Goal: Task Accomplishment & Management: Use online tool/utility

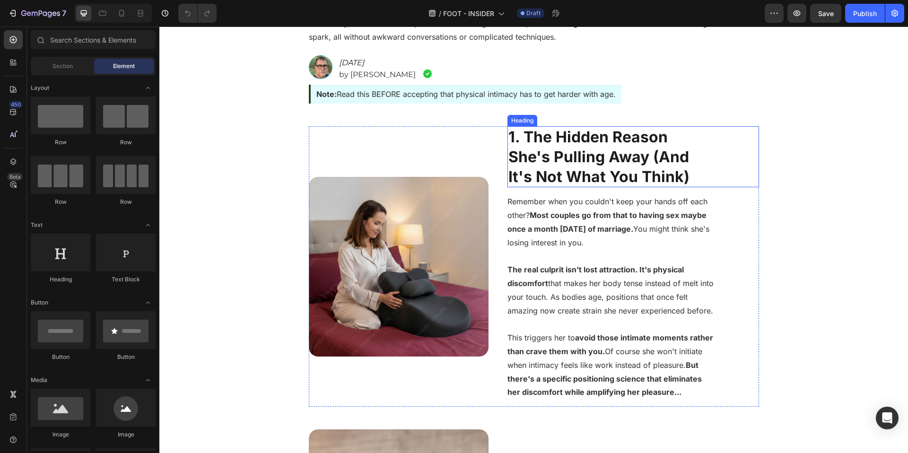
scroll to position [217, 0]
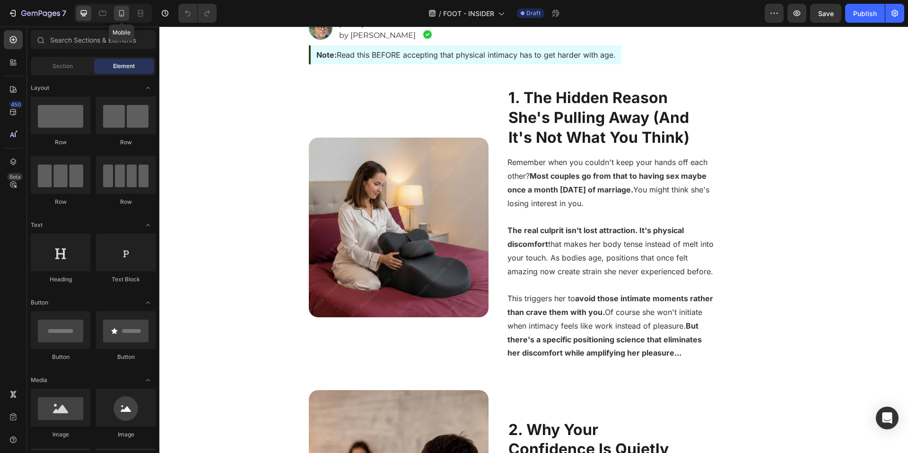
click at [124, 16] on icon at bounding box center [121, 13] width 9 height 9
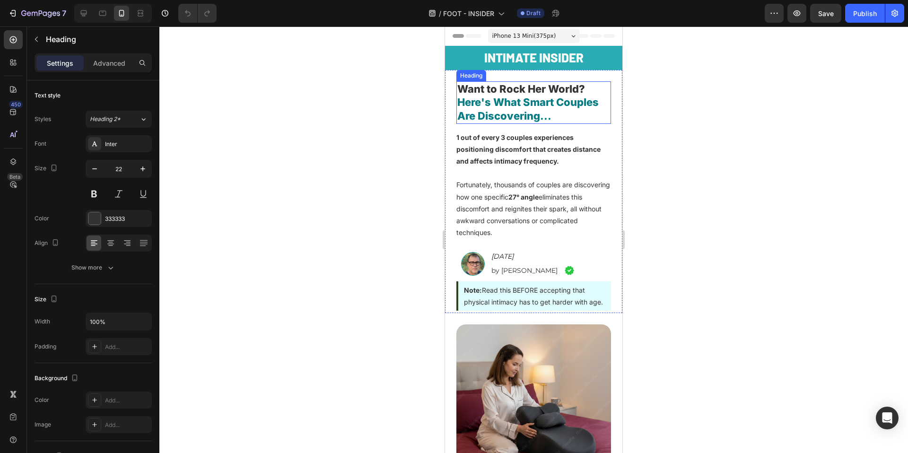
click at [546, 88] on h2 "Want to Rock Her World? Here's What Smart Couples Are Discovering..." at bounding box center [533, 102] width 155 height 43
click at [142, 145] on div "Inter" at bounding box center [127, 144] width 44 height 9
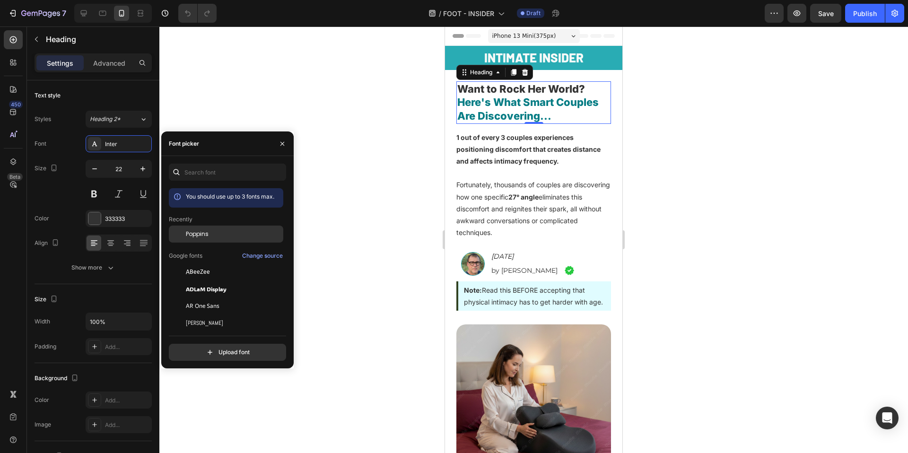
click at [221, 235] on div "Poppins" at bounding box center [234, 234] width 96 height 9
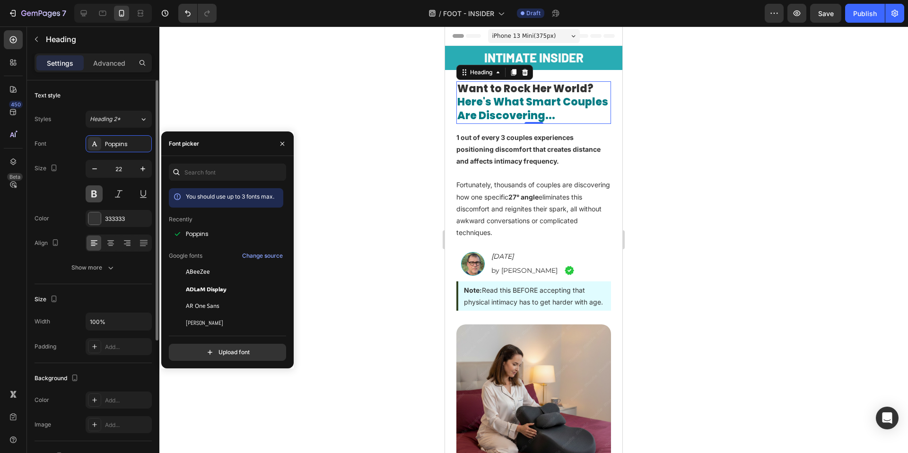
click at [91, 194] on button at bounding box center [94, 193] width 17 height 17
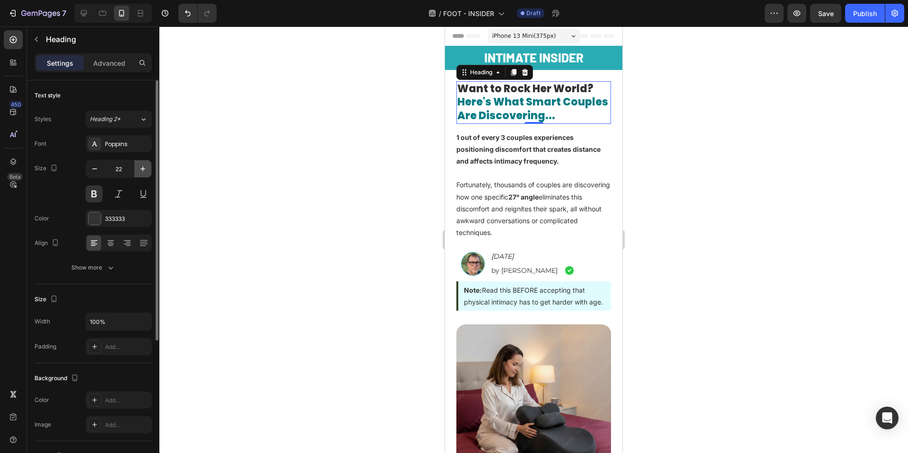
click at [140, 169] on icon "button" at bounding box center [142, 168] width 9 height 9
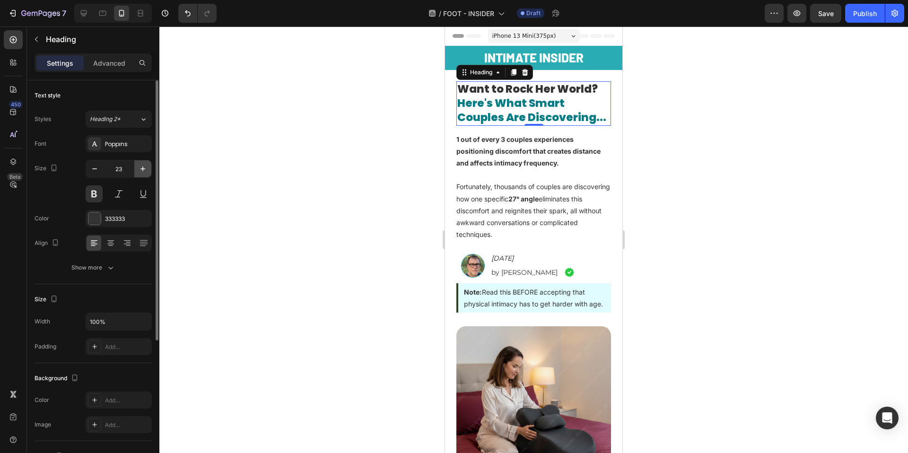
click at [140, 169] on icon "button" at bounding box center [142, 168] width 9 height 9
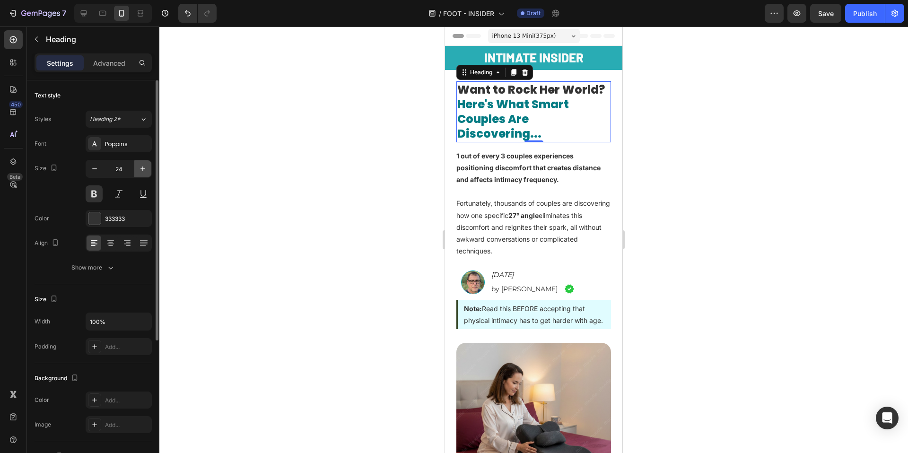
click at [140, 169] on icon "button" at bounding box center [142, 168] width 9 height 9
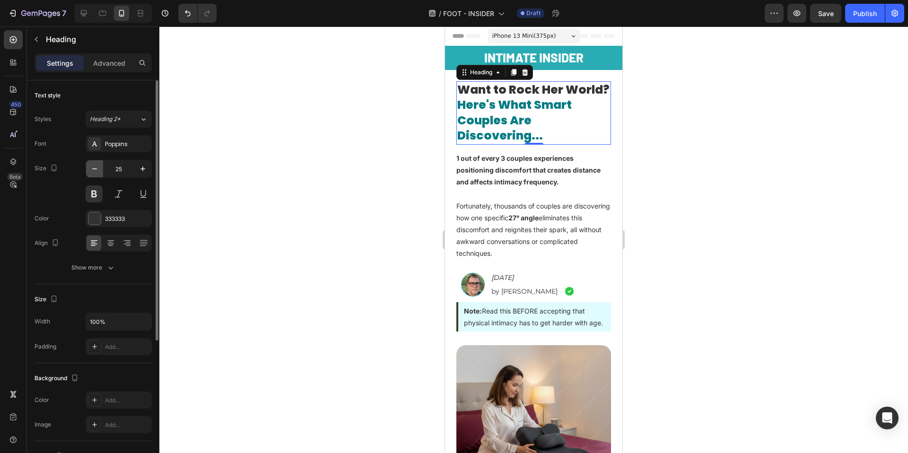
click at [96, 172] on icon "button" at bounding box center [94, 168] width 9 height 9
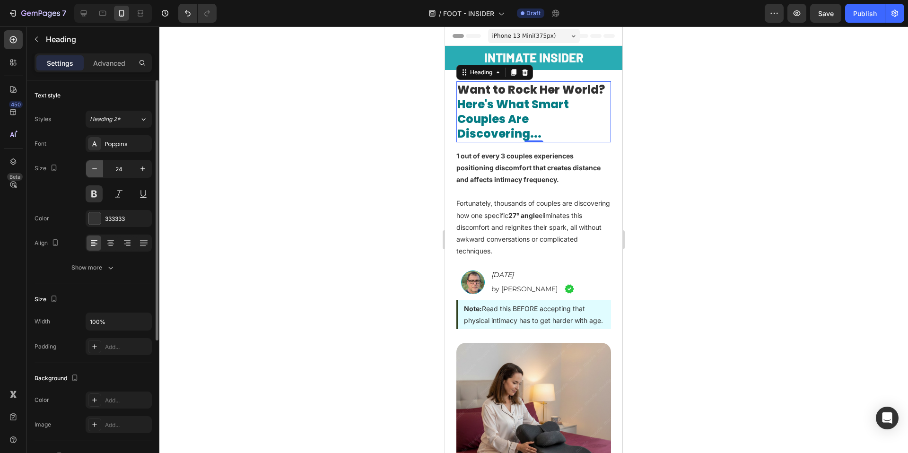
click at [96, 172] on icon "button" at bounding box center [94, 168] width 9 height 9
type input "23"
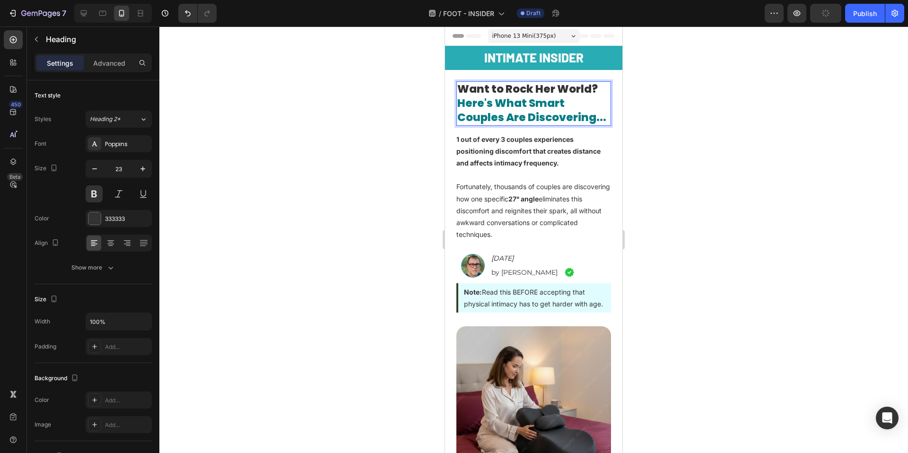
click at [460, 125] on span "Here's What Smart Couples Are Discovering..." at bounding box center [531, 110] width 149 height 29
click at [122, 65] on p "Advanced" at bounding box center [109, 63] width 32 height 10
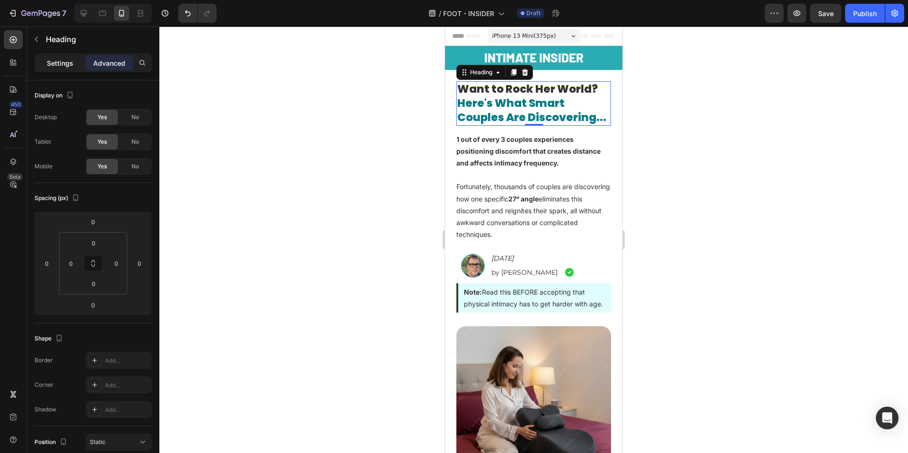
click at [55, 70] on div "Settings" at bounding box center [59, 62] width 47 height 15
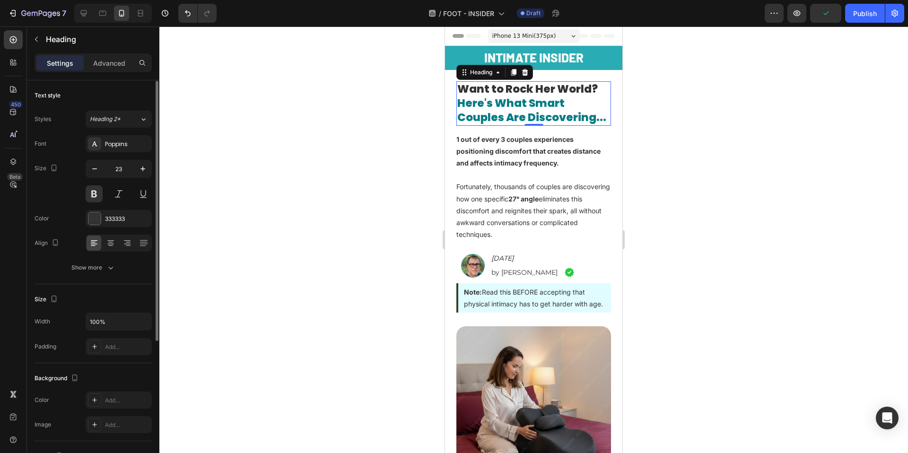
scroll to position [0, 0]
click at [113, 319] on input "100%" at bounding box center [118, 321] width 65 height 17
click at [144, 319] on icon "button" at bounding box center [142, 320] width 9 height 9
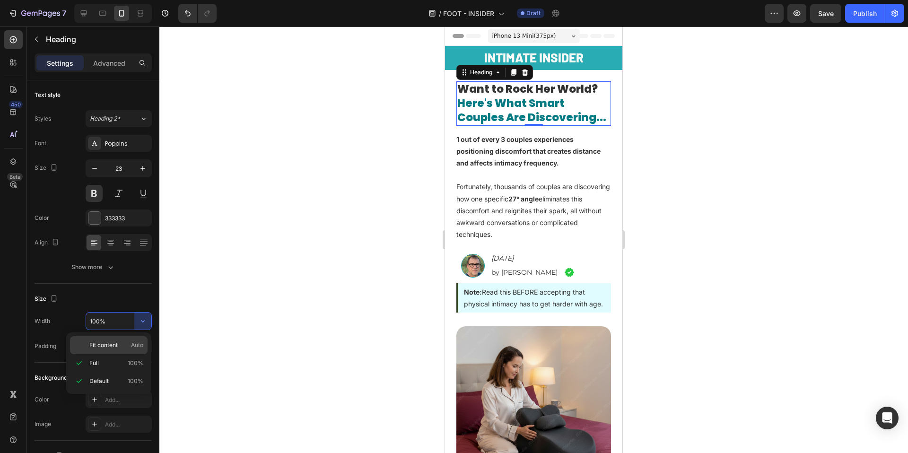
click at [133, 342] on span "Auto" at bounding box center [137, 345] width 12 height 9
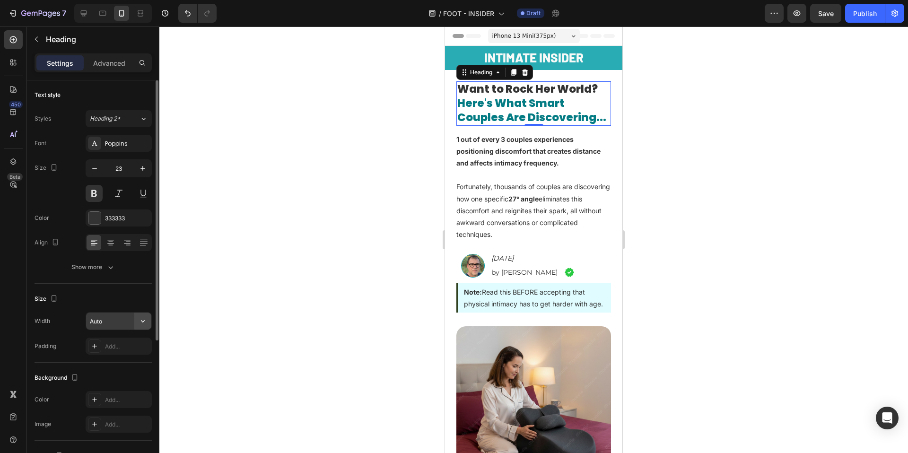
click at [142, 327] on button "button" at bounding box center [142, 321] width 17 height 17
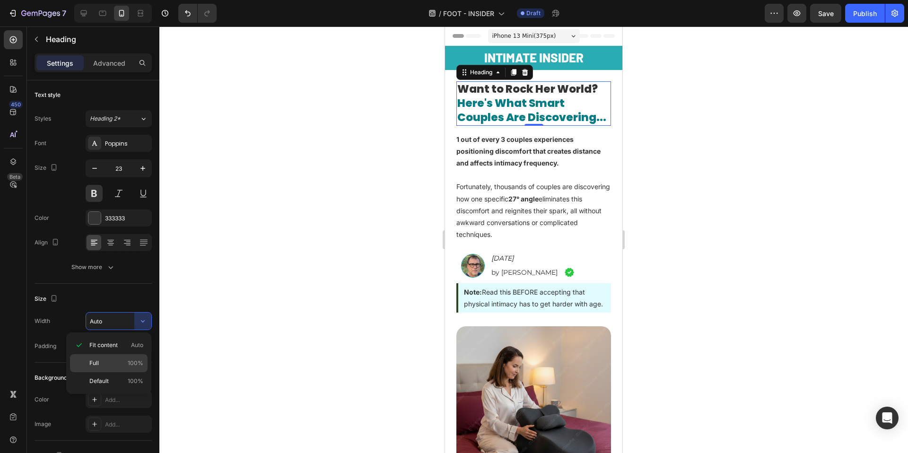
click at [141, 357] on div "Full 100%" at bounding box center [109, 363] width 78 height 18
type input "100%"
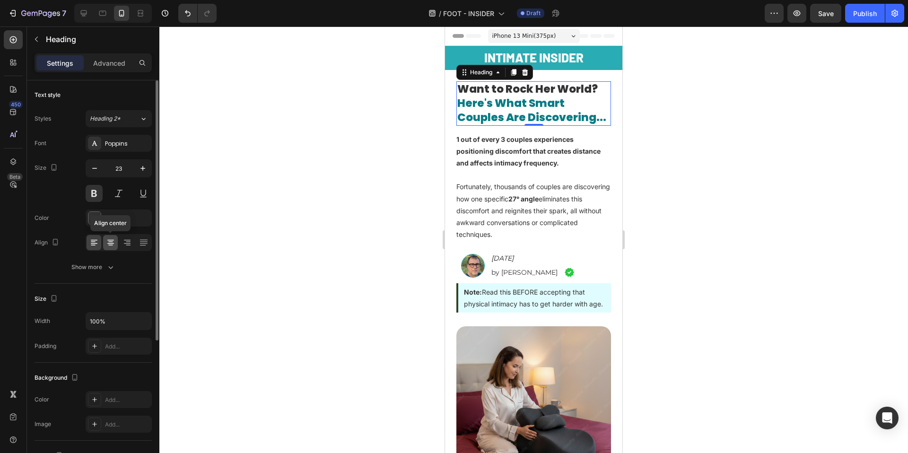
click at [113, 243] on icon at bounding box center [110, 243] width 7 height 1
click at [97, 242] on icon at bounding box center [93, 242] width 9 height 9
click at [140, 170] on icon "button" at bounding box center [142, 168] width 9 height 9
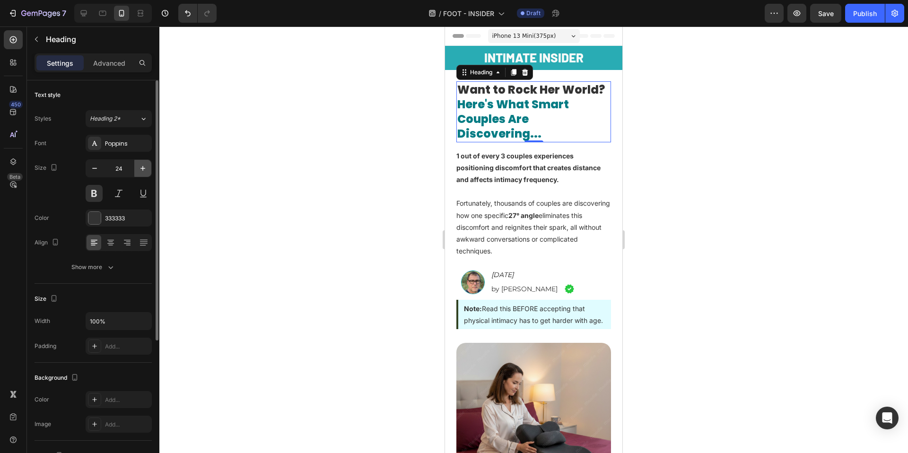
click at [140, 170] on icon "button" at bounding box center [142, 168] width 9 height 9
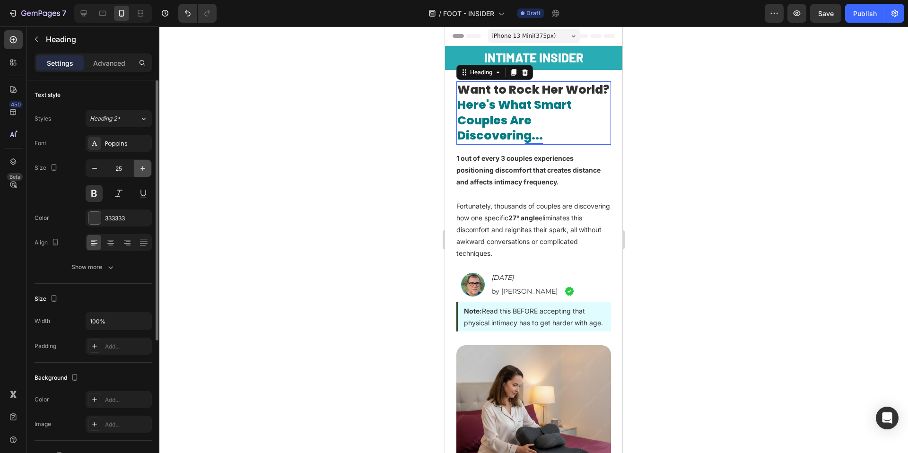
click at [140, 170] on icon "button" at bounding box center [142, 168] width 9 height 9
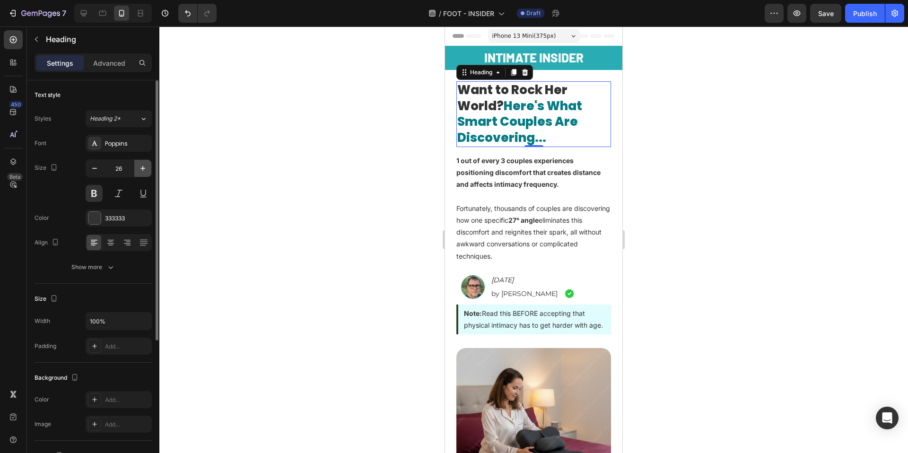
click at [140, 170] on icon "button" at bounding box center [142, 168] width 9 height 9
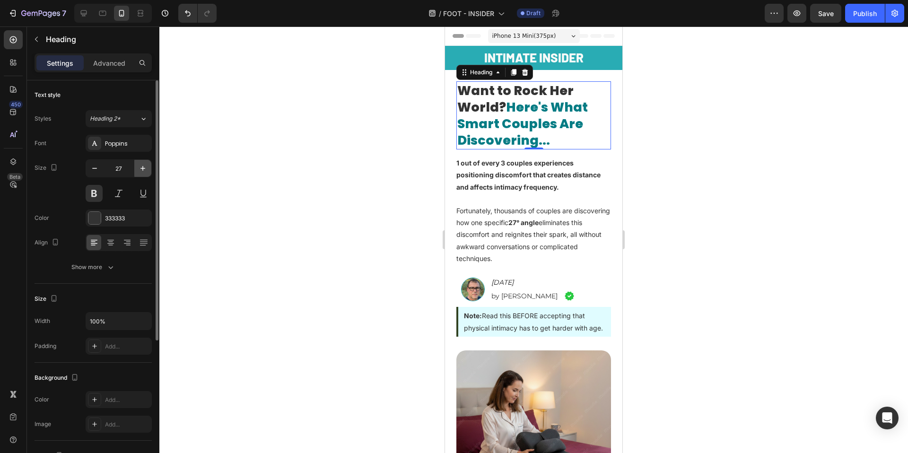
click at [140, 170] on icon "button" at bounding box center [142, 168] width 9 height 9
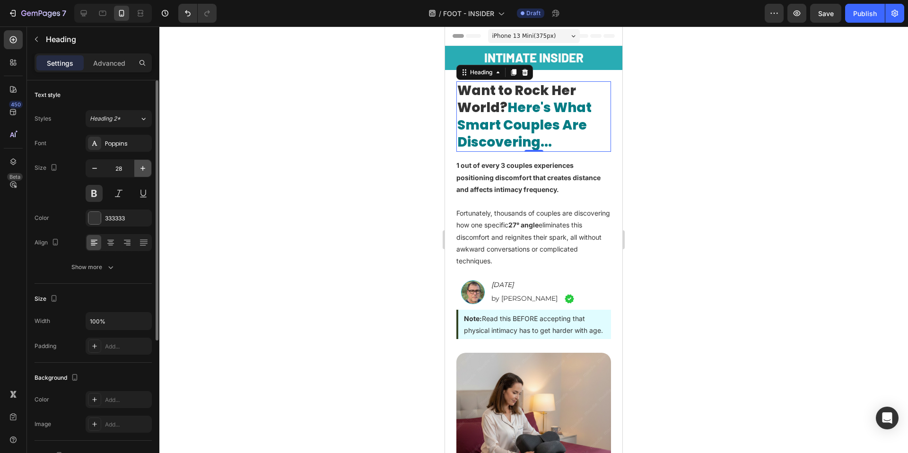
click at [140, 170] on icon "button" at bounding box center [142, 168] width 9 height 9
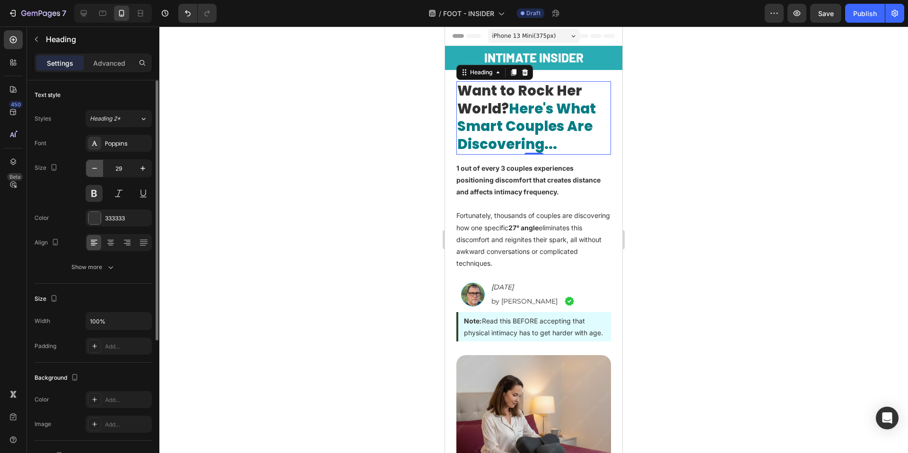
click at [94, 173] on icon "button" at bounding box center [94, 168] width 9 height 9
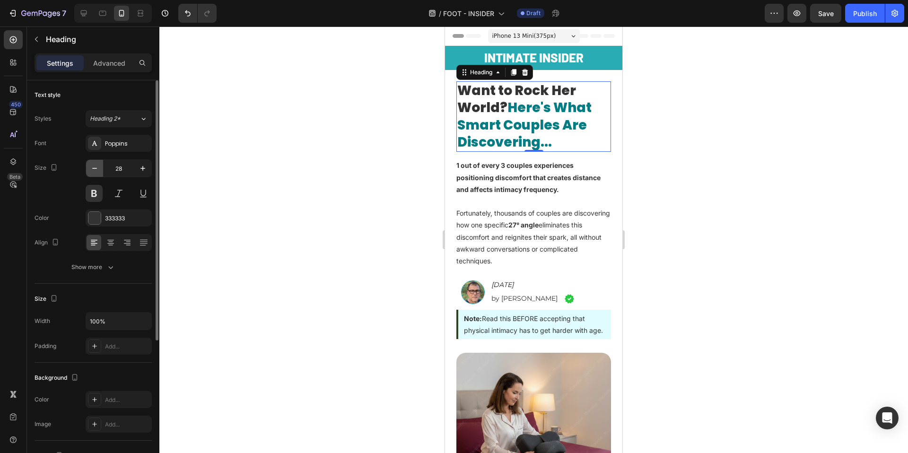
click at [94, 173] on icon "button" at bounding box center [94, 168] width 9 height 9
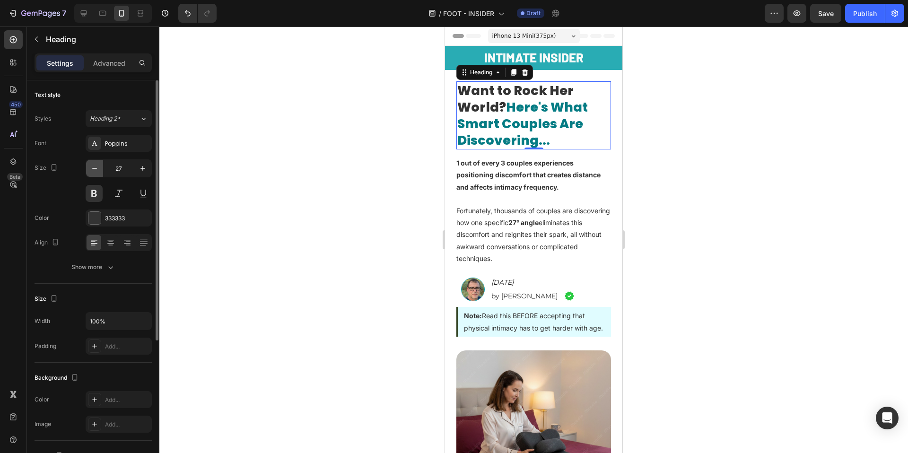
click at [94, 173] on icon "button" at bounding box center [94, 168] width 9 height 9
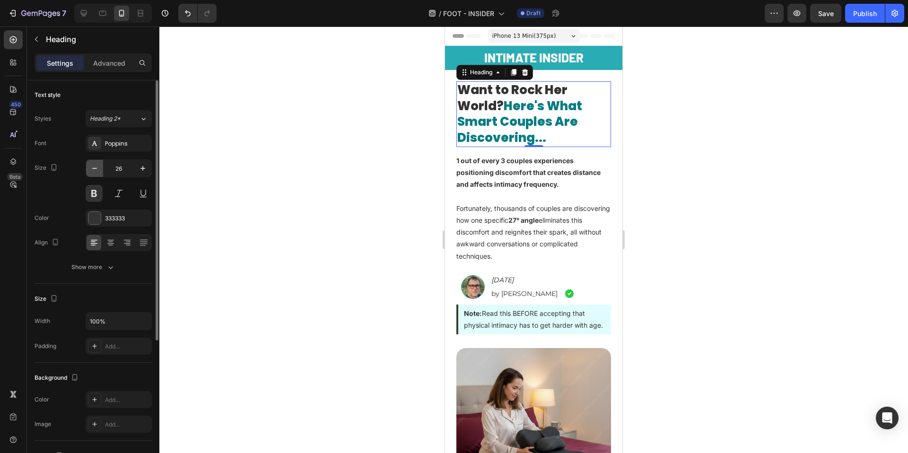
click at [94, 173] on icon "button" at bounding box center [94, 168] width 9 height 9
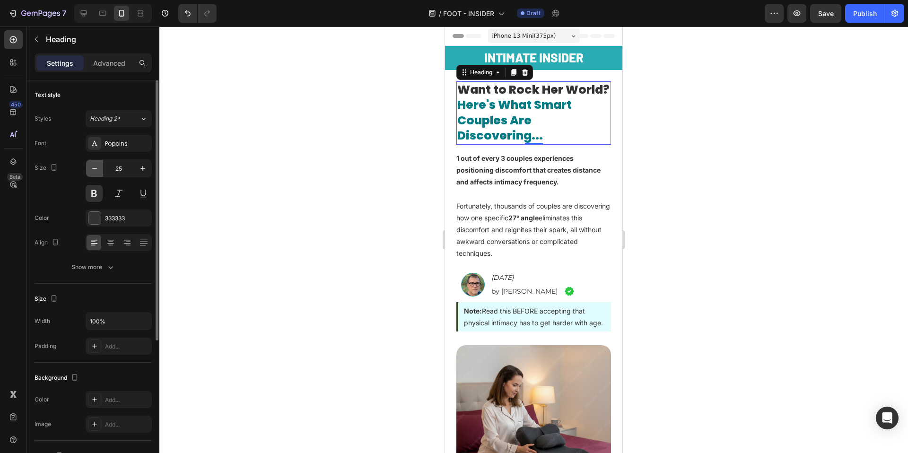
click at [94, 173] on icon "button" at bounding box center [94, 168] width 9 height 9
type input "24"
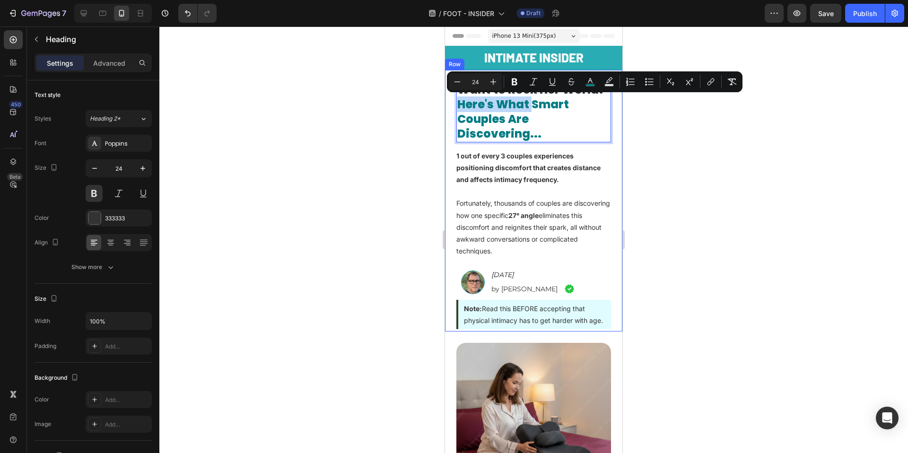
drag, startPoint x: 530, startPoint y: 105, endPoint x: 447, endPoint y: 104, distance: 82.3
click at [587, 82] on icon "Editor contextual toolbar" at bounding box center [589, 81] width 9 height 9
type input "057C84"
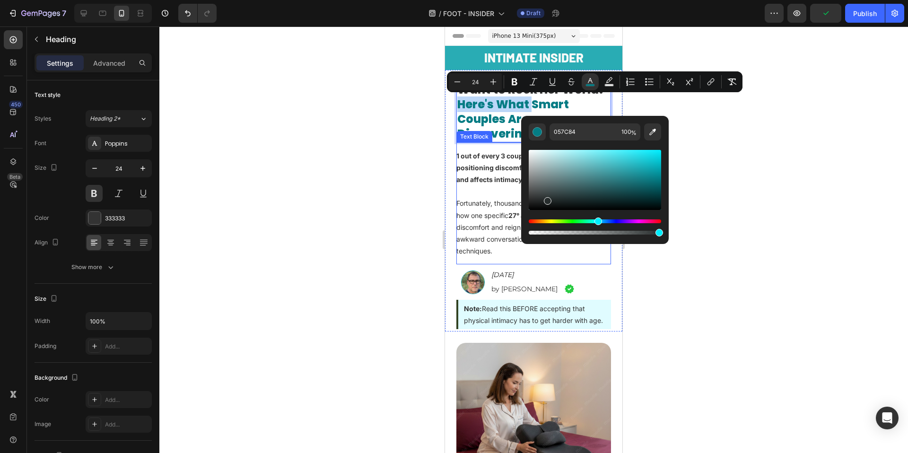
type input "0A0A0A"
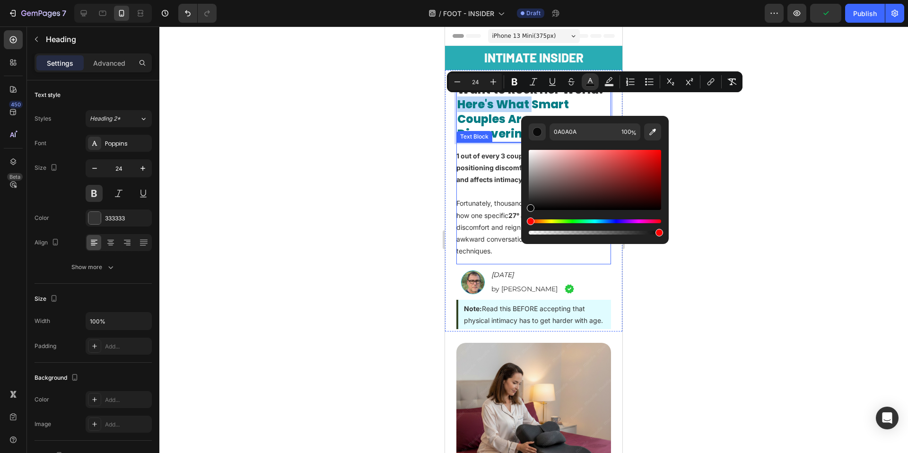
drag, startPoint x: 992, startPoint y: 225, endPoint x: 487, endPoint y: 231, distance: 505.1
click at [370, 167] on div at bounding box center [533, 239] width 749 height 427
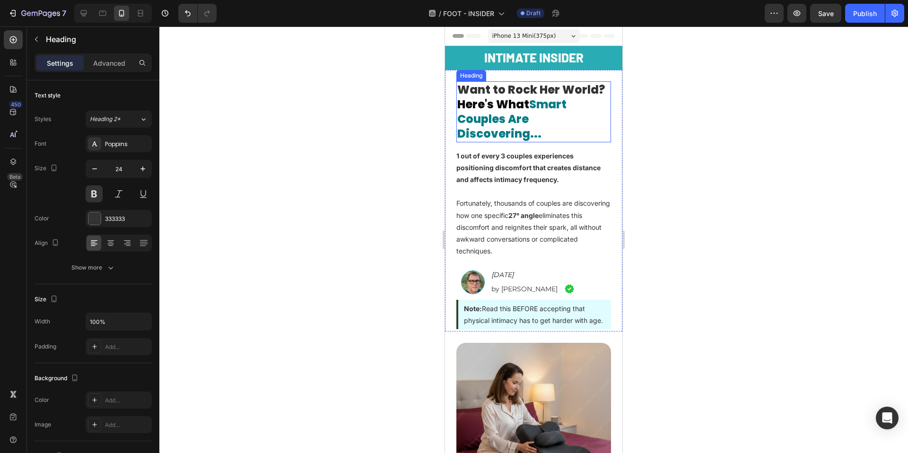
click at [518, 91] on p "Want to Rock Her World? Here's What Smart Couples Are Discovering..." at bounding box center [533, 111] width 153 height 59
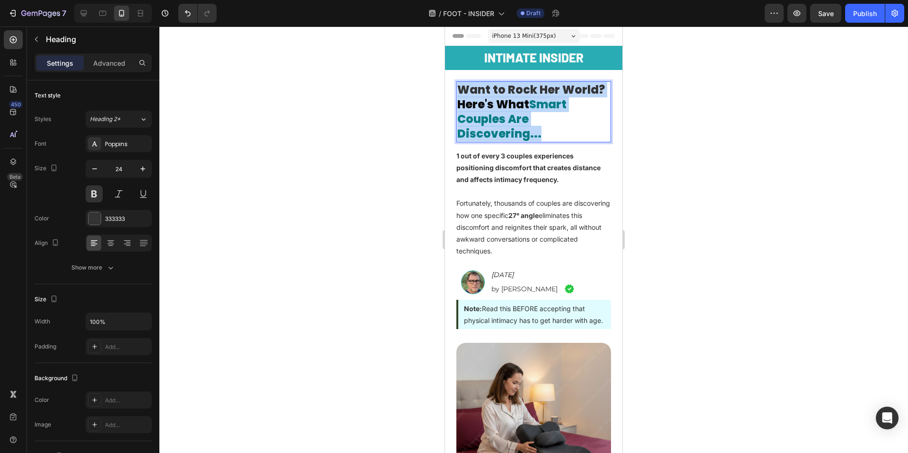
click at [518, 92] on p "Want to Rock Her World? Here's What Smart Couples Are Discovering..." at bounding box center [533, 111] width 153 height 59
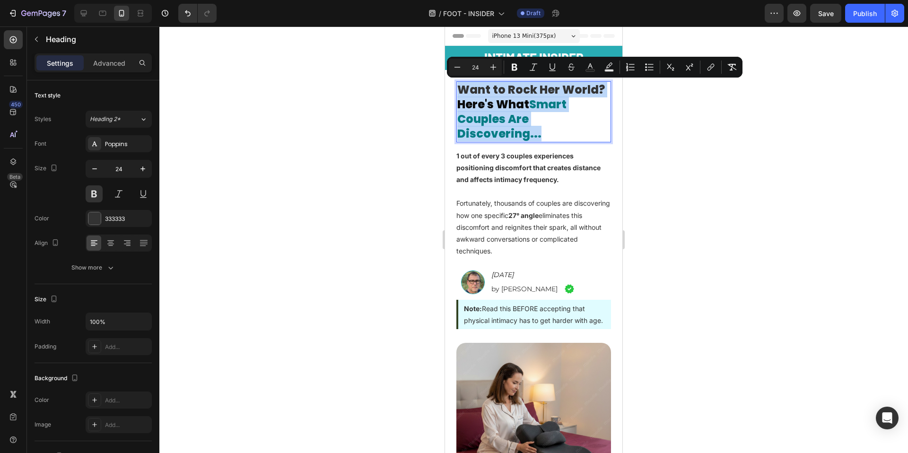
click at [519, 87] on p "Want to Rock Her World? Here's What Smart Couples Are Discovering..." at bounding box center [533, 111] width 153 height 59
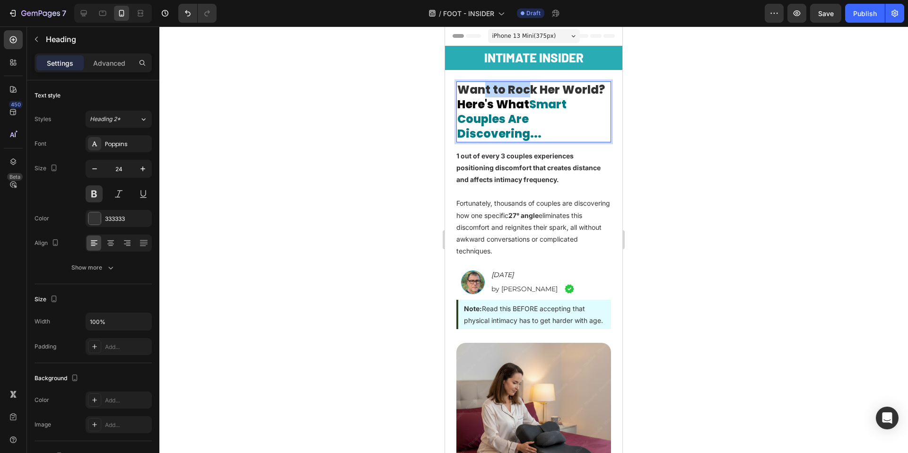
drag, startPoint x: 488, startPoint y: 87, endPoint x: 531, endPoint y: 91, distance: 43.2
click at [531, 91] on p "Want to Rock Her World? Here's What Smart Couples Are Discovering..." at bounding box center [533, 111] width 153 height 59
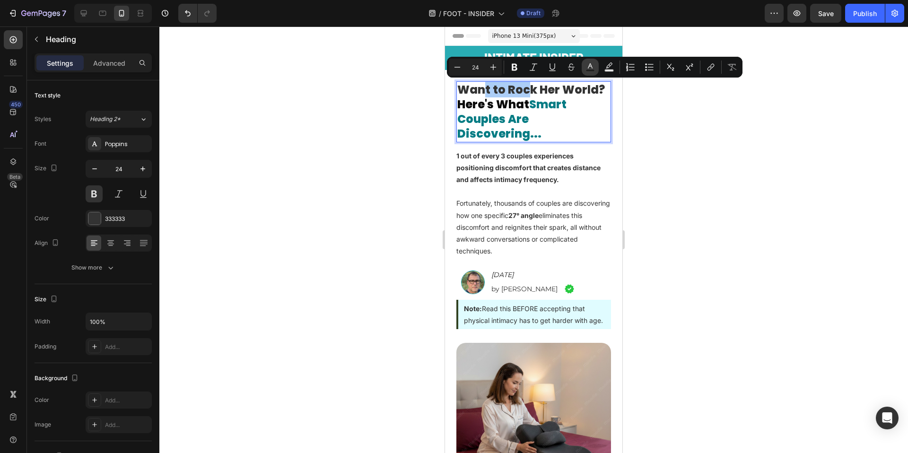
click at [585, 70] on button "Text Color" at bounding box center [590, 67] width 17 height 17
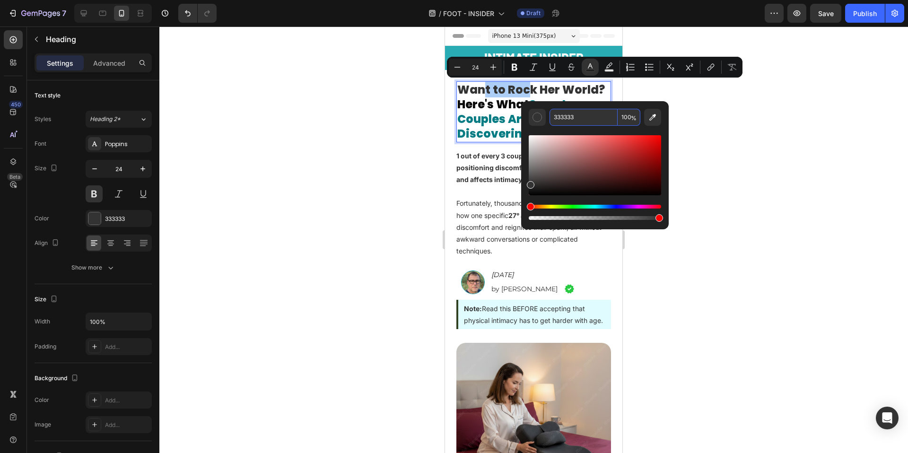
click at [563, 114] on input "333333" at bounding box center [583, 117] width 68 height 17
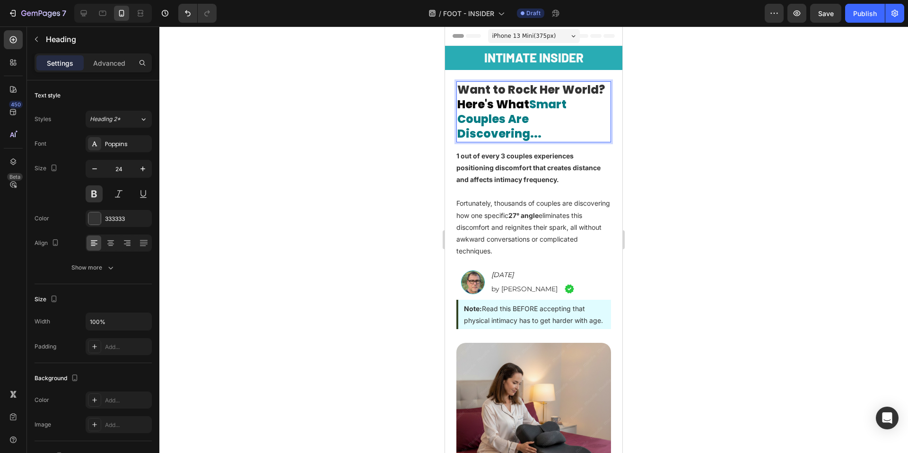
click at [491, 105] on span "Here's What" at bounding box center [493, 104] width 72 height 16
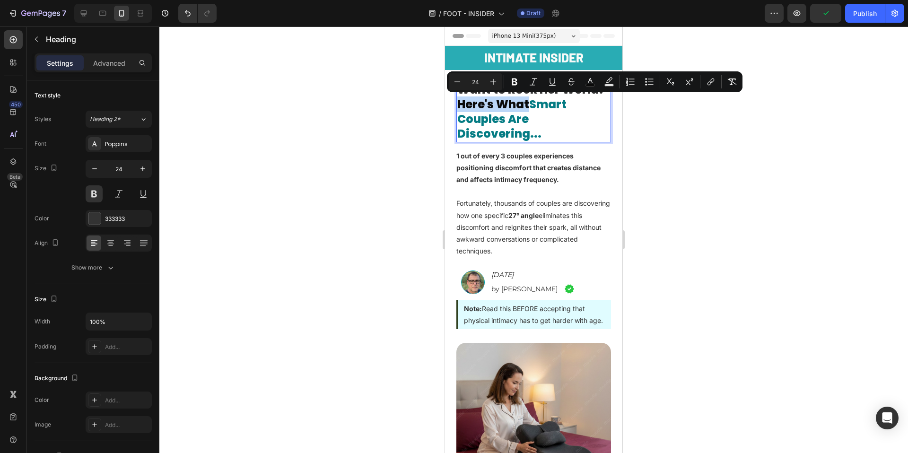
drag, startPoint x: 528, startPoint y: 105, endPoint x: 460, endPoint y: 104, distance: 68.1
click at [460, 104] on span "Here's What" at bounding box center [493, 104] width 72 height 16
click at [591, 83] on icon "Editor contextual toolbar" at bounding box center [589, 81] width 9 height 9
type input "0A0A0A"
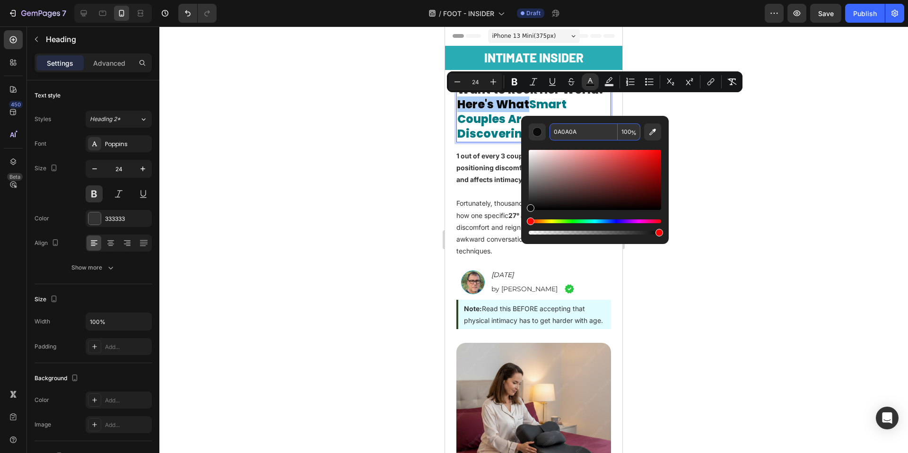
click at [568, 128] on input "0A0A0A" at bounding box center [583, 131] width 68 height 17
paste input "333333"
type input "333333"
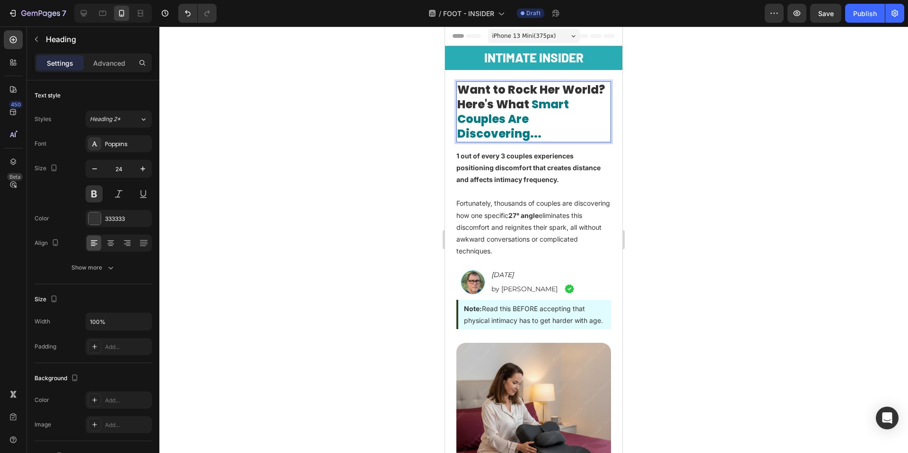
click at [511, 117] on span "Smart Couples Are Discovering..." at bounding box center [513, 118] width 112 height 45
click at [530, 106] on span "Rich Text Editor. Editing area: main" at bounding box center [530, 104] width 2 height 16
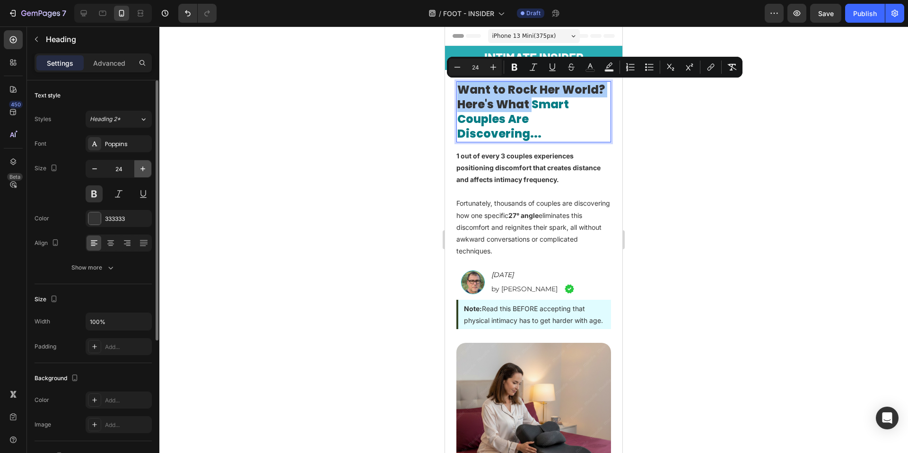
click at [146, 169] on icon "button" at bounding box center [142, 168] width 9 height 9
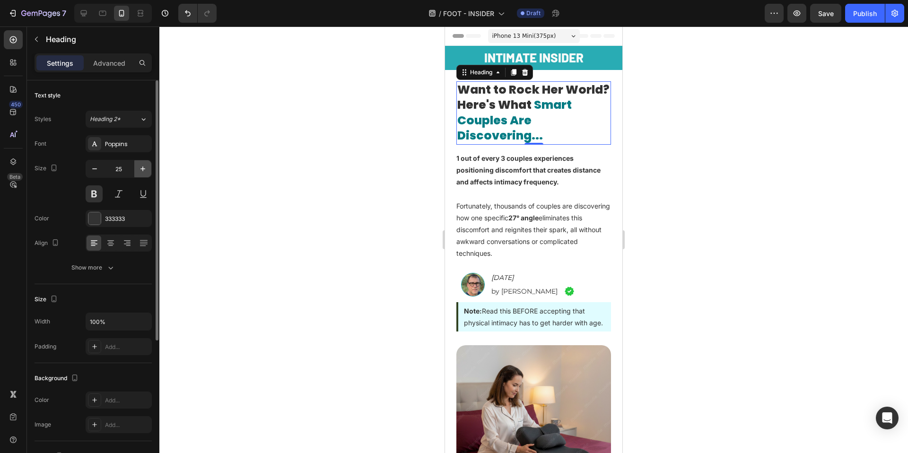
click at [146, 169] on icon "button" at bounding box center [142, 168] width 9 height 9
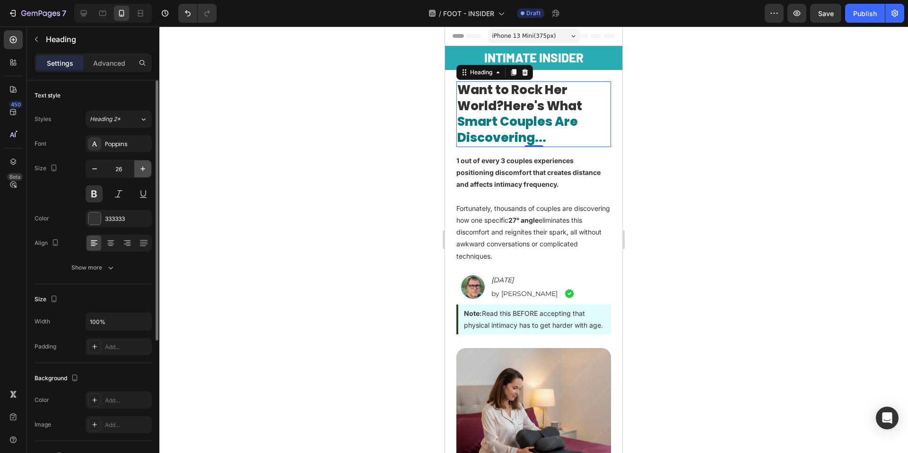
click at [146, 169] on icon "button" at bounding box center [142, 168] width 9 height 9
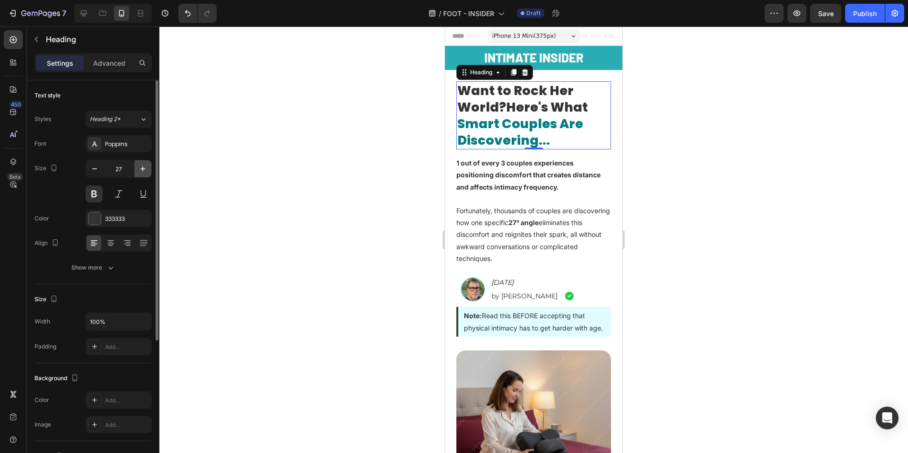
click at [146, 169] on icon "button" at bounding box center [142, 168] width 9 height 9
type input "28"
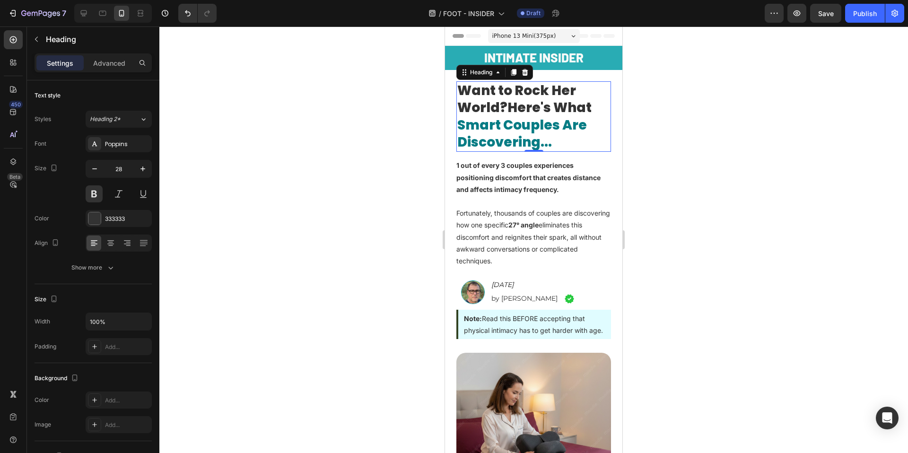
click at [394, 111] on div at bounding box center [533, 239] width 749 height 427
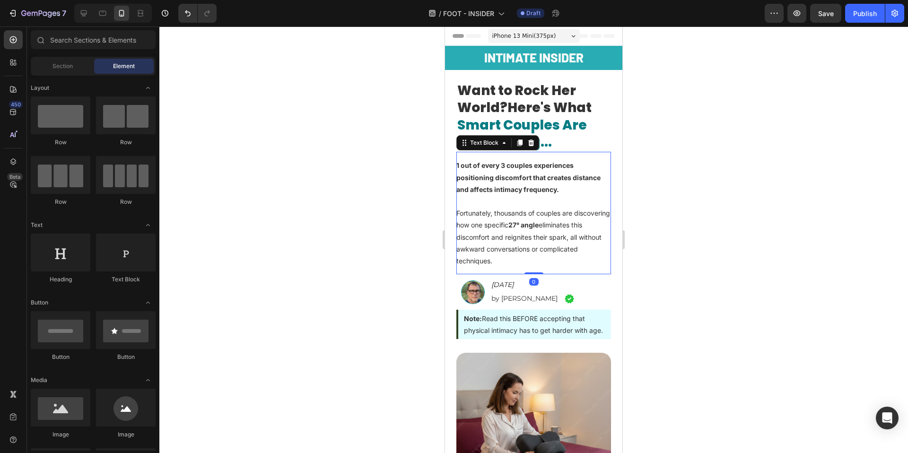
click at [518, 192] on strong "1 out of every 3 couples experiences positioning discomfort that creates distan…" at bounding box center [528, 177] width 144 height 32
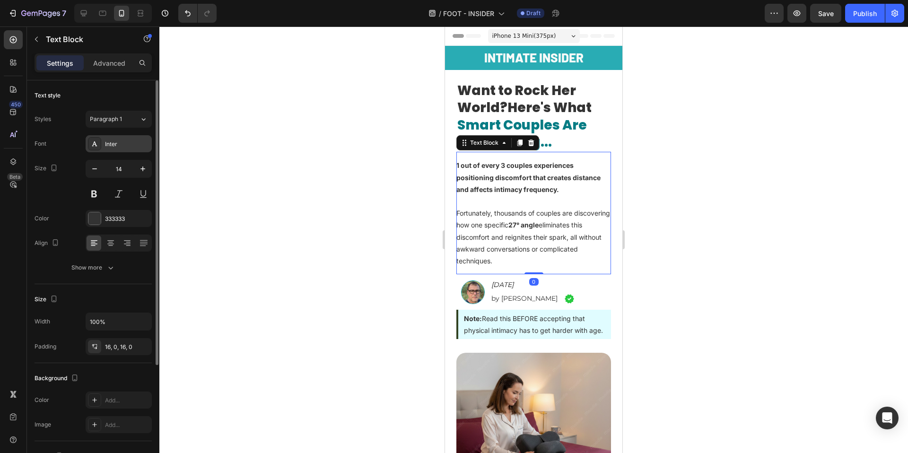
click at [120, 149] on div "Inter" at bounding box center [119, 143] width 66 height 17
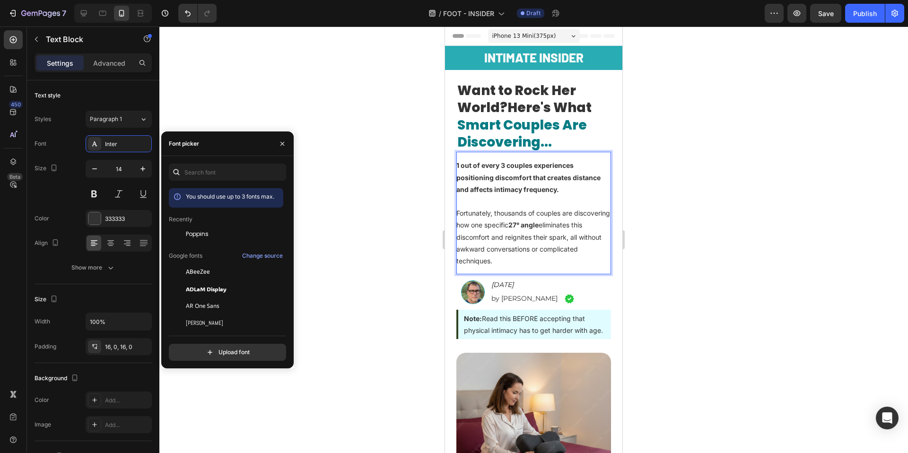
click at [537, 197] on p "Rich Text Editor. Editing area: main" at bounding box center [533, 201] width 155 height 12
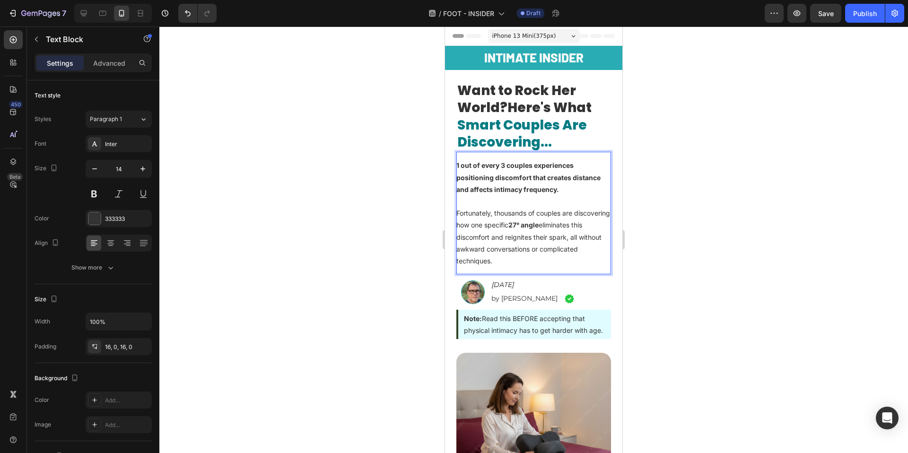
click at [534, 192] on strong "1 out of every 3 couples experiences positioning discomfort that creates distan…" at bounding box center [528, 177] width 144 height 32
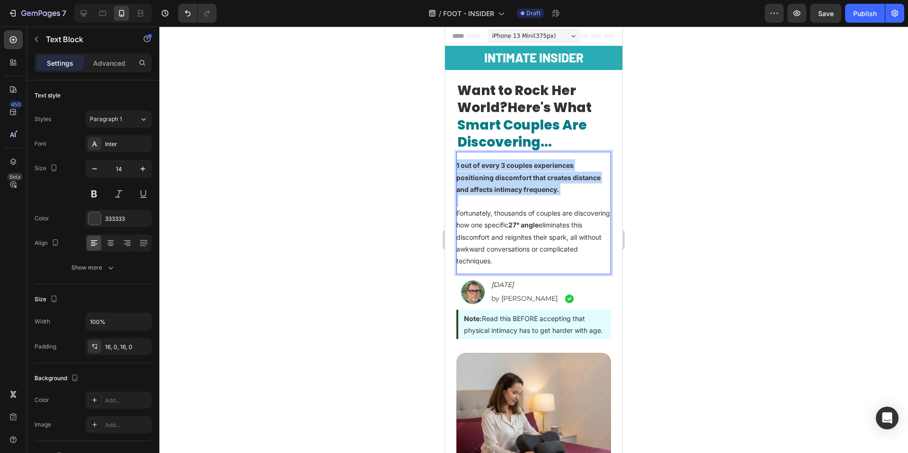
click at [534, 192] on strong "1 out of every 3 couples experiences positioning discomfort that creates distan…" at bounding box center [528, 177] width 144 height 32
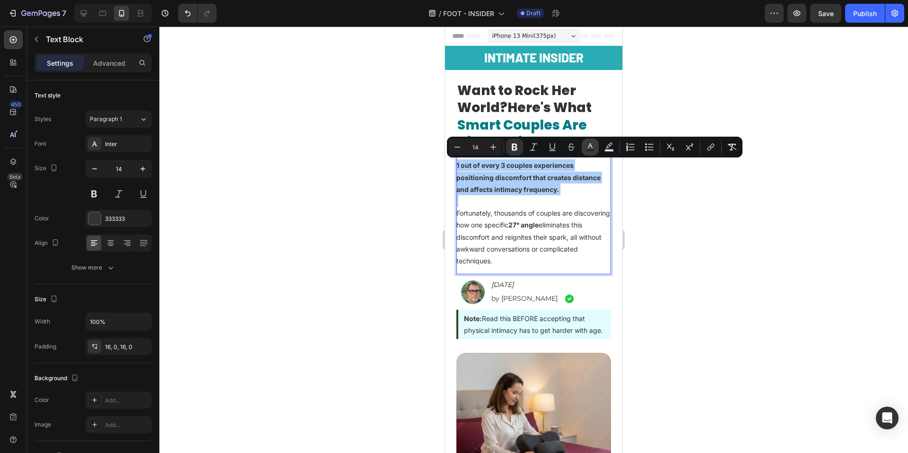
click at [593, 148] on icon "Editor contextual toolbar" at bounding box center [589, 146] width 9 height 9
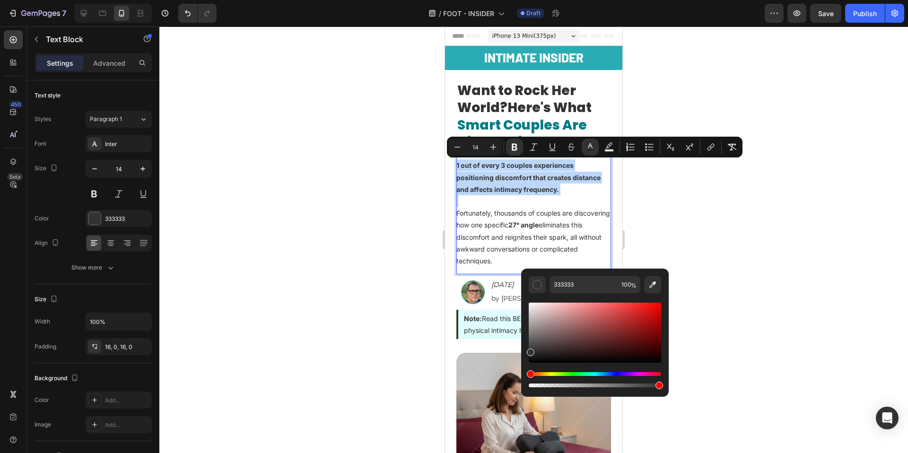
click at [497, 200] on p "Rich Text Editor. Editing area: main" at bounding box center [533, 201] width 155 height 12
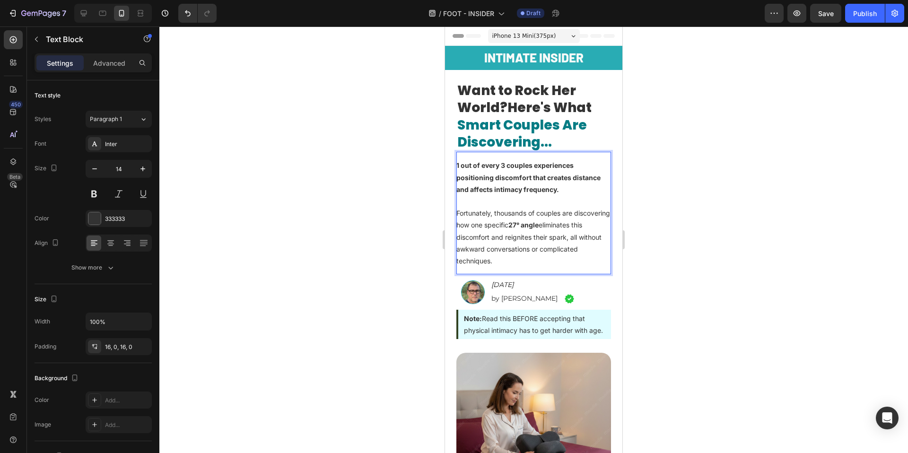
click at [528, 189] on strong "1 out of every 3 couples experiences positioning discomfort that creates distan…" at bounding box center [528, 177] width 144 height 32
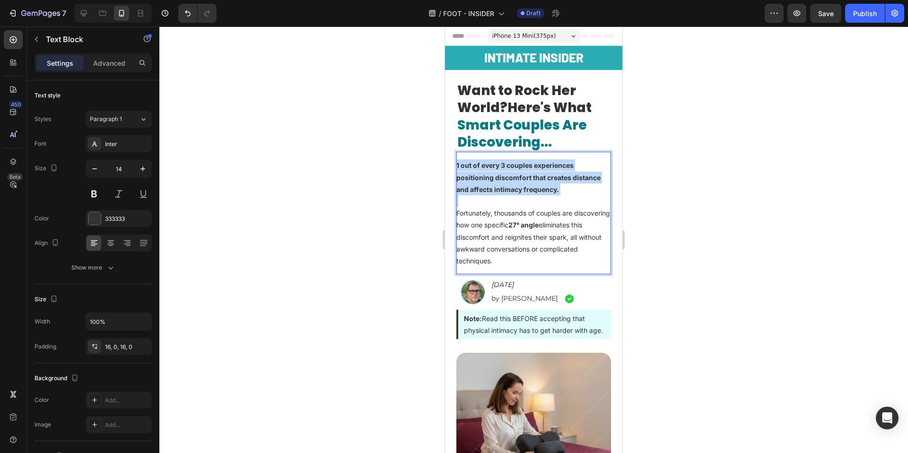
click at [528, 189] on strong "1 out of every 3 couples experiences positioning discomfort that creates distan…" at bounding box center [528, 177] width 144 height 32
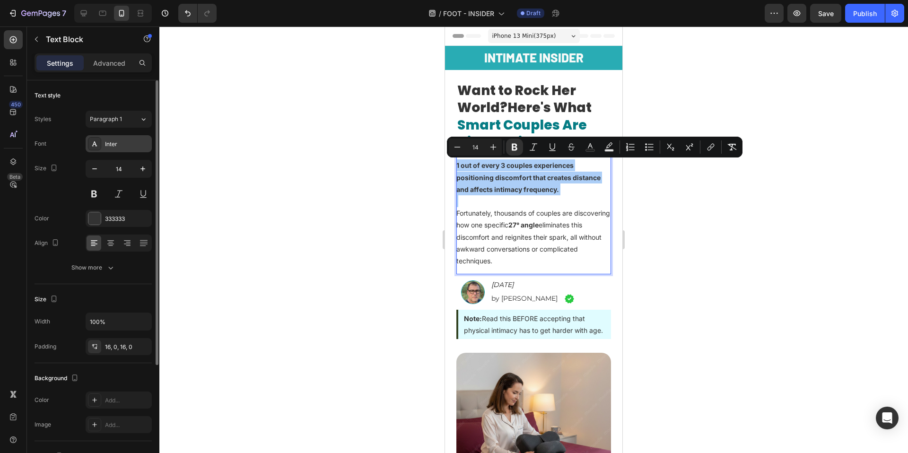
click at [128, 149] on div "Inter" at bounding box center [119, 143] width 66 height 17
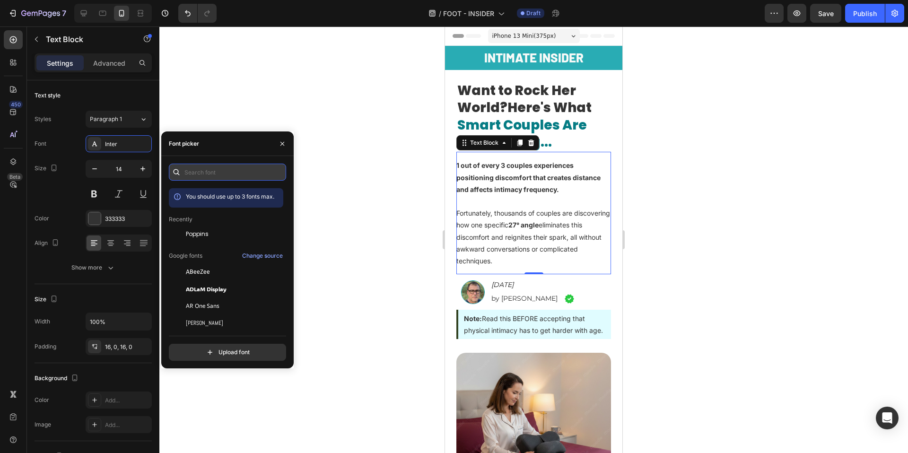
click at [196, 172] on input "text" at bounding box center [227, 172] width 117 height 17
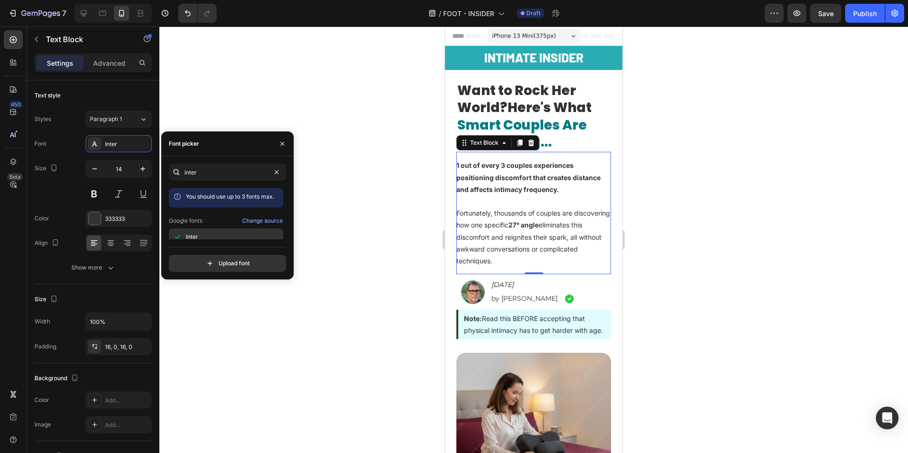
click at [200, 239] on div "Inter" at bounding box center [234, 237] width 96 height 9
click at [193, 170] on input "inter" at bounding box center [227, 172] width 117 height 17
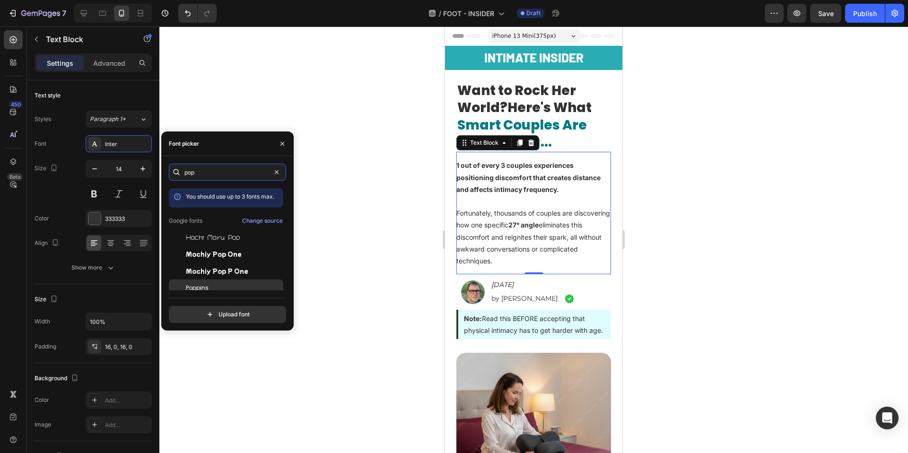
type input "pop"
click at [210, 285] on div "Poppins" at bounding box center [234, 288] width 96 height 9
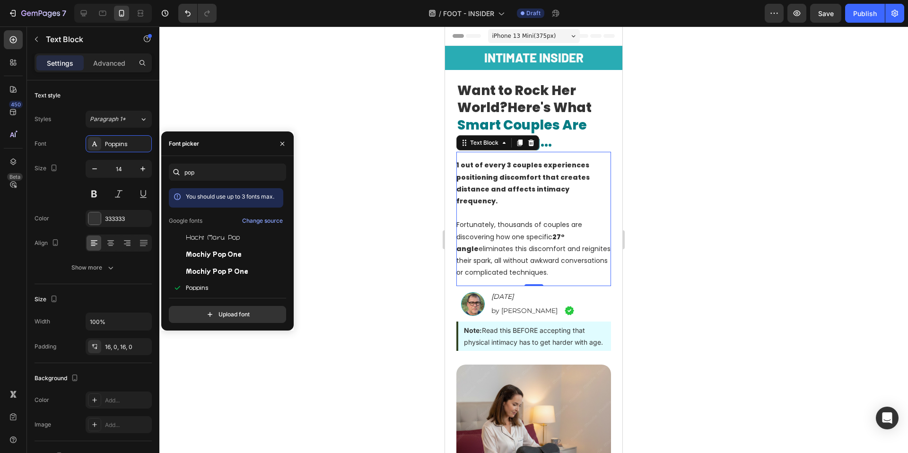
click at [357, 192] on div at bounding box center [533, 239] width 749 height 427
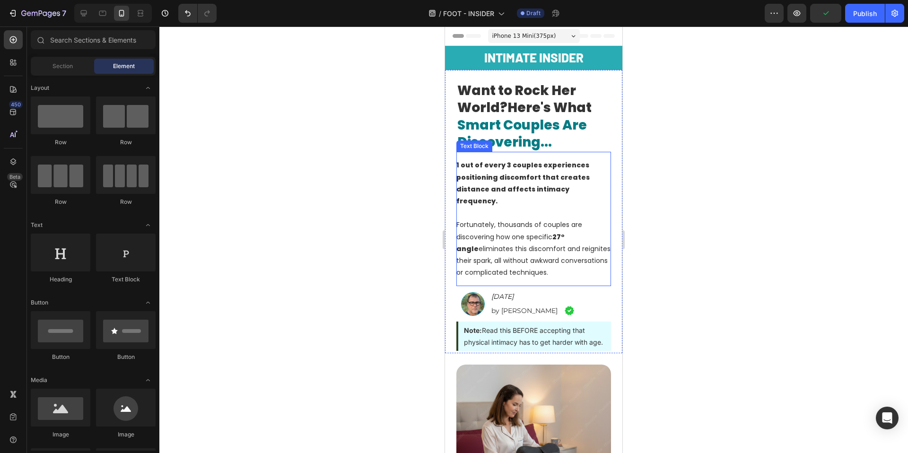
click at [540, 207] on p "Rich Text Editor. Editing area: main" at bounding box center [533, 213] width 155 height 12
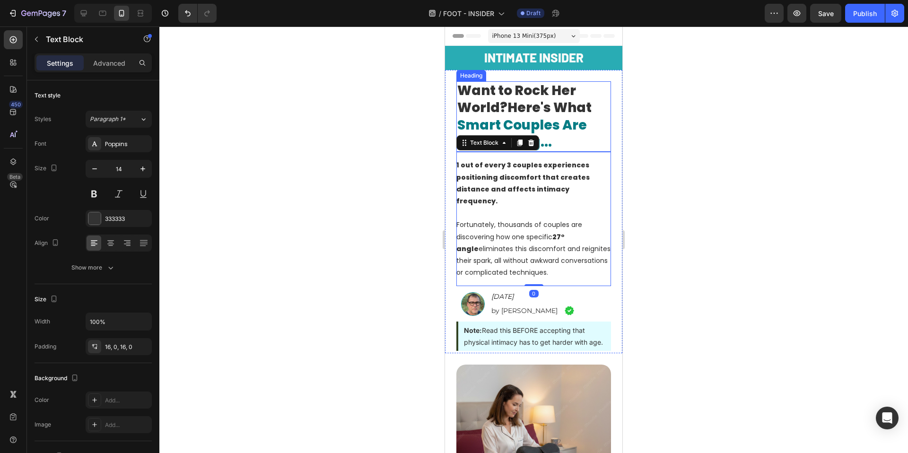
click at [578, 114] on span "Here's What" at bounding box center [549, 107] width 84 height 18
click at [540, 219] on p "Fortunately, thousands of couples are discovering how one specific 27° angle el…" at bounding box center [533, 249] width 155 height 60
click at [308, 145] on div at bounding box center [533, 239] width 749 height 427
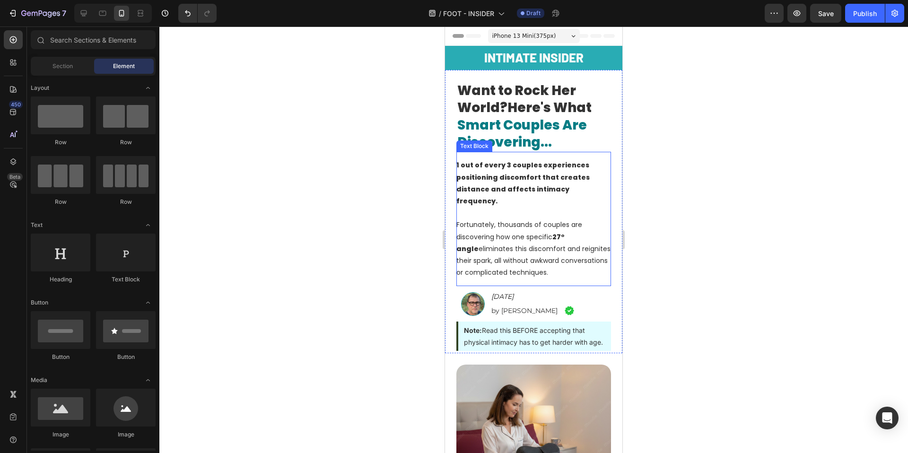
click at [510, 219] on p "Fortunately, thousands of couples are discovering how one specific 27° angle el…" at bounding box center [533, 249] width 155 height 60
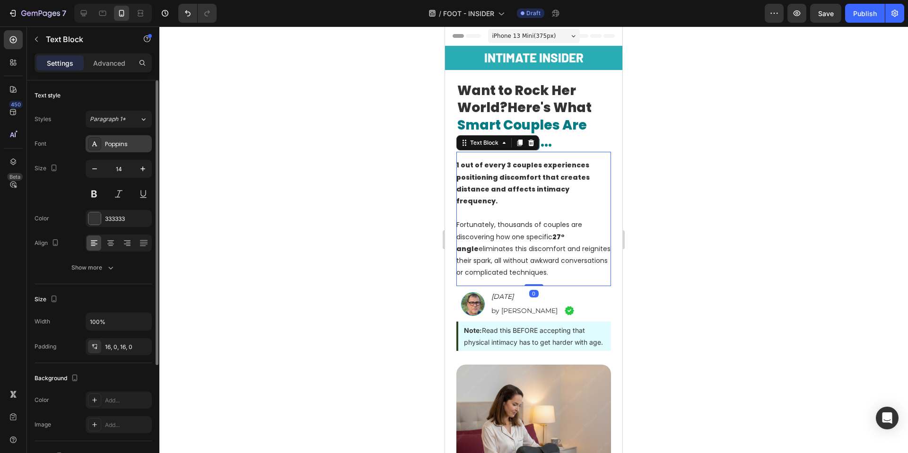
click at [126, 145] on div "Poppins" at bounding box center [127, 144] width 44 height 9
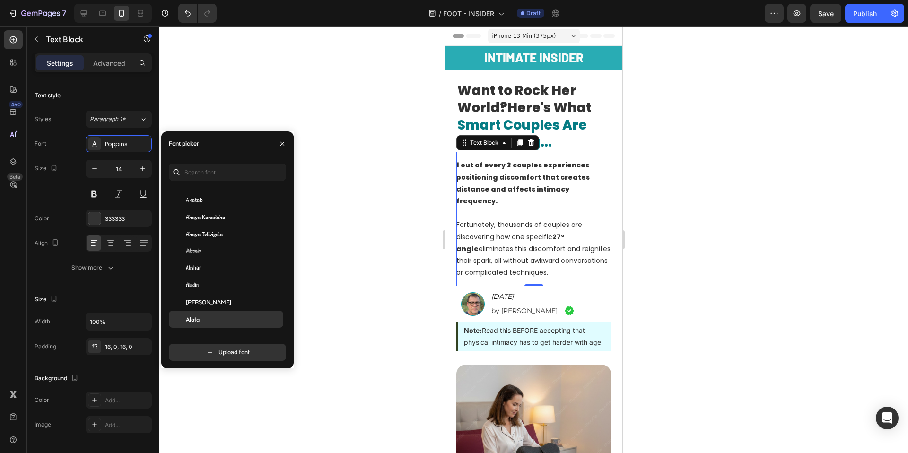
scroll to position [470, 0]
click at [215, 261] on div "Alata" at bounding box center [234, 257] width 96 height 9
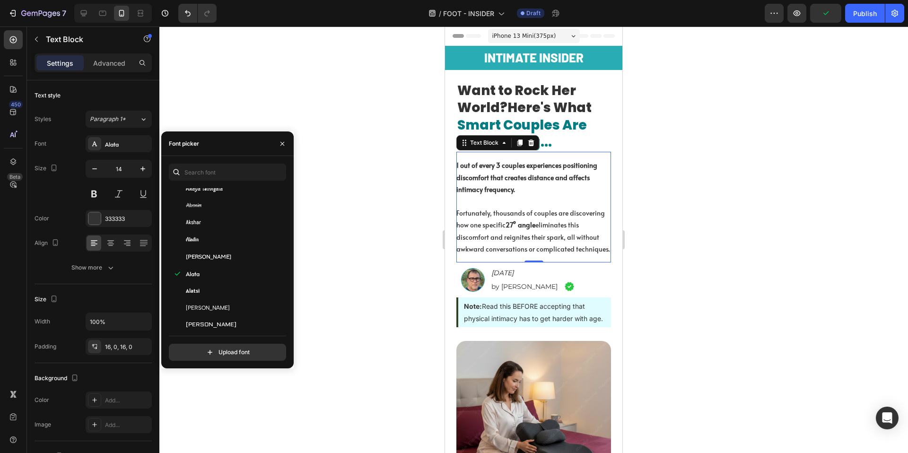
click at [425, 248] on div at bounding box center [533, 239] width 749 height 427
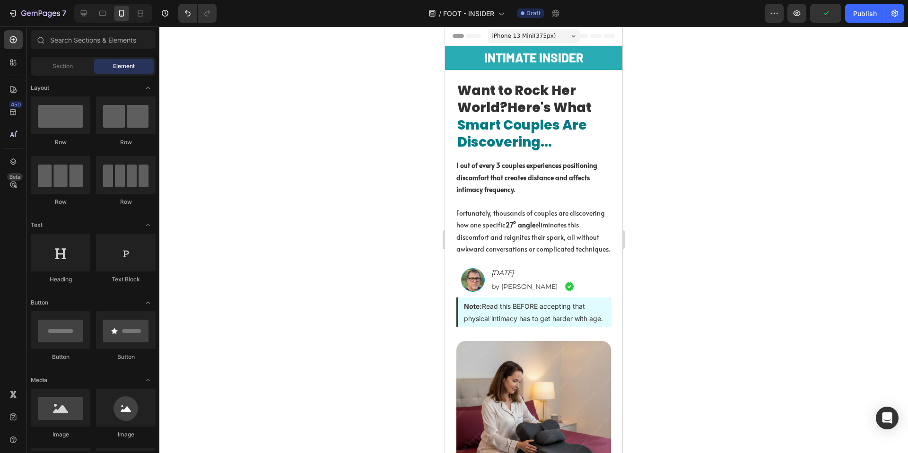
click at [412, 275] on div at bounding box center [533, 239] width 749 height 427
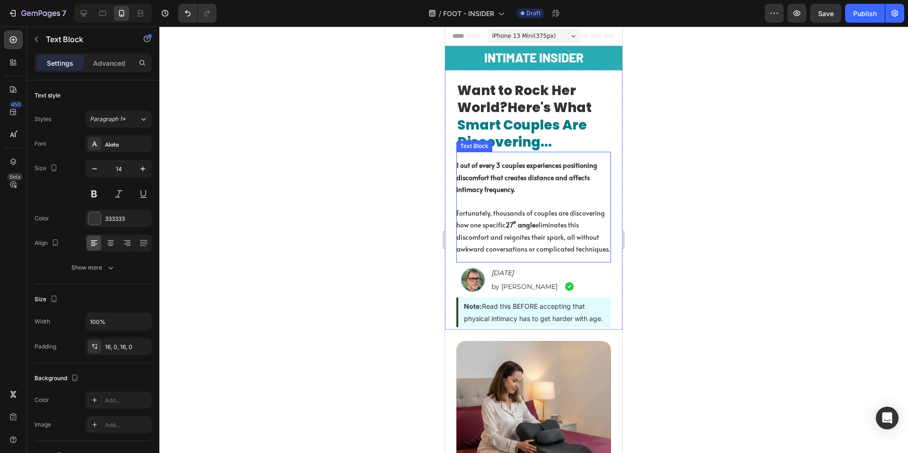
click at [495, 183] on p "1 out of every 3 couples experiences positioning discomfort that creates distan…" at bounding box center [533, 177] width 155 height 36
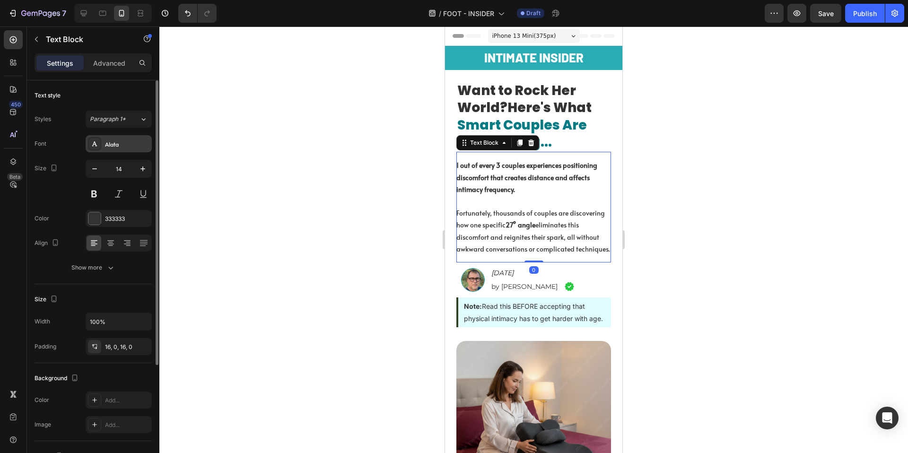
click at [128, 141] on div "Alata" at bounding box center [127, 144] width 44 height 9
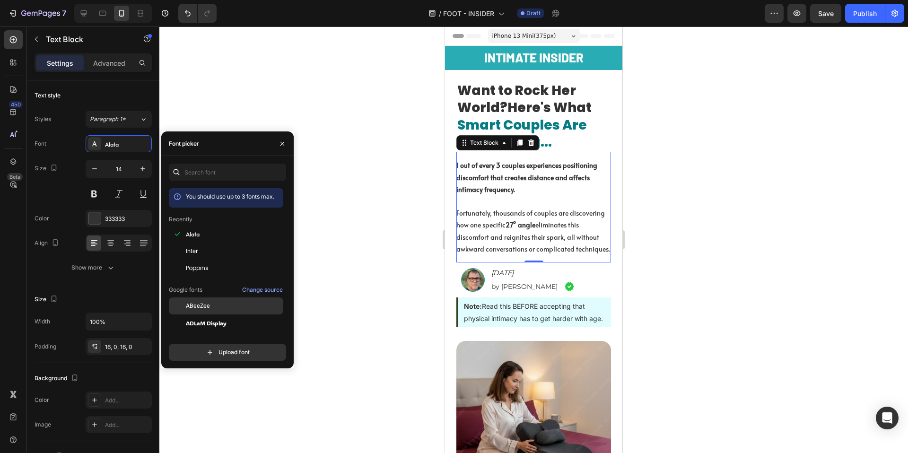
scroll to position [0, 0]
click at [213, 259] on div "Poppins" at bounding box center [226, 267] width 114 height 17
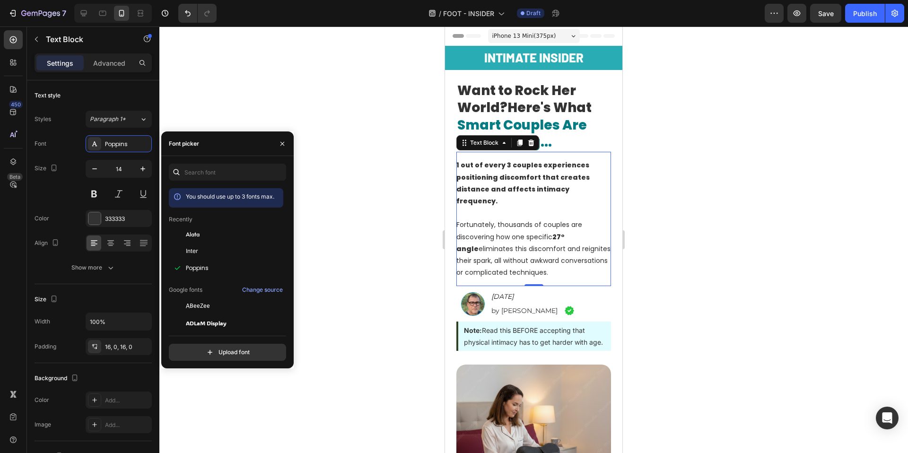
scroll to position [3, 0]
click at [358, 245] on div at bounding box center [533, 239] width 749 height 427
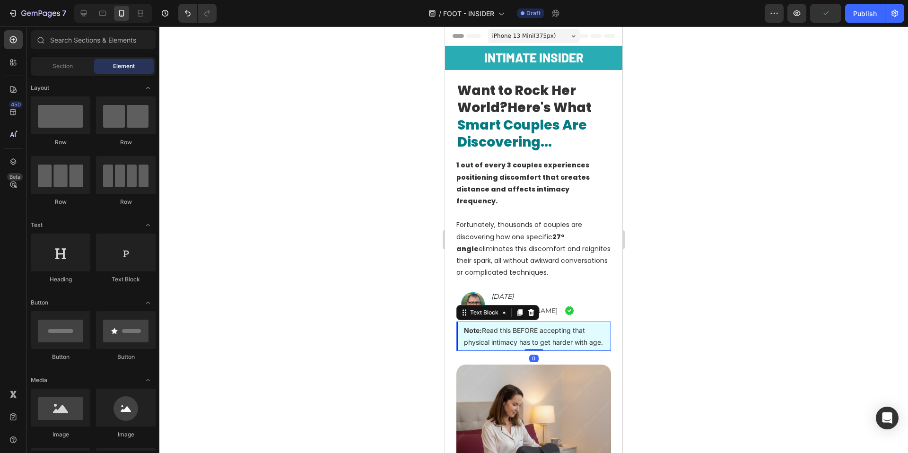
click at [505, 324] on p "Note: Read this BEFORE accepting that physical intimacy has to get harder with …" at bounding box center [534, 336] width 141 height 24
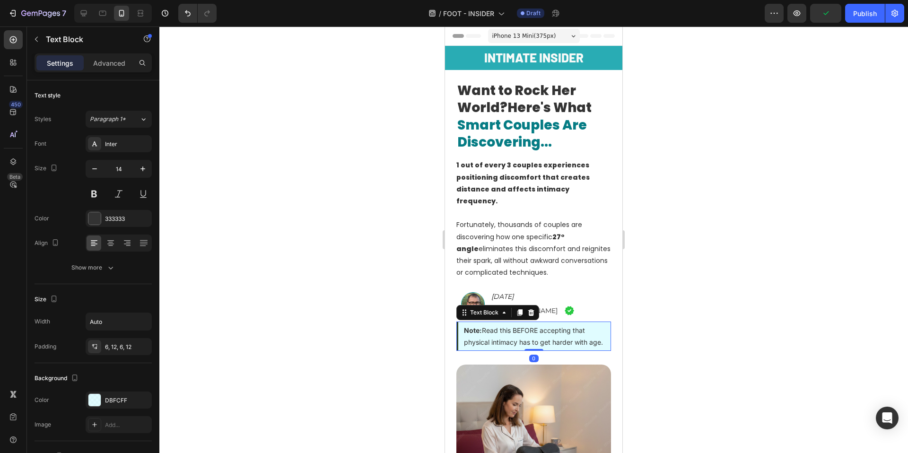
click at [282, 253] on div at bounding box center [533, 239] width 749 height 427
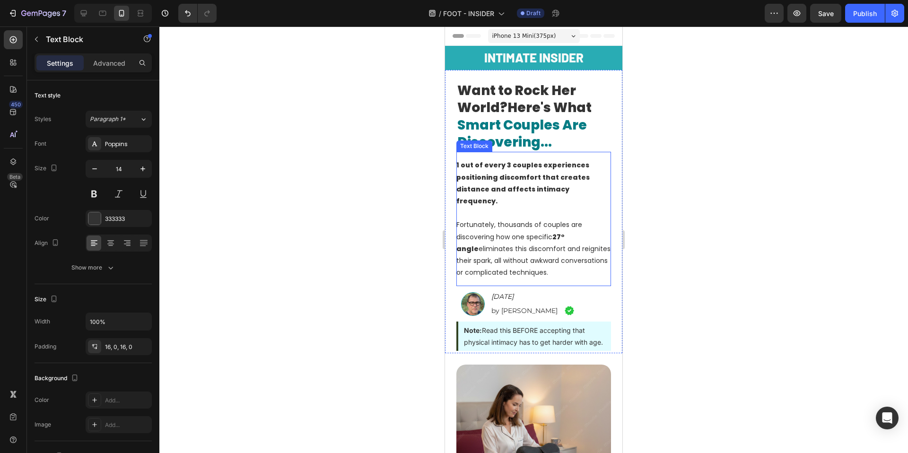
click at [531, 185] on strong "1 out of every 3 couples experiences positioning discomfort that creates distan…" at bounding box center [522, 182] width 133 height 45
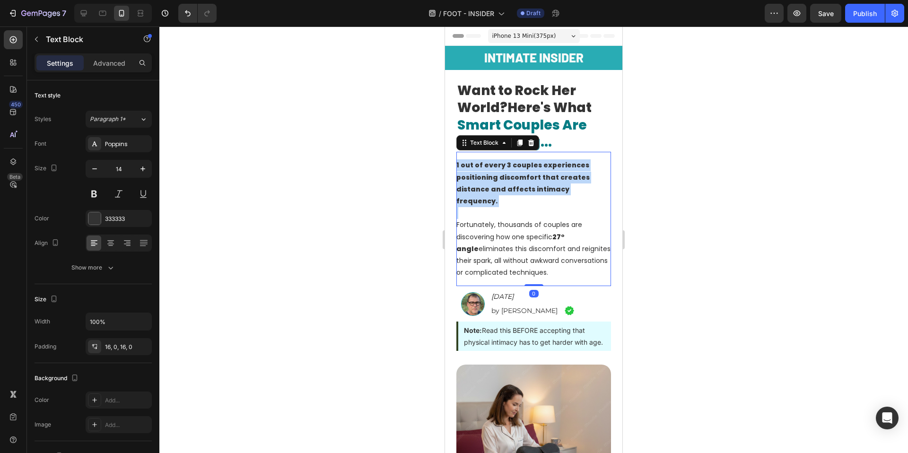
click at [531, 185] on strong "1 out of every 3 couples experiences positioning discomfort that creates distan…" at bounding box center [522, 182] width 133 height 45
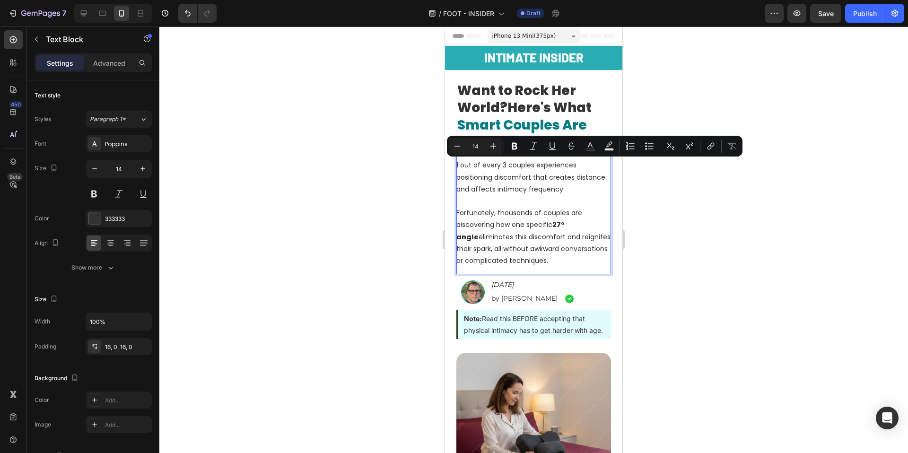
click at [554, 168] on p "1 out of every 3 couples experiences positioning discomfort that creates distan…" at bounding box center [533, 177] width 155 height 36
click at [538, 166] on p "1 out of every 3 couples experiences positioning discomfort that creates distan…" at bounding box center [533, 177] width 155 height 36
drag, startPoint x: 532, startPoint y: 166, endPoint x: 453, endPoint y: 168, distance: 79.5
click at [453, 168] on div "Want to Rock Her World? Here's What Smart Couples Are Discovering... Heading 1 …" at bounding box center [533, 205] width 177 height 271
click at [336, 170] on div at bounding box center [533, 239] width 749 height 427
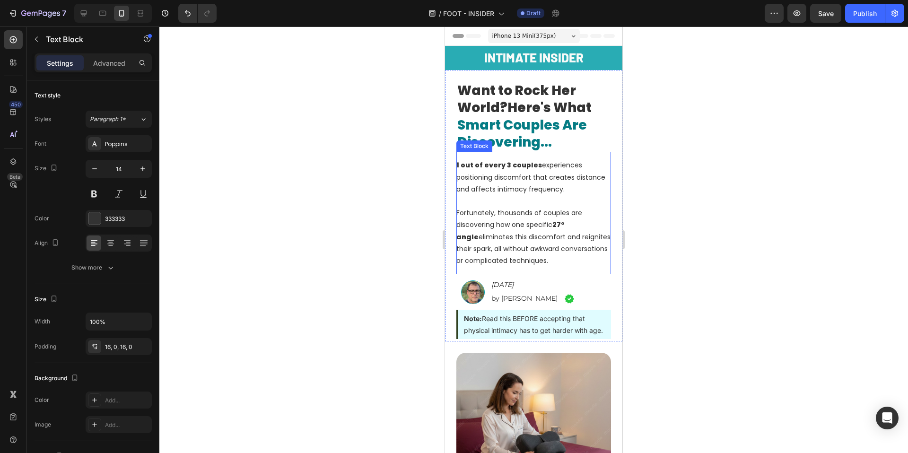
click at [484, 202] on p "Rich Text Editor. Editing area: main" at bounding box center [533, 201] width 155 height 12
click at [148, 167] on button "button" at bounding box center [142, 168] width 17 height 17
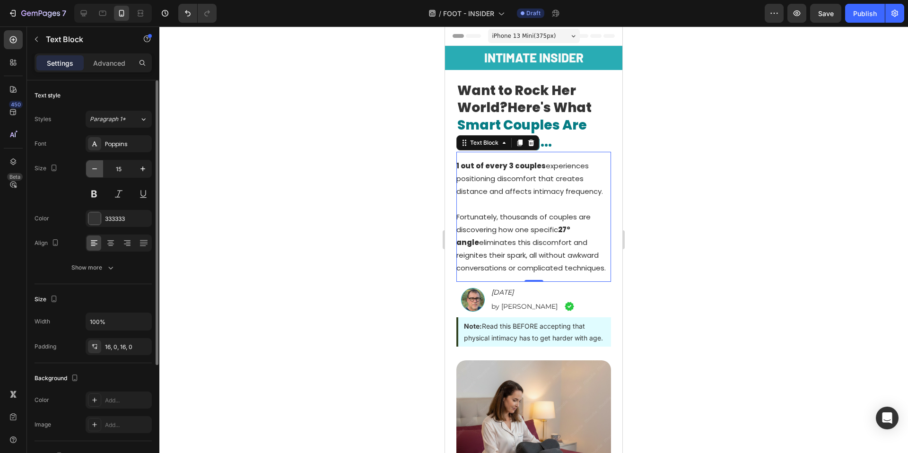
click at [97, 165] on icon "button" at bounding box center [94, 168] width 9 height 9
type input "14"
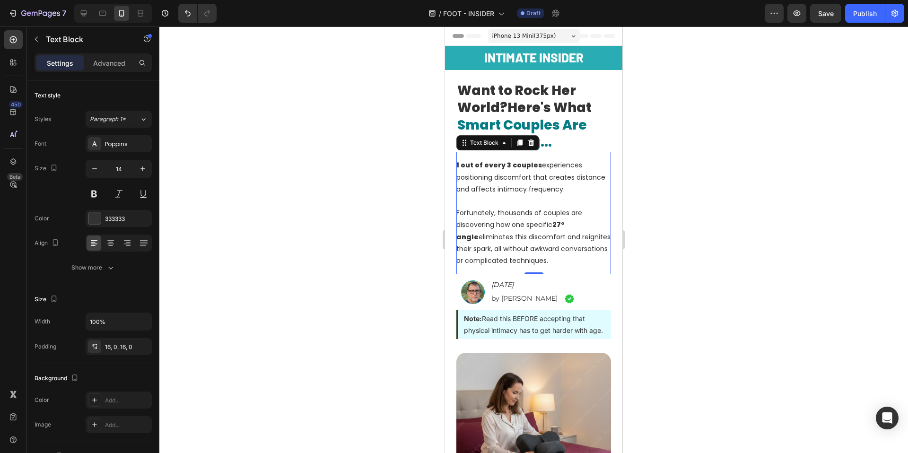
click at [202, 232] on div at bounding box center [533, 239] width 749 height 427
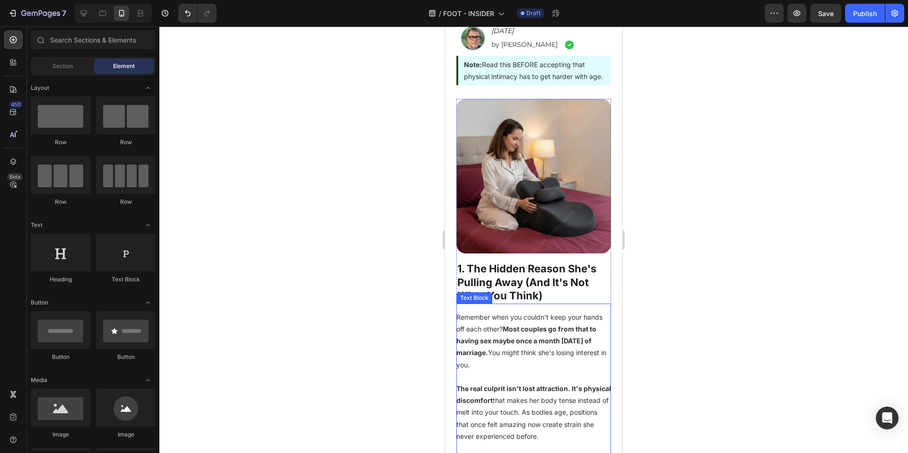
scroll to position [299, 0]
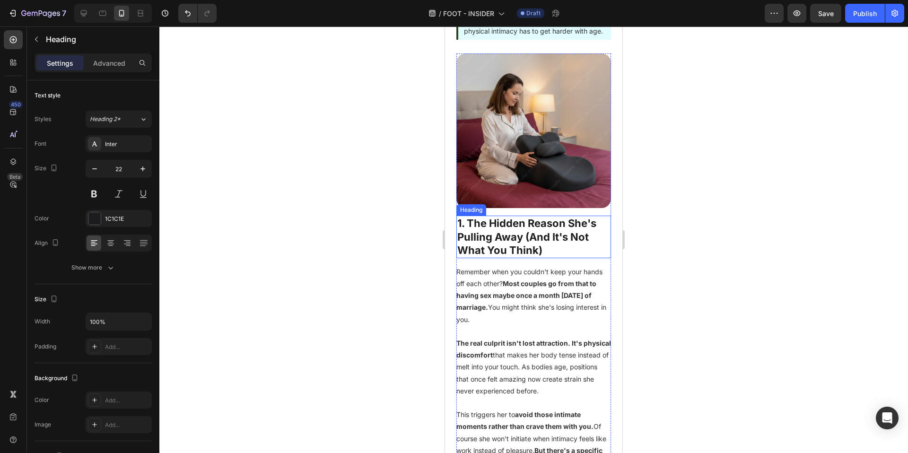
click at [526, 247] on h2 "1. The Hidden Reason She's Pulling Away (And It's Not What You Think)" at bounding box center [533, 237] width 155 height 43
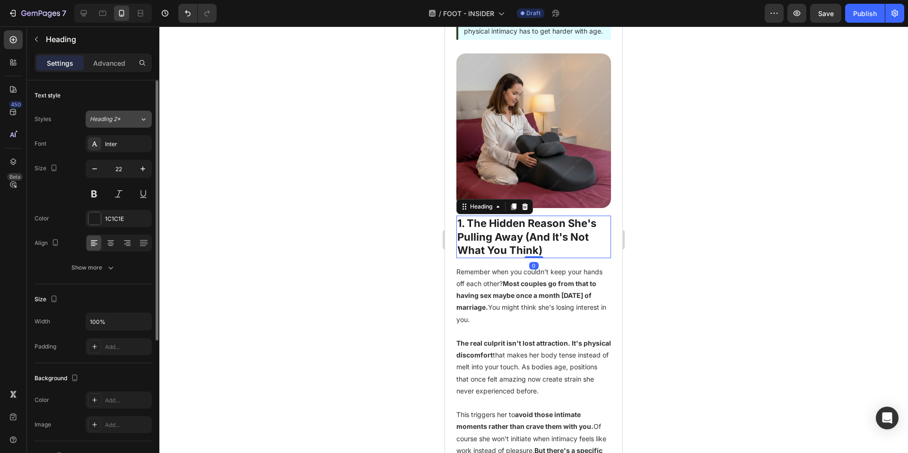
click at [96, 118] on span "Heading 2*" at bounding box center [105, 119] width 31 height 9
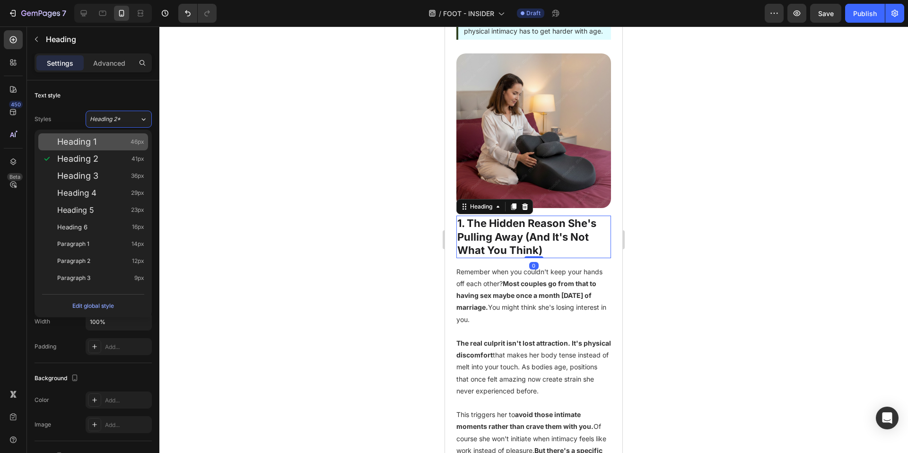
click at [96, 142] on span "Heading 1" at bounding box center [76, 141] width 39 height 9
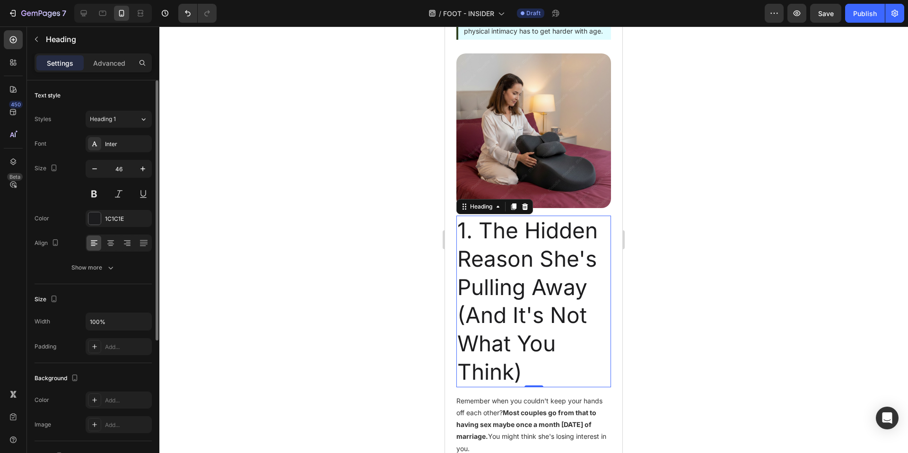
type input "22"
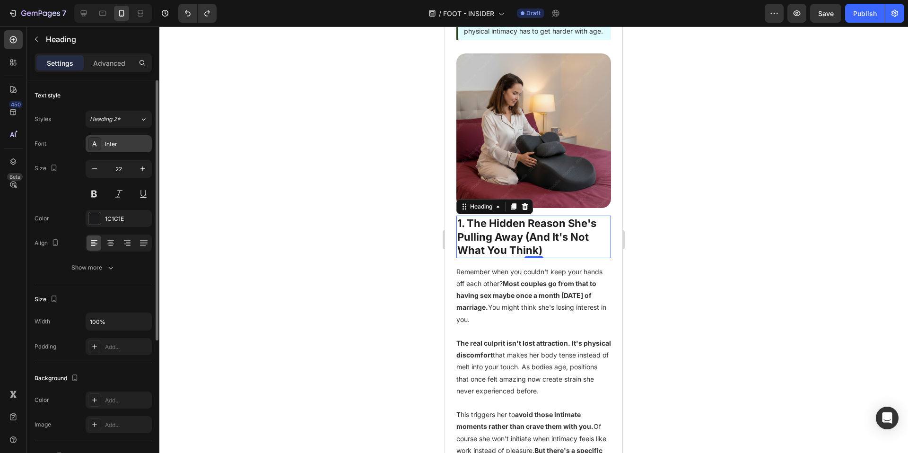
click at [122, 147] on div "Inter" at bounding box center [127, 144] width 44 height 9
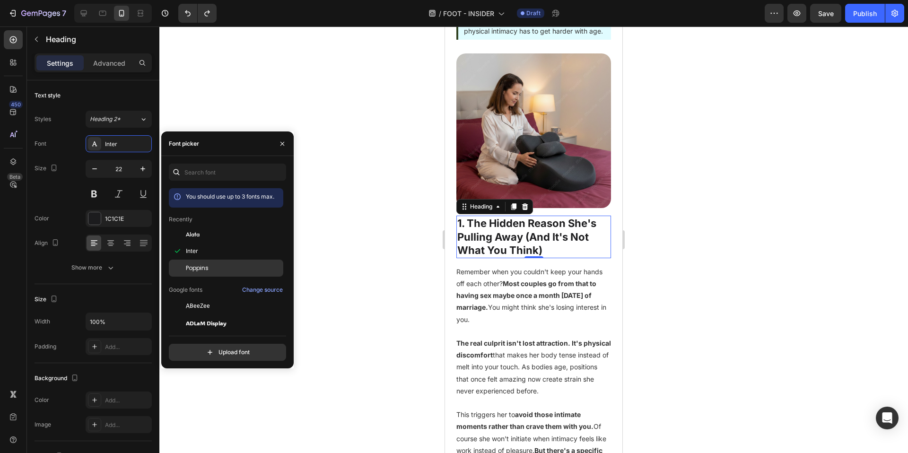
click at [206, 264] on span "Poppins" at bounding box center [197, 268] width 23 height 9
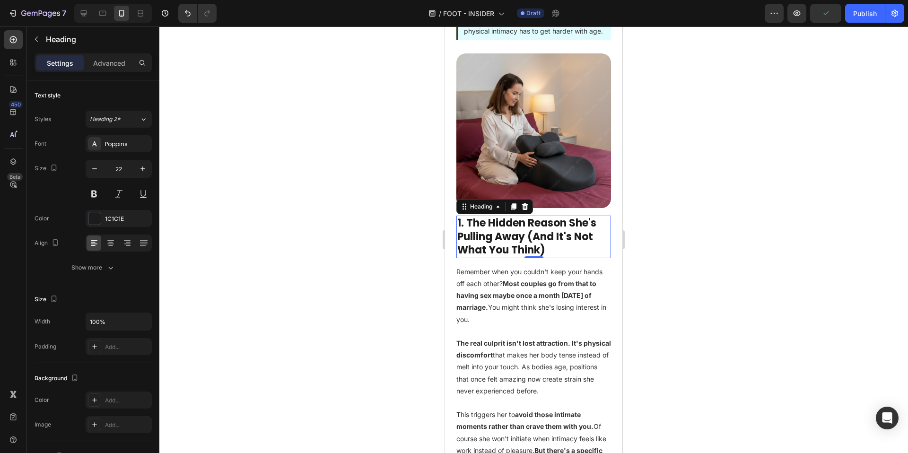
click at [396, 190] on div at bounding box center [533, 239] width 749 height 427
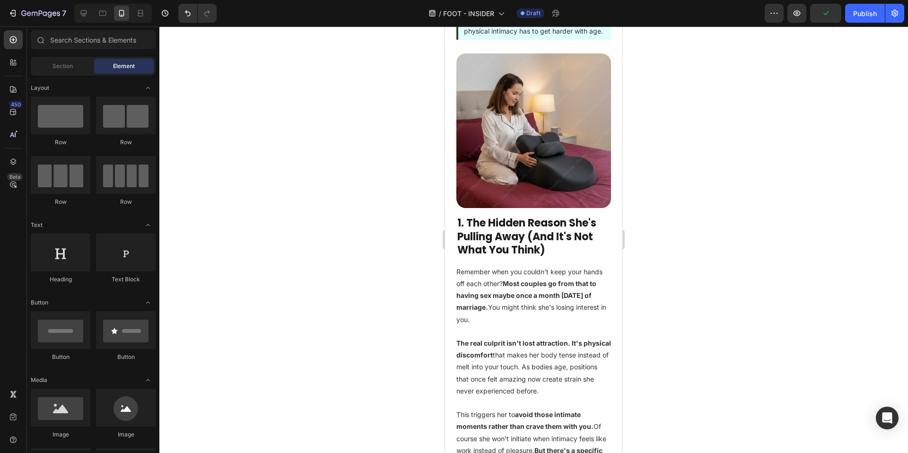
click at [381, 237] on div at bounding box center [533, 239] width 749 height 427
click at [512, 309] on strong "Most couples go from that to having sex maybe once a month within three years o…" at bounding box center [526, 295] width 140 height 32
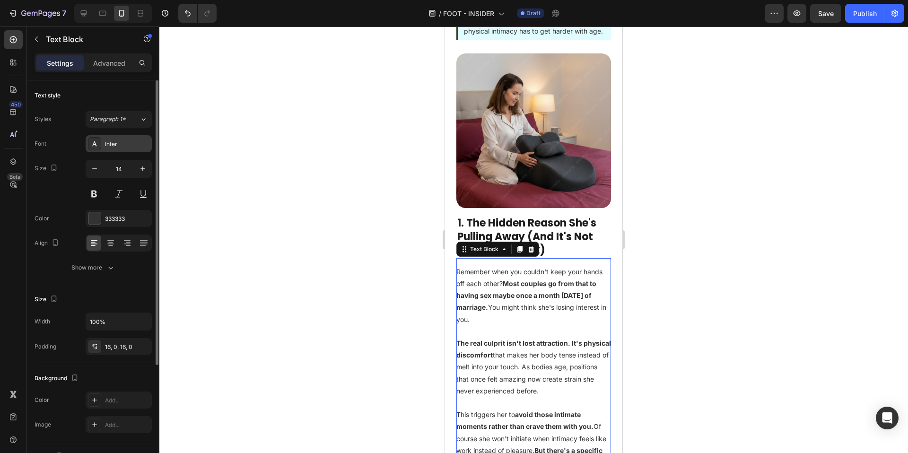
click at [122, 140] on div "Inter" at bounding box center [127, 144] width 44 height 9
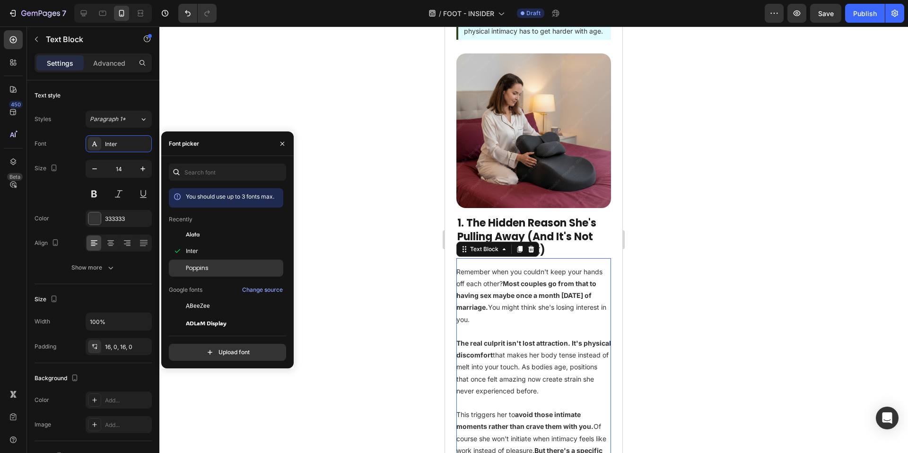
click at [216, 264] on div "Poppins" at bounding box center [234, 268] width 96 height 9
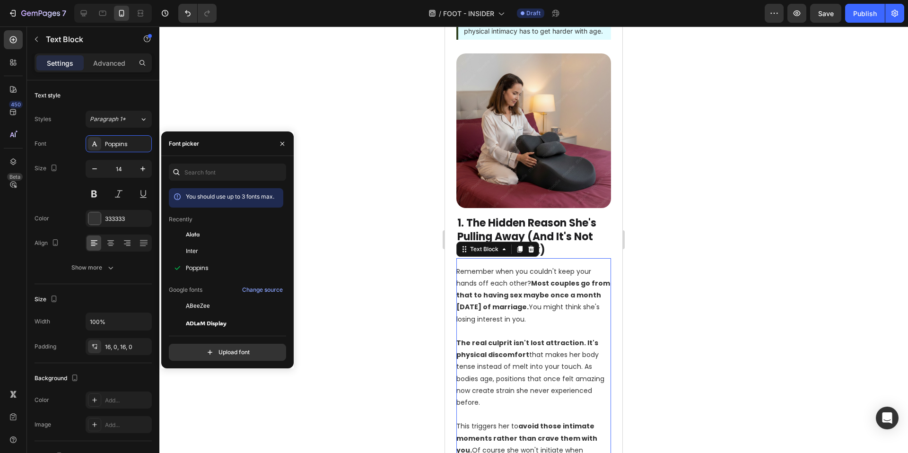
click at [355, 231] on div at bounding box center [533, 239] width 749 height 427
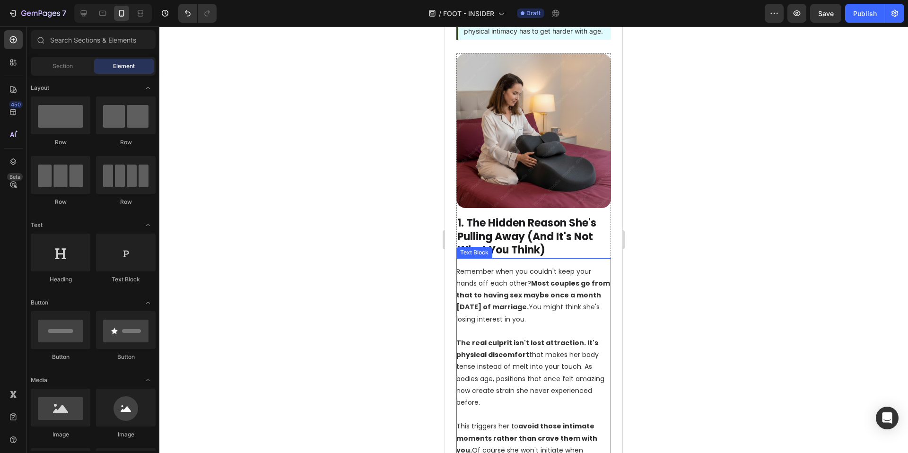
scroll to position [325, 0]
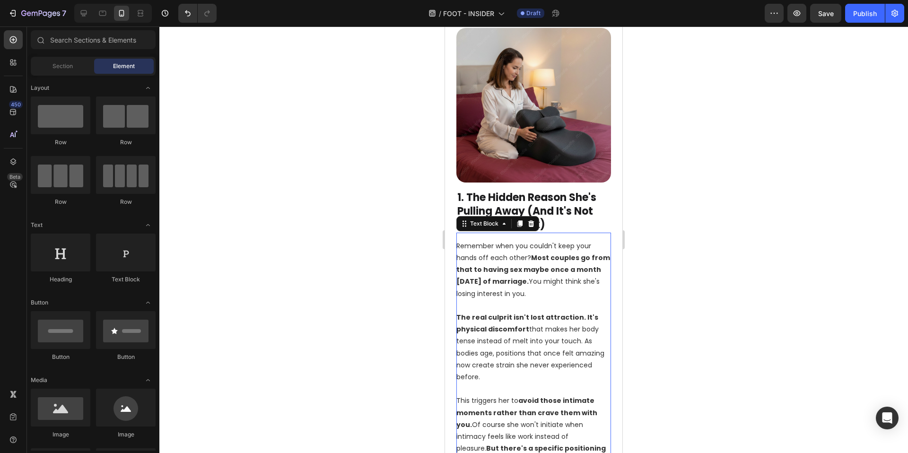
click at [554, 261] on strong "Most couples go from that to having sex maybe once a month within three years o…" at bounding box center [533, 269] width 154 height 33
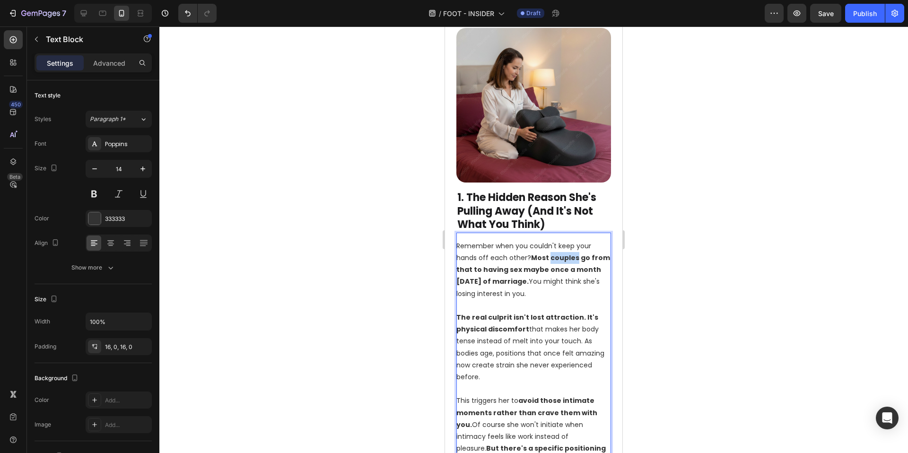
click at [554, 261] on strong "Most couples go from that to having sex maybe once a month within three years o…" at bounding box center [533, 269] width 154 height 33
click at [533, 261] on strong "Most couples go from that to having sex maybe once a month within three years o…" at bounding box center [533, 269] width 154 height 33
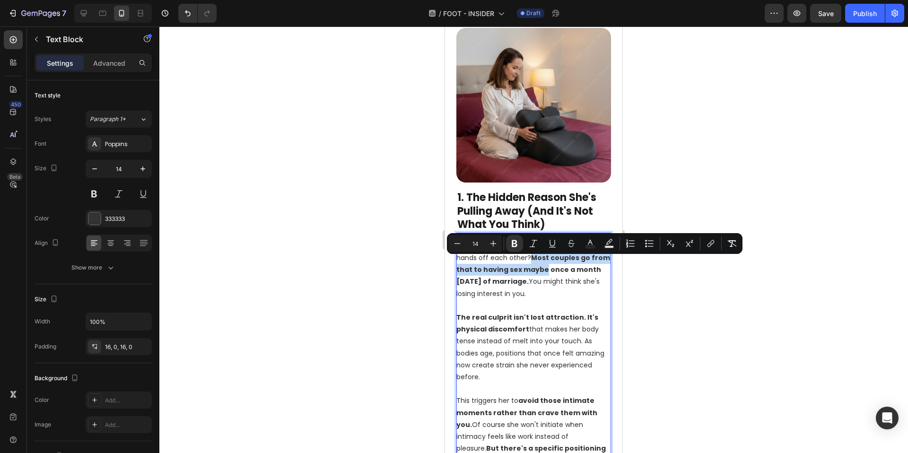
drag, startPoint x: 531, startPoint y: 261, endPoint x: 543, endPoint y: 274, distance: 18.1
click at [543, 274] on strong "Most couples go from that to having sex maybe once a month within three years o…" at bounding box center [533, 269] width 154 height 33
click at [308, 264] on div at bounding box center [533, 239] width 749 height 427
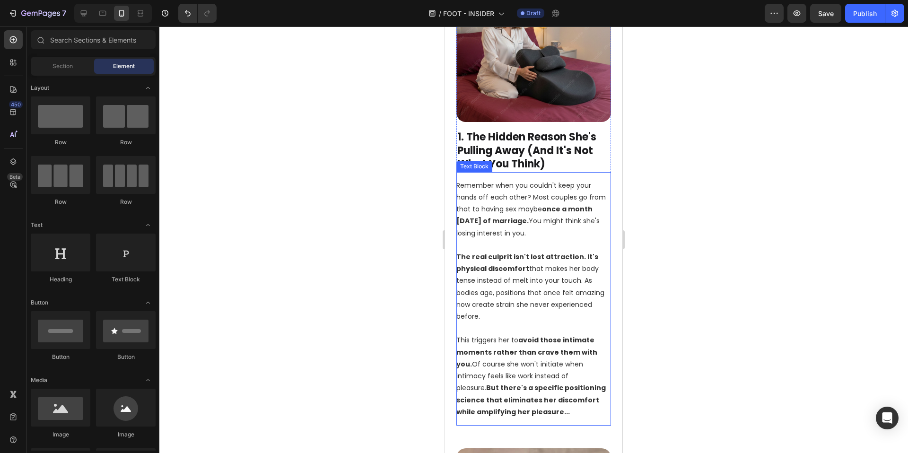
scroll to position [395, 0]
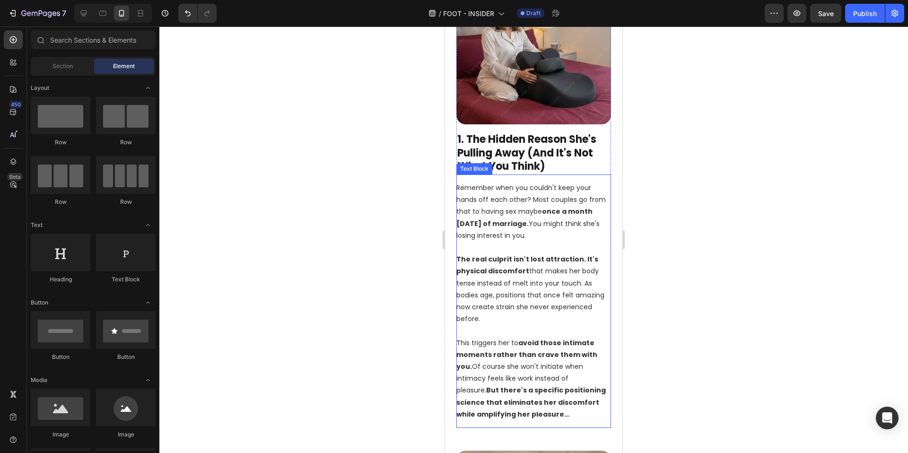
click at [552, 365] on p "This triggers her to avoid those intimate moments rather than crave them with y…" at bounding box center [533, 378] width 155 height 83
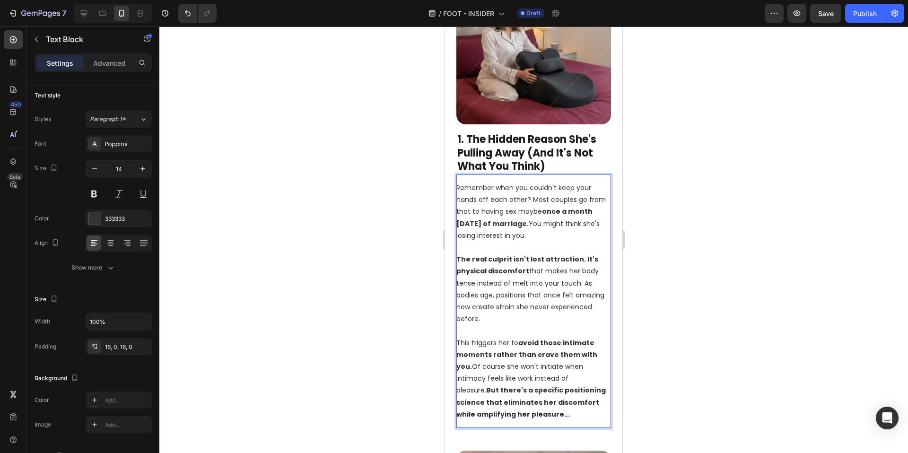
click at [567, 370] on p "This triggers her to avoid those intimate moments rather than crave them with y…" at bounding box center [533, 378] width 155 height 83
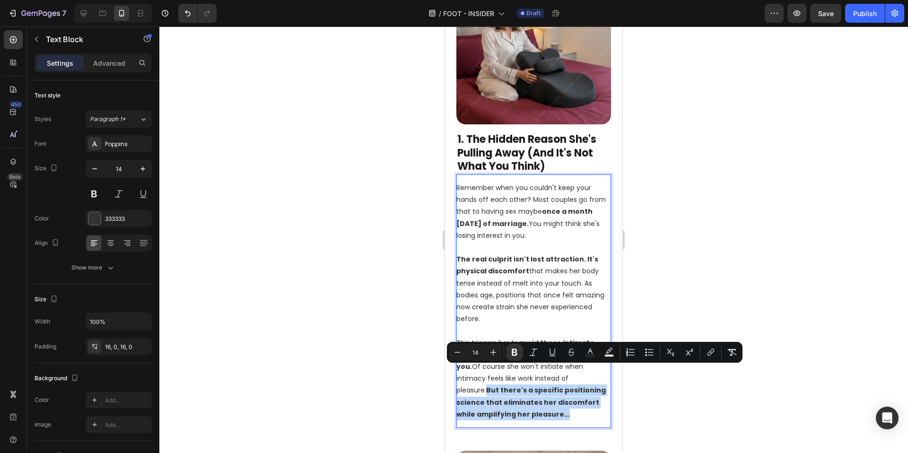
drag, startPoint x: 572, startPoint y: 371, endPoint x: 578, endPoint y: 406, distance: 35.1
click at [578, 406] on p "This triggers her to avoid those intimate moments rather than crave them with y…" at bounding box center [533, 378] width 155 height 83
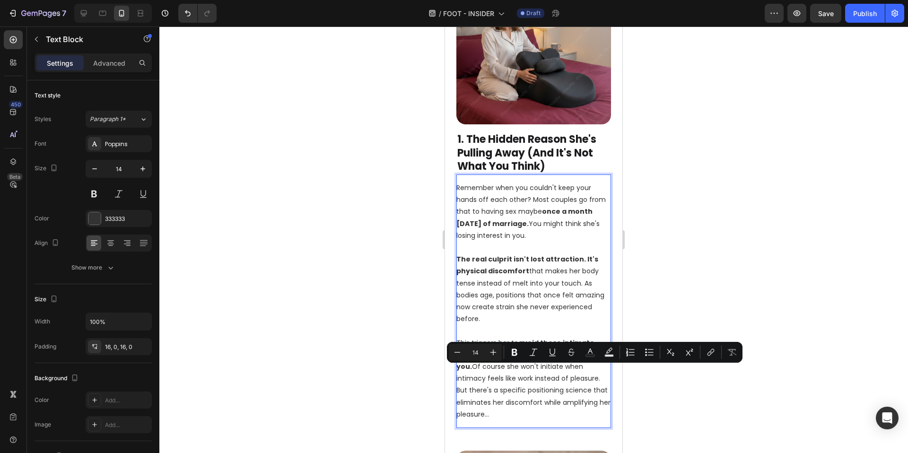
click at [561, 403] on p "This triggers her to avoid those intimate moments rather than crave them with y…" at bounding box center [533, 378] width 155 height 83
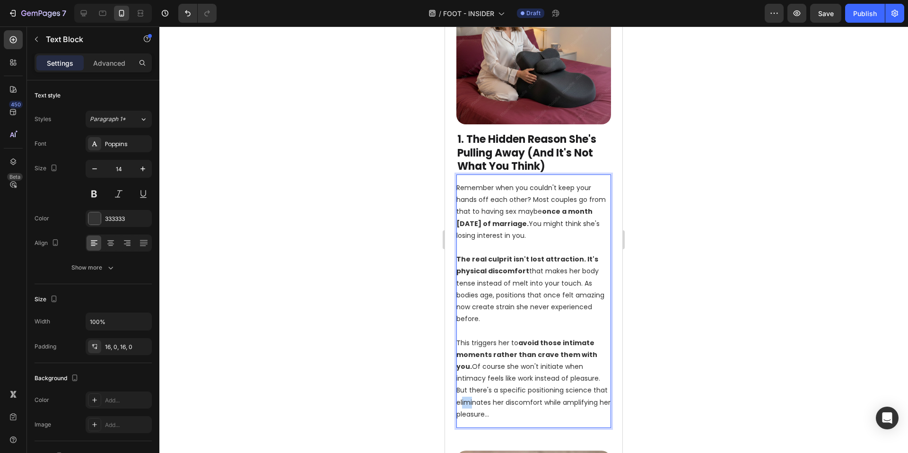
drag, startPoint x: 458, startPoint y: 396, endPoint x: 471, endPoint y: 400, distance: 13.5
click at [471, 400] on p "This triggers her to avoid those intimate moments rather than crave them with y…" at bounding box center [533, 378] width 155 height 83
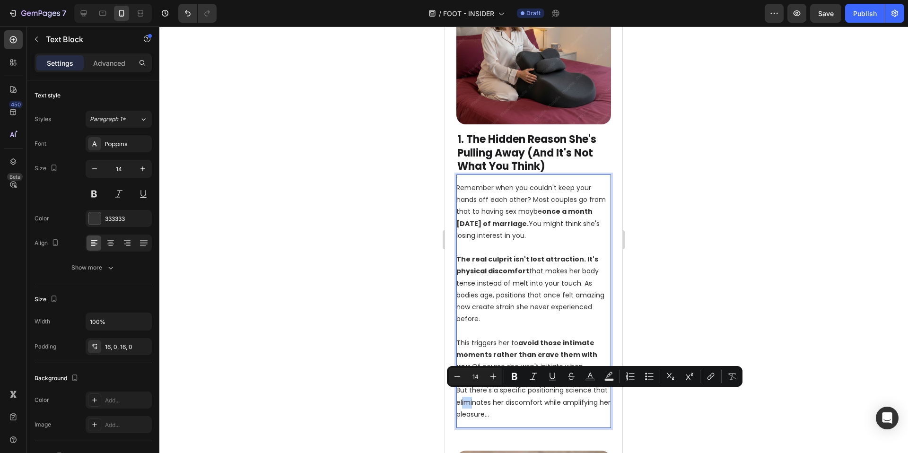
drag, startPoint x: 503, startPoint y: 408, endPoint x: 458, endPoint y: 398, distance: 46.0
click at [458, 398] on p "This triggers her to avoid those intimate moments rather than crave them with y…" at bounding box center [533, 378] width 155 height 83
click at [365, 379] on div at bounding box center [533, 239] width 749 height 427
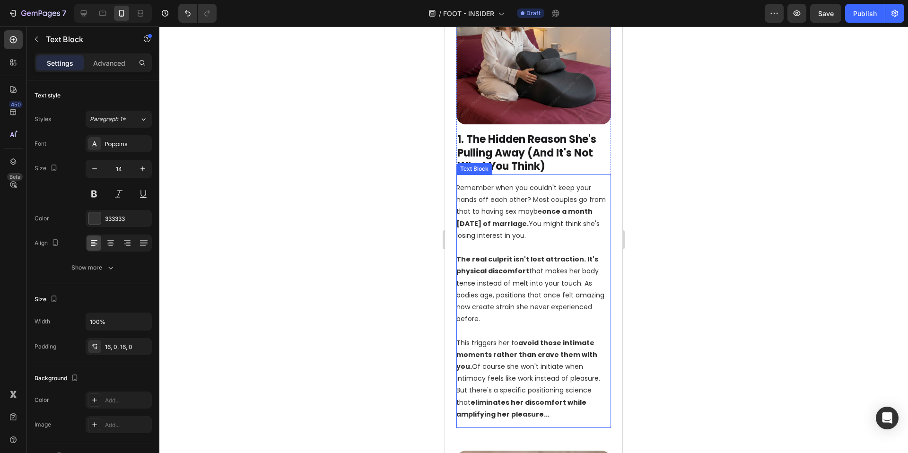
click at [536, 346] on strong "avoid those intimate moments rather than crave them with you." at bounding box center [526, 354] width 141 height 33
click at [523, 338] on strong "avoid those intimate moments rather than crave them with you." at bounding box center [526, 354] width 141 height 33
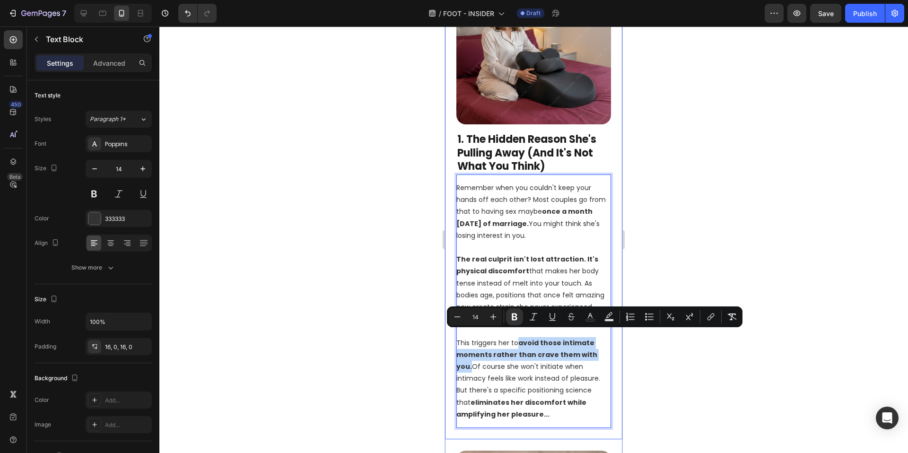
drag, startPoint x: 520, startPoint y: 334, endPoint x: 613, endPoint y: 349, distance: 94.4
click at [613, 349] on div "Image 1. The Hidden Reason She's Pulling Away (And It's Not What You Think) Hea…" at bounding box center [533, 198] width 177 height 481
click at [678, 353] on div at bounding box center [533, 239] width 749 height 427
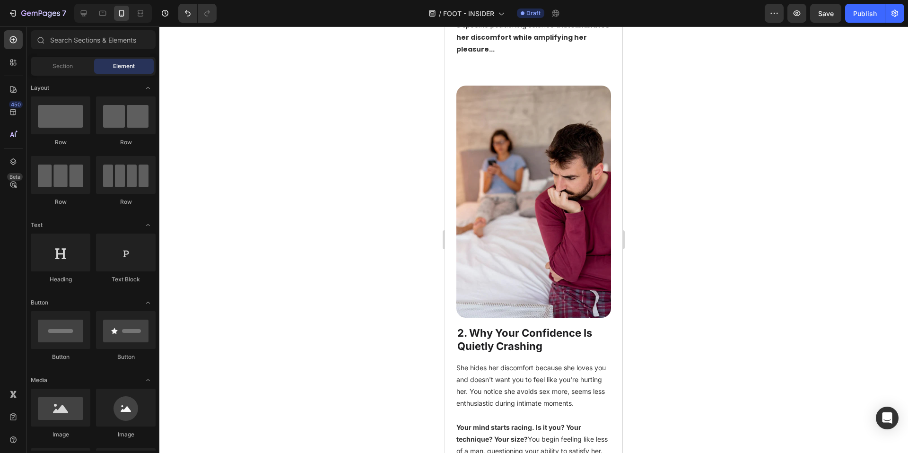
scroll to position [754, 0]
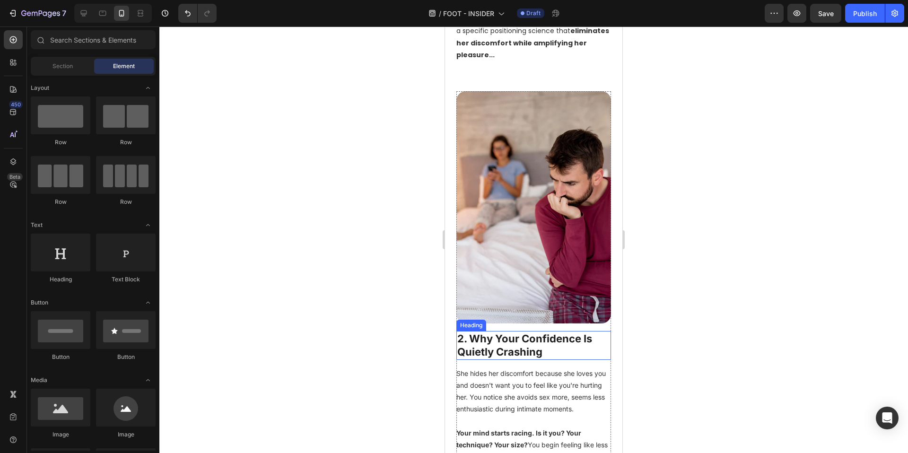
click at [515, 331] on h2 "2. Why Your Confidence Is Quietly Crashing" at bounding box center [533, 345] width 155 height 29
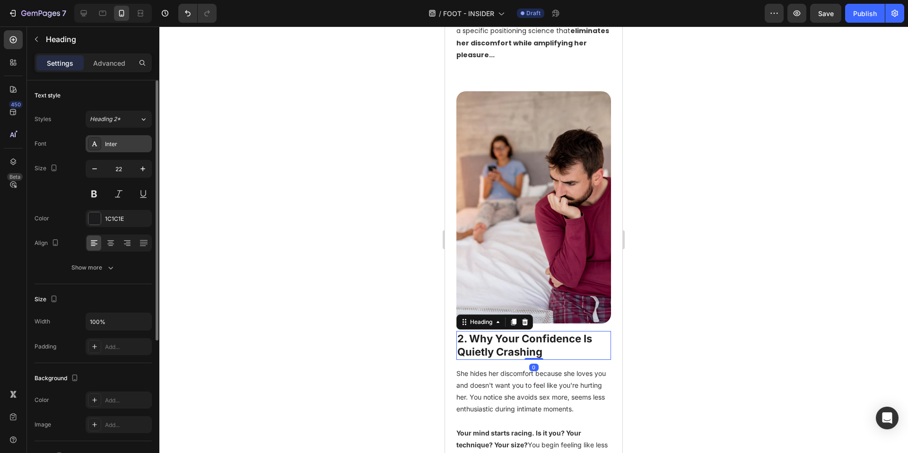
click at [128, 144] on div "Inter" at bounding box center [127, 144] width 44 height 9
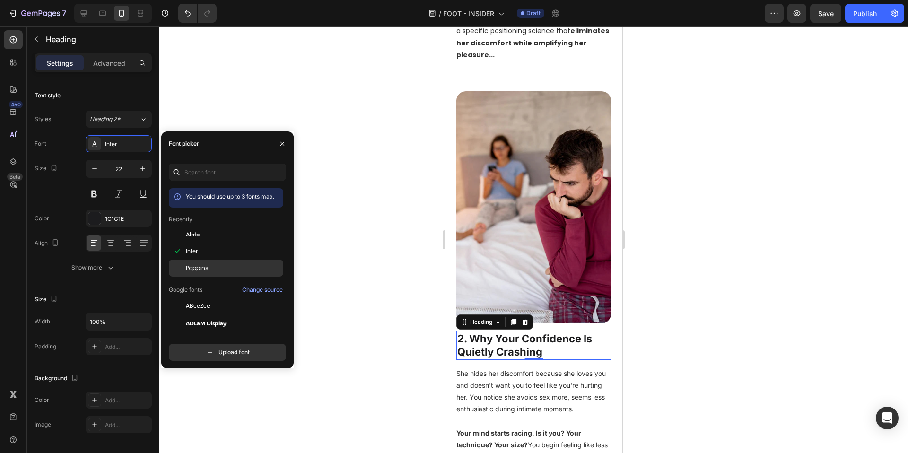
click at [218, 263] on div "Poppins" at bounding box center [226, 268] width 114 height 17
click at [374, 286] on div at bounding box center [533, 239] width 749 height 427
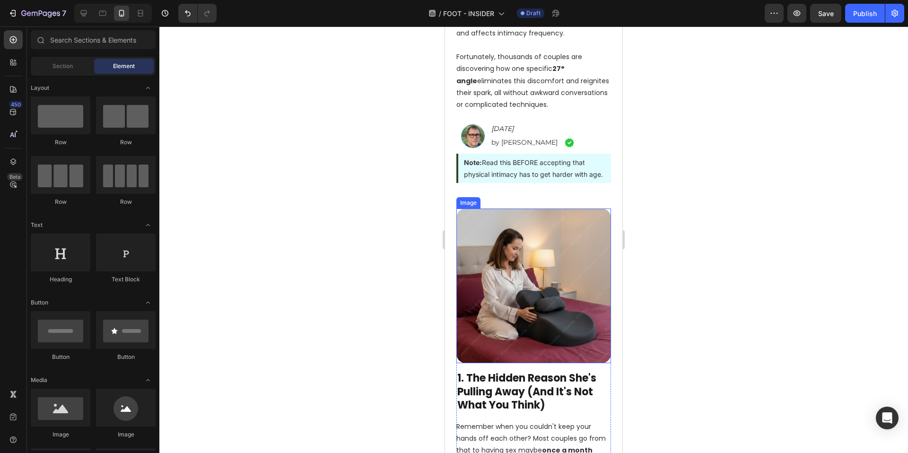
scroll to position [0, 0]
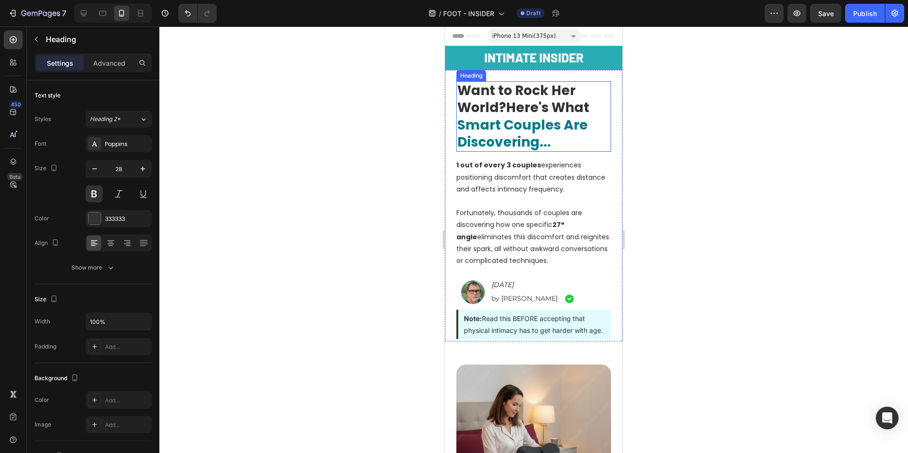
click at [499, 110] on h2 "Want to Rock Her World? Here's What Smart Couples Are Discovering..." at bounding box center [533, 116] width 155 height 71
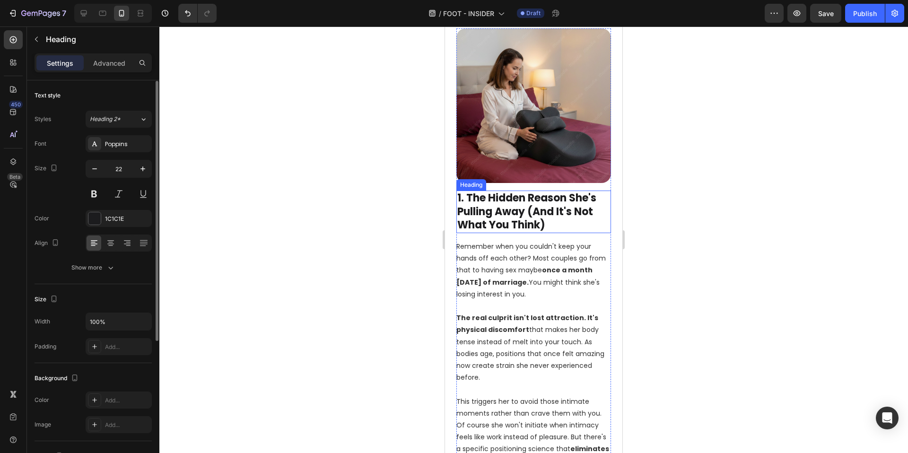
scroll to position [0, 0]
click at [501, 196] on h2 "1. The Hidden Reason She's Pulling Away (And It's Not What You Think)" at bounding box center [533, 212] width 155 height 43
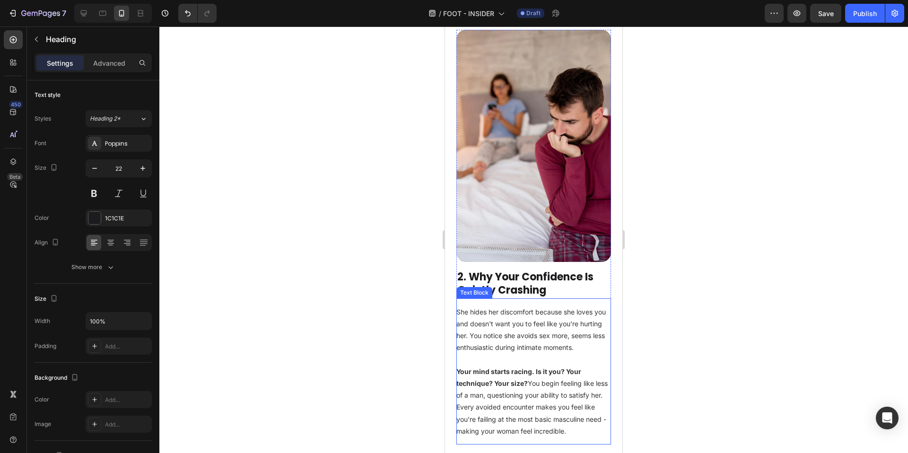
scroll to position [828, 0]
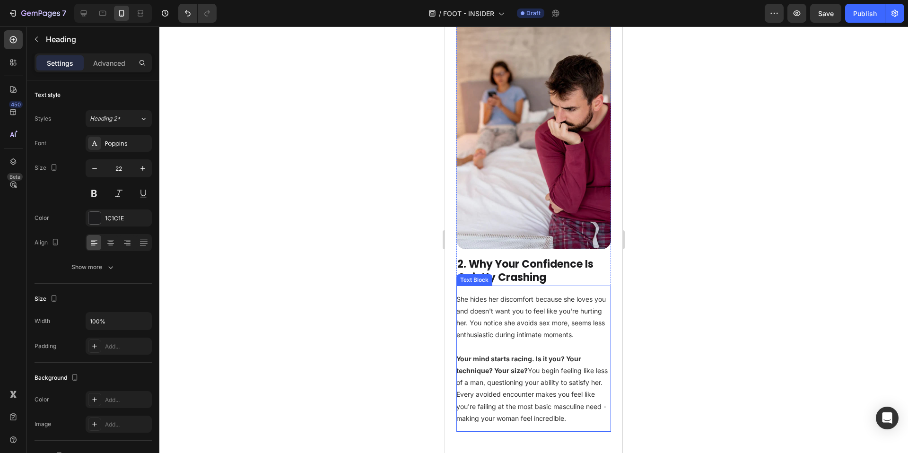
click at [533, 317] on p "She hides her discomfort because she loves you and doesn't want you to feel lik…" at bounding box center [533, 317] width 155 height 48
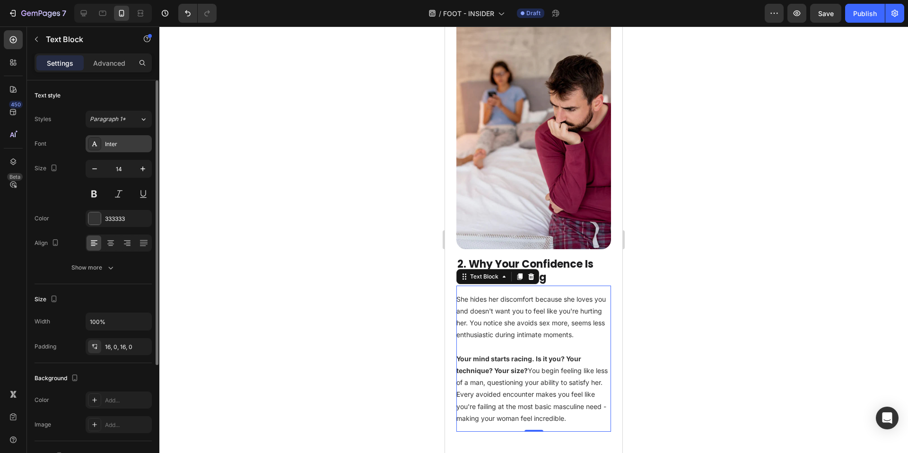
click at [114, 143] on div "Inter" at bounding box center [127, 144] width 44 height 9
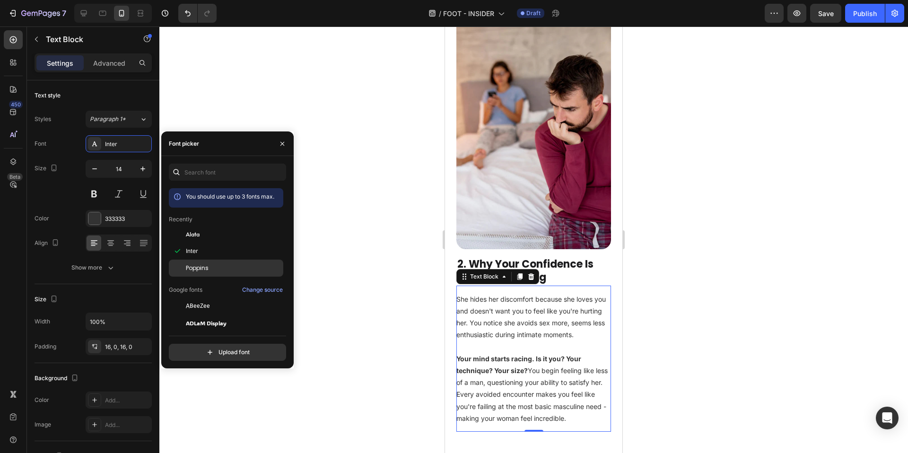
click at [215, 270] on div "Poppins" at bounding box center [234, 268] width 96 height 9
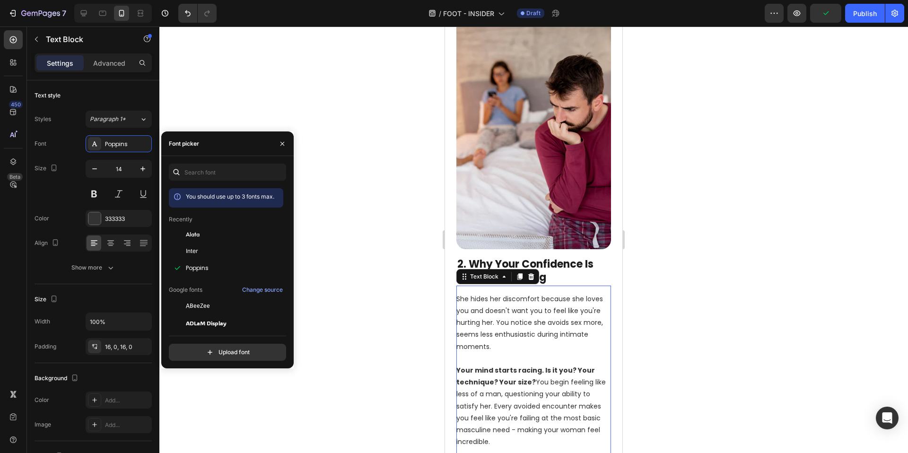
click at [381, 272] on div at bounding box center [533, 239] width 749 height 427
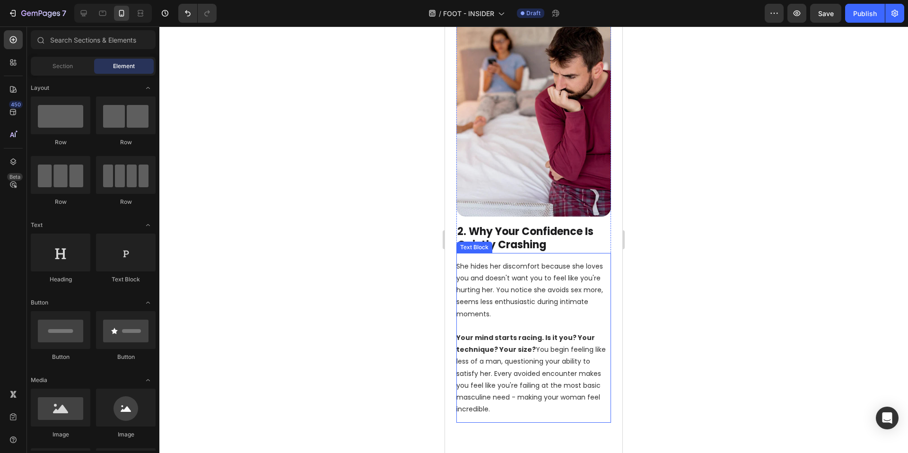
scroll to position [900, 0]
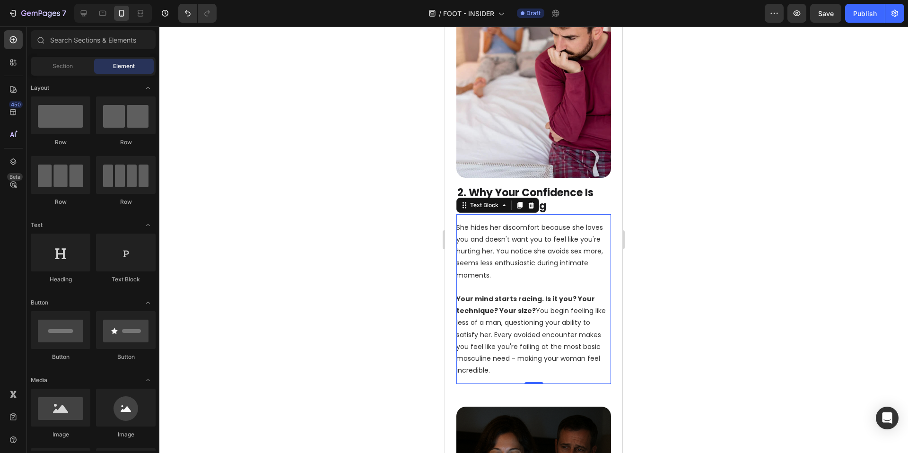
click at [532, 294] on strong "Your mind starts racing. Is it you? Your technique? Your size?" at bounding box center [525, 304] width 139 height 21
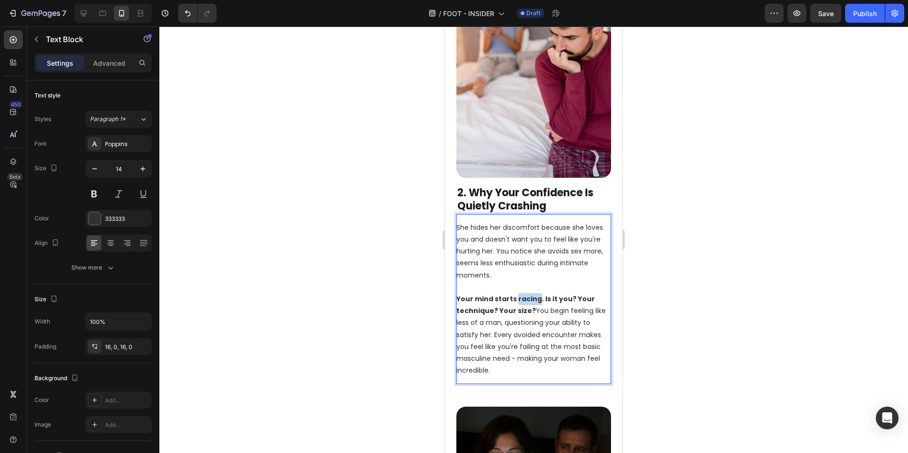
click at [532, 294] on strong "Your mind starts racing. Is it you? Your technique? Your size?" at bounding box center [525, 304] width 139 height 21
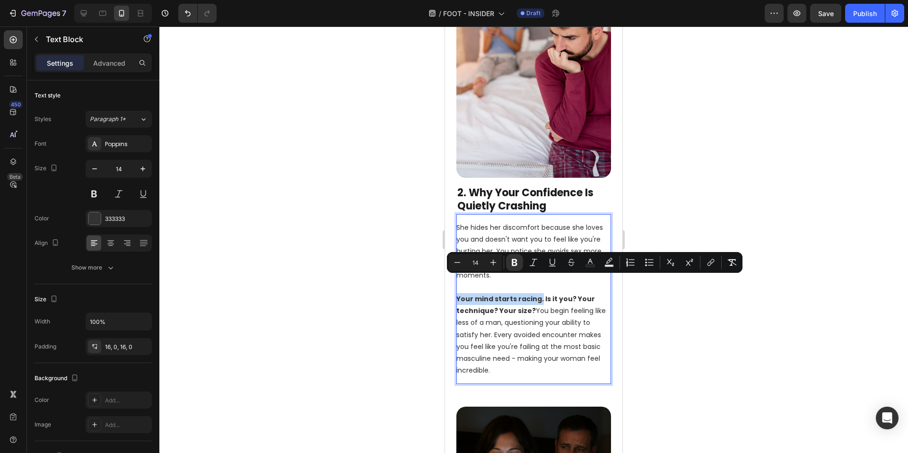
drag, startPoint x: 539, startPoint y: 283, endPoint x: 457, endPoint y: 287, distance: 81.9
click at [457, 293] on p "Your mind starts racing. Is it you? Your technique? Your size? You begin feelin…" at bounding box center [533, 334] width 155 height 83
click at [375, 312] on div at bounding box center [533, 239] width 749 height 427
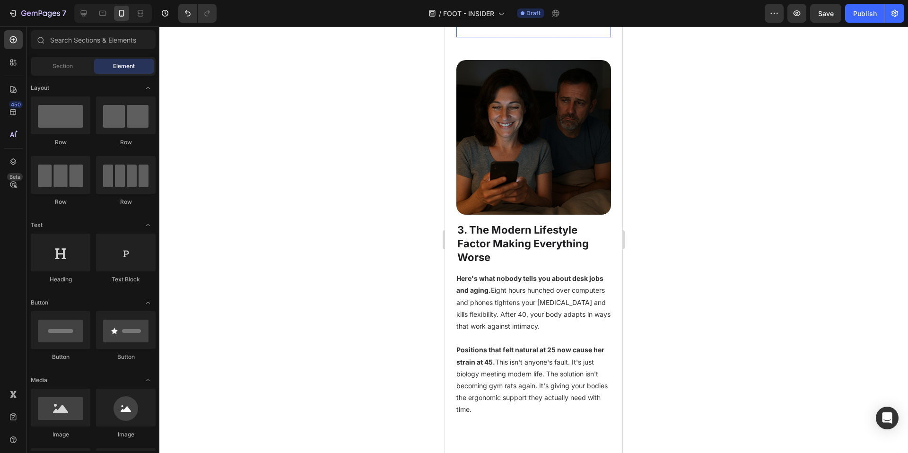
scroll to position [1244, 0]
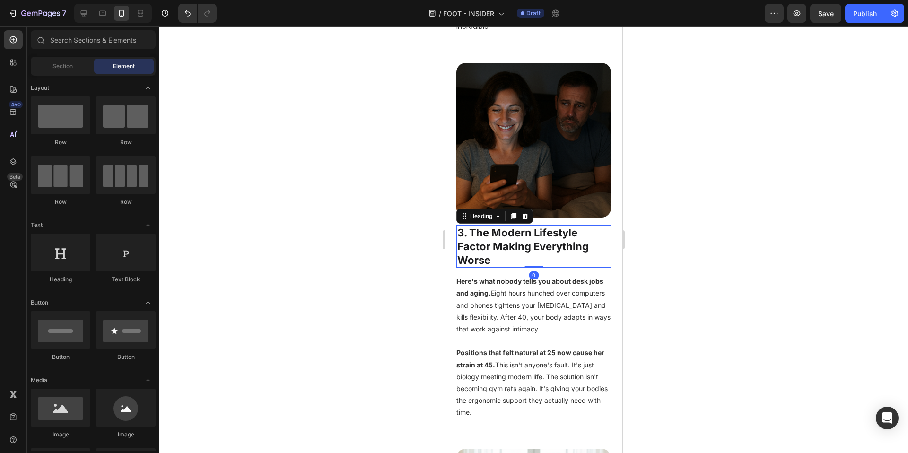
click at [515, 227] on h2 "3. The Modern Lifestyle Factor Making Everything Worse" at bounding box center [533, 246] width 155 height 43
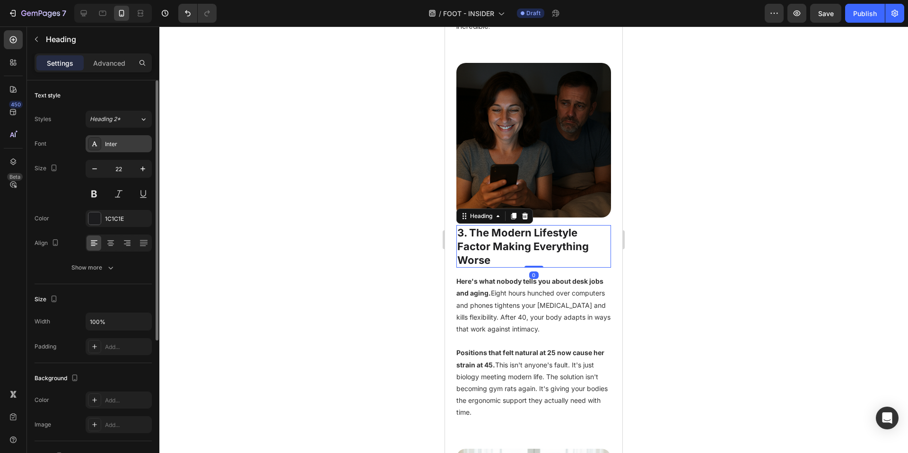
click at [138, 143] on div "Inter" at bounding box center [127, 144] width 44 height 9
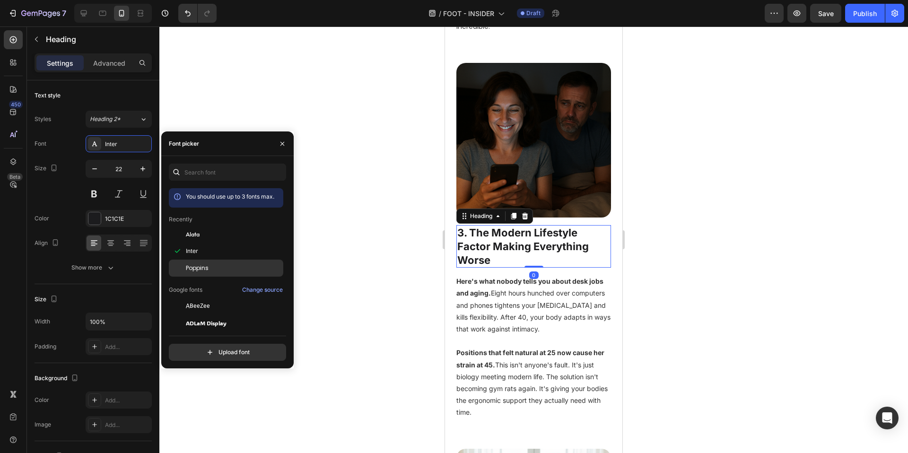
click at [214, 270] on div "Poppins" at bounding box center [234, 268] width 96 height 9
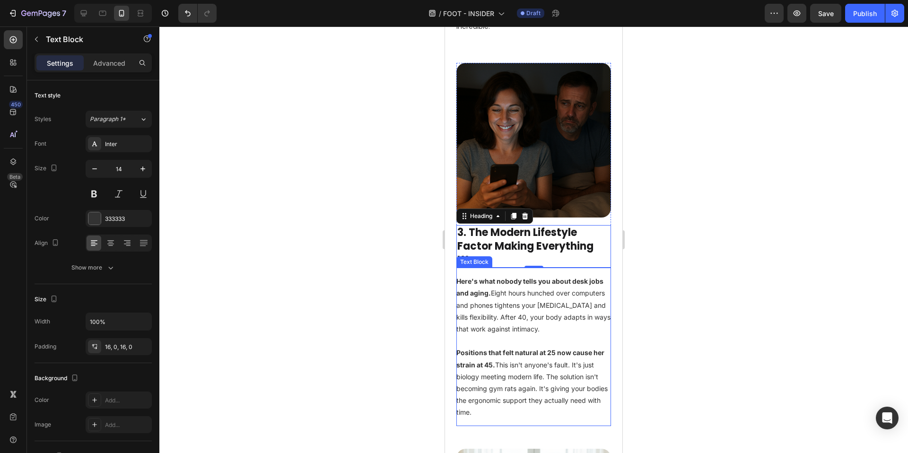
click at [476, 349] on strong "Positions that felt natural at 25 now cause her strain at 45." at bounding box center [530, 359] width 148 height 20
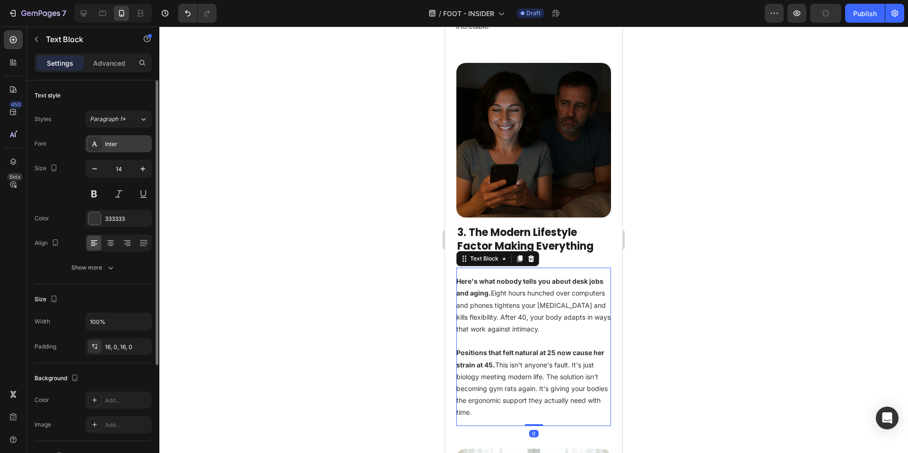
click at [140, 151] on div "Inter" at bounding box center [119, 143] width 66 height 17
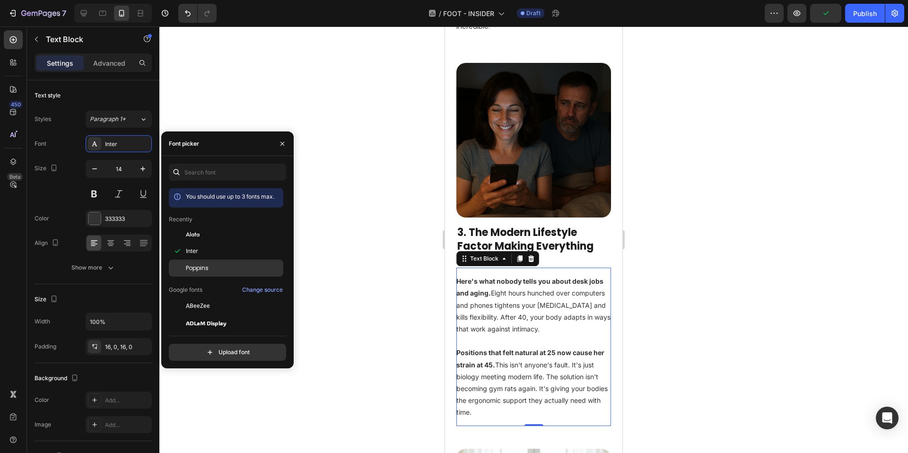
click at [206, 270] on span "Poppins" at bounding box center [197, 268] width 23 height 9
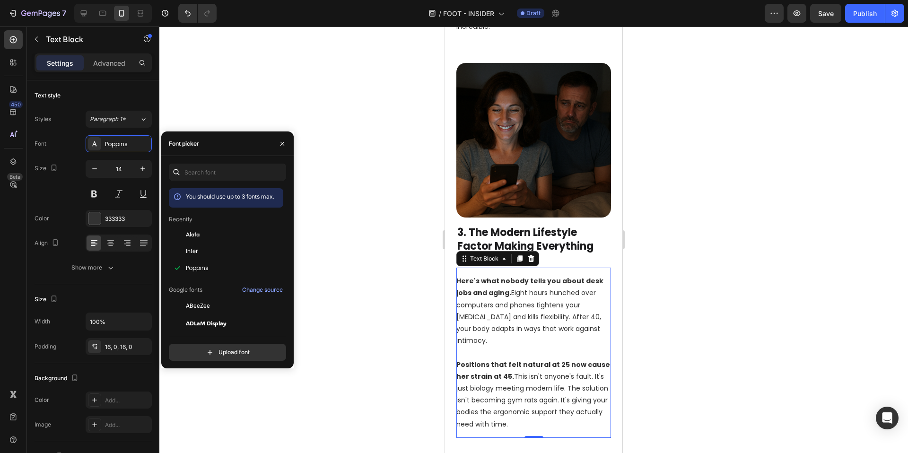
click at [409, 319] on div at bounding box center [533, 239] width 749 height 427
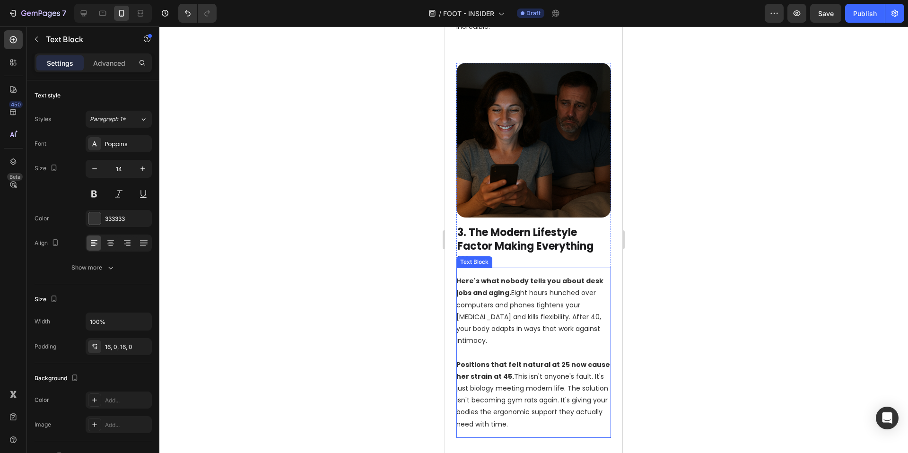
click at [519, 275] on p "Here's what nobody tells you about desk jobs and aging. Eight hours hunched ove…" at bounding box center [533, 310] width 155 height 71
click at [508, 275] on p "Here's what nobody tells you about desk jobs and aging. Eight hours hunched ove…" at bounding box center [533, 310] width 155 height 71
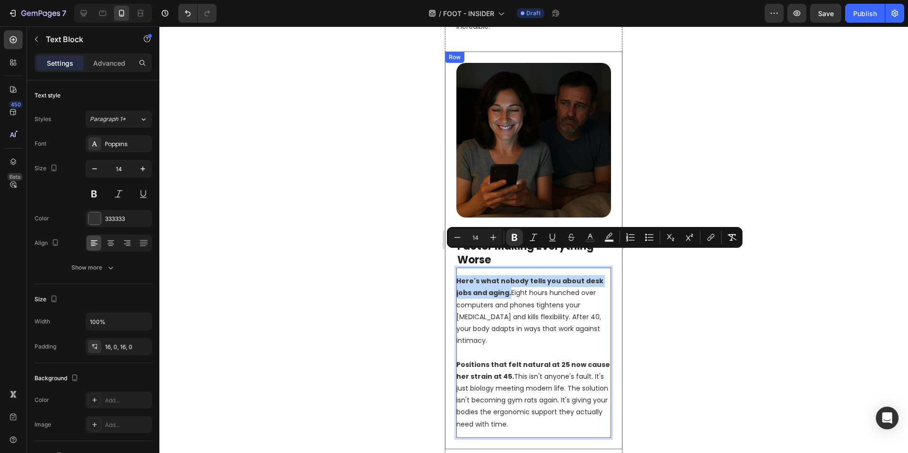
drag, startPoint x: 509, startPoint y: 270, endPoint x: 456, endPoint y: 255, distance: 54.8
click at [456, 255] on div "Image 3. The Modern Lifestyle Factor Making Everything Worse Heading Here's wha…" at bounding box center [533, 250] width 177 height 397
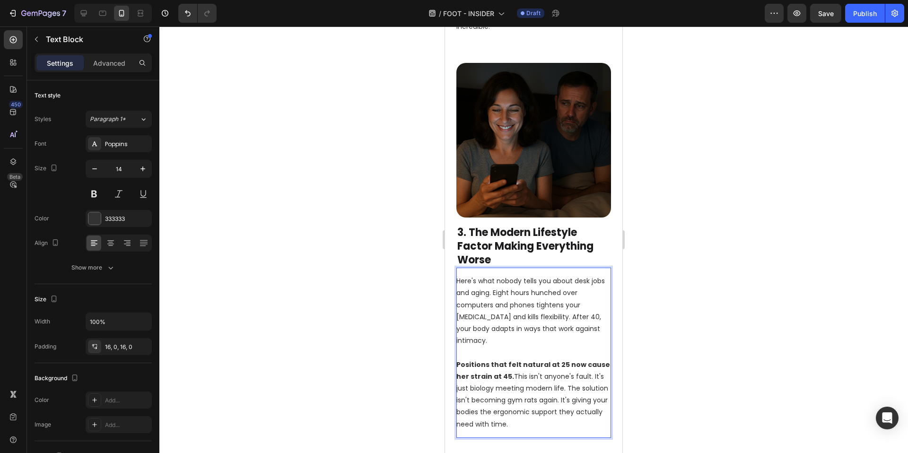
click at [561, 296] on p "Here's what nobody tells you about desk jobs and aging. Eight hours hunched ove…" at bounding box center [533, 310] width 155 height 71
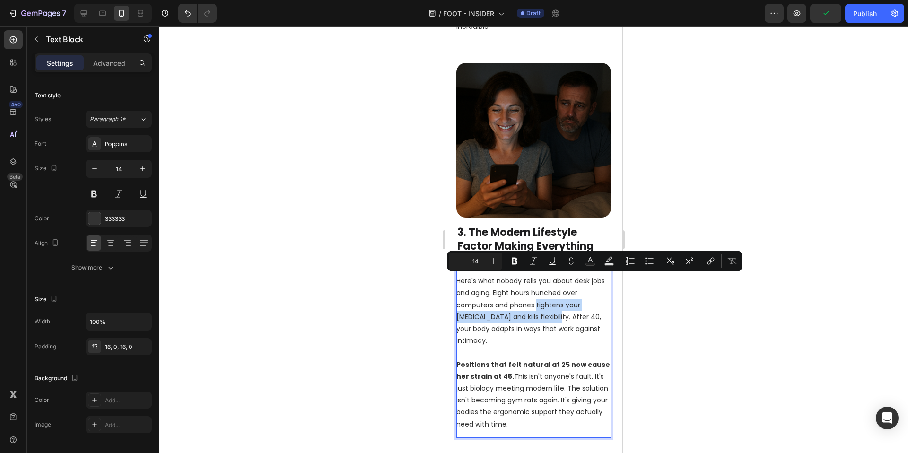
drag, startPoint x: 538, startPoint y: 281, endPoint x: 538, endPoint y: 295, distance: 13.7
click at [538, 295] on p "Here's what nobody tells you about desk jobs and aging. Eight hours hunched ove…" at bounding box center [533, 310] width 155 height 71
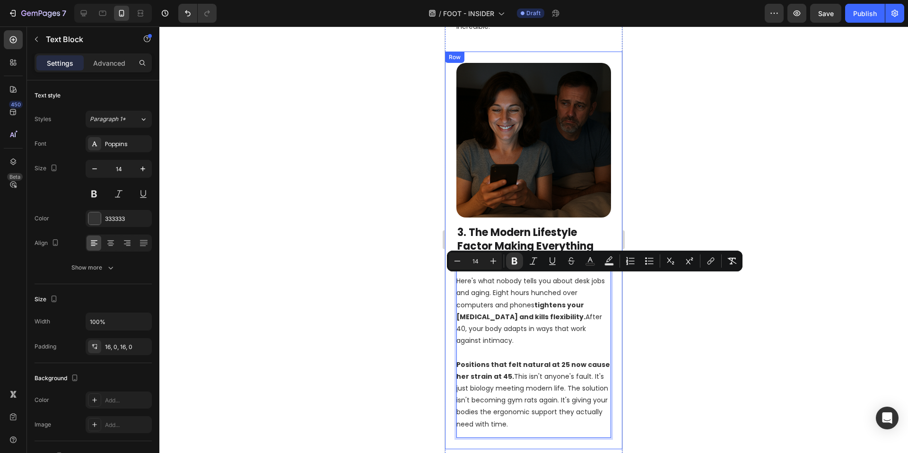
click at [649, 323] on div at bounding box center [533, 239] width 749 height 427
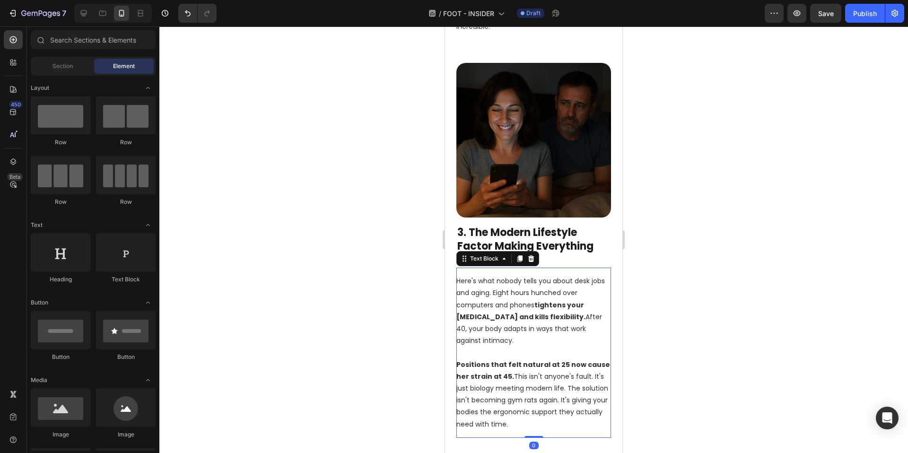
click at [503, 360] on strong "Positions that felt natural at 25 now cause her strain at 45." at bounding box center [533, 370] width 154 height 21
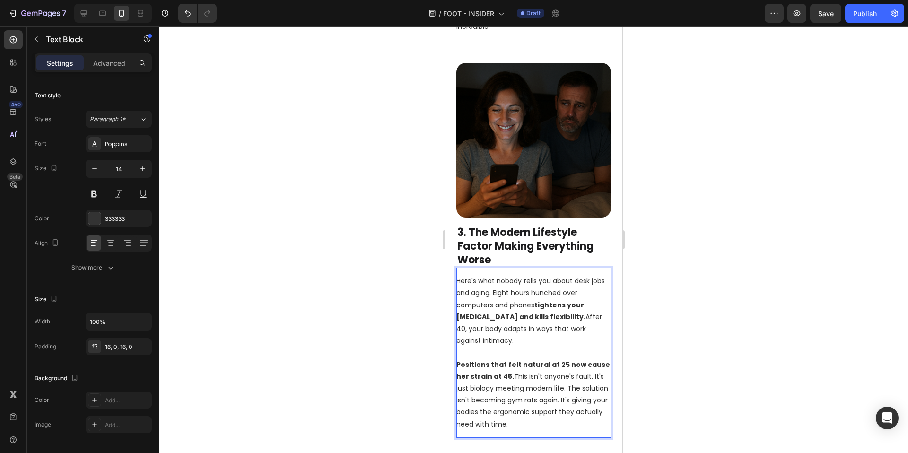
click at [720, 340] on div at bounding box center [533, 239] width 749 height 427
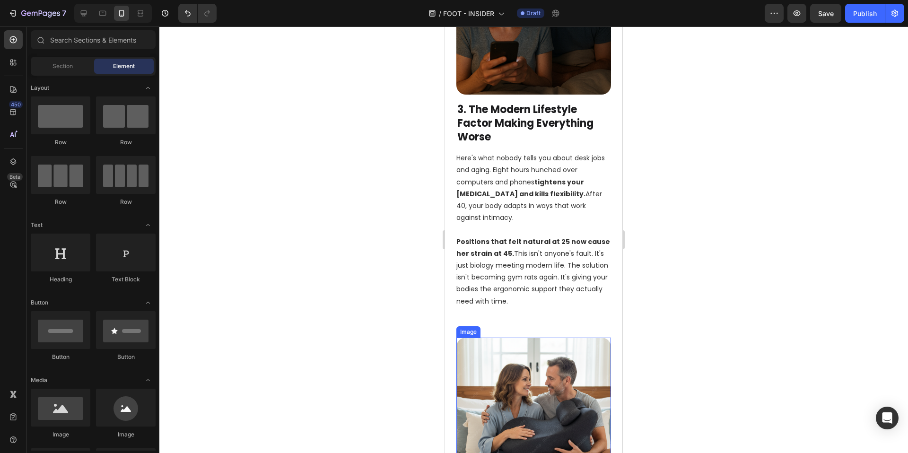
scroll to position [1537, 0]
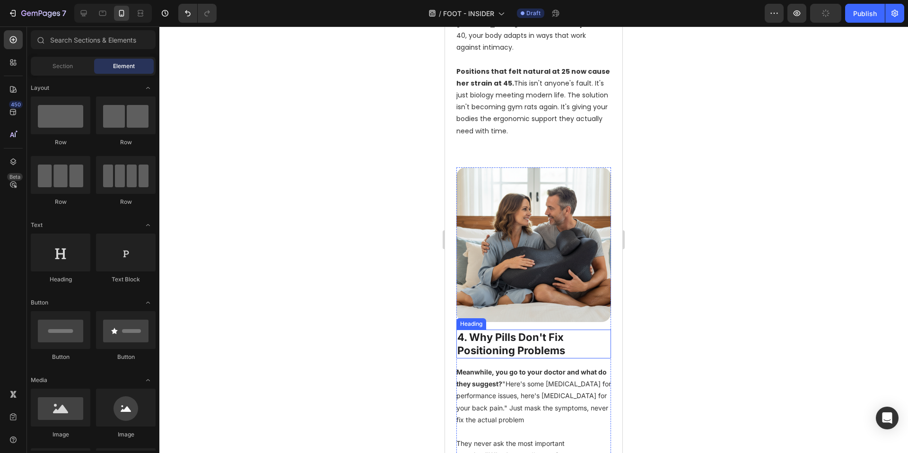
click at [536, 330] on h2 "4. Why Pills Don't Fix Positioning Problems" at bounding box center [533, 344] width 155 height 29
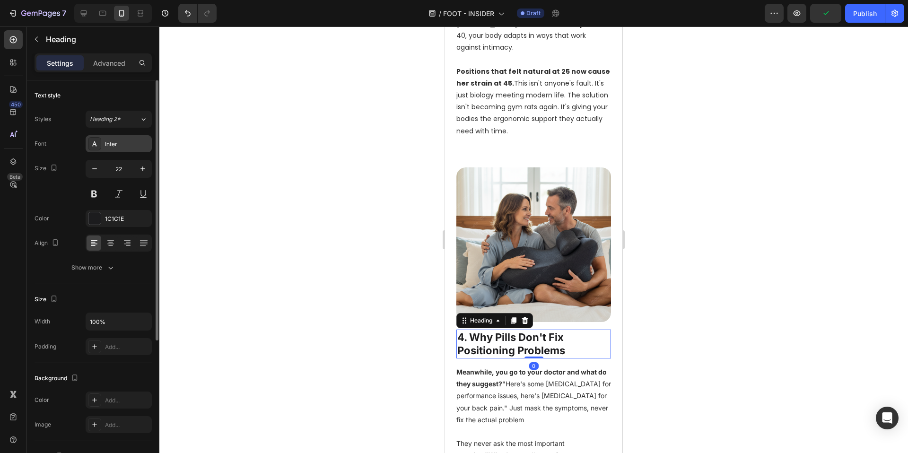
click at [105, 140] on div "Inter" at bounding box center [127, 144] width 44 height 9
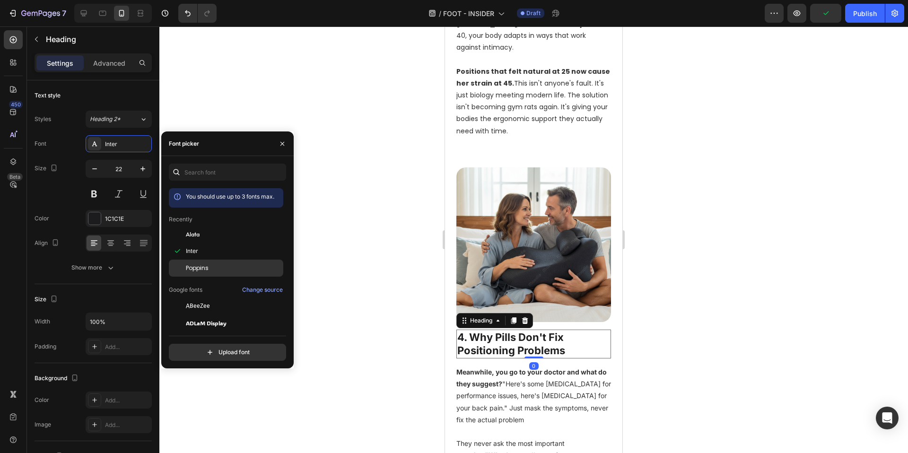
click at [216, 264] on div "Poppins" at bounding box center [234, 268] width 96 height 9
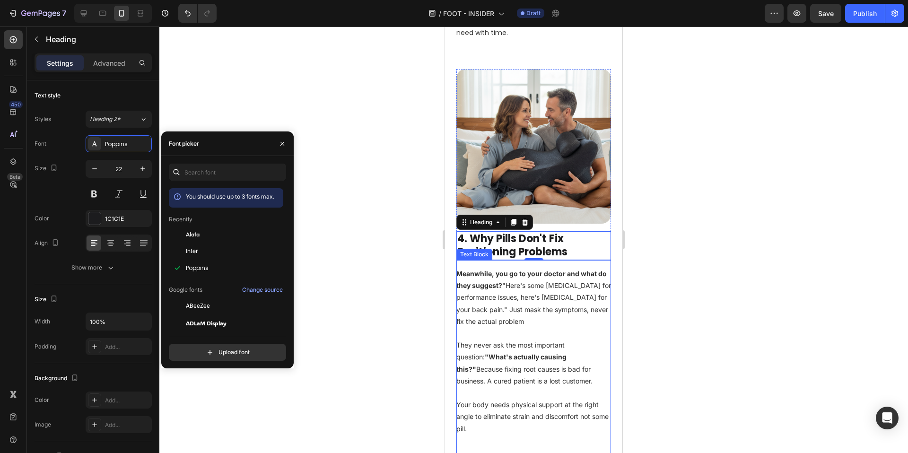
scroll to position [1651, 0]
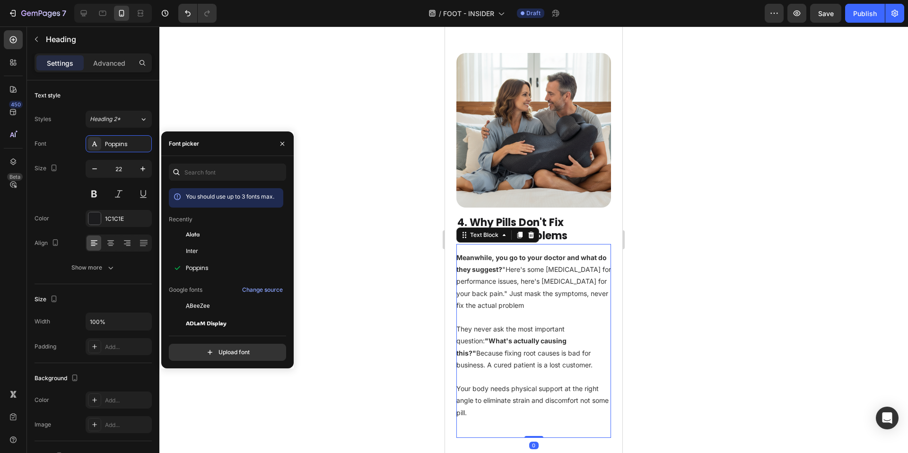
click at [528, 323] on p "They never ask the most important question: "What's actually causing this?" Bec…" at bounding box center [533, 371] width 155 height 96
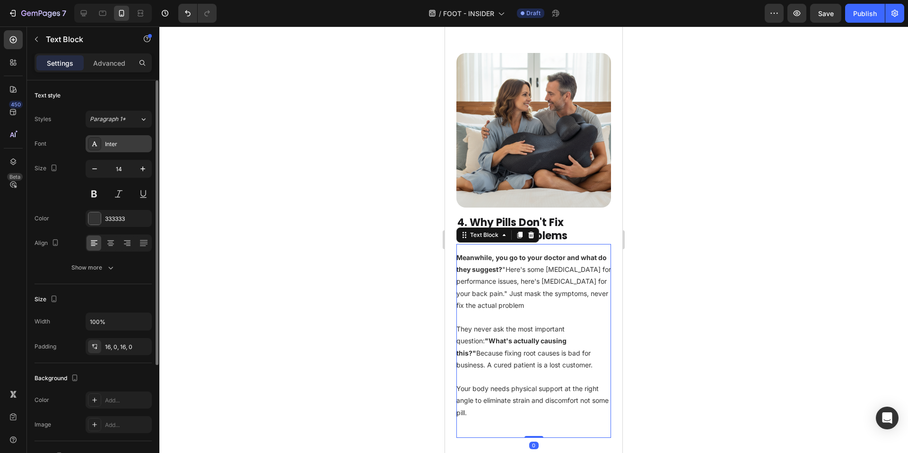
click at [108, 143] on div "Inter" at bounding box center [127, 144] width 44 height 9
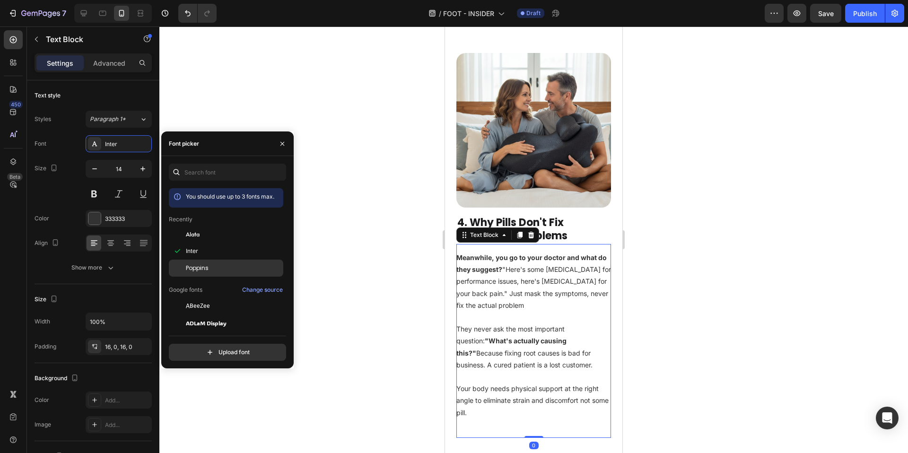
click at [191, 264] on span "Poppins" at bounding box center [197, 268] width 23 height 9
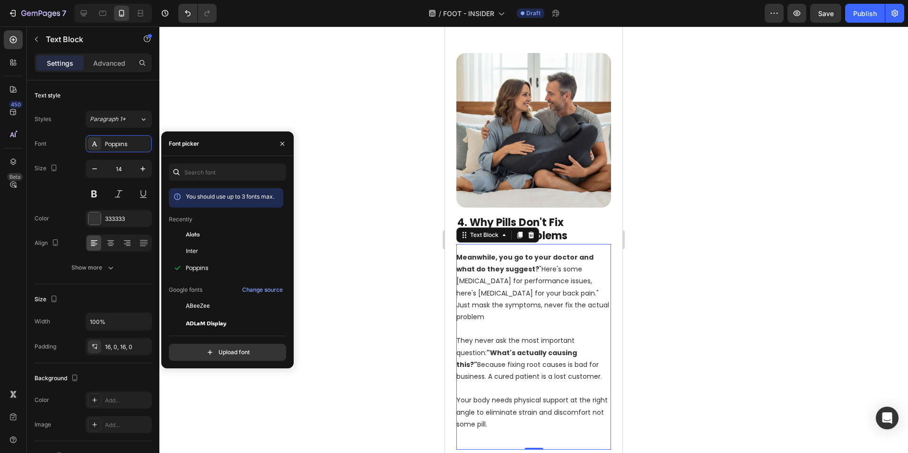
click at [399, 301] on div at bounding box center [533, 239] width 749 height 427
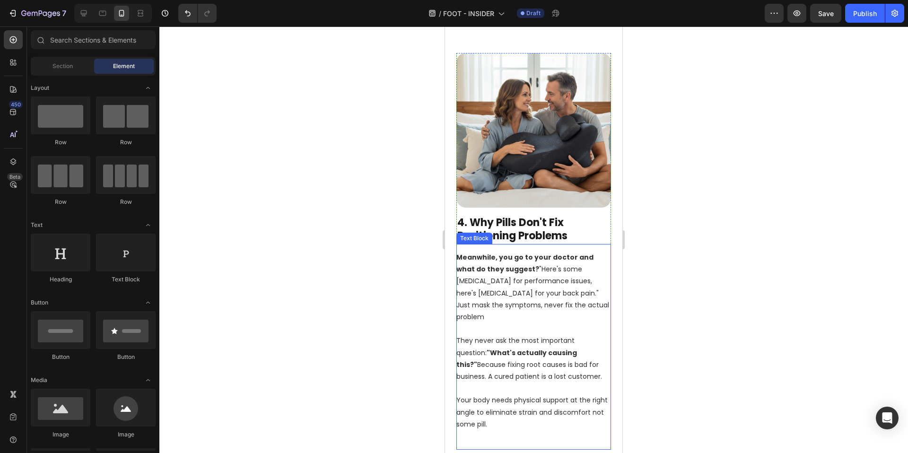
click at [508, 253] on strong "Meanwhile, you go to your doctor and what do they suggest?" at bounding box center [524, 263] width 137 height 21
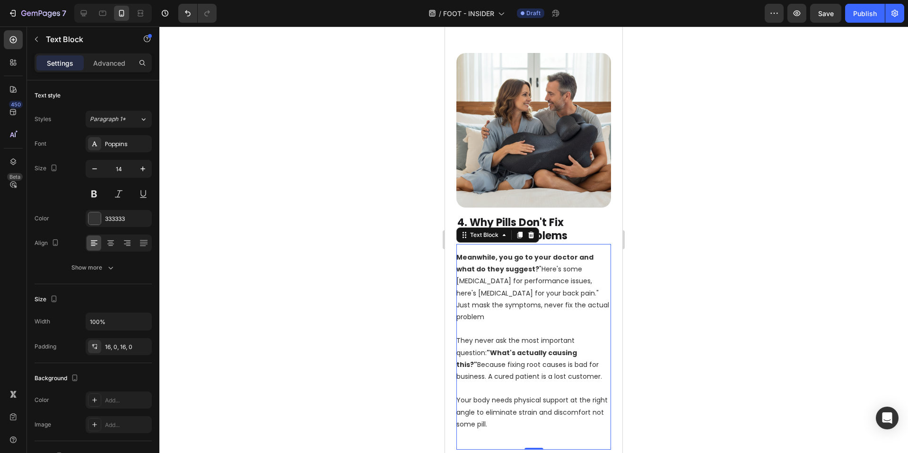
click at [508, 253] on strong "Meanwhile, you go to your doctor and what do they suggest?" at bounding box center [524, 263] width 137 height 21
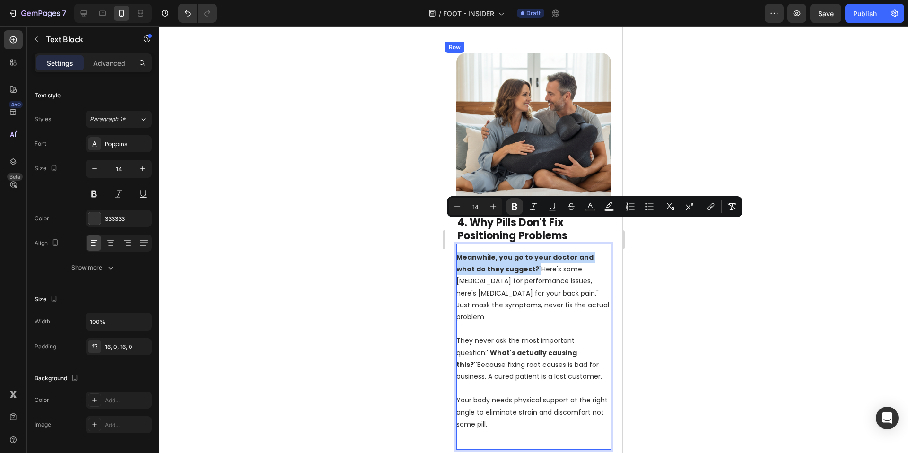
drag, startPoint x: 515, startPoint y: 235, endPoint x: 451, endPoint y: 227, distance: 64.8
click at [451, 227] on div "Image 4. Why Pills Don't Fix Positioning Problems Heading Meanwhile, you go to …" at bounding box center [533, 251] width 177 height 419
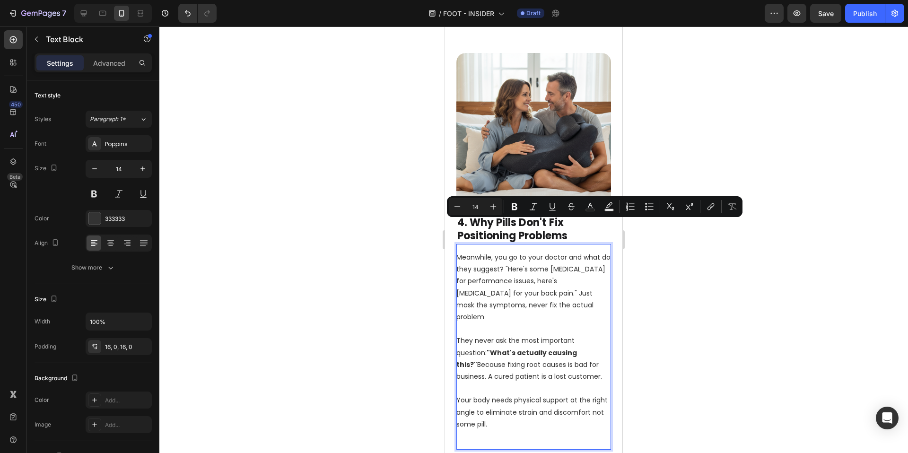
click at [516, 252] on p "Meanwhile, you go to your doctor and what do they suggest? "Here's some Viagra …" at bounding box center [533, 287] width 155 height 71
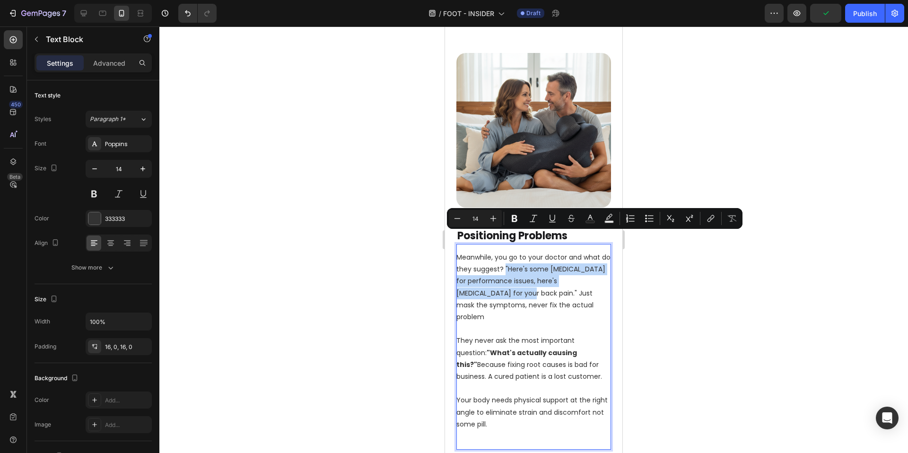
drag, startPoint x: 514, startPoint y: 235, endPoint x: 509, endPoint y: 261, distance: 27.0
click at [509, 261] on p "Meanwhile, you go to your doctor and what do they suggest? "Here's some Viagra …" at bounding box center [533, 287] width 155 height 71
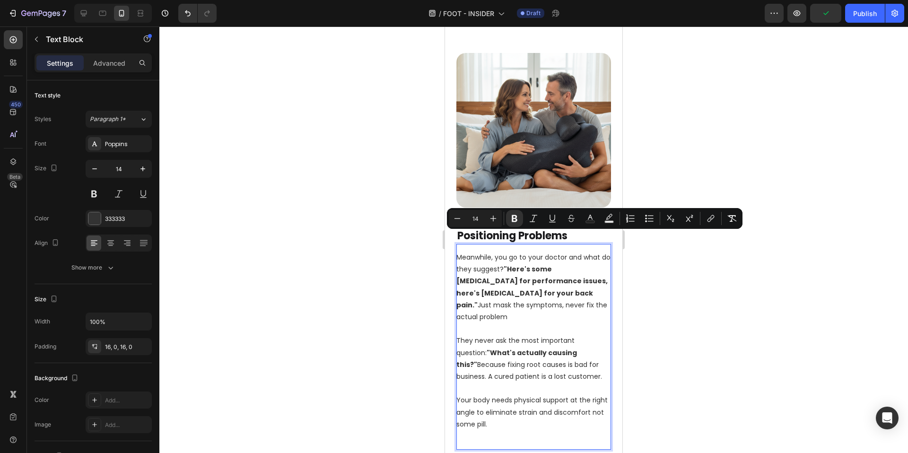
click at [331, 286] on div at bounding box center [533, 239] width 749 height 427
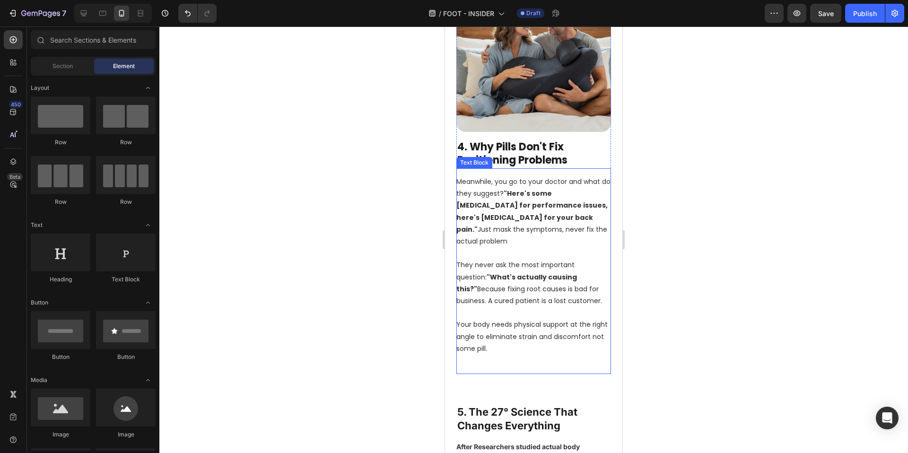
scroll to position [1953, 0]
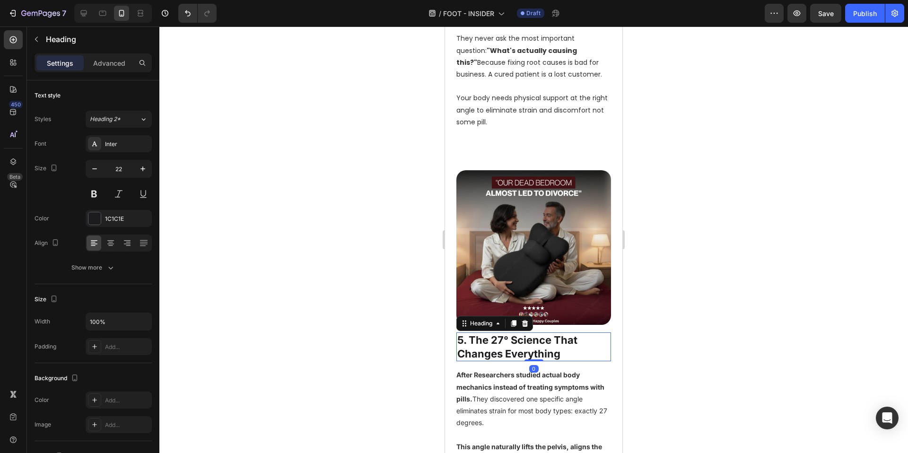
click at [517, 332] on h2 "5. The 27° Science That Changes Everything" at bounding box center [533, 346] width 155 height 29
click at [114, 140] on div "Inter" at bounding box center [127, 144] width 44 height 9
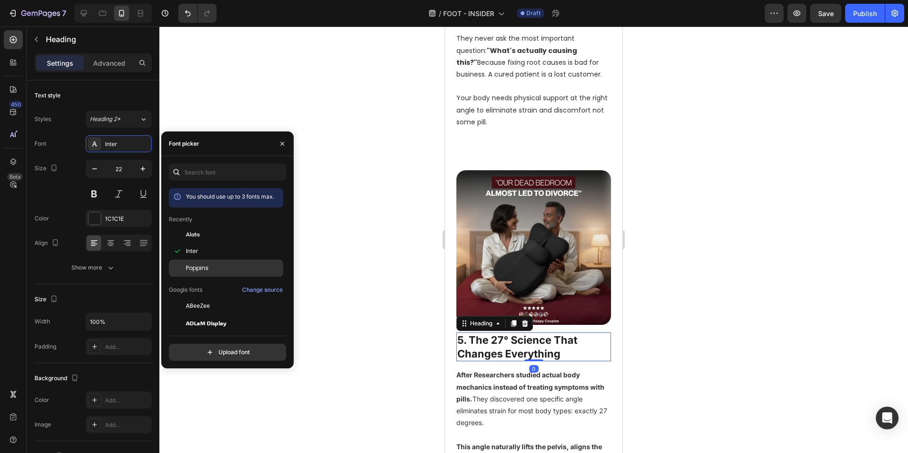
click at [200, 268] on span "Poppins" at bounding box center [197, 268] width 23 height 9
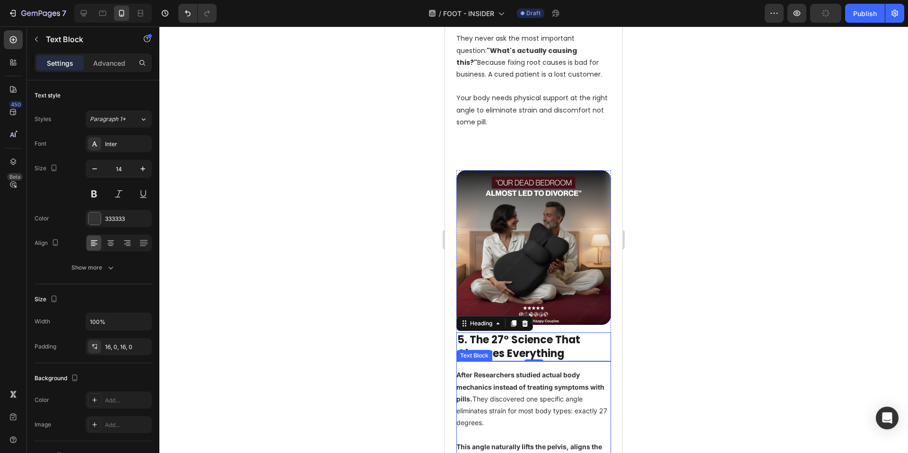
click at [510, 369] on p "After Researchers studied actual body mechanics instead of treating symptoms wi…" at bounding box center [533, 399] width 155 height 60
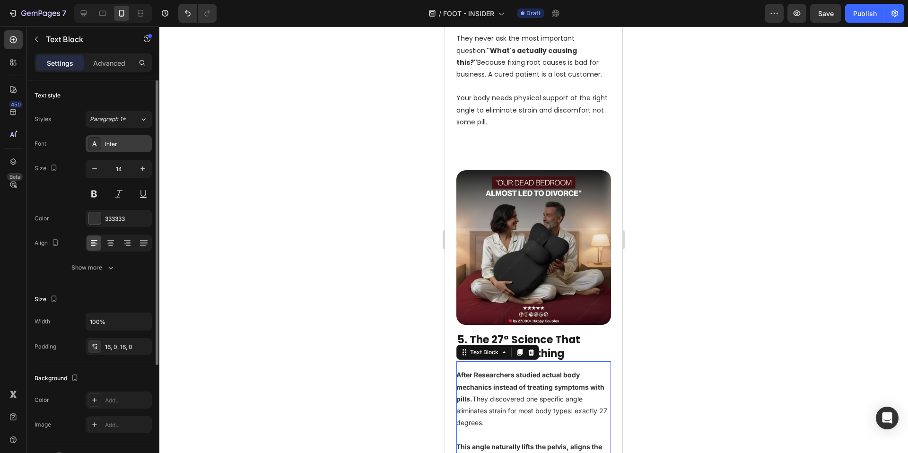
click at [105, 151] on div "Inter" at bounding box center [119, 143] width 66 height 17
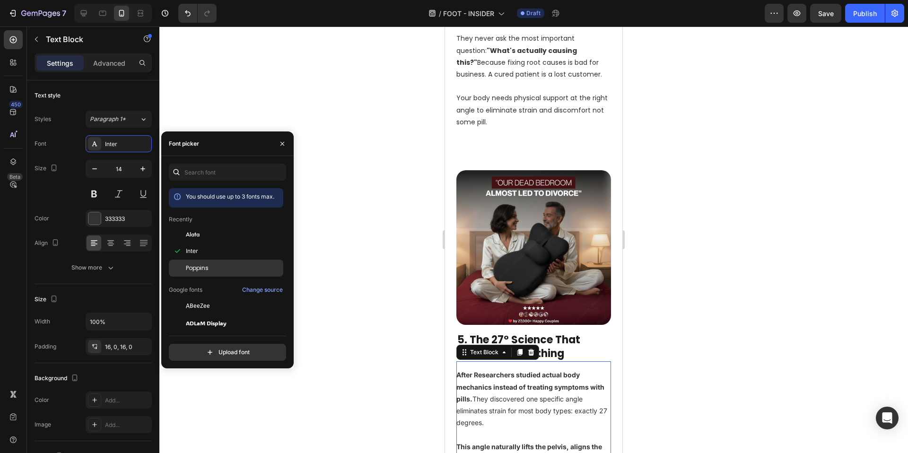
click at [202, 272] on span "Poppins" at bounding box center [197, 268] width 23 height 9
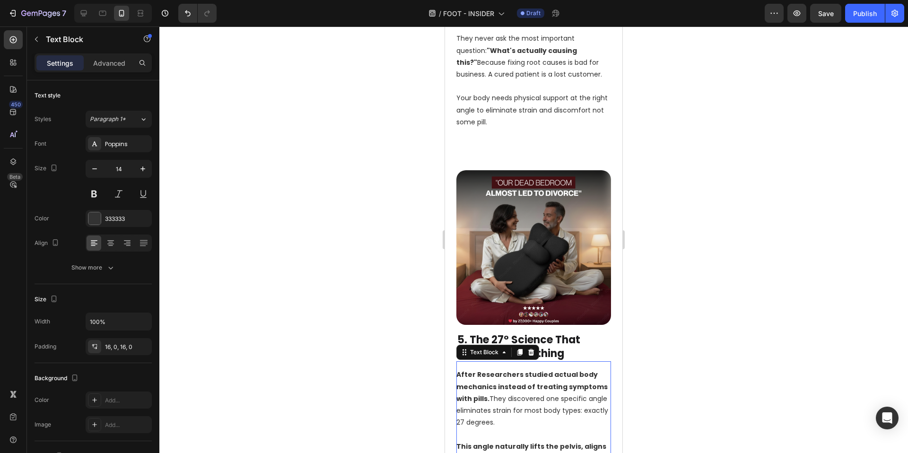
click at [410, 303] on div at bounding box center [533, 239] width 749 height 427
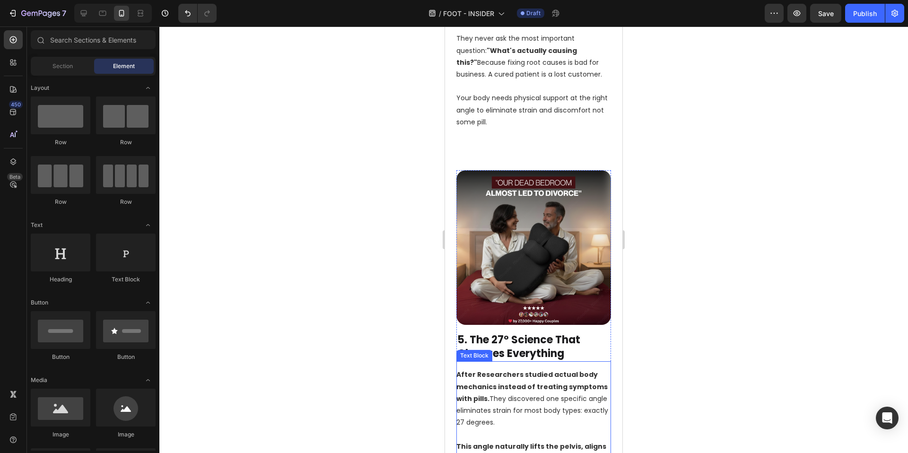
scroll to position [2118, 0]
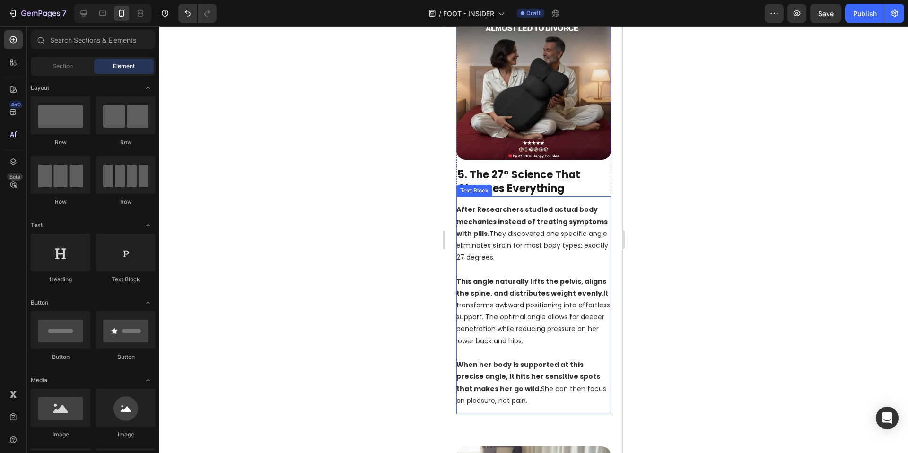
click at [490, 204] on p "After Researchers studied actual body mechanics instead of treating symptoms wi…" at bounding box center [533, 234] width 155 height 60
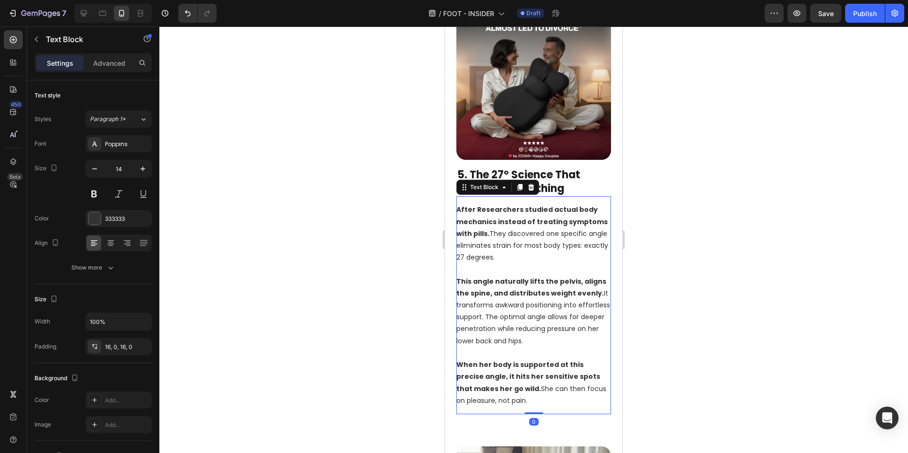
click at [488, 204] on p "After Researchers studied actual body mechanics instead of treating symptoms wi…" at bounding box center [533, 234] width 155 height 60
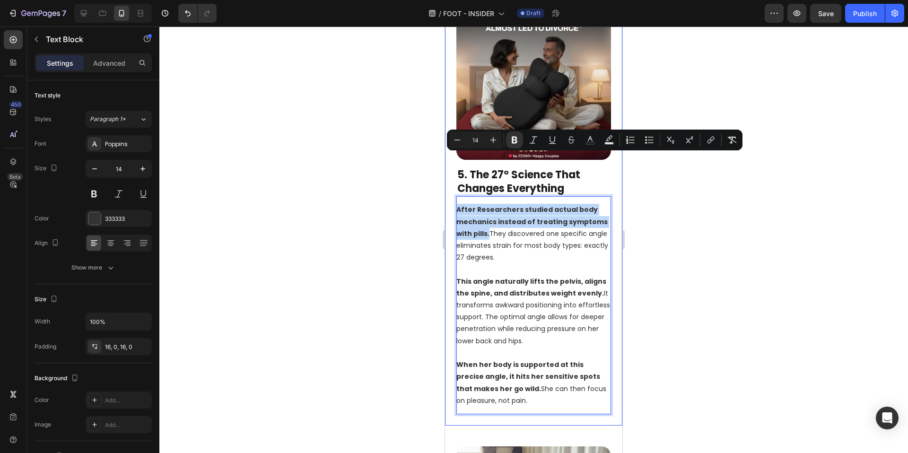
drag, startPoint x: 488, startPoint y: 184, endPoint x: 453, endPoint y: 163, distance: 41.6
click at [453, 163] on div "Image 5. The 27° Science That Changes Everything Heading After Researchers stud…" at bounding box center [533, 210] width 177 height 432
click at [359, 235] on div at bounding box center [533, 239] width 749 height 427
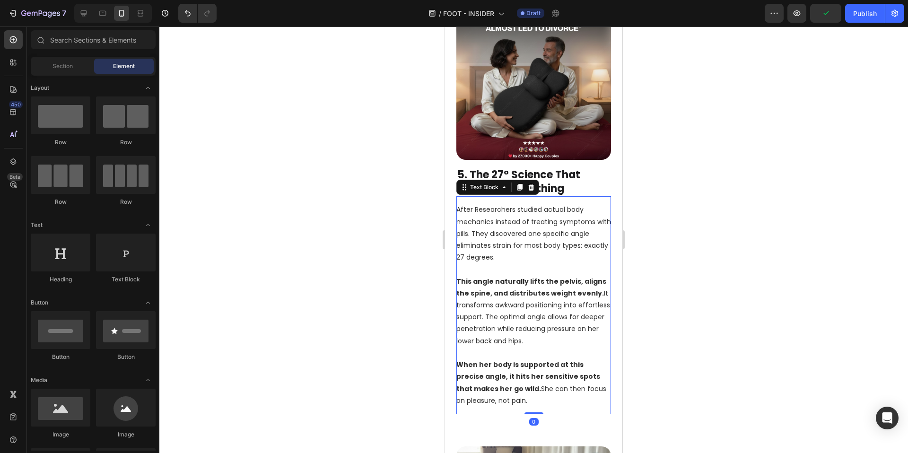
click at [504, 204] on p "After Researchers studied actual body mechanics instead of treating symptoms wi…" at bounding box center [533, 234] width 155 height 60
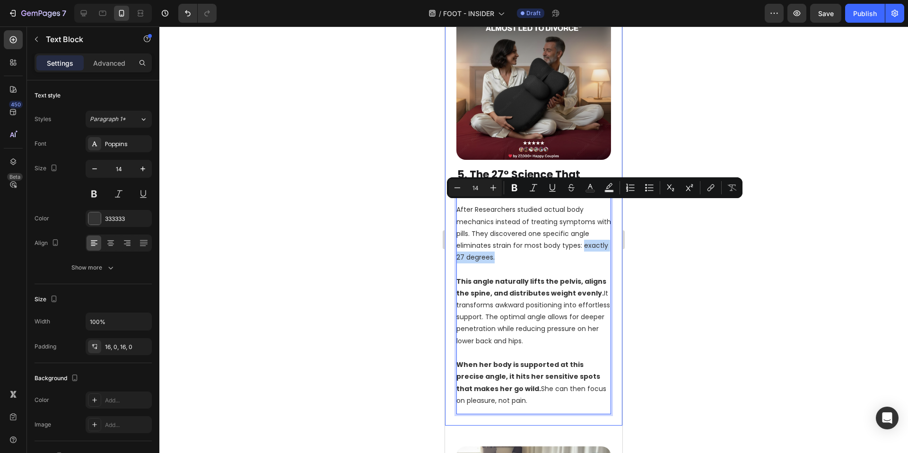
drag, startPoint x: 521, startPoint y: 206, endPoint x: 454, endPoint y: 211, distance: 67.4
click at [454, 211] on div "Image 5. The 27° Science That Changes Everything Heading After Researchers stud…" at bounding box center [533, 210] width 177 height 432
click at [335, 215] on div at bounding box center [533, 239] width 749 height 427
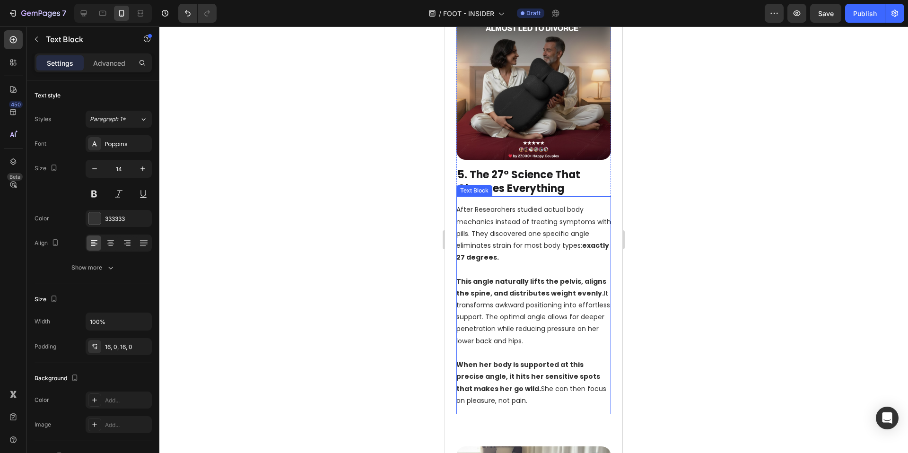
click at [551, 276] on p "This angle naturally lifts the pelvis, aligns the spine, and distributes weight…" at bounding box center [533, 311] width 155 height 71
drag, startPoint x: 458, startPoint y: 231, endPoint x: 480, endPoint y: 235, distance: 22.6
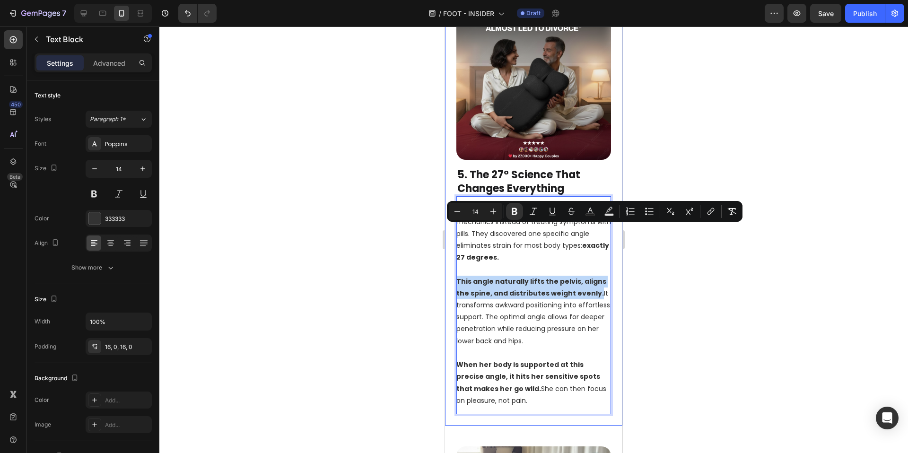
drag, startPoint x: 594, startPoint y: 244, endPoint x: 446, endPoint y: 232, distance: 148.5
click at [446, 232] on div "Image 5. The 27° Science That Changes Everything Heading After Researchers stud…" at bounding box center [533, 210] width 177 height 432
click at [540, 276] on p "This angle naturally lifts the pelvis, aligns the spine, and distributes weight…" at bounding box center [533, 311] width 155 height 71
drag, startPoint x: 523, startPoint y: 230, endPoint x: 576, endPoint y: 244, distance: 55.0
click at [576, 276] on p "This angle naturally lifts the pelvis, aligns the spine, and distributes weight…" at bounding box center [533, 311] width 155 height 71
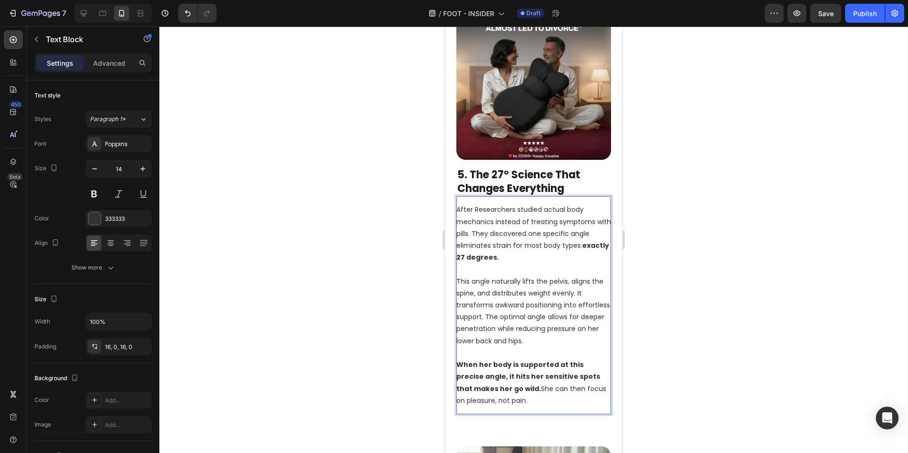
click at [537, 276] on p "This angle naturally lifts the pelvis, aligns the spine, and distributes weight…" at bounding box center [533, 311] width 155 height 71
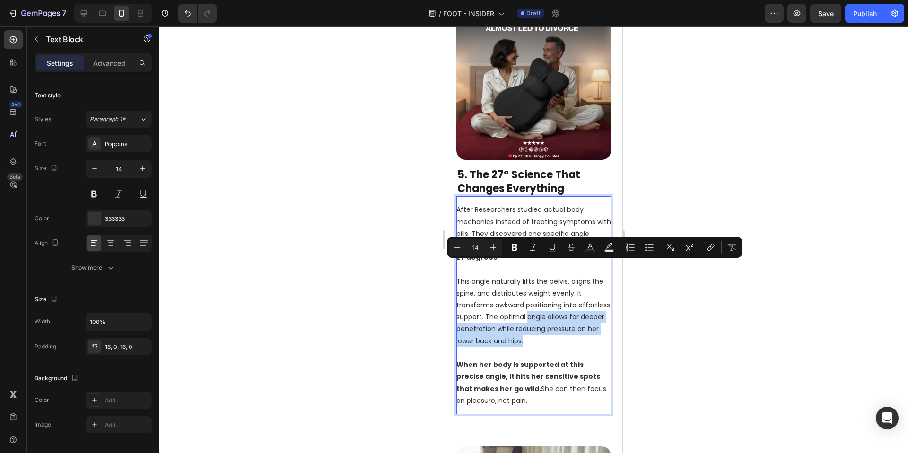
drag, startPoint x: 559, startPoint y: 266, endPoint x: 586, endPoint y: 292, distance: 37.8
click at [586, 292] on p "This angle naturally lifts the pelvis, aligns the spine, and distributes weight…" at bounding box center [533, 311] width 155 height 71
click at [581, 284] on p "This angle naturally lifts the pelvis, aligns the spine, and distributes weight…" at bounding box center [533, 311] width 155 height 71
click at [581, 282] on p "This angle naturally lifts the pelvis, aligns the spine, and distributes weight…" at bounding box center [533, 311] width 155 height 71
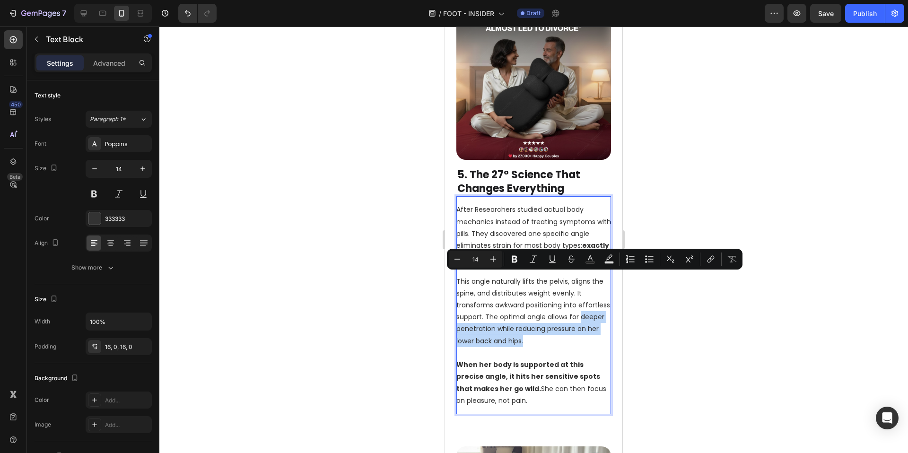
drag, startPoint x: 467, startPoint y: 278, endPoint x: 581, endPoint y: 294, distance: 114.6
click at [581, 294] on p "This angle naturally lifts the pelvis, aligns the spine, and distributes weight…" at bounding box center [533, 311] width 155 height 71
click at [659, 300] on div at bounding box center [533, 239] width 749 height 427
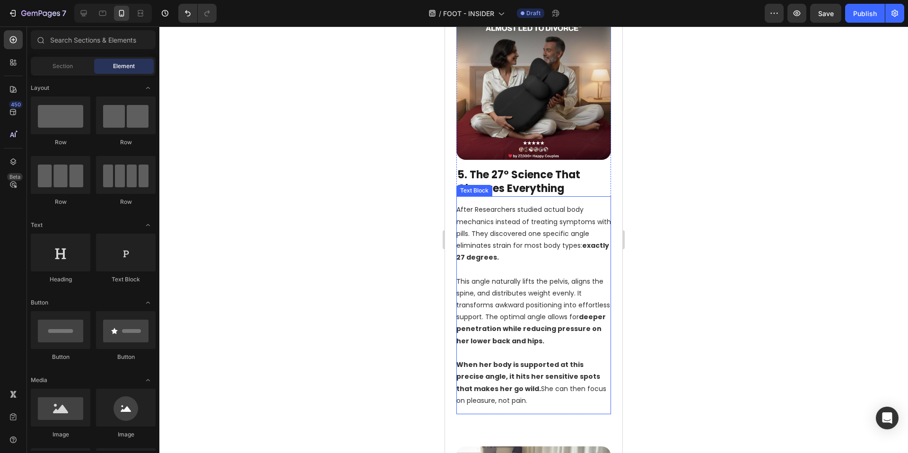
click at [564, 359] on p "When her body is supported at this precise angle, it hits her sensitive spots t…" at bounding box center [533, 383] width 155 height 48
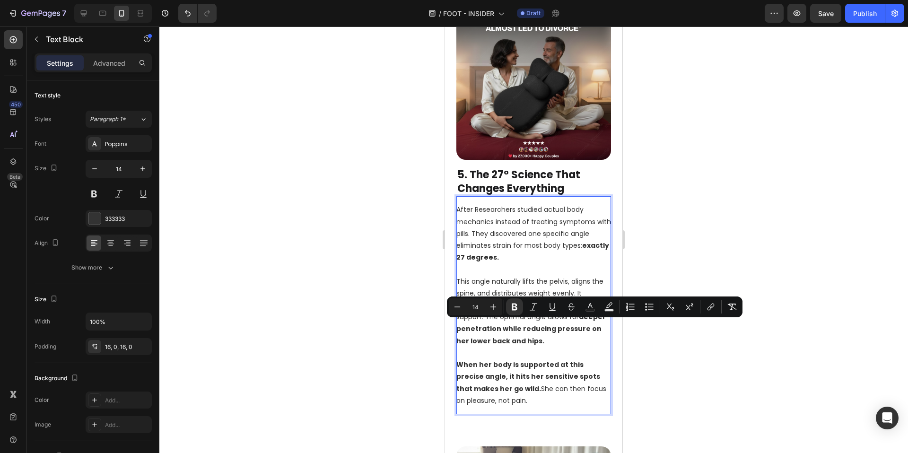
click at [490, 360] on strong "When her body is supported at this precise angle, it hits her sensitive spots t…" at bounding box center [528, 376] width 144 height 33
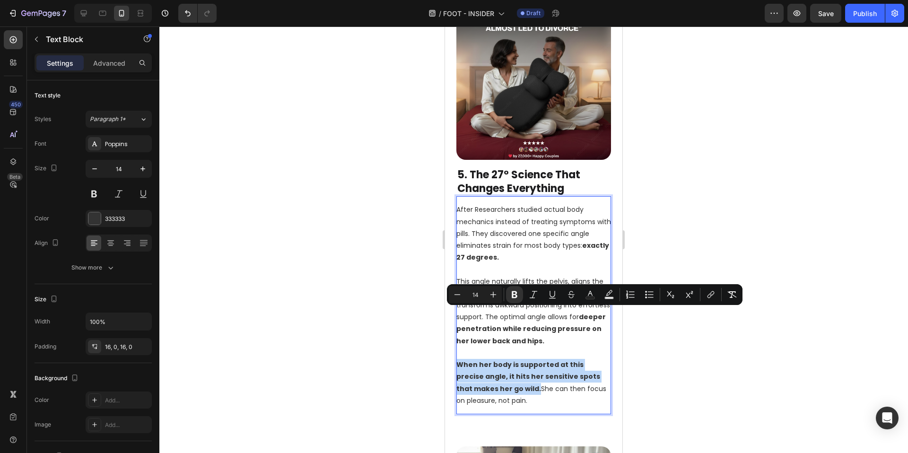
drag, startPoint x: 495, startPoint y: 338, endPoint x: 458, endPoint y: 317, distance: 42.8
click at [458, 360] on strong "When her body is supported at this precise angle, it hits her sensitive spots t…" at bounding box center [528, 376] width 144 height 33
click at [508, 359] on p "When her body is supported at this precise angle, it hits her sensitive spots t…" at bounding box center [533, 383] width 155 height 48
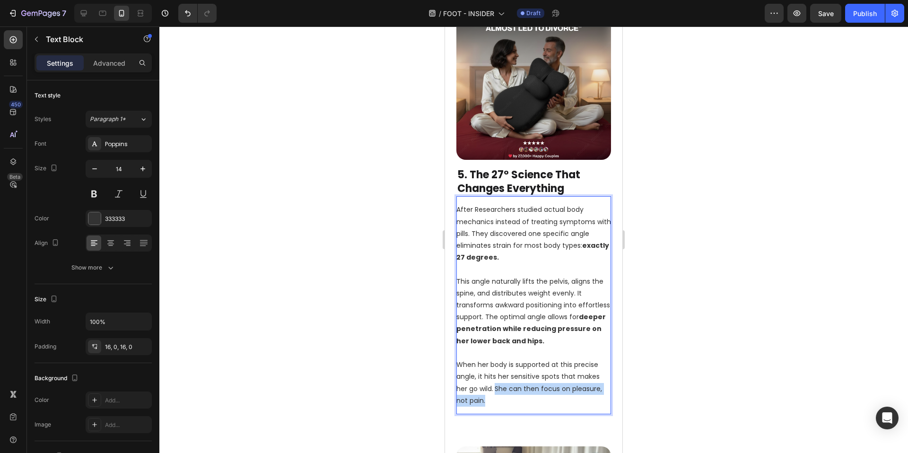
drag, startPoint x: 495, startPoint y: 336, endPoint x: 512, endPoint y: 348, distance: 20.9
click at [512, 359] on p "When her body is supported at this precise angle, it hits her sensitive spots t…" at bounding box center [533, 383] width 155 height 48
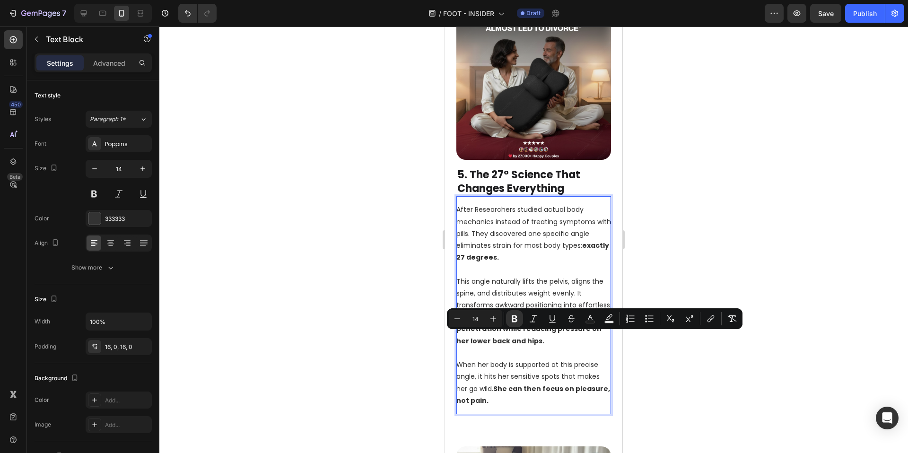
click at [687, 363] on div at bounding box center [533, 239] width 749 height 427
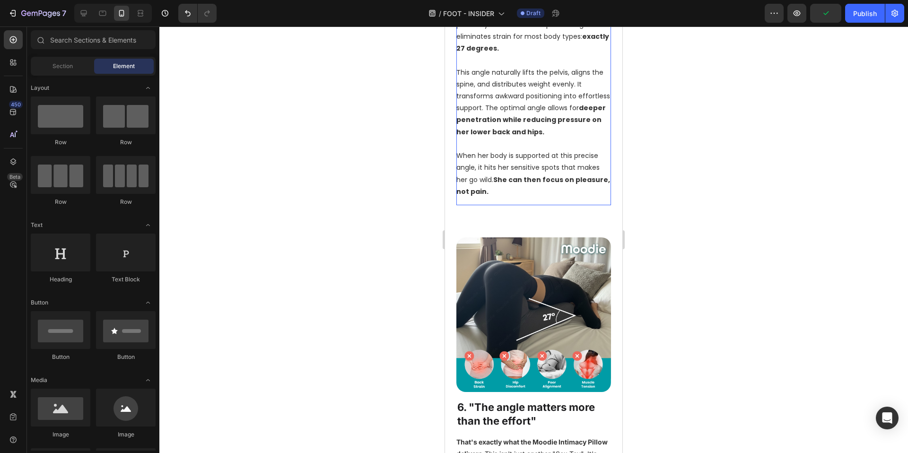
scroll to position [2457, 0]
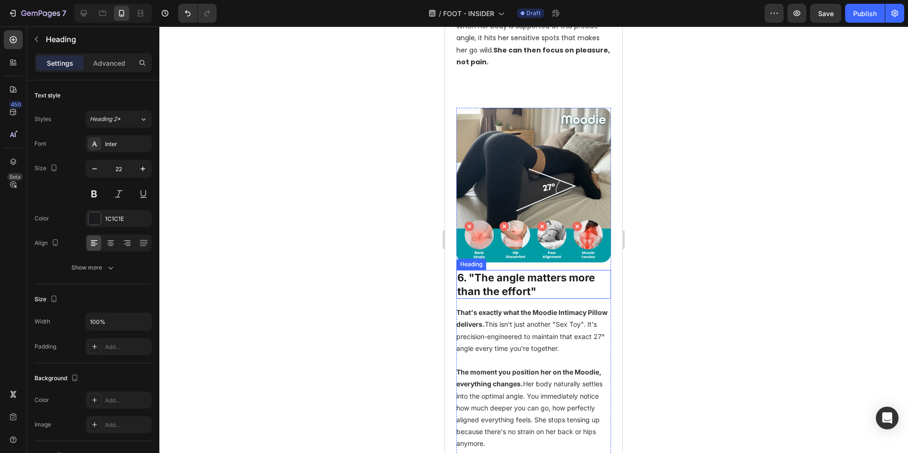
click at [539, 270] on h2 "6. "The angle matters more than the effort"" at bounding box center [533, 284] width 155 height 29
click at [129, 153] on div "Font Inter Size 22 Color 1C1C1E Align Show more" at bounding box center [93, 205] width 117 height 141
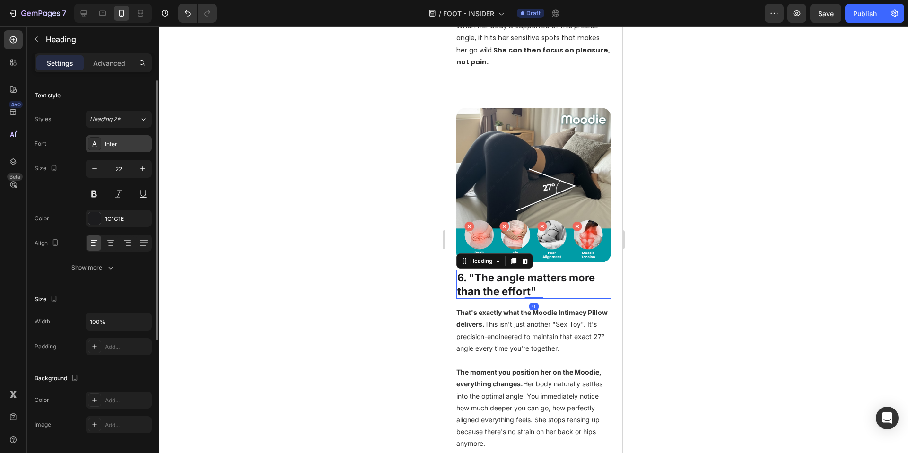
click at [128, 148] on div "Inter" at bounding box center [127, 144] width 44 height 9
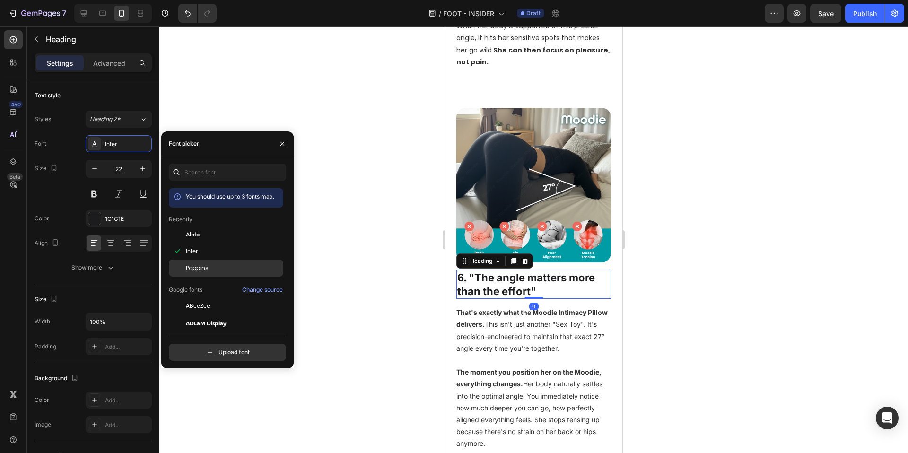
click at [227, 271] on div "Poppins" at bounding box center [234, 268] width 96 height 9
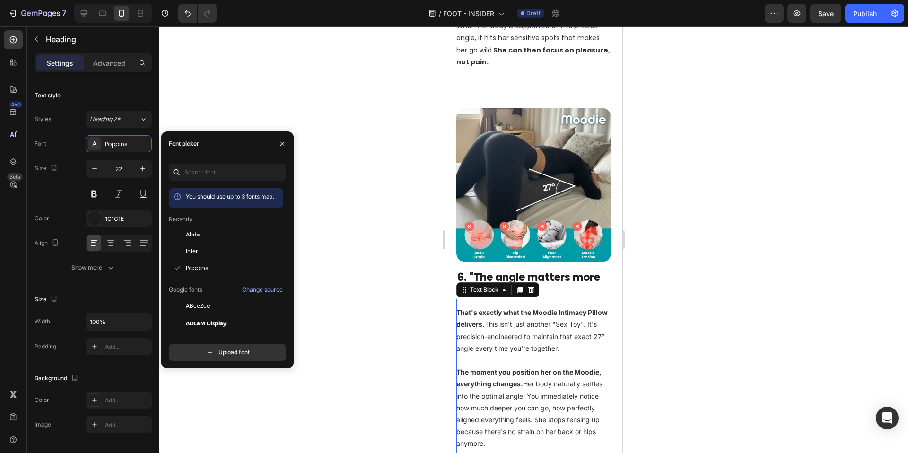
click at [541, 306] on p "That's exactly what the Moodie Intimacy Pillow delivers. This isn't just anothe…" at bounding box center [533, 330] width 155 height 48
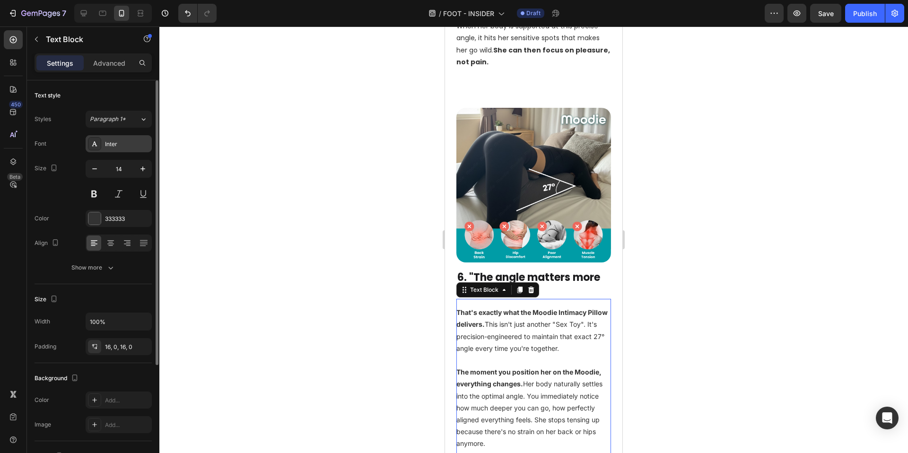
click at [109, 143] on div "Inter" at bounding box center [127, 144] width 44 height 9
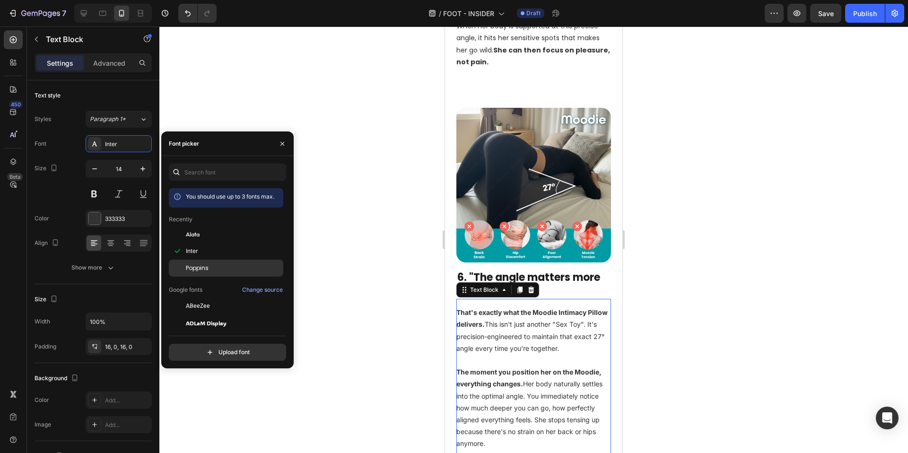
click at [229, 270] on div "Poppins" at bounding box center [234, 268] width 96 height 9
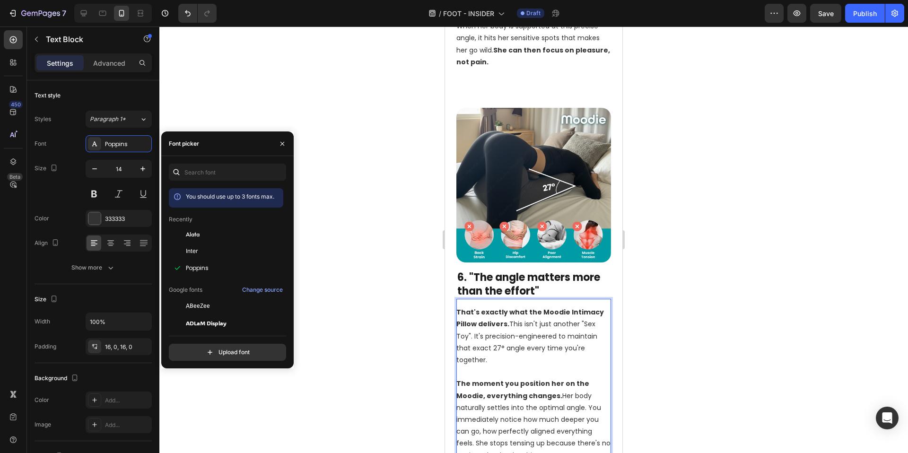
click at [526, 306] on p "That's exactly what the Moodie Intimacy Pillow delivers. This isn't just anothe…" at bounding box center [533, 336] width 155 height 60
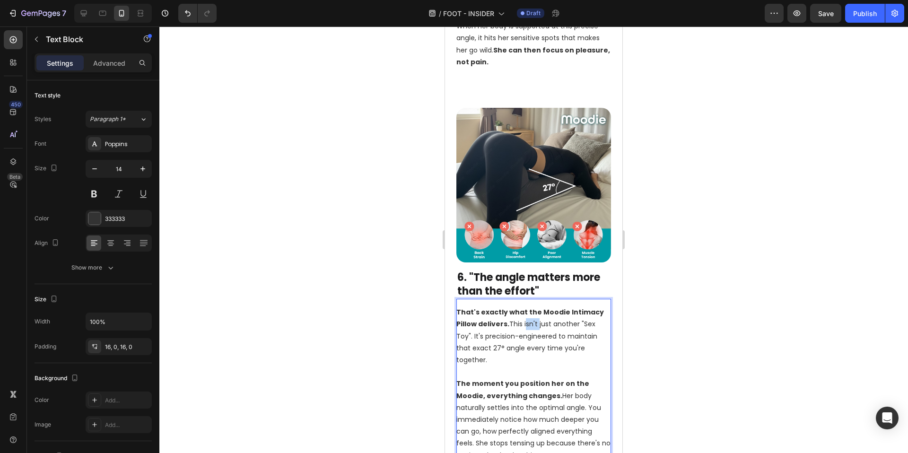
click at [526, 306] on p "That's exactly what the Moodie Intimacy Pillow delivers. This isn't just anothe…" at bounding box center [533, 336] width 155 height 60
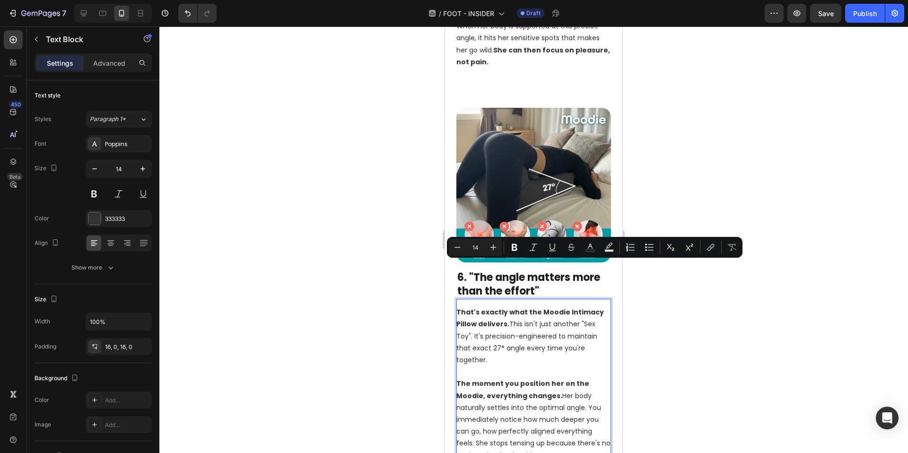
click at [507, 306] on p "That's exactly what the Moodie Intimacy Pillow delivers. This isn't just anothe…" at bounding box center [533, 336] width 155 height 60
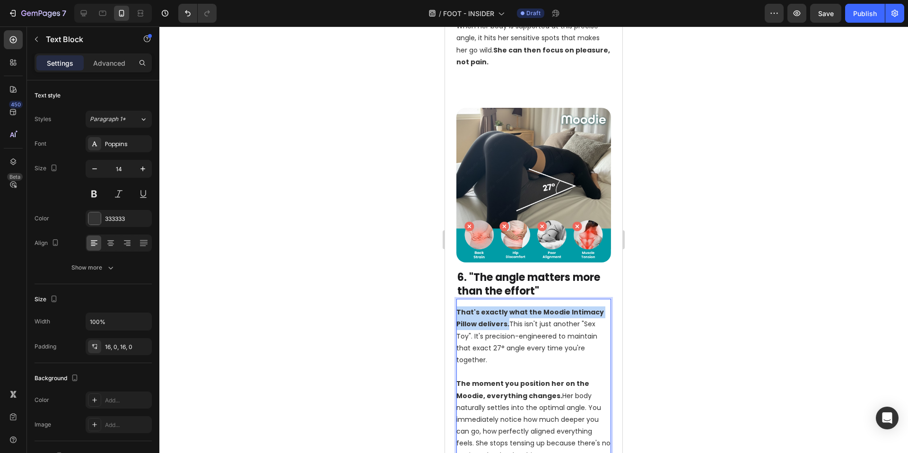
drag, startPoint x: 507, startPoint y: 267, endPoint x: 458, endPoint y: 254, distance: 51.3
click at [458, 306] on p "That's exactly what the Moodie Intimacy Pillow delivers. This isn't just anothe…" at bounding box center [533, 336] width 155 height 60
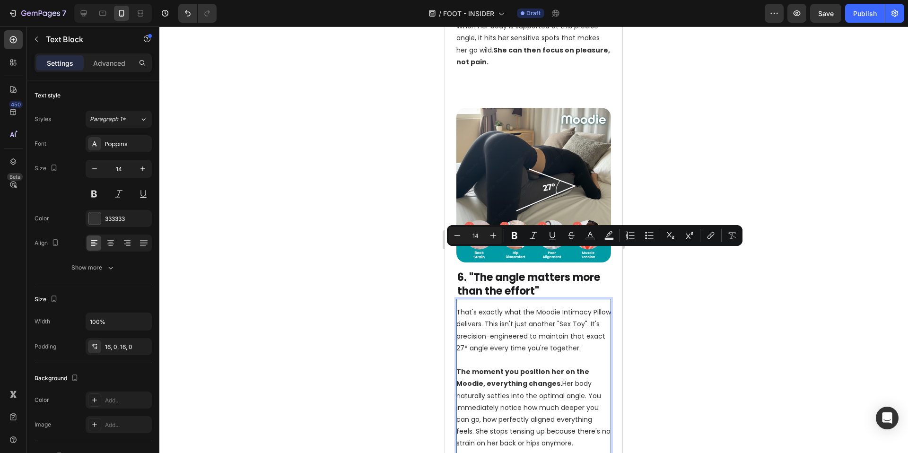
click at [544, 306] on p "That's exactly what the Moodie Intimacy Pillow delivers. This isn't just anothe…" at bounding box center [533, 330] width 155 height 48
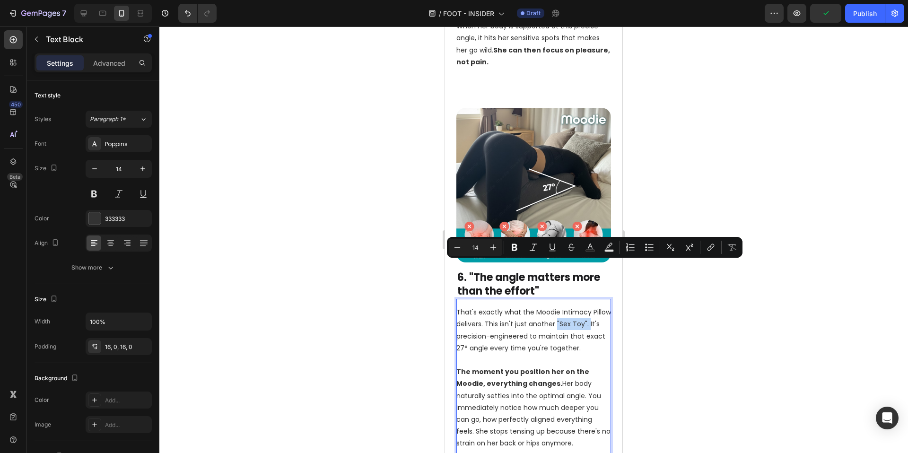
drag, startPoint x: 576, startPoint y: 265, endPoint x: 472, endPoint y: 283, distance: 105.2
click at [472, 306] on p "That's exactly what the Moodie Intimacy Pillow delivers. This isn't just anothe…" at bounding box center [533, 330] width 155 height 48
click at [363, 300] on div at bounding box center [533, 239] width 749 height 427
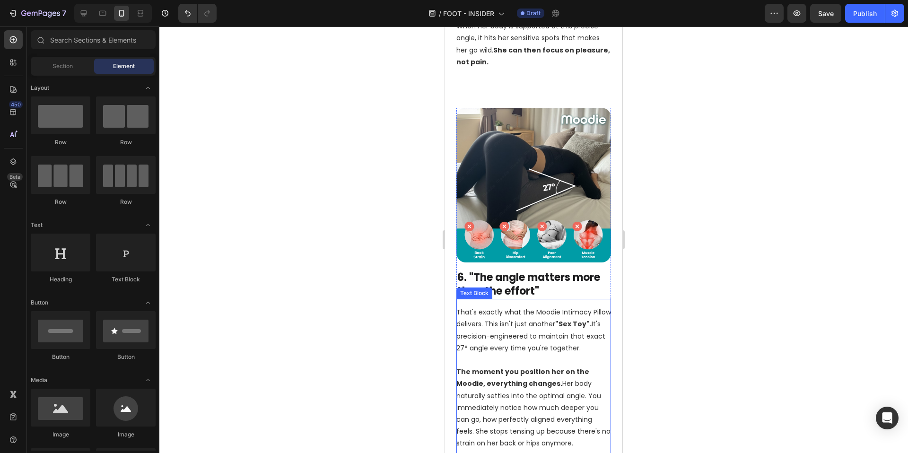
scroll to position [2520, 0]
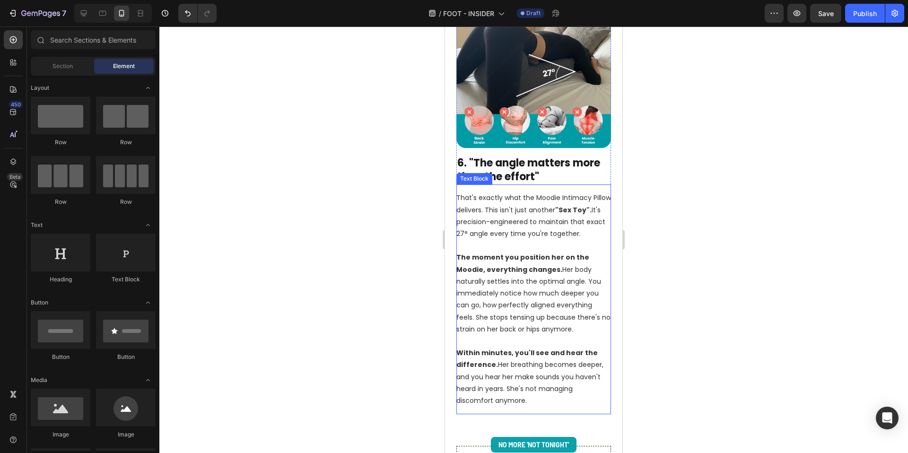
click at [546, 268] on p "The moment you position her on the Moodie, everything changes. Her body natural…" at bounding box center [533, 293] width 155 height 83
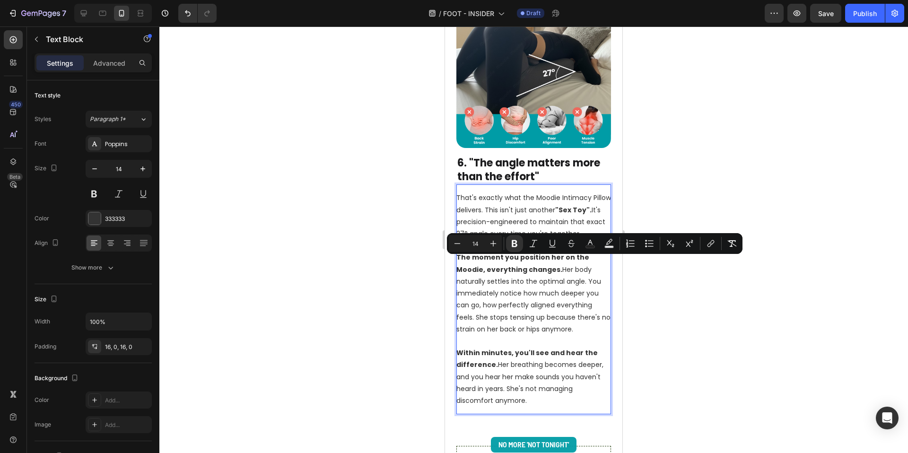
click at [552, 274] on strong "The moment you position her on the Moodie, everything changes." at bounding box center [522, 263] width 133 height 21
drag, startPoint x: 555, startPoint y: 275, endPoint x: 452, endPoint y: 266, distance: 103.5
click at [452, 266] on div "Image 6. "The angle matters more than the effort" Heading That's exactly what t…" at bounding box center [533, 204] width 177 height 444
click at [340, 283] on div at bounding box center [533, 239] width 749 height 427
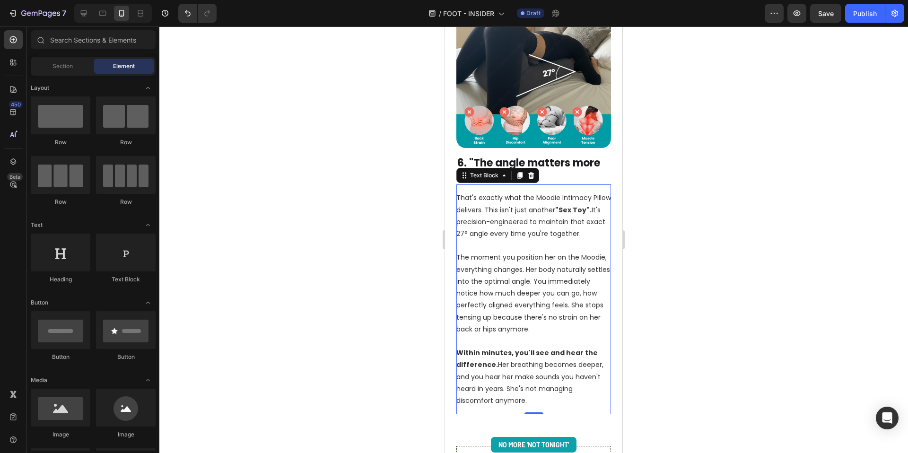
click at [535, 302] on p "The moment you position her on the Moodie, everything changes. Her body natural…" at bounding box center [533, 293] width 155 height 83
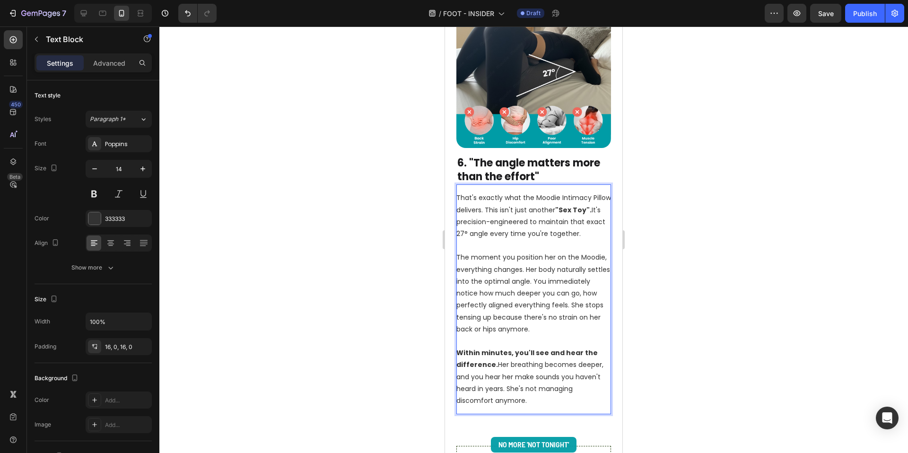
click at [527, 296] on p "The moment you position her on the Moodie, everything changes. Her body natural…" at bounding box center [533, 293] width 155 height 83
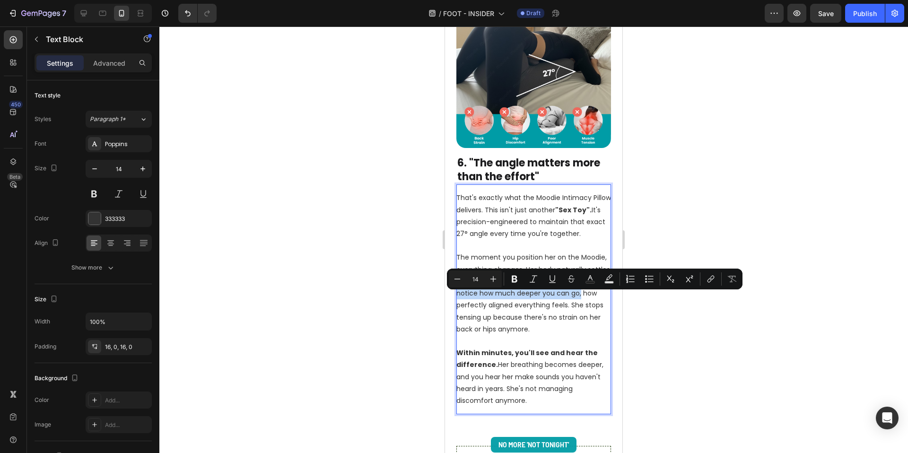
drag, startPoint x: 499, startPoint y: 297, endPoint x: 480, endPoint y: 312, distance: 23.9
click at [480, 312] on p "The moment you position her on the Moodie, everything changes. Her body natural…" at bounding box center [533, 293] width 155 height 83
click at [711, 333] on div at bounding box center [533, 239] width 749 height 427
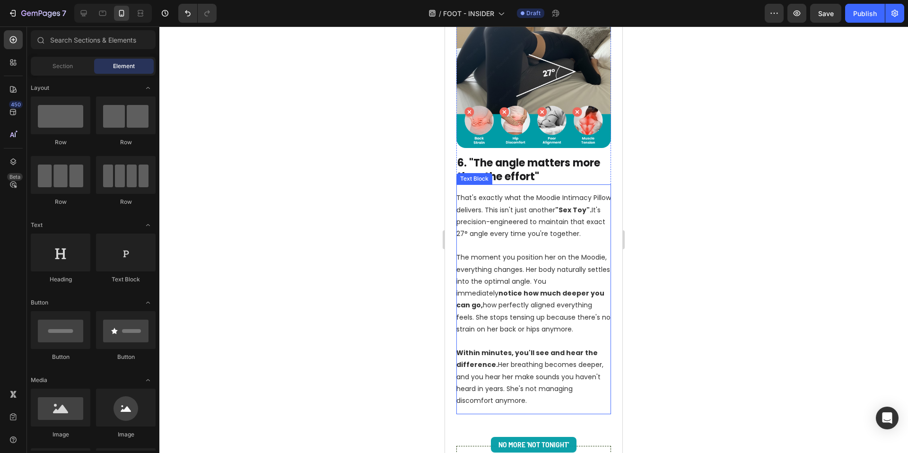
scroll to position [2588, 0]
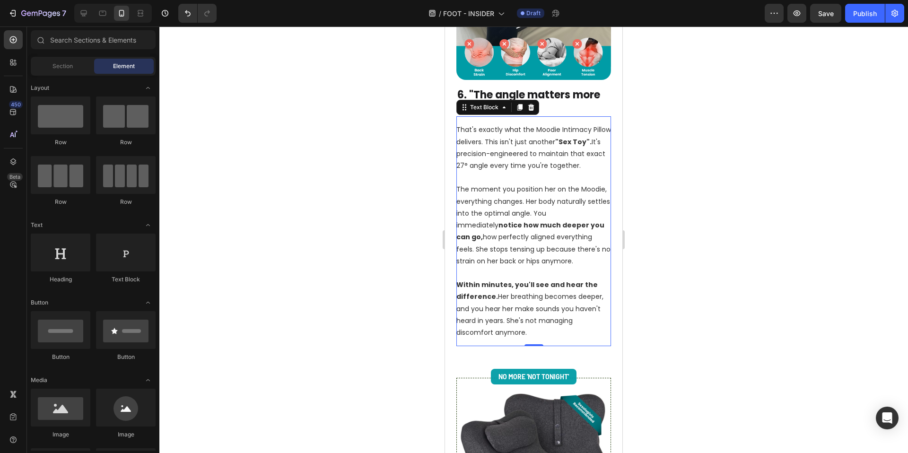
click at [497, 299] on p "Within minutes, you'll see and hear the difference. Her breathing becomes deepe…" at bounding box center [533, 309] width 155 height 60
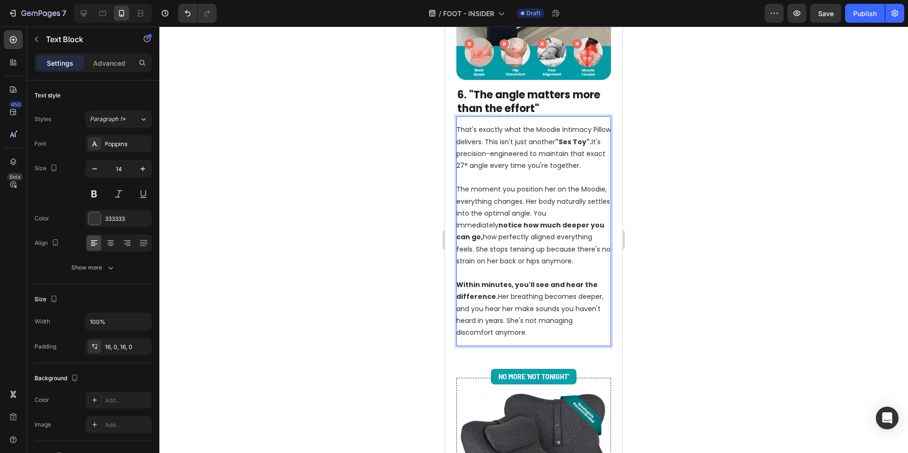
click at [493, 303] on p "Within minutes, you'll see and hear the difference. Her breathing becomes deepe…" at bounding box center [533, 309] width 155 height 60
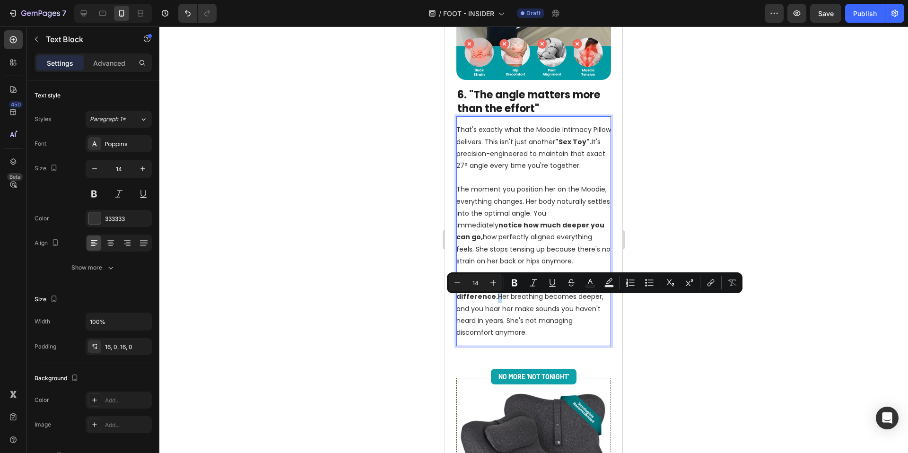
click at [493, 303] on p "Within minutes, you'll see and hear the difference. Her breathing becomes deepe…" at bounding box center [533, 309] width 155 height 60
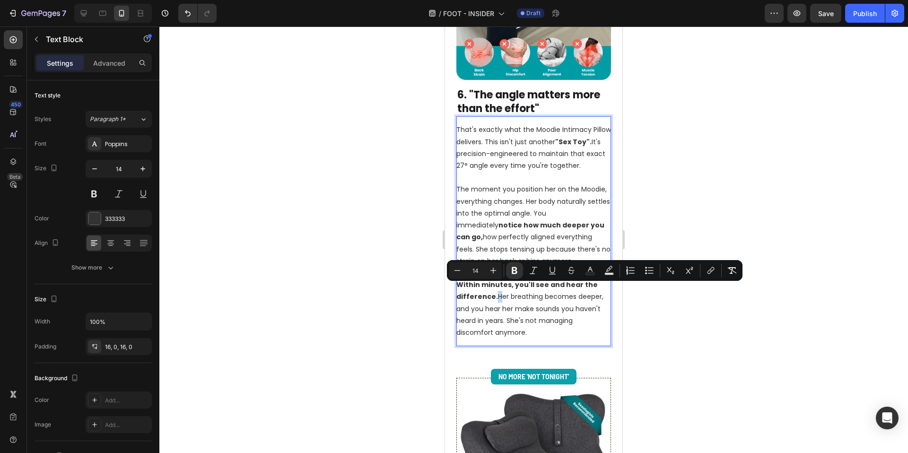
click at [494, 302] on p "Within minutes, you'll see and hear the difference. Her breathing becomes deepe…" at bounding box center [533, 309] width 155 height 60
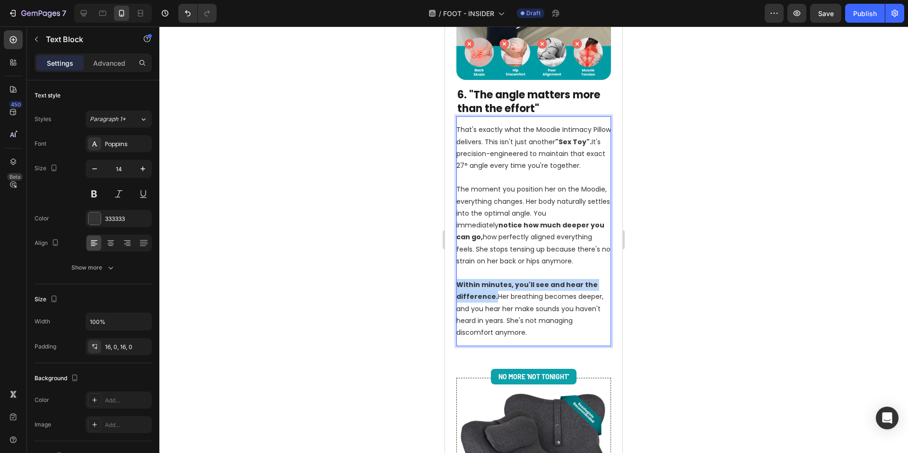
drag, startPoint x: 493, startPoint y: 303, endPoint x: 456, endPoint y: 286, distance: 40.4
click at [456, 286] on p "Within minutes, you'll see and hear the difference. Her breathing becomes deepe…" at bounding box center [533, 309] width 155 height 60
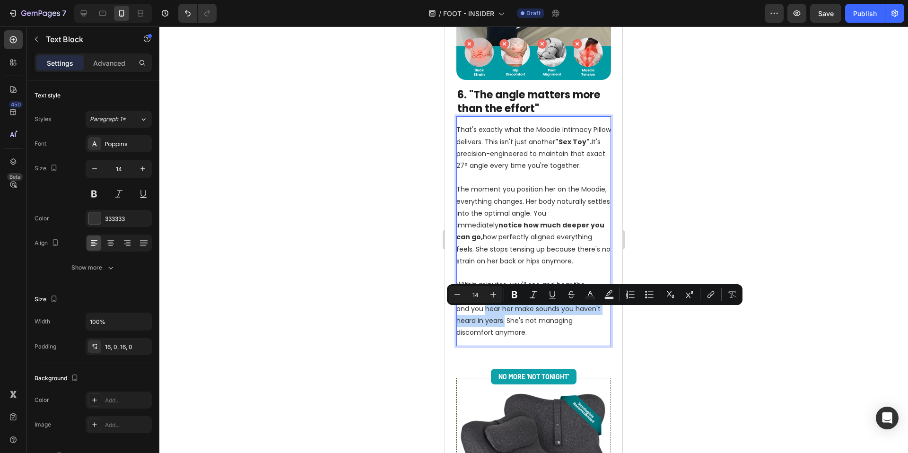
drag, startPoint x: 485, startPoint y: 314, endPoint x: 506, endPoint y: 329, distance: 25.7
click at [506, 329] on p "Within minutes, you'll see and hear the difference. Her breathing becomes deepe…" at bounding box center [533, 309] width 155 height 60
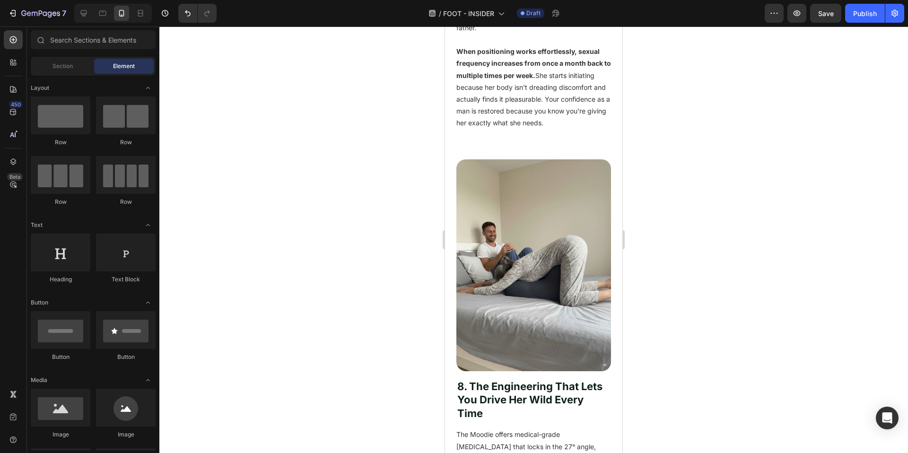
scroll to position [3135, 0]
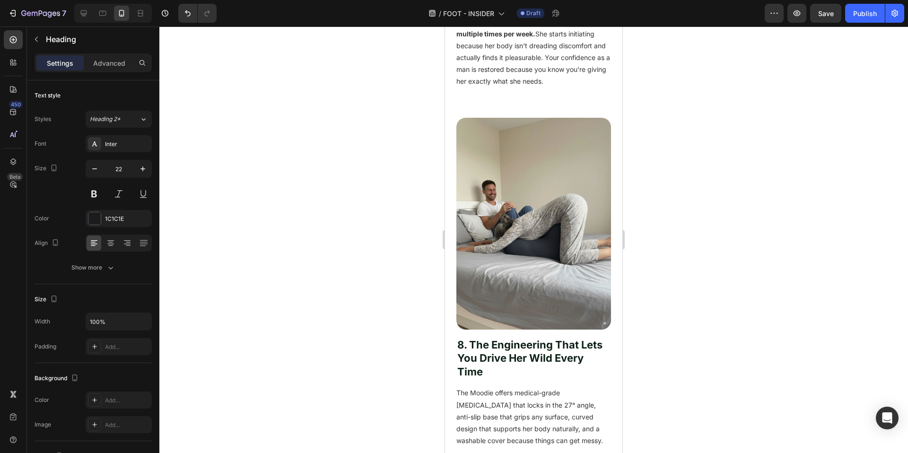
click at [124, 141] on div "Inter" at bounding box center [127, 144] width 44 height 9
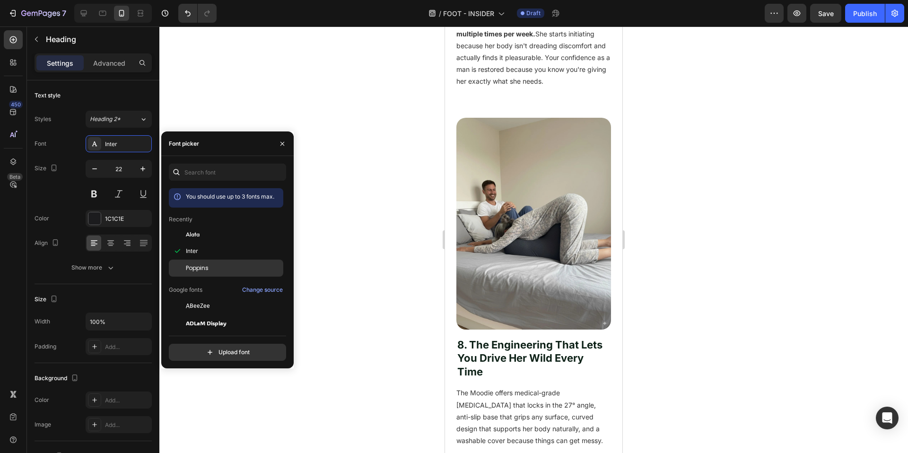
click at [214, 265] on div "Poppins" at bounding box center [234, 268] width 96 height 9
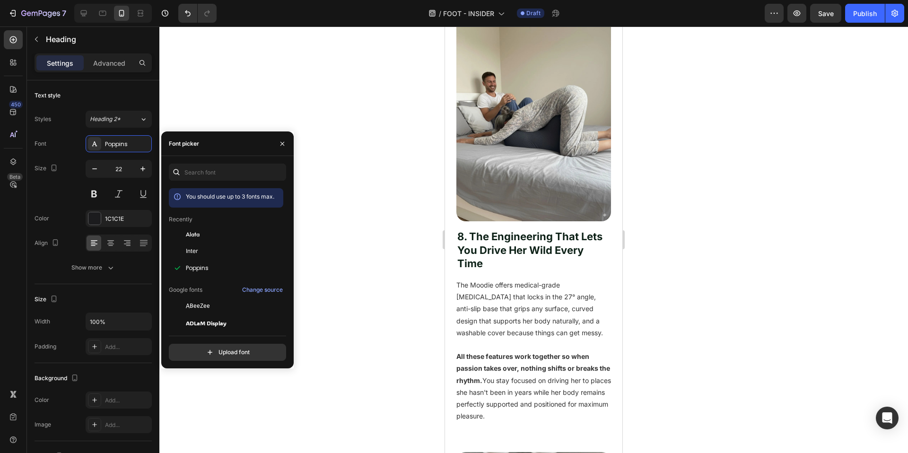
scroll to position [3292, 0]
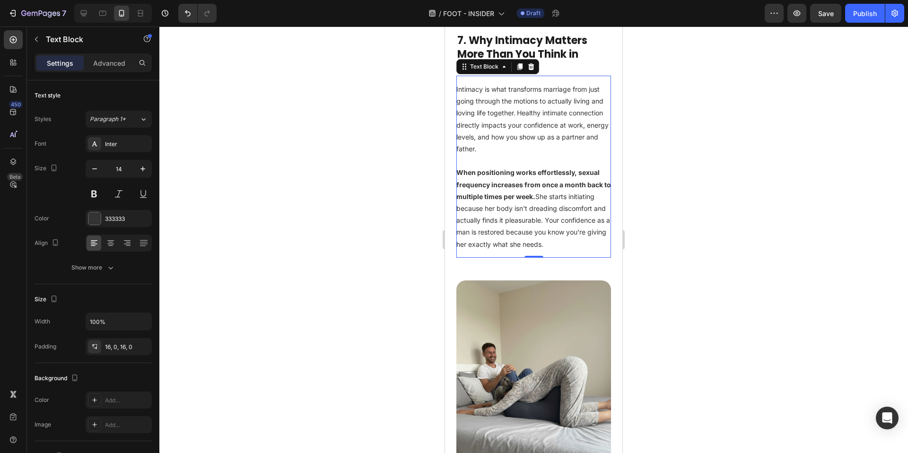
click at [549, 166] on p at bounding box center [533, 161] width 155 height 12
click at [113, 139] on div "Inter" at bounding box center [119, 143] width 66 height 17
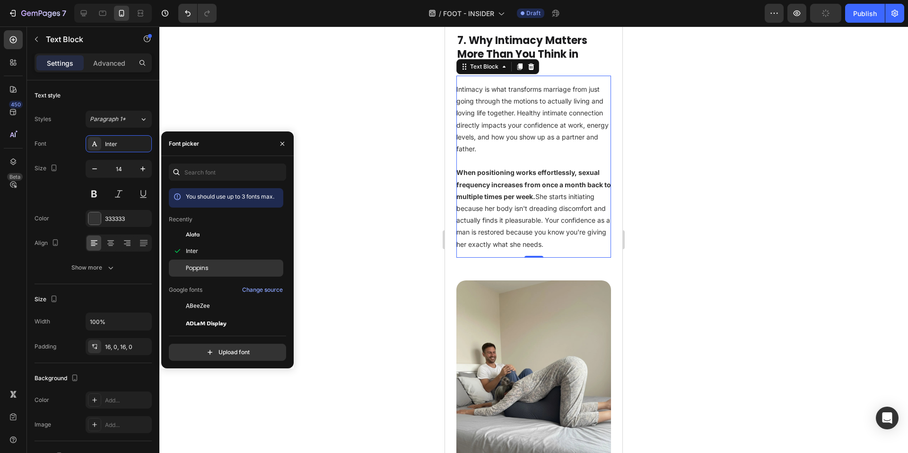
click at [230, 264] on div "Poppins" at bounding box center [234, 268] width 96 height 9
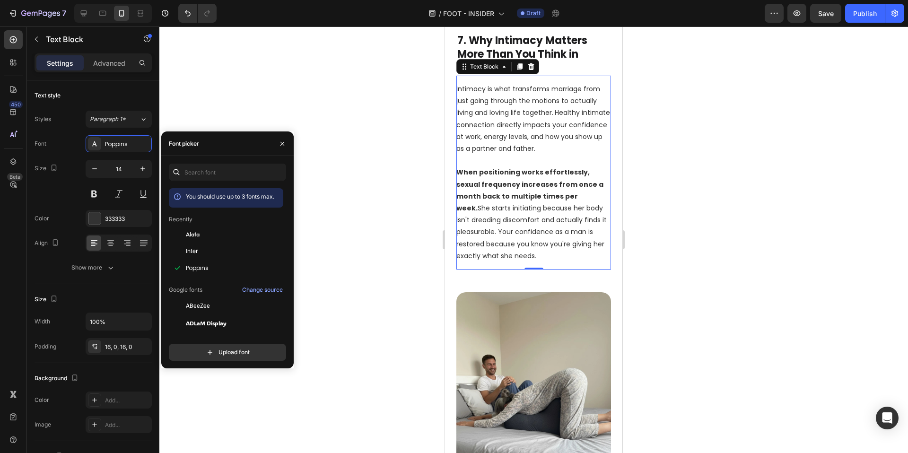
click at [406, 269] on div at bounding box center [533, 239] width 749 height 427
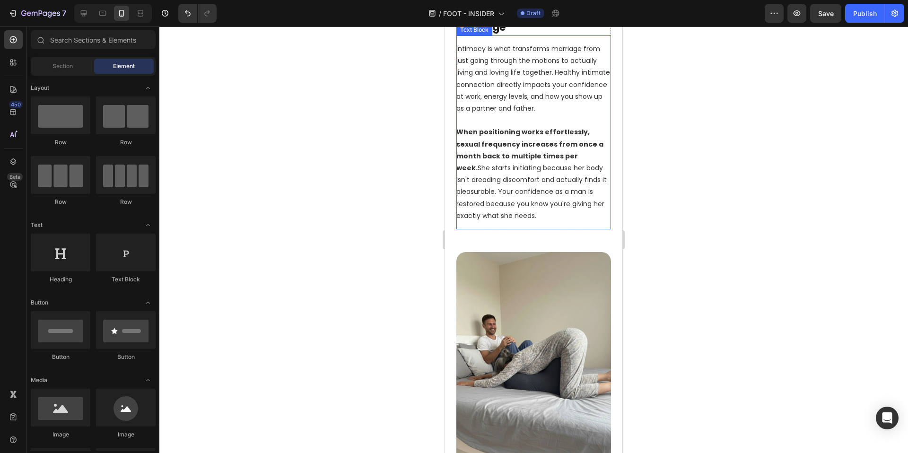
scroll to position [3361, 0]
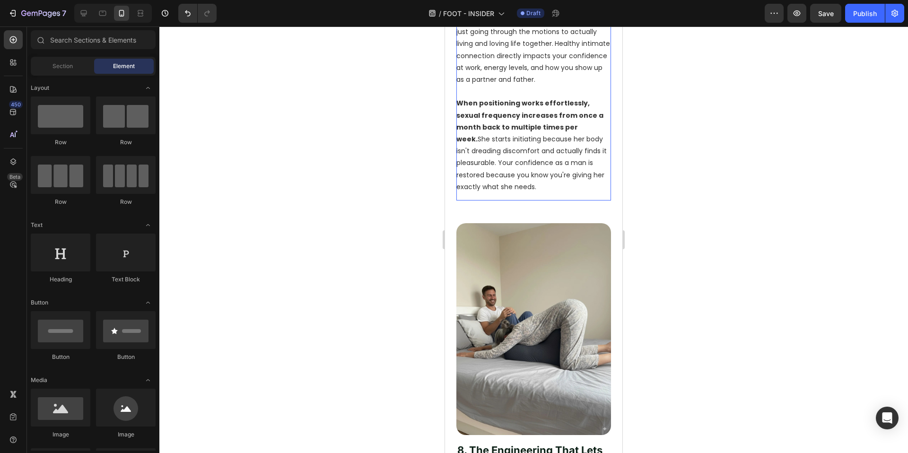
click at [555, 144] on strong "When positioning works effortlessly, sexual frequency increases from once a mon…" at bounding box center [529, 120] width 147 height 45
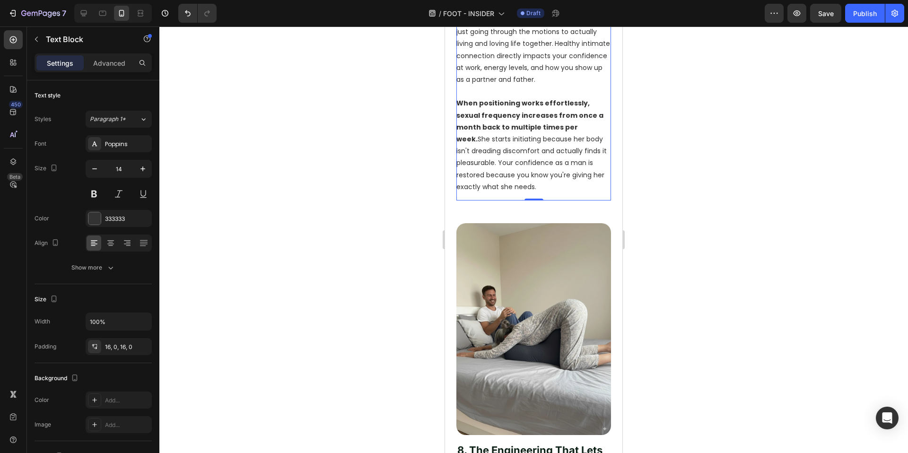
click at [559, 144] on strong "When positioning works effortlessly, sexual frequency increases from once a mon…" at bounding box center [529, 120] width 147 height 45
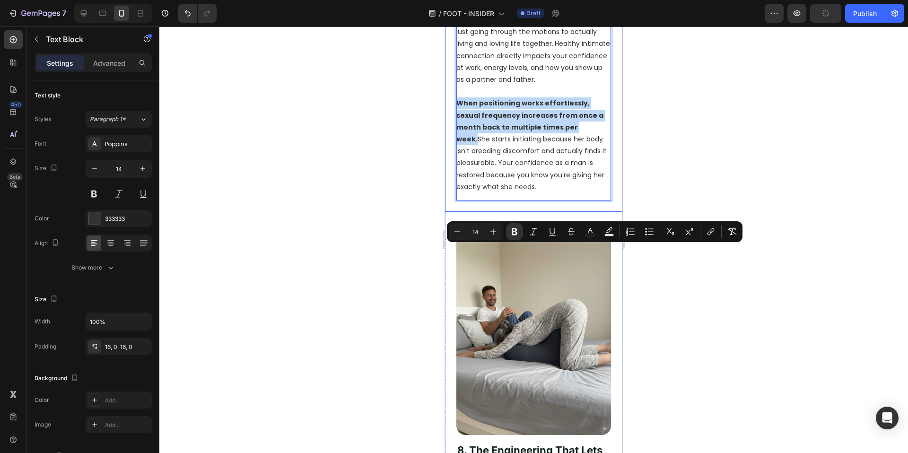
drag, startPoint x: 566, startPoint y: 276, endPoint x: 455, endPoint y: 253, distance: 113.0
click at [455, 212] on div "Image 7. Why Intimacy Matters More Than You Think in Marriage Heading Intimacy …" at bounding box center [533, 78] width 177 height 267
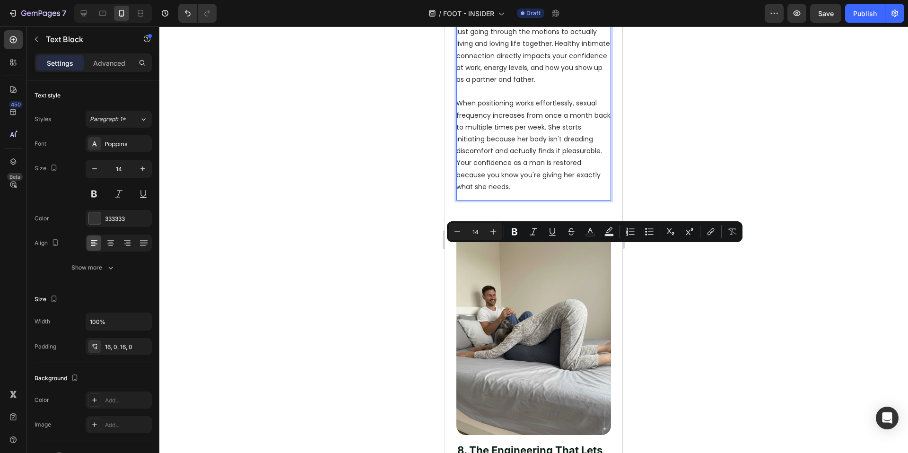
drag, startPoint x: 538, startPoint y: 270, endPoint x: 544, endPoint y: 267, distance: 6.1
click at [538, 193] on p "When positioning works effortlessly, sexual frequency increases from once a mon…" at bounding box center [533, 145] width 155 height 96
click at [581, 193] on p "When positioning works effortlessly, sexual frequency increases from once a mon…" at bounding box center [533, 145] width 155 height 96
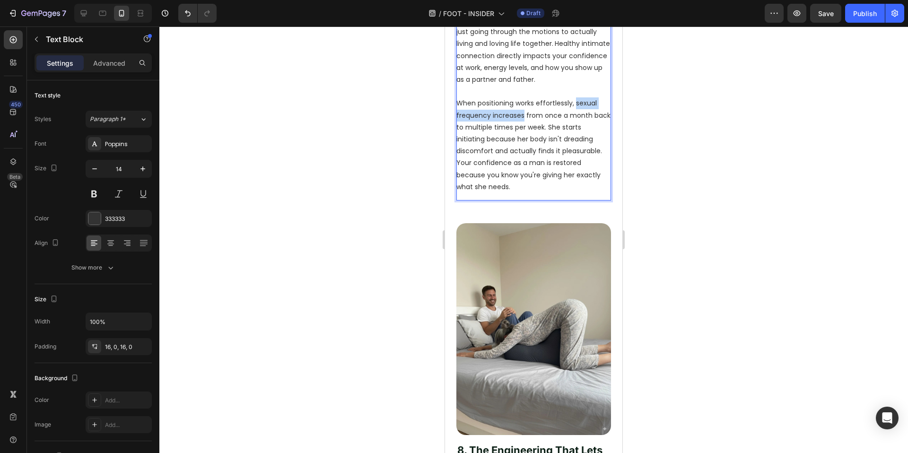
drag, startPoint x: 575, startPoint y: 251, endPoint x: 523, endPoint y: 264, distance: 53.2
click at [523, 193] on p "When positioning works effortlessly, sexual frequency increases from once a mon…" at bounding box center [533, 145] width 155 height 96
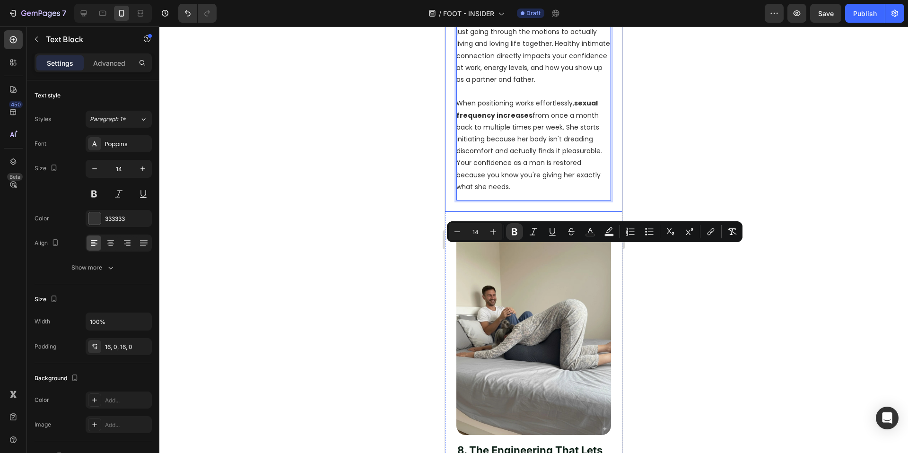
click at [674, 302] on div at bounding box center [533, 239] width 749 height 427
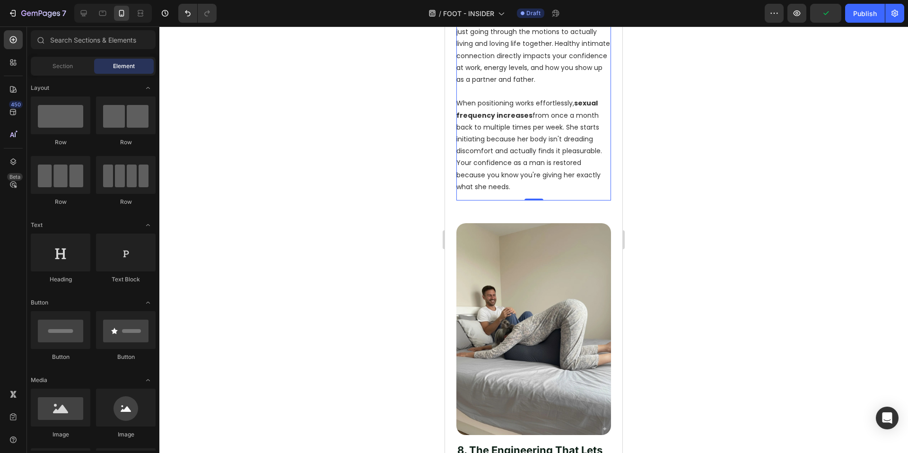
click at [552, 193] on p "When positioning works effortlessly, sexual frequency increases from once a mon…" at bounding box center [533, 145] width 155 height 96
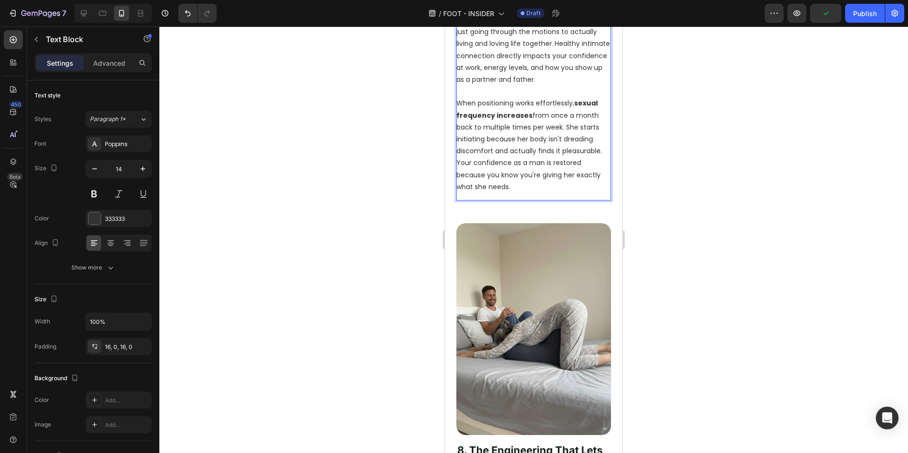
drag, startPoint x: 520, startPoint y: 323, endPoint x: 526, endPoint y: 335, distance: 13.7
click at [526, 193] on p "When positioning works effortlessly, sexual frequency increases from once a mon…" at bounding box center [533, 145] width 155 height 96
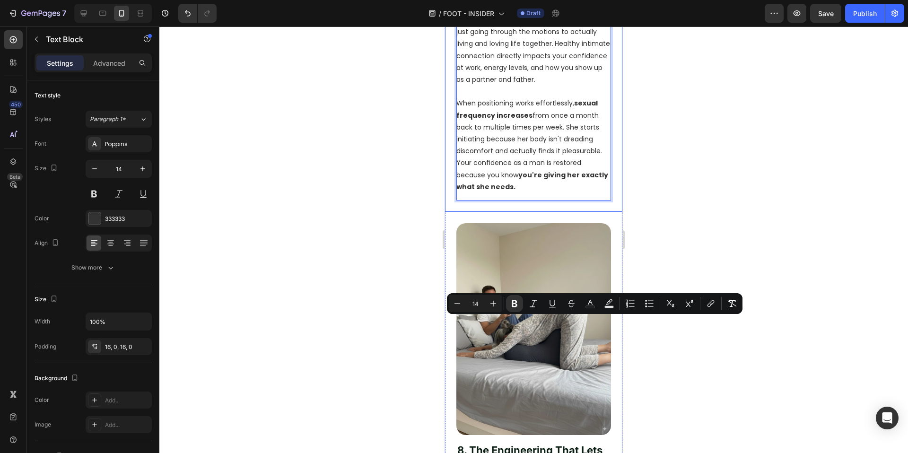
click at [691, 354] on div at bounding box center [533, 239] width 749 height 427
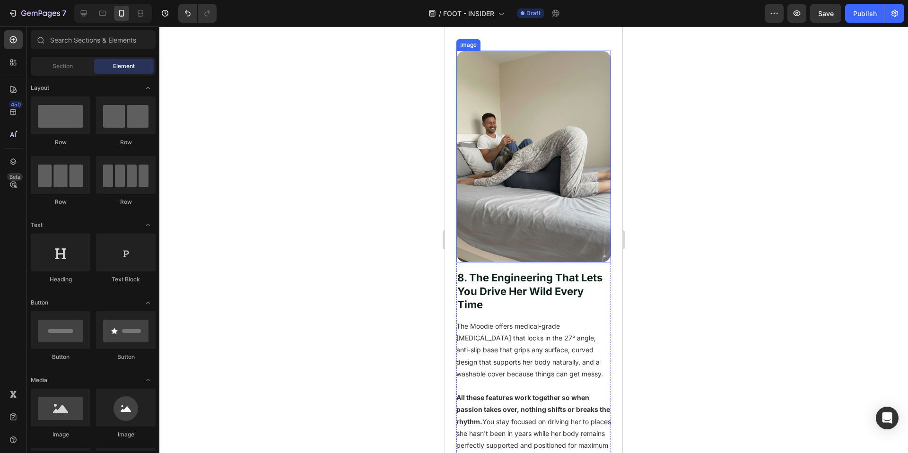
scroll to position [3750, 0]
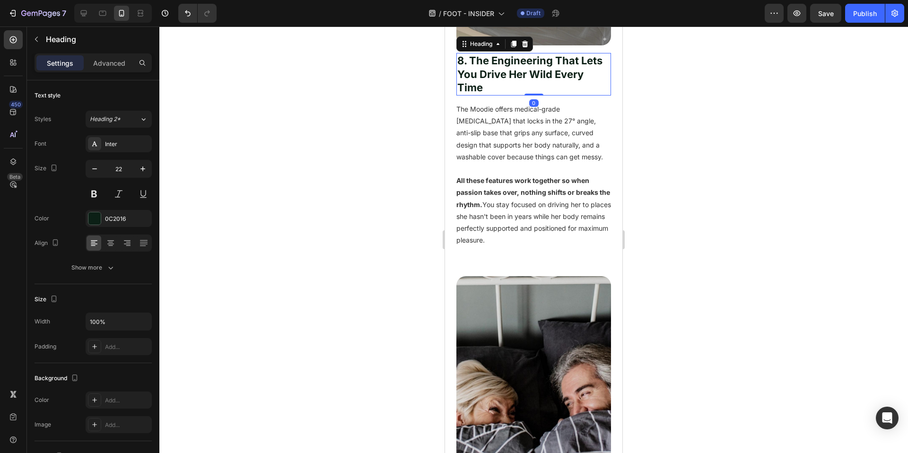
click at [525, 96] on h2 "8. The Engineering That Lets You Drive Her Wild Every Time" at bounding box center [533, 74] width 155 height 43
click at [105, 145] on div "Inter" at bounding box center [119, 143] width 66 height 17
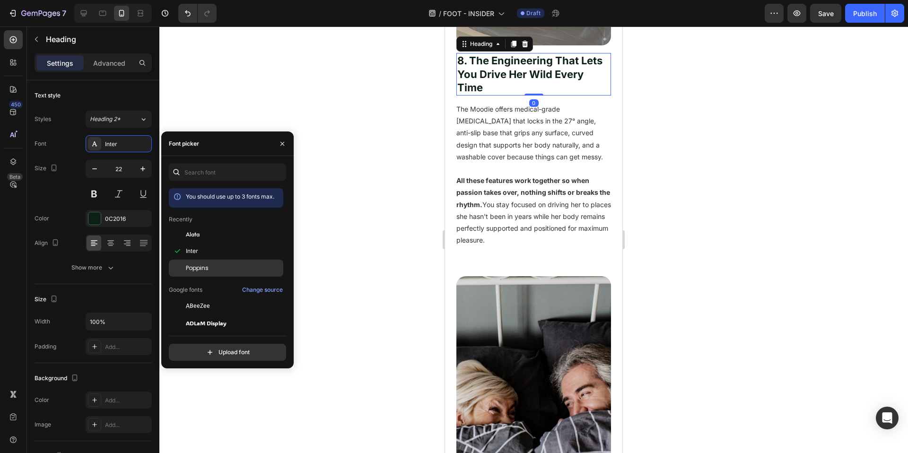
click at [203, 261] on div "Poppins" at bounding box center [226, 268] width 114 height 17
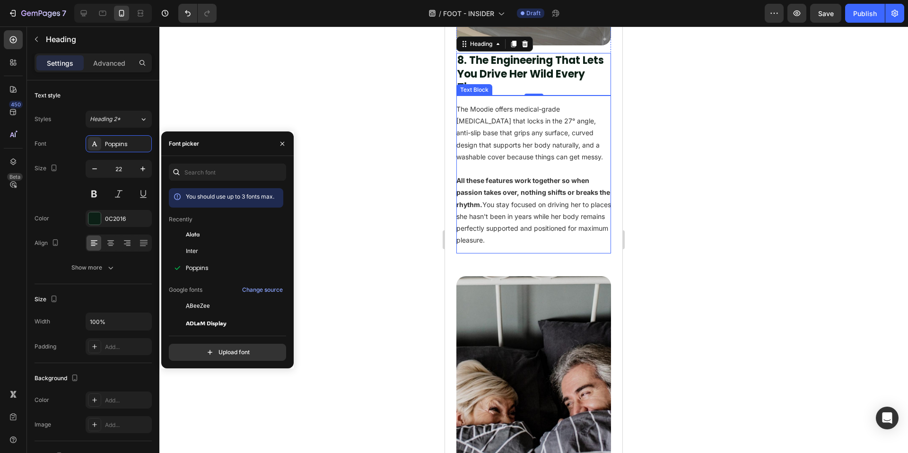
click at [522, 163] on p "The Moodie offers medical-grade memory foam that locks in the 27° angle, anti-s…" at bounding box center [533, 133] width 155 height 60
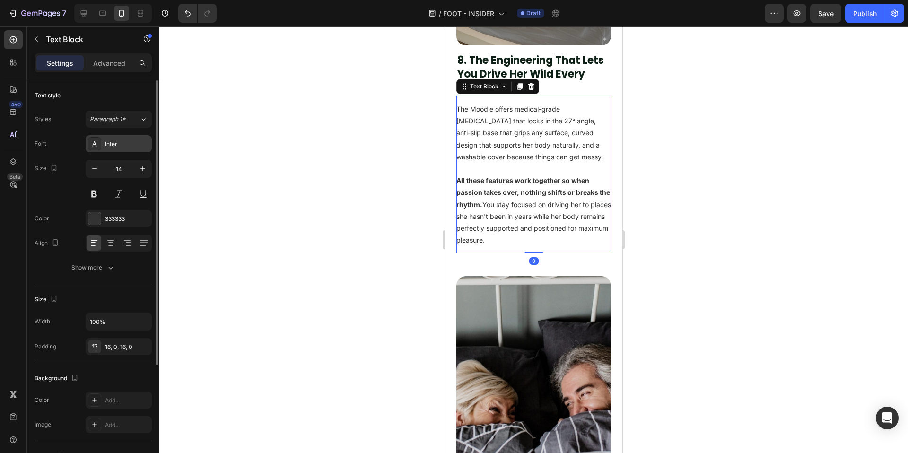
click at [111, 150] on div "Inter" at bounding box center [119, 143] width 66 height 17
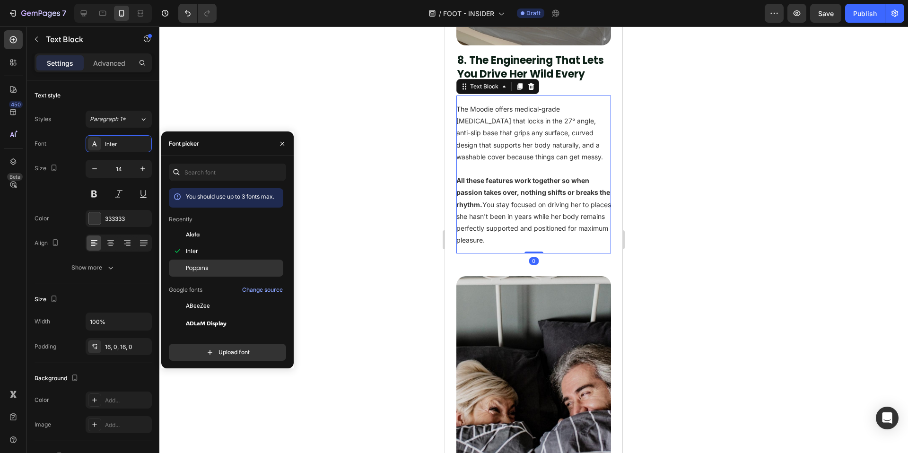
click at [200, 274] on div "Poppins" at bounding box center [226, 268] width 114 height 17
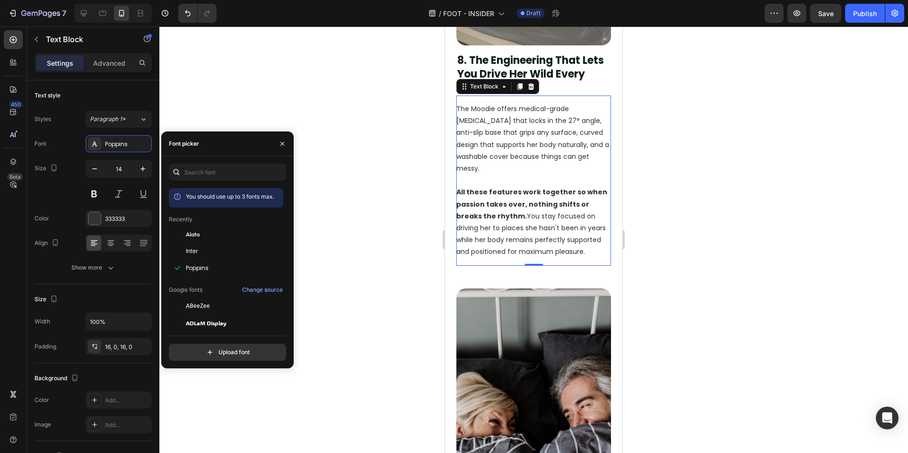
click at [390, 300] on div at bounding box center [533, 239] width 749 height 427
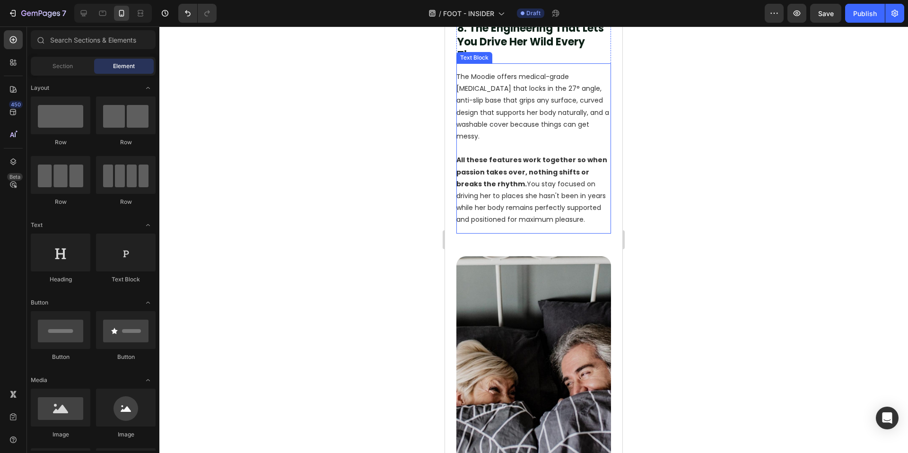
scroll to position [3818, 0]
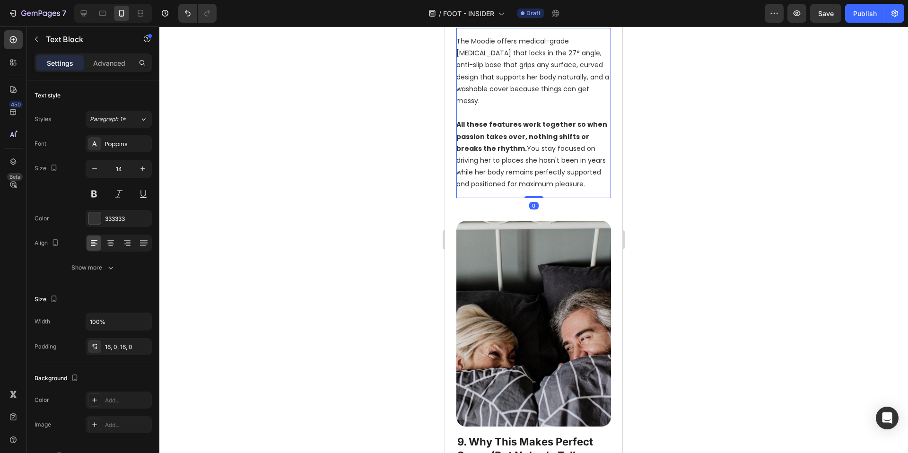
click at [514, 153] on strong "All these features work together so when passion takes over, nothing shifts or …" at bounding box center [531, 136] width 151 height 33
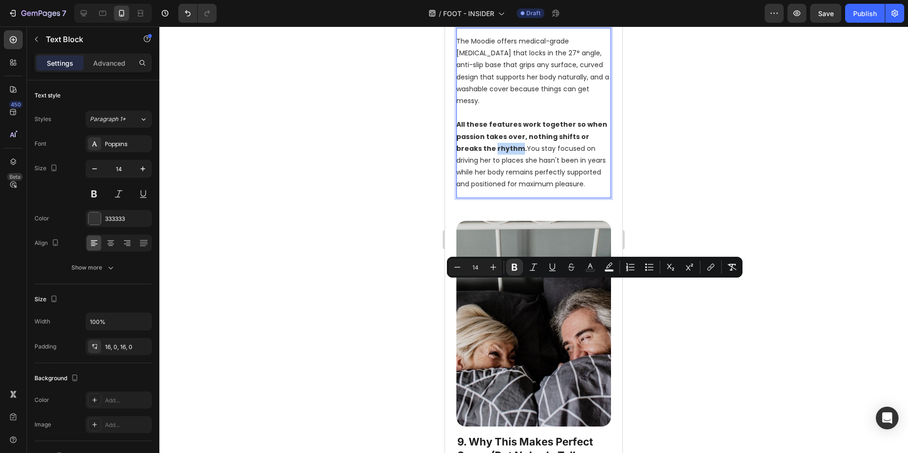
click at [519, 153] on strong "All these features work together so when passion takes over, nothing shifts or …" at bounding box center [531, 136] width 151 height 33
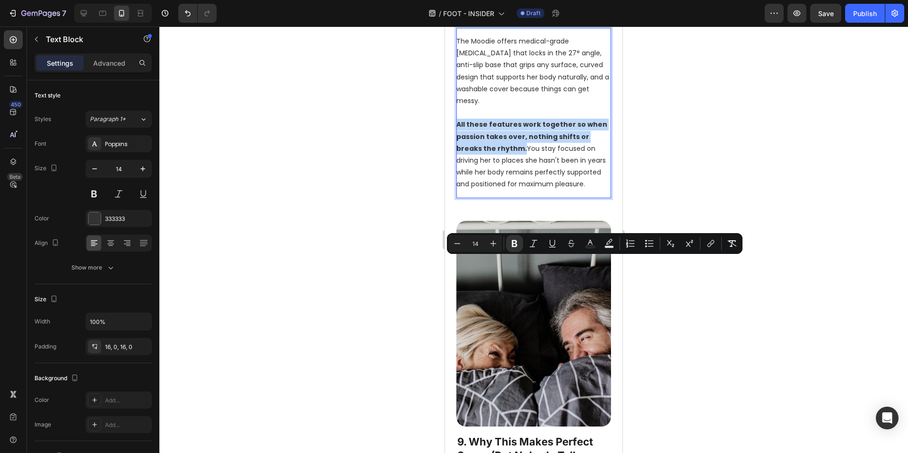
drag, startPoint x: 522, startPoint y: 288, endPoint x: 457, endPoint y: 263, distance: 69.1
click at [457, 190] on p "All these features work together so when passion takes over, nothing shifts or …" at bounding box center [533, 154] width 155 height 71
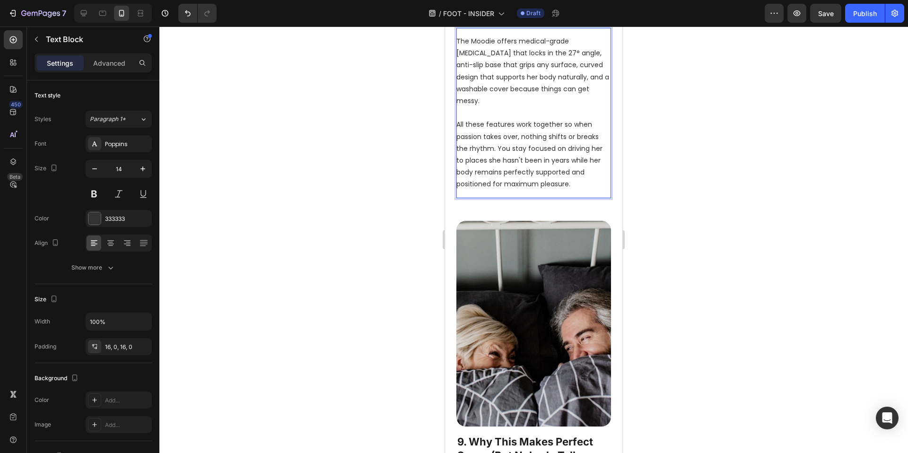
click at [540, 190] on p "All these features work together so when passion takes over, nothing shifts or …" at bounding box center [533, 154] width 155 height 71
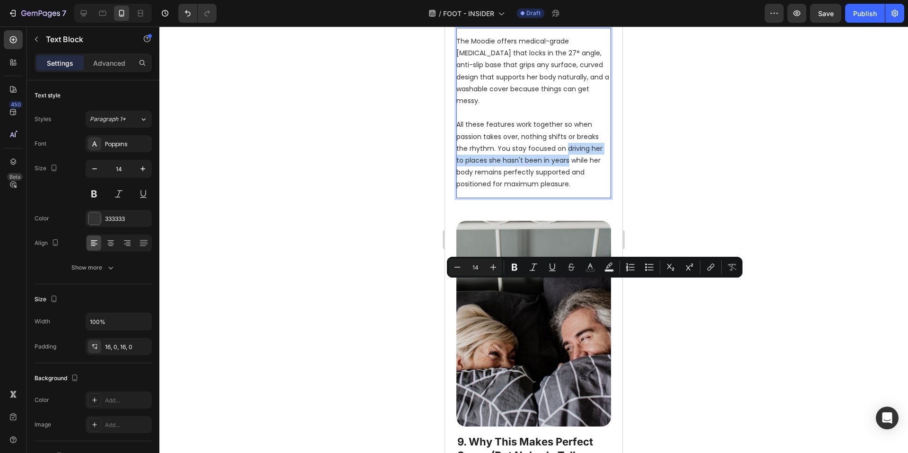
drag, startPoint x: 565, startPoint y: 288, endPoint x: 568, endPoint y: 296, distance: 9.3
click at [568, 190] on p "All these features work together so when passion takes over, nothing shifts or …" at bounding box center [533, 154] width 155 height 71
click at [697, 308] on div at bounding box center [533, 239] width 749 height 427
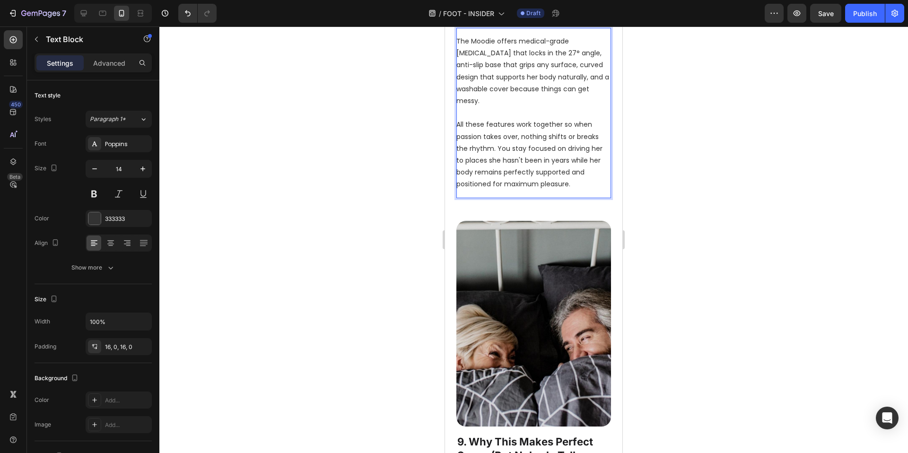
click at [538, 107] on p "The Moodie offers medical-grade memory foam that locks in the 27° angle, anti-s…" at bounding box center [533, 70] width 155 height 71
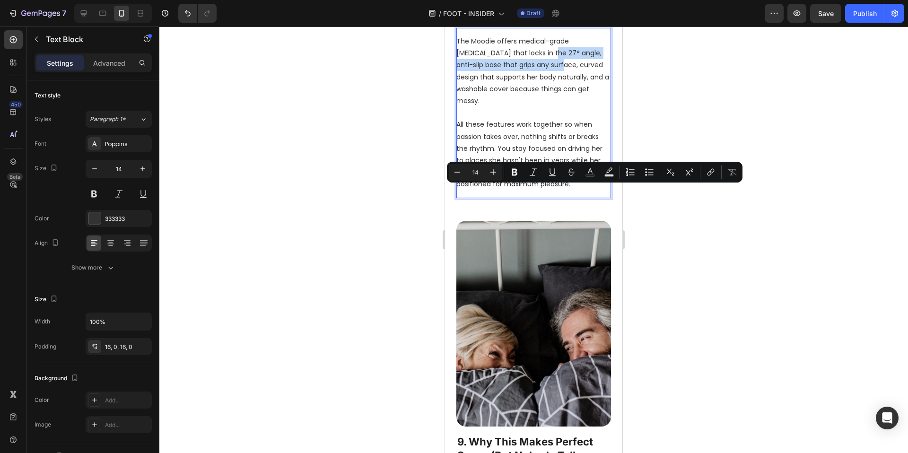
drag, startPoint x: 530, startPoint y: 191, endPoint x: 547, endPoint y: 201, distance: 20.2
click at [545, 107] on p "The Moodie offers medical-grade memory foam that locks in the 27° angle, anti-s…" at bounding box center [533, 70] width 155 height 71
click at [564, 107] on p "The Moodie offers medical-grade memory foam that locks in the 27° angle, anti-s…" at bounding box center [533, 70] width 155 height 71
drag, startPoint x: 564, startPoint y: 192, endPoint x: 472, endPoint y: 201, distance: 92.2
click at [472, 107] on p "The Moodie offers medical-grade memory foam that locks in the 27° angle, anti-s…" at bounding box center [533, 70] width 155 height 71
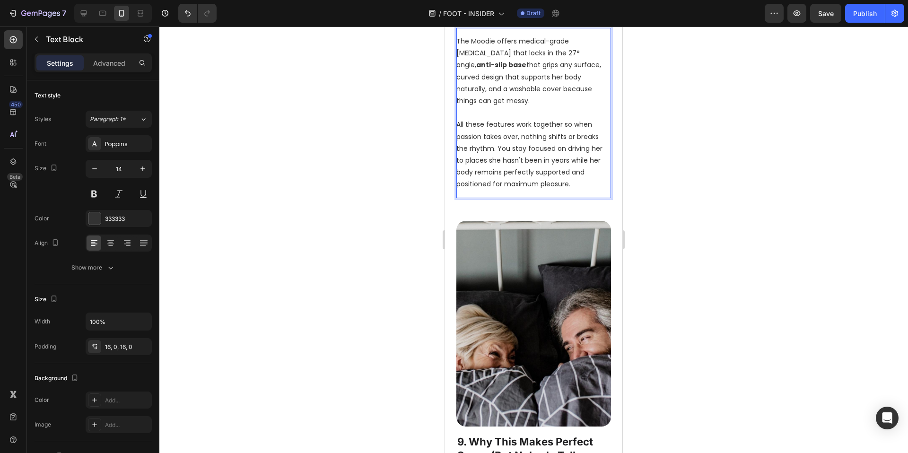
click at [538, 107] on p "The Moodie offers medical-grade memory foam that locks in the 27° angle, anti-s…" at bounding box center [533, 70] width 155 height 71
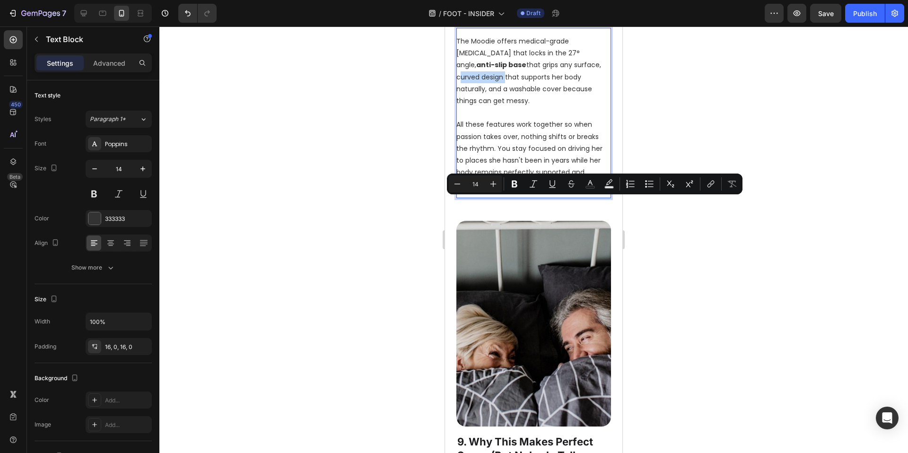
drag, startPoint x: 551, startPoint y: 204, endPoint x: 598, endPoint y: 208, distance: 47.0
click at [598, 107] on p "The Moodie offers medical-grade memory foam that locks in the 27° angle, anti-s…" at bounding box center [533, 70] width 155 height 71
click at [505, 107] on p "The Moodie offers medical-grade memory foam that locks in the 27° angle, anti-s…" at bounding box center [533, 70] width 155 height 71
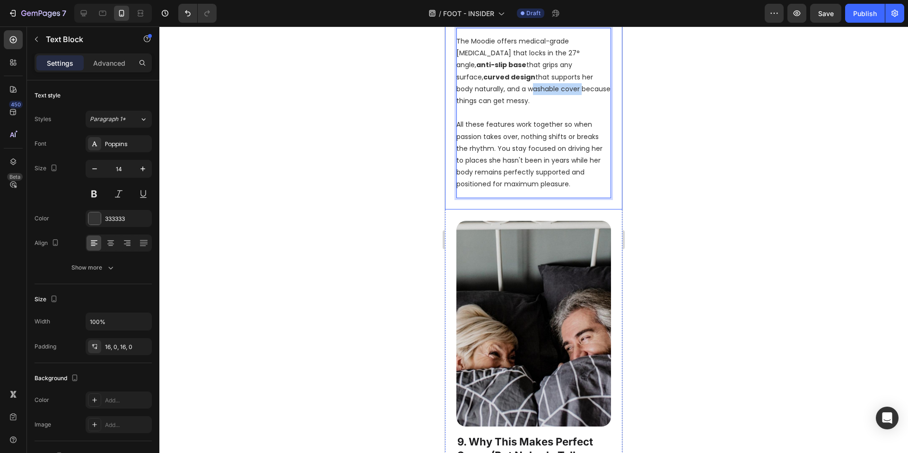
drag, startPoint x: 509, startPoint y: 227, endPoint x: 450, endPoint y: 229, distance: 58.7
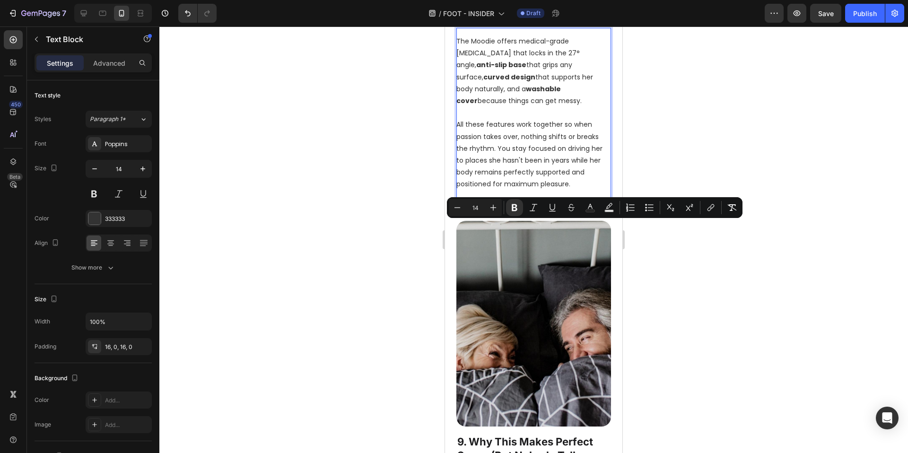
click at [339, 245] on div at bounding box center [533, 239] width 749 height 427
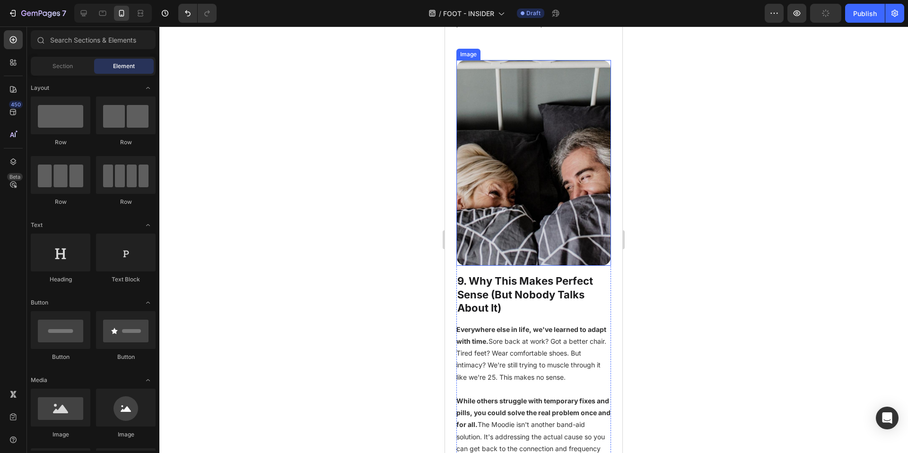
scroll to position [4154, 0]
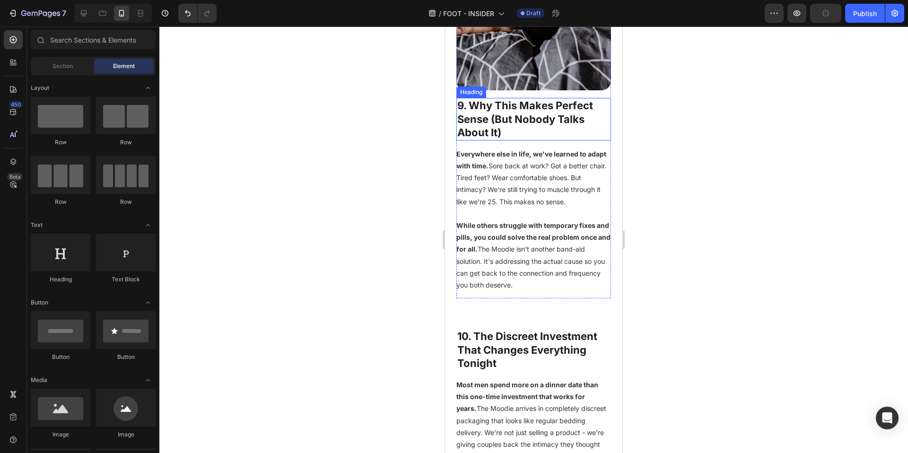
click at [503, 140] on h2 "9. Why This Makes Perfect Sense (But Nobody Talks About It)" at bounding box center [533, 119] width 155 height 43
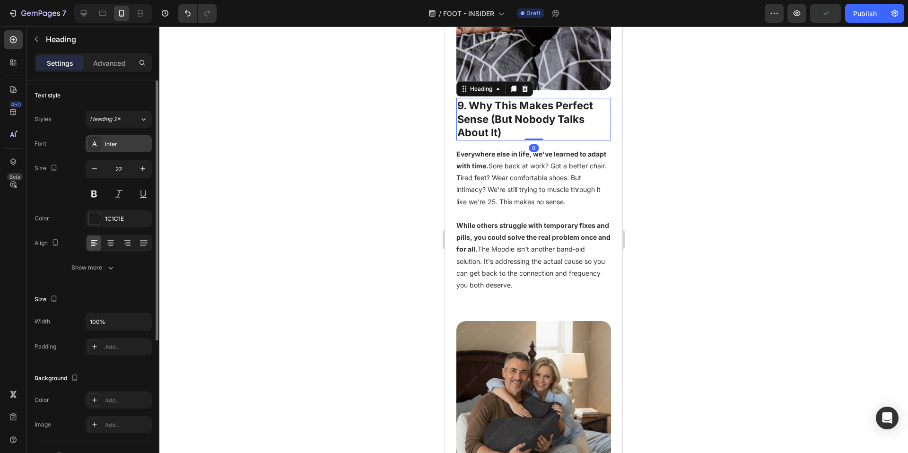
click at [123, 141] on div "Inter" at bounding box center [127, 144] width 44 height 9
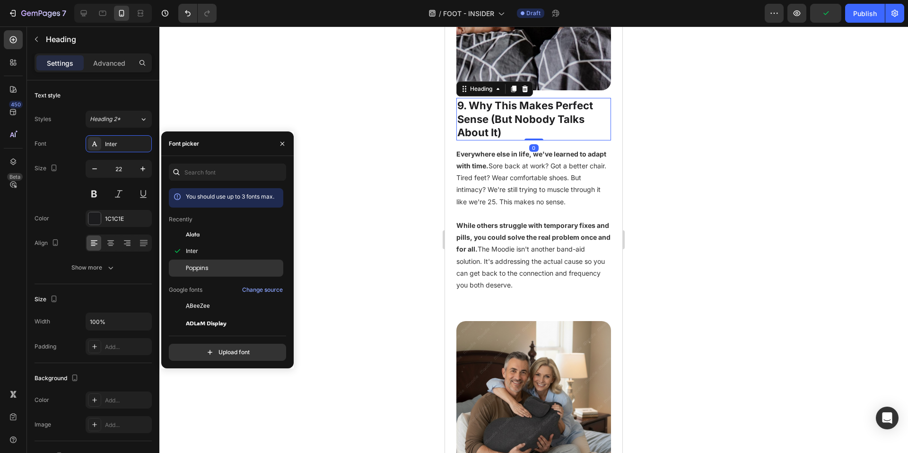
click at [214, 273] on div "Poppins" at bounding box center [226, 268] width 114 height 17
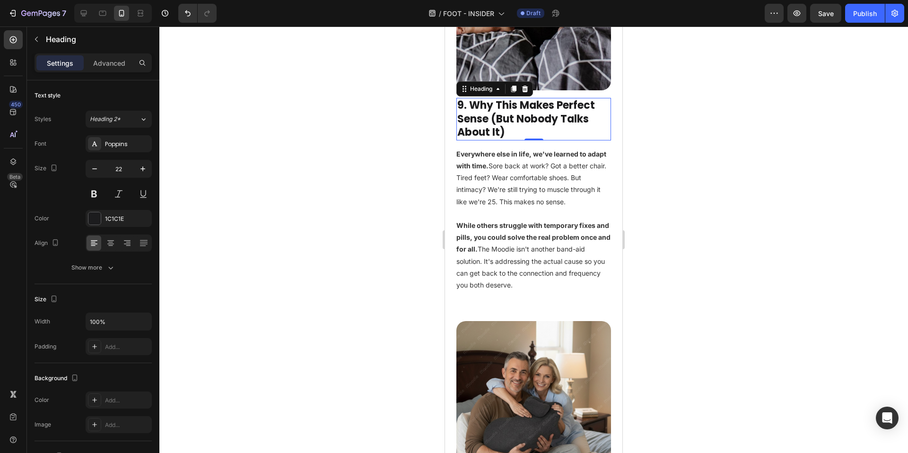
click at [409, 287] on div at bounding box center [533, 239] width 749 height 427
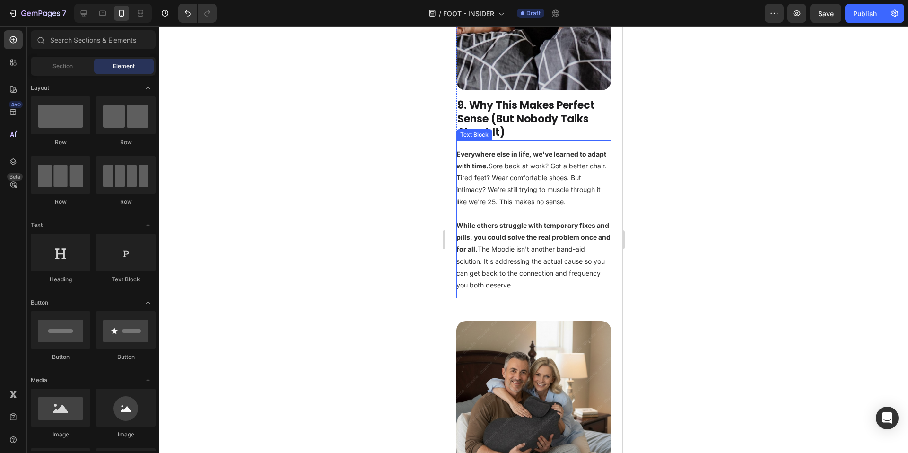
click at [528, 208] on p "Everywhere else in life, we've learned to adapt with time. Sore back at work? G…" at bounding box center [533, 178] width 155 height 60
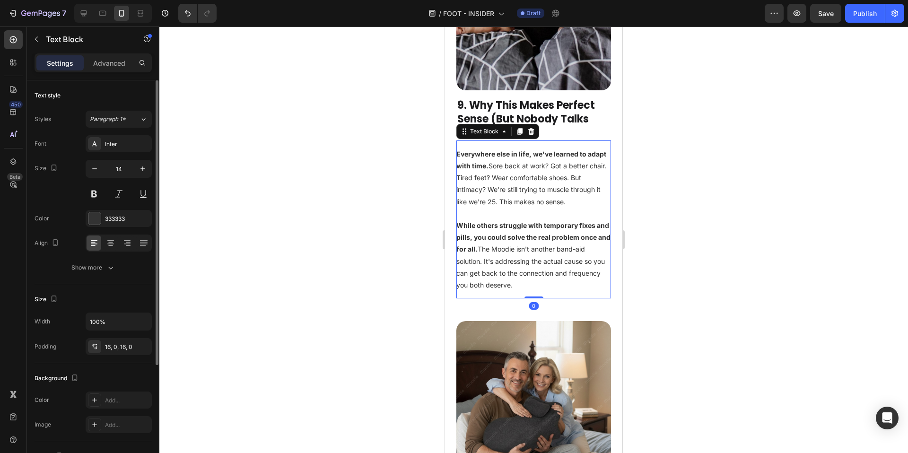
click at [121, 153] on div "Font Inter Size 14 Color 333333 Align Show more" at bounding box center [93, 205] width 117 height 141
click at [121, 149] on div "Inter" at bounding box center [119, 143] width 66 height 17
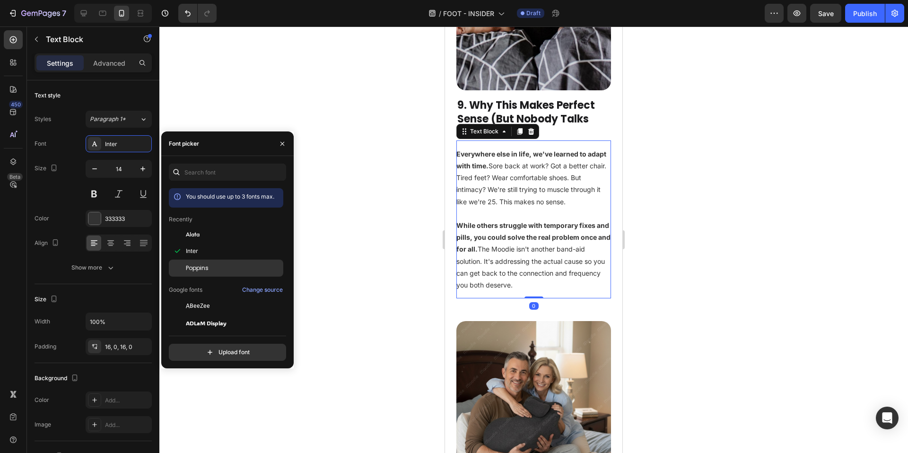
click at [209, 275] on div "Poppins" at bounding box center [226, 268] width 114 height 17
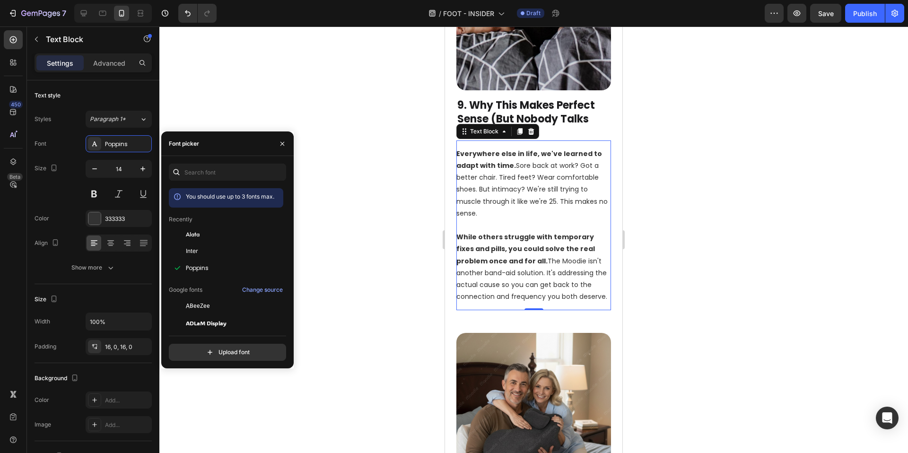
click at [367, 290] on div at bounding box center [533, 239] width 749 height 427
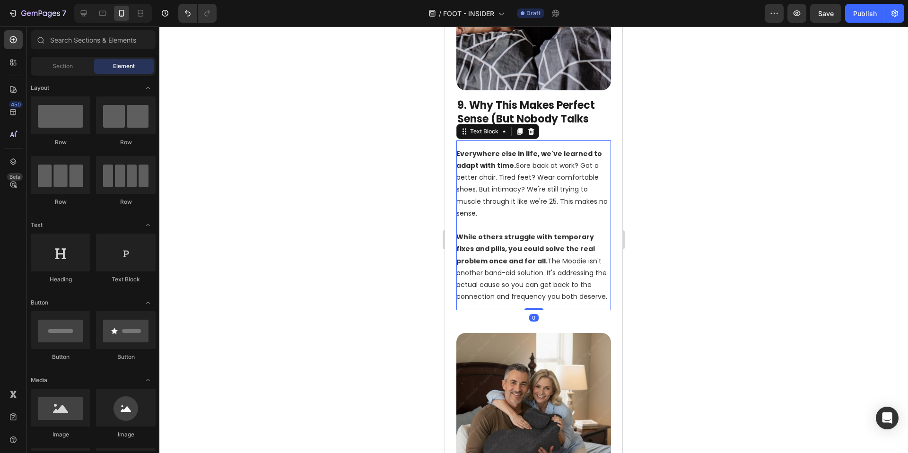
click at [513, 219] on p "Everywhere else in life, we've learned to adapt with time. Sore back at work? G…" at bounding box center [533, 183] width 155 height 71
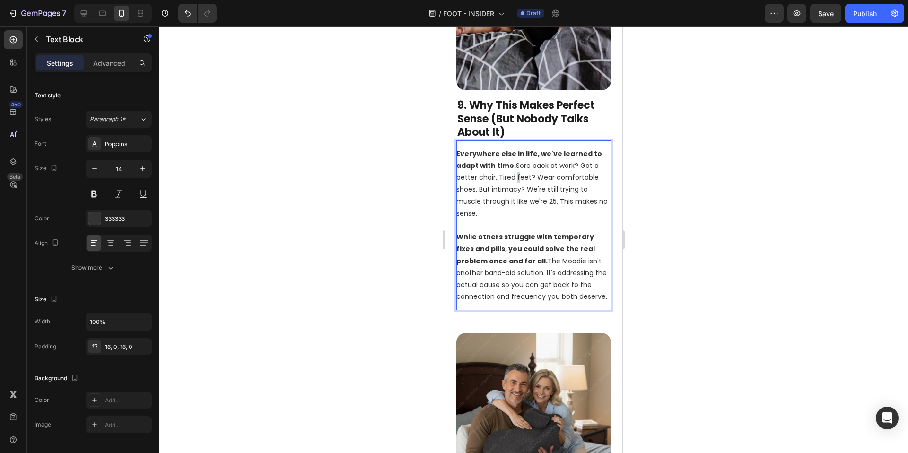
click at [513, 219] on p "Everywhere else in life, we've learned to adapt with time. Sore back at work? G…" at bounding box center [533, 183] width 155 height 71
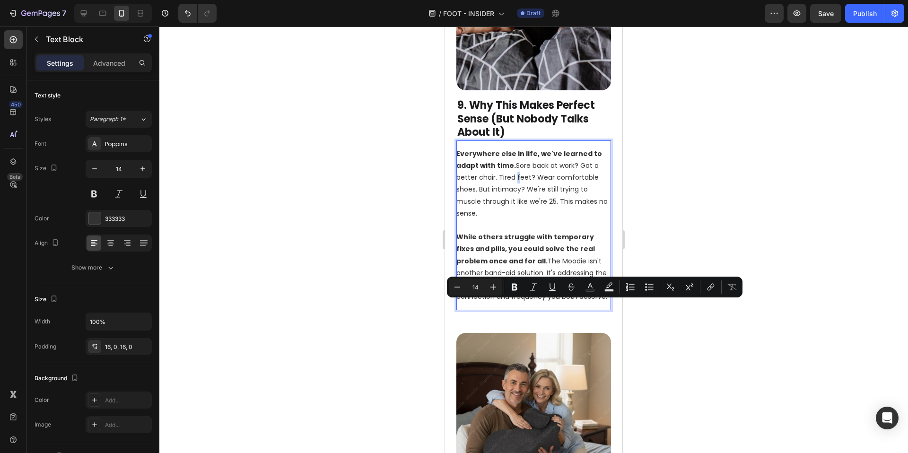
click at [516, 219] on p "Everywhere else in life, we've learned to adapt with time. Sore back at work? G…" at bounding box center [533, 183] width 155 height 71
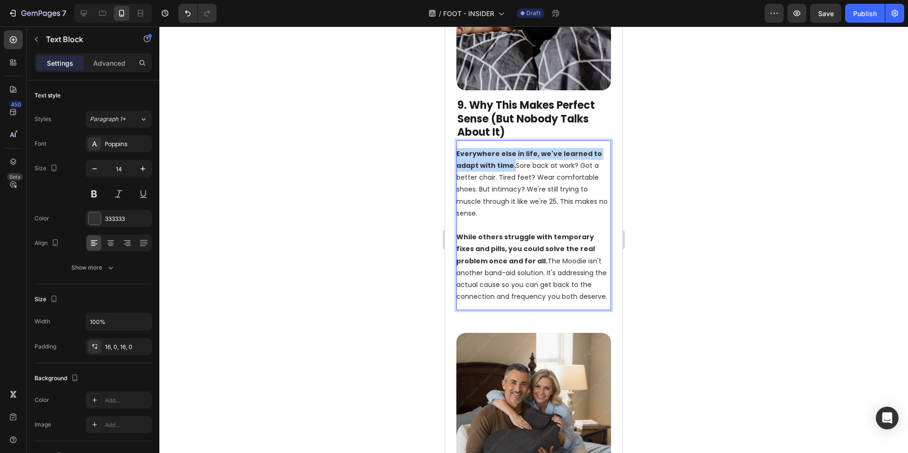
drag, startPoint x: 513, startPoint y: 296, endPoint x: 888, endPoint y: 305, distance: 375.6
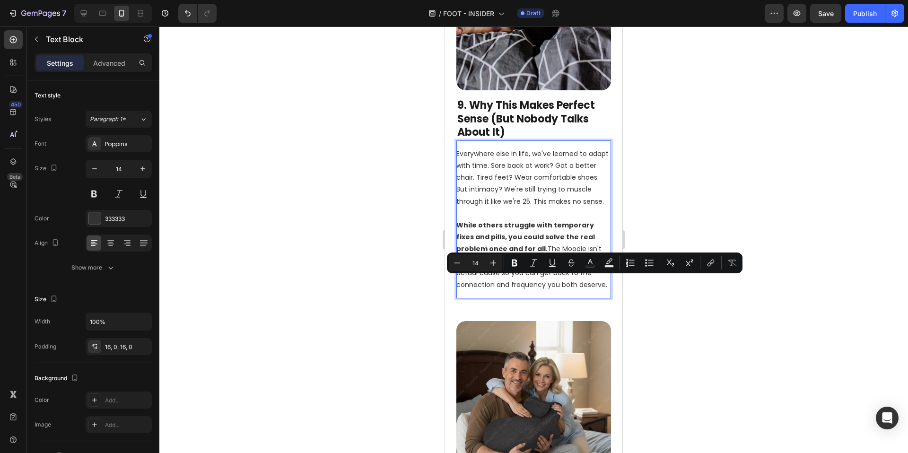
click at [519, 208] on p "Everywhere else in life, we've learned to adapt with time. Sore back at work? G…" at bounding box center [533, 178] width 155 height 60
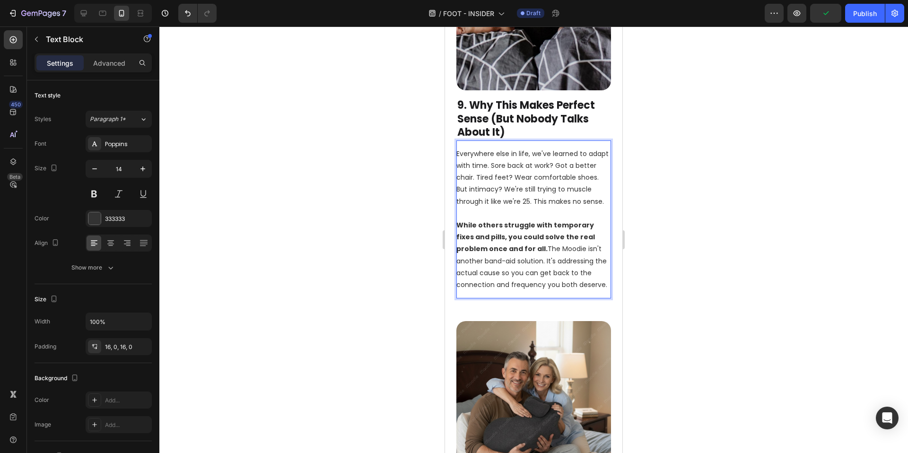
scroll to position [4227, 0]
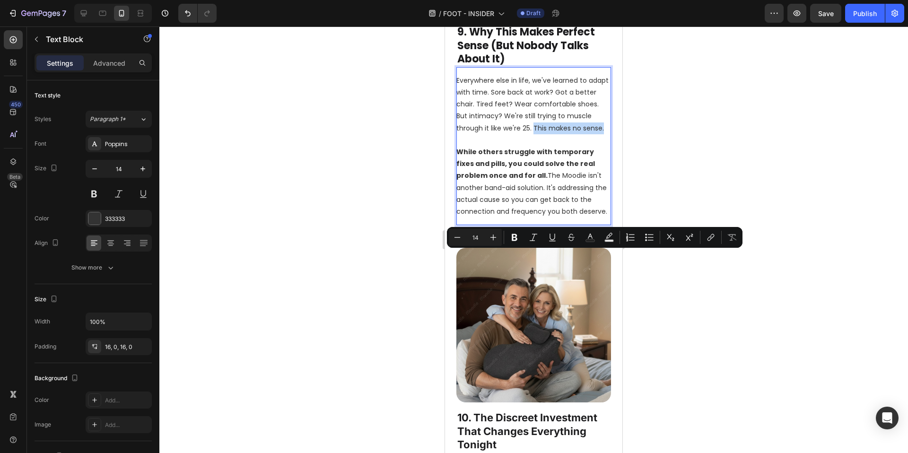
drag, startPoint x: 559, startPoint y: 256, endPoint x: 571, endPoint y: 266, distance: 15.4
click at [571, 134] on p "Everywhere else in life, we've learned to adapt with time. Sore back at work? G…" at bounding box center [533, 105] width 155 height 60
click at [545, 218] on p "While others struggle with temporary fixes and pills, you could solve the real …" at bounding box center [533, 181] width 155 height 71
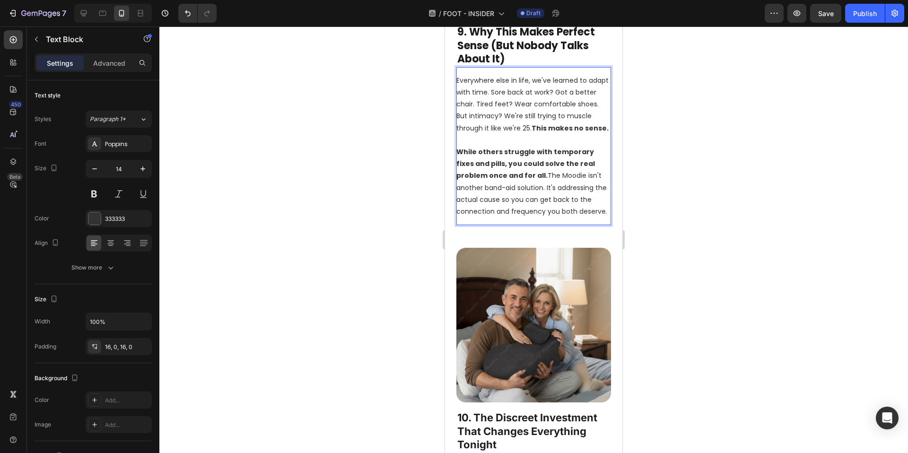
click at [523, 218] on p "While others struggle with temporary fixes and pills, you could solve the real …" at bounding box center [533, 181] width 155 height 71
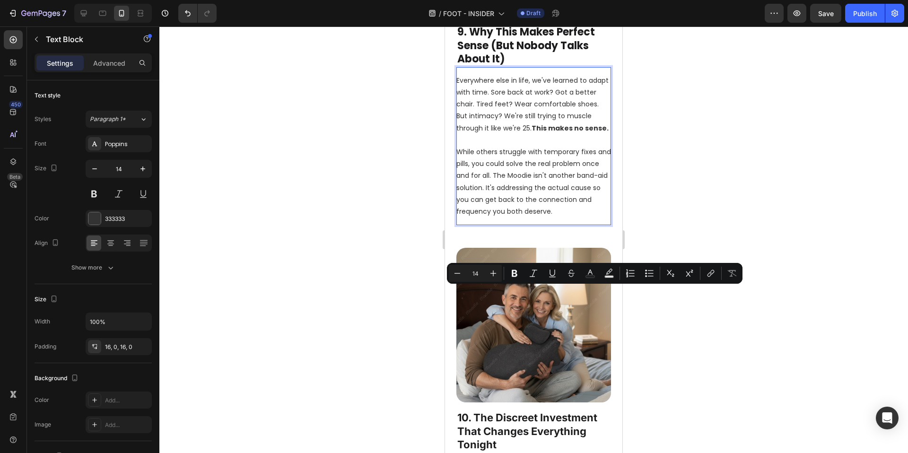
click at [522, 218] on p "While others struggle with temporary fixes and pills, you could solve the real …" at bounding box center [533, 181] width 155 height 71
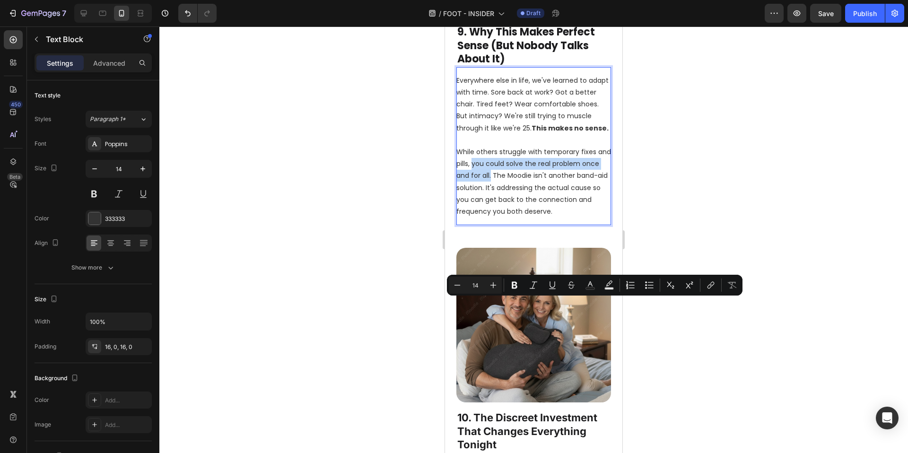
drag, startPoint x: 488, startPoint y: 304, endPoint x: 510, endPoint y: 316, distance: 24.8
click at [510, 218] on p "While others struggle with temporary fixes and pills, you could solve the real …" at bounding box center [533, 181] width 155 height 71
click at [347, 349] on div at bounding box center [533, 239] width 749 height 427
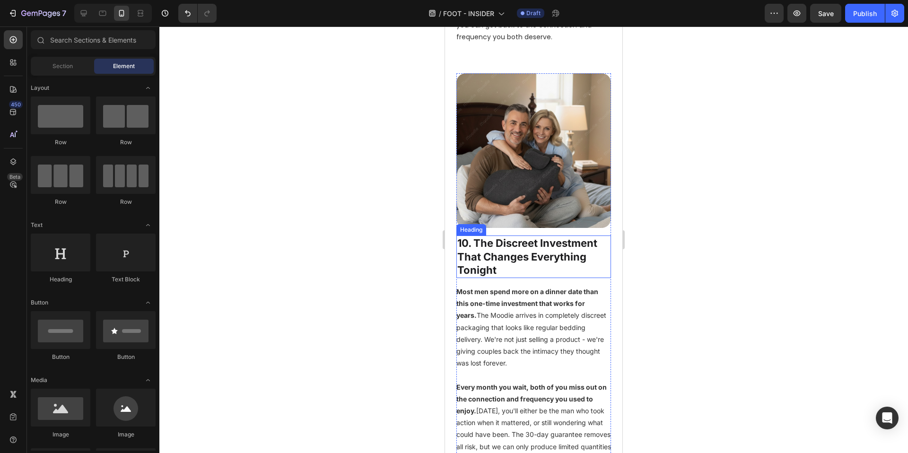
scroll to position [4522, 0]
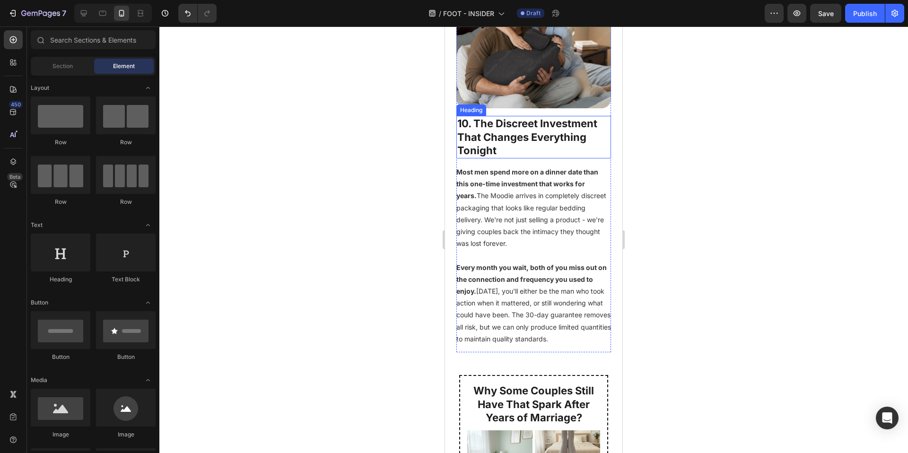
click at [541, 158] on h2 "10. The Discreet Investment That Changes Everything Tonight" at bounding box center [533, 137] width 155 height 43
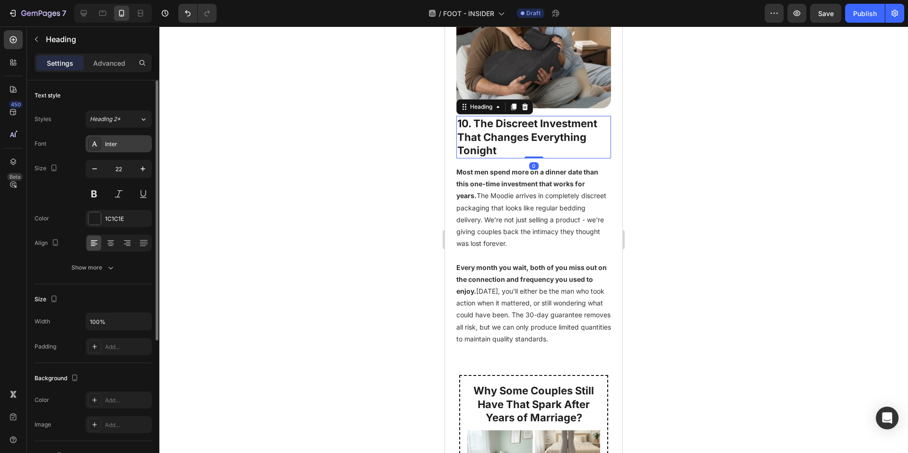
click at [127, 146] on div "Inter" at bounding box center [127, 144] width 44 height 9
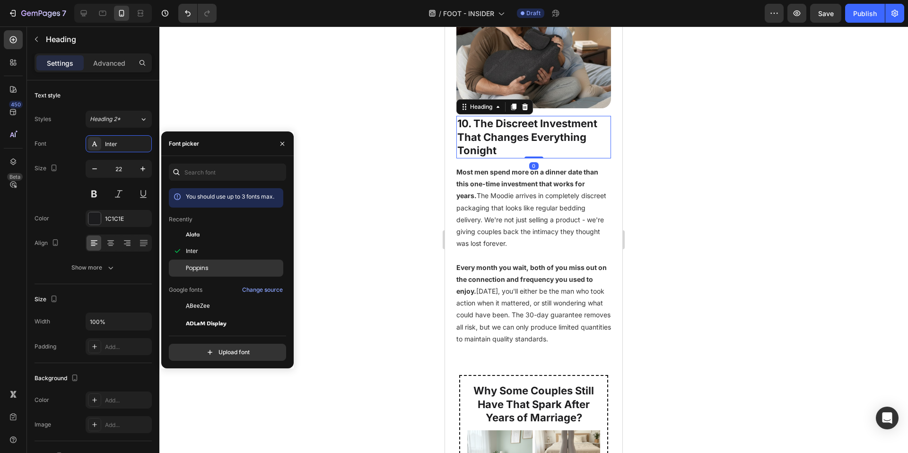
click at [199, 271] on span "Poppins" at bounding box center [197, 268] width 23 height 9
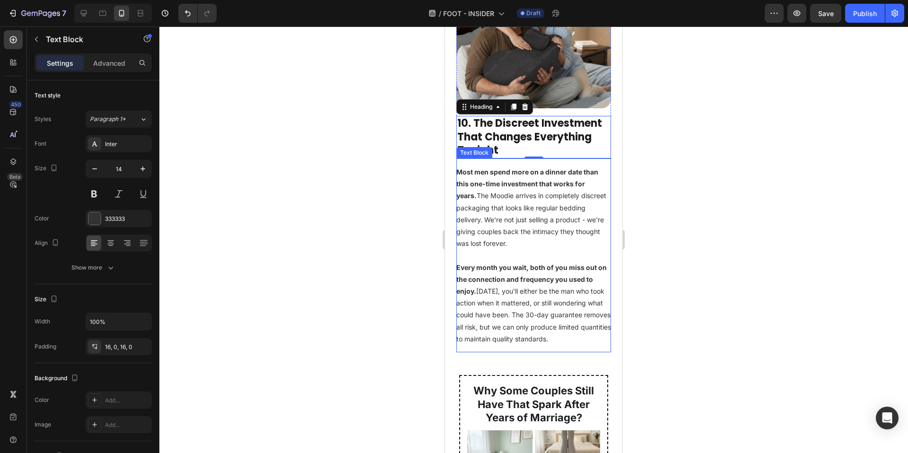
click at [516, 200] on strong "Most men spend more on a dinner date than this one-time investment that works f…" at bounding box center [527, 184] width 142 height 32
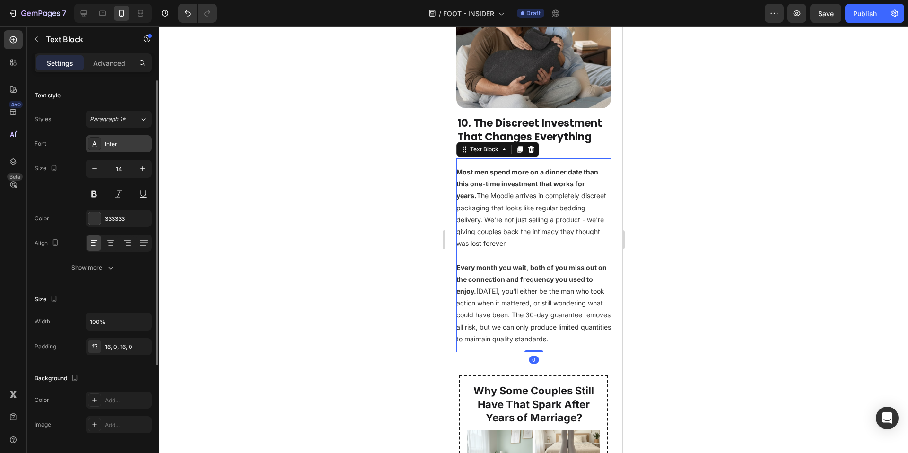
click at [124, 148] on div "Inter" at bounding box center [127, 144] width 44 height 9
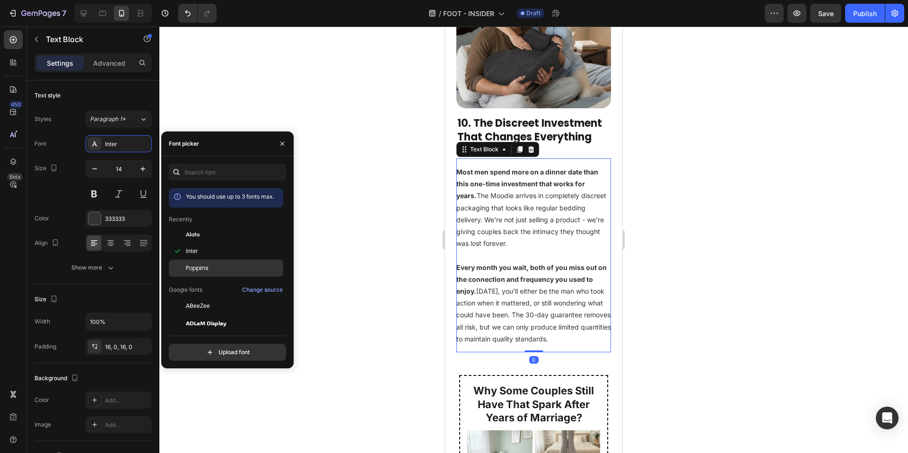
click at [222, 264] on div "Poppins" at bounding box center [234, 268] width 96 height 9
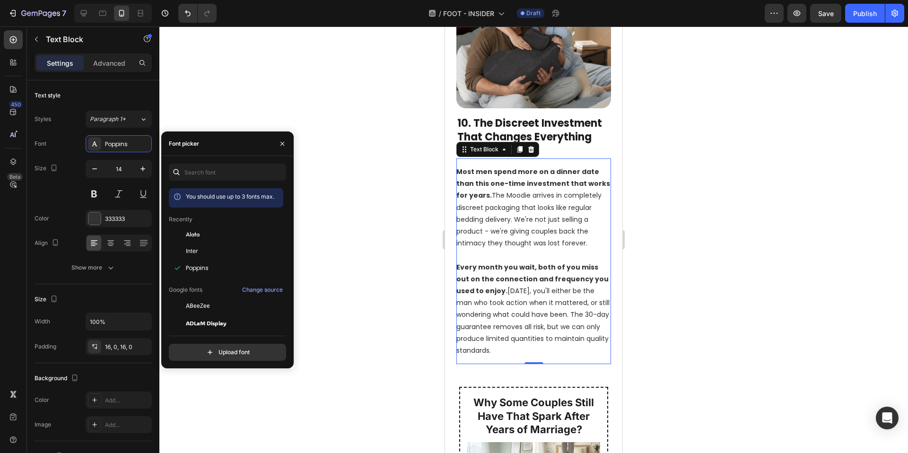
click at [389, 334] on div at bounding box center [533, 239] width 749 height 427
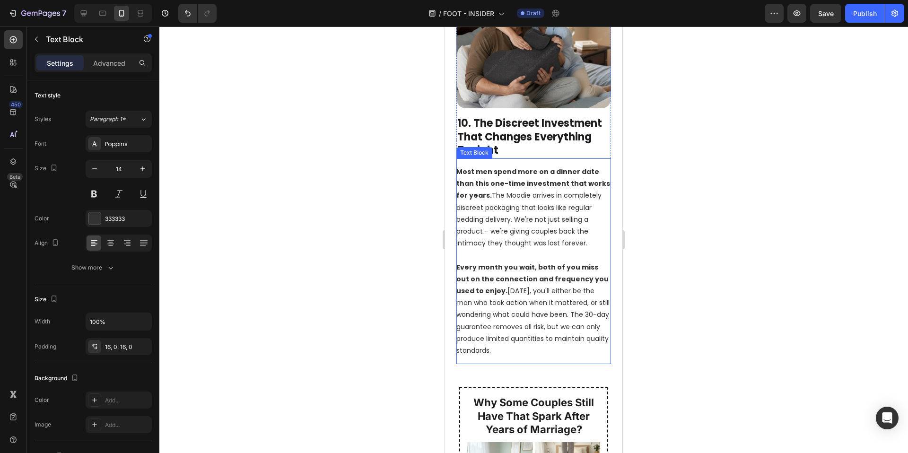
click at [508, 249] on p "Most men spend more on a dinner date than this one-time investment that works f…" at bounding box center [533, 207] width 155 height 83
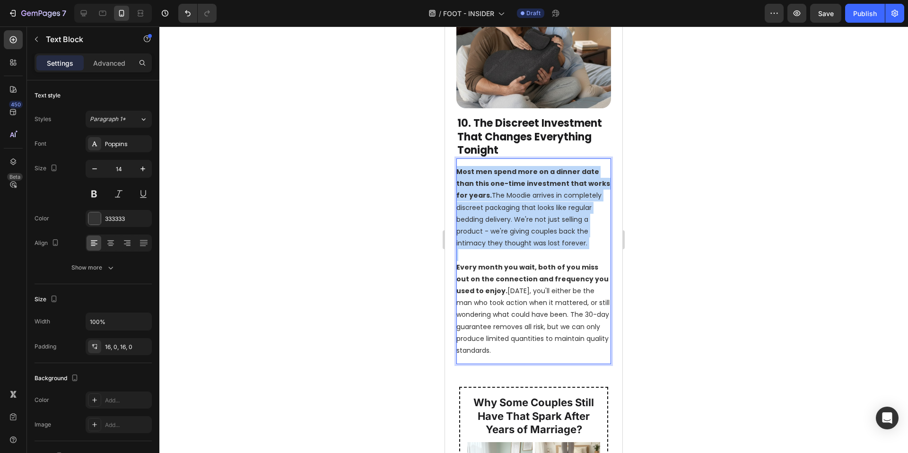
click at [508, 249] on p "Most men spend more on a dinner date than this one-time investment that works f…" at bounding box center [533, 207] width 155 height 83
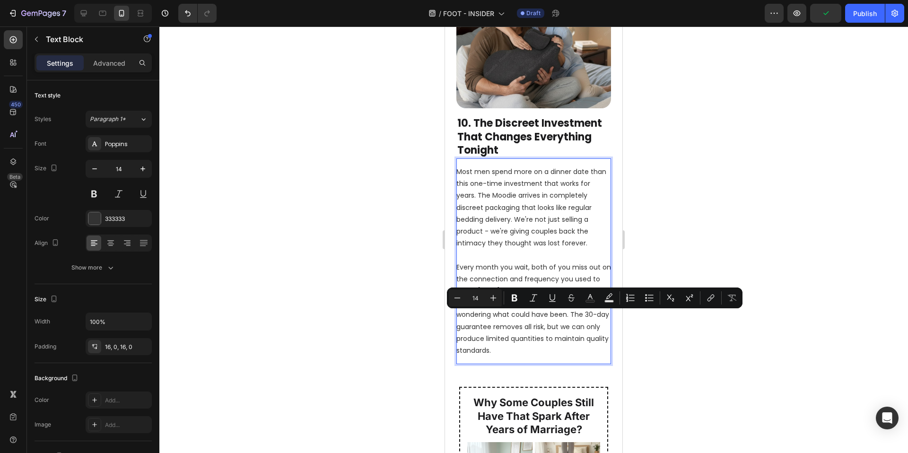
click at [337, 360] on div at bounding box center [533, 239] width 749 height 427
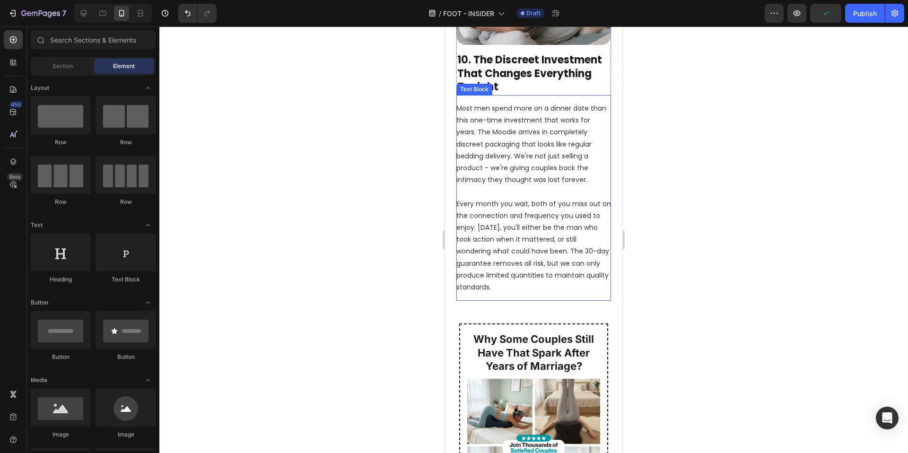
scroll to position [4589, 0]
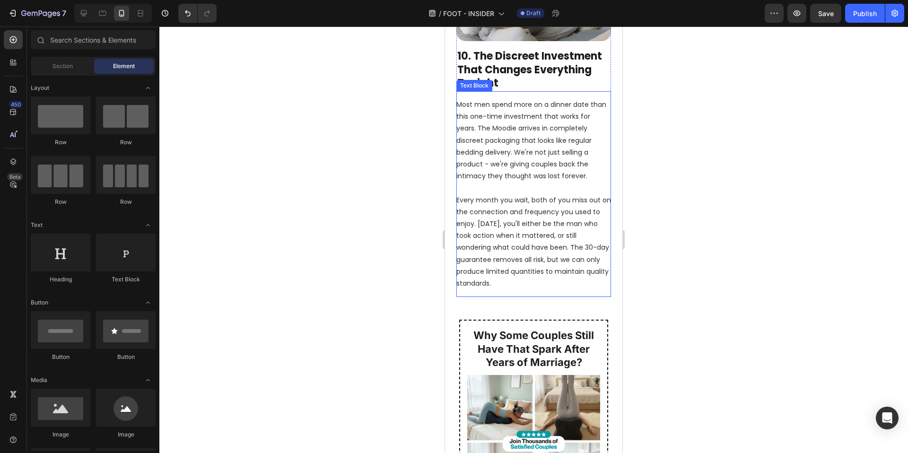
click at [488, 182] on p "Most men spend more on a dinner date than this one-time investment that works f…" at bounding box center [533, 140] width 155 height 83
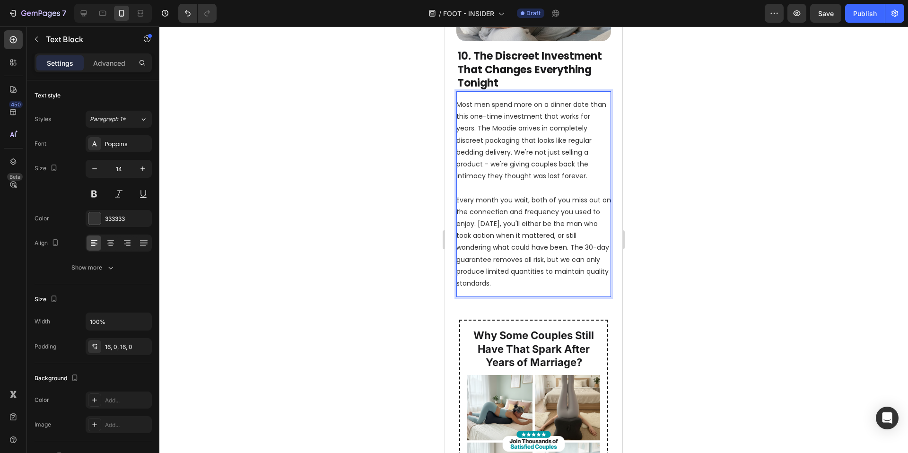
click at [491, 182] on p "Most men spend more on a dinner date than this one-time investment that works f…" at bounding box center [533, 140] width 155 height 83
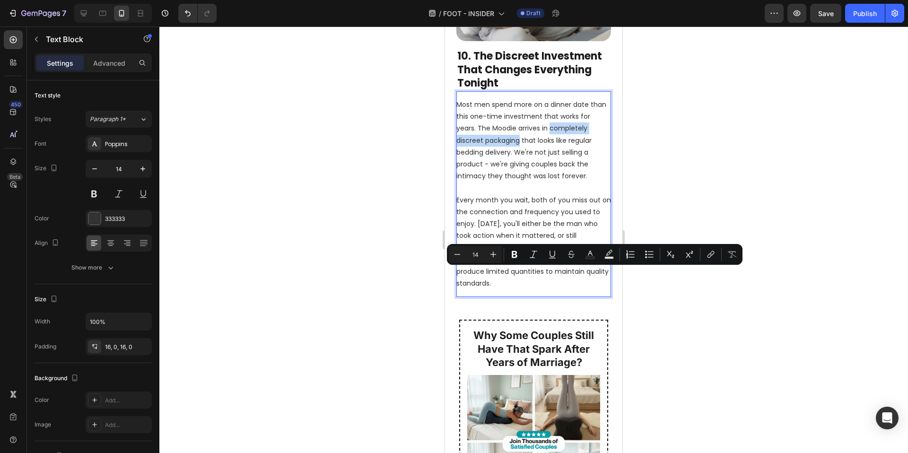
drag, startPoint x: 550, startPoint y: 273, endPoint x: 520, endPoint y: 290, distance: 35.0
click at [520, 182] on p "Most men spend more on a dinner date than this one-time investment that works f…" at bounding box center [533, 140] width 155 height 83
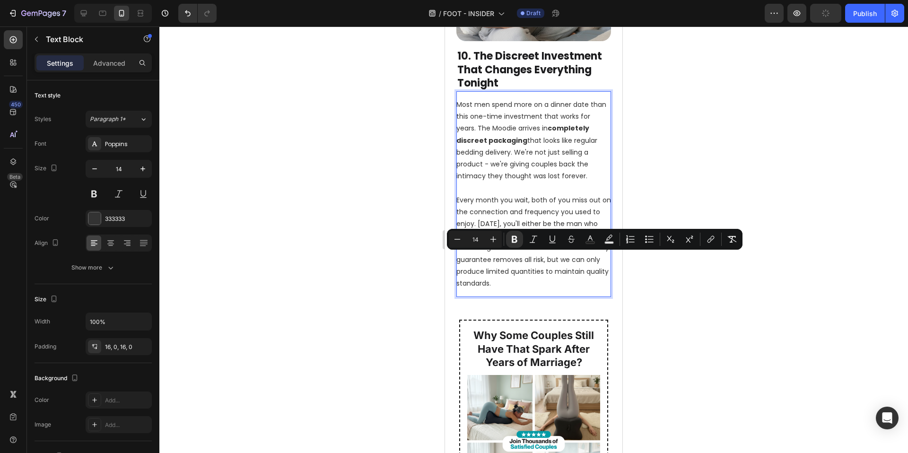
scroll to position [4609, 0]
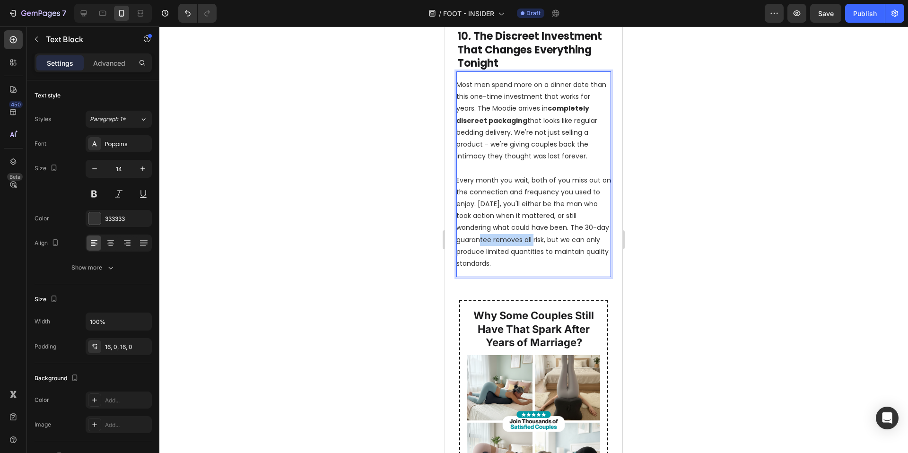
drag, startPoint x: 509, startPoint y: 384, endPoint x: 568, endPoint y: 385, distance: 59.1
click at [569, 270] on p "Every month you wait, both of you miss out on the connection and frequency you …" at bounding box center [533, 222] width 155 height 96
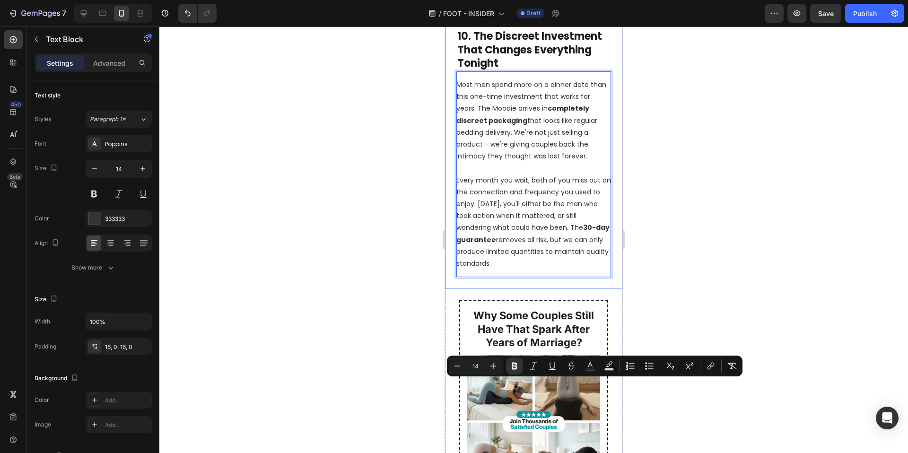
click at [683, 410] on div at bounding box center [533, 239] width 749 height 427
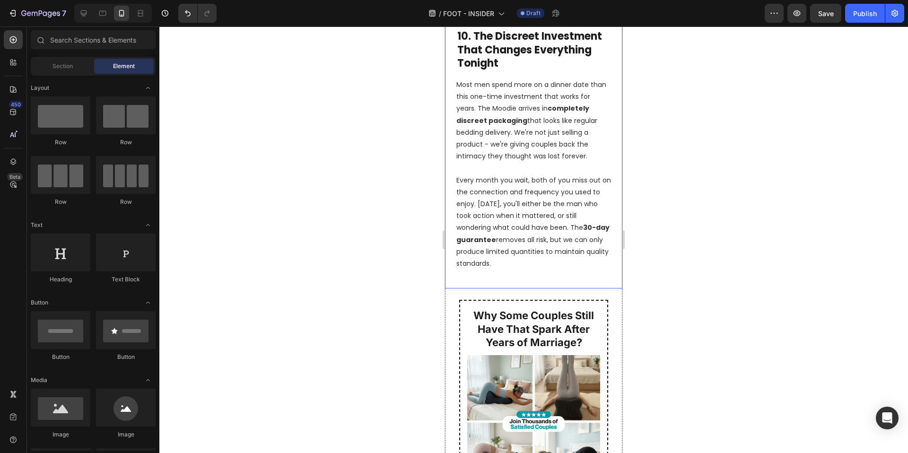
click at [702, 342] on div at bounding box center [533, 239] width 749 height 427
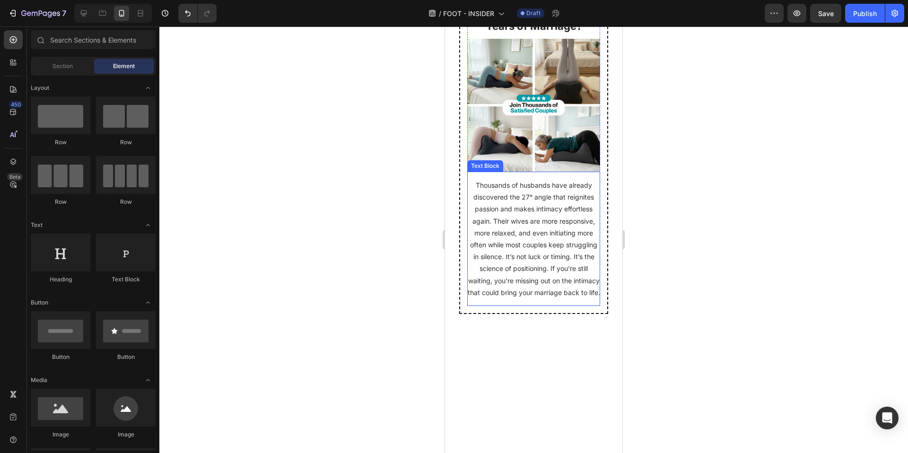
scroll to position [4999, 0]
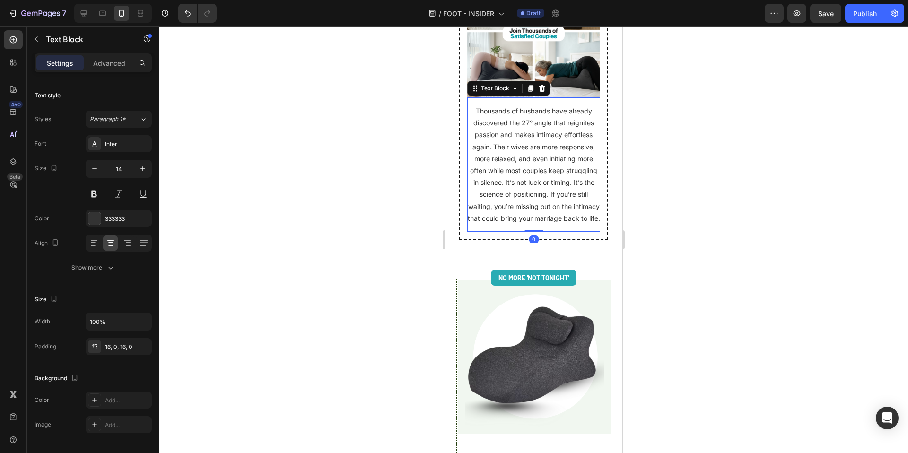
click at [500, 224] on p "Thousands of husbands have already discovered the 27° angle that reignites pass…" at bounding box center [533, 164] width 133 height 119
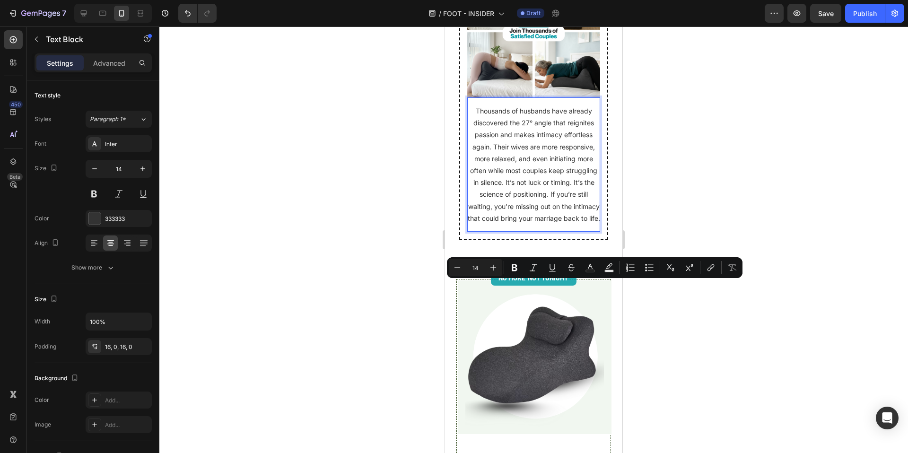
click at [509, 224] on p "Thousands of husbands have already discovered the 27° angle that reignites pass…" at bounding box center [533, 164] width 133 height 119
drag, startPoint x: 507, startPoint y: 287, endPoint x: 515, endPoint y: 295, distance: 11.7
click at [515, 224] on p "Thousands of husbands have already discovered the 27° angle that reignites pass…" at bounding box center [533, 164] width 133 height 119
click at [681, 314] on div at bounding box center [533, 239] width 749 height 427
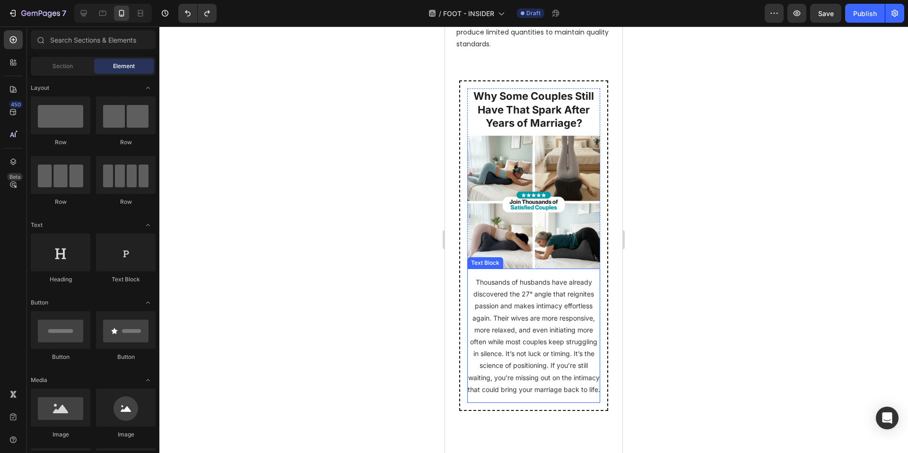
scroll to position [4757, 0]
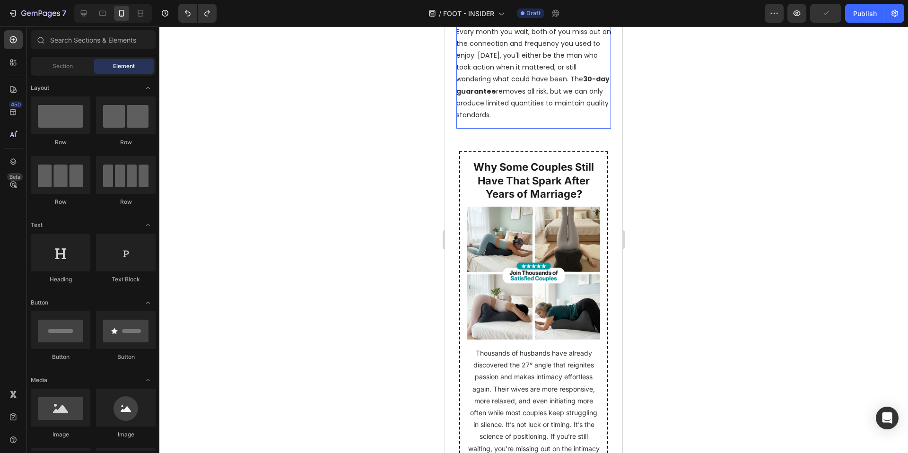
click at [496, 122] on p "Every month you wait, both of you miss out on the connection and frequency you …" at bounding box center [533, 74] width 155 height 96
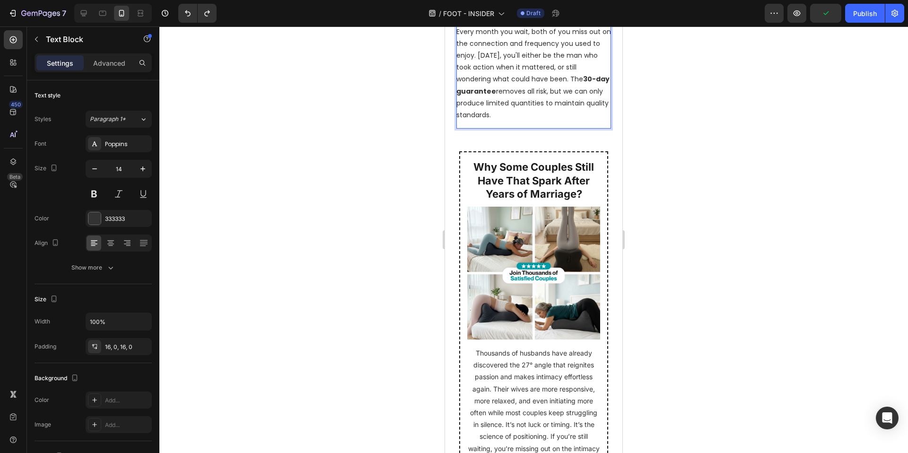
click at [496, 122] on p "Every month you wait, both of you miss out on the connection and frequency you …" at bounding box center [533, 74] width 155 height 96
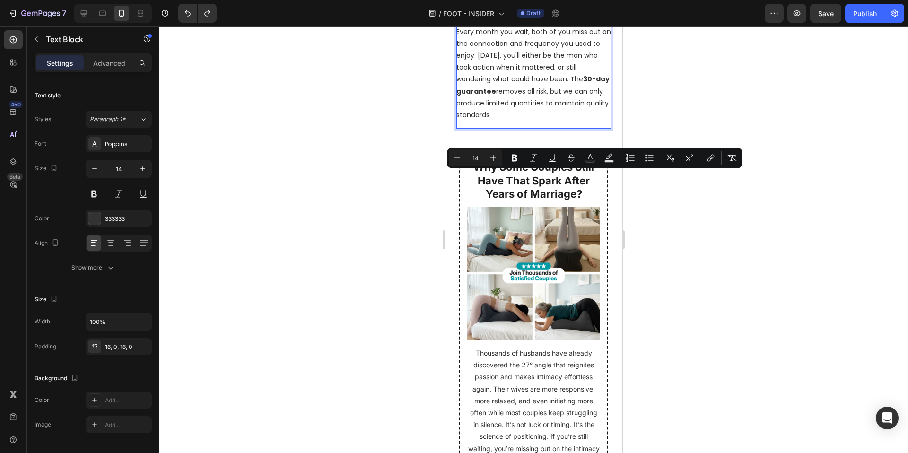
click at [497, 122] on p "Every month you wait, both of you miss out on the connection and frequency you …" at bounding box center [533, 74] width 155 height 96
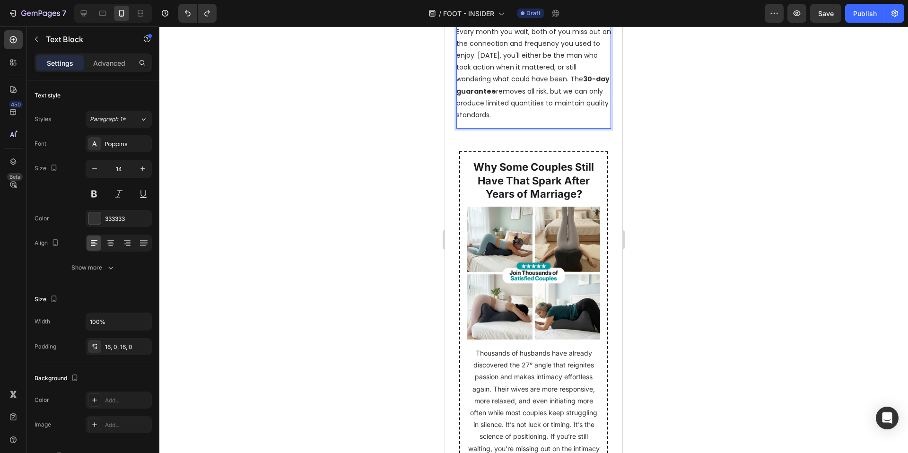
click at [691, 265] on div at bounding box center [533, 239] width 749 height 427
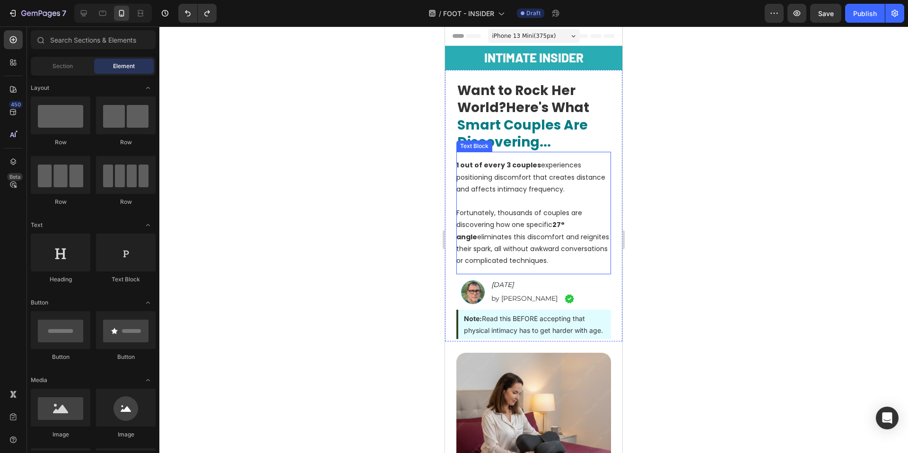
scroll to position [69, 0]
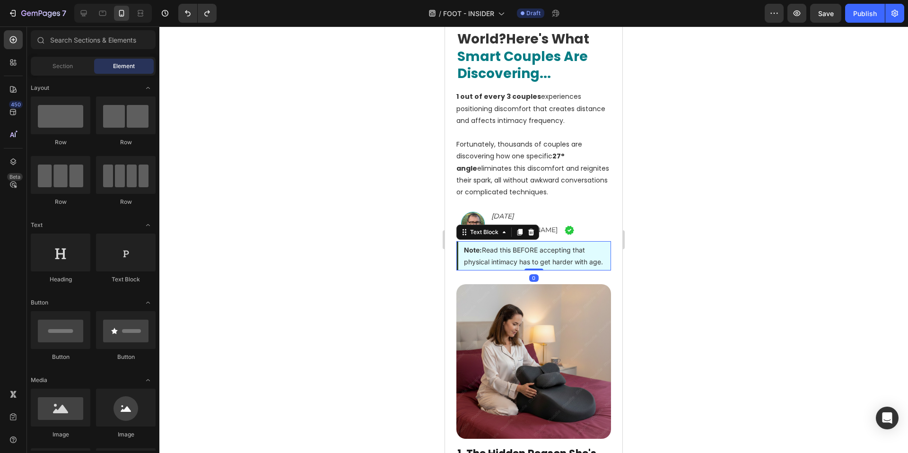
click at [548, 262] on p "Note: Read this BEFORE accepting that physical intimacy has to get harder with …" at bounding box center [534, 256] width 141 height 24
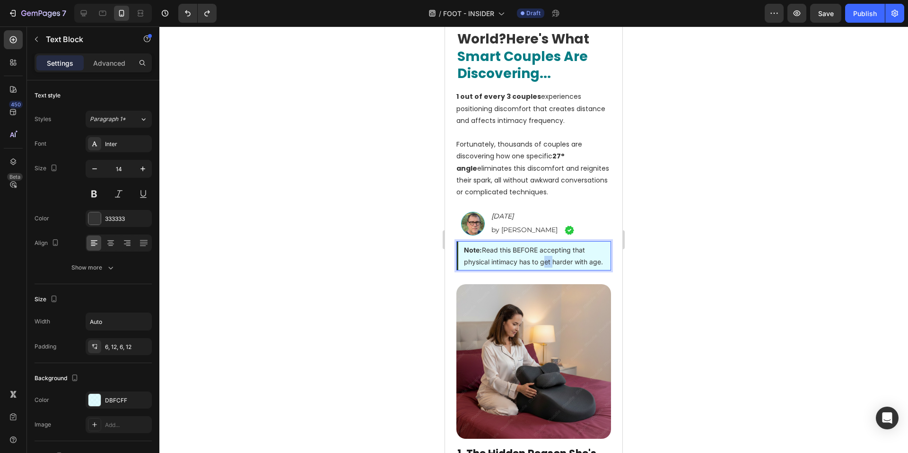
click at [548, 262] on p "Note: Read this BEFORE accepting that physical intimacy has to get harder with …" at bounding box center [534, 256] width 141 height 24
click at [509, 270] on div "Note: Read this BEFORE accepting that physical intimacy has to get harder with …" at bounding box center [533, 255] width 155 height 29
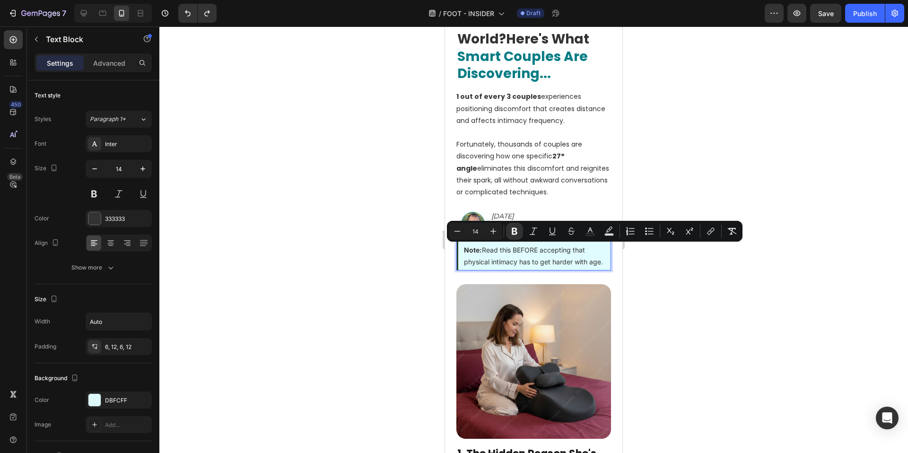
drag, startPoint x: 506, startPoint y: 275, endPoint x: 414, endPoint y: 235, distance: 100.2
copy p "Note: Read this BEFORE accepting that physical intimacy has to get harder with …"
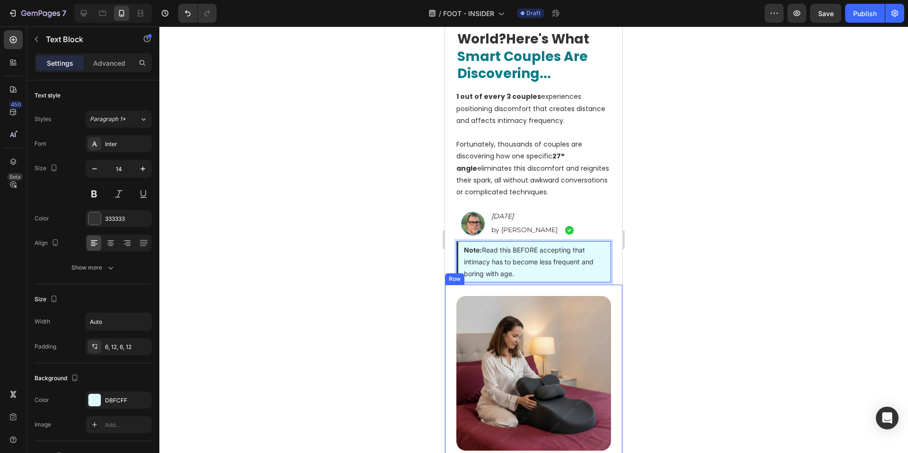
click at [686, 287] on div at bounding box center [533, 239] width 749 height 427
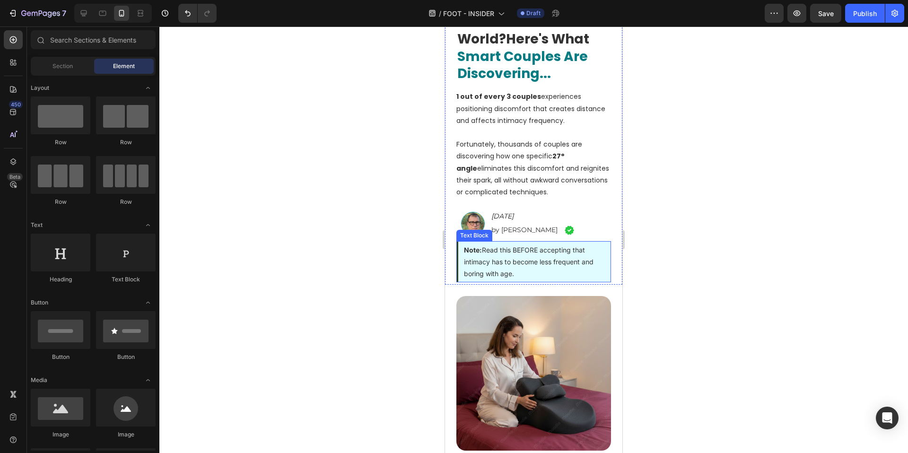
click at [469, 263] on p "Note: Read this BEFORE accepting that intimacy has to become less frequent and …" at bounding box center [534, 262] width 141 height 36
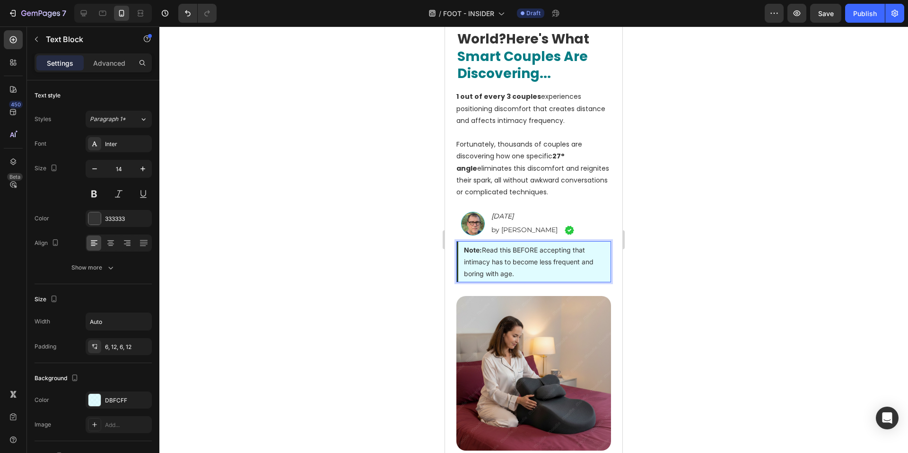
click at [471, 262] on p "Note: Read this BEFORE accepting that intimacy has to become less frequent and …" at bounding box center [534, 262] width 141 height 36
click at [729, 301] on div at bounding box center [533, 239] width 749 height 427
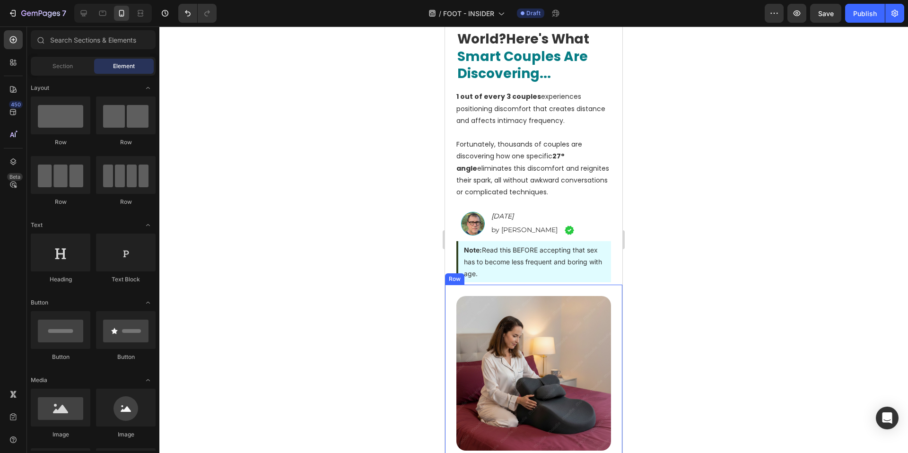
click at [728, 300] on div at bounding box center [533, 239] width 749 height 427
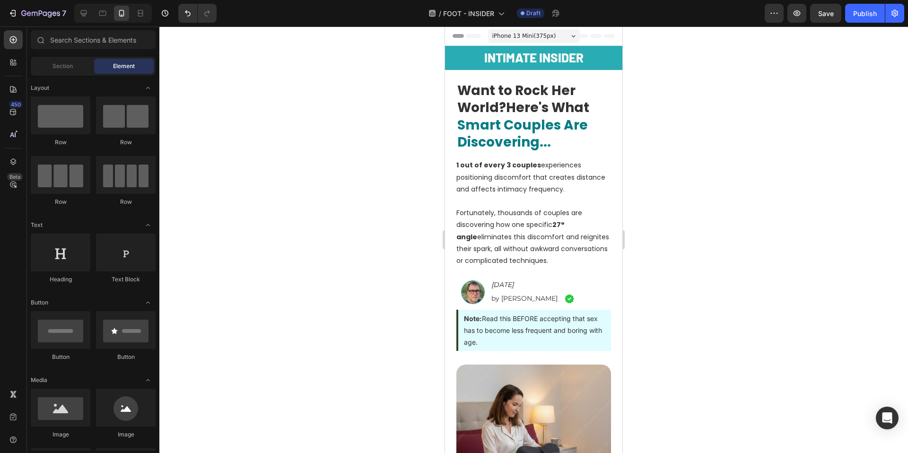
click at [749, 197] on div at bounding box center [533, 239] width 749 height 427
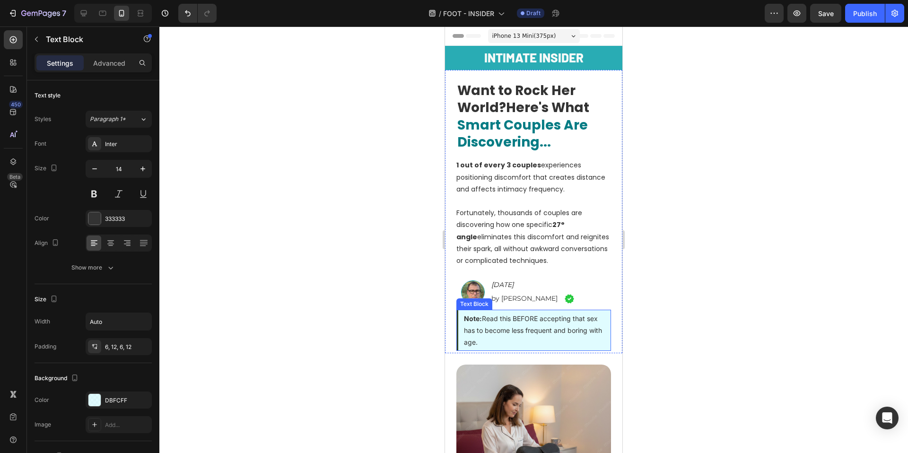
click at [526, 331] on p "Note: Read this BEFORE accepting that sex has to become less frequent and borin…" at bounding box center [534, 331] width 141 height 36
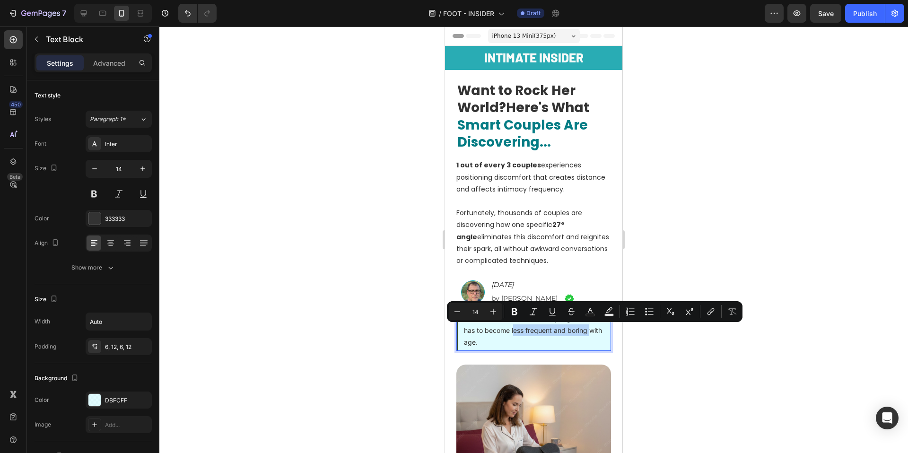
drag, startPoint x: 525, startPoint y: 331, endPoint x: 484, endPoint y: 341, distance: 42.4
click at [484, 341] on p "Note: Read this BEFORE accepting that sex has to become less frequent and borin…" at bounding box center [534, 331] width 141 height 36
click at [692, 370] on div at bounding box center [533, 239] width 749 height 427
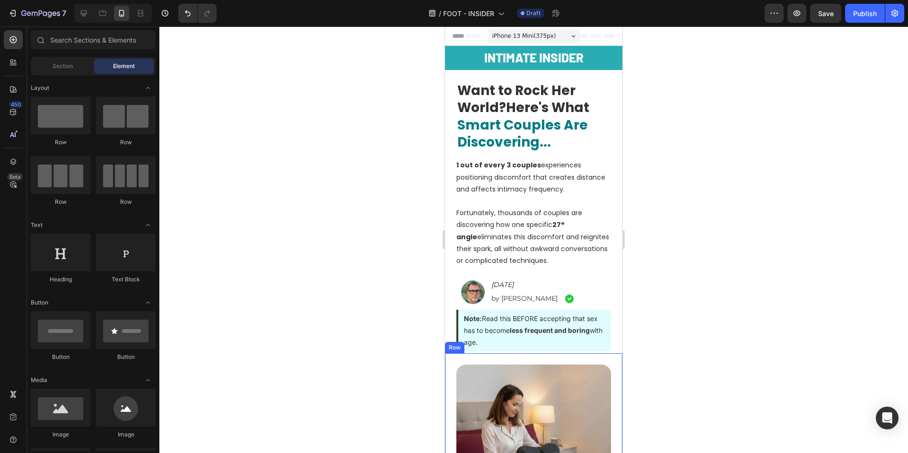
click at [775, 290] on div at bounding box center [533, 239] width 749 height 427
click at [702, 155] on div at bounding box center [533, 239] width 749 height 427
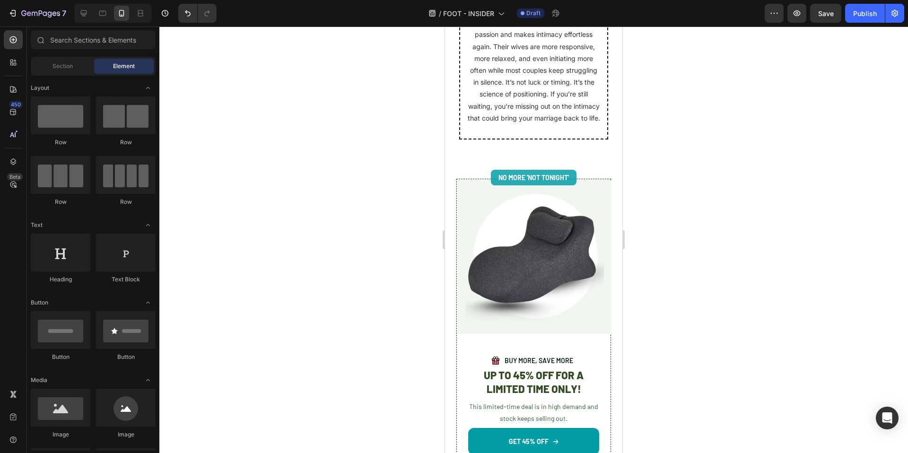
scroll to position [5067, 0]
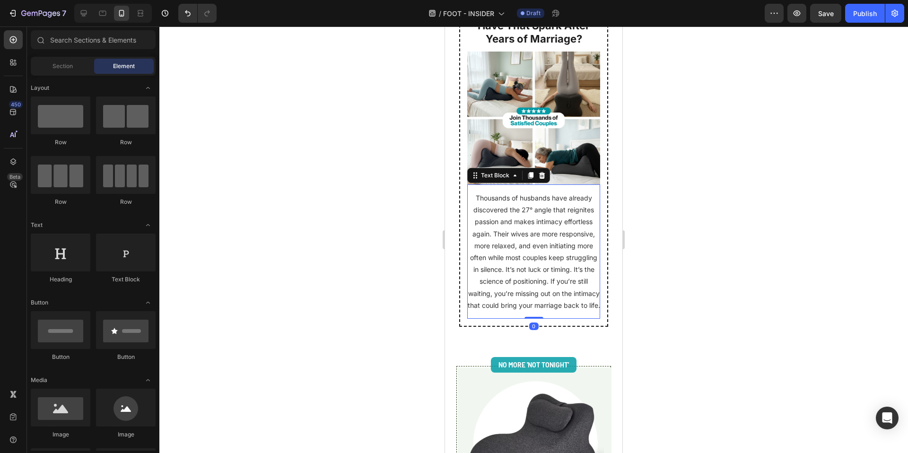
click at [547, 274] on p "Thousands of husbands have already discovered the 27° angle that reignites pass…" at bounding box center [533, 251] width 133 height 119
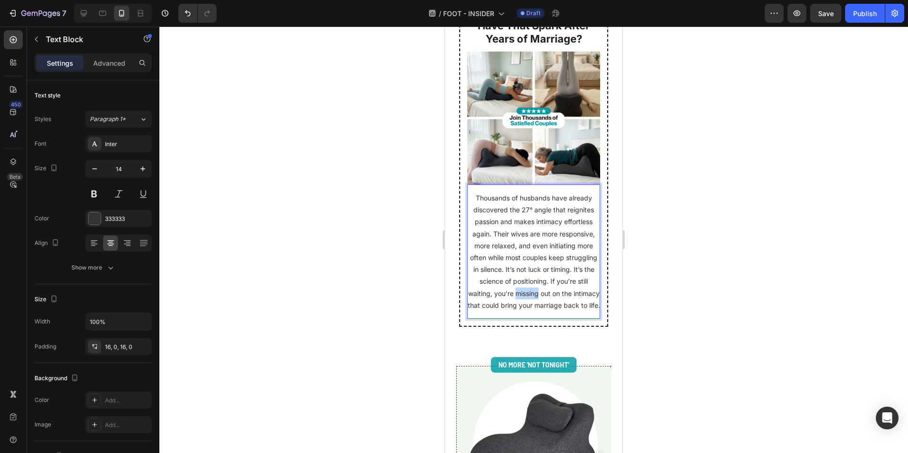
click at [547, 274] on p "Thousands of husbands have already discovered the 27° angle that reignites pass…" at bounding box center [533, 251] width 133 height 119
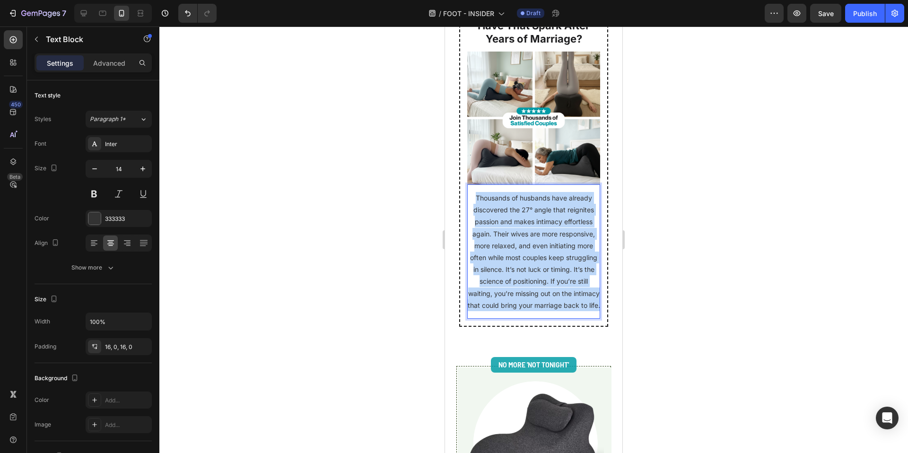
click at [547, 274] on p "Thousands of husbands have already discovered the 27° angle that reignites pass…" at bounding box center [533, 251] width 133 height 119
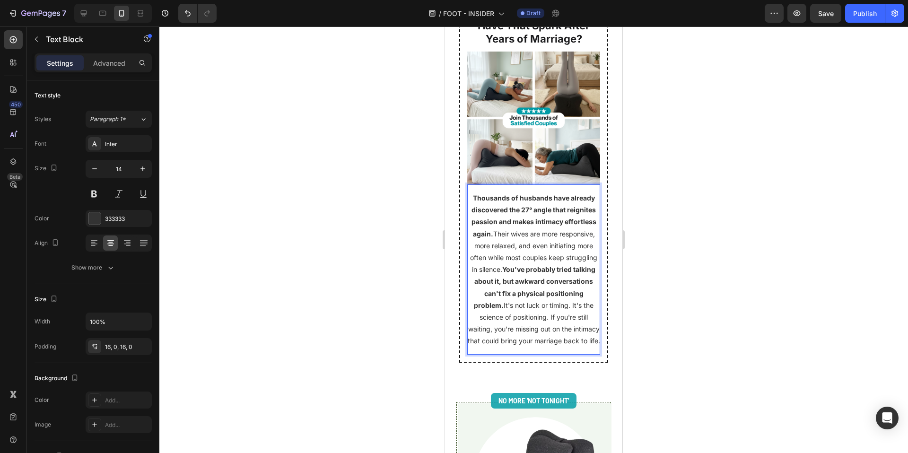
click at [522, 223] on p "Thousands of husbands have already discovered the 27° angle that reignites pass…" at bounding box center [533, 269] width 133 height 155
click at [523, 238] on p "Thousands of husbands have already discovered the 27° angle that reignites pass…" at bounding box center [533, 269] width 133 height 155
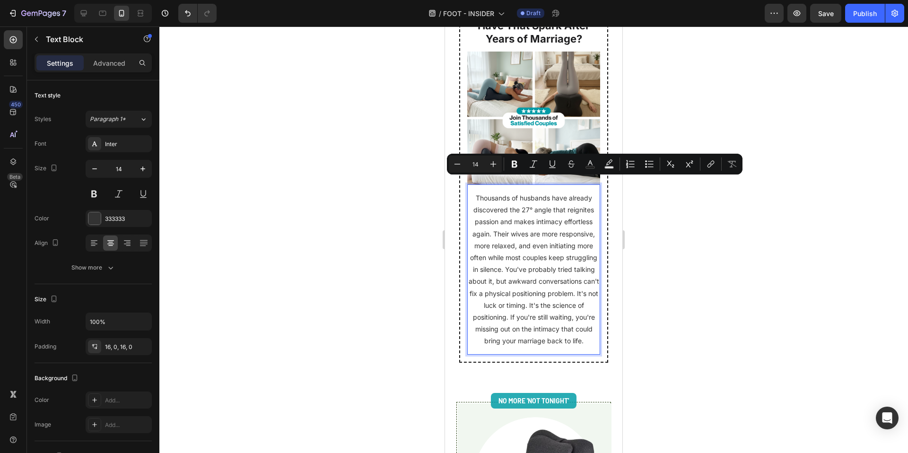
click at [540, 255] on p "Thousands of husbands have already discovered the 27° angle that reignites pass…" at bounding box center [533, 269] width 133 height 155
click at [540, 253] on p "Thousands of husbands have already discovered the 27° angle that reignites pass…" at bounding box center [533, 269] width 133 height 155
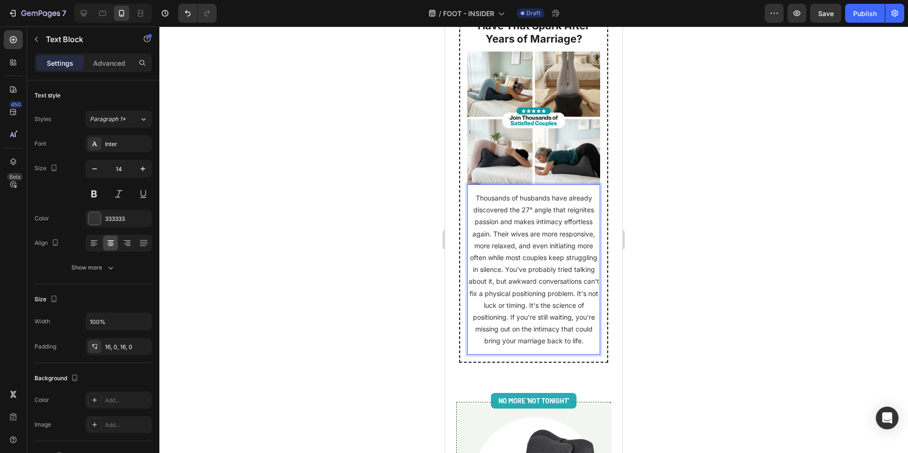
click at [538, 255] on p "Thousands of husbands have already discovered the 27° angle that reignites pass…" at bounding box center [533, 269] width 133 height 155
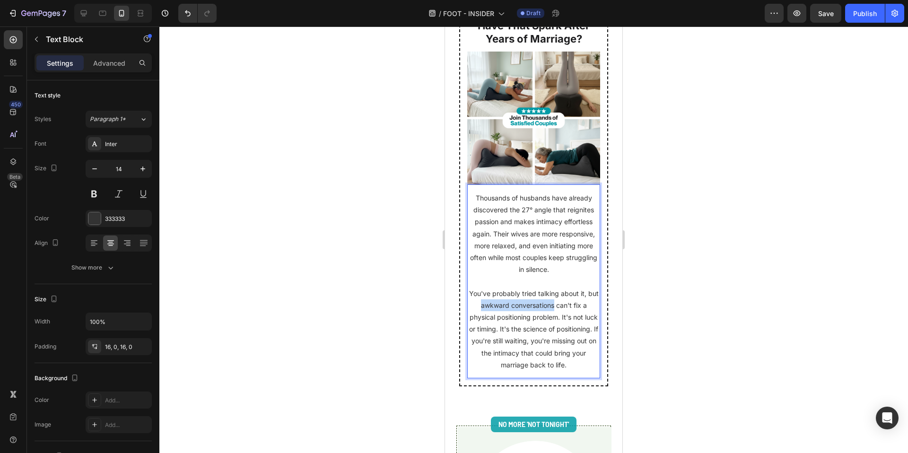
drag, startPoint x: 483, startPoint y: 289, endPoint x: 556, endPoint y: 292, distance: 72.9
click at [556, 292] on p "You've probably tried talking about it, but awkward conversations can't fix a p…" at bounding box center [533, 329] width 133 height 83
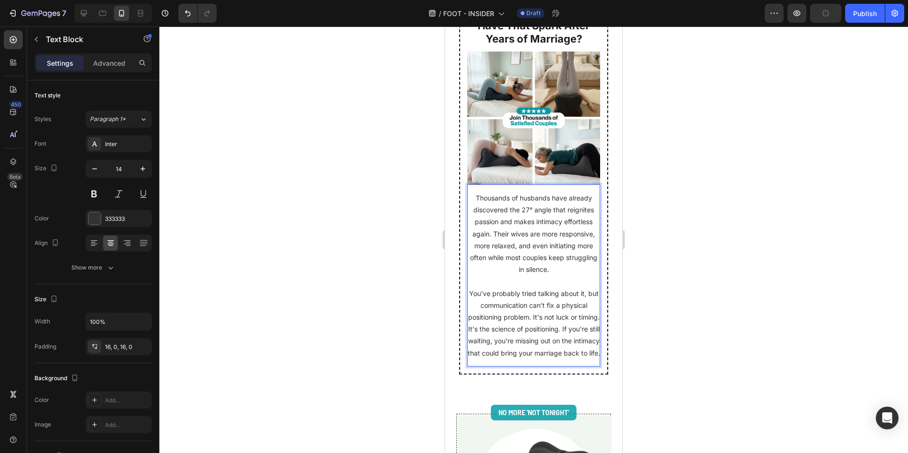
click at [774, 316] on div at bounding box center [533, 239] width 749 height 427
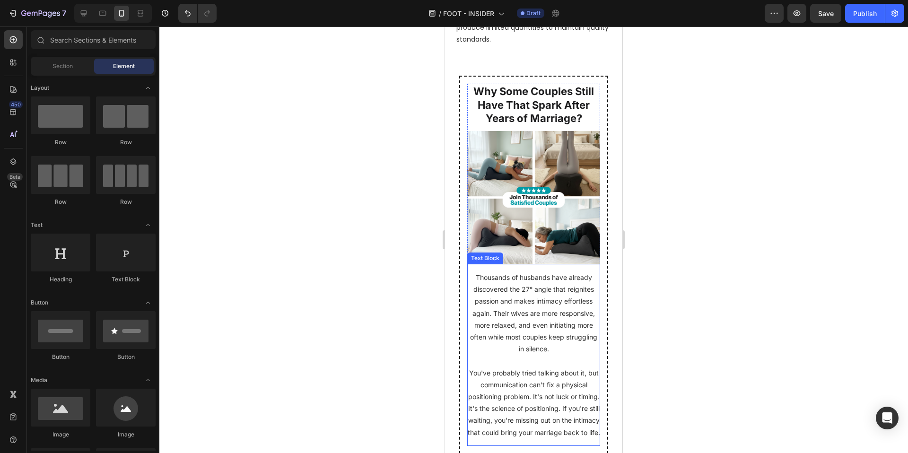
scroll to position [5059, 0]
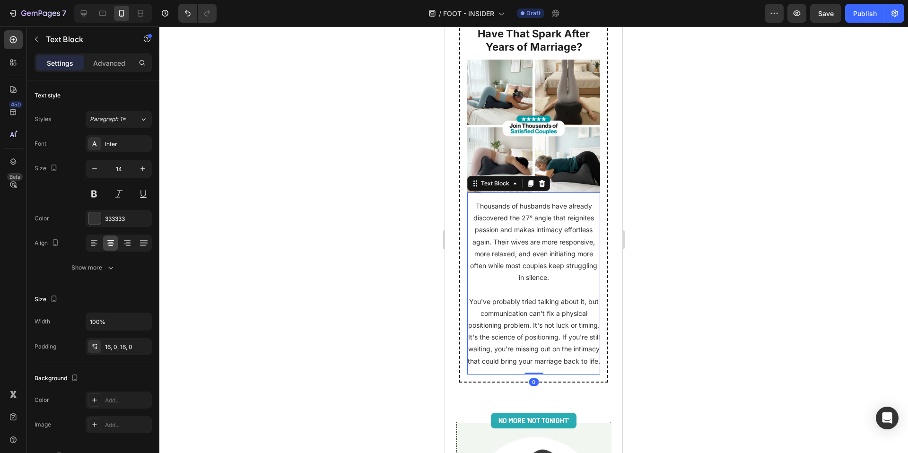
click at [541, 308] on p "You've probably tried talking about it, but communication can't fix a physical …" at bounding box center [533, 331] width 133 height 71
click at [539, 309] on p "You've probably tried talking about it, but communication can't fix a physical …" at bounding box center [533, 331] width 133 height 71
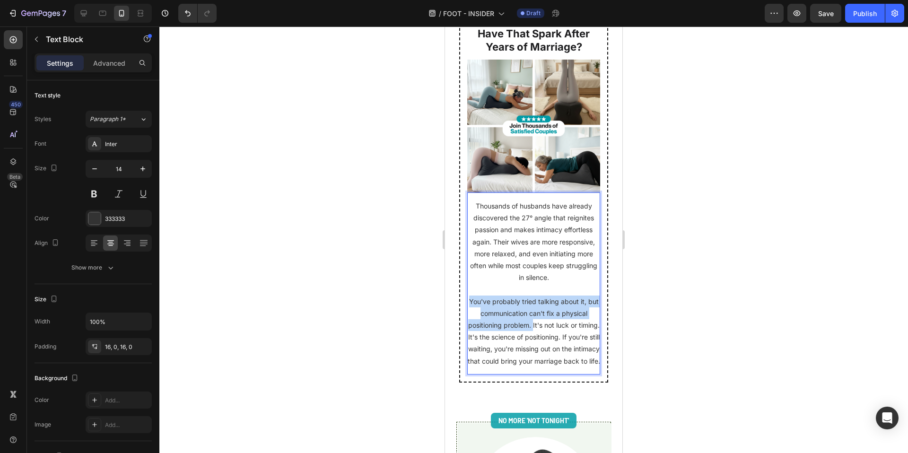
drag, startPoint x: 540, startPoint y: 310, endPoint x: 472, endPoint y: 285, distance: 72.8
click at [472, 296] on p "You've probably tried talking about it, but communication can't fix a physical …" at bounding box center [533, 331] width 133 height 71
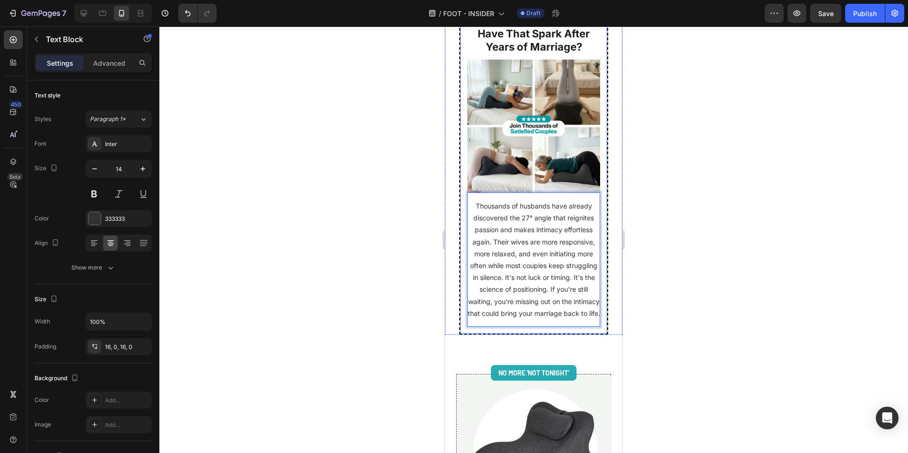
click at [721, 294] on div at bounding box center [533, 239] width 749 height 427
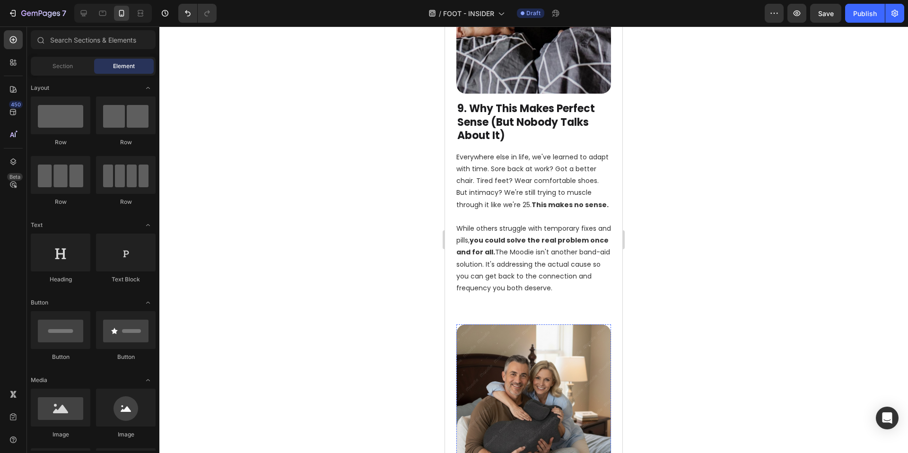
scroll to position [4306, 0]
click at [542, 191] on p "Everywhere else in life, we've learned to adapt with time. Sore back at work? G…" at bounding box center [533, 181] width 155 height 60
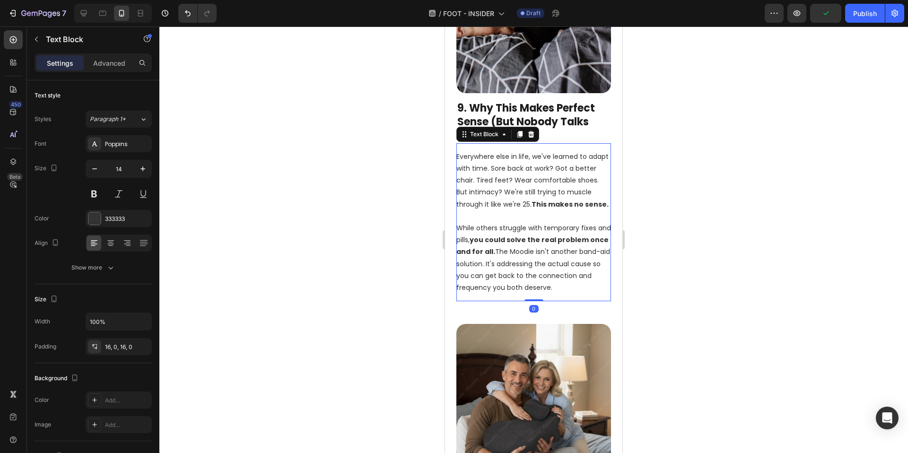
click at [542, 191] on p "Everywhere else in life, we've learned to adapt with time. Sore back at work? G…" at bounding box center [533, 181] width 155 height 60
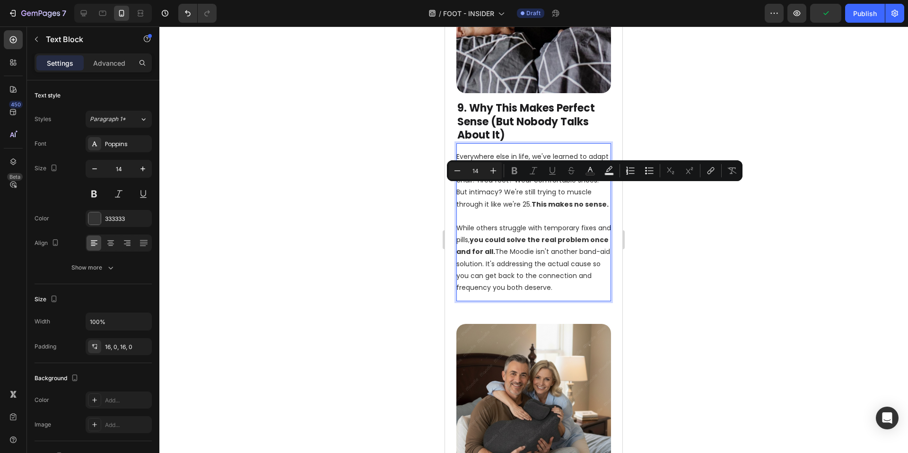
click at [506, 191] on p "Everywhere else in life, we've learned to adapt with time. Sore back at work? G…" at bounding box center [533, 181] width 155 height 60
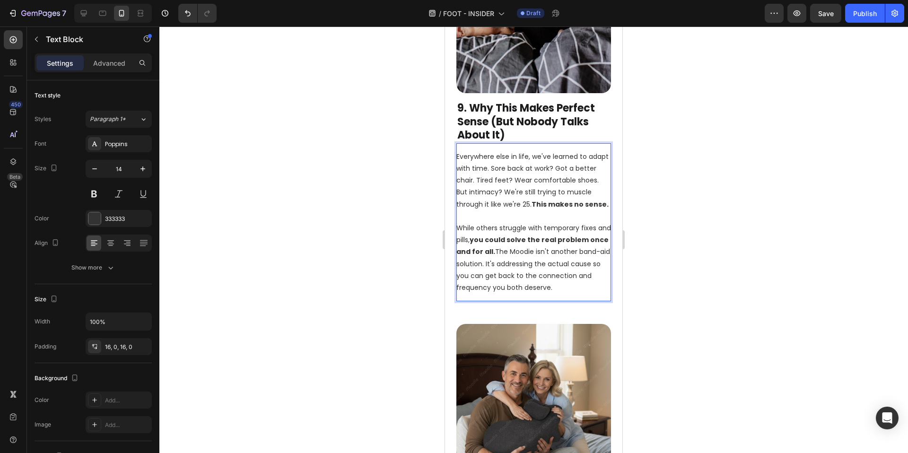
click at [459, 222] on p "While others struggle with temporary fixes and pills, you could solve the real …" at bounding box center [533, 257] width 155 height 71
click at [458, 222] on p "While others struggle with temporary fixes and pills, you could solve the real …" at bounding box center [533, 257] width 155 height 71
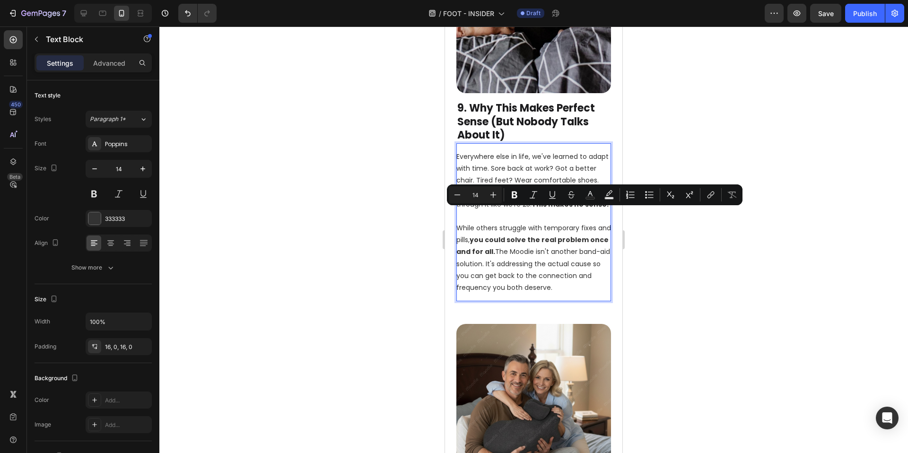
click at [489, 222] on p "While others struggle with temporary fixes and pills, you could solve the real …" at bounding box center [533, 257] width 155 height 71
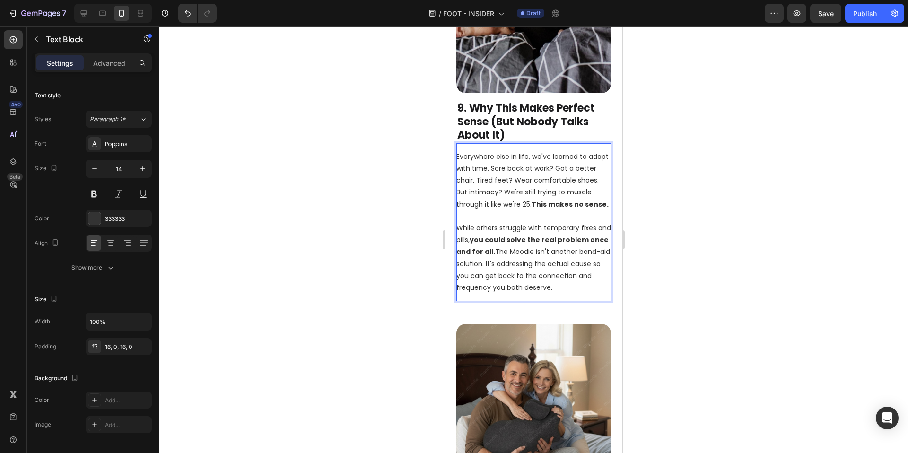
click at [457, 222] on p "While others struggle with temporary fixes and pills, you could solve the real …" at bounding box center [533, 257] width 155 height 71
click at [458, 222] on p "While others struggle with temporary fixes and pills, you could solve the real …" at bounding box center [533, 257] width 155 height 71
click at [579, 222] on p "While others struggle with temporary fixes and pills, you could solve the real …" at bounding box center [533, 257] width 155 height 71
click at [592, 222] on p "While others struggle with temporary fixes and pills, you could solve the real …" at bounding box center [533, 257] width 155 height 71
click at [595, 222] on p "While others struggle with temporary fixes and pills, you could solve the real …" at bounding box center [533, 257] width 155 height 71
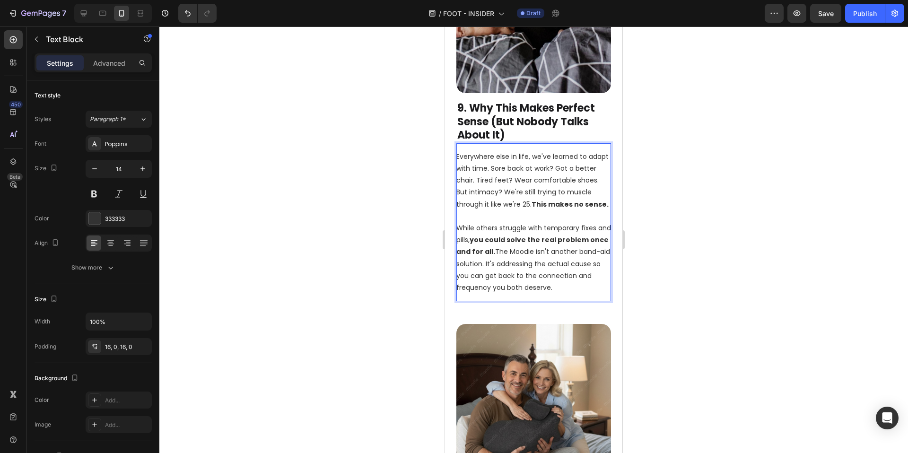
click at [518, 249] on p "While others struggle with temporary fixes and pills, you could solve the real …" at bounding box center [533, 257] width 155 height 71
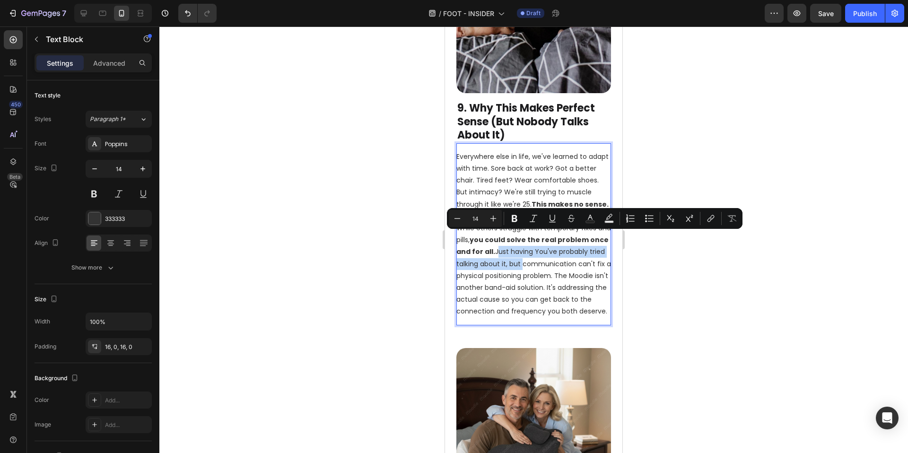
drag, startPoint x: 569, startPoint y: 250, endPoint x: 513, endPoint y: 236, distance: 57.3
click at [513, 236] on p "While others struggle with temporary fixes and pills, you could solve the real …" at bounding box center [533, 270] width 155 height 96
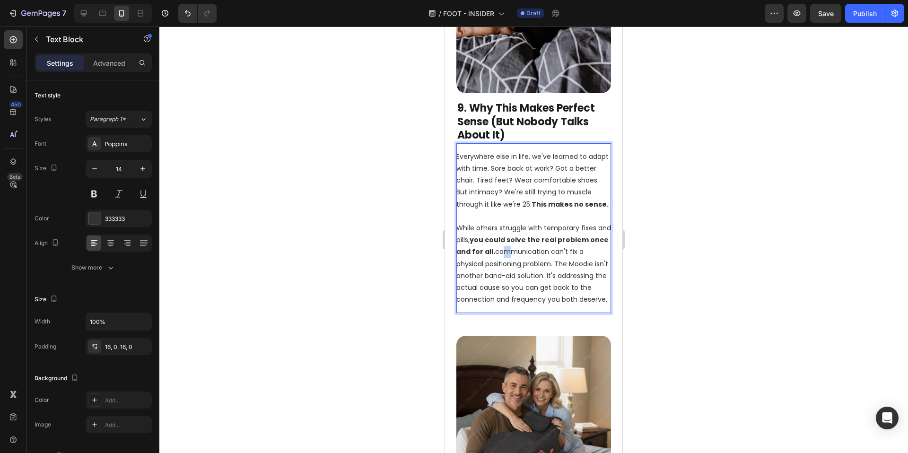
click at [514, 236] on p "While others struggle with temporary fixes and pills, you could solve the real …" at bounding box center [533, 263] width 155 height 83
click at [514, 237] on p "While others struggle with temporary fixes and pills, you could solve the real …" at bounding box center [533, 263] width 155 height 83
click at [672, 256] on div at bounding box center [533, 239] width 749 height 427
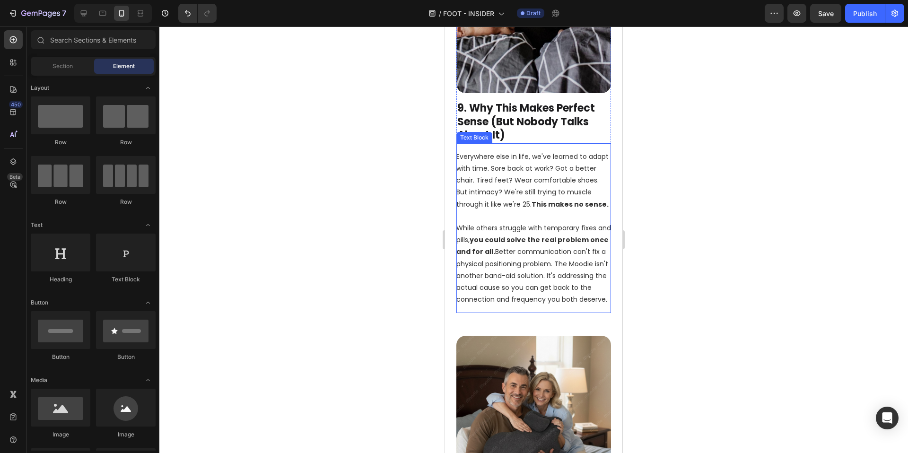
click at [575, 249] on p "While others struggle with temporary fixes and pills, you could solve the real …" at bounding box center [533, 263] width 155 height 83
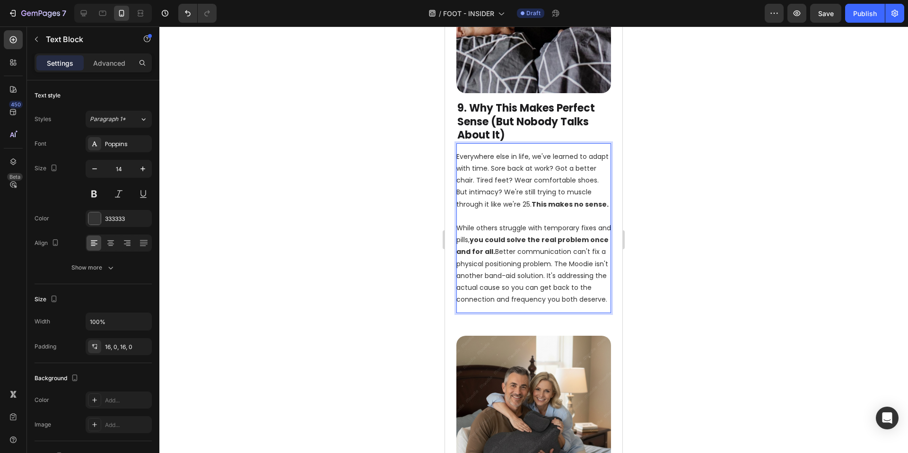
click at [585, 250] on p "While others struggle with temporary fixes and pills, you could solve the real …" at bounding box center [533, 263] width 155 height 83
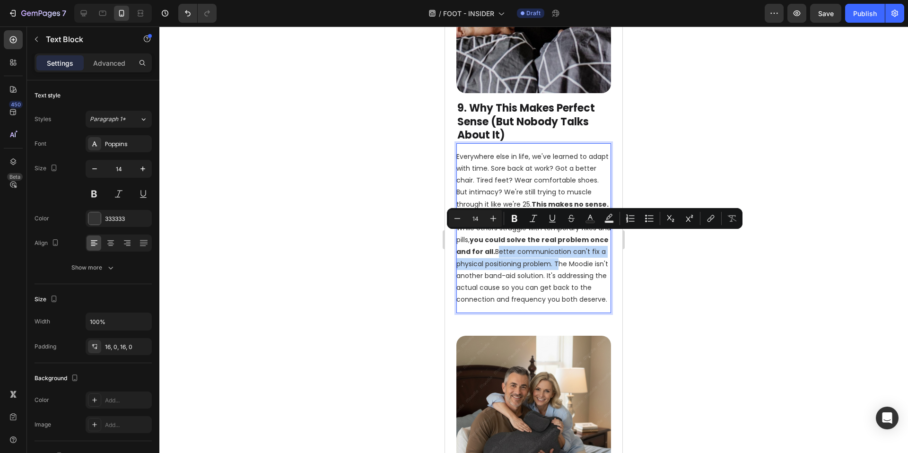
drag, startPoint x: 586, startPoint y: 250, endPoint x: 512, endPoint y: 235, distance: 76.1
click at [512, 235] on p "While others struggle with temporary fixes and pills, you could solve the real …" at bounding box center [533, 263] width 155 height 83
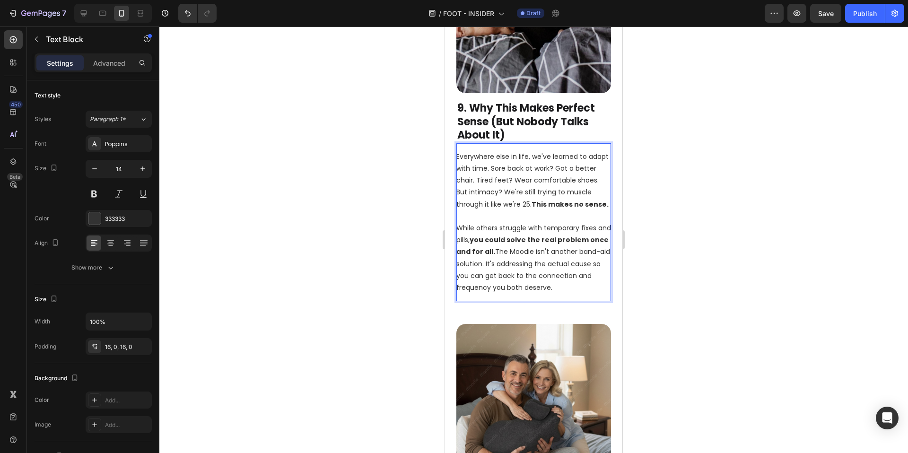
click at [519, 249] on p "While others struggle with temporary fixes and pills, you could solve the real …" at bounding box center [533, 257] width 155 height 71
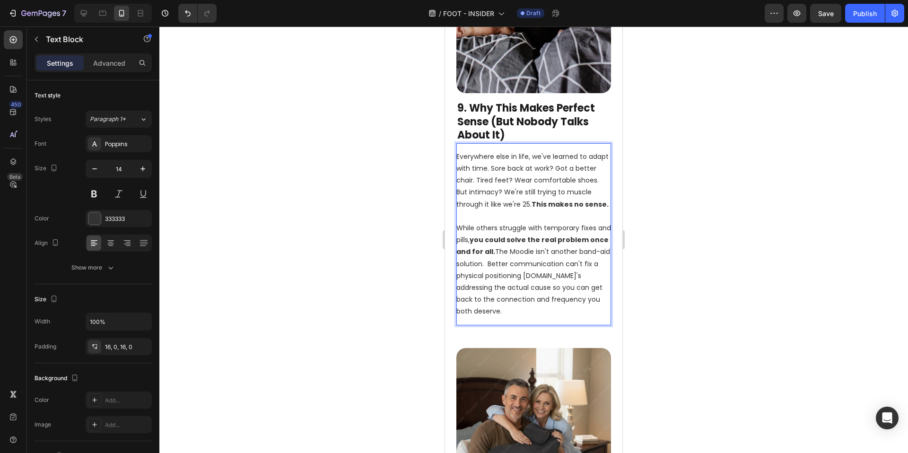
click at [521, 252] on p "While others struggle with temporary fixes and pills, you could solve the real …" at bounding box center [533, 270] width 155 height 96
click at [716, 285] on div at bounding box center [533, 239] width 749 height 427
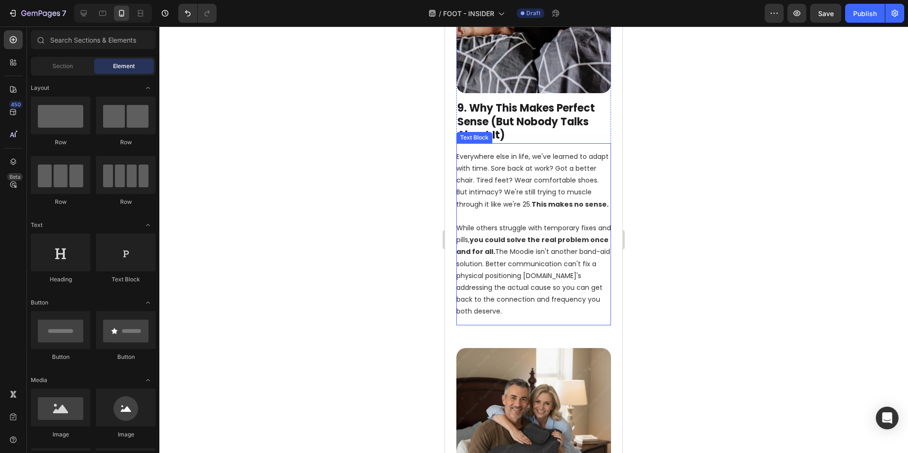
click at [590, 259] on p "While others struggle with temporary fixes and pills, you could solve the real …" at bounding box center [533, 270] width 155 height 96
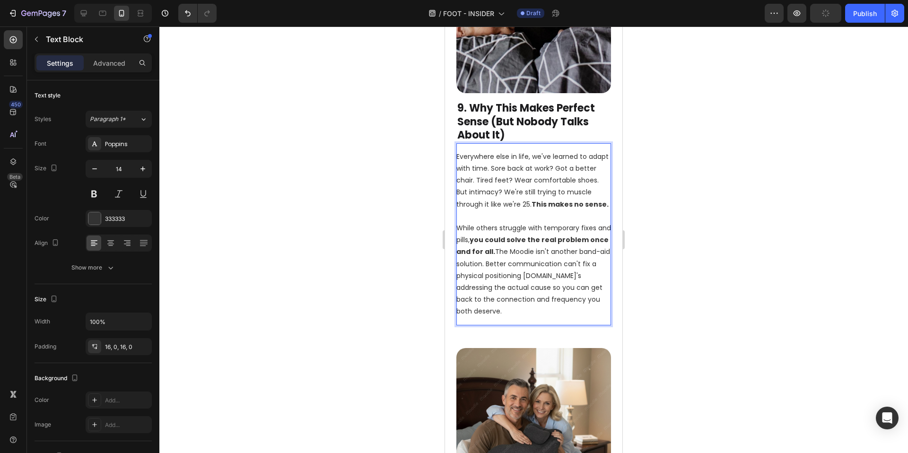
click at [587, 261] on p "While others struggle with temporary fixes and pills, you could solve the real …" at bounding box center [533, 270] width 155 height 96
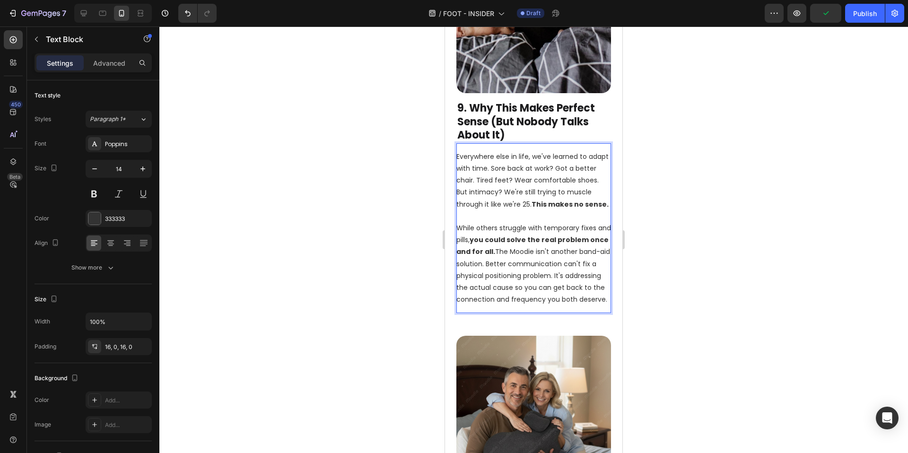
click at [653, 281] on div at bounding box center [533, 239] width 749 height 427
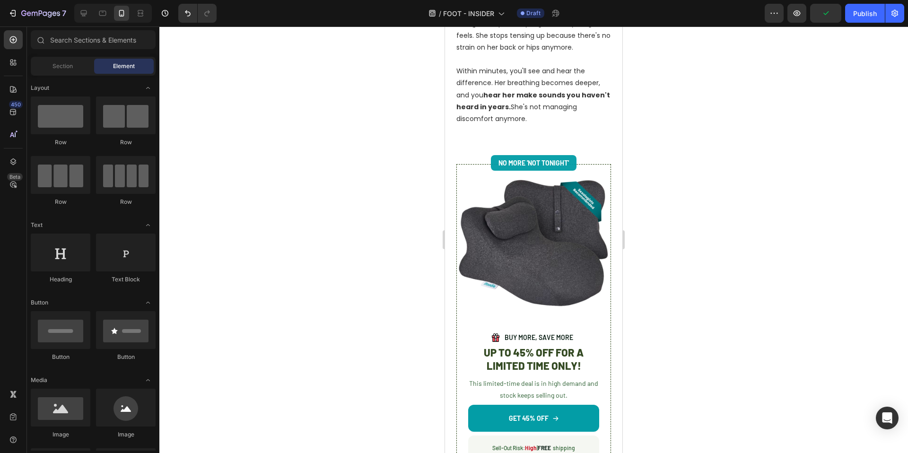
scroll to position [2883, 0]
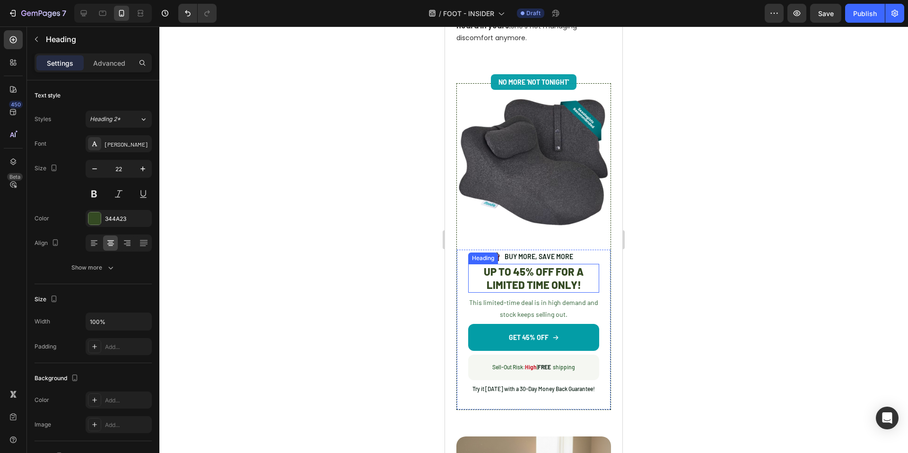
click at [512, 279] on h2 "UP TO 45% OFF FOR A LIMITED TIME ONLY!" at bounding box center [533, 278] width 131 height 29
click at [512, 279] on p "UP TO 45% OFF FOR A LIMITED TIME ONLY!" at bounding box center [533, 278] width 129 height 27
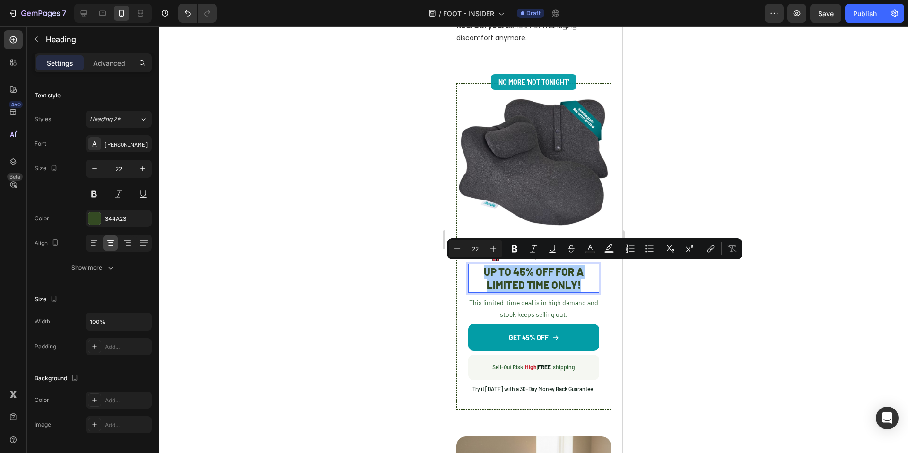
click at [774, 257] on div at bounding box center [533, 239] width 749 height 427
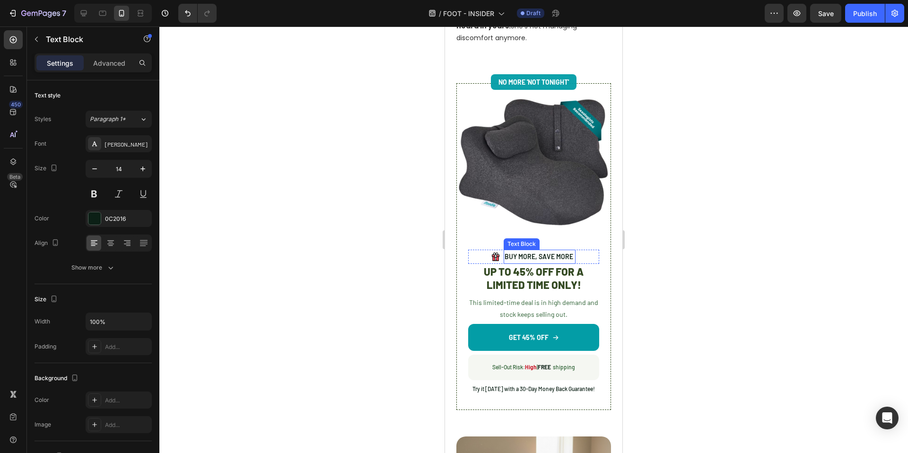
click at [538, 256] on p "BUY MORE, SAVE MORE" at bounding box center [540, 257] width 70 height 12
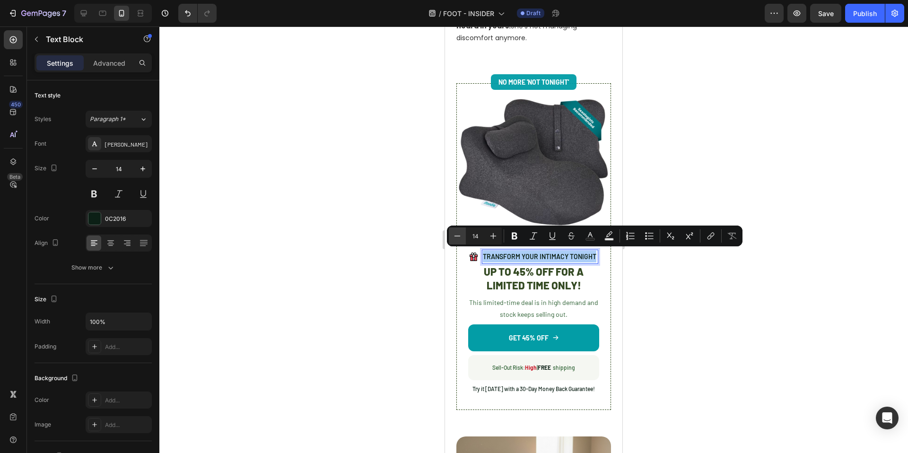
click at [454, 237] on icon "Editor contextual toolbar" at bounding box center [457, 235] width 9 height 9
type input "13"
click at [717, 321] on div at bounding box center [533, 239] width 749 height 427
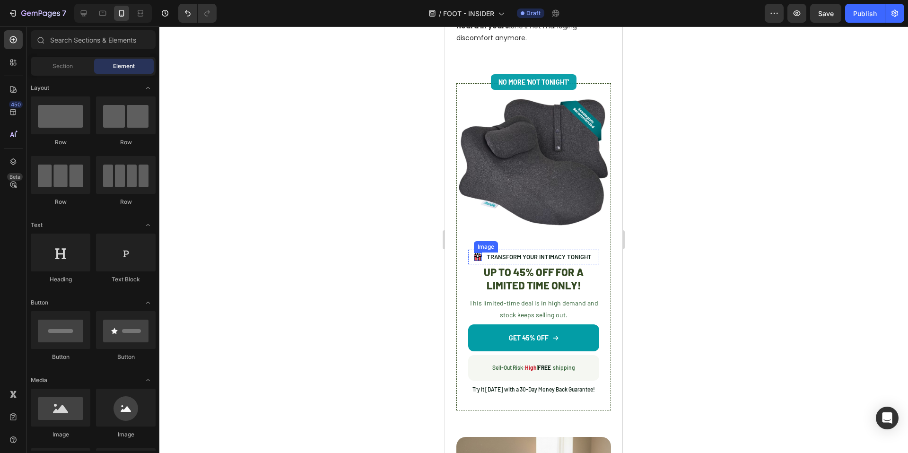
click at [476, 254] on div "Image" at bounding box center [478, 257] width 9 height 9
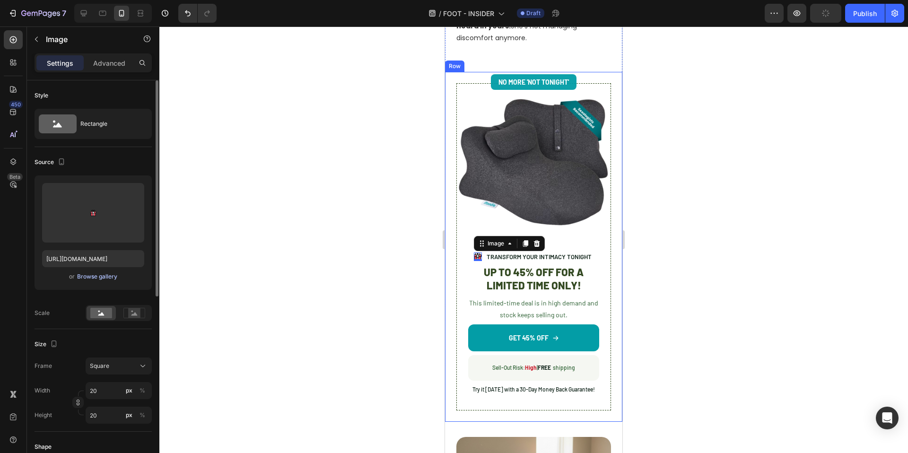
click at [92, 273] on div "Browse gallery" at bounding box center [97, 276] width 40 height 9
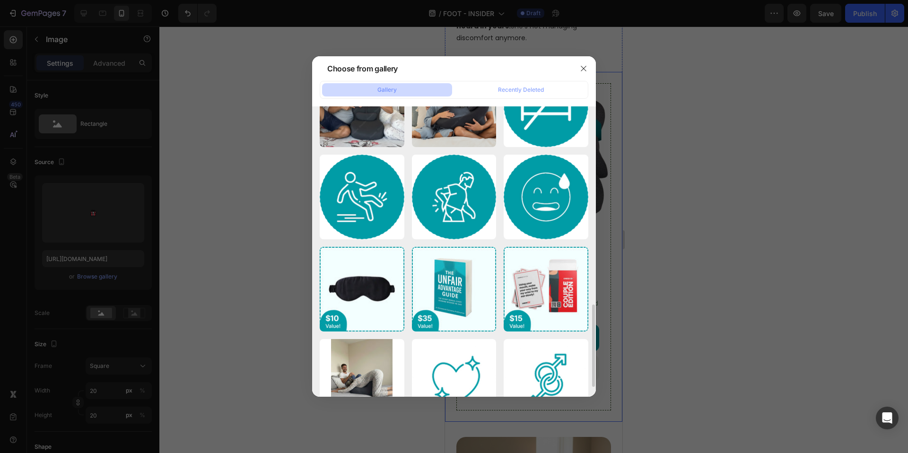
scroll to position [730, 0]
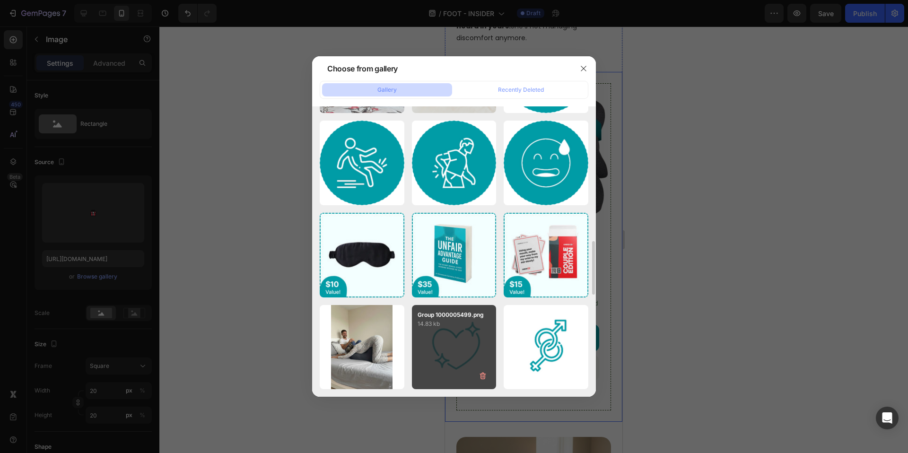
click at [458, 318] on p "Group 1000005499.png" at bounding box center [454, 315] width 73 height 9
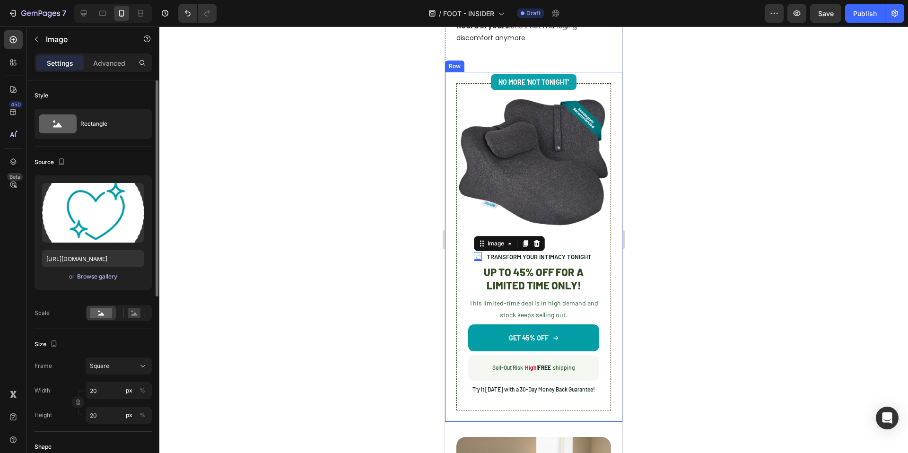
click at [99, 272] on div "Browse gallery" at bounding box center [97, 276] width 40 height 9
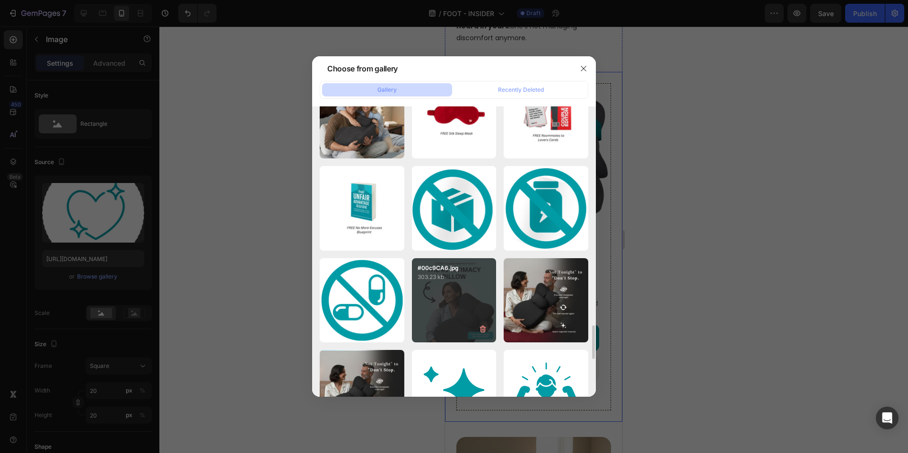
scroll to position [2042, 0]
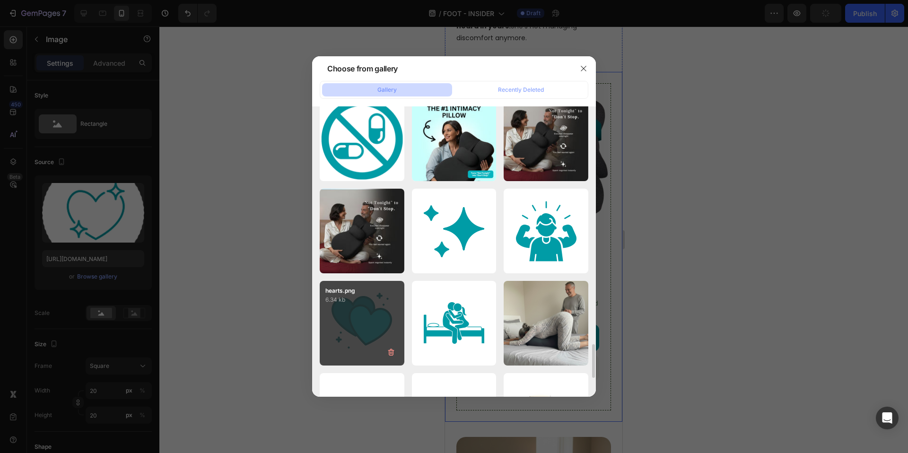
click at [369, 327] on div "hearts.png 6.34 kb" at bounding box center [362, 323] width 85 height 85
type input "https://cdn.shopify.com/s/files/1/0662/5512/6598/files/gempages_582085952994804…"
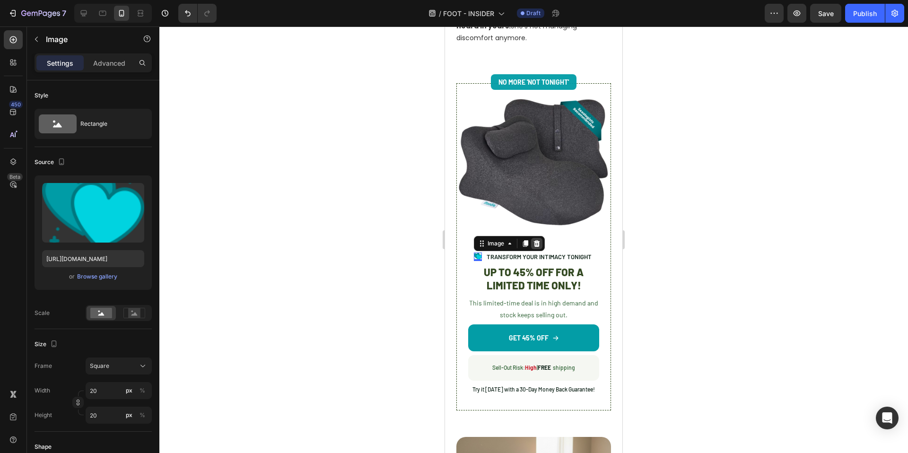
click at [535, 241] on icon at bounding box center [536, 243] width 6 height 7
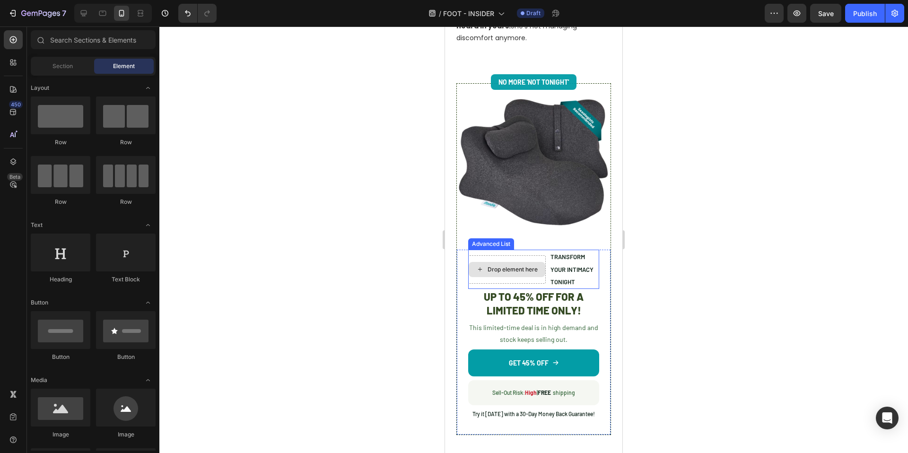
click at [539, 260] on div "Drop element here" at bounding box center [507, 269] width 78 height 28
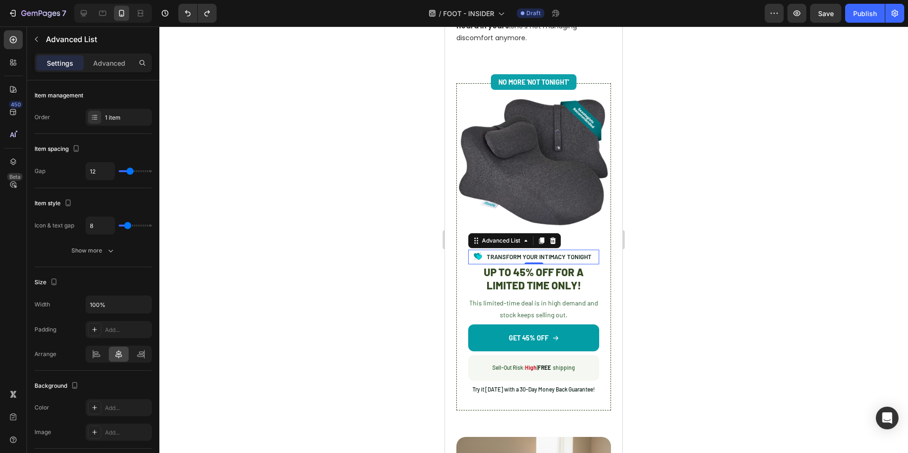
click at [296, 314] on div at bounding box center [533, 239] width 749 height 427
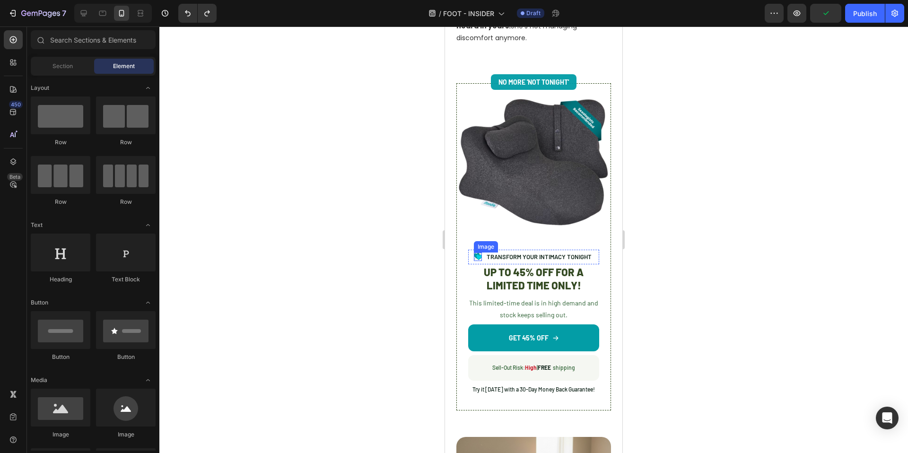
click at [476, 255] on div "Image" at bounding box center [478, 257] width 9 height 9
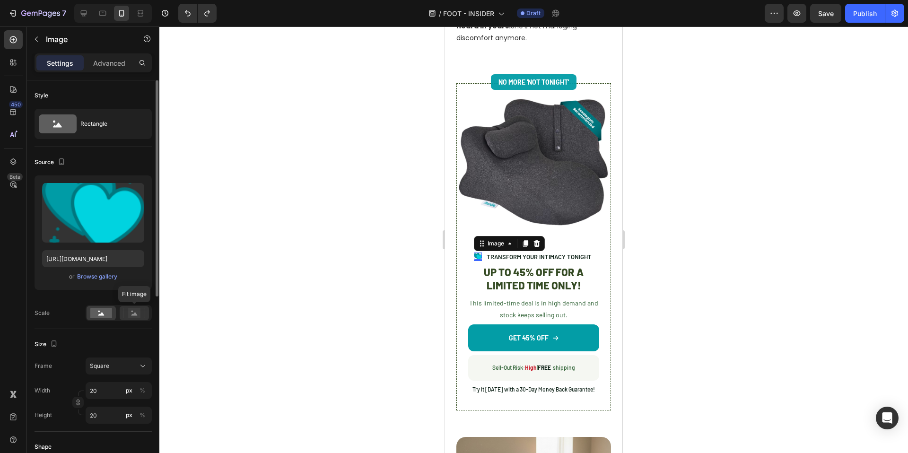
click at [139, 318] on rect at bounding box center [133, 313] width 21 height 10
click at [110, 314] on rect at bounding box center [101, 313] width 22 height 10
click at [95, 272] on div "Browse gallery" at bounding box center [97, 276] width 40 height 9
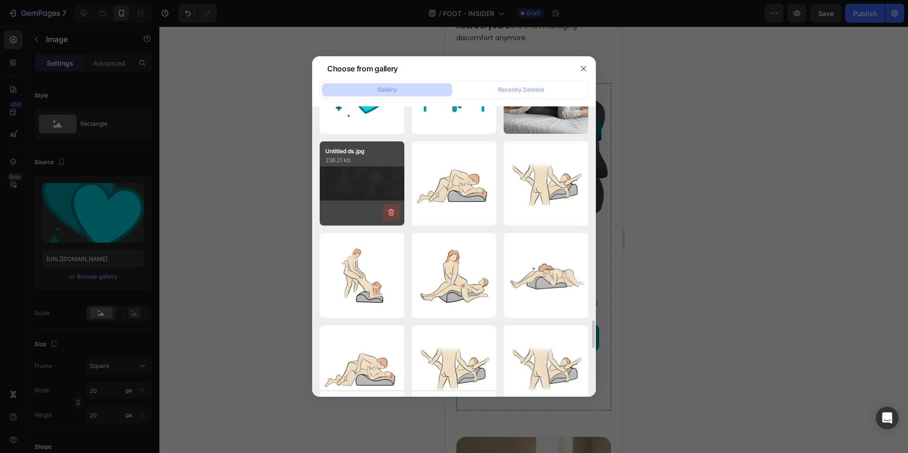
scroll to position [2155, 0]
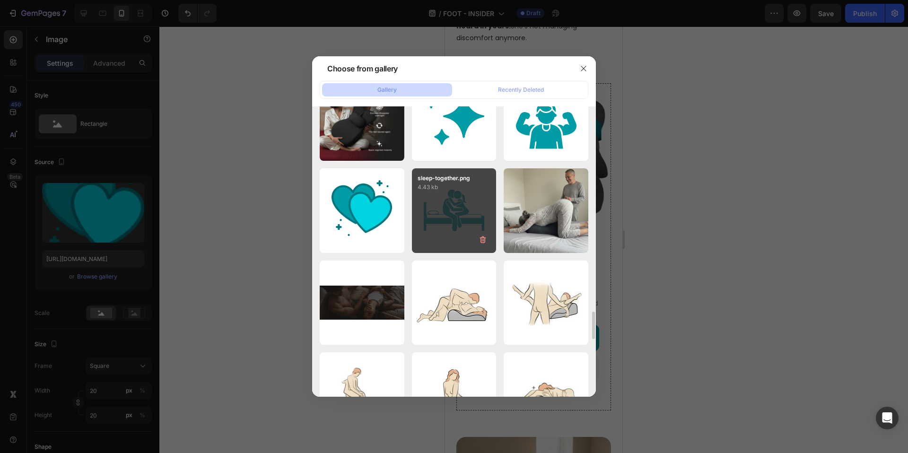
click at [462, 232] on div "sleep-together.png 4.43 kb" at bounding box center [454, 210] width 85 height 85
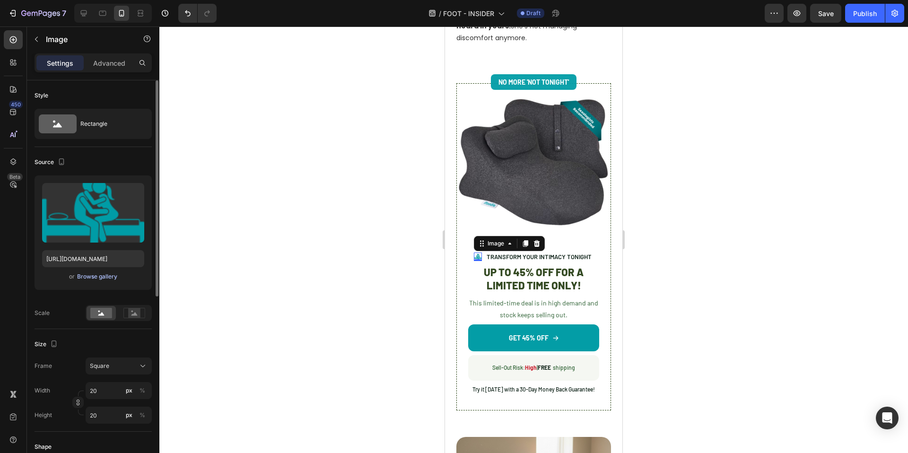
click at [96, 273] on div "Browse gallery" at bounding box center [97, 276] width 40 height 9
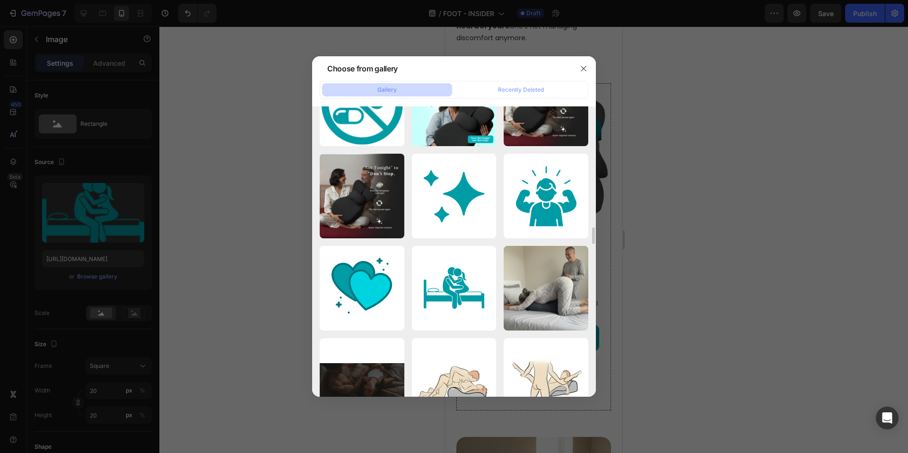
scroll to position [2087, 0]
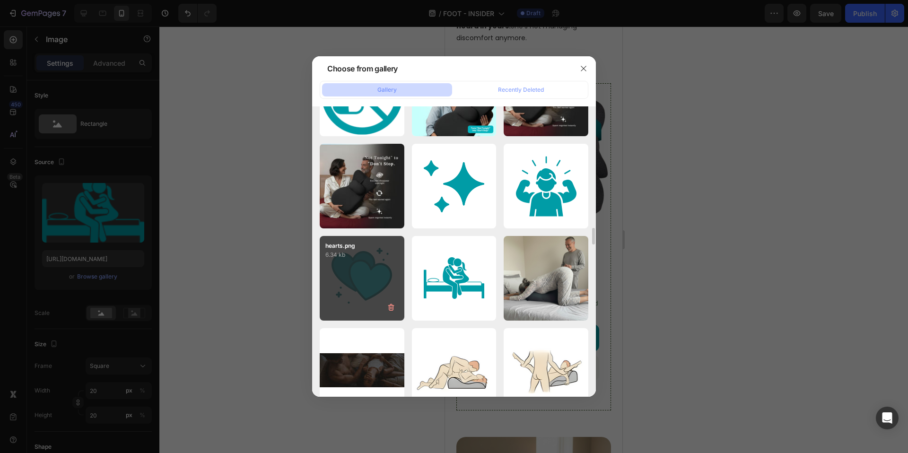
click at [366, 287] on div "hearts.png 6.34 kb" at bounding box center [362, 278] width 85 height 85
type input "https://cdn.shopify.com/s/files/1/0662/5512/6598/files/gempages_582085952994804…"
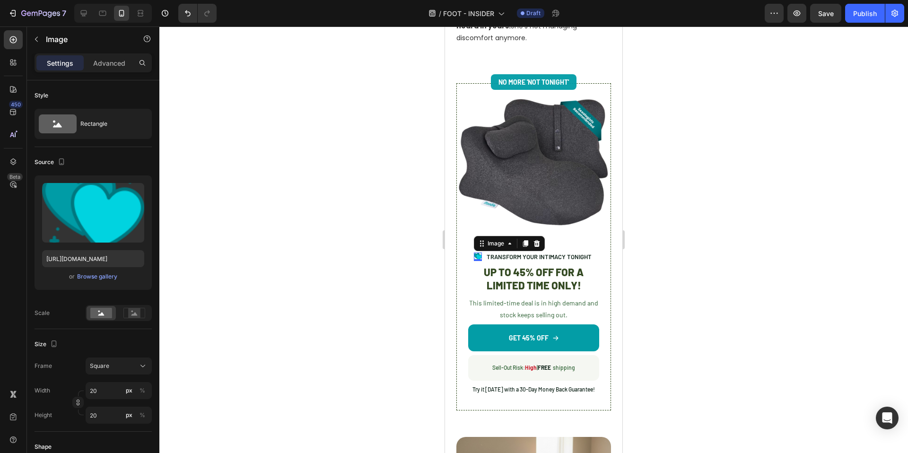
click at [324, 300] on div at bounding box center [533, 239] width 749 height 427
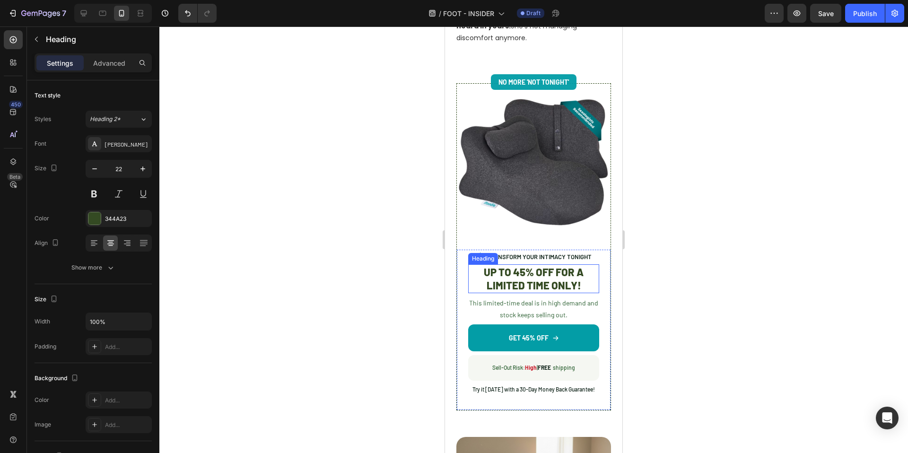
click at [549, 276] on p "UP TO 45% OFF FOR A LIMITED TIME ONLY!" at bounding box center [533, 278] width 129 height 27
click at [547, 279] on p "UP TO 45% OFF FOR A LIMITED TIME ONLY!" at bounding box center [533, 278] width 129 height 27
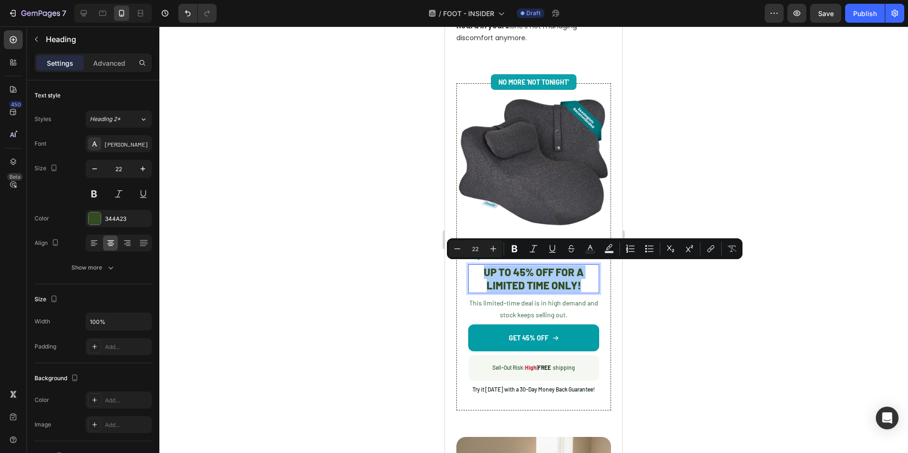
click at [374, 280] on div at bounding box center [533, 239] width 749 height 427
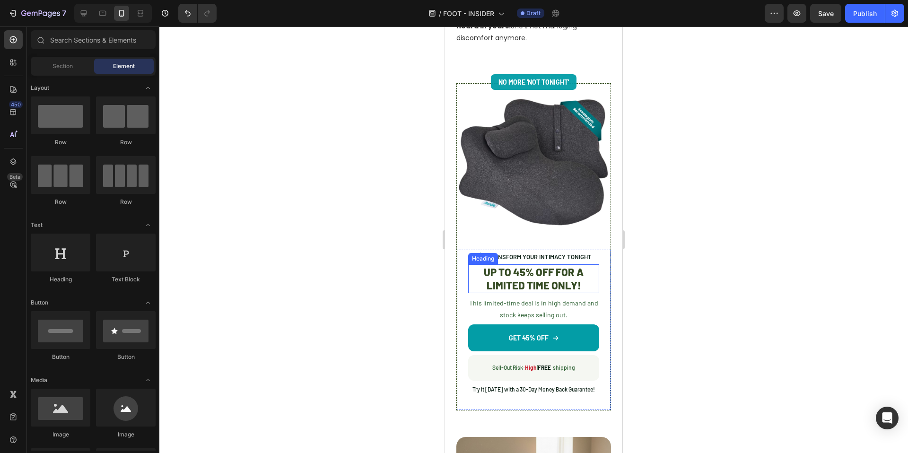
click at [522, 280] on p "UP TO 45% OFF FOR A LIMITED TIME ONLY!" at bounding box center [533, 278] width 129 height 27
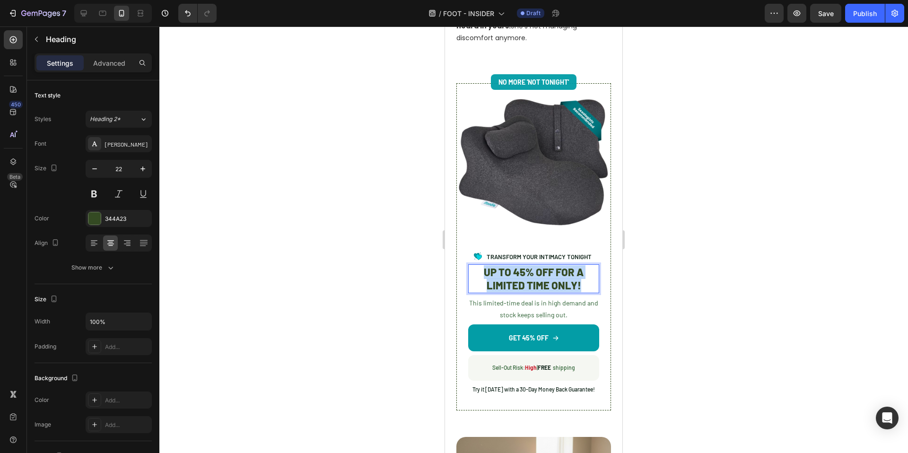
click at [522, 280] on p "UP TO 45% OFF FOR A LIMITED TIME ONLY!" at bounding box center [533, 278] width 129 height 27
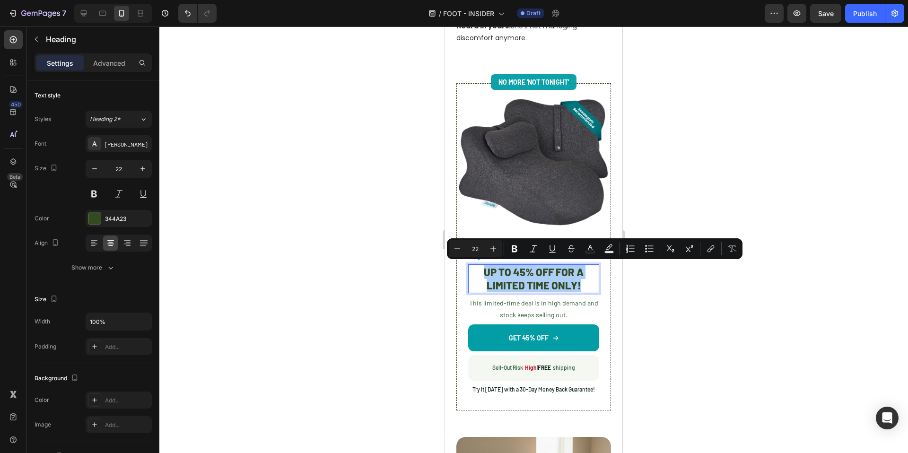
click at [345, 244] on div at bounding box center [533, 239] width 749 height 427
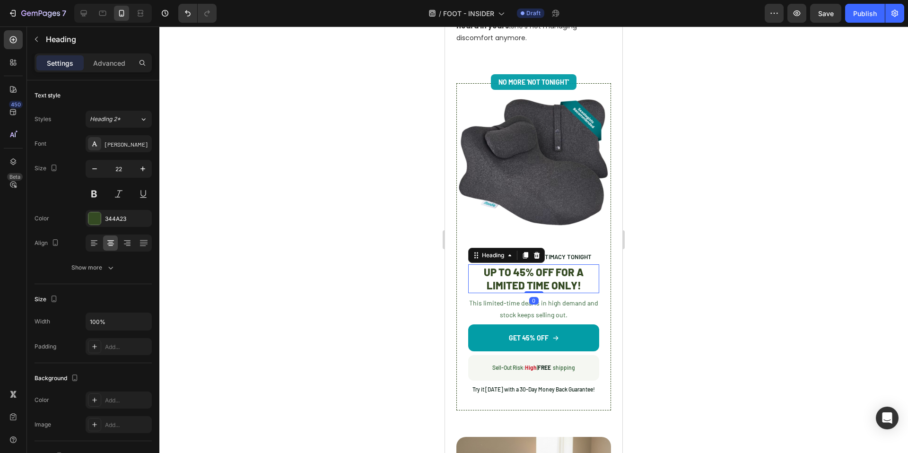
click at [561, 276] on p "UP TO 45% OFF FOR A LIMITED TIME ONLY!" at bounding box center [533, 278] width 129 height 27
click at [116, 220] on div "344A23" at bounding box center [118, 219] width 27 height 9
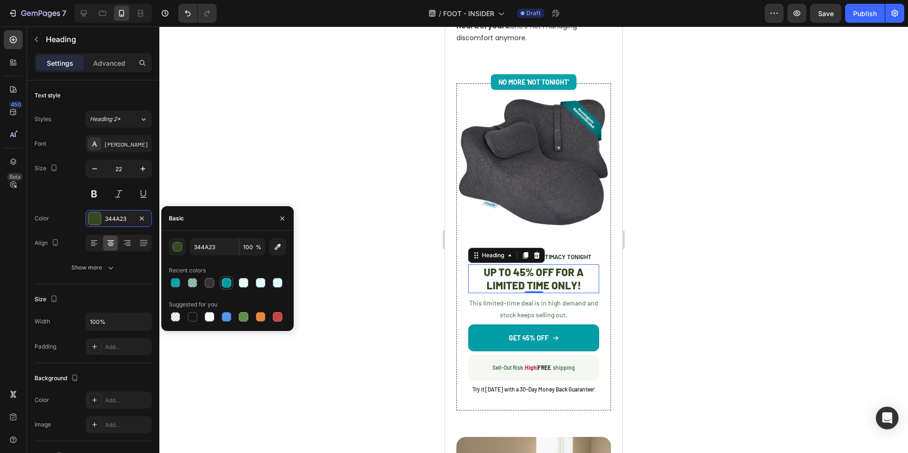
click at [222, 282] on div at bounding box center [226, 282] width 9 height 9
click at [176, 247] on div "button" at bounding box center [177, 247] width 9 height 9
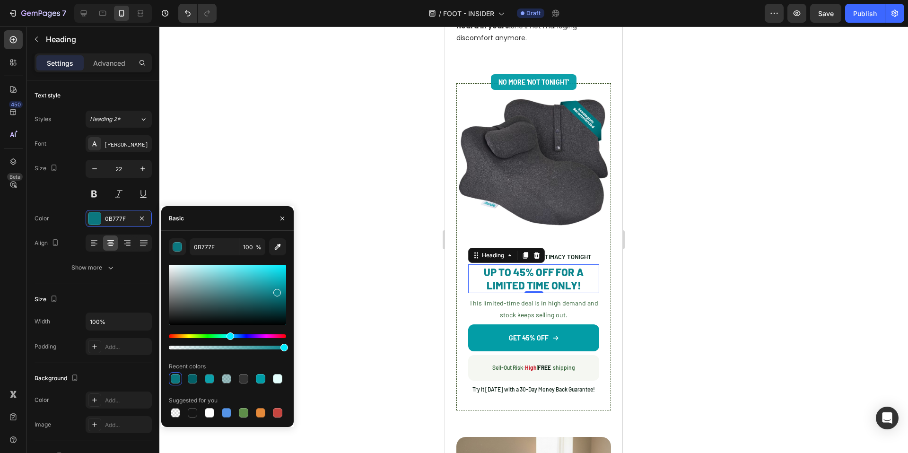
drag, startPoint x: 283, startPoint y: 298, endPoint x: 276, endPoint y: 291, distance: 10.4
click at [276, 291] on div at bounding box center [227, 295] width 117 height 60
type input "0C868E"
click at [418, 281] on div at bounding box center [533, 239] width 749 height 427
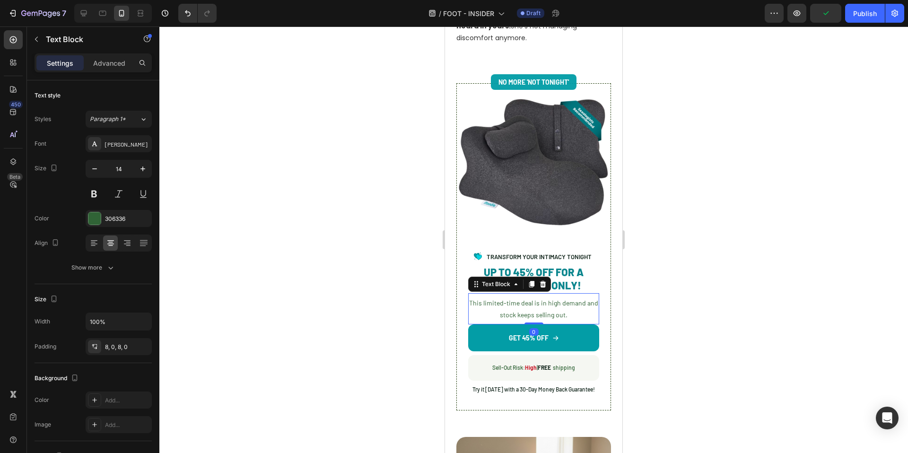
click at [529, 300] on p "This limited-time deal is in high demand and stock keeps selling out." at bounding box center [533, 309] width 131 height 24
click at [129, 217] on div "306336" at bounding box center [118, 219] width 27 height 9
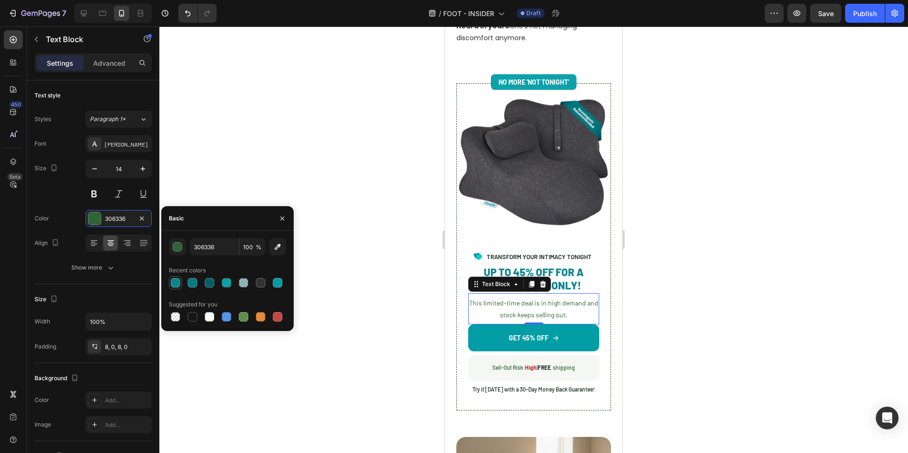
click at [174, 286] on div at bounding box center [175, 282] width 9 height 9
click at [256, 282] on div at bounding box center [260, 282] width 9 height 9
type input "333333"
click at [416, 277] on div at bounding box center [533, 239] width 749 height 427
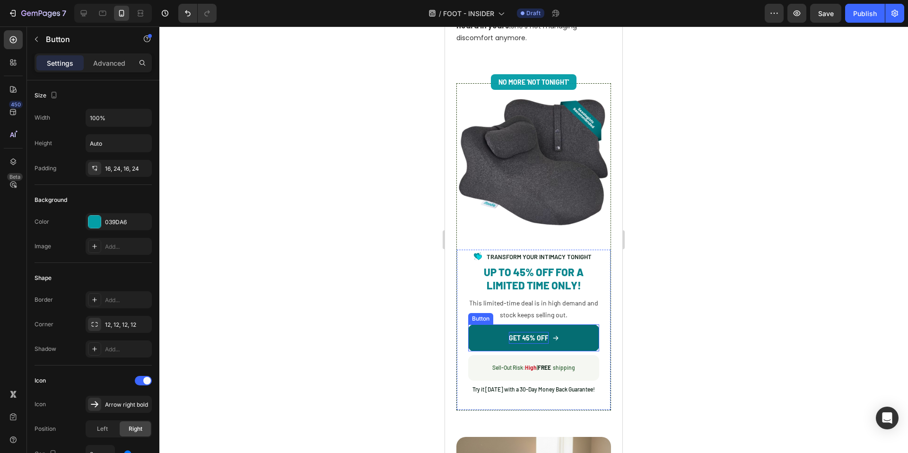
click at [518, 337] on p "GET 45% OFF" at bounding box center [529, 338] width 40 height 12
click at [468, 324] on button "CHECK" at bounding box center [533, 337] width 131 height 27
click at [299, 297] on div at bounding box center [533, 239] width 749 height 427
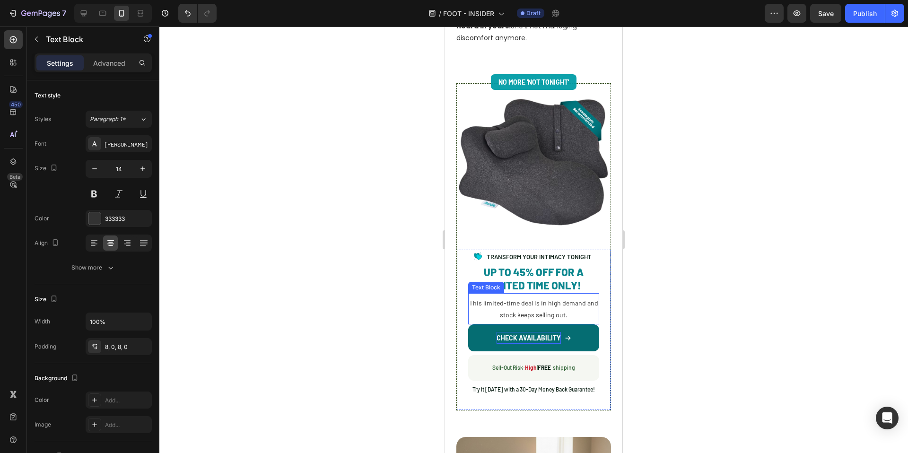
click at [537, 313] on p "This limited-time deal is in high demand and stock keeps selling out." at bounding box center [533, 309] width 131 height 24
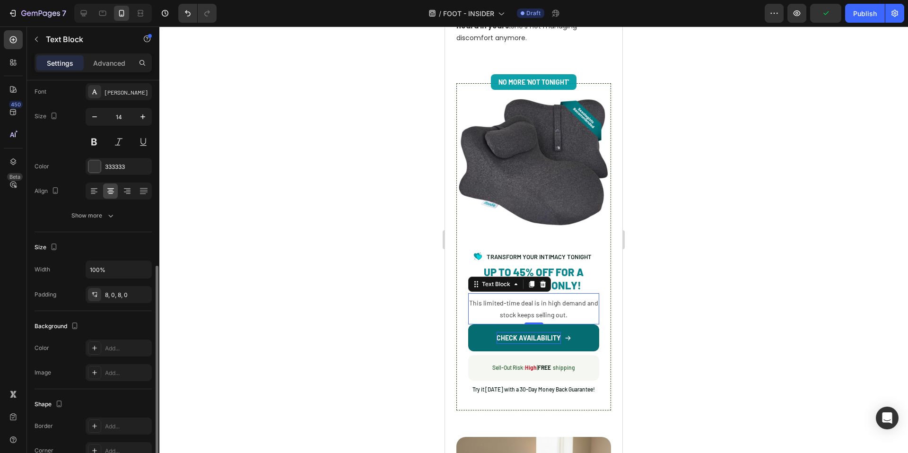
scroll to position [0, 0]
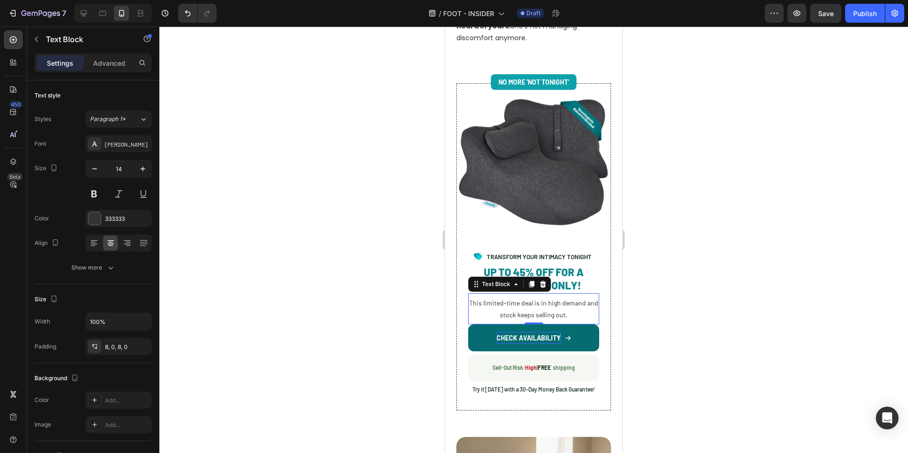
click at [383, 340] on div at bounding box center [533, 239] width 749 height 427
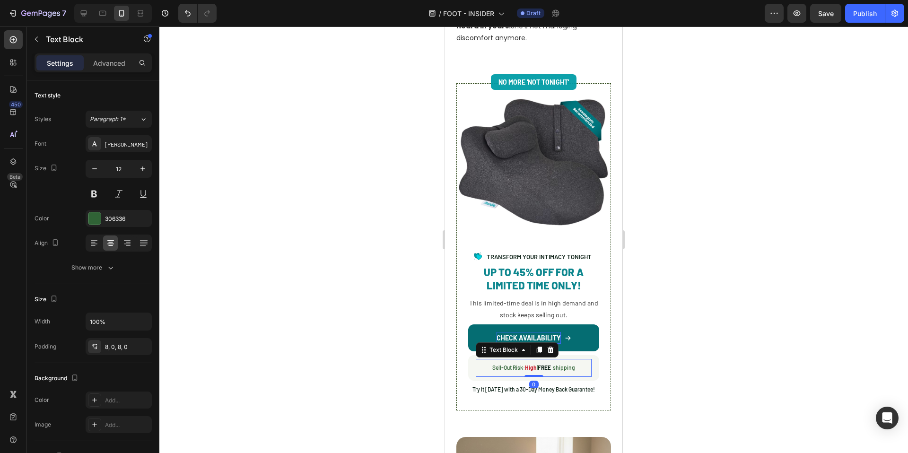
click at [562, 367] on p "Sell-Out Risk: High | FREE shipping" at bounding box center [534, 368] width 116 height 10
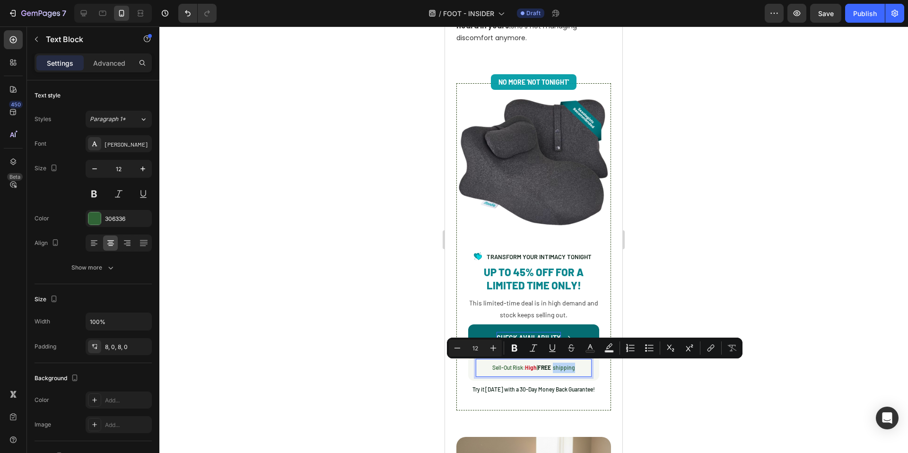
click at [558, 367] on p "Sell-Out Risk: High | FREE shipping" at bounding box center [534, 368] width 116 height 10
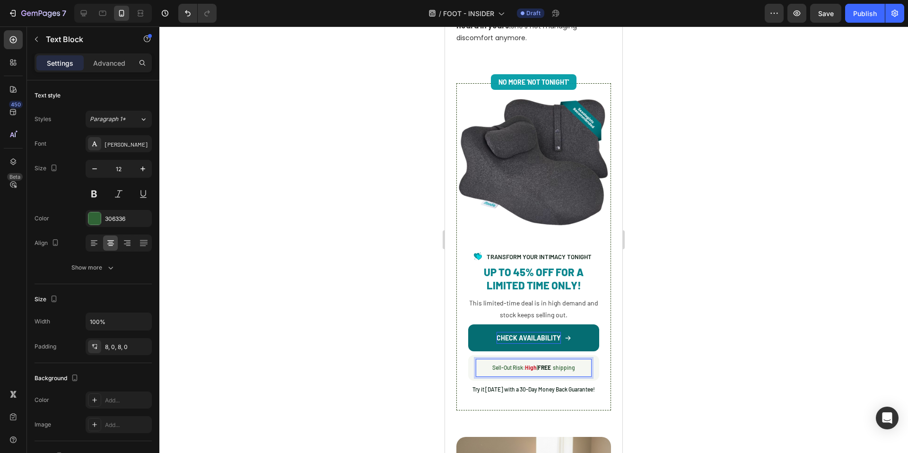
click at [557, 367] on p "Sell-Out Risk: High | FREE shipping" at bounding box center [534, 368] width 116 height 10
click at [548, 364] on strong "FREE" at bounding box center [544, 367] width 13 height 7
drag, startPoint x: 548, startPoint y: 364, endPoint x: 1068, endPoint y: 402, distance: 522.1
click at [548, 364] on strong "FREE" at bounding box center [544, 367] width 13 height 7
click at [718, 331] on div at bounding box center [533, 239] width 749 height 427
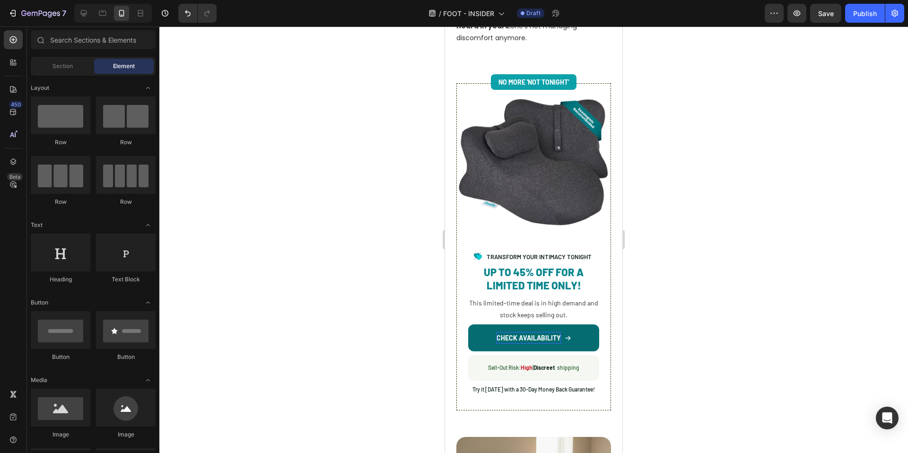
click at [677, 352] on div at bounding box center [533, 239] width 749 height 427
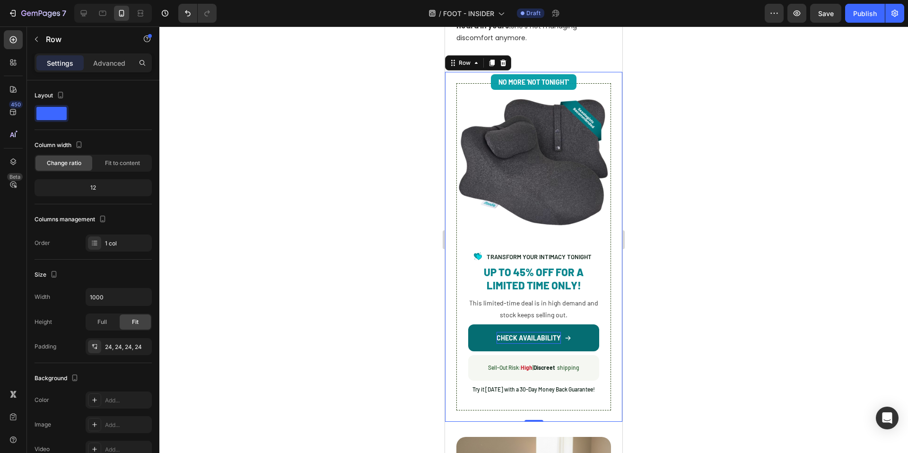
click at [453, 383] on div "Image Image TRANSFORM YOUR INTIMACY TONIGHT Text Block Advanced List UP TO 45% …" at bounding box center [533, 246] width 177 height 349
click at [492, 67] on icon at bounding box center [491, 63] width 5 height 7
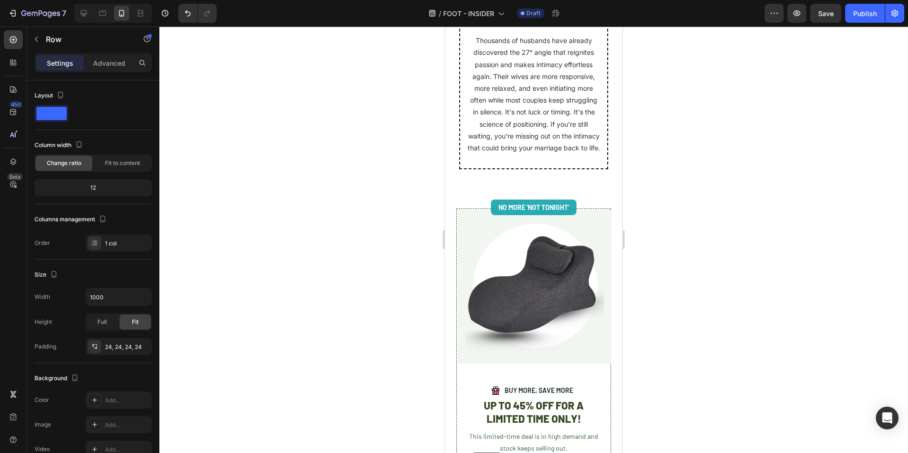
scroll to position [5611, 0]
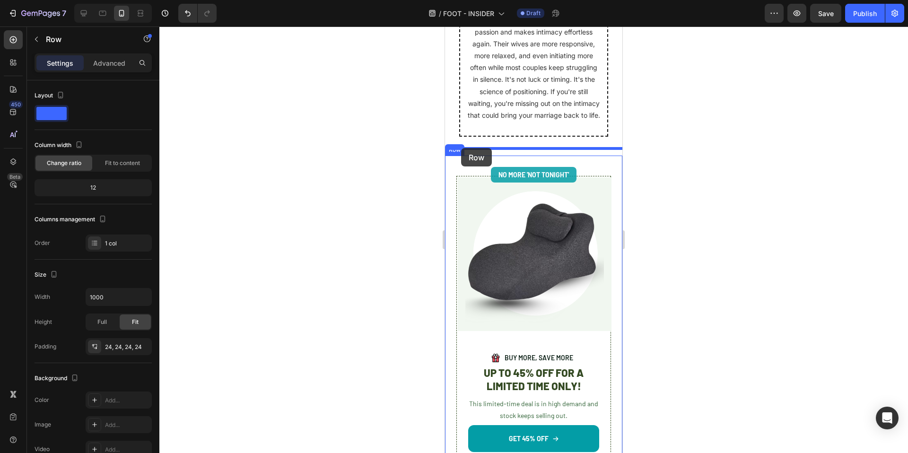
drag, startPoint x: 451, startPoint y: 51, endPoint x: 461, endPoint y: 149, distance: 99.4
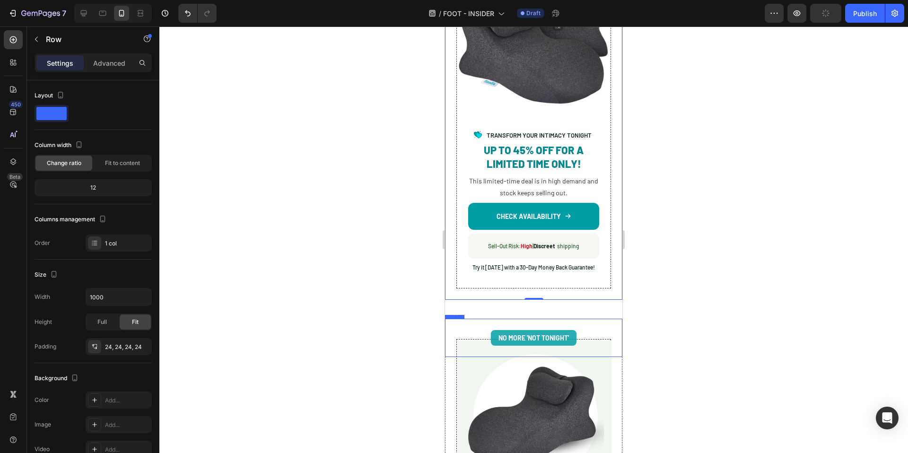
scroll to position [5841, 0]
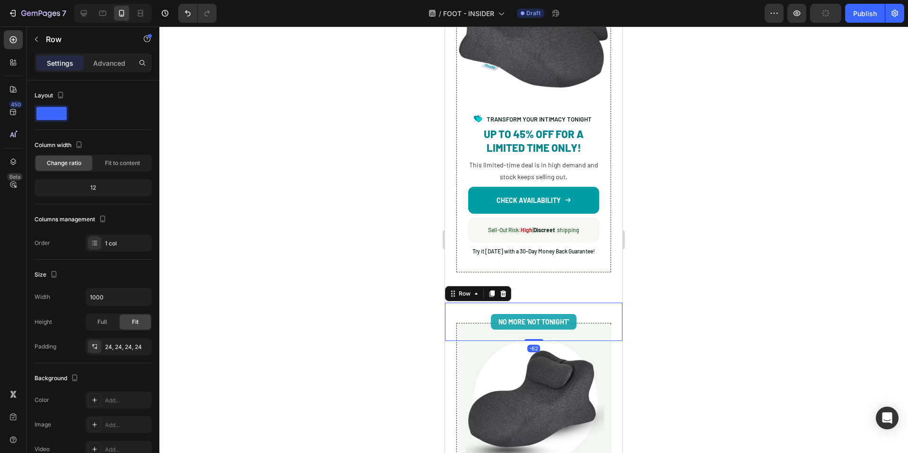
click at [587, 303] on div "No More 'Not Tonight' Text Block Row -62" at bounding box center [533, 322] width 177 height 38
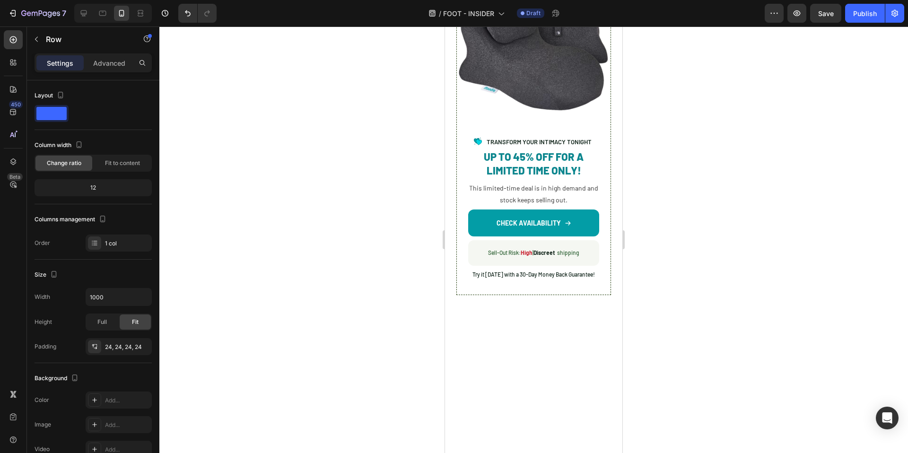
scroll to position [5864, 0]
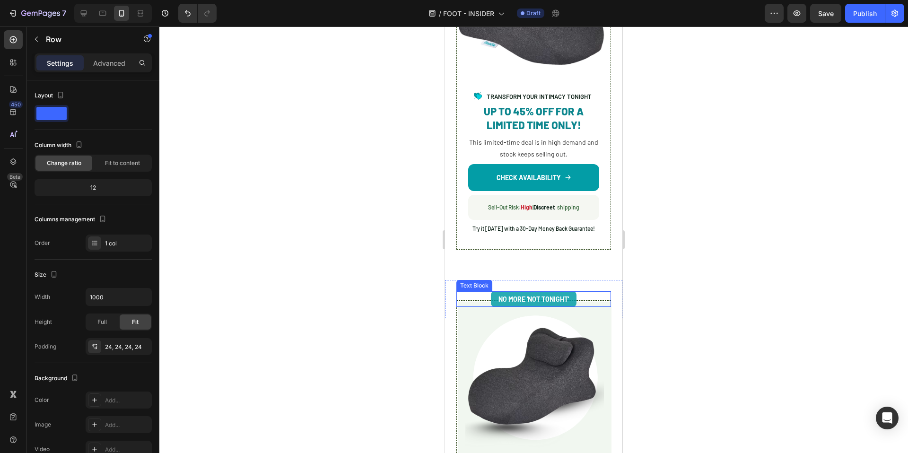
click at [593, 291] on div "No More 'Not Tonight'" at bounding box center [533, 299] width 155 height 16
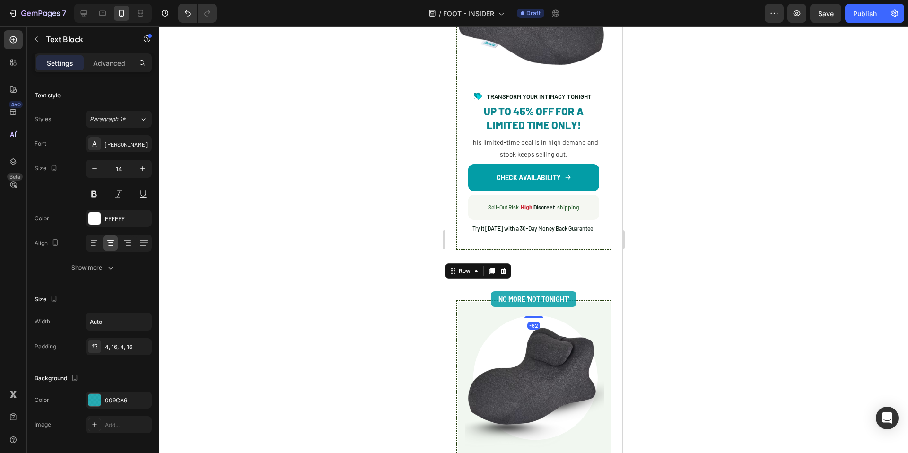
click at [594, 280] on div "No More 'Not Tonight' Text Block Row -62" at bounding box center [533, 299] width 177 height 38
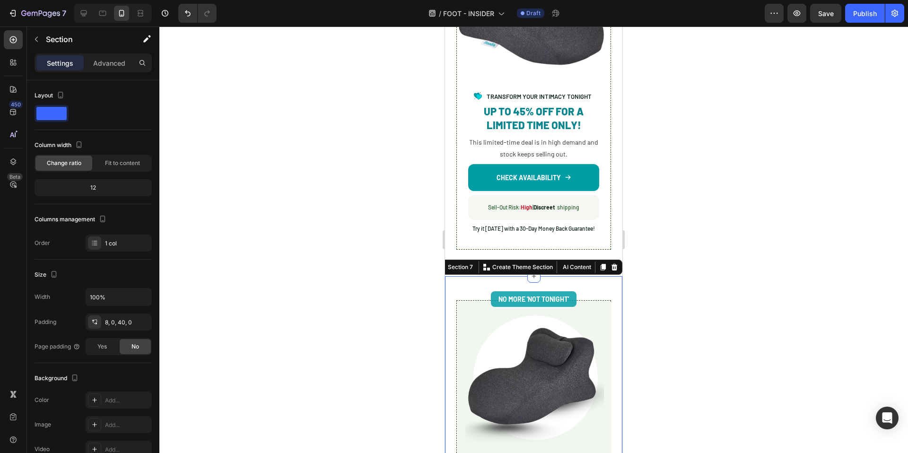
click at [610, 263] on icon at bounding box center [614, 267] width 8 height 8
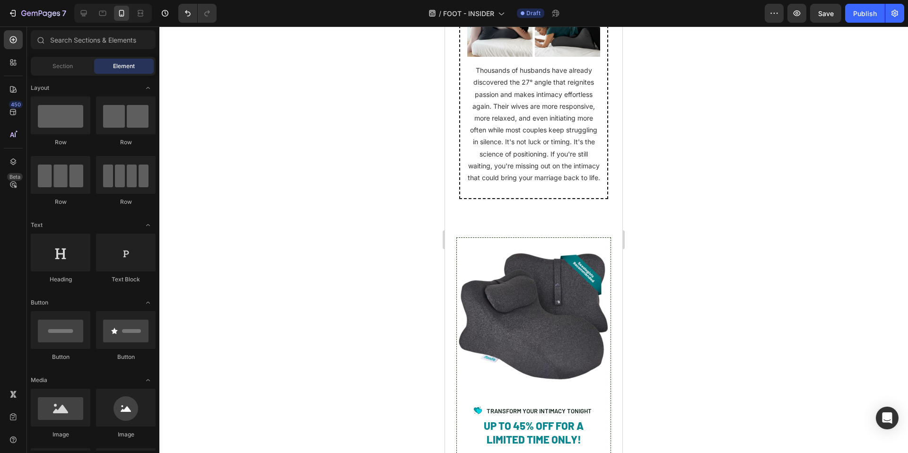
scroll to position [5572, 0]
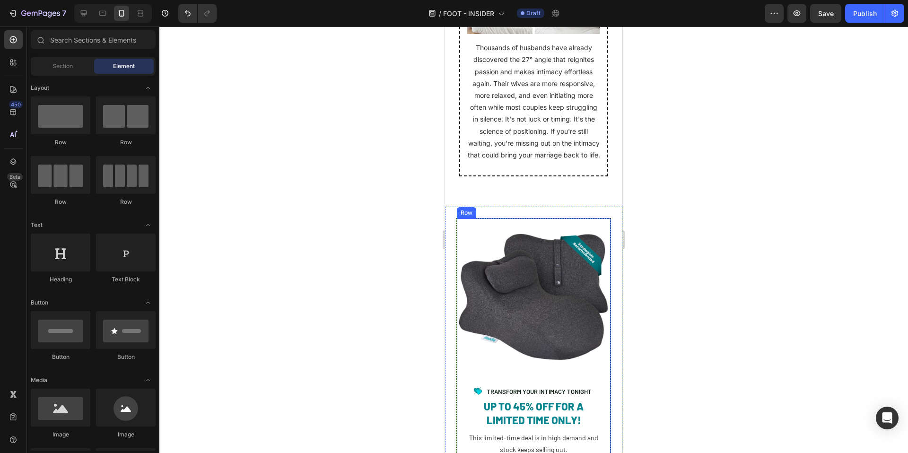
click at [603, 369] on div "Image Image TRANSFORM YOUR INTIMACY TONIGHT Text Block Advanced List UP TO 45% …" at bounding box center [533, 381] width 155 height 327
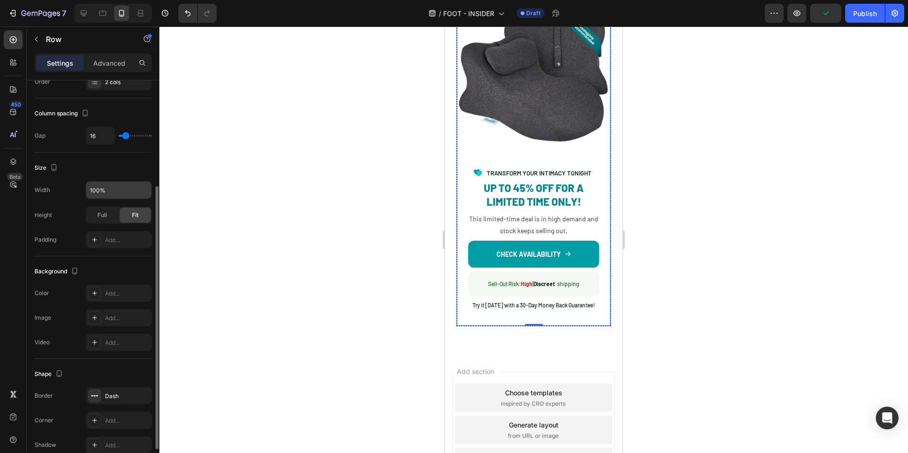
scroll to position [207, 0]
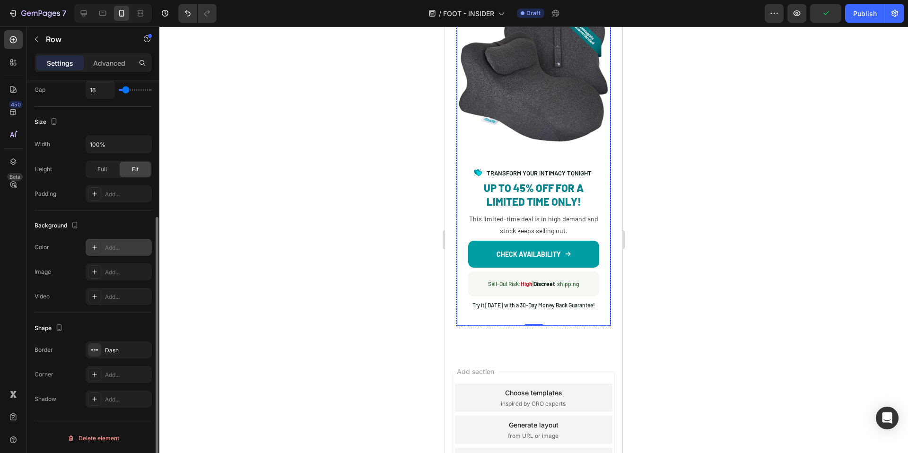
click at [122, 247] on div "Add..." at bounding box center [127, 248] width 44 height 9
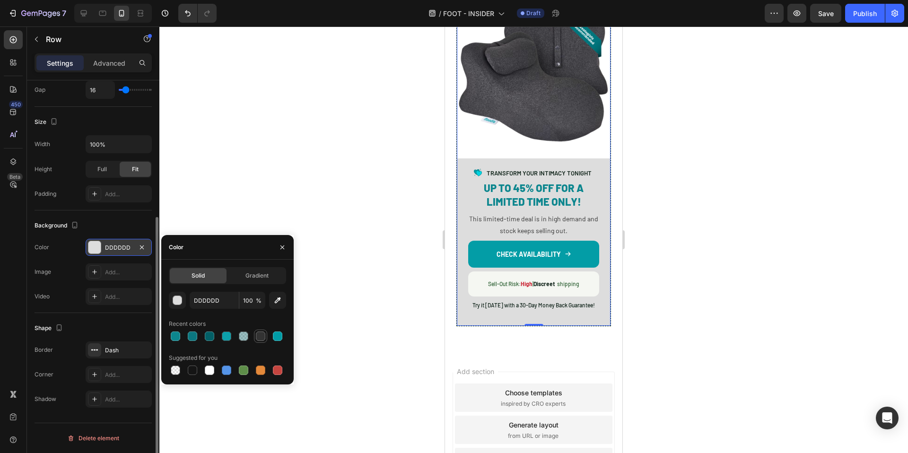
click at [262, 336] on div at bounding box center [260, 335] width 9 height 9
type input "333333"
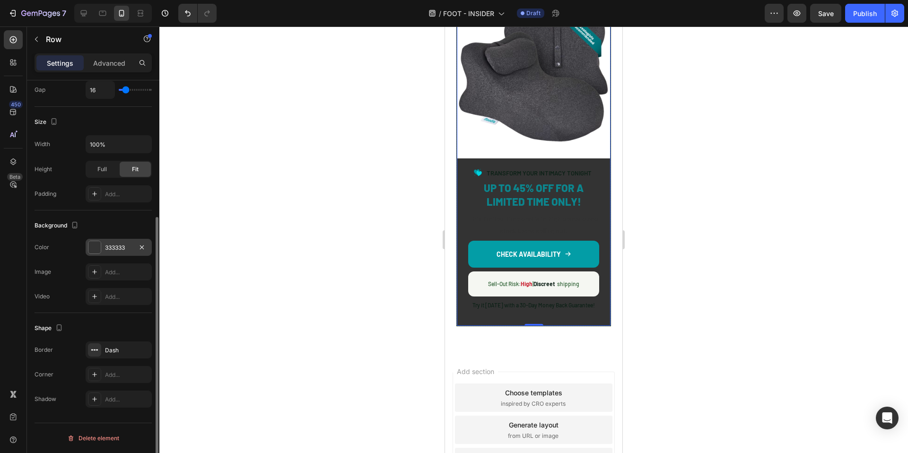
click at [398, 312] on div at bounding box center [533, 239] width 749 height 427
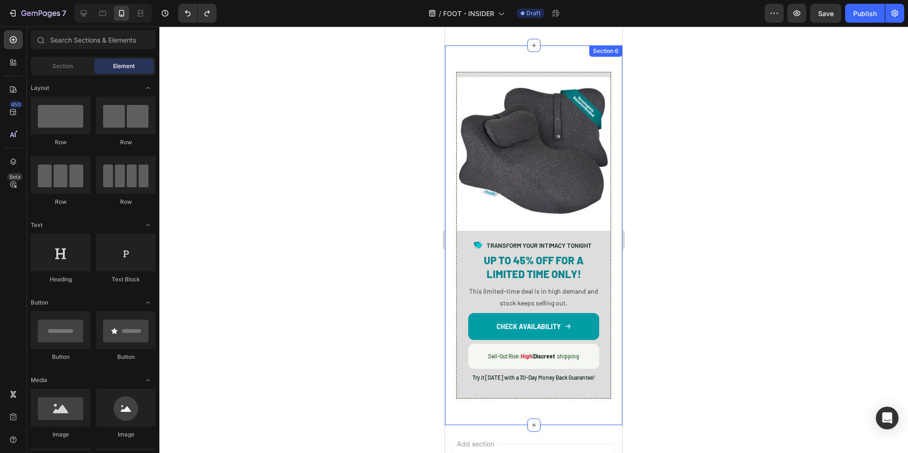
scroll to position [5611, 0]
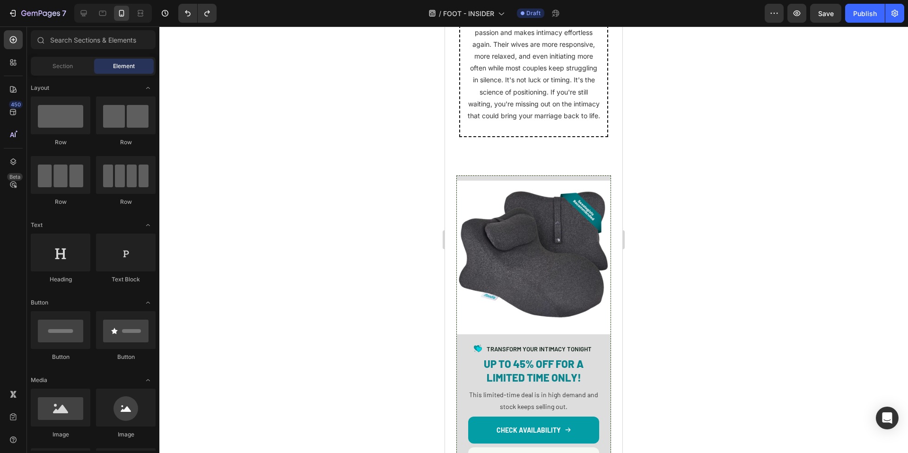
click at [753, 323] on div at bounding box center [533, 239] width 749 height 427
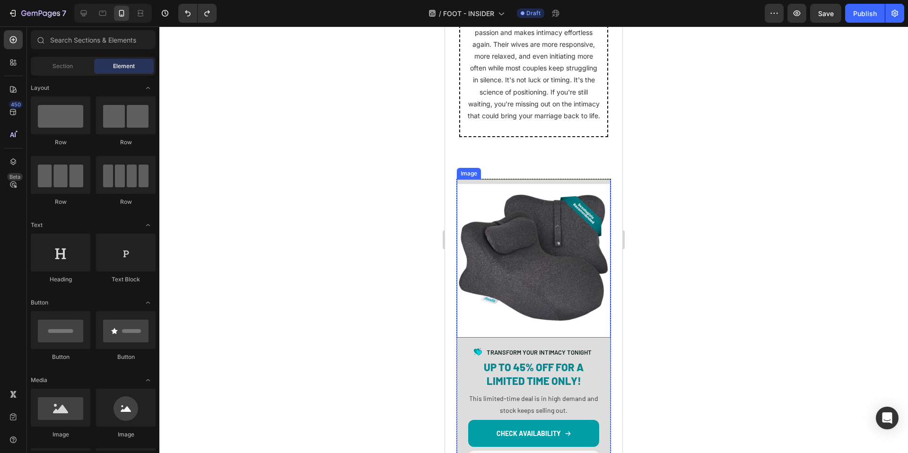
click at [543, 179] on div "Image" at bounding box center [534, 258] width 154 height 158
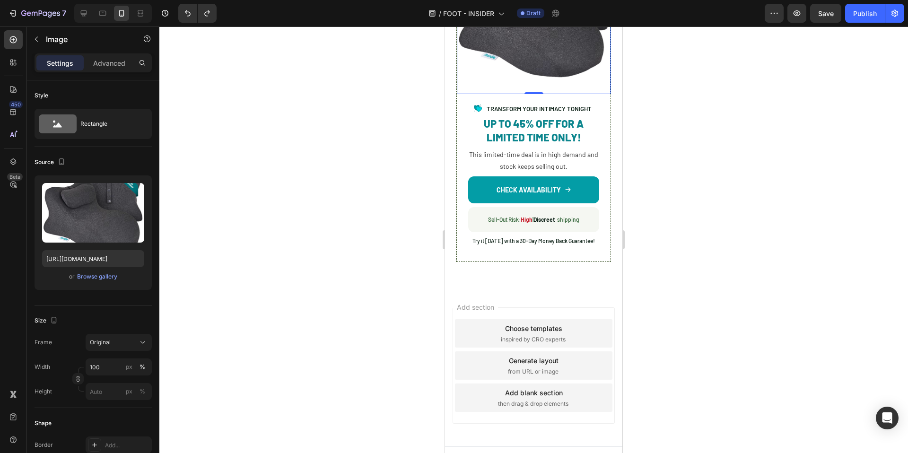
scroll to position [5857, 0]
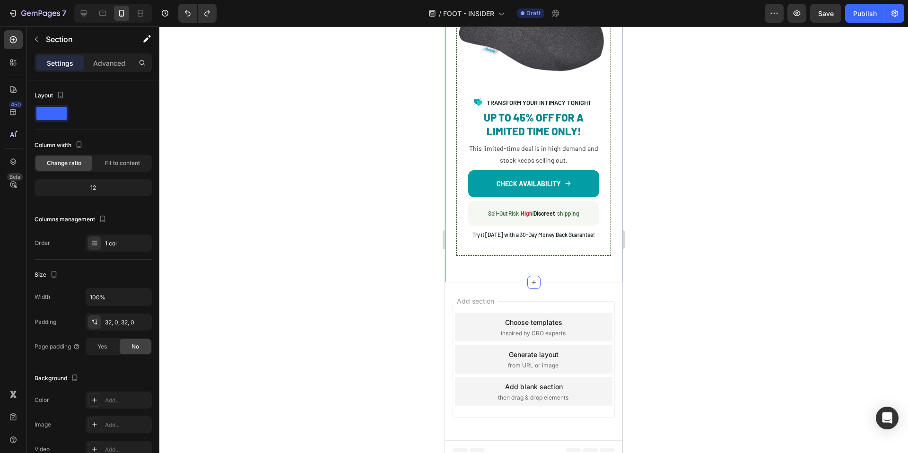
click at [503, 266] on div "Image Image TRANSFORM YOUR INTIMACY TONIGHT Text Block Advanced List UP TO 45% …" at bounding box center [533, 93] width 177 height 380
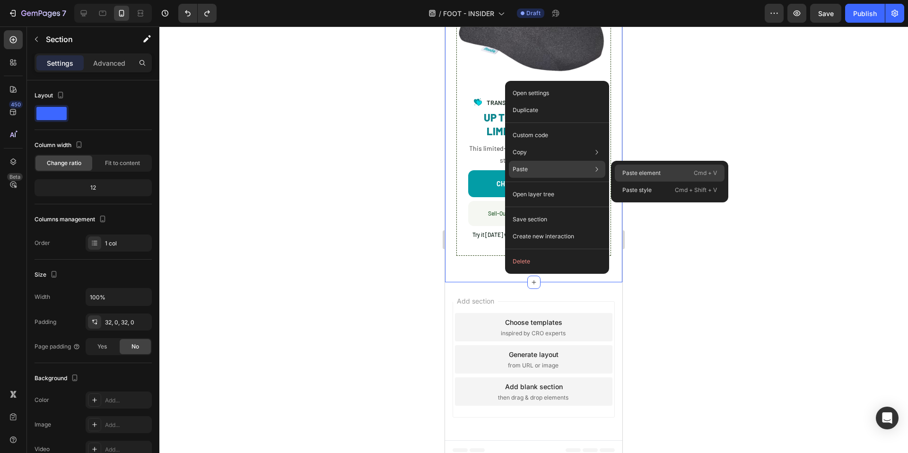
click at [642, 172] on p "Paste element" at bounding box center [641, 173] width 38 height 9
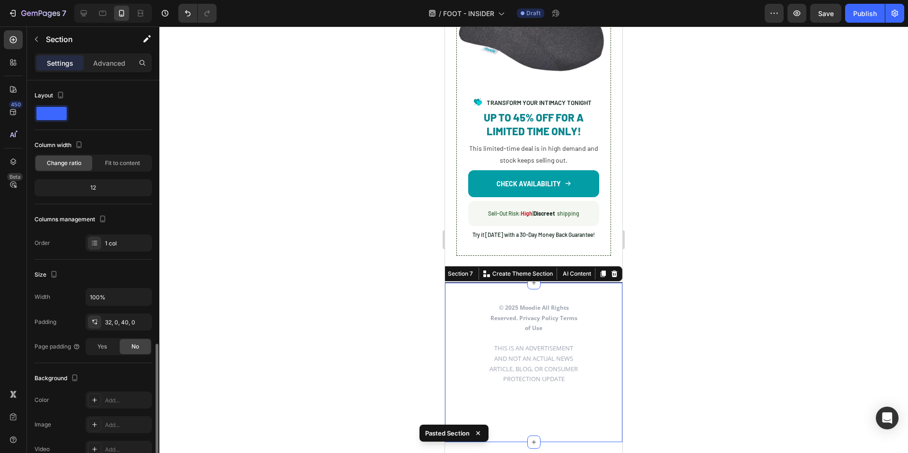
scroll to position [153, 0]
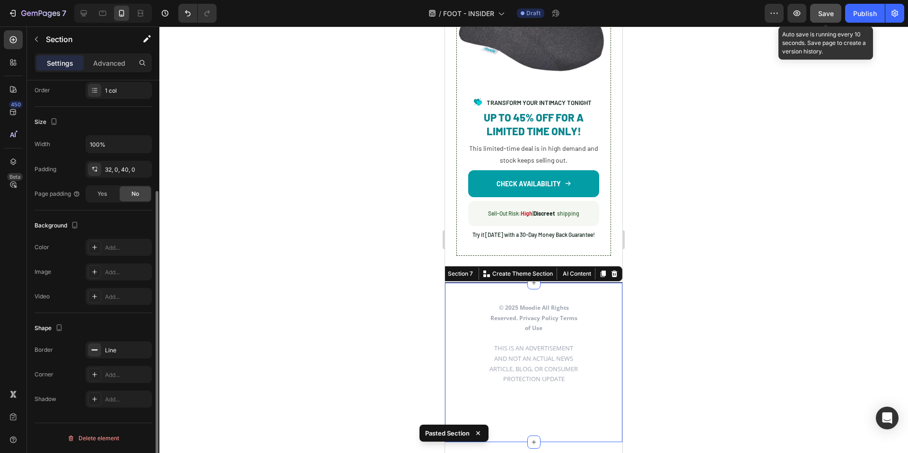
click at [817, 19] on button "Save" at bounding box center [825, 13] width 31 height 19
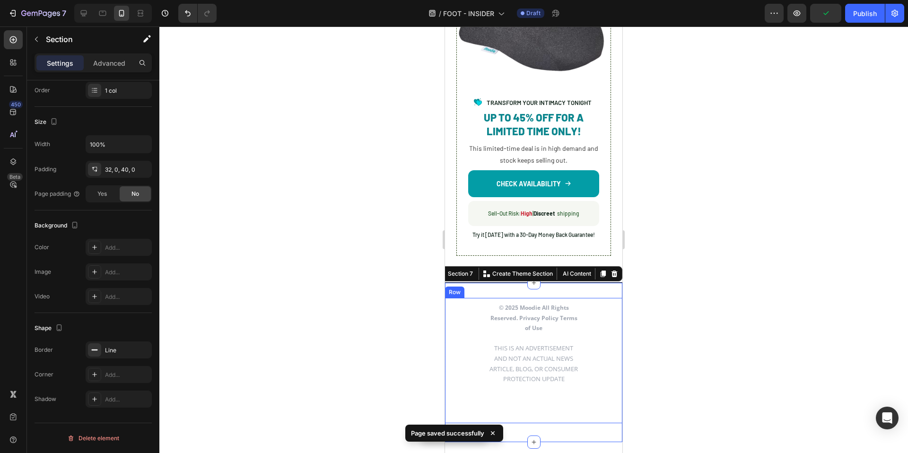
click at [547, 411] on div "© 2025 Moodie All Rights Reserved. Privacy Policy Terms of Use THIS IS AN ADVER…" at bounding box center [533, 360] width 177 height 125
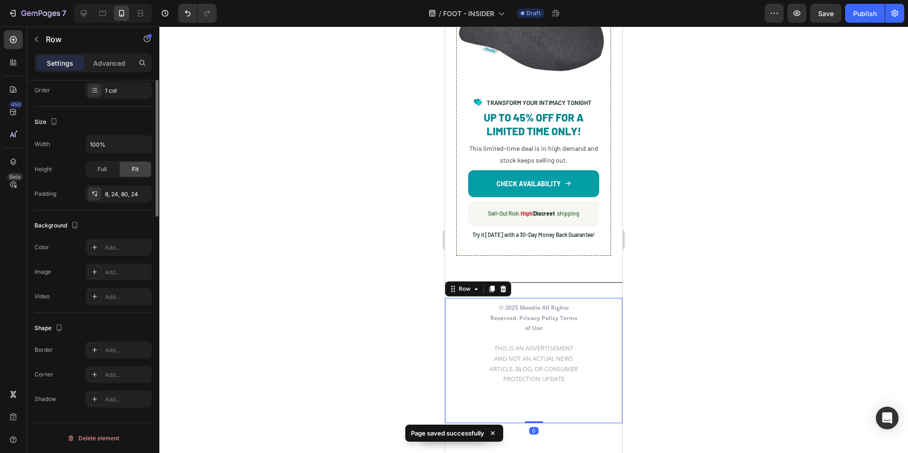
scroll to position [0, 0]
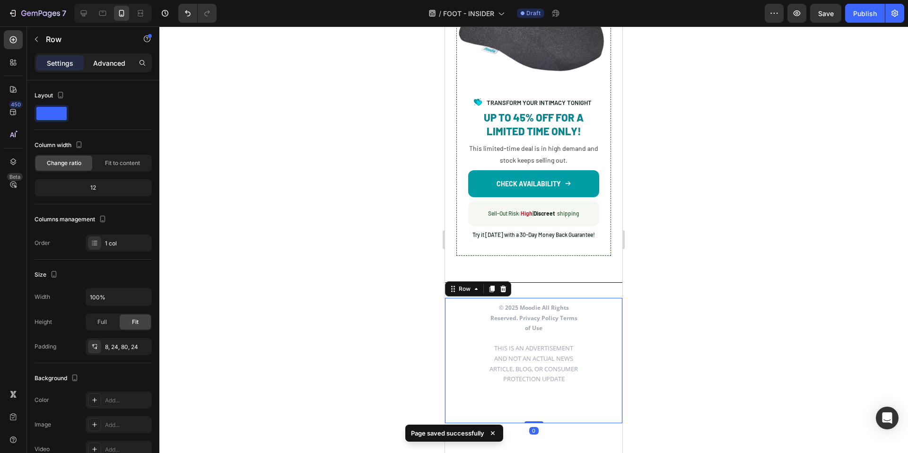
click at [109, 68] on p "Advanced" at bounding box center [109, 63] width 32 height 10
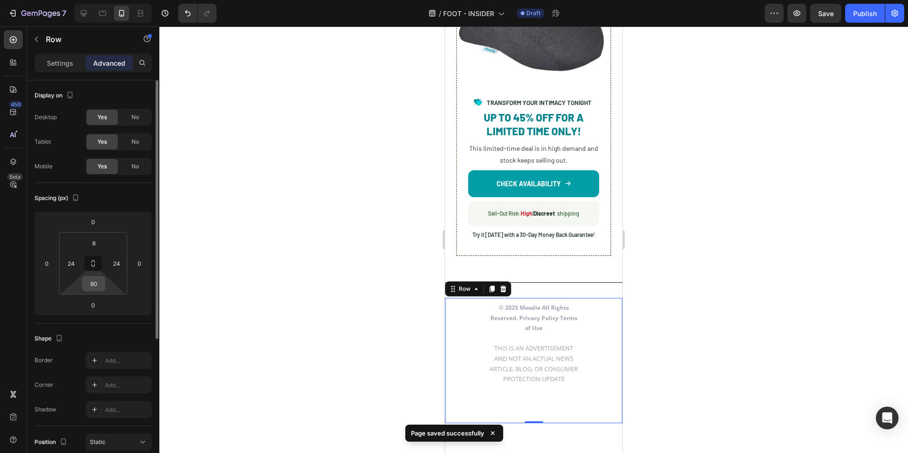
click at [96, 280] on input "80" at bounding box center [93, 284] width 19 height 14
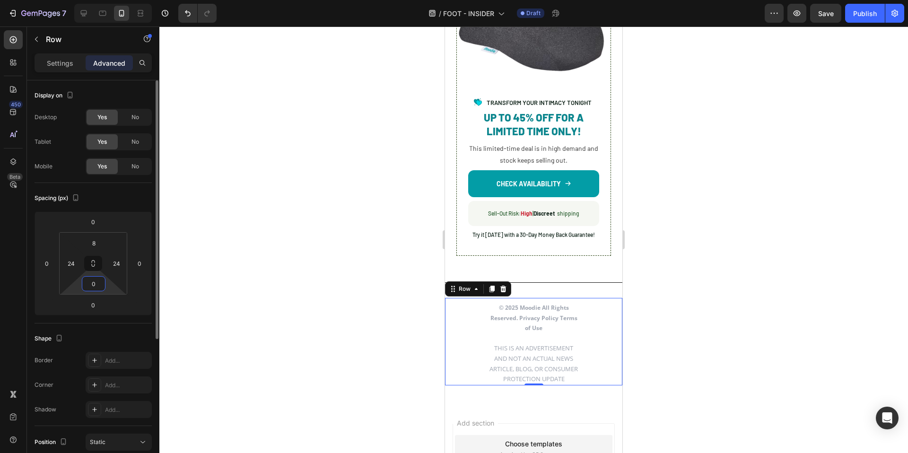
click at [96, 280] on input "0" at bounding box center [93, 284] width 19 height 14
type input "8"
click at [351, 256] on div at bounding box center [533, 239] width 749 height 427
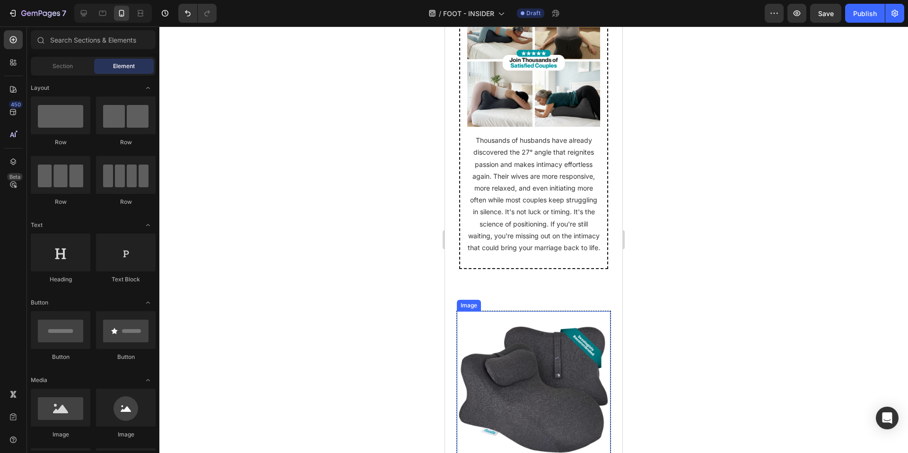
scroll to position [5480, 0]
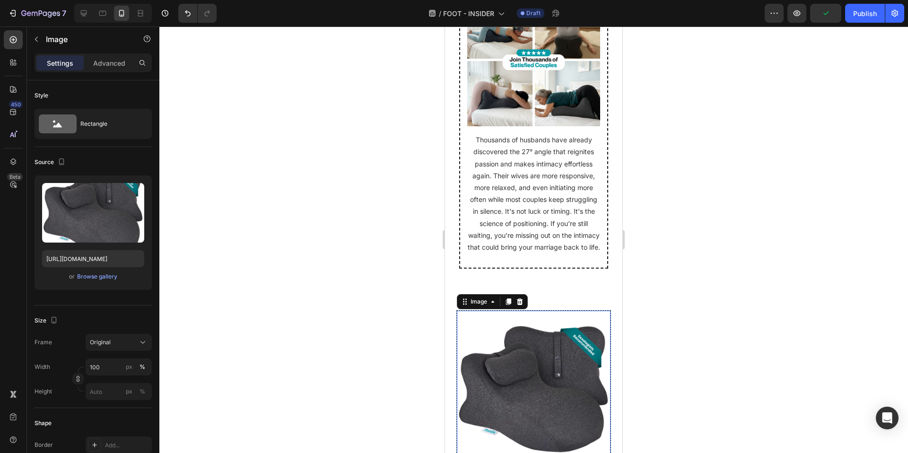
click at [497, 311] on div "Image 0" at bounding box center [534, 390] width 154 height 158
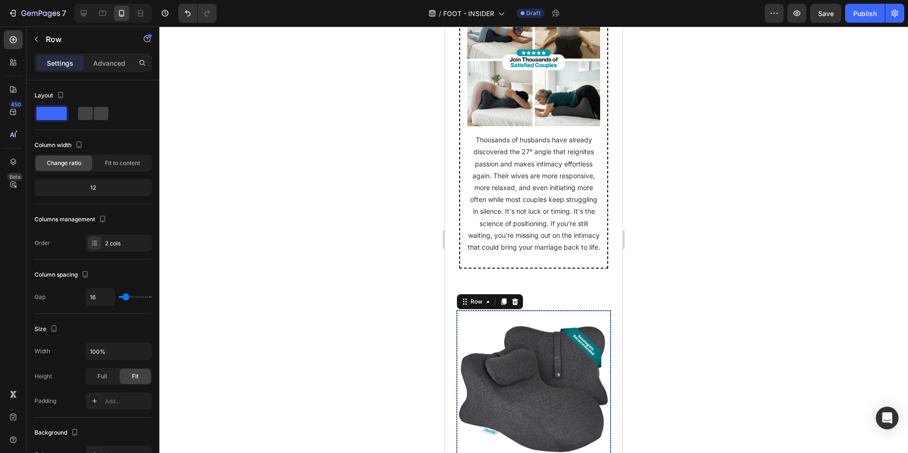
click at [724, 353] on div at bounding box center [533, 239] width 749 height 427
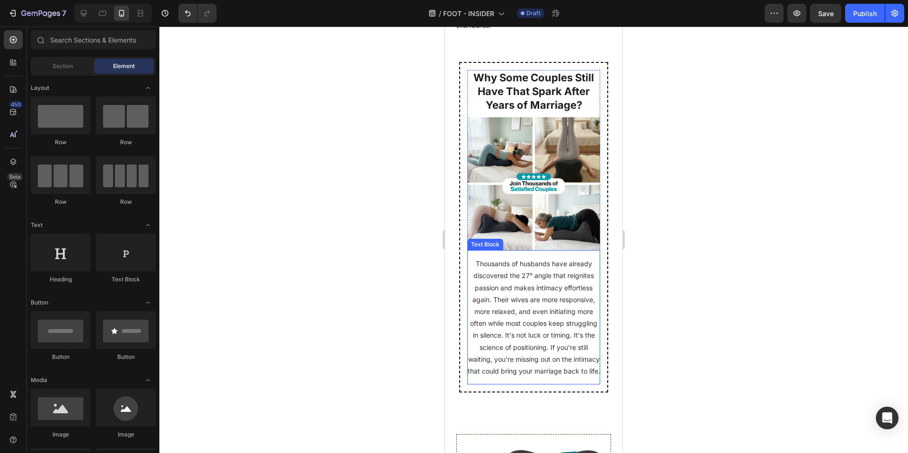
scroll to position [5362, 0]
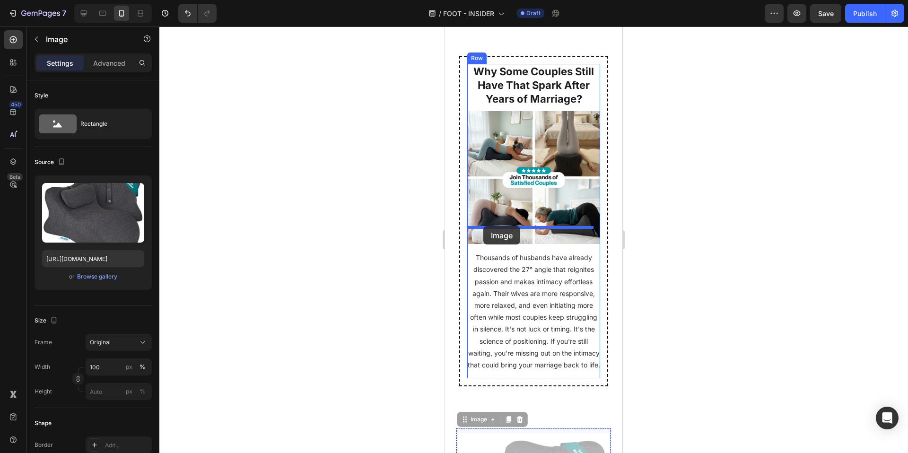
drag, startPoint x: 462, startPoint y: 270, endPoint x: 483, endPoint y: 226, distance: 48.2
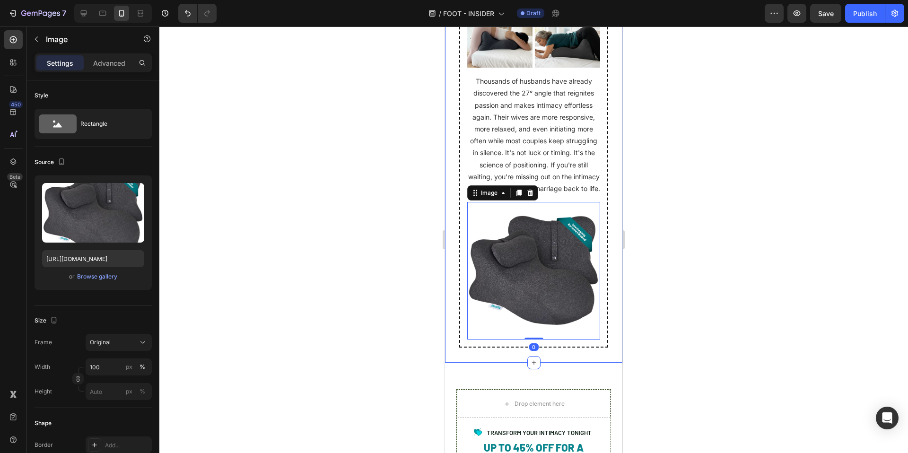
scroll to position [5529, 0]
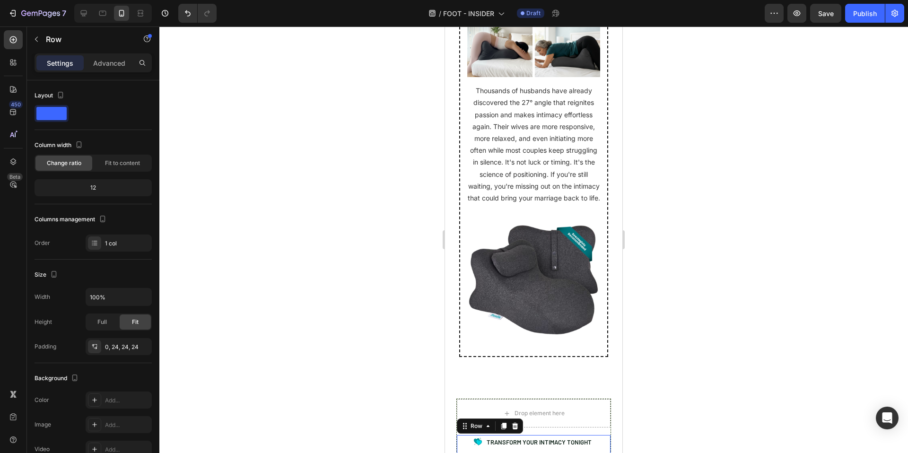
drag, startPoint x: 465, startPoint y: 271, endPoint x: 488, endPoint y: 183, distance: 90.8
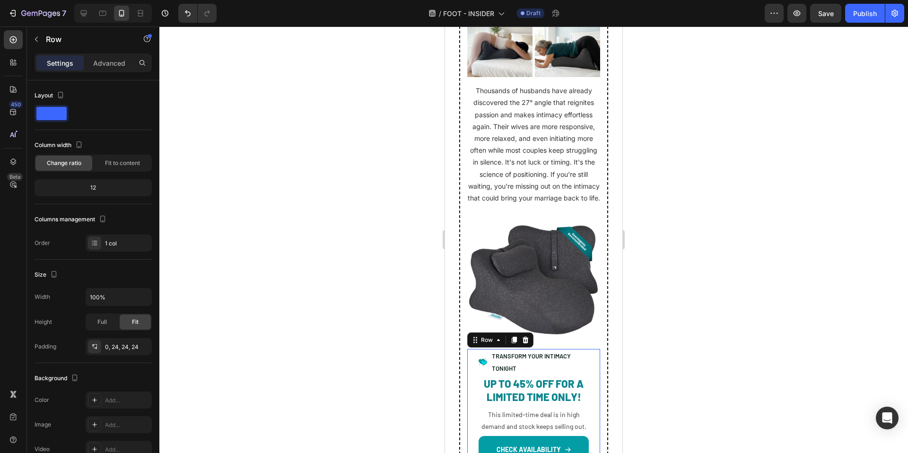
click at [718, 366] on div at bounding box center [533, 239] width 749 height 427
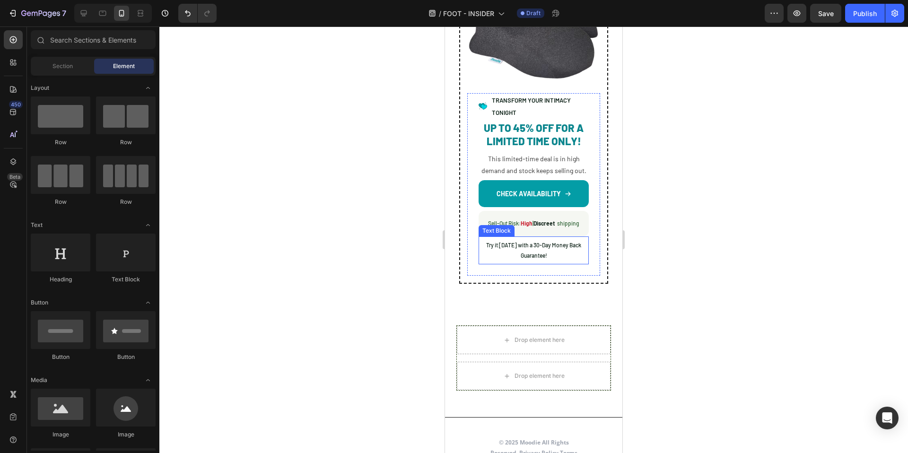
scroll to position [5785, 0]
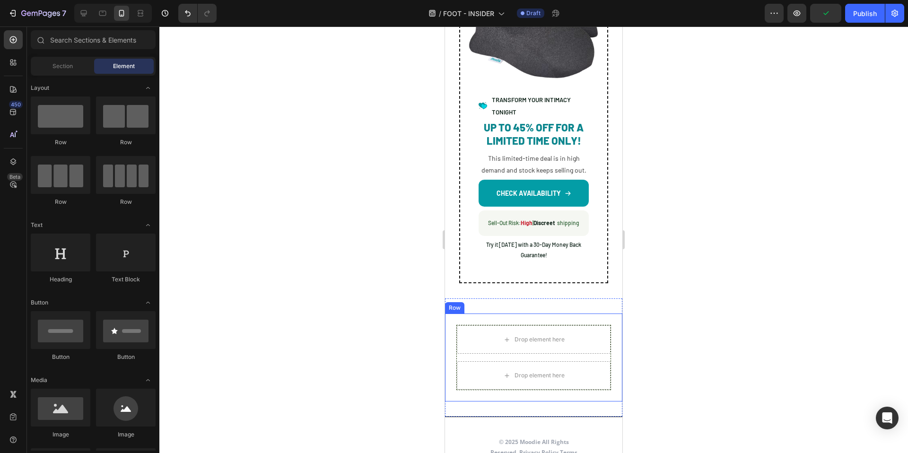
click at [496, 314] on div "Drop element here Drop element here Row Row" at bounding box center [533, 358] width 177 height 88
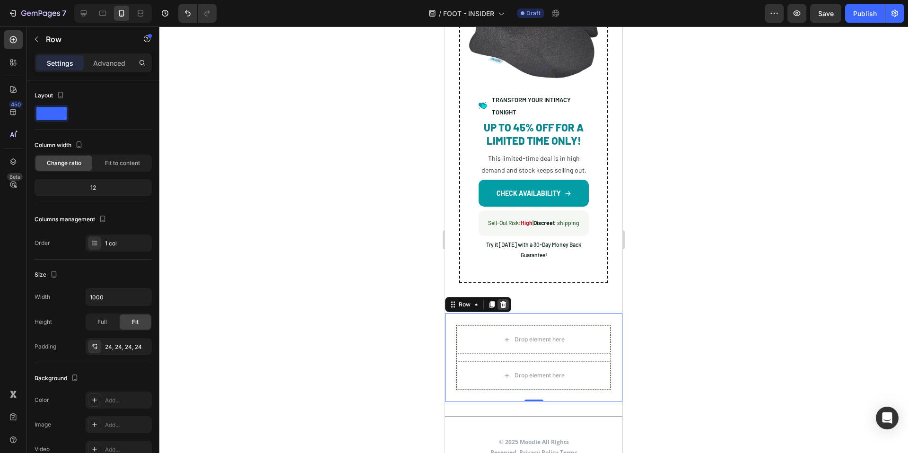
click at [505, 301] on icon at bounding box center [503, 304] width 6 height 7
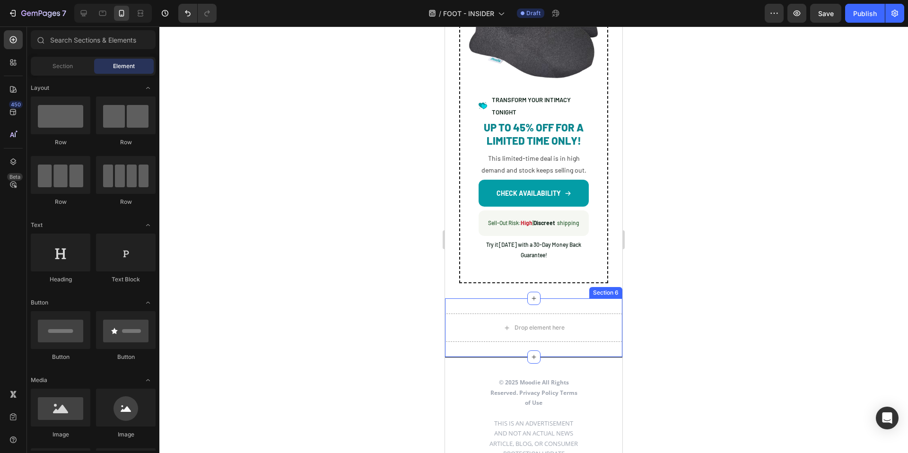
click at [506, 298] on div "Drop element here Section 6" at bounding box center [533, 327] width 177 height 59
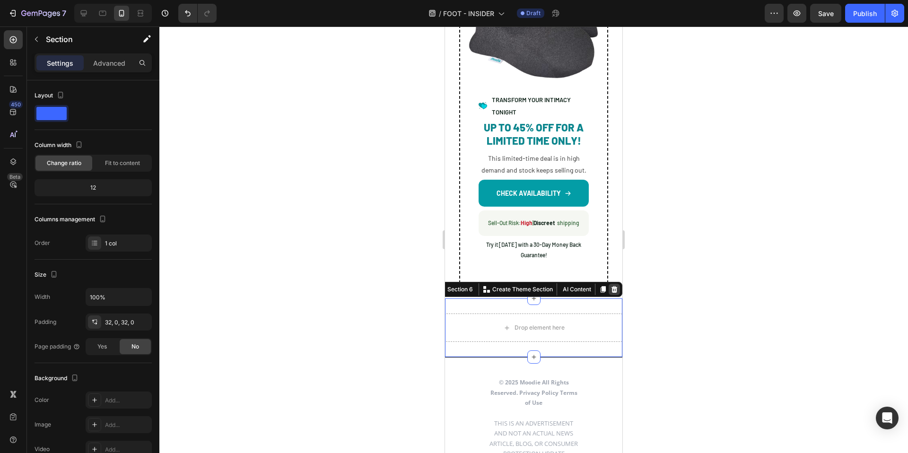
click at [610, 286] on icon at bounding box center [614, 290] width 8 height 8
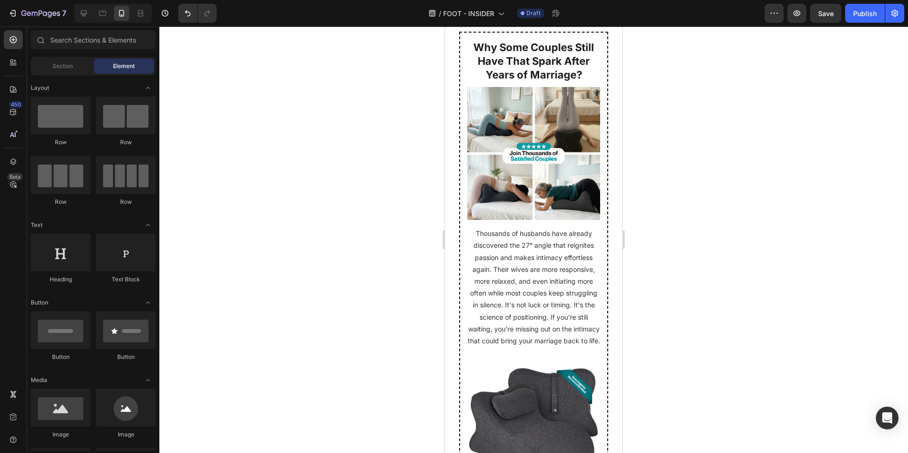
scroll to position [5380, 0]
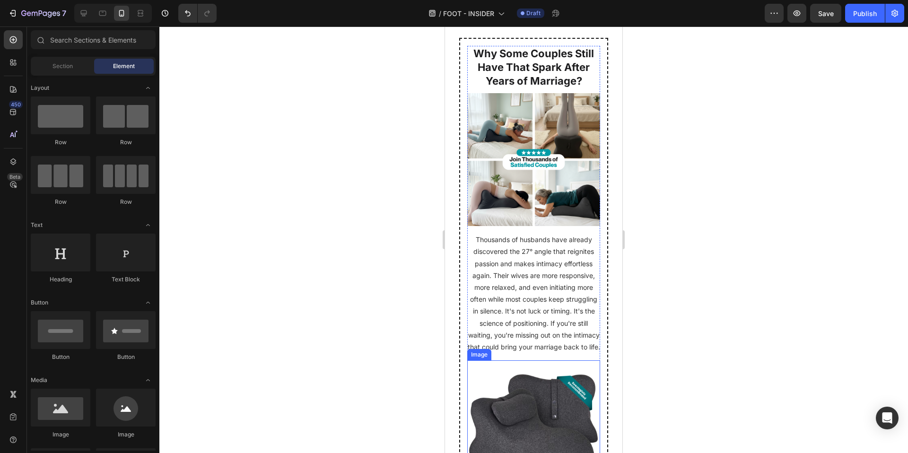
click at [550, 360] on div "Image" at bounding box center [533, 429] width 133 height 138
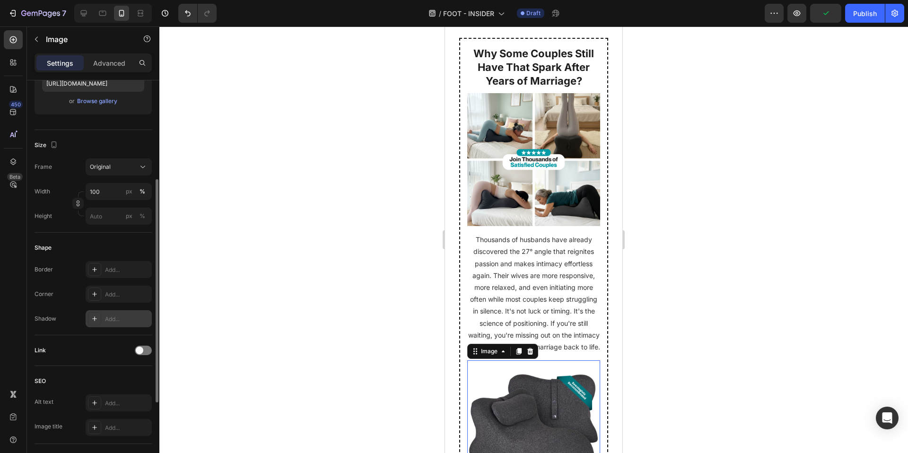
scroll to position [176, 0]
click at [124, 163] on div "Original" at bounding box center [113, 166] width 46 height 9
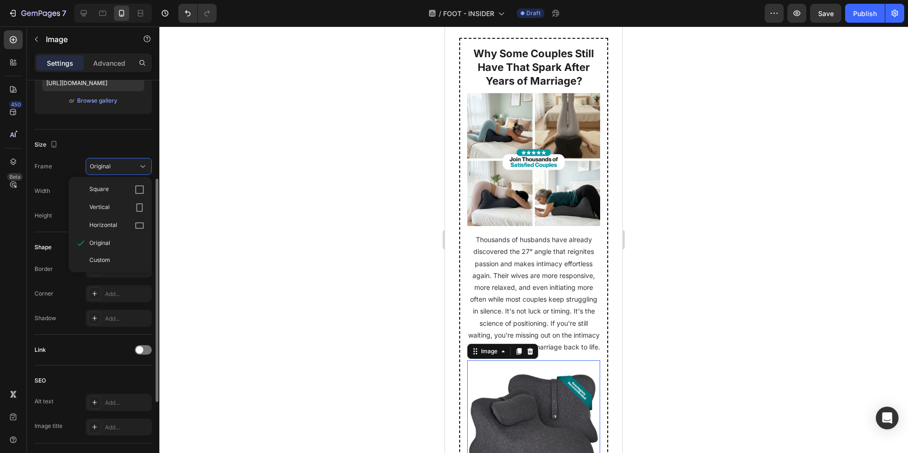
click at [119, 139] on div "Size" at bounding box center [93, 144] width 117 height 15
click at [113, 317] on div "Add..." at bounding box center [127, 318] width 44 height 9
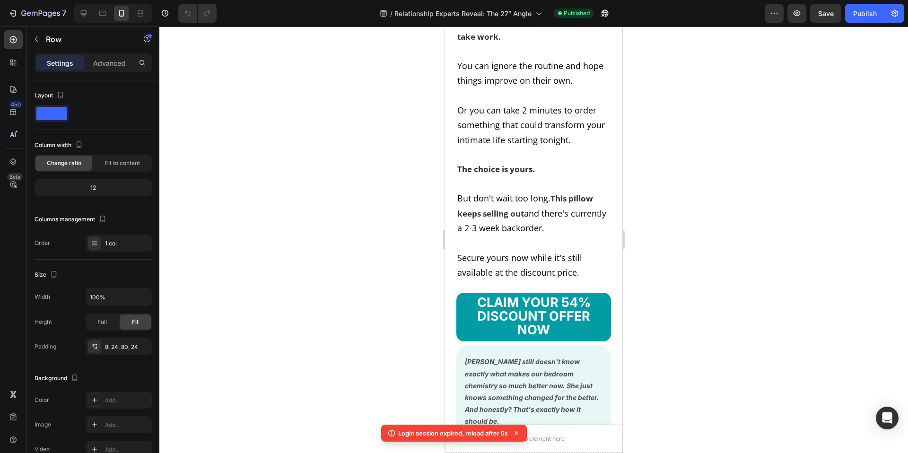
scroll to position [7684, 0]
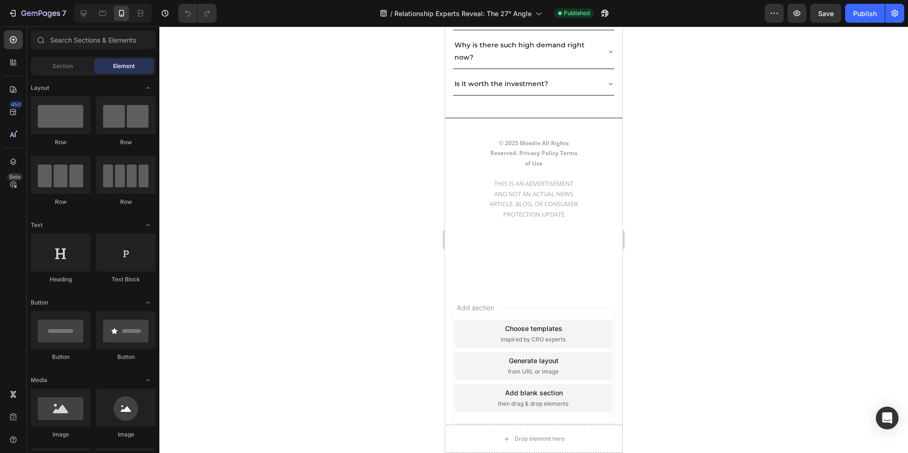
scroll to position [7658, 0]
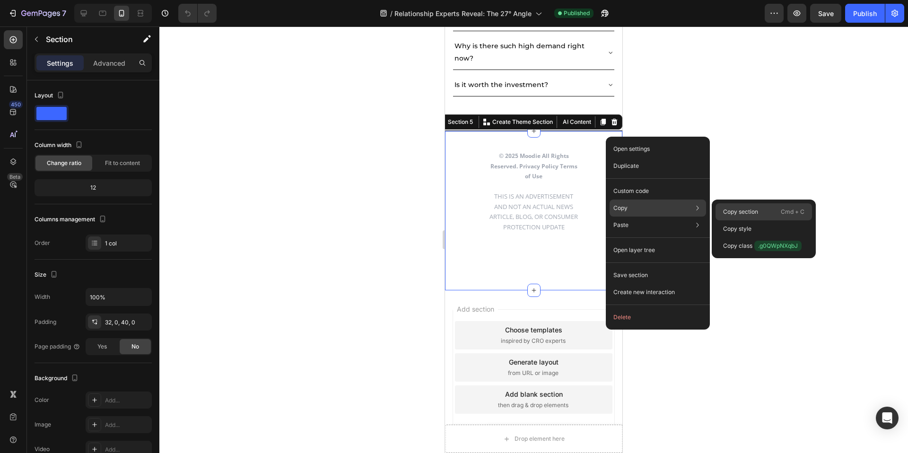
click at [741, 215] on p "Copy section" at bounding box center [740, 212] width 35 height 9
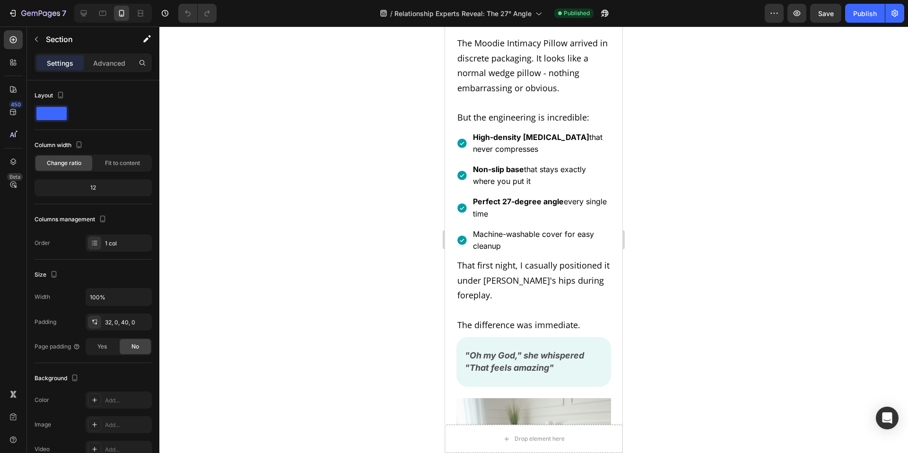
scroll to position [2706, 0]
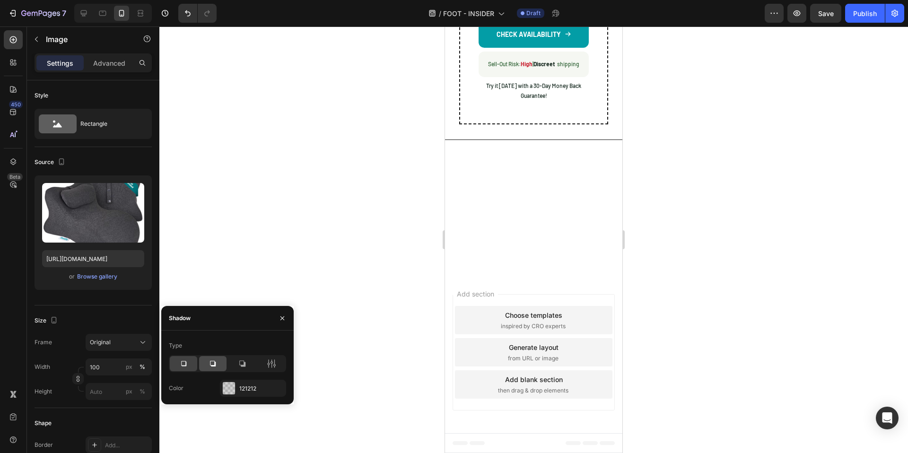
scroll to position [176, 0]
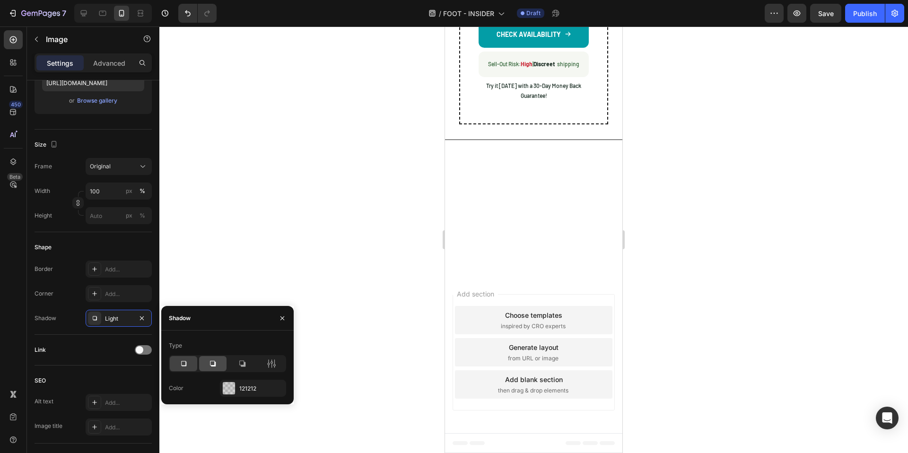
click at [207, 366] on div at bounding box center [212, 363] width 27 height 15
click at [324, 256] on div at bounding box center [533, 239] width 749 height 427
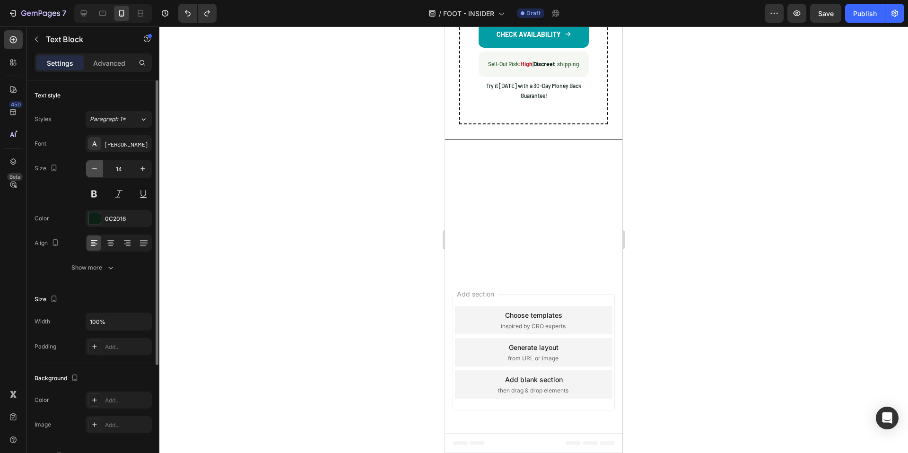
click at [93, 170] on icon "button" at bounding box center [94, 168] width 9 height 9
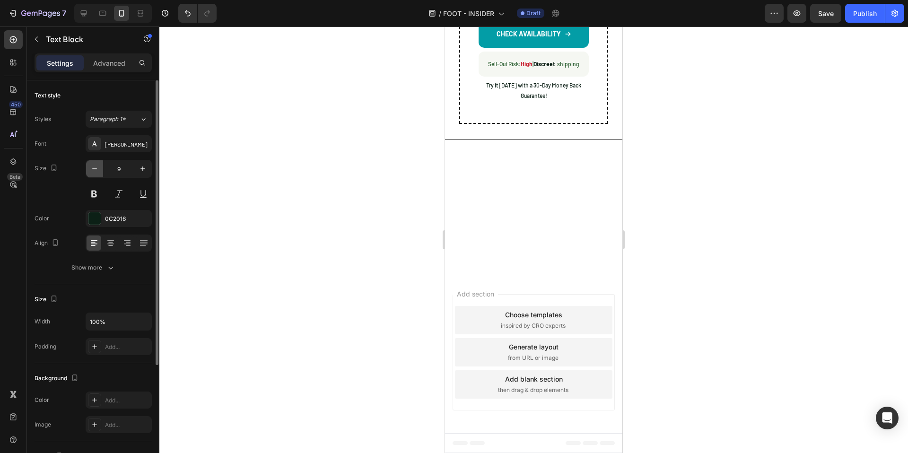
click at [93, 170] on icon "button" at bounding box center [94, 168] width 9 height 9
click at [88, 168] on button "button" at bounding box center [94, 168] width 17 height 17
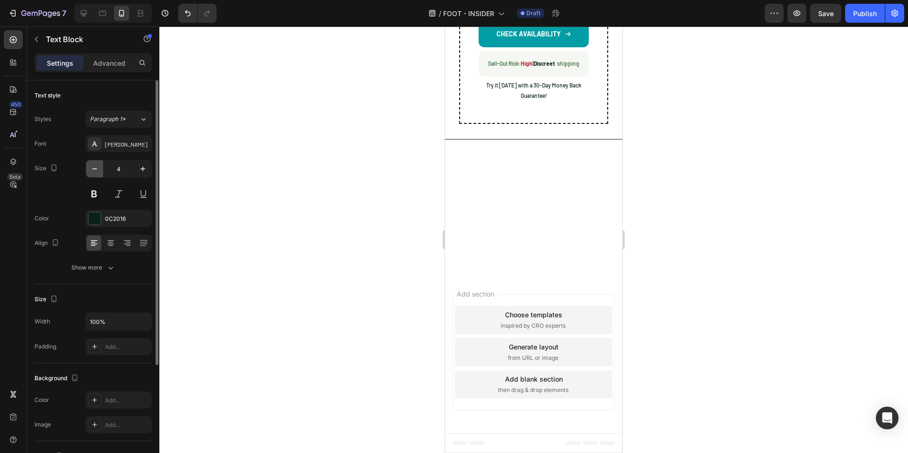
click at [88, 168] on button "button" at bounding box center [94, 168] width 17 height 17
type input "8"
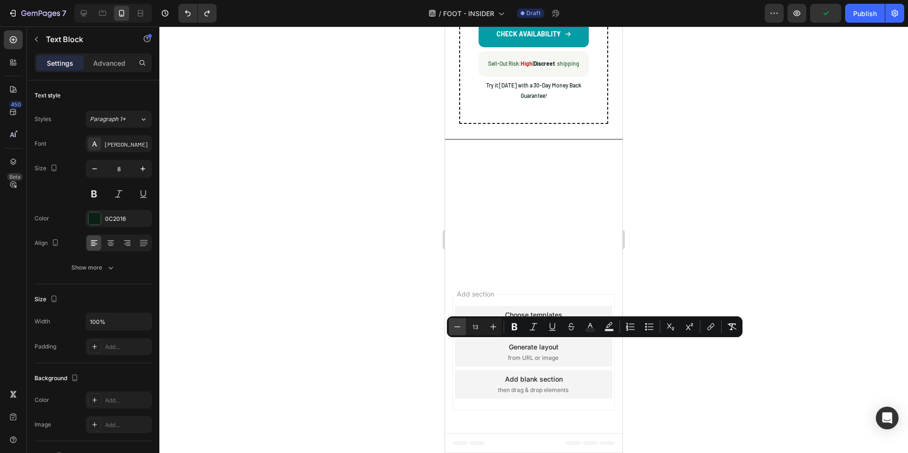
click at [453, 327] on icon "Editor contextual toolbar" at bounding box center [457, 326] width 9 height 9
type input "11"
click at [290, 342] on div at bounding box center [533, 239] width 749 height 427
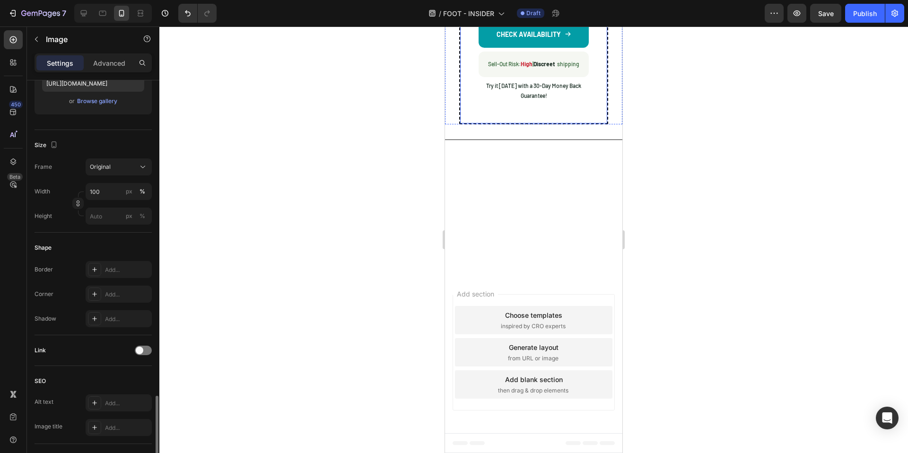
scroll to position [314, 0]
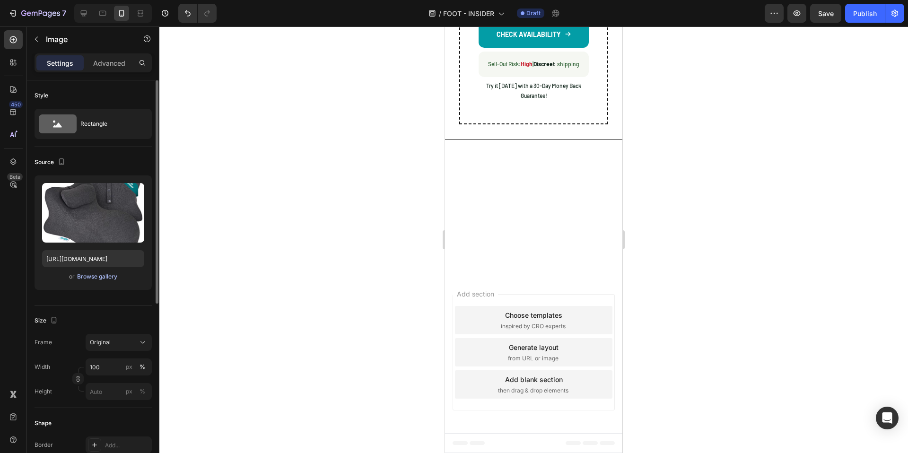
click at [109, 274] on div "Browse gallery" at bounding box center [97, 276] width 40 height 9
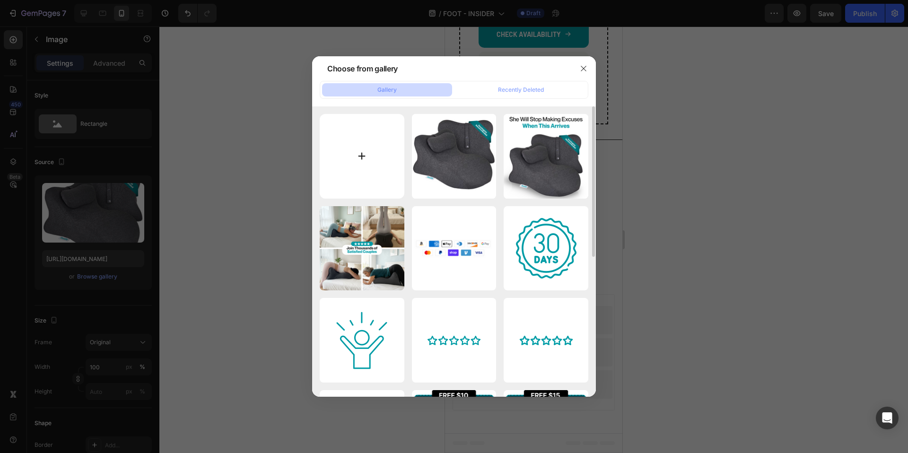
click at [360, 165] on input "file" at bounding box center [362, 156] width 85 height 85
type input "C:\fakepath\Moodie Final Product Images (14).png"
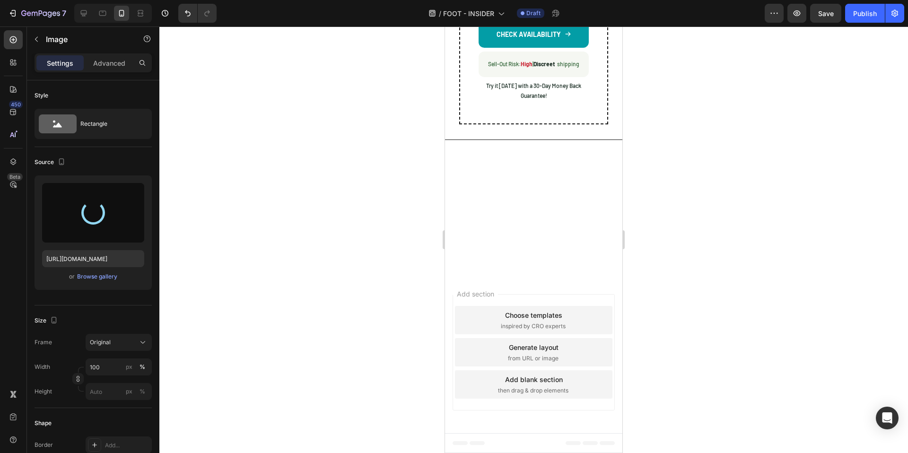
type input "https://cdn.shopify.com/s/files/1/0662/5512/6598/files/gempages_582085952994804…"
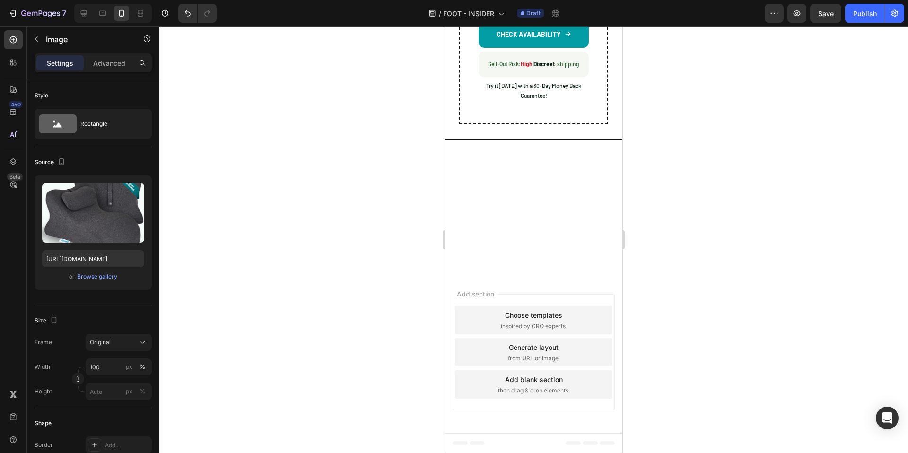
click at [310, 256] on div at bounding box center [533, 239] width 749 height 427
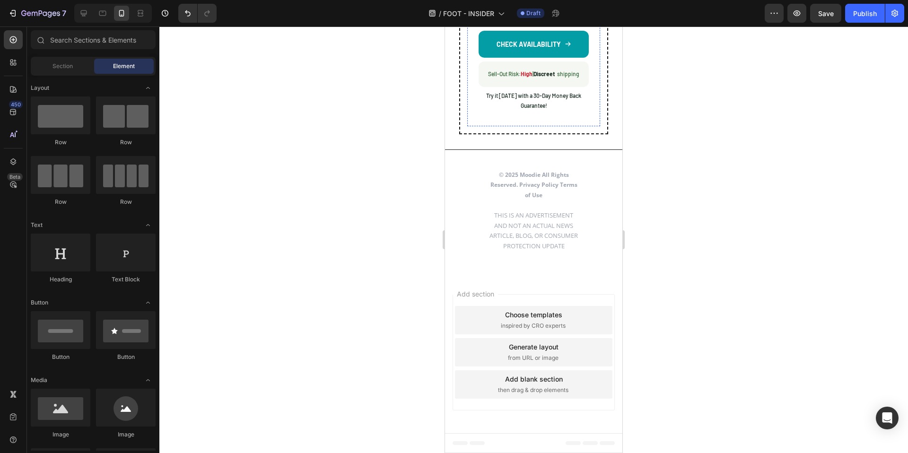
scroll to position [5477, 0]
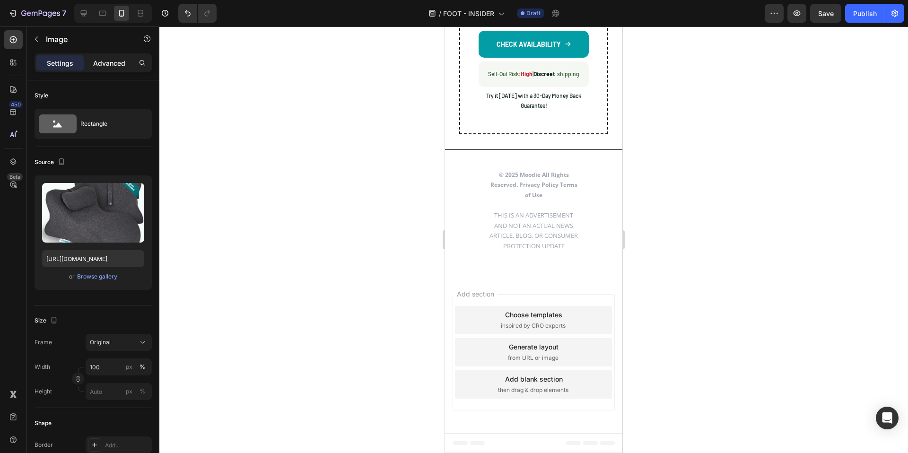
click at [109, 60] on p "Advanced" at bounding box center [109, 63] width 32 height 10
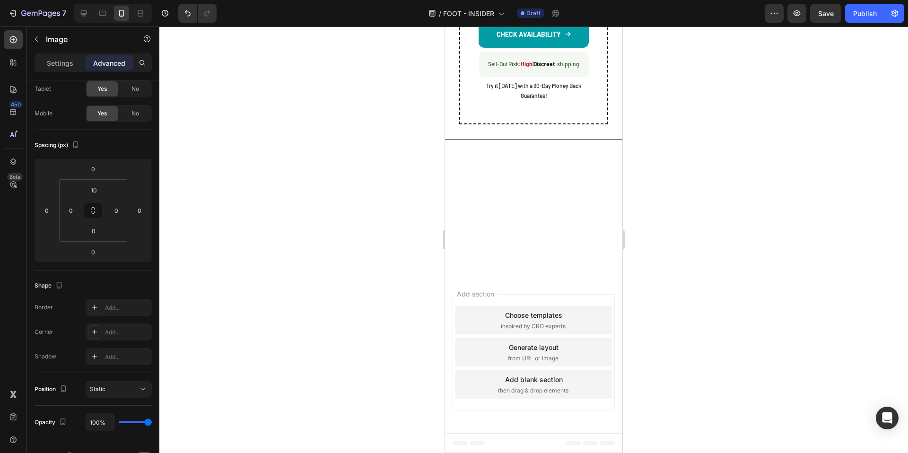
scroll to position [5402, 0]
click at [51, 56] on div "Settings" at bounding box center [59, 62] width 47 height 15
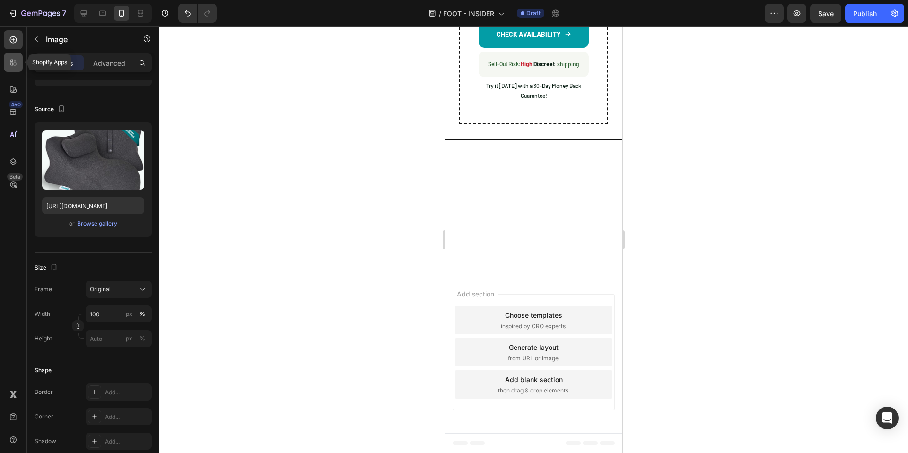
click at [20, 61] on div at bounding box center [13, 62] width 19 height 19
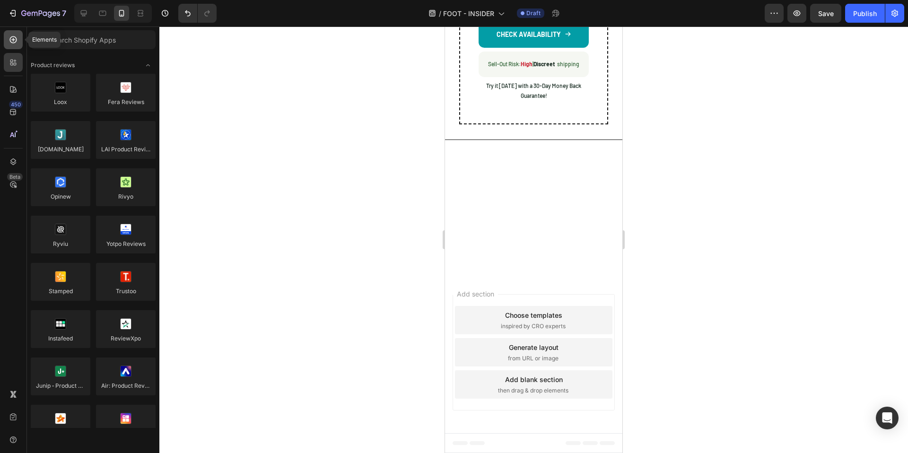
click at [7, 45] on div at bounding box center [13, 39] width 19 height 19
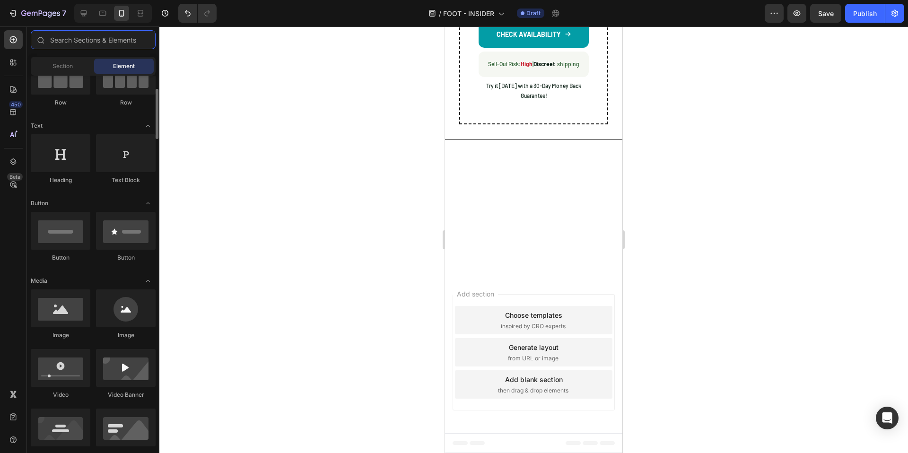
scroll to position [109, 0]
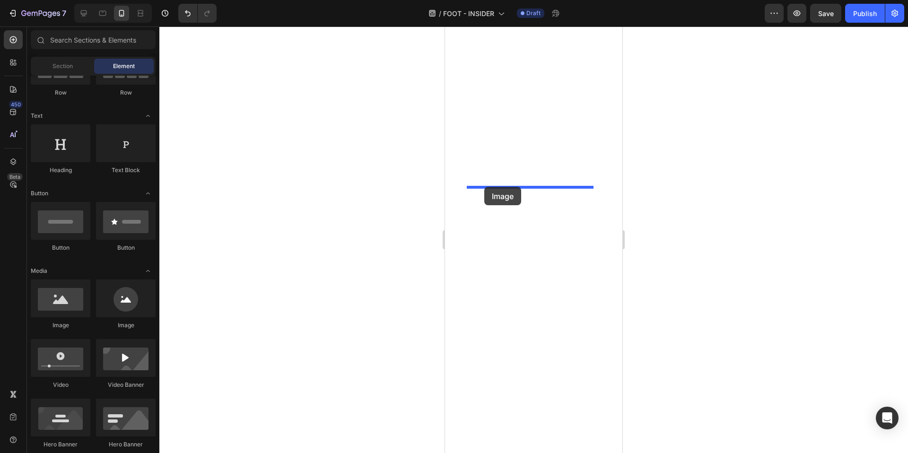
drag, startPoint x: 526, startPoint y: 327, endPoint x: 484, endPoint y: 187, distance: 146.2
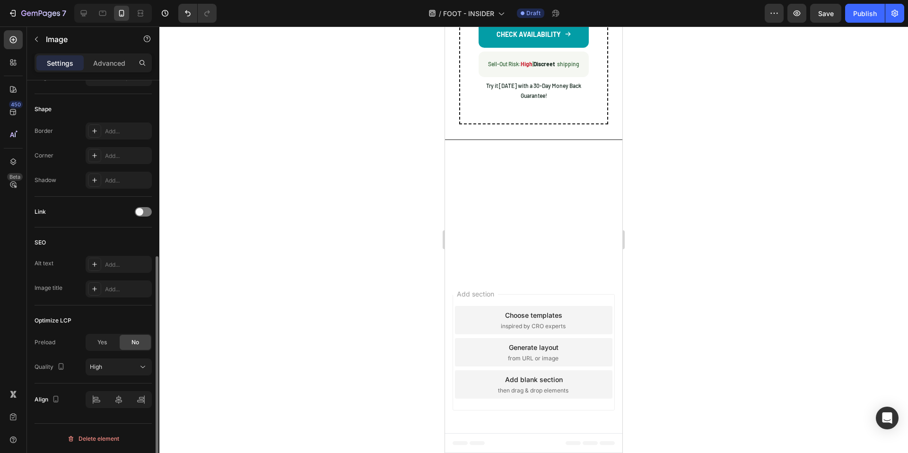
scroll to position [314, 0]
click at [111, 367] on div "High" at bounding box center [114, 366] width 48 height 9
click at [110, 366] on div "High" at bounding box center [114, 366] width 48 height 9
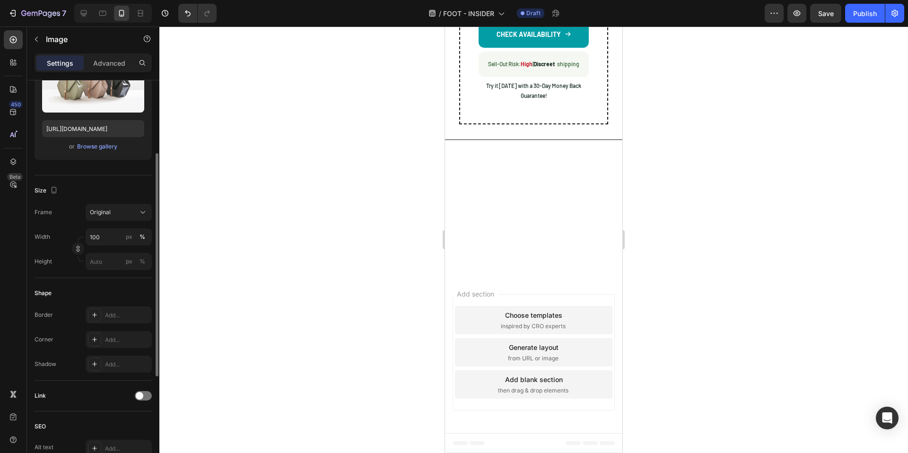
scroll to position [139, 0]
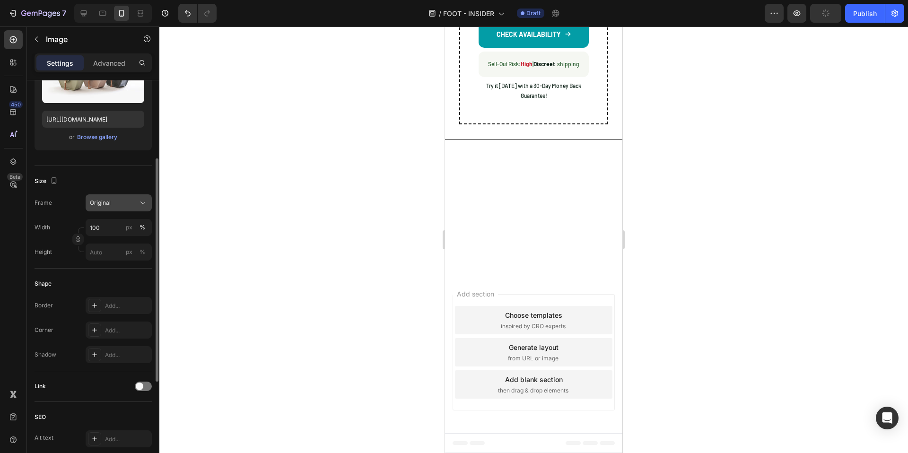
click at [119, 203] on div "Original" at bounding box center [113, 203] width 46 height 9
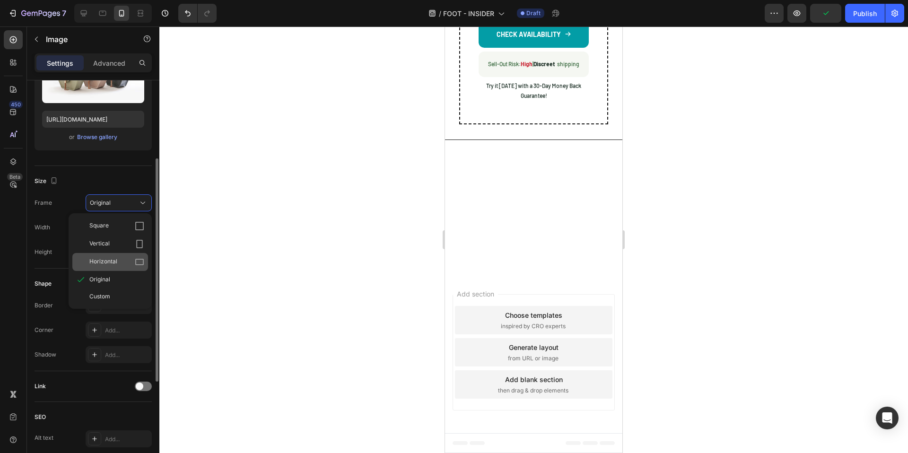
click at [121, 256] on div "Horizontal" at bounding box center [110, 262] width 76 height 18
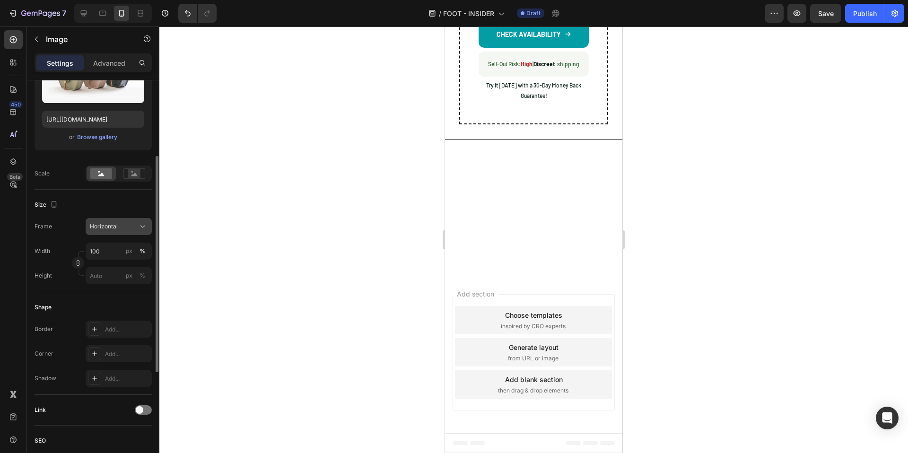
click at [114, 232] on button "Horizontal" at bounding box center [119, 226] width 66 height 17
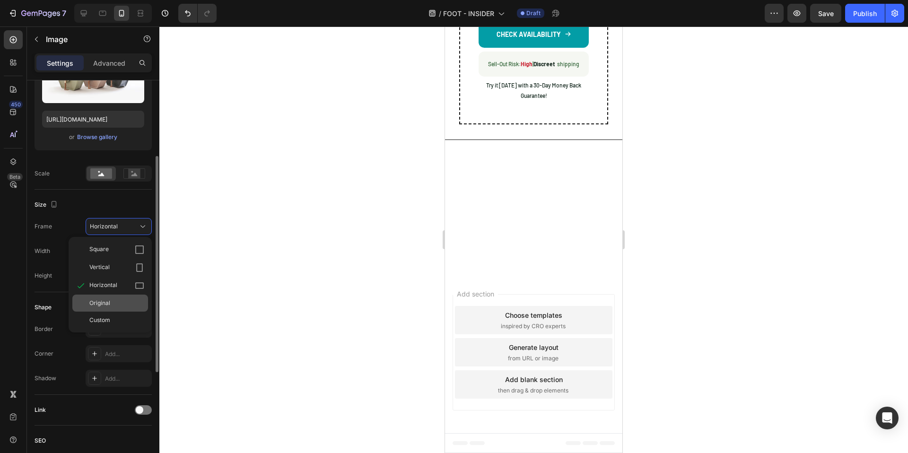
click at [104, 304] on span "Original" at bounding box center [99, 303] width 21 height 9
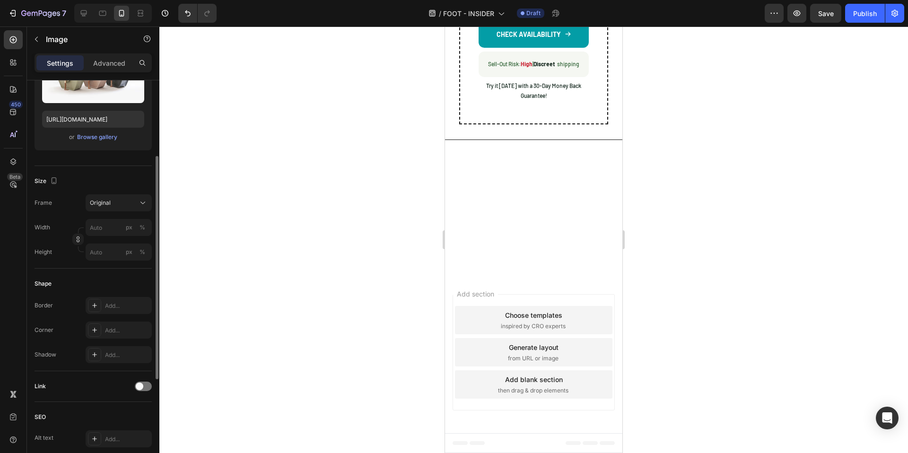
scroll to position [0, 0]
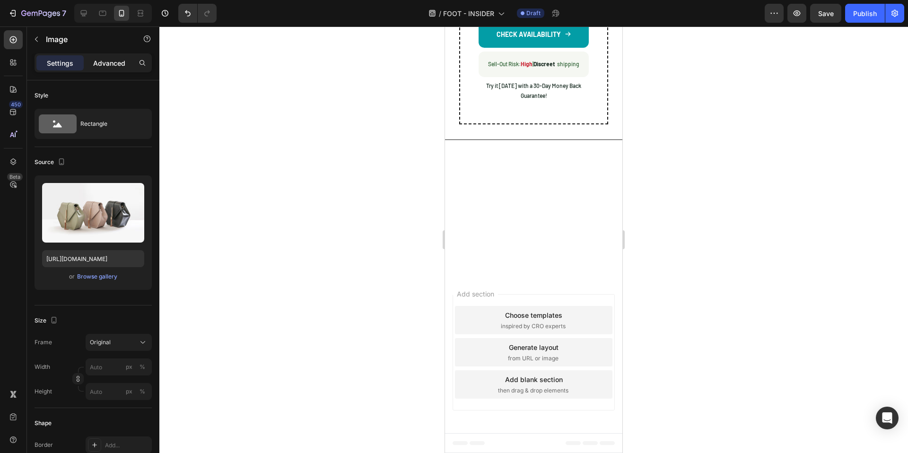
click at [100, 65] on p "Advanced" at bounding box center [109, 63] width 32 height 10
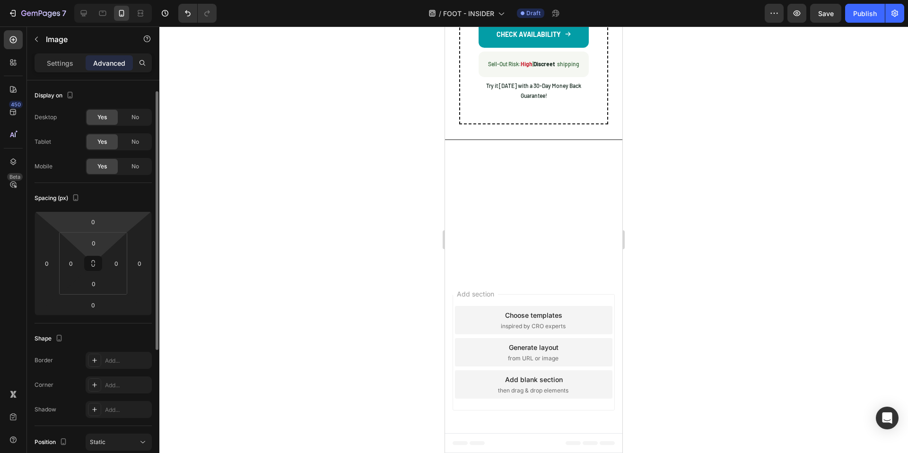
scroll to position [188, 0]
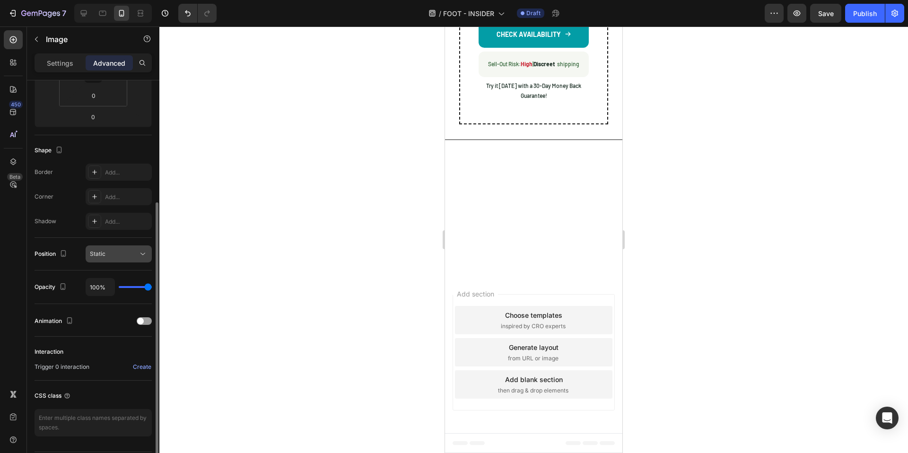
click at [113, 250] on div "Static" at bounding box center [114, 254] width 48 height 9
click at [73, 240] on div "Position Static" at bounding box center [93, 254] width 117 height 33
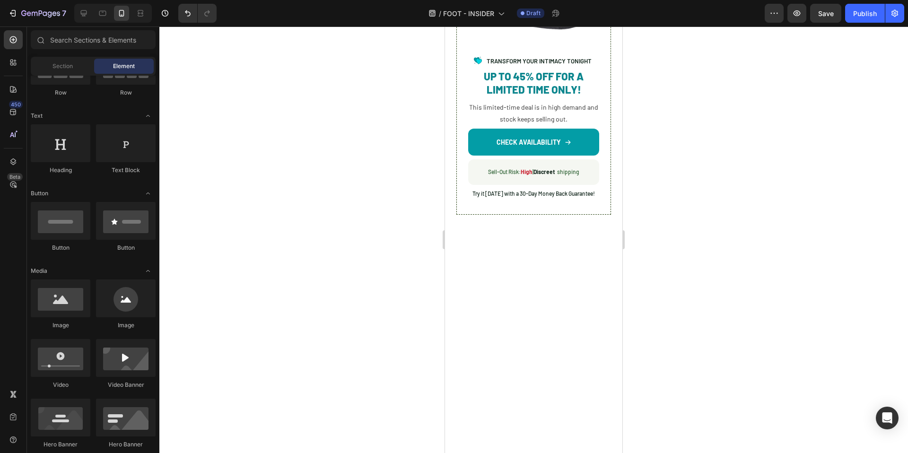
scroll to position [2808, 0]
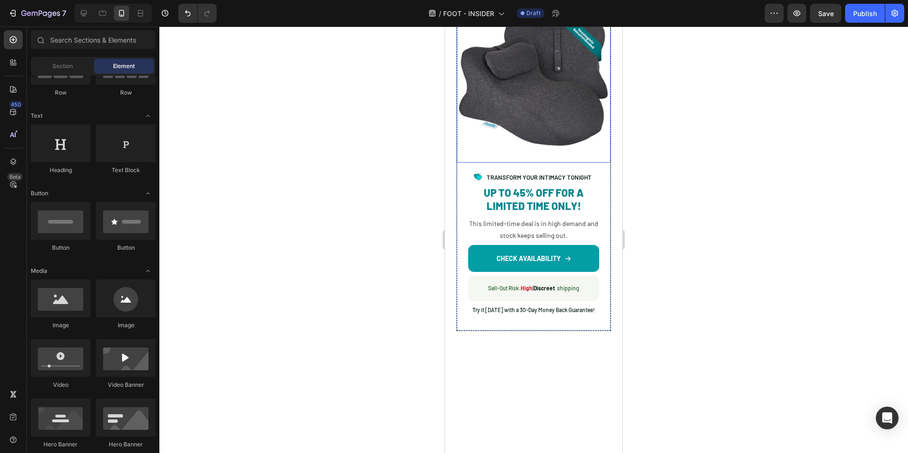
click at [524, 163] on img at bounding box center [534, 86] width 154 height 154
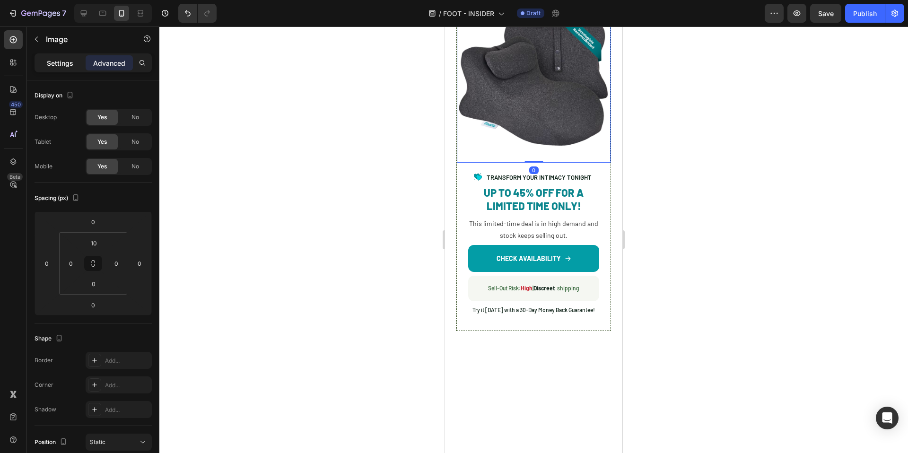
click at [68, 60] on p "Settings" at bounding box center [60, 63] width 26 height 10
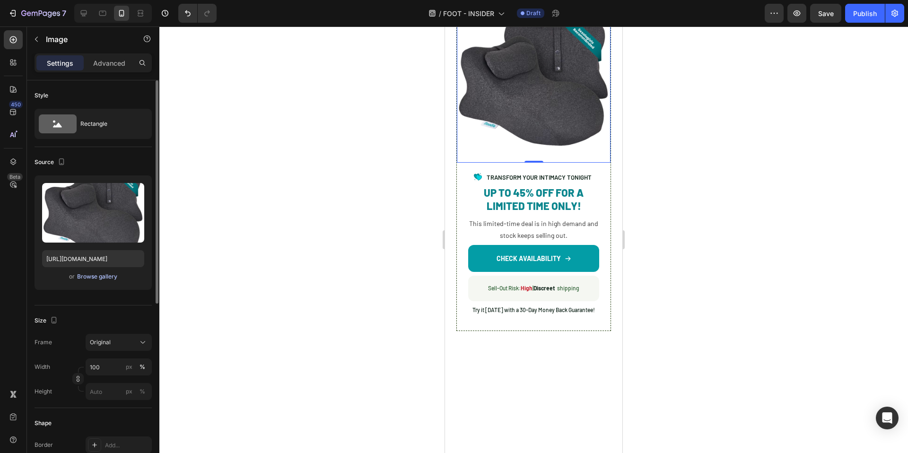
click at [97, 275] on div "Browse gallery" at bounding box center [97, 276] width 40 height 9
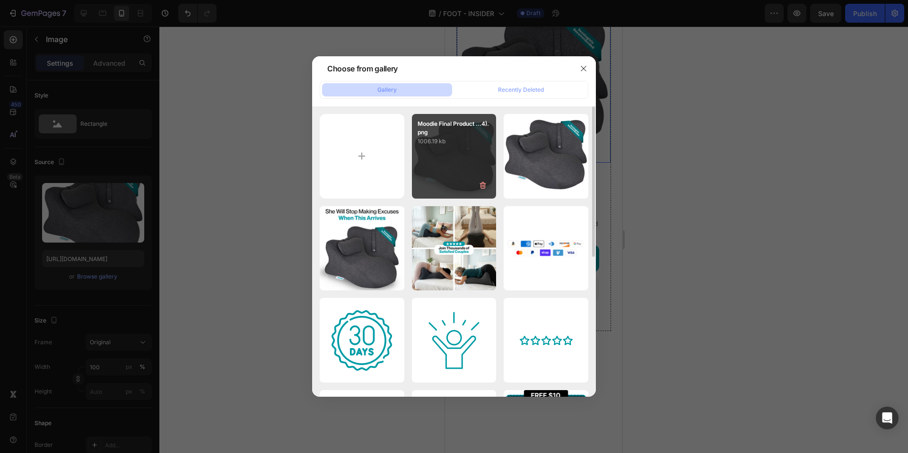
click at [464, 149] on div "Moodie Final Product ...4).png 1006.19 kb" at bounding box center [454, 156] width 85 height 85
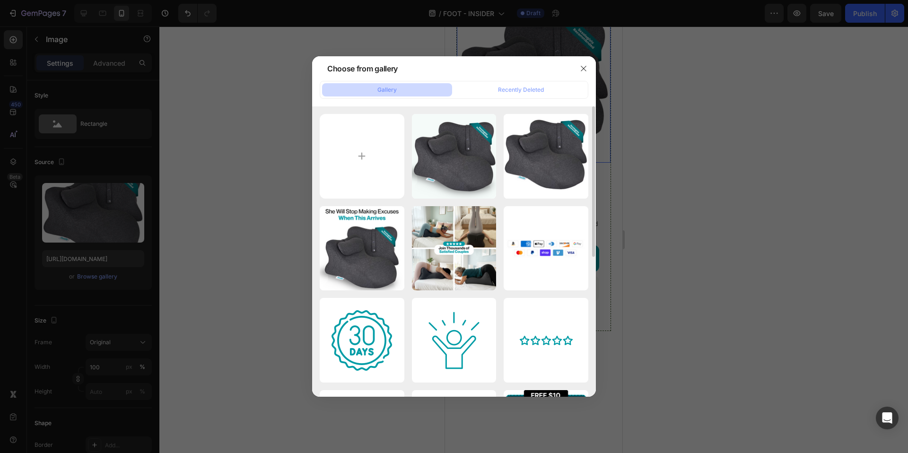
type input "https://cdn.shopify.com/s/files/1/0662/5512/6598/files/gempages_582085952994804…"
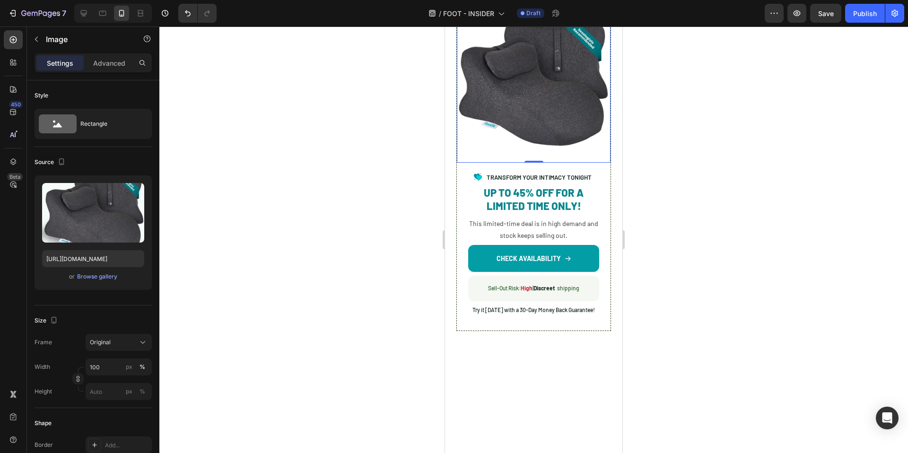
click at [282, 276] on div at bounding box center [533, 239] width 749 height 427
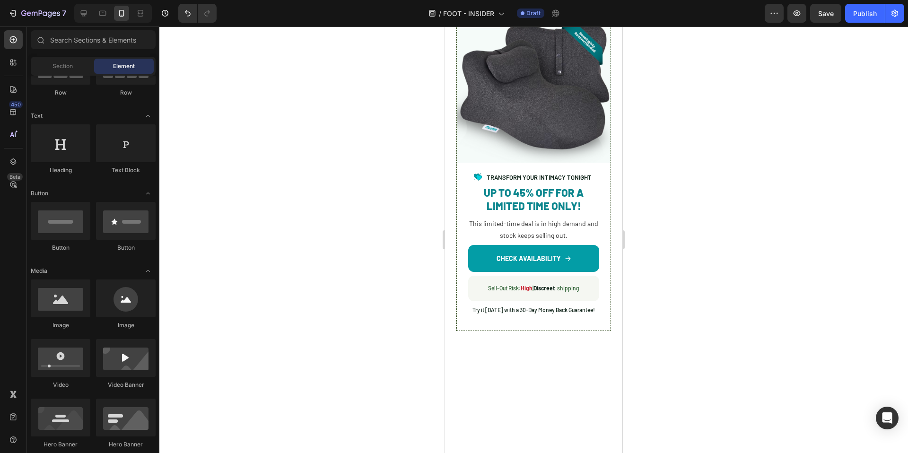
click at [471, 10] on div "No More 'Not Tonight'" at bounding box center [533, 3] width 155 height 16
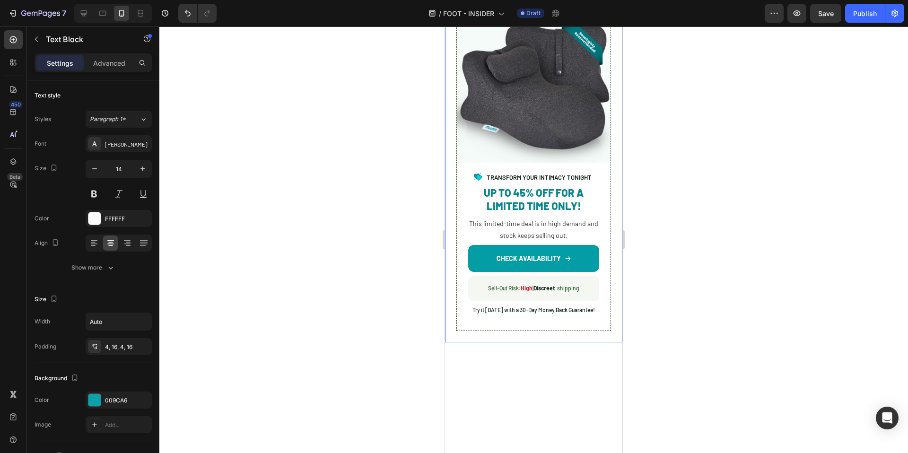
click at [454, 173] on div "Image Image TRANSFORM YOUR INTIMACY TONIGHT Text Block Advanced List UP TO 45% …" at bounding box center [533, 166] width 177 height 349
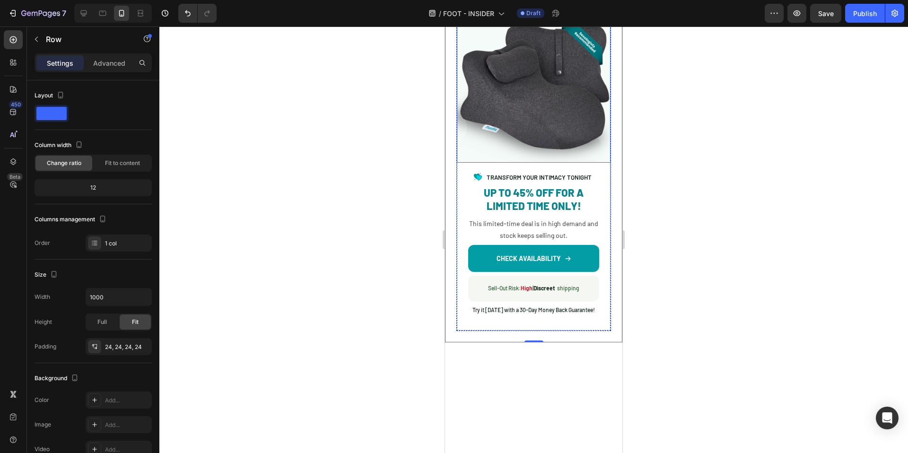
click at [594, 163] on img at bounding box center [534, 86] width 154 height 154
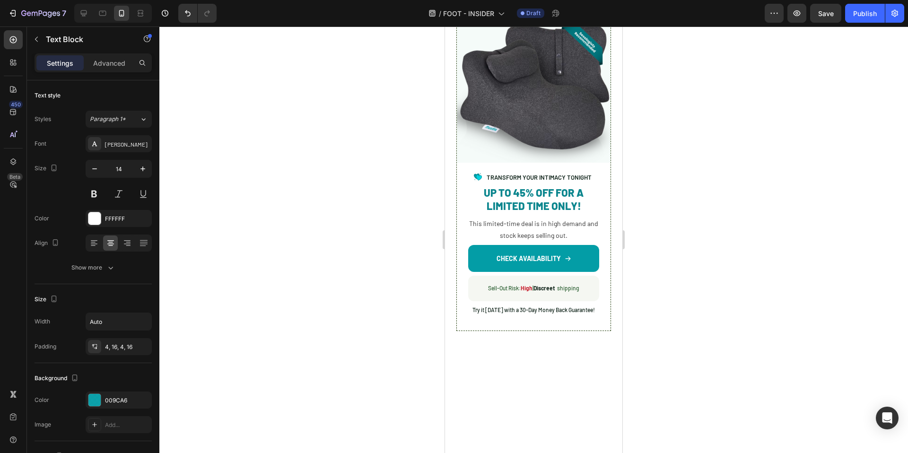
click at [736, 212] on div at bounding box center [533, 239] width 749 height 427
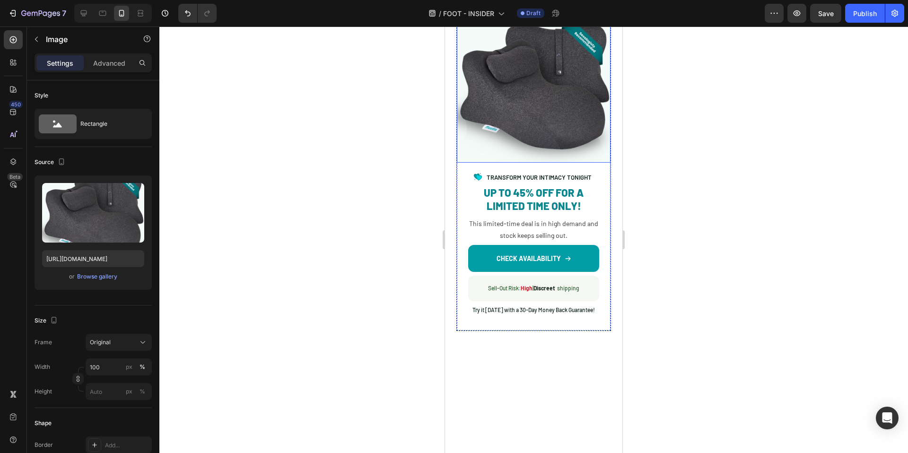
click at [597, 163] on img at bounding box center [534, 86] width 154 height 154
click at [113, 71] on div "Settings Advanced" at bounding box center [93, 62] width 117 height 19
click at [110, 65] on p "Advanced" at bounding box center [109, 63] width 32 height 10
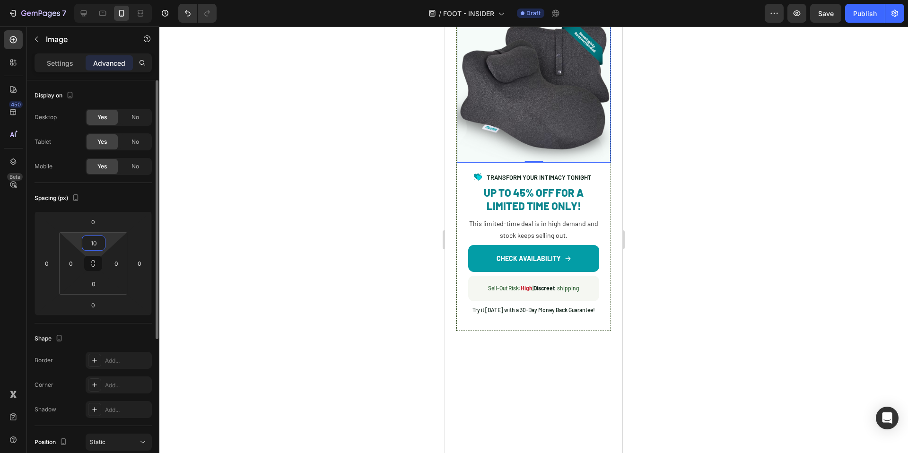
click at [94, 240] on input "10" at bounding box center [93, 243] width 19 height 14
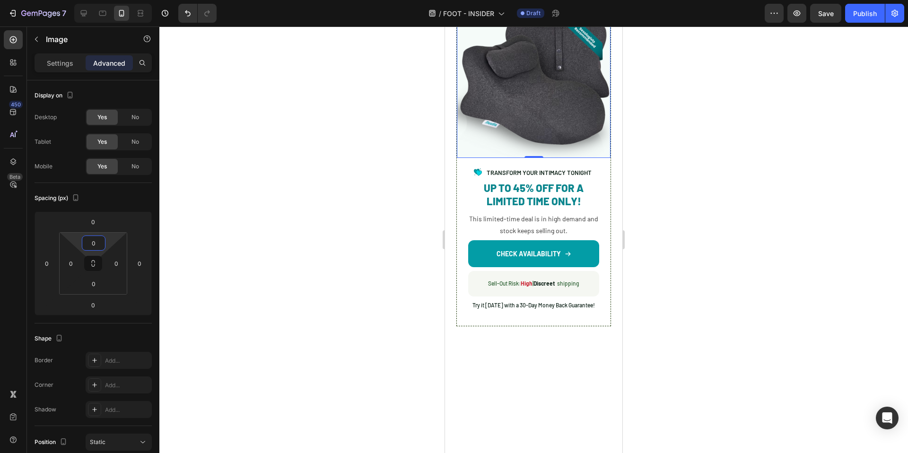
type input "0"
click at [331, 270] on div at bounding box center [533, 239] width 749 height 427
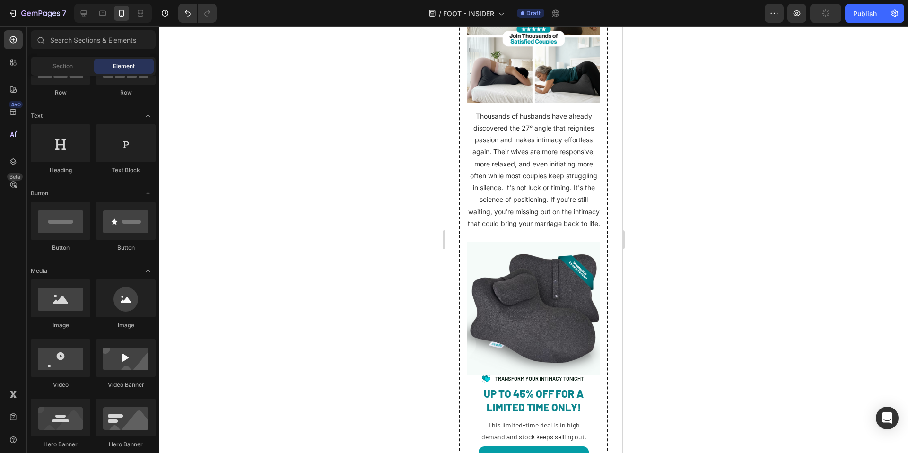
scroll to position [5195, 0]
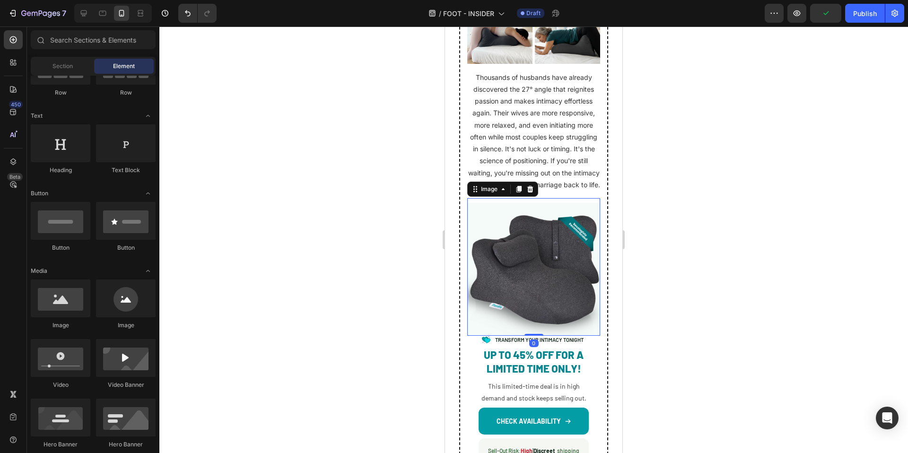
click at [502, 198] on div "Image 0" at bounding box center [533, 267] width 133 height 138
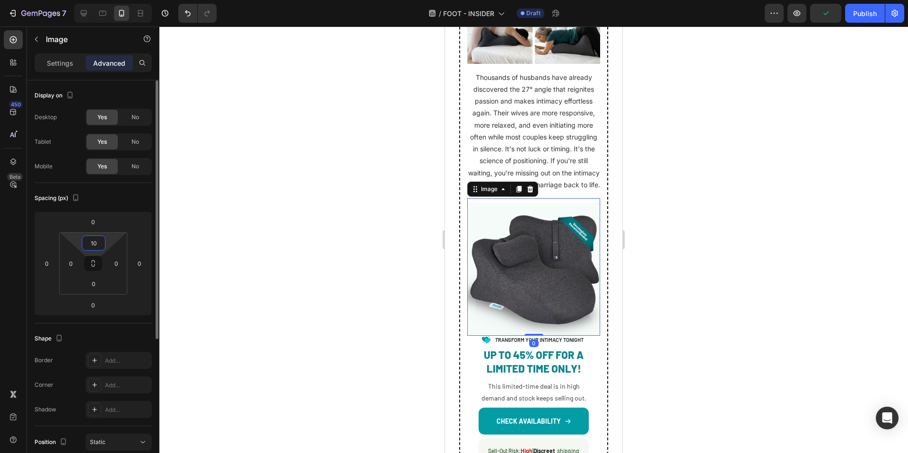
click at [99, 243] on input "10" at bounding box center [93, 243] width 19 height 14
type input "0"
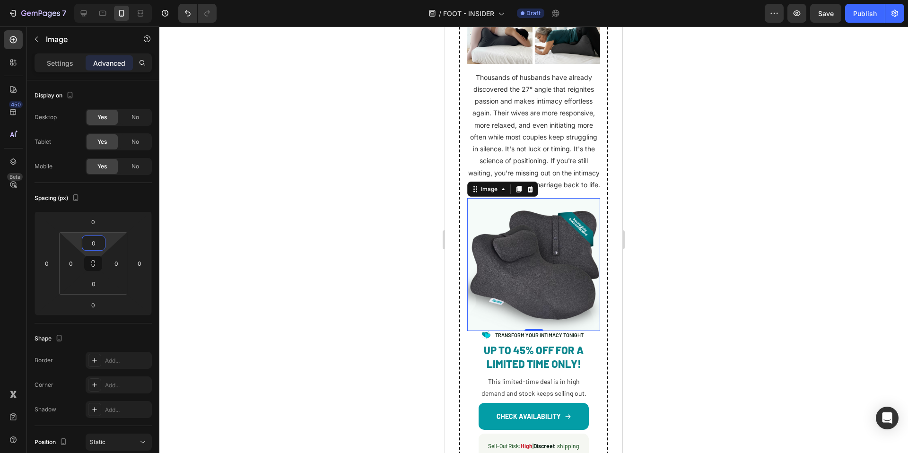
click at [289, 251] on div at bounding box center [533, 239] width 749 height 427
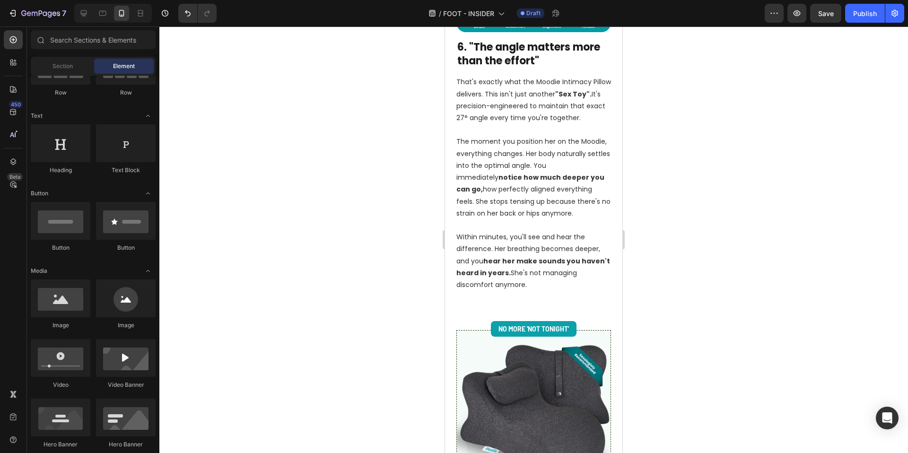
scroll to position [2649, 0]
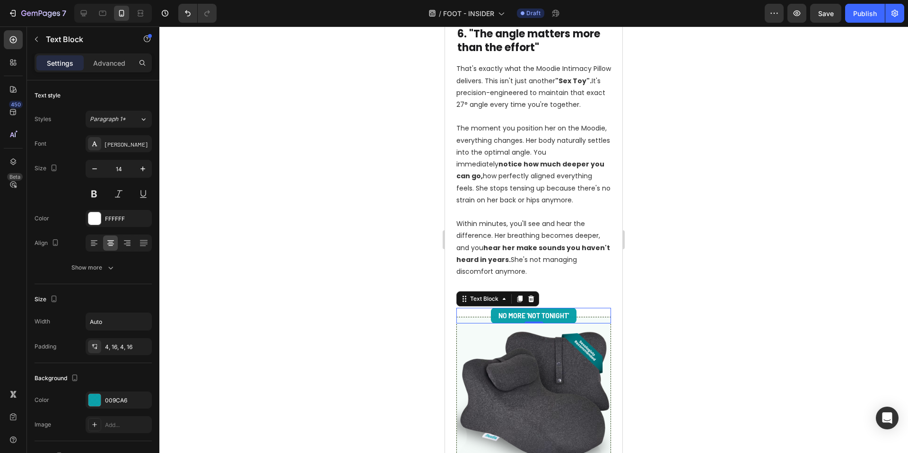
click at [571, 316] on div "No More 'Not Tonight'" at bounding box center [534, 316] width 86 height 16
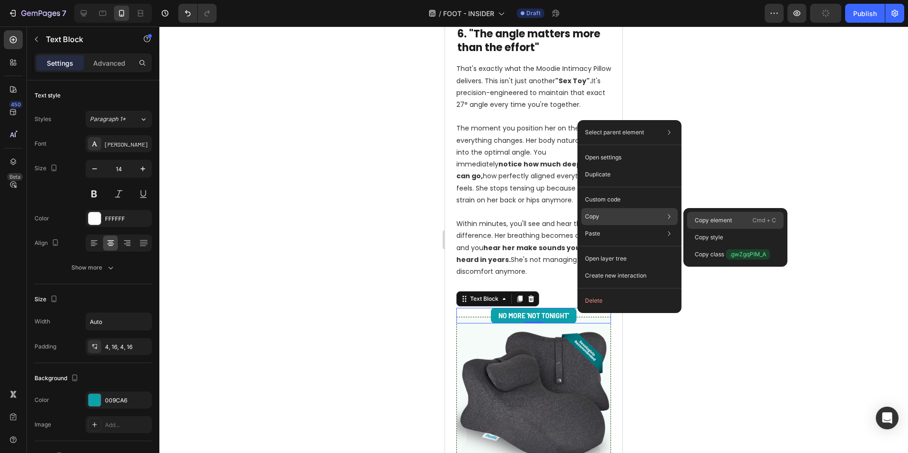
click at [718, 226] on div "Copy element Cmd + C" at bounding box center [735, 220] width 96 height 17
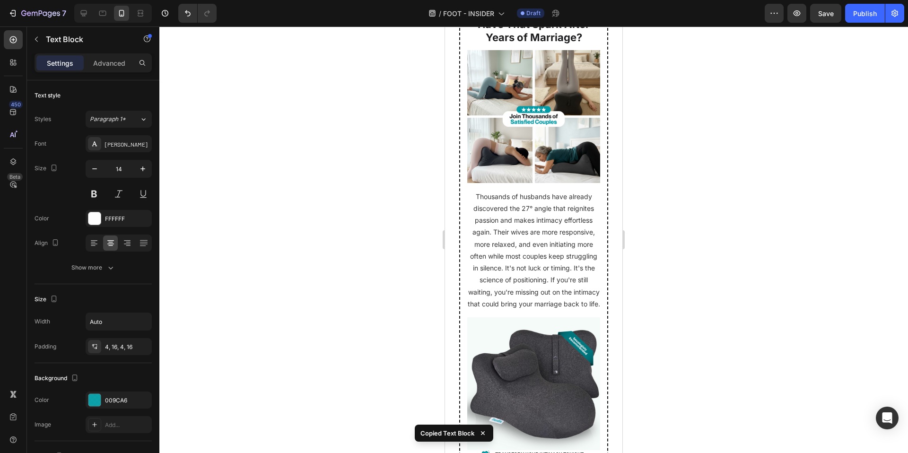
scroll to position [5075, 0]
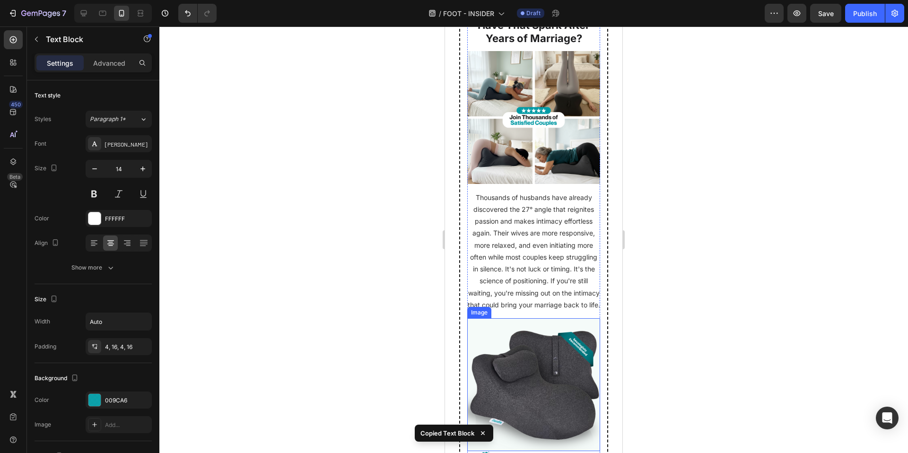
click at [551, 318] on img at bounding box center [533, 384] width 133 height 133
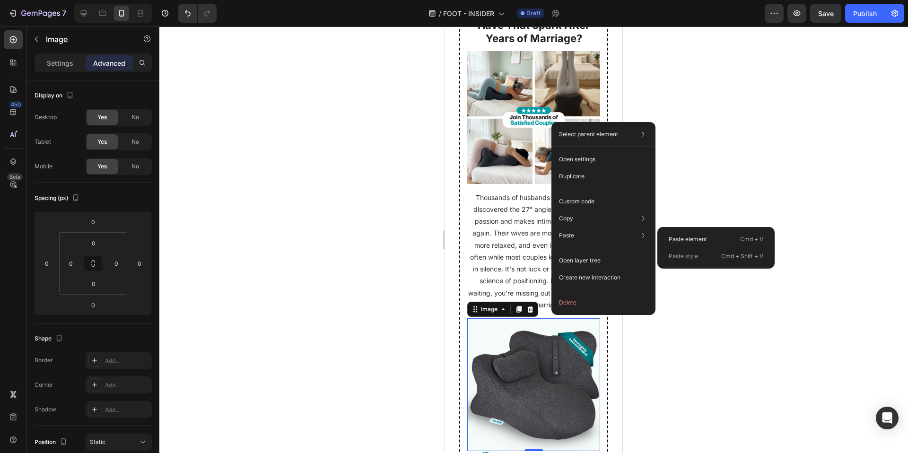
click at [684, 234] on div "Paste element Cmd + V" at bounding box center [716, 239] width 110 height 17
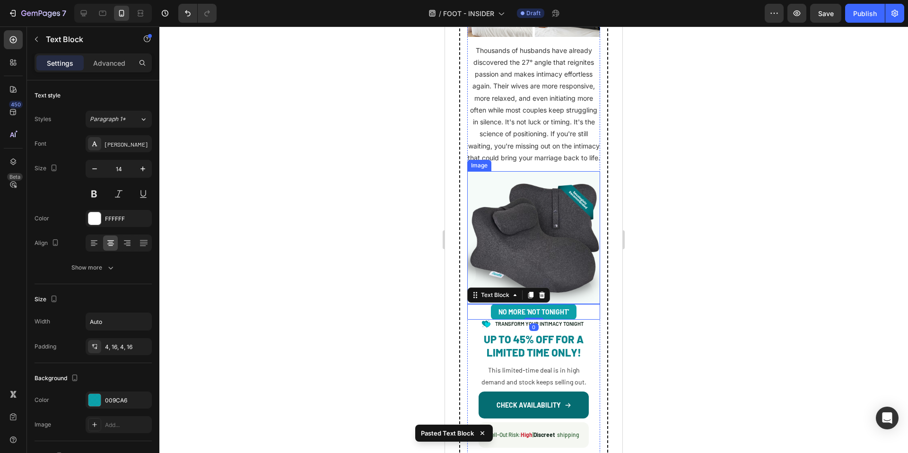
scroll to position [5245, 0]
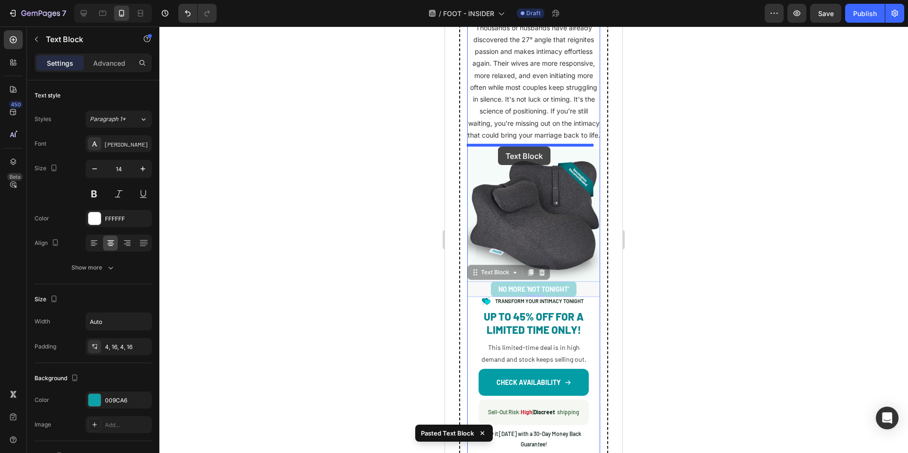
drag, startPoint x: 476, startPoint y: 263, endPoint x: 498, endPoint y: 147, distance: 118.4
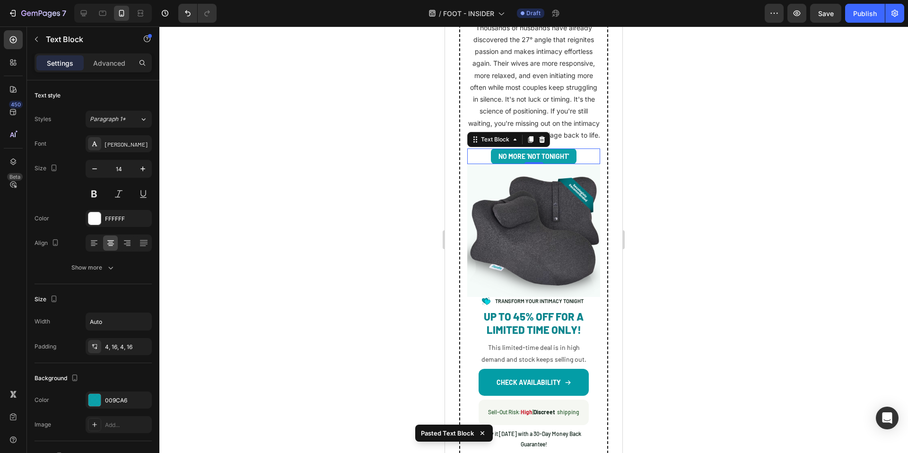
click at [670, 261] on div at bounding box center [533, 239] width 749 height 427
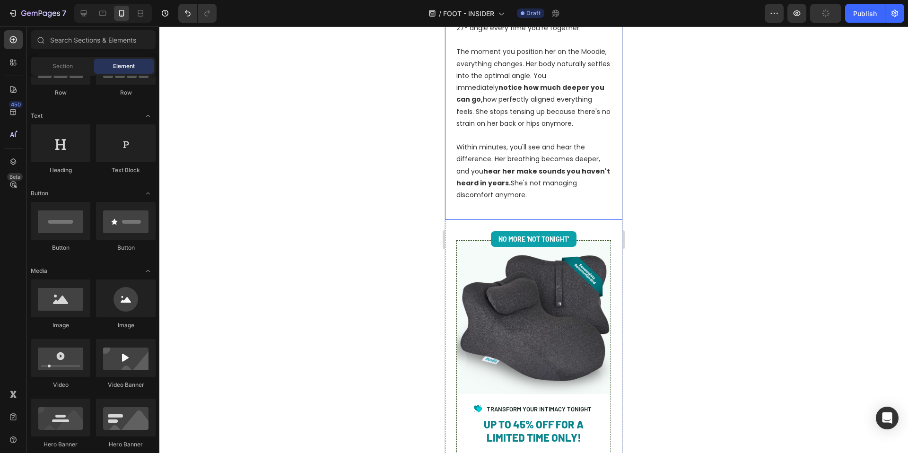
scroll to position [2765, 0]
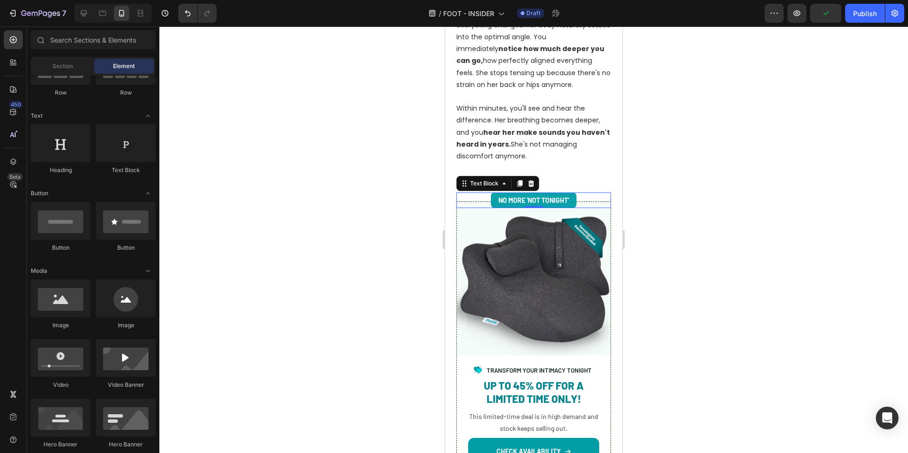
click at [566, 206] on div "No More 'Not Tonight'" at bounding box center [534, 200] width 86 height 16
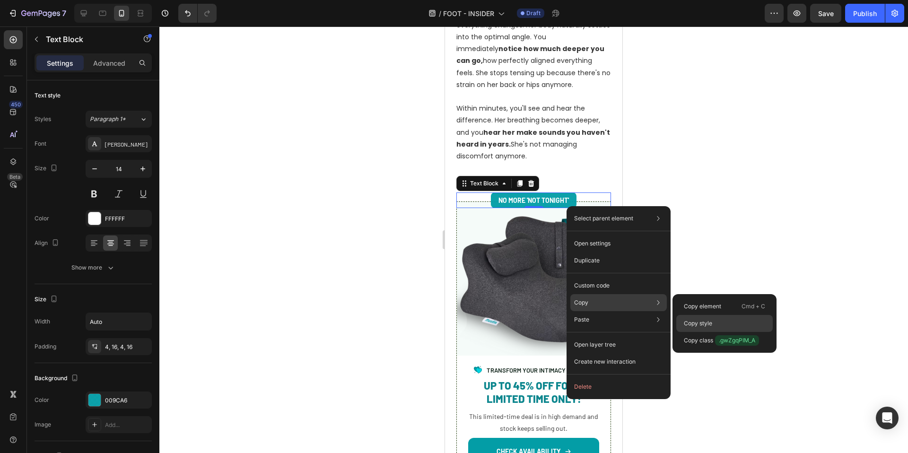
click at [714, 324] on div "Copy style" at bounding box center [724, 323] width 96 height 17
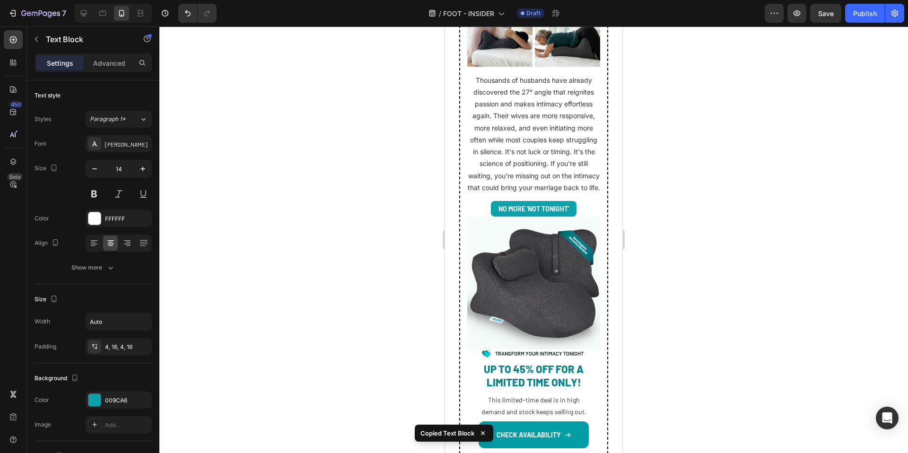
scroll to position [5199, 0]
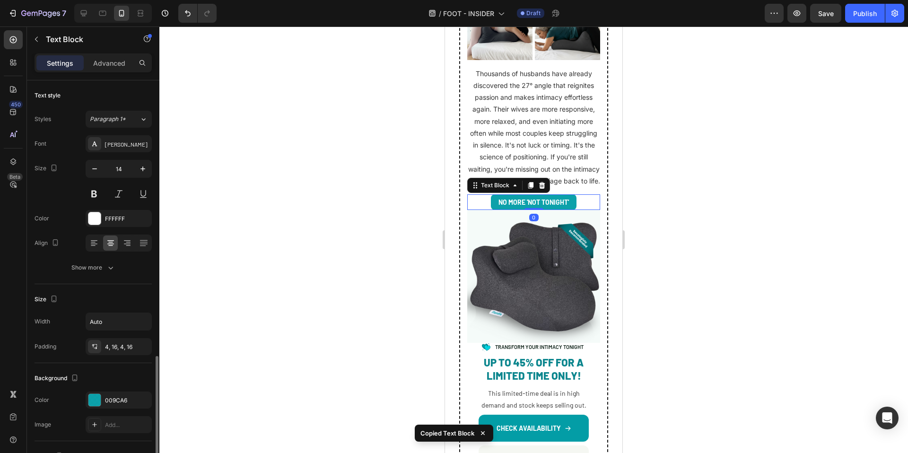
click at [555, 200] on p "No More 'Not Tonight'" at bounding box center [533, 202] width 70 height 12
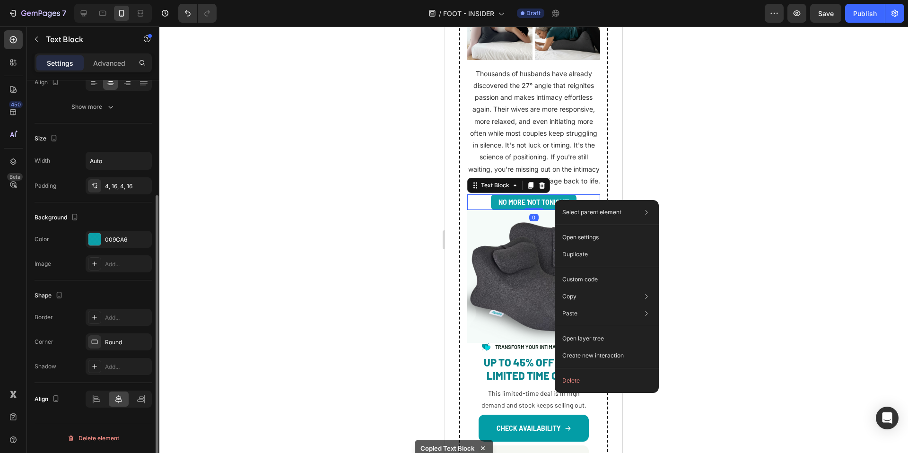
drag, startPoint x: 555, startPoint y: 200, endPoint x: 1002, endPoint y: 228, distance: 447.8
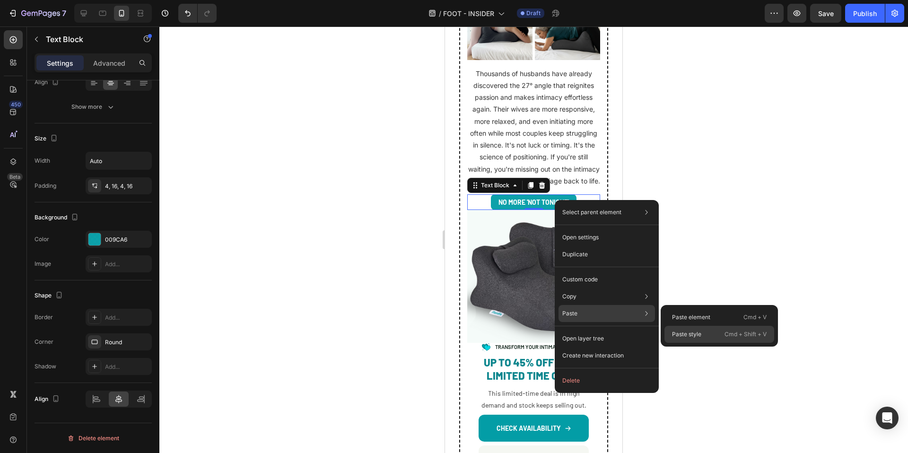
click at [694, 331] on p "Paste style" at bounding box center [686, 334] width 29 height 9
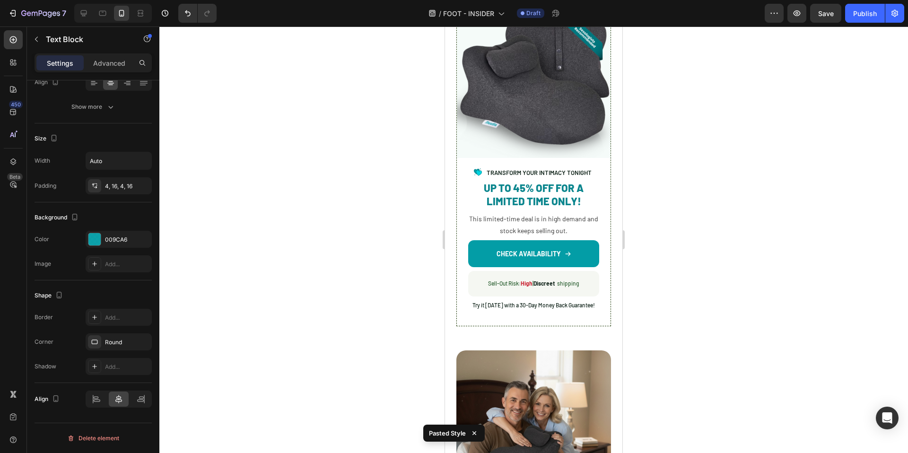
scroll to position [2824, 0]
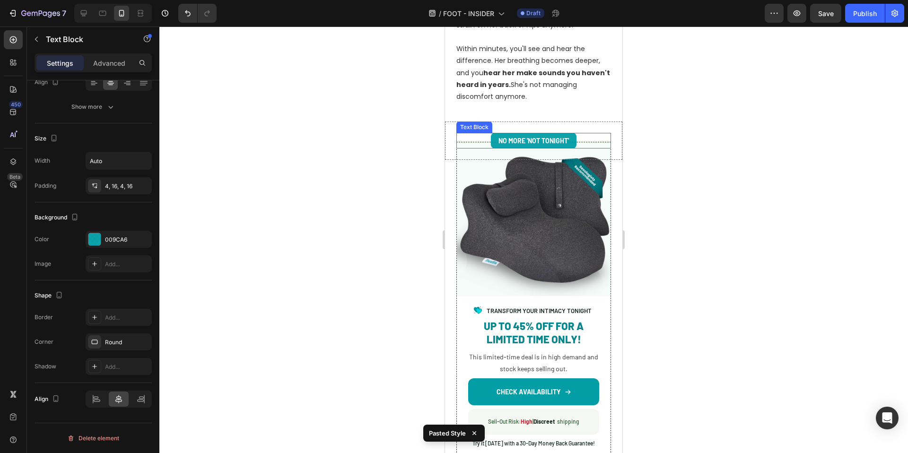
click at [562, 139] on p "No More 'Not Tonight'" at bounding box center [533, 141] width 70 height 12
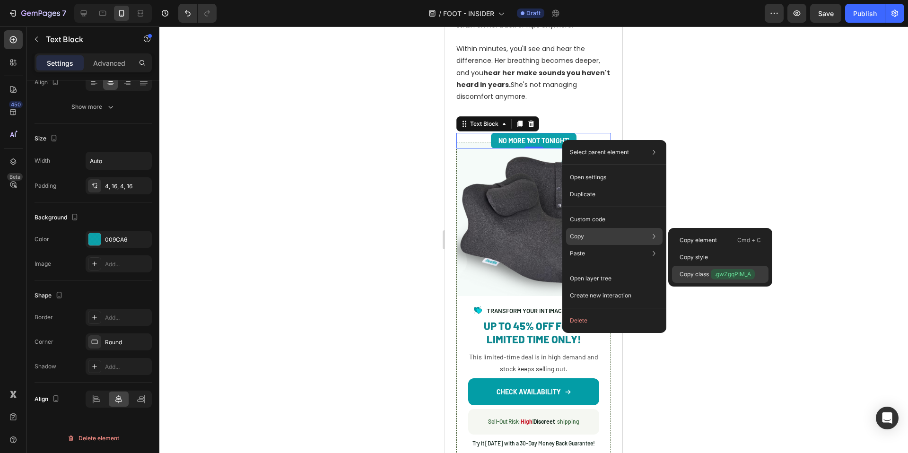
click at [713, 273] on span ".gwZgqPIM_A" at bounding box center [733, 274] width 44 height 10
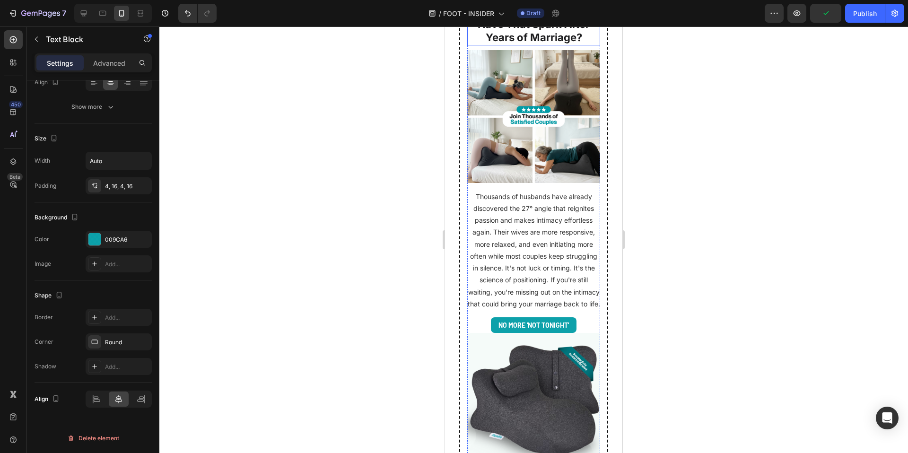
scroll to position [5207, 0]
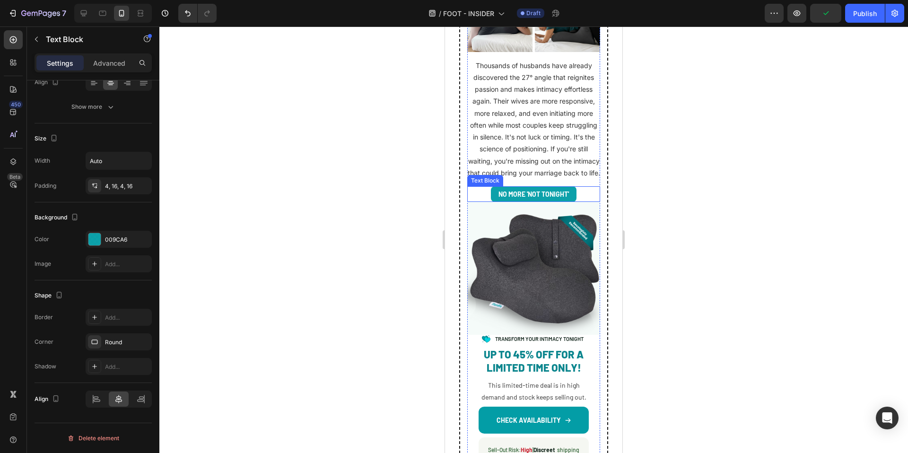
click at [548, 186] on div "No More 'Not Tonight'" at bounding box center [534, 194] width 86 height 16
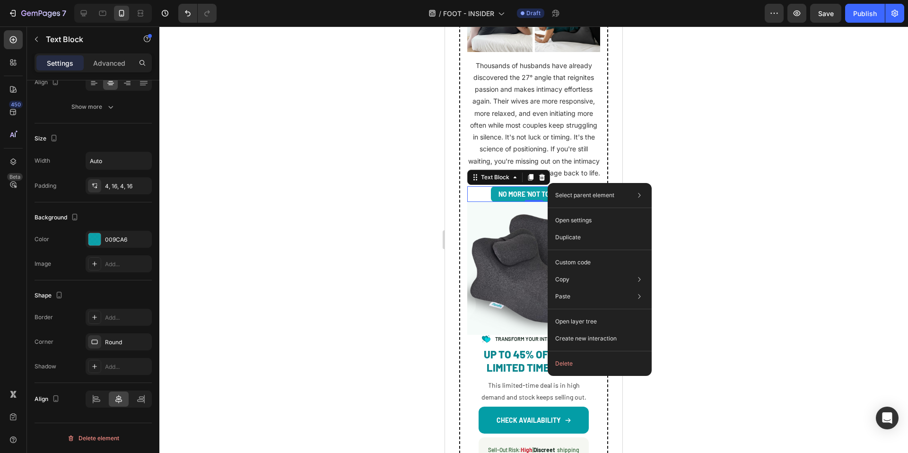
click at [704, 220] on div at bounding box center [533, 239] width 749 height 427
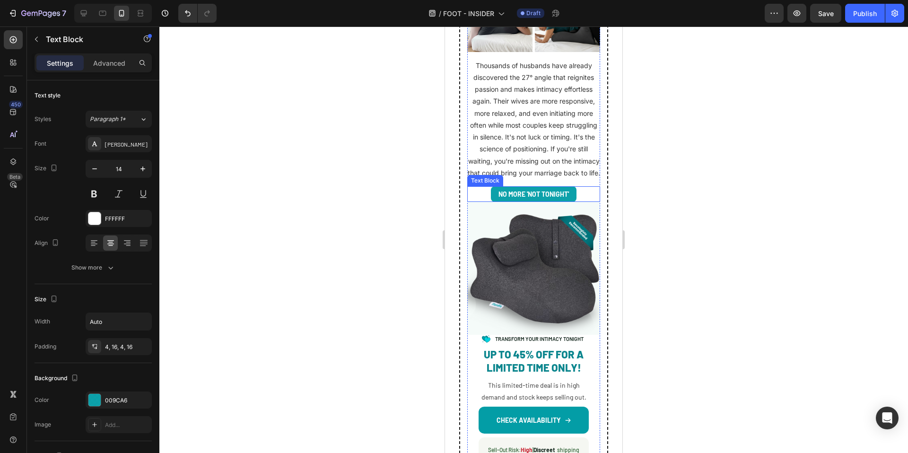
click at [575, 190] on div "No More 'Not Tonight'" at bounding box center [533, 194] width 133 height 16
click at [95, 63] on p "Advanced" at bounding box center [109, 63] width 32 height 10
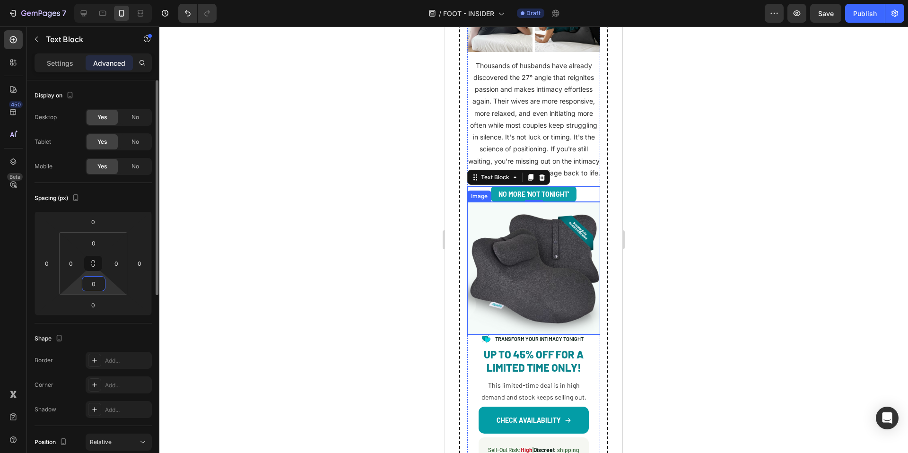
click at [94, 279] on input "0" at bounding box center [93, 284] width 19 height 14
type input "-"
click at [716, 261] on div at bounding box center [533, 239] width 749 height 427
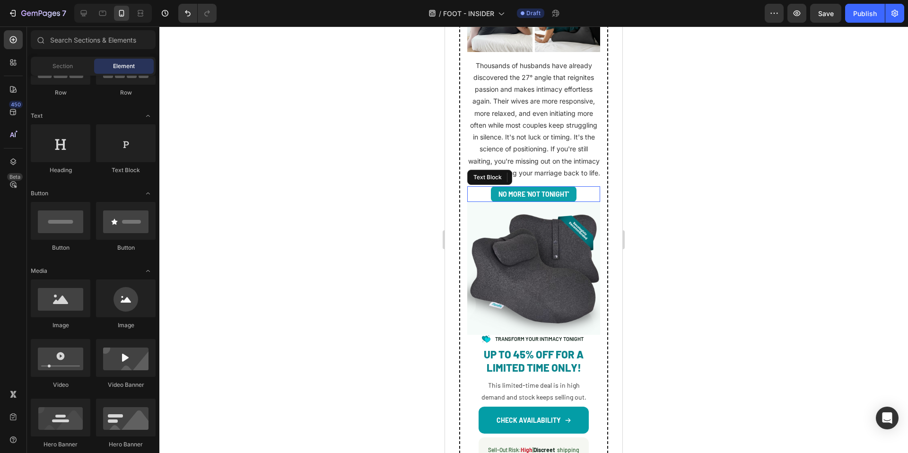
click at [577, 191] on div "No More 'Not Tonight'" at bounding box center [533, 194] width 133 height 16
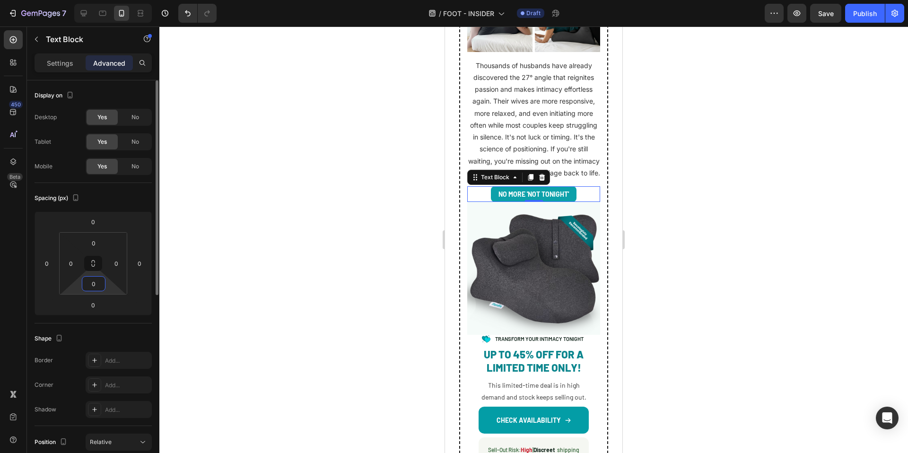
click at [93, 283] on input "0" at bounding box center [93, 284] width 19 height 14
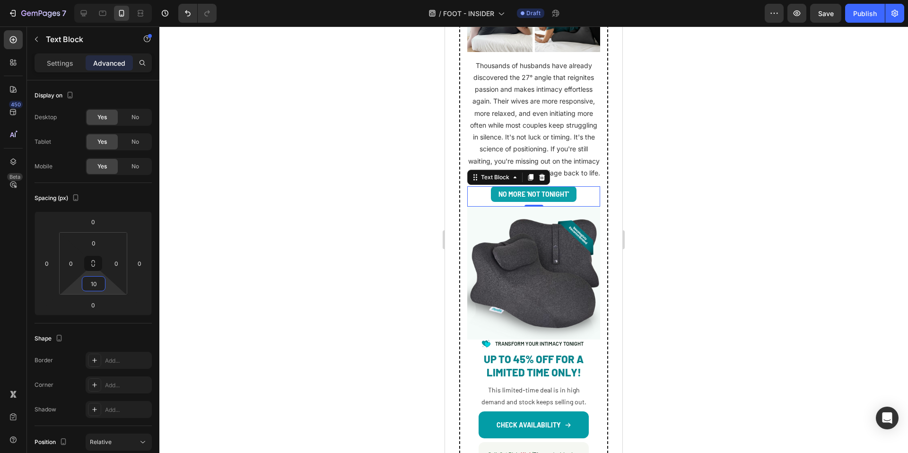
type input "10"
click at [721, 296] on div at bounding box center [533, 239] width 749 height 427
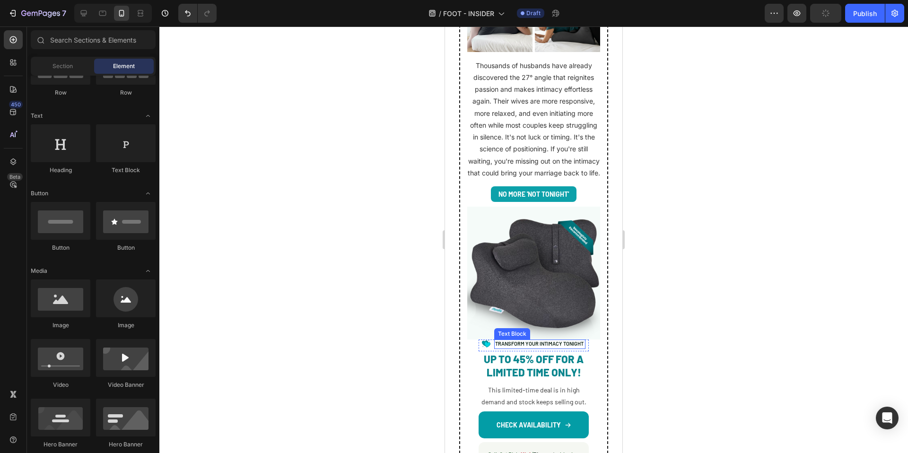
scroll to position [5338, 0]
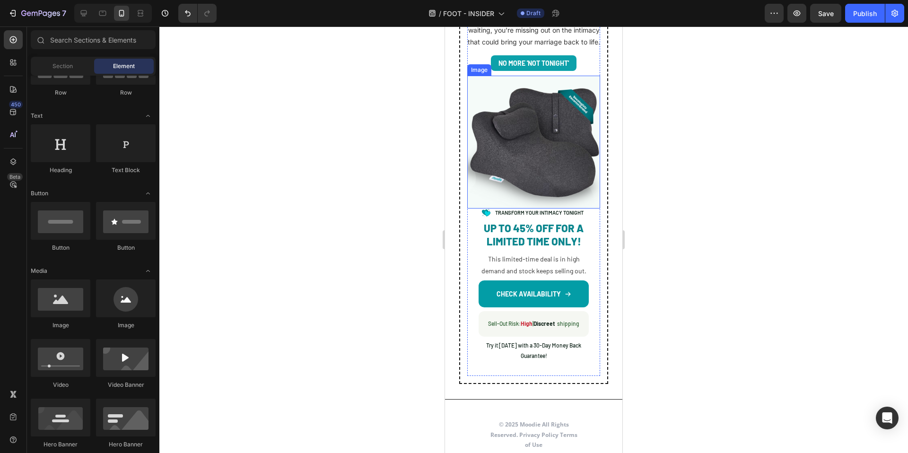
click at [495, 132] on img at bounding box center [533, 142] width 133 height 133
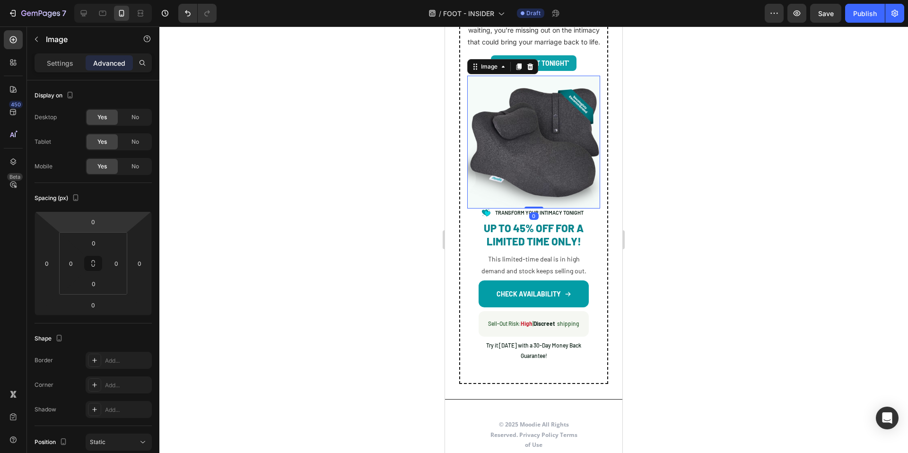
click at [57, 53] on div "Settings Advanced" at bounding box center [93, 62] width 117 height 19
click at [60, 60] on p "Settings" at bounding box center [60, 63] width 26 height 10
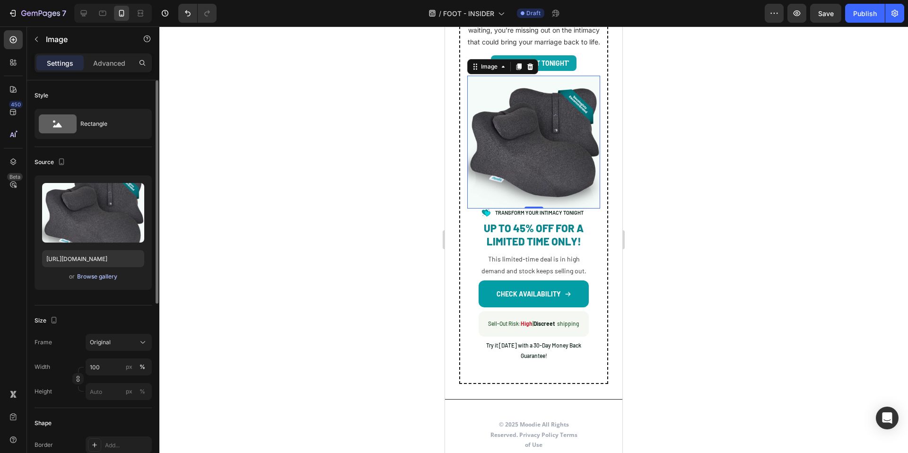
click at [103, 275] on div "Browse gallery" at bounding box center [97, 276] width 40 height 9
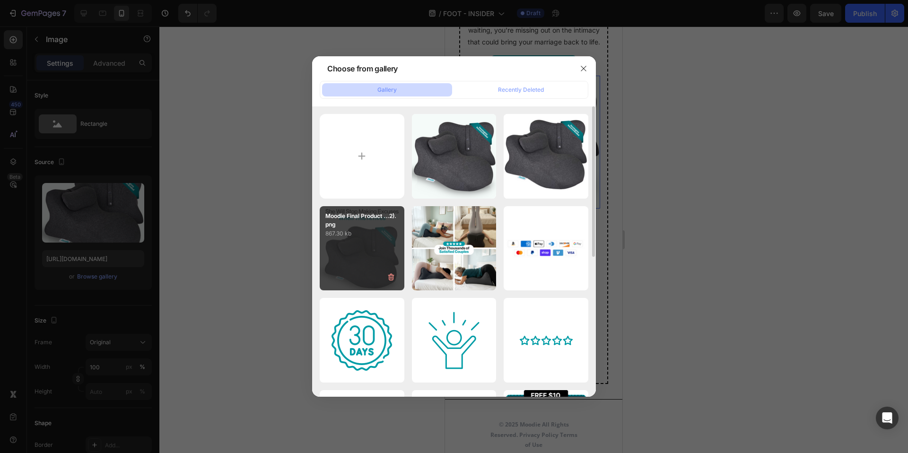
click at [351, 246] on div "Moodie Final Product ...2).png 867.30 kb" at bounding box center [362, 248] width 85 height 85
type input "https://cdn.shopify.com/s/files/1/0662/5512/6598/files/gempages_582085952994804…"
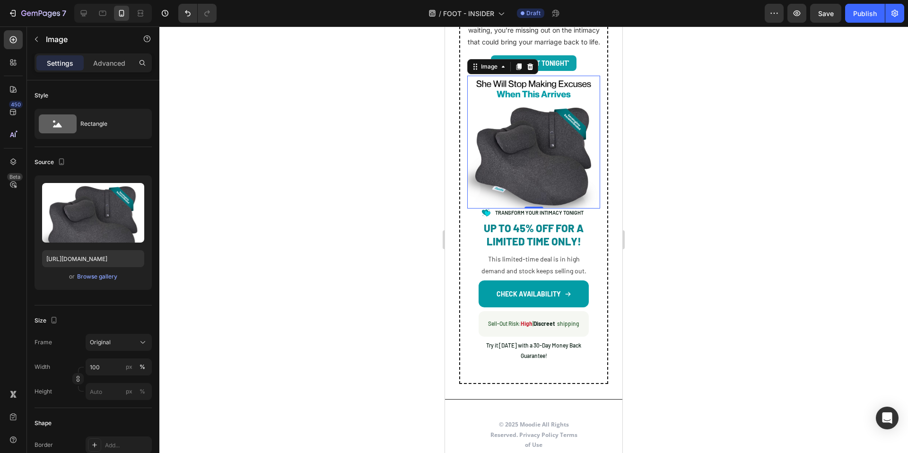
click at [256, 243] on div at bounding box center [533, 239] width 749 height 427
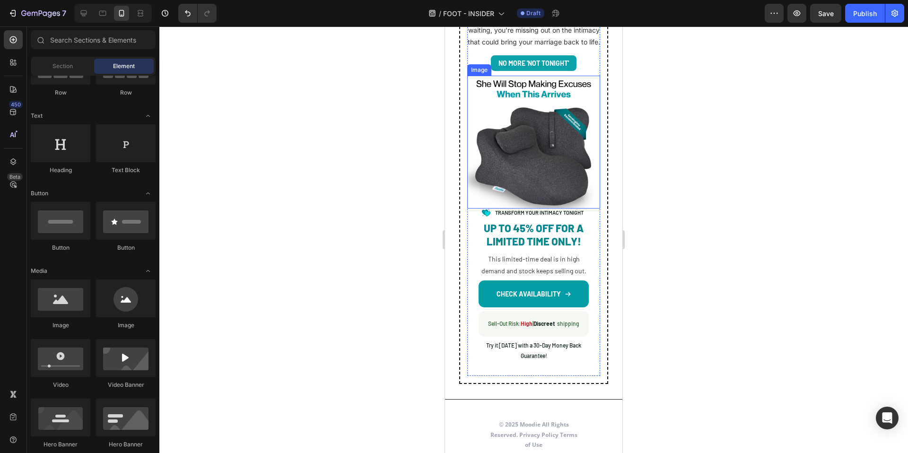
scroll to position [5315, 0]
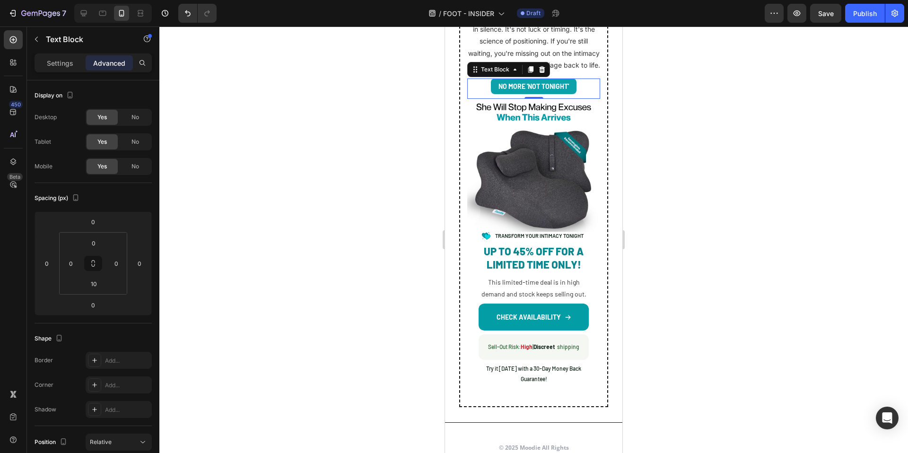
click at [576, 78] on div "No More 'Not Tonight'" at bounding box center [533, 86] width 133 height 16
click at [543, 66] on icon at bounding box center [542, 69] width 6 height 7
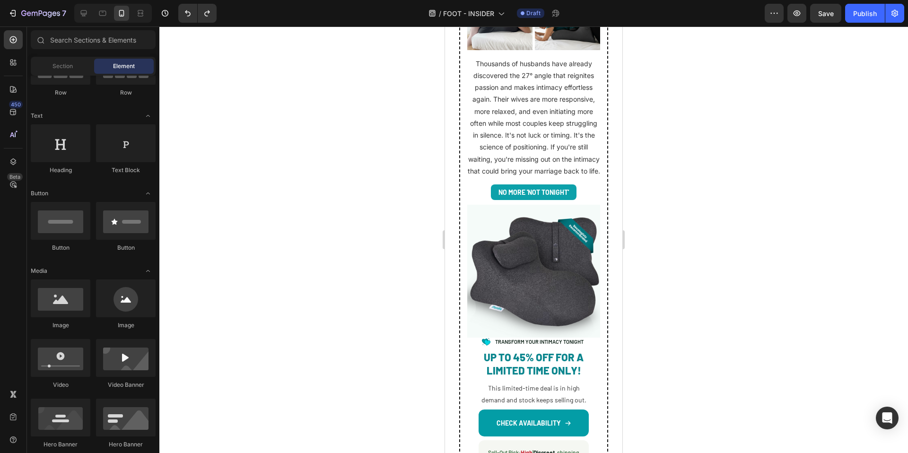
scroll to position [5300, 0]
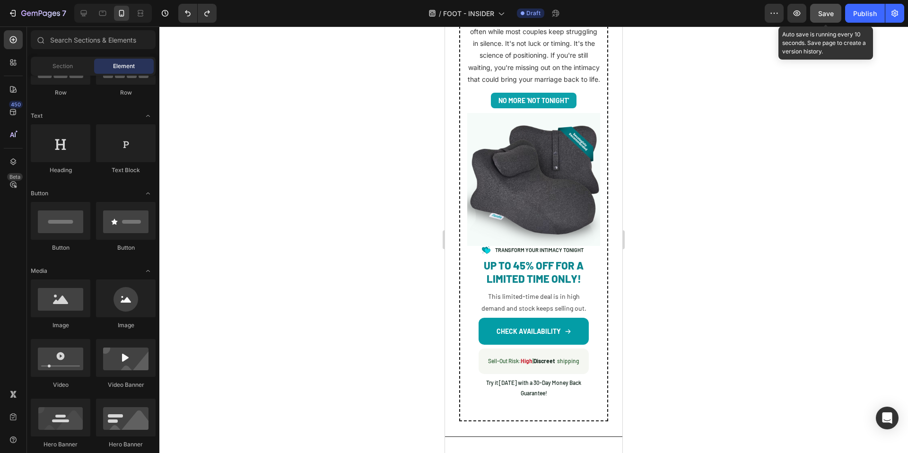
click at [833, 17] on div "Save" at bounding box center [826, 14] width 16 height 10
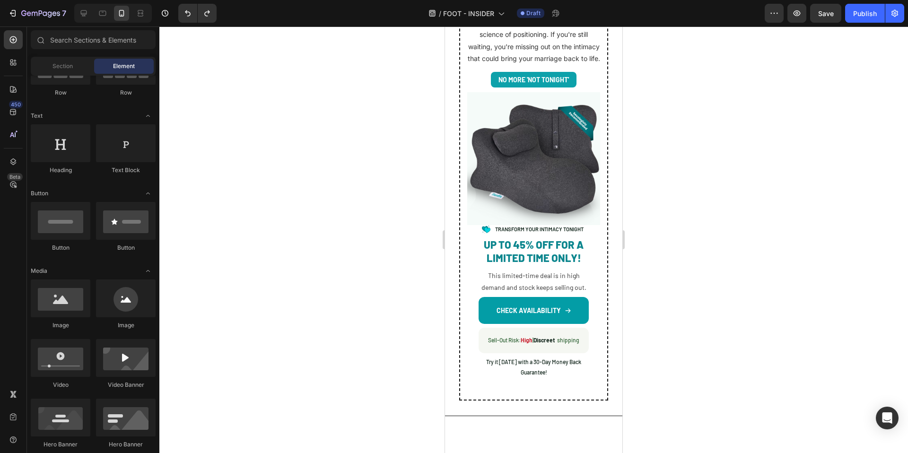
scroll to position [5250, 0]
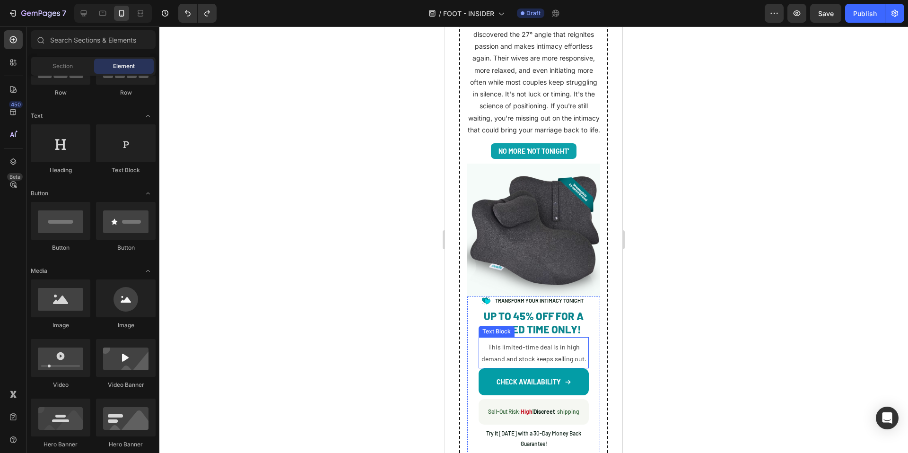
click at [553, 343] on p "This limited-time deal is in high demand and stock keeps selling out." at bounding box center [534, 353] width 110 height 24
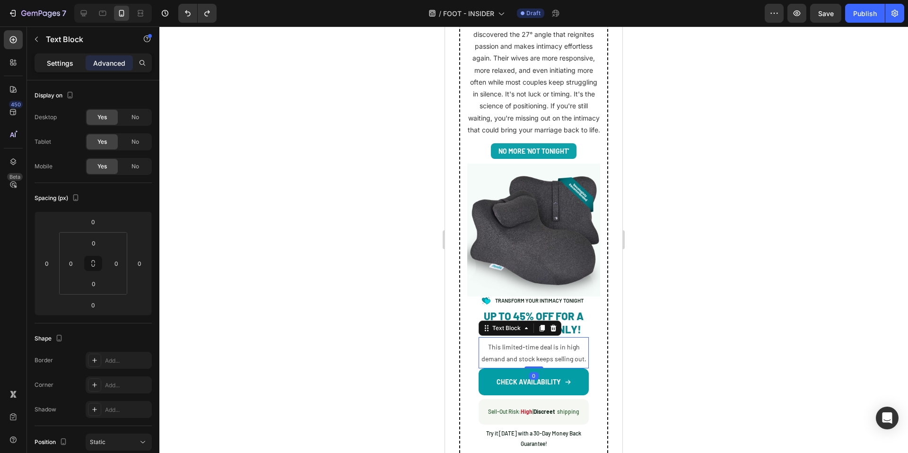
click at [67, 69] on div "Settings" at bounding box center [59, 62] width 47 height 15
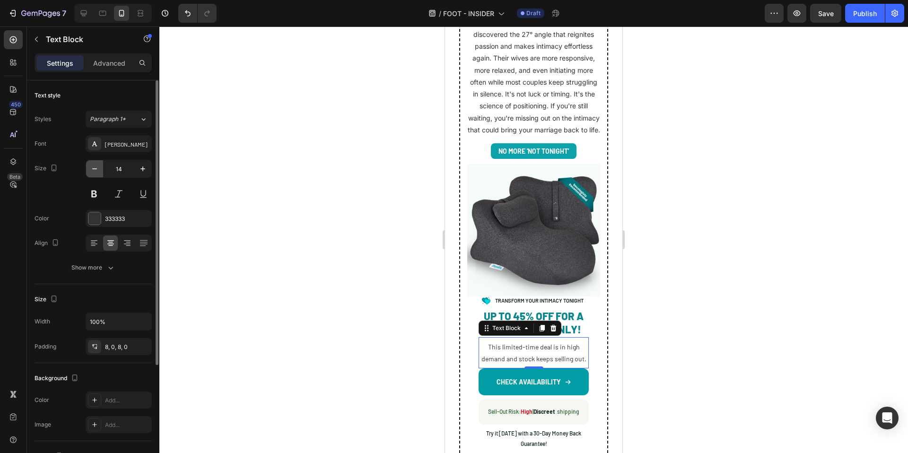
click at [93, 174] on button "button" at bounding box center [94, 168] width 17 height 17
type input "12"
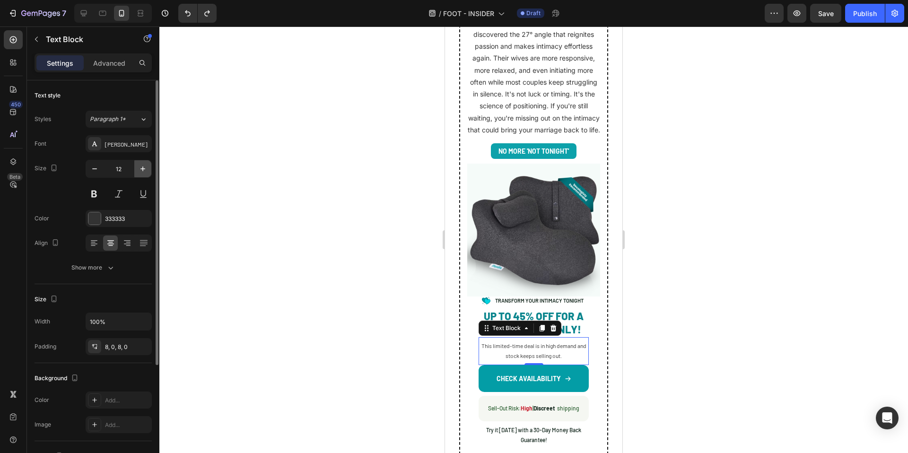
click at [142, 174] on button "button" at bounding box center [142, 168] width 17 height 17
type input "14"
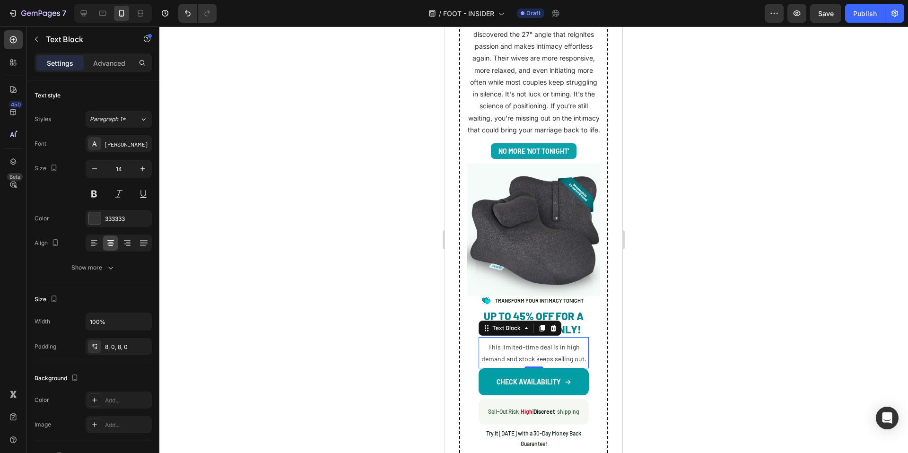
click at [298, 278] on div at bounding box center [533, 239] width 749 height 427
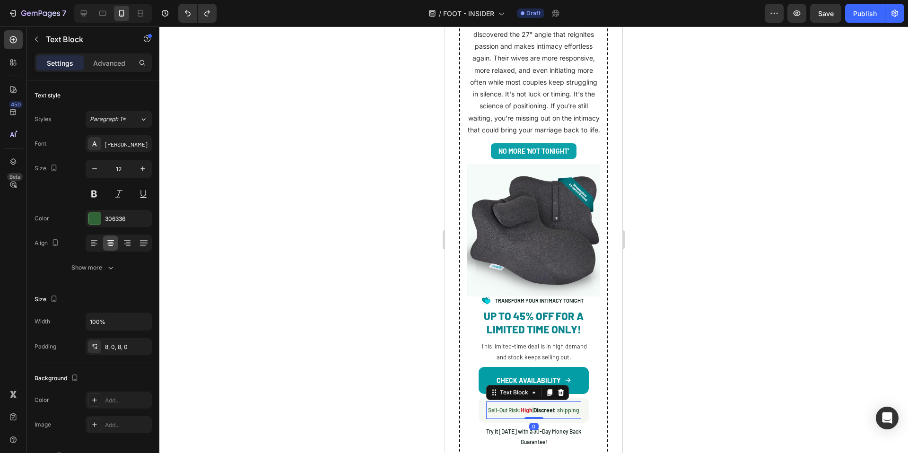
click at [541, 411] on p "Sell-Out Risk: High | Discreet shipping" at bounding box center [533, 410] width 95 height 10
click at [94, 169] on icon "button" at bounding box center [94, 168] width 5 height 1
type input "10"
click at [298, 279] on div at bounding box center [533, 239] width 749 height 427
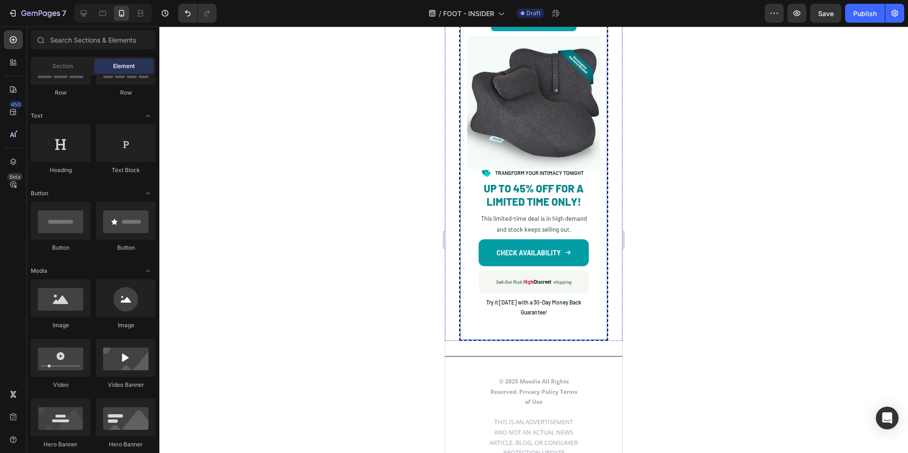
scroll to position [5368, 0]
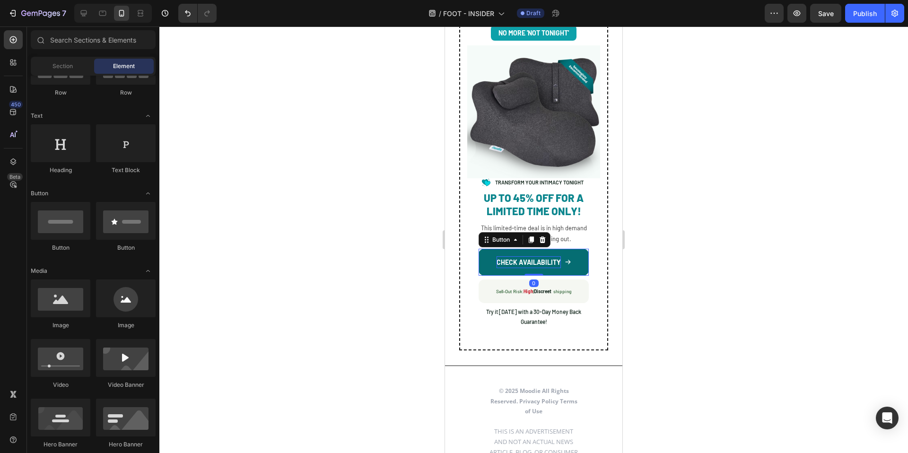
click at [545, 257] on p "CHECK AVAILABILITY" at bounding box center [529, 262] width 64 height 12
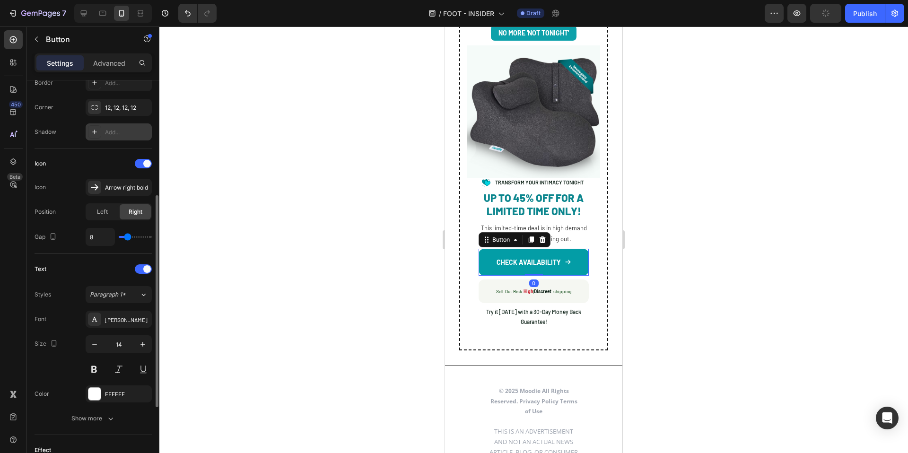
scroll to position [353, 0]
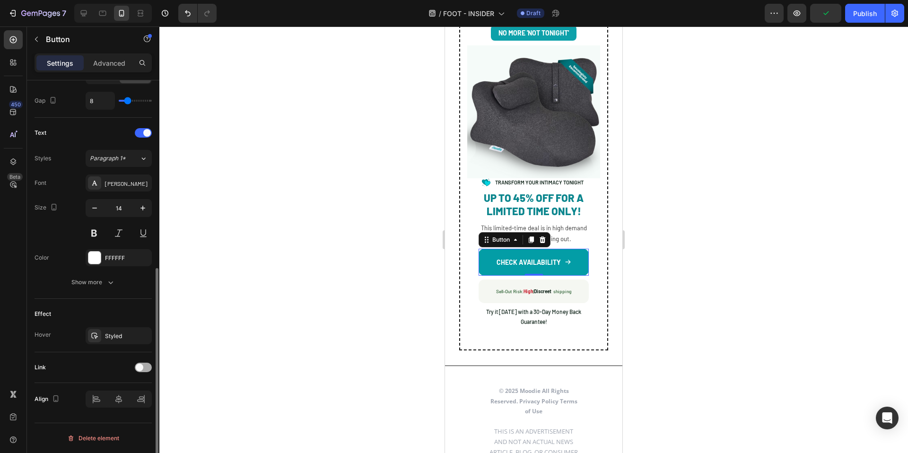
click at [144, 367] on div at bounding box center [143, 367] width 17 height 9
click at [145, 388] on icon at bounding box center [142, 390] width 9 height 9
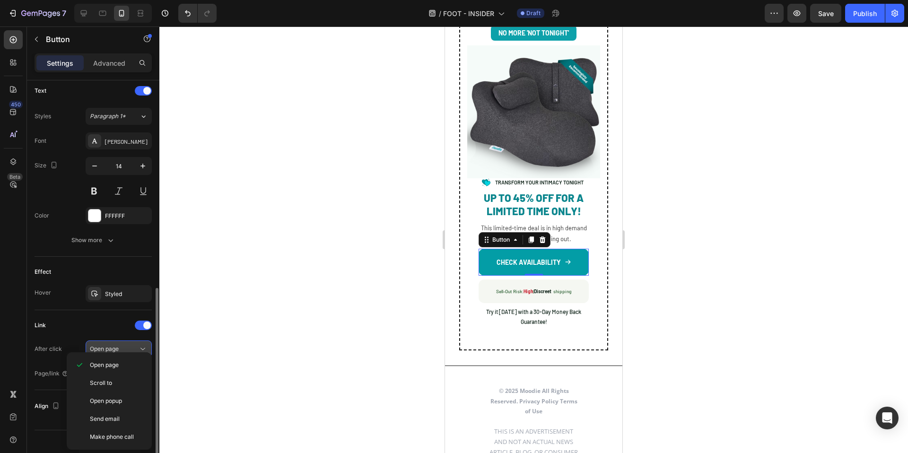
scroll to position [402, 0]
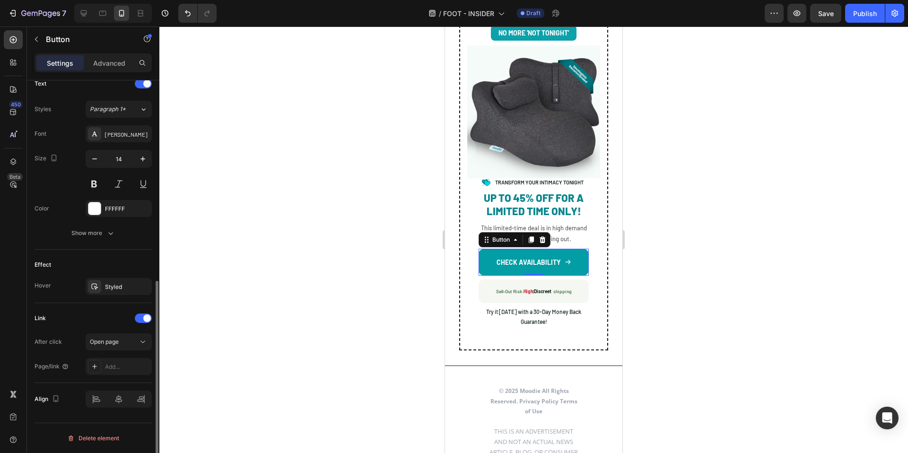
click at [78, 322] on div "Link" at bounding box center [93, 318] width 117 height 15
click at [119, 368] on div "Add..." at bounding box center [127, 367] width 44 height 9
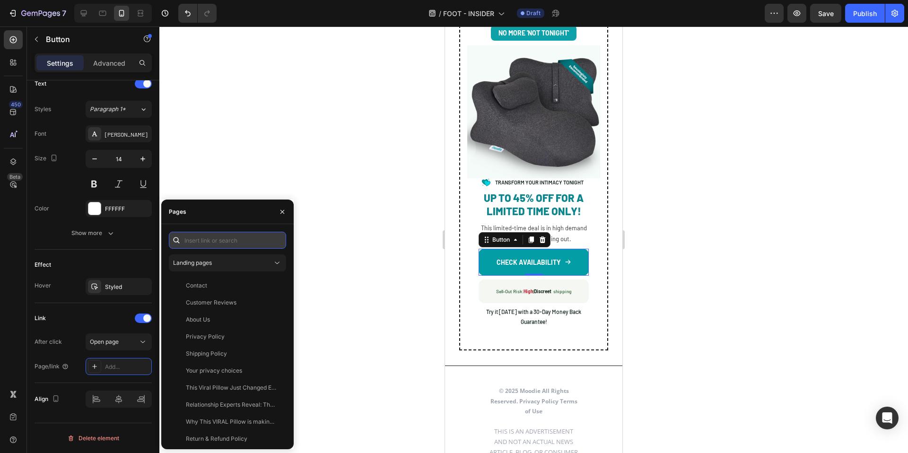
click at [216, 235] on input "text" at bounding box center [227, 240] width 117 height 17
paste input "https://trymoodie.com/products/couples-comfort-cushion%E2%84%A2?pb=0"
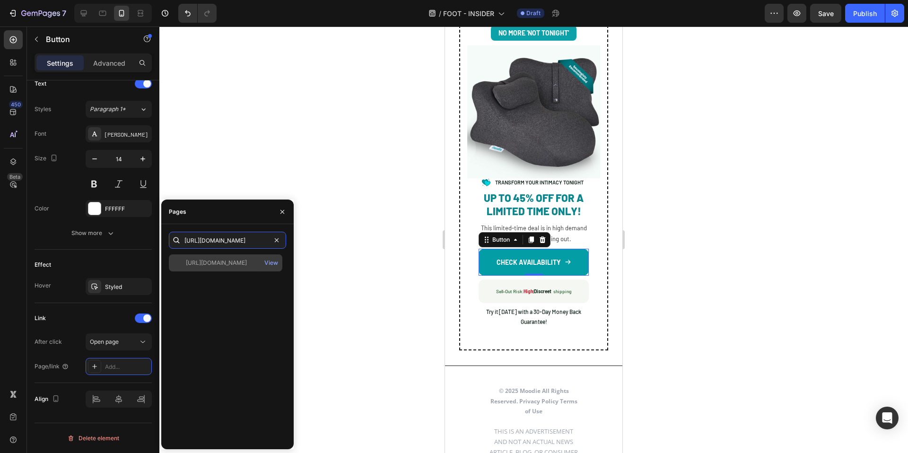
type input "https://trymoodie.com/products/couples-comfort-cushion%E2%84%A2?pb=0"
click at [212, 266] on div "https://trymoodie.com/products/couples-comfort-cushion%E2%84%A2?pb=0" at bounding box center [216, 263] width 61 height 9
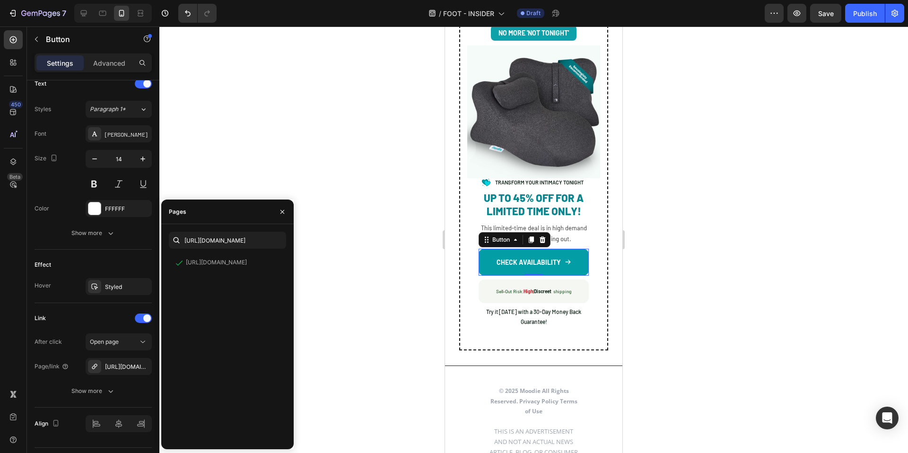
click at [253, 160] on div at bounding box center [533, 239] width 749 height 427
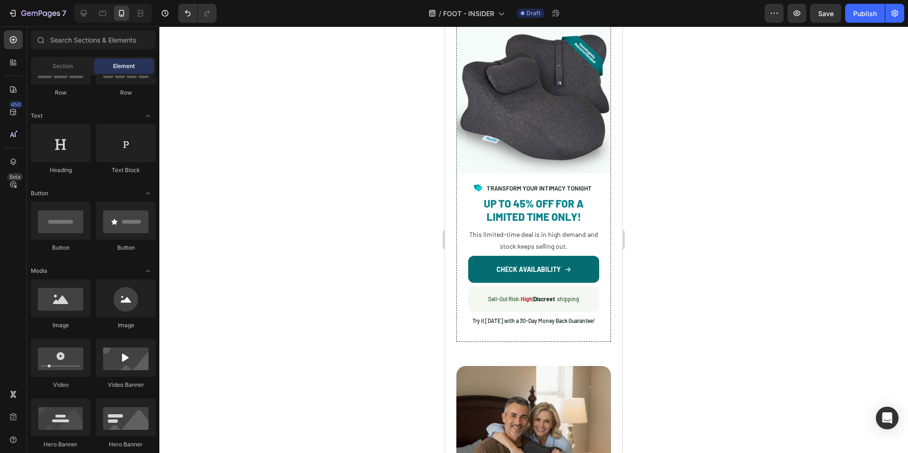
scroll to position [2948, 0]
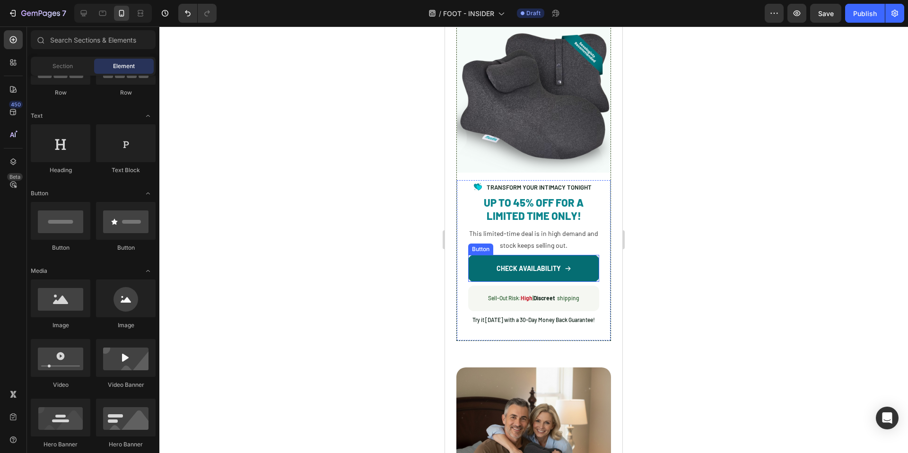
click at [584, 261] on button "CHECK AVAILABILITY" at bounding box center [533, 268] width 131 height 27
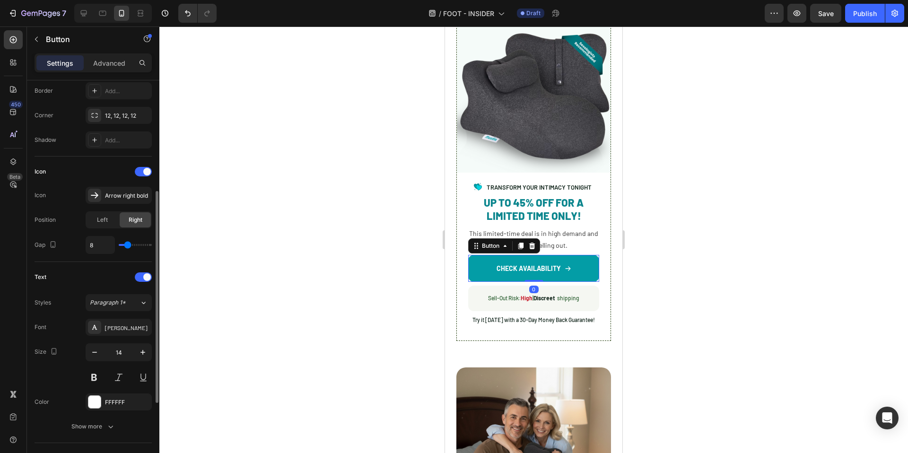
scroll to position [353, 0]
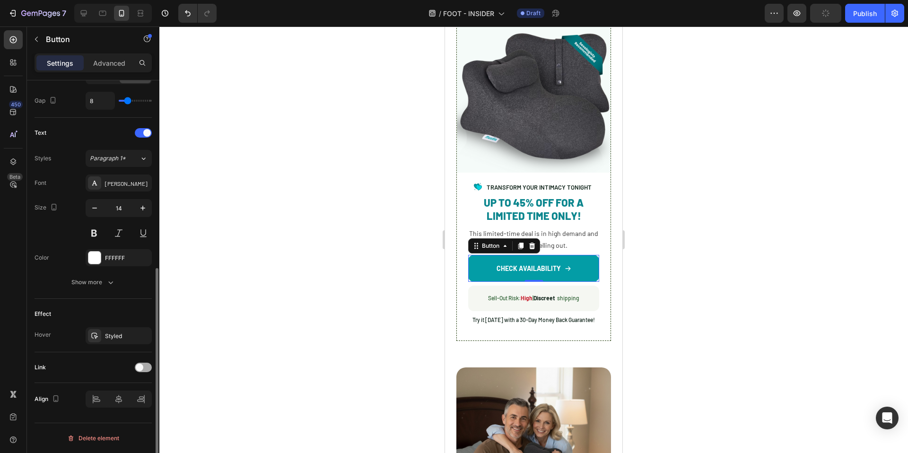
click at [146, 371] on div at bounding box center [143, 367] width 17 height 9
click at [109, 412] on div "Add..." at bounding box center [127, 416] width 44 height 9
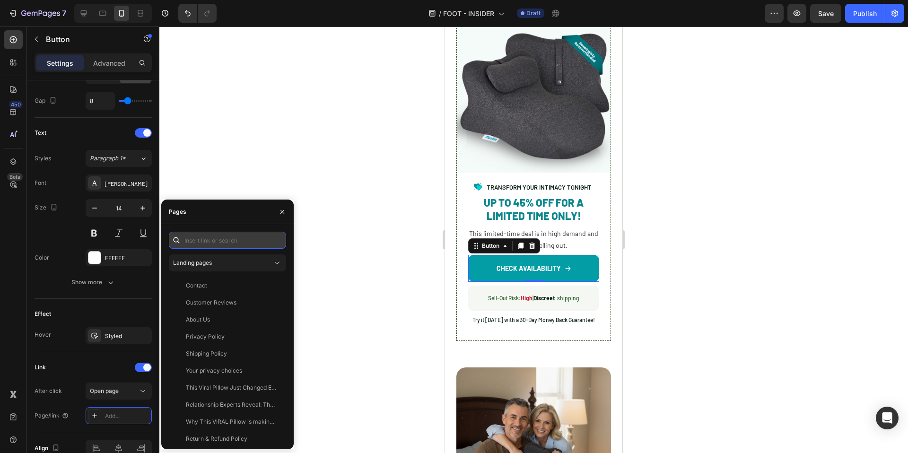
click at [222, 238] on input "text" at bounding box center [227, 240] width 117 height 17
paste input "https://trymoodie.com/products/couples-comfort-cushion%E2%84%A2?pb=0"
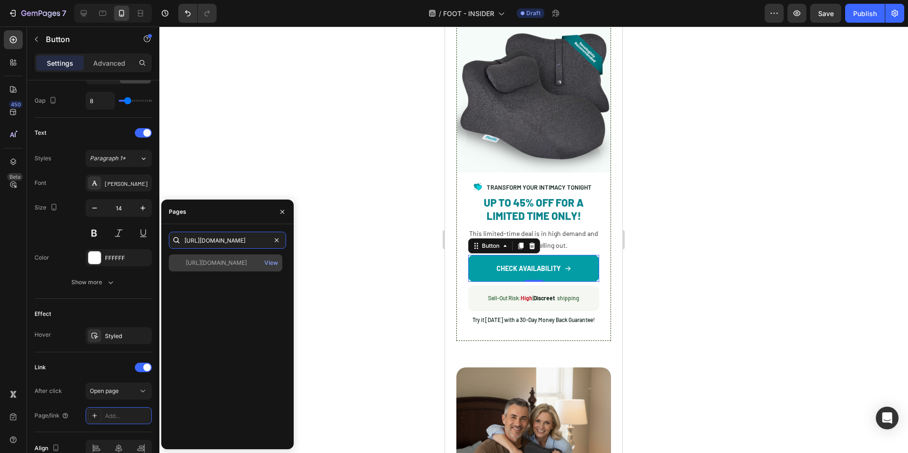
type input "https://trymoodie.com/products/couples-comfort-cushion%E2%84%A2?pb=0"
click at [231, 265] on div "https://trymoodie.com/products/couples-comfort-cushion%E2%84%A2?pb=0" at bounding box center [216, 263] width 61 height 9
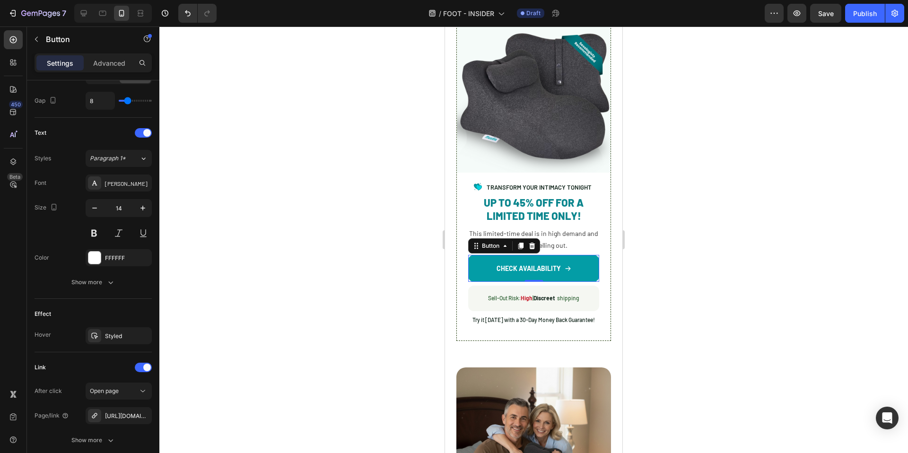
click at [280, 149] on div at bounding box center [533, 239] width 749 height 427
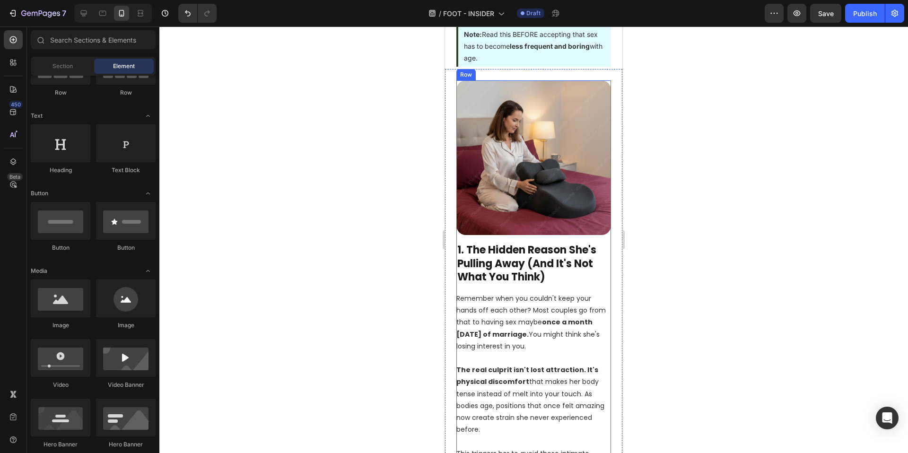
scroll to position [285, 0]
click at [563, 178] on img at bounding box center [533, 156] width 155 height 155
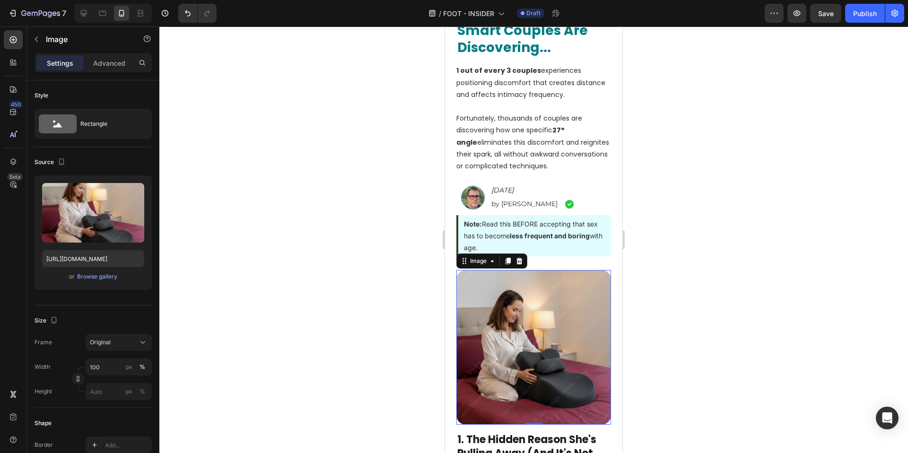
scroll to position [13, 0]
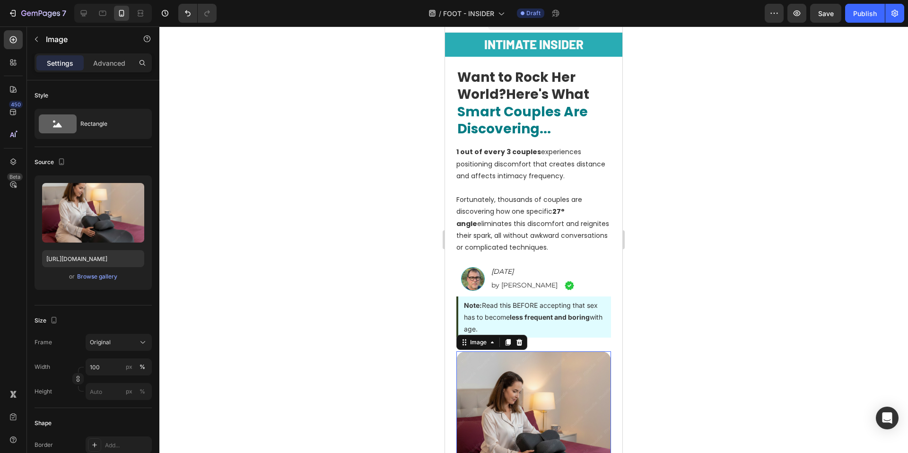
click at [347, 143] on div at bounding box center [533, 239] width 749 height 427
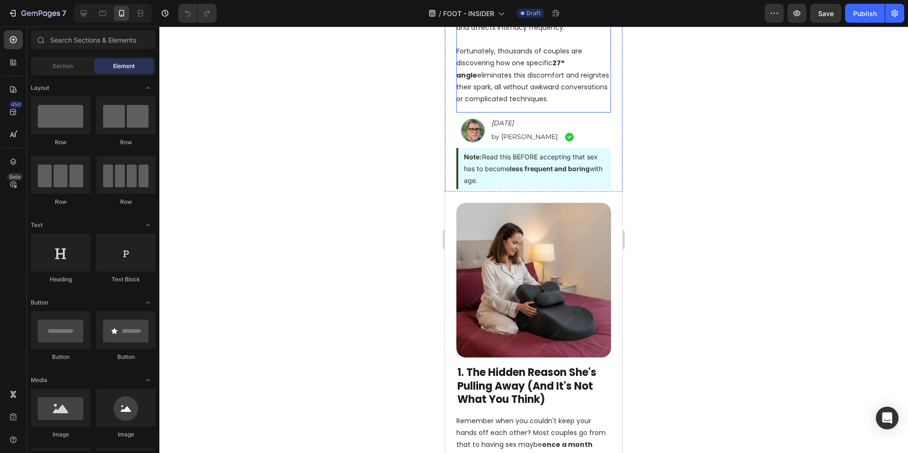
scroll to position [189, 0]
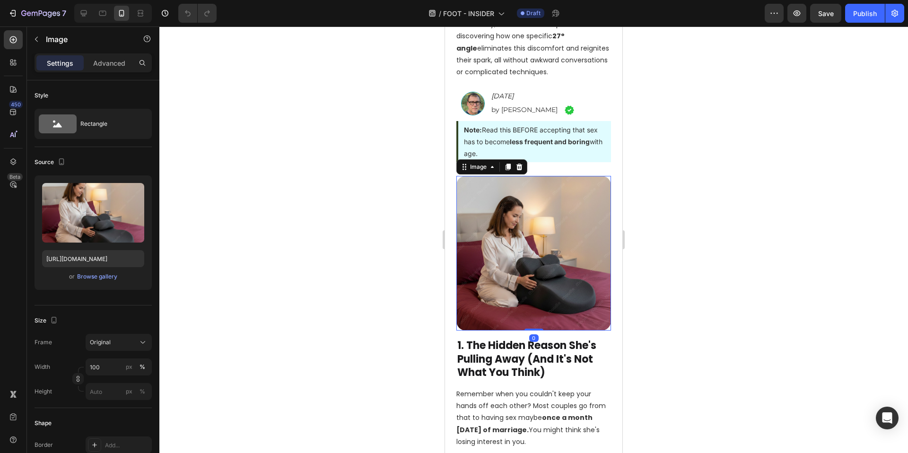
click at [545, 244] on img at bounding box center [533, 253] width 155 height 155
click at [103, 278] on div "Browse gallery" at bounding box center [97, 276] width 40 height 9
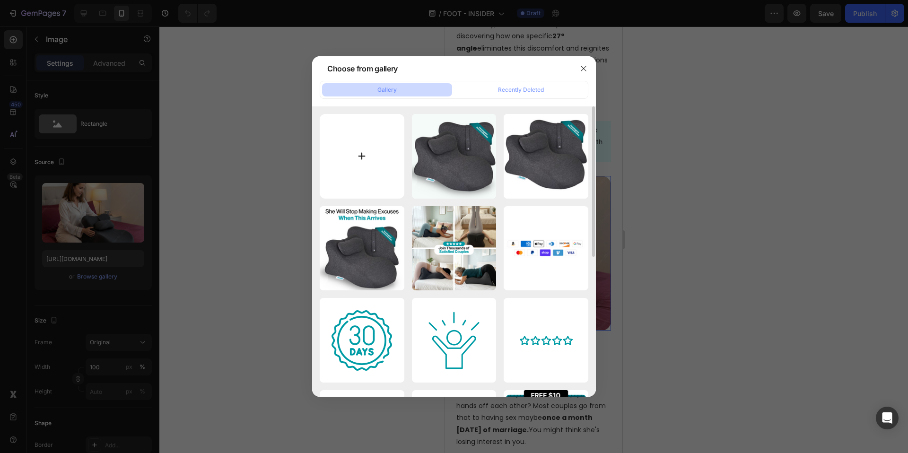
click at [373, 179] on input "file" at bounding box center [362, 156] width 85 height 85
type input "C:\fakepath\Moodie (4).png"
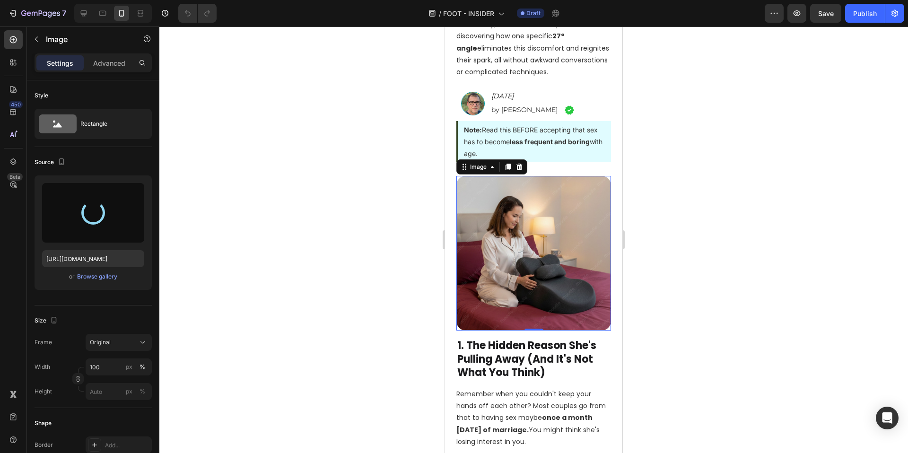
type input "[URL][DOMAIN_NAME]"
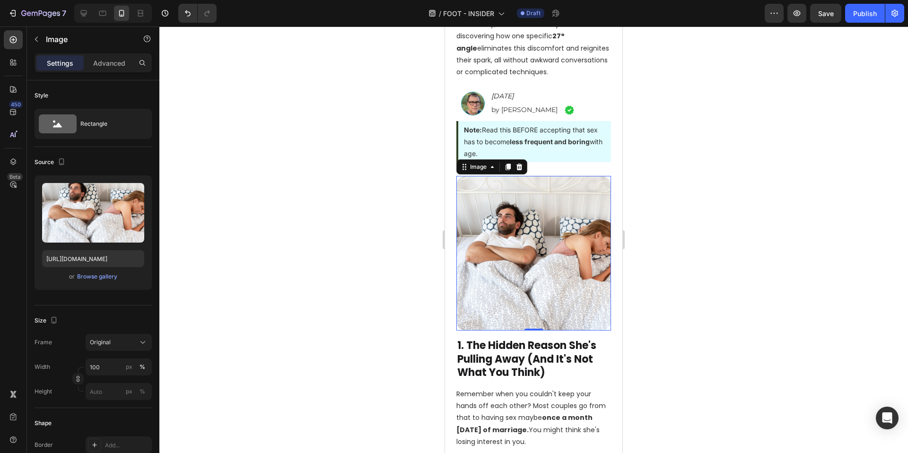
click at [377, 251] on div at bounding box center [533, 239] width 749 height 427
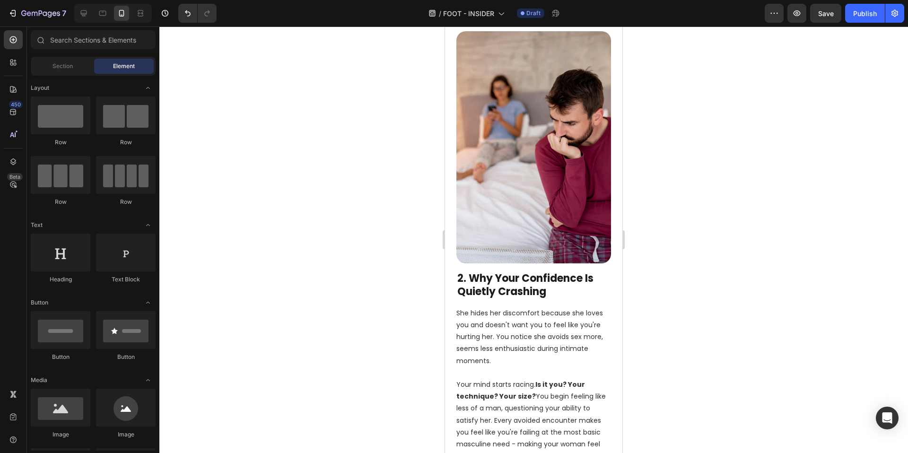
scroll to position [817, 0]
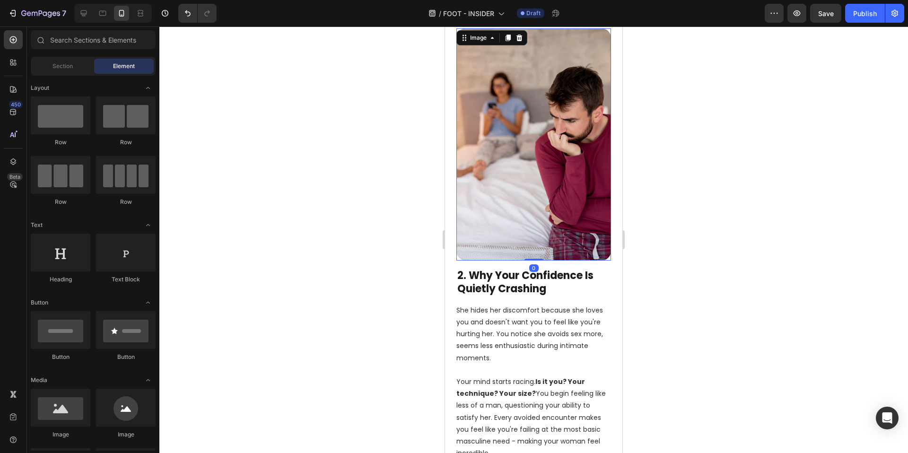
click at [539, 180] on img at bounding box center [533, 144] width 155 height 232
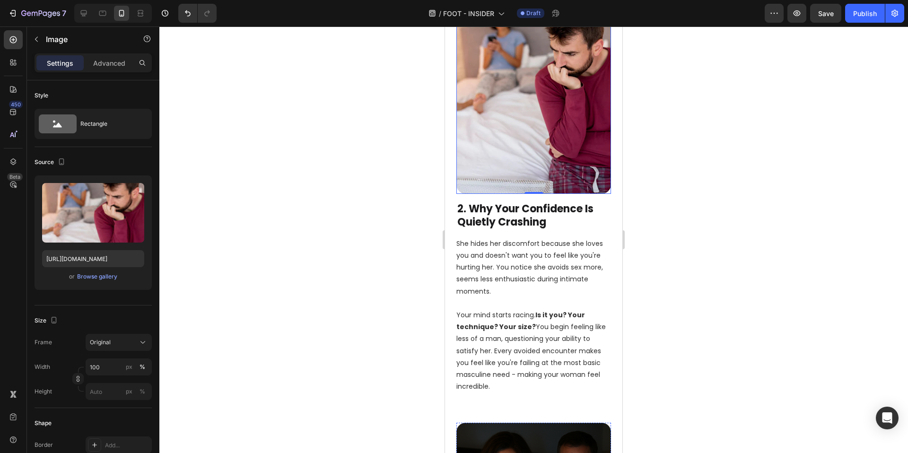
scroll to position [760, 0]
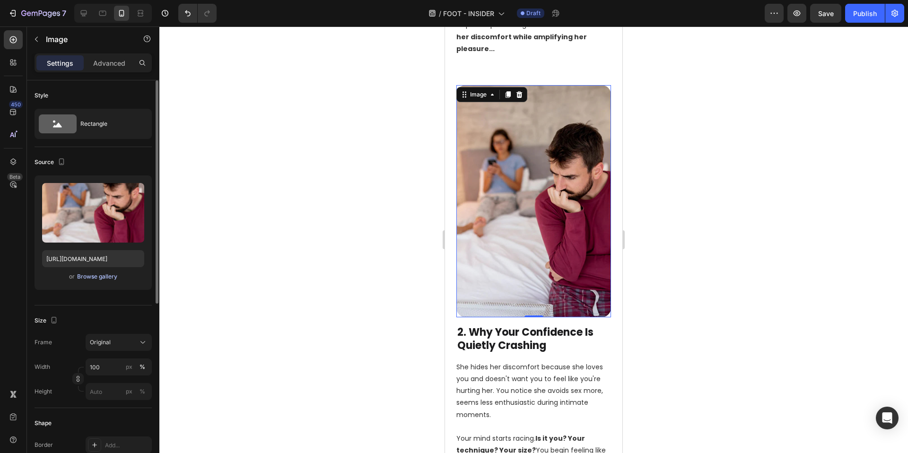
click at [96, 274] on div "Browse gallery" at bounding box center [97, 276] width 40 height 9
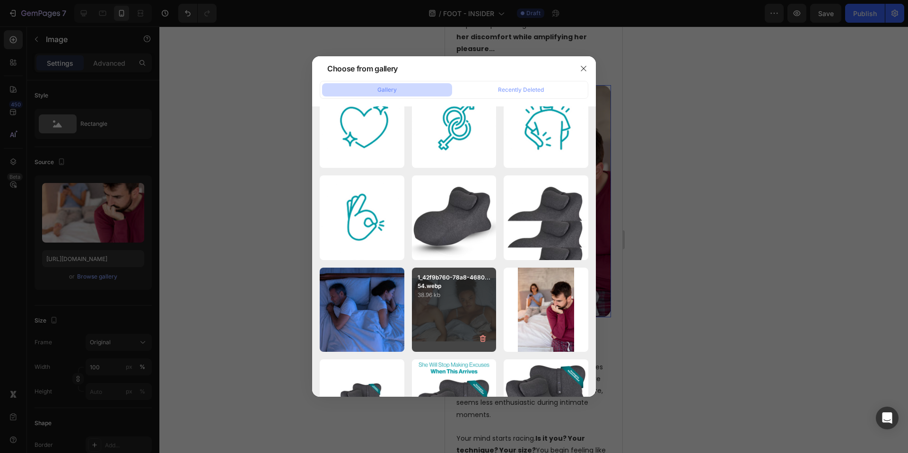
scroll to position [1169, 0]
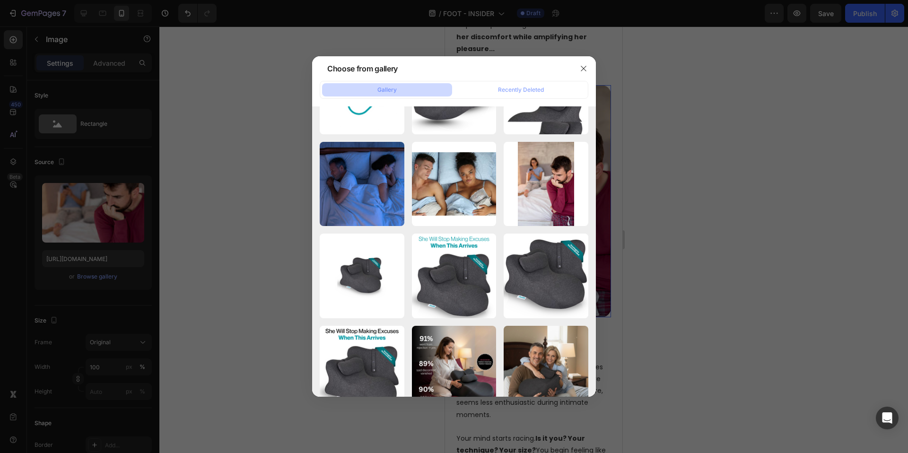
click at [751, 142] on div at bounding box center [454, 226] width 908 height 453
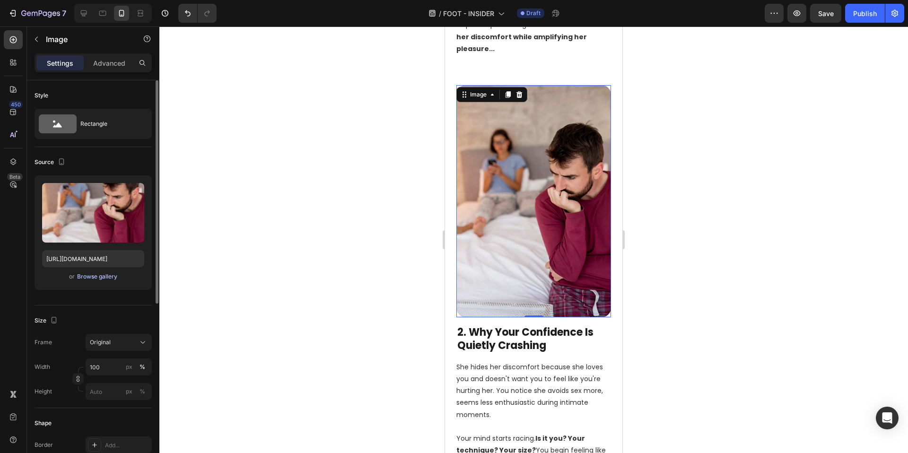
click at [98, 277] on div "Browse gallery" at bounding box center [97, 276] width 40 height 9
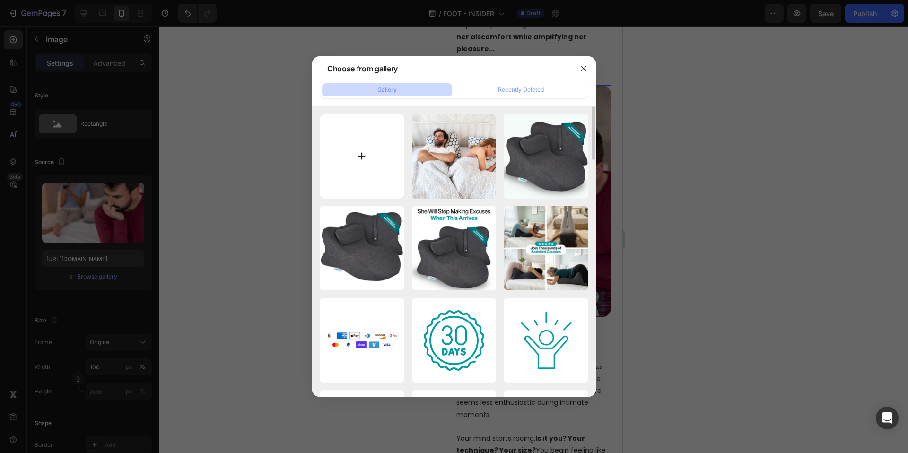
click at [370, 173] on input "file" at bounding box center [362, 156] width 85 height 85
type input "C:\fakepath\Moodie (5).png"
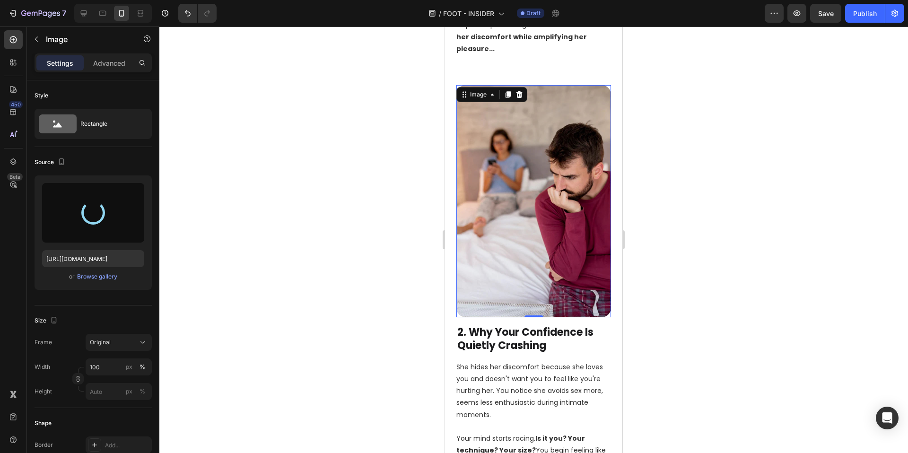
type input "[URL][DOMAIN_NAME]"
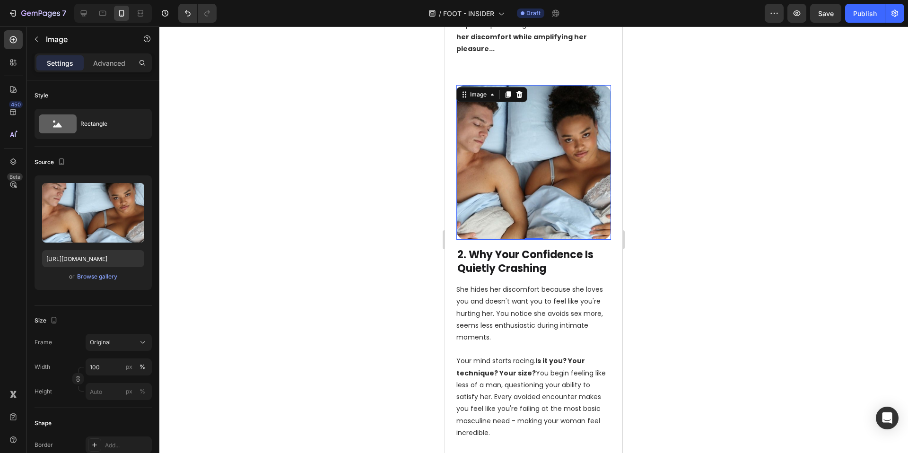
click at [692, 266] on div at bounding box center [533, 239] width 749 height 427
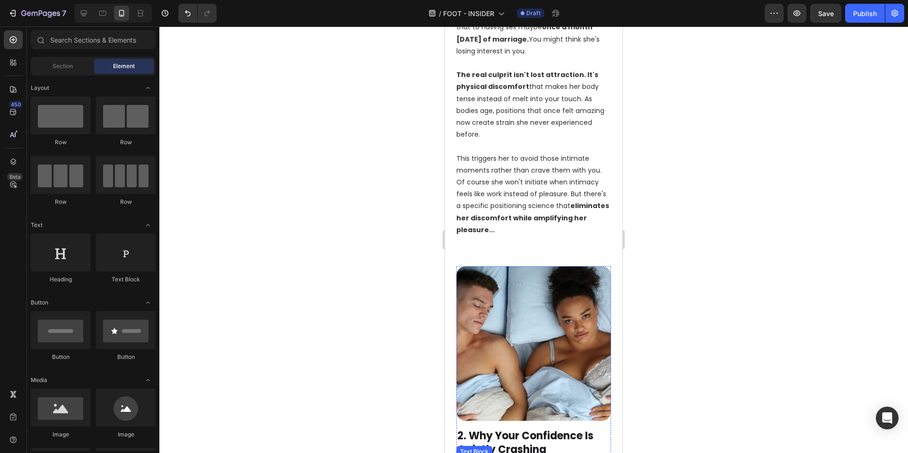
scroll to position [580, 0]
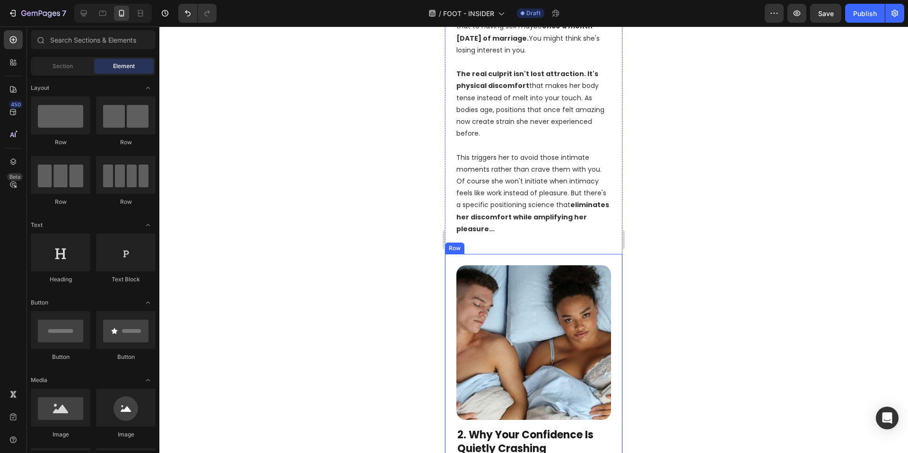
click at [527, 254] on div "Image 2. Why Your Confidence Is Quietly Crashing Heading She hides her discomfo…" at bounding box center [533, 446] width 177 height 384
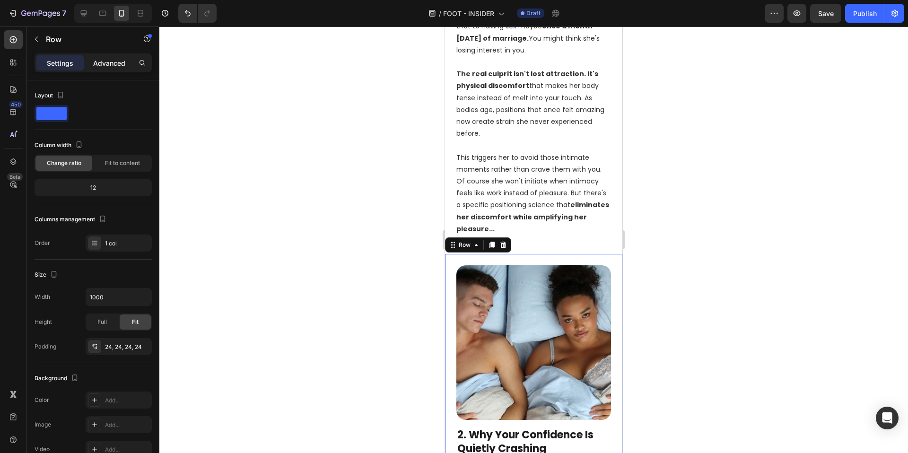
click at [111, 66] on p "Advanced" at bounding box center [109, 63] width 32 height 10
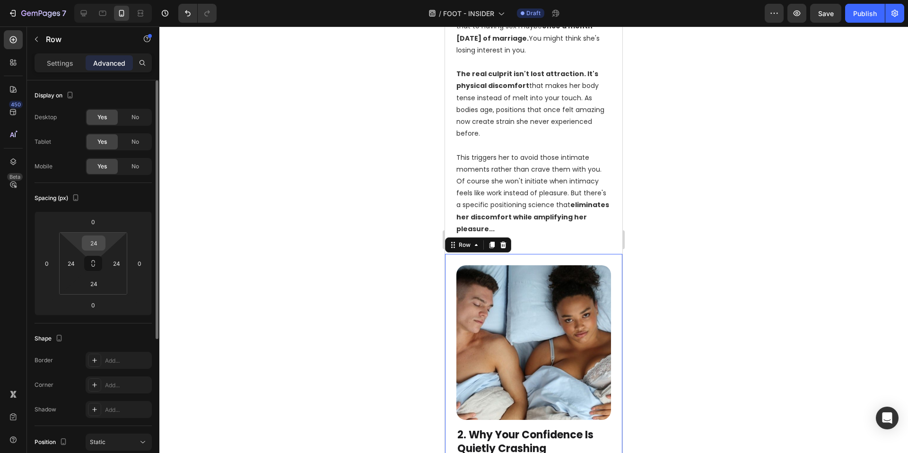
click at [100, 241] on input "24" at bounding box center [93, 243] width 19 height 14
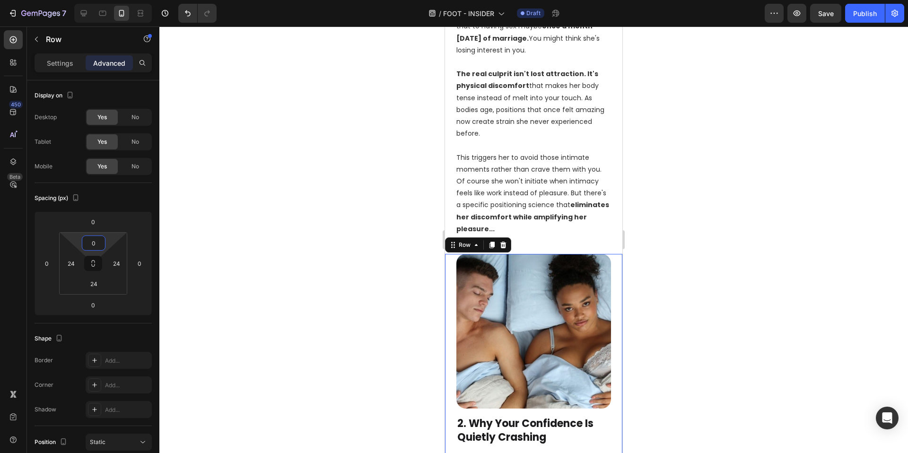
type input "0"
click at [326, 341] on div at bounding box center [533, 239] width 749 height 427
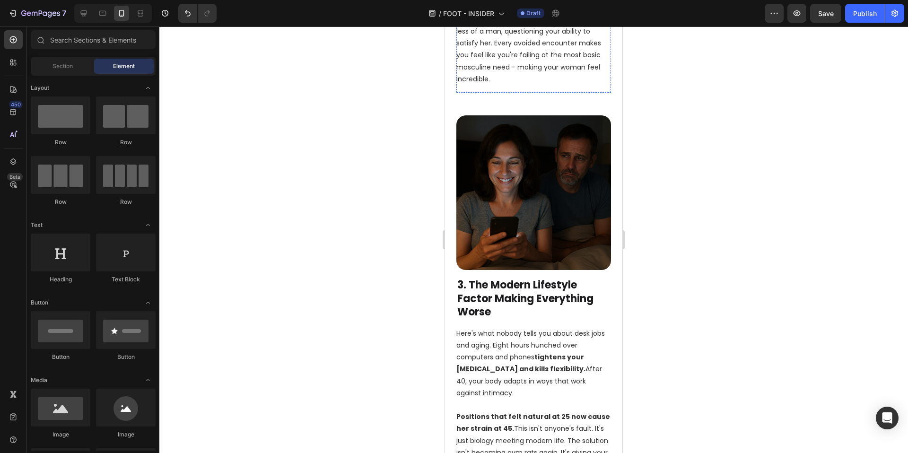
scroll to position [1034, 0]
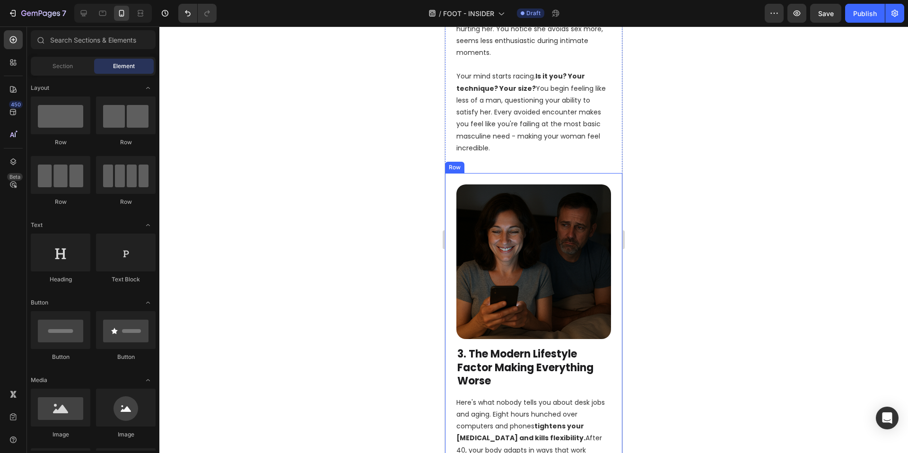
click at [539, 173] on div "Image 3. The Modern Lifestyle Factor Making Everything Worse Heading Here's wha…" at bounding box center [533, 371] width 177 height 397
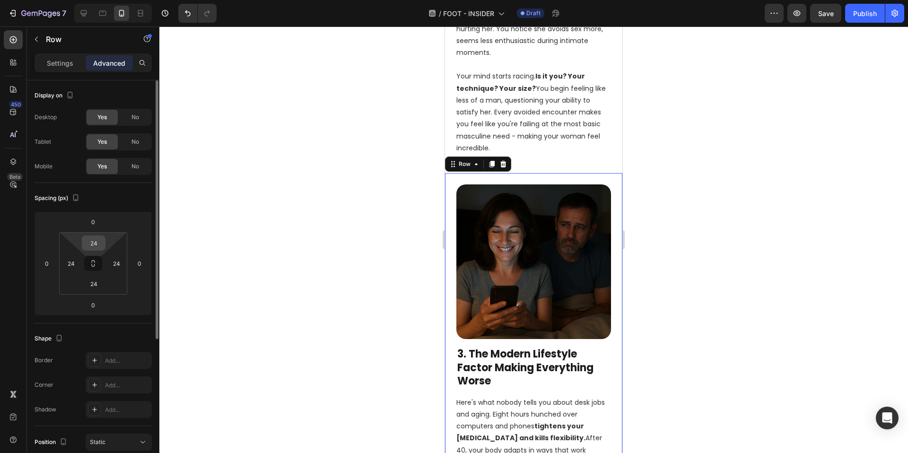
click at [96, 244] on input "24" at bounding box center [93, 243] width 19 height 14
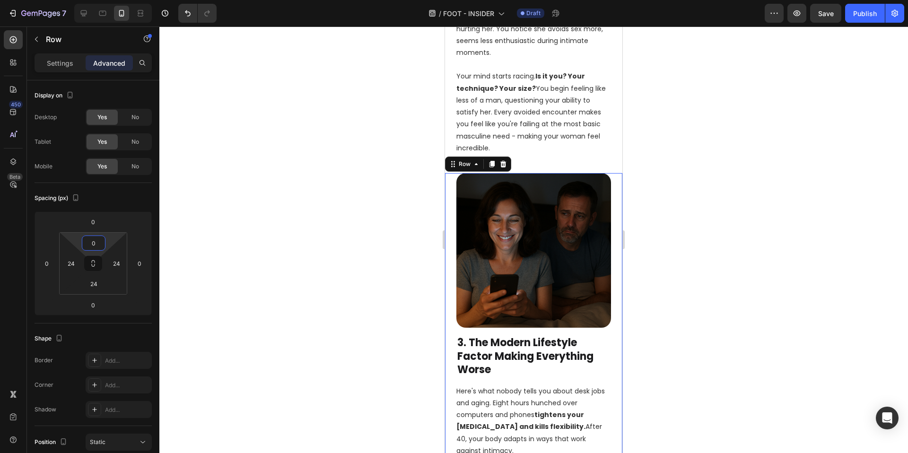
type input "0"
click at [258, 311] on div at bounding box center [533, 239] width 749 height 427
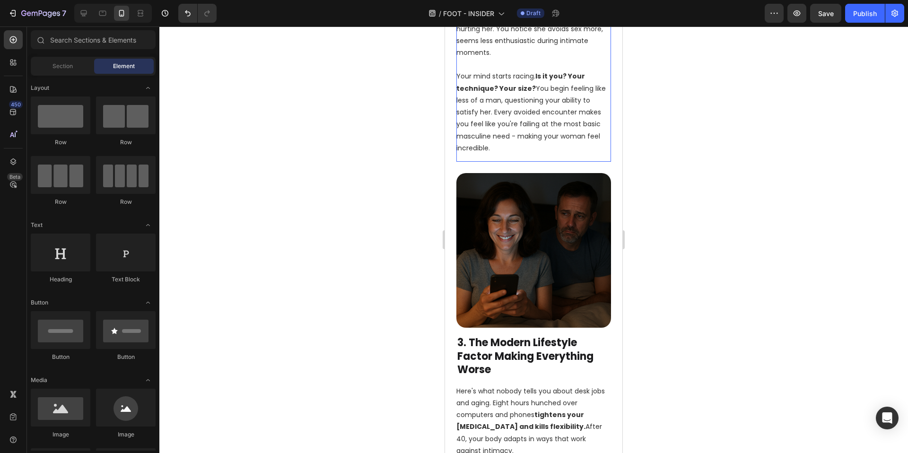
click at [538, 140] on div "She hides her discomfort because she loves you and doesn't want you to feel lik…" at bounding box center [533, 76] width 155 height 170
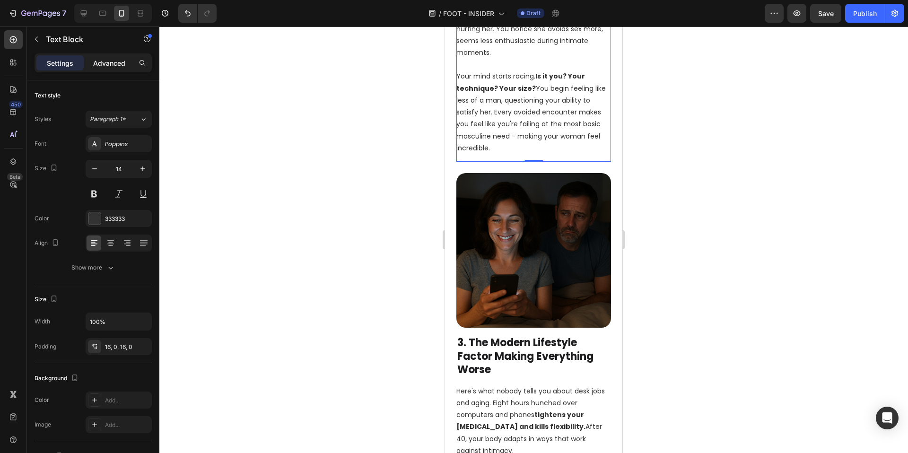
click at [107, 64] on p "Advanced" at bounding box center [109, 63] width 32 height 10
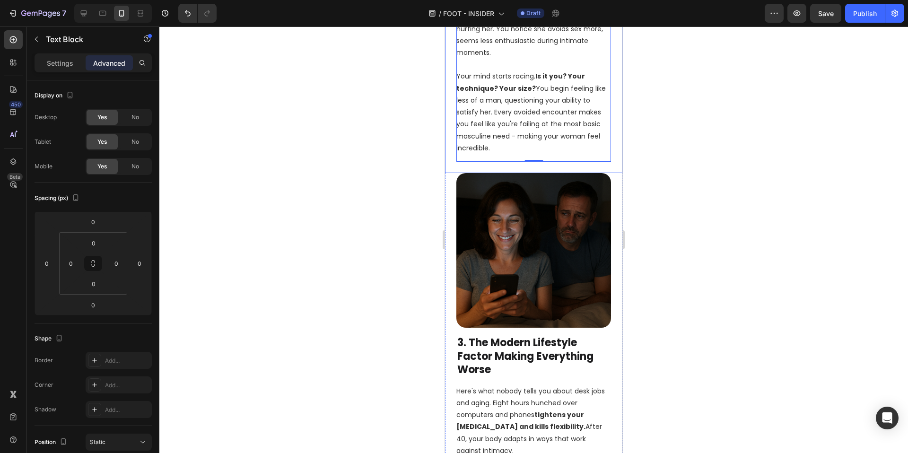
drag, startPoint x: 525, startPoint y: 157, endPoint x: 526, endPoint y: 149, distance: 8.6
click at [350, 282] on div at bounding box center [533, 239] width 749 height 427
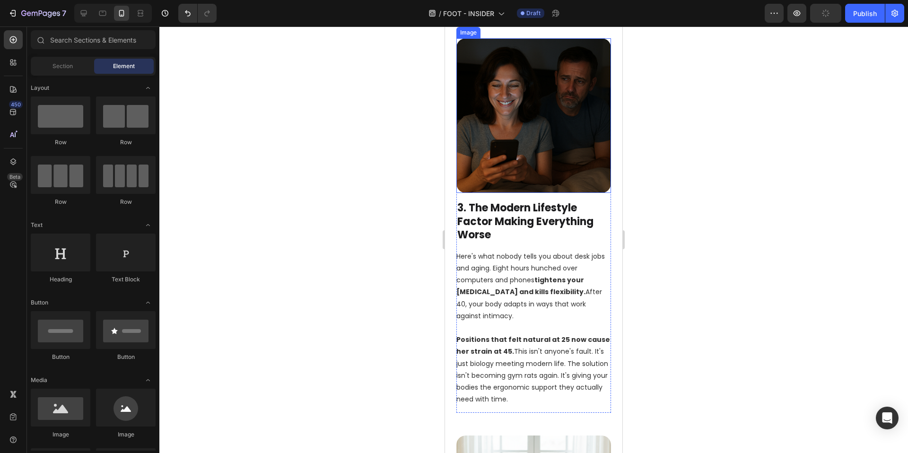
scroll to position [1166, 0]
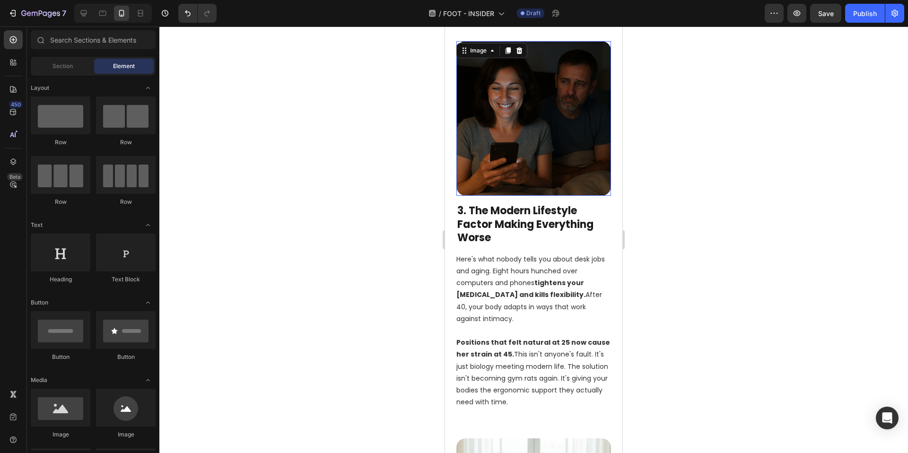
click at [526, 133] on img at bounding box center [533, 118] width 155 height 155
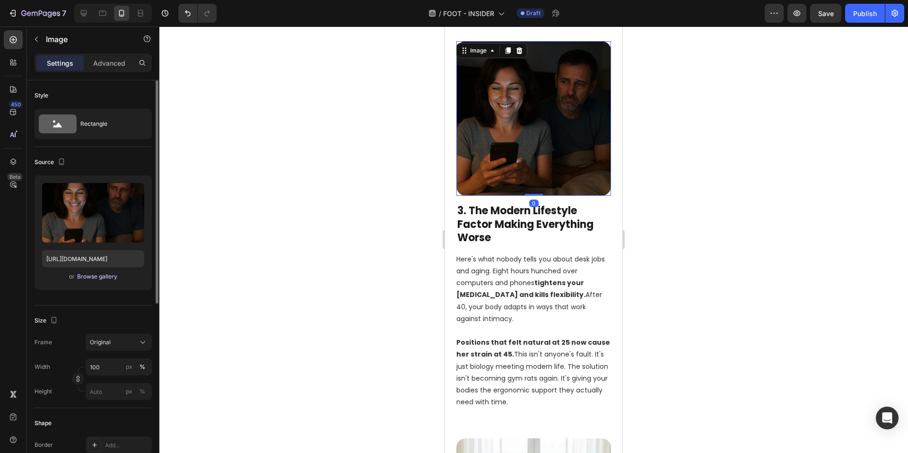
click at [108, 279] on div "Browse gallery" at bounding box center [97, 276] width 40 height 9
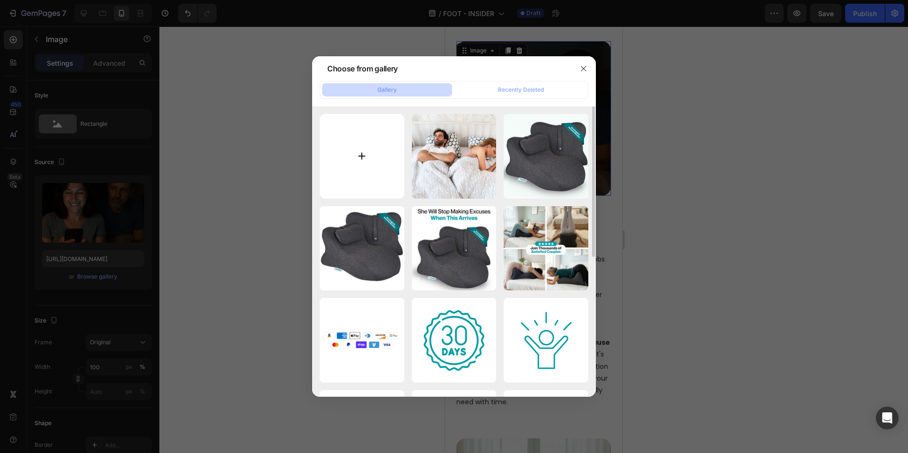
click at [322, 173] on input "file" at bounding box center [362, 156] width 85 height 85
type input "C:\fakepath\Moodie (6).png"
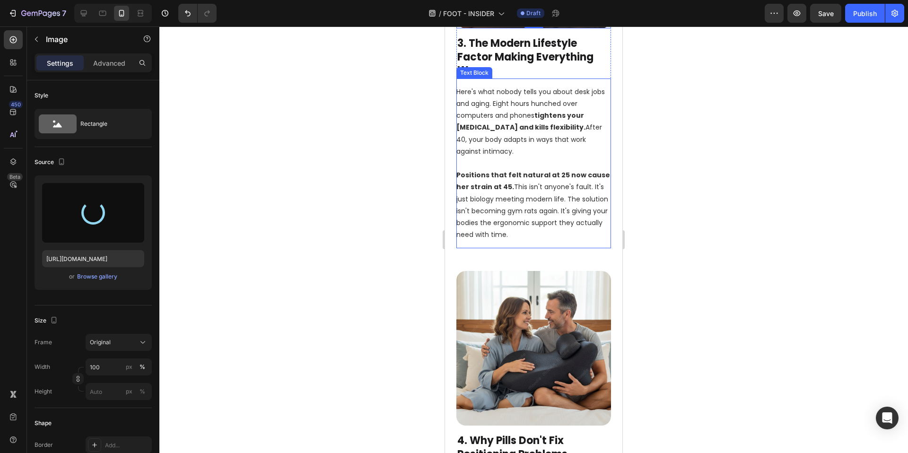
scroll to position [1454, 0]
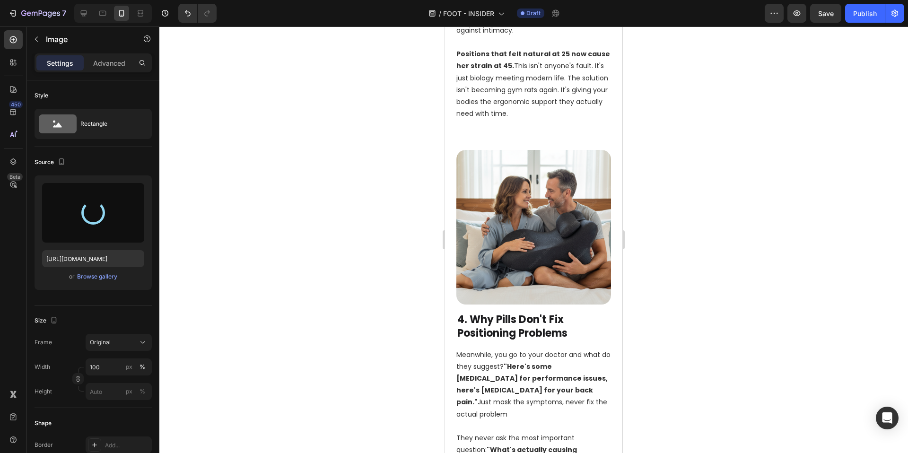
type input "https://cdn.shopify.com/s/files/1/0662/5512/6598/files/gempages_582085952994804…"
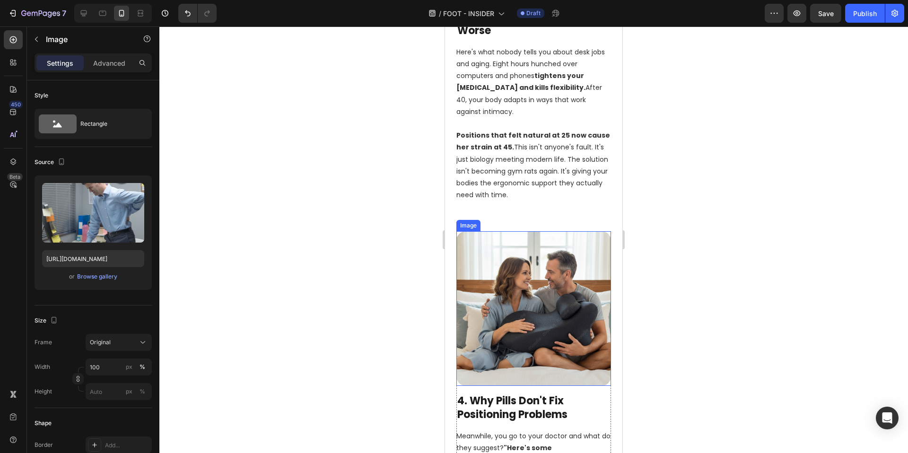
scroll to position [1374, 0]
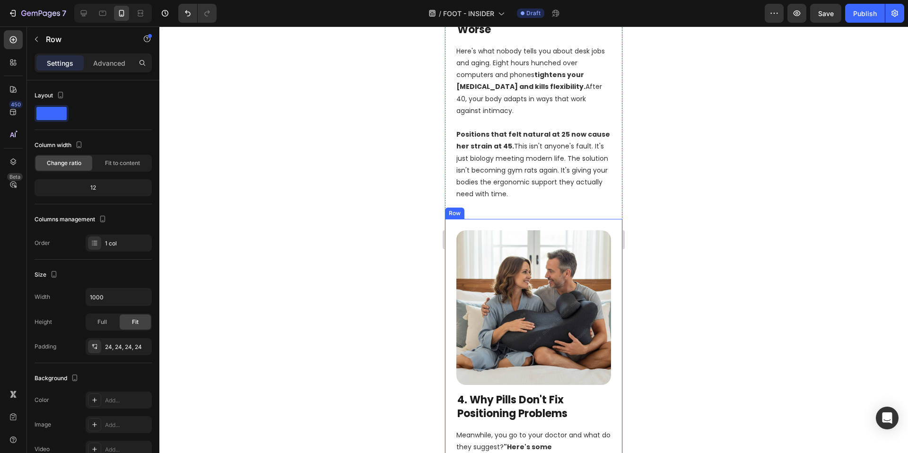
click at [533, 219] on div "Image 4. Why Pills Don't Fix Positioning Problems Heading Meanwhile, you go to …" at bounding box center [533, 428] width 177 height 419
click at [117, 59] on p "Advanced" at bounding box center [109, 63] width 32 height 10
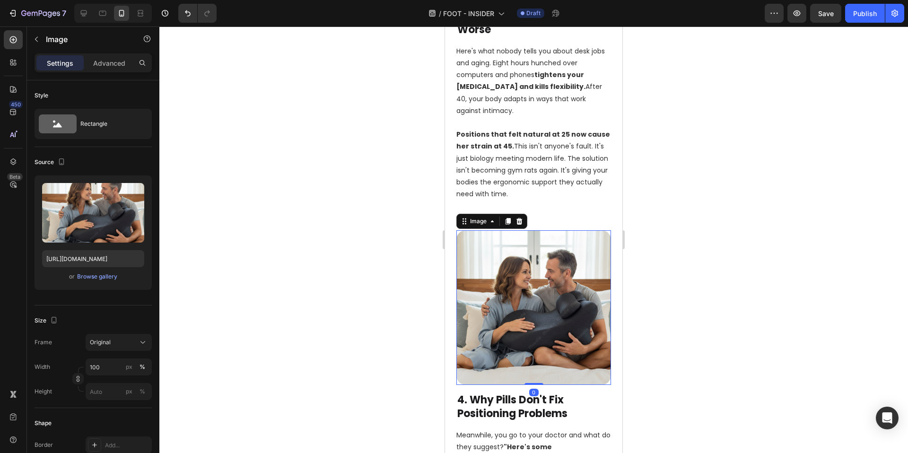
click at [543, 250] on img at bounding box center [533, 307] width 155 height 155
click at [121, 57] on div "Advanced" at bounding box center [109, 62] width 47 height 15
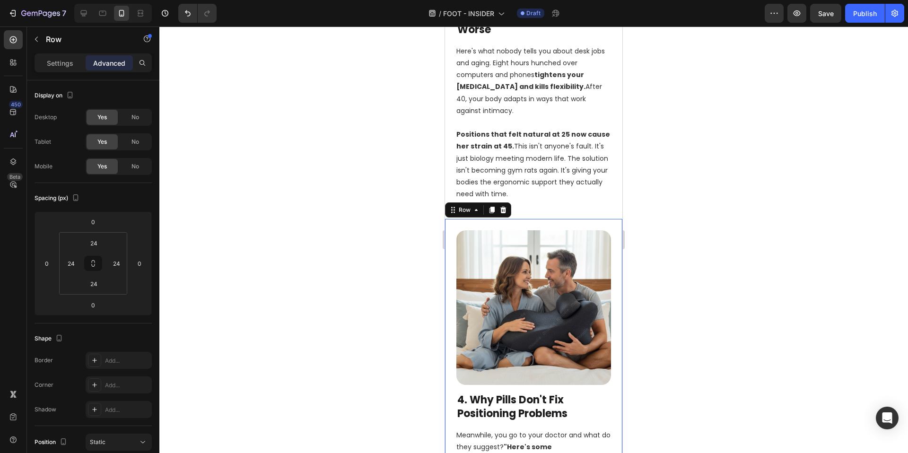
click at [566, 219] on div "Image 4. Why Pills Don't Fix Positioning Problems Heading Meanwhile, you go to …" at bounding box center [533, 428] width 177 height 419
click at [102, 245] on input "24" at bounding box center [93, 243] width 19 height 14
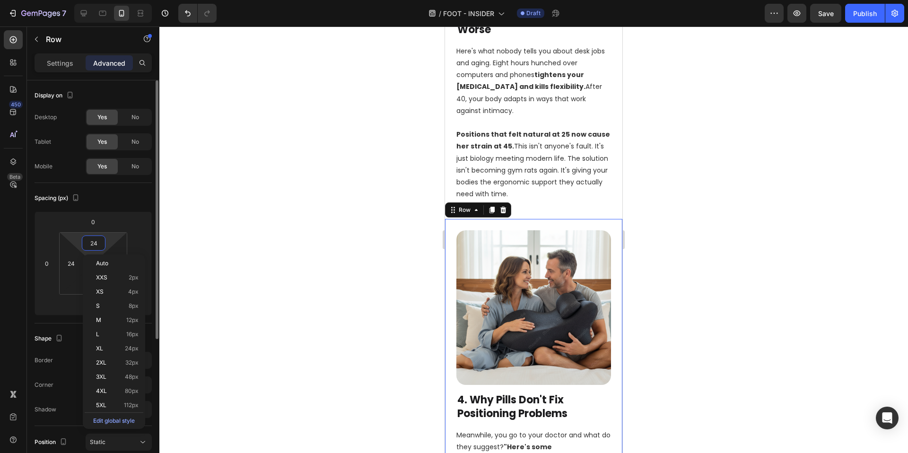
type input "0"
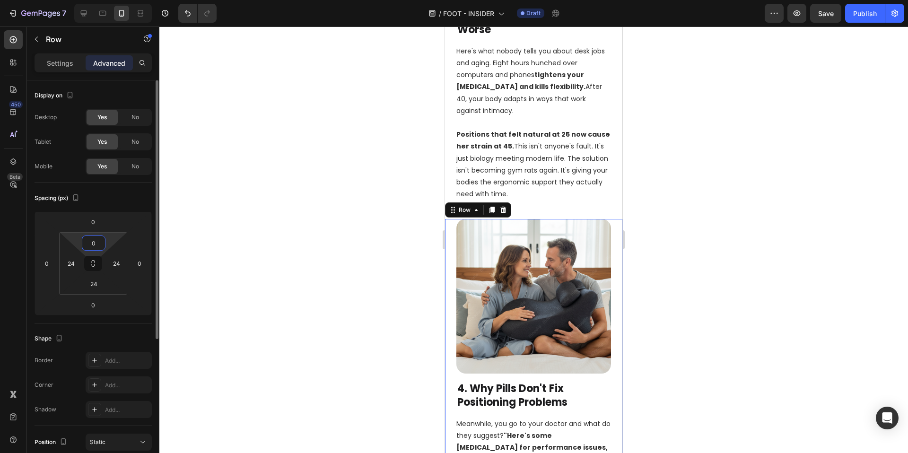
scroll to position [1, 0]
click at [534, 255] on img at bounding box center [533, 296] width 155 height 155
click at [72, 70] on div "Settings" at bounding box center [59, 62] width 47 height 15
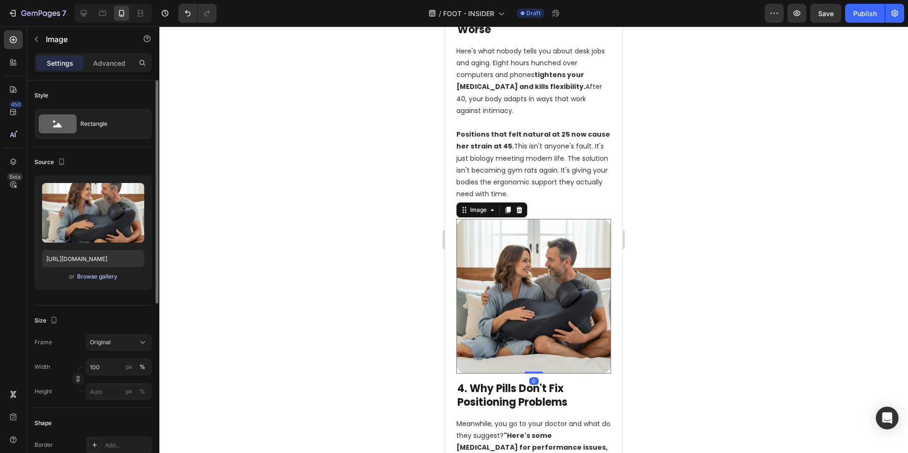
click at [97, 279] on div "Browse gallery" at bounding box center [97, 276] width 40 height 9
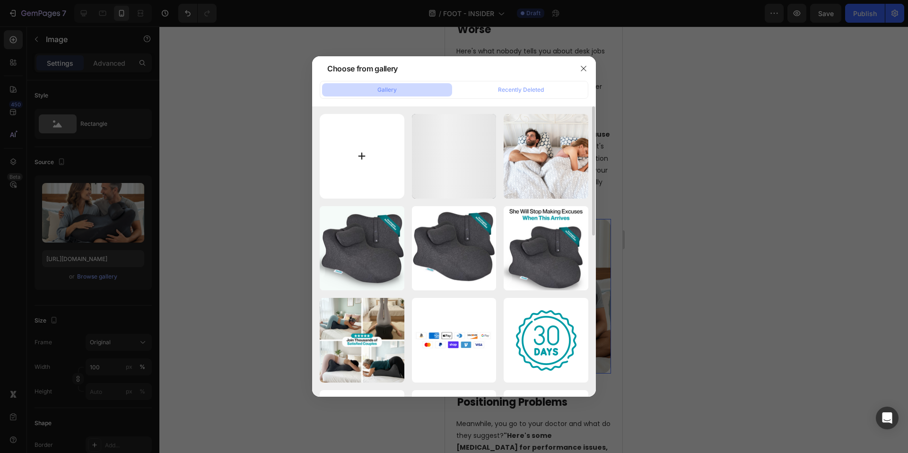
click at [363, 154] on input "file" at bounding box center [362, 156] width 85 height 85
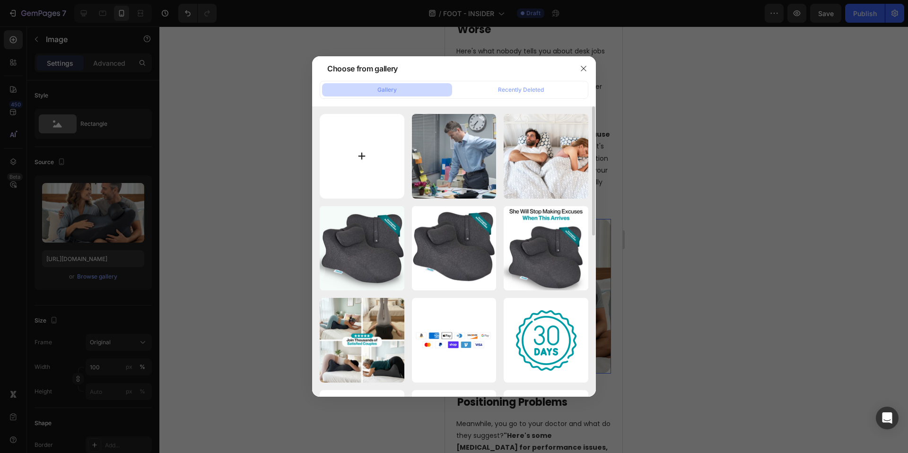
type input "C:\fakepath\Moodie (7).png"
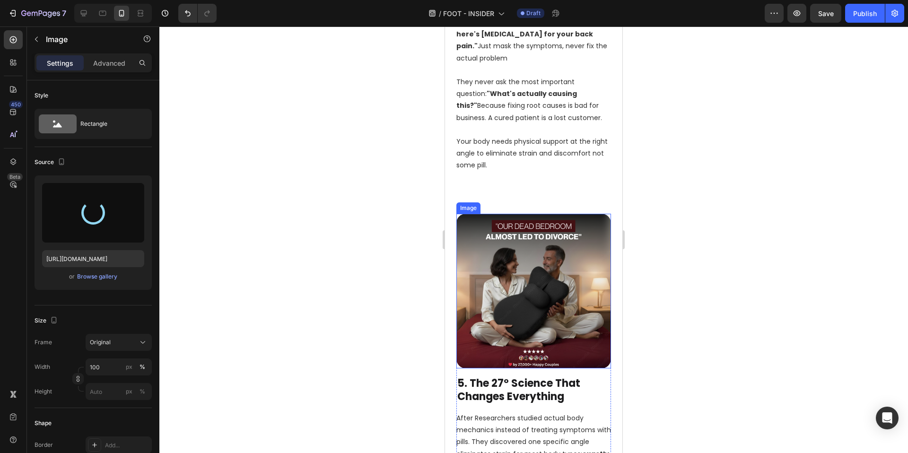
scroll to position [1760, 0]
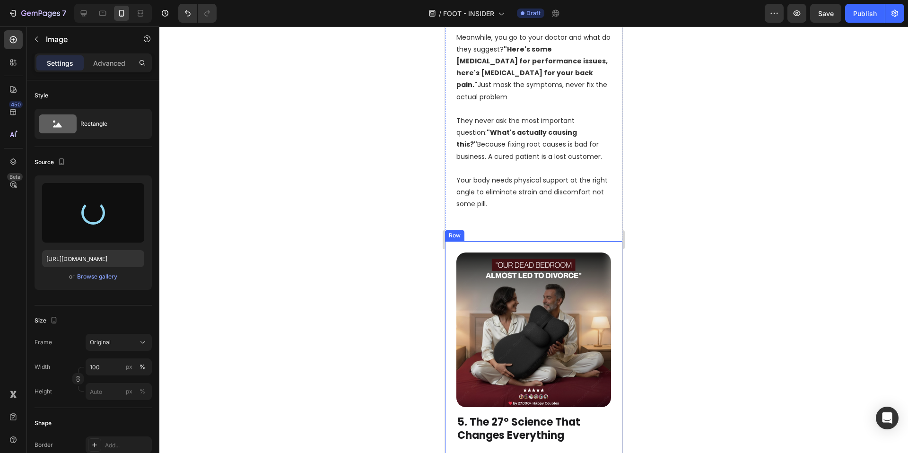
click at [520, 241] on div "Image 5. The 27° Science That Changes Everything Heading After Researchers stud…" at bounding box center [533, 457] width 177 height 432
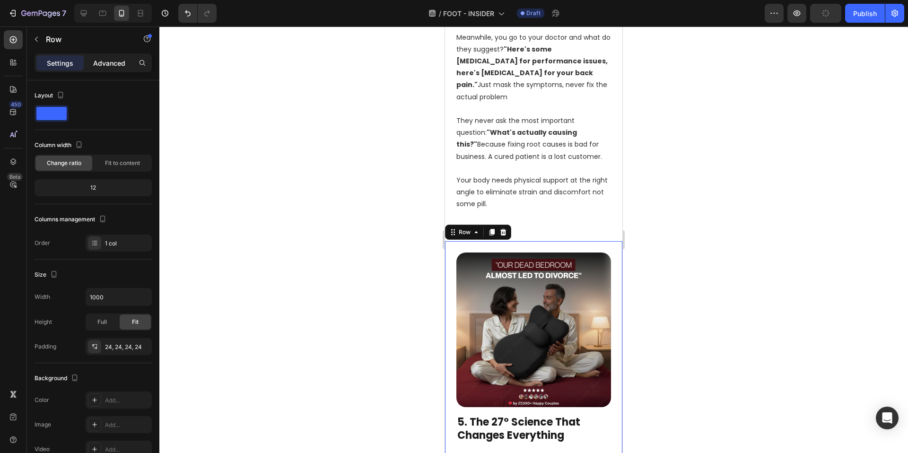
click at [117, 66] on p "Advanced" at bounding box center [109, 63] width 32 height 10
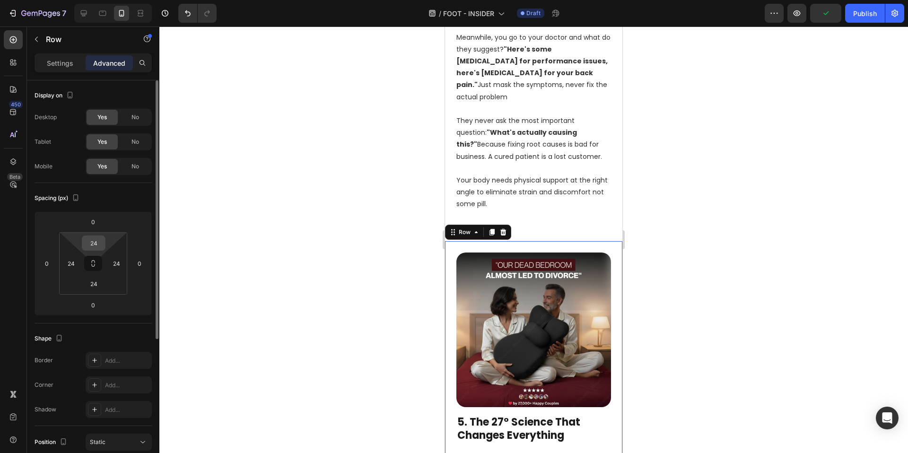
click at [90, 243] on input "24" at bounding box center [93, 243] width 19 height 14
type input "0"
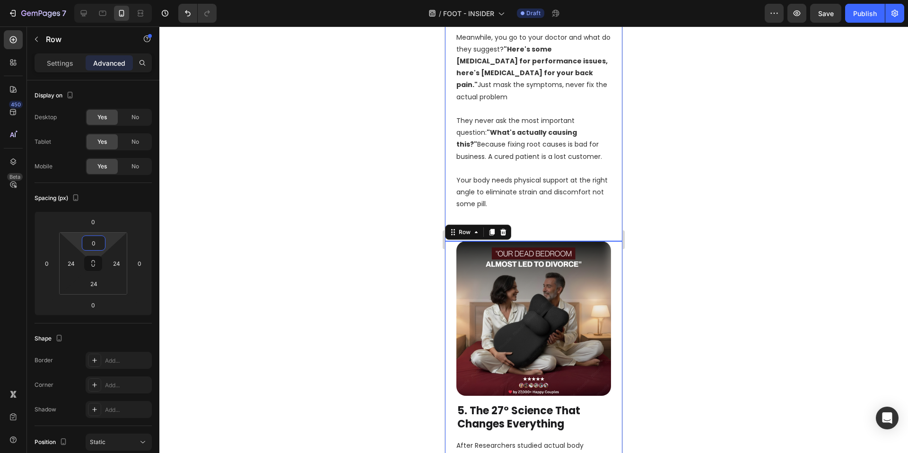
click at [549, 194] on div "Image 4. Why Pills Don't Fix Positioning Problems Heading Meanwhile, you go to …" at bounding box center [533, 37] width 177 height 408
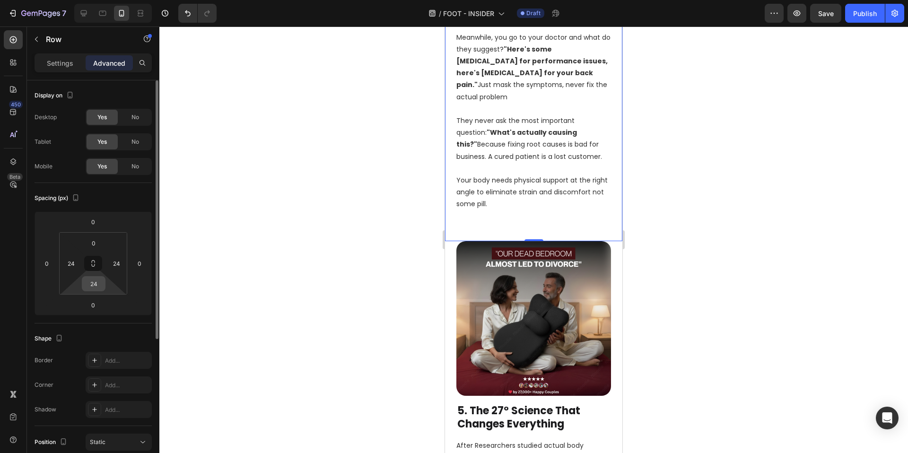
click at [96, 285] on input "24" at bounding box center [93, 284] width 19 height 14
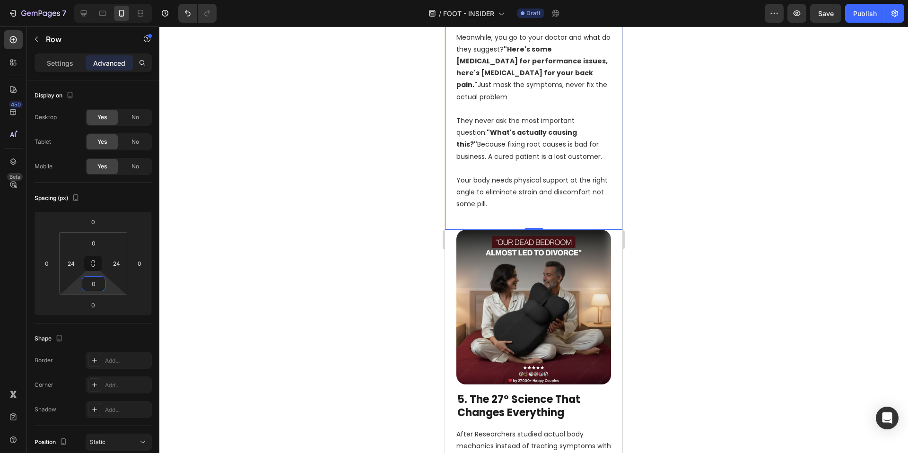
type input "0"
click at [369, 215] on div at bounding box center [533, 239] width 749 height 427
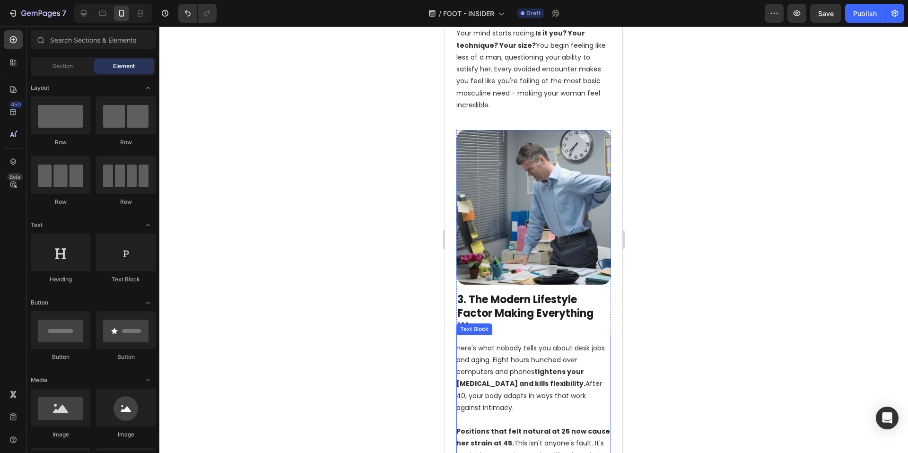
scroll to position [1009, 0]
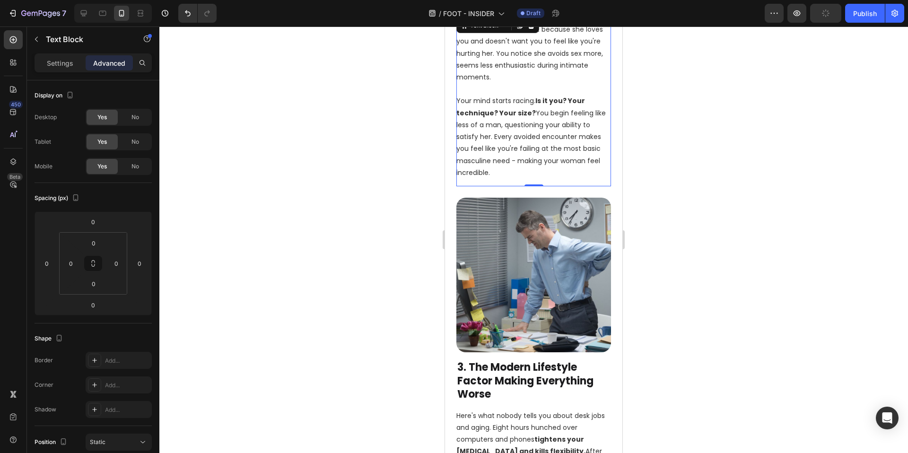
click at [504, 166] on div "She hides her discomfort because she loves you and doesn't want you to feel lik…" at bounding box center [533, 101] width 155 height 170
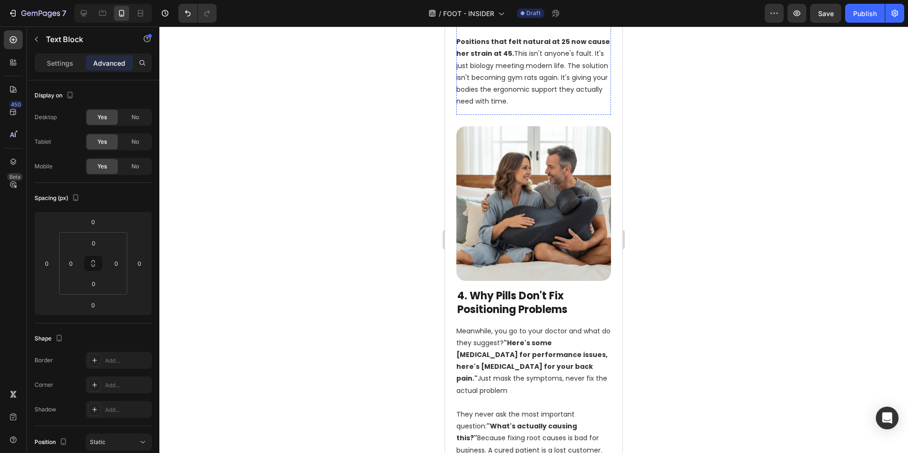
scroll to position [1437, 0]
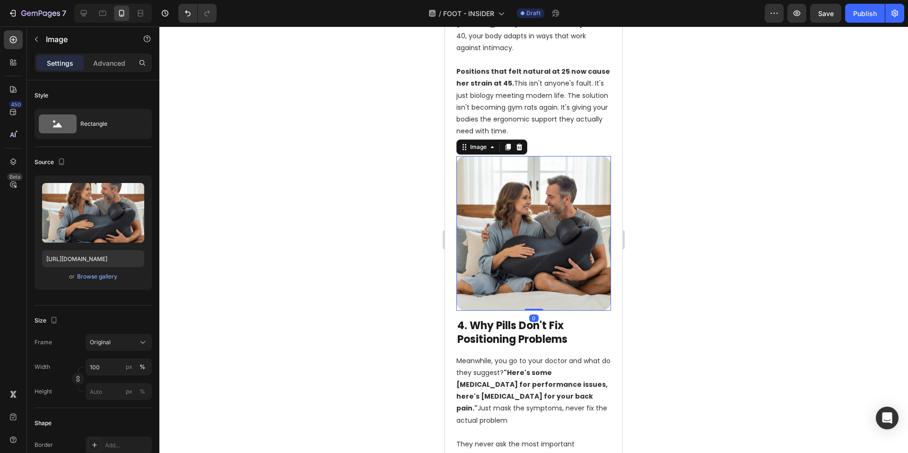
click at [499, 195] on img at bounding box center [533, 233] width 155 height 155
click at [96, 275] on div "Browse gallery" at bounding box center [97, 276] width 40 height 9
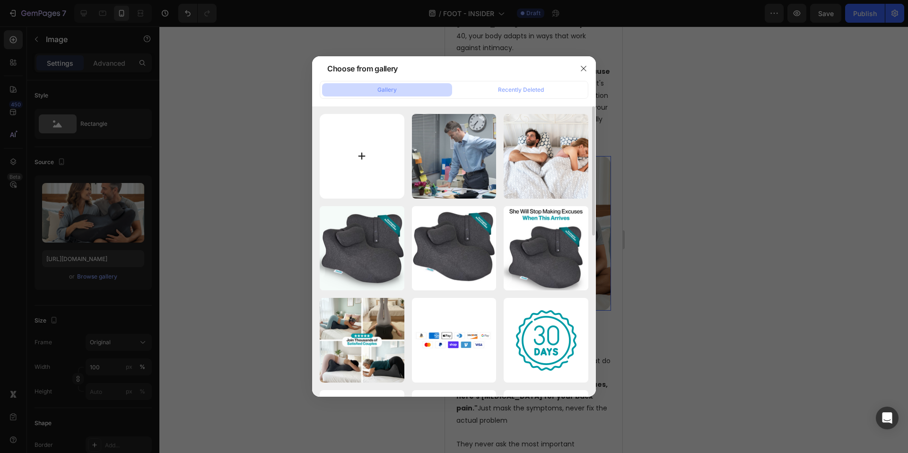
click at [357, 161] on input "file" at bounding box center [362, 156] width 85 height 85
type input "C:\fakepath\Moodie (7).png"
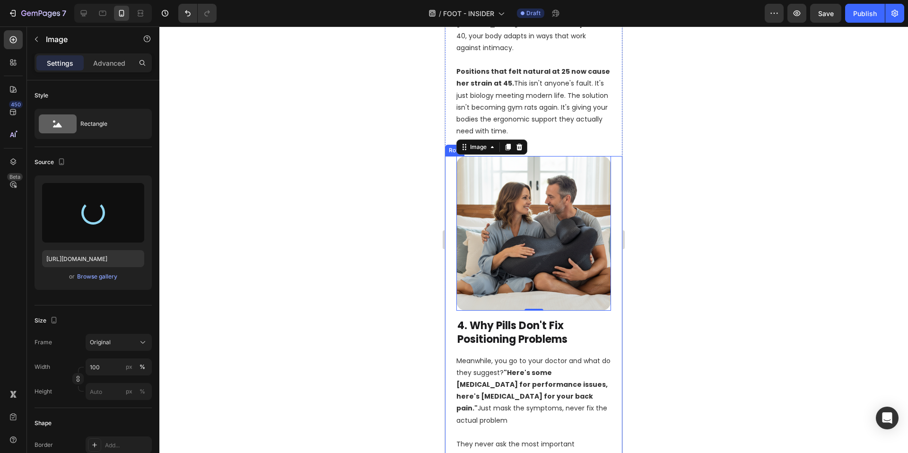
type input "https://cdn.shopify.com/s/files/1/0662/5512/6598/files/gempages_582085952994804…"
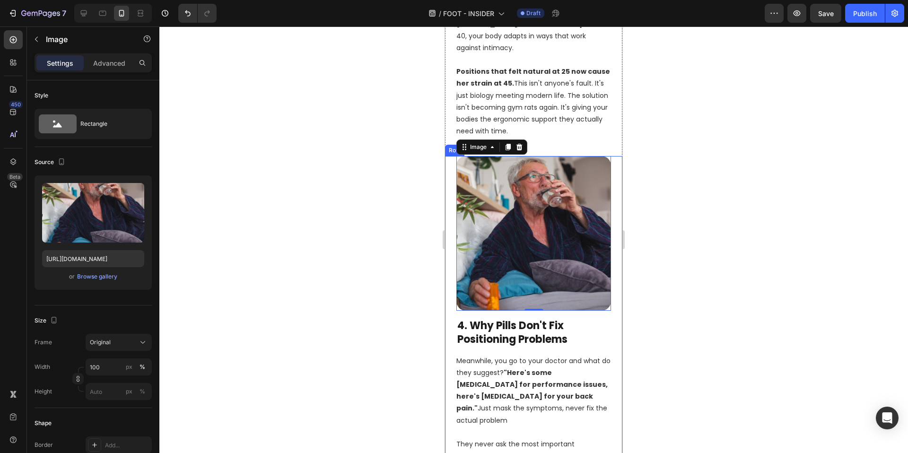
click at [318, 232] on div at bounding box center [533, 239] width 749 height 427
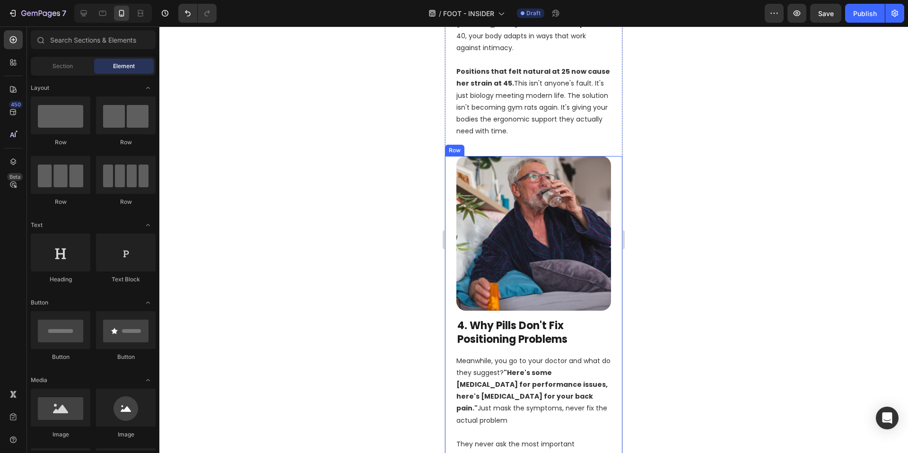
click at [357, 323] on div at bounding box center [533, 239] width 749 height 427
click at [862, 302] on div at bounding box center [533, 239] width 749 height 427
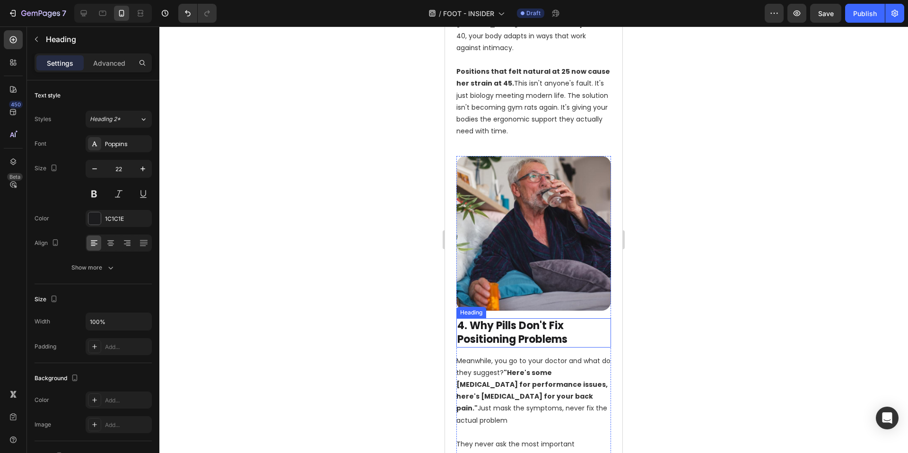
click at [491, 318] on h2 "4. Why Pills Don't Fix Positioning Problems" at bounding box center [533, 332] width 155 height 29
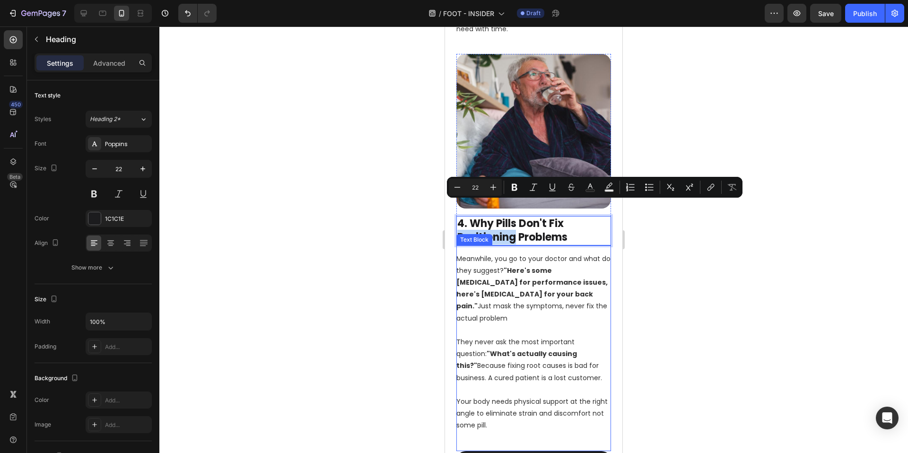
scroll to position [1540, 0]
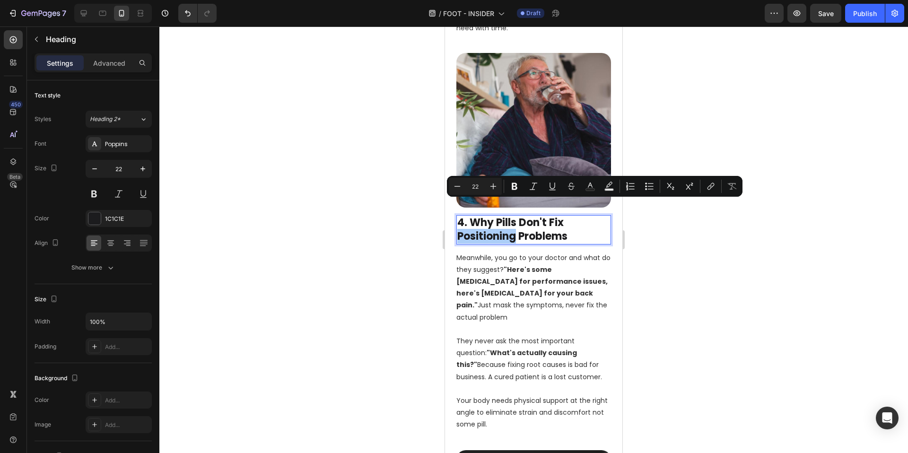
click at [686, 338] on div at bounding box center [533, 239] width 749 height 427
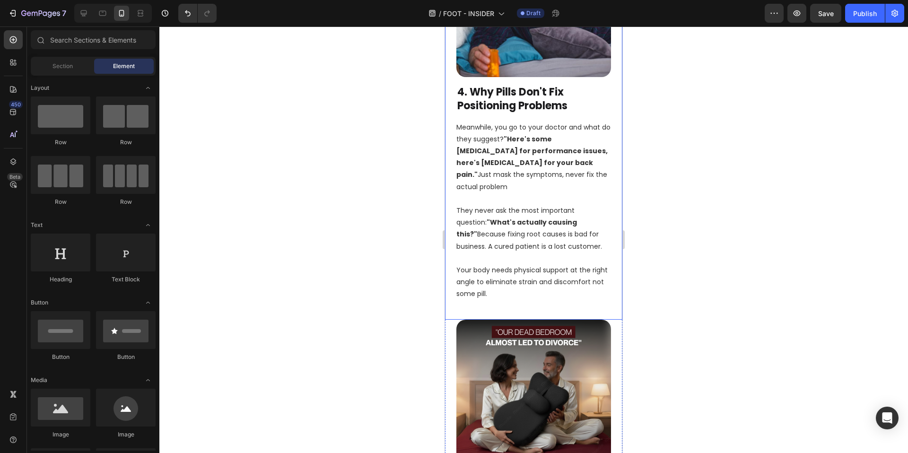
scroll to position [1840, 0]
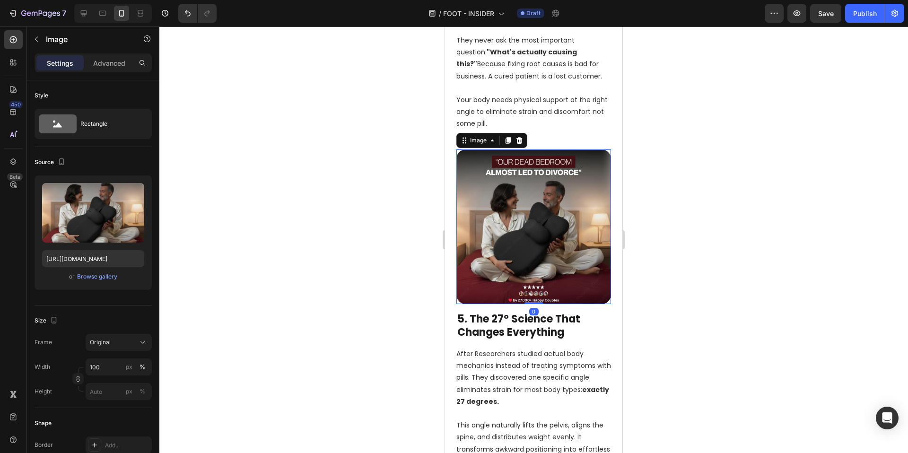
click at [562, 219] on img at bounding box center [533, 226] width 155 height 155
click at [94, 277] on div "Browse gallery" at bounding box center [97, 276] width 40 height 9
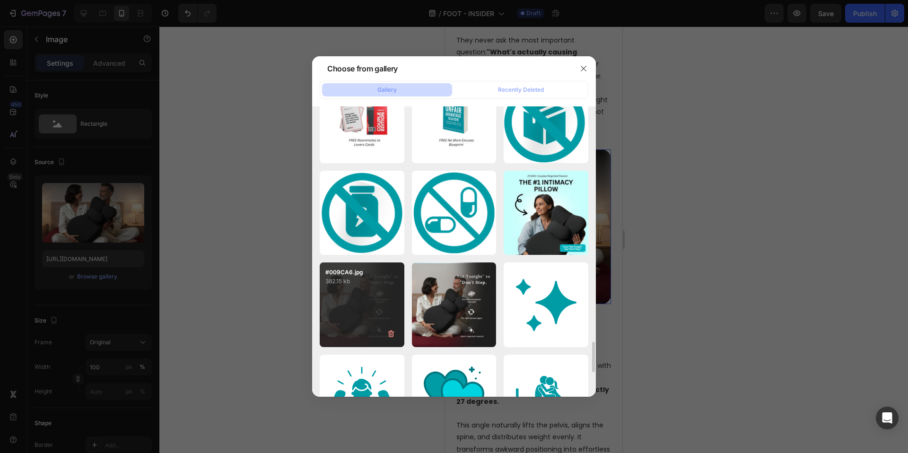
scroll to position [2246, 0]
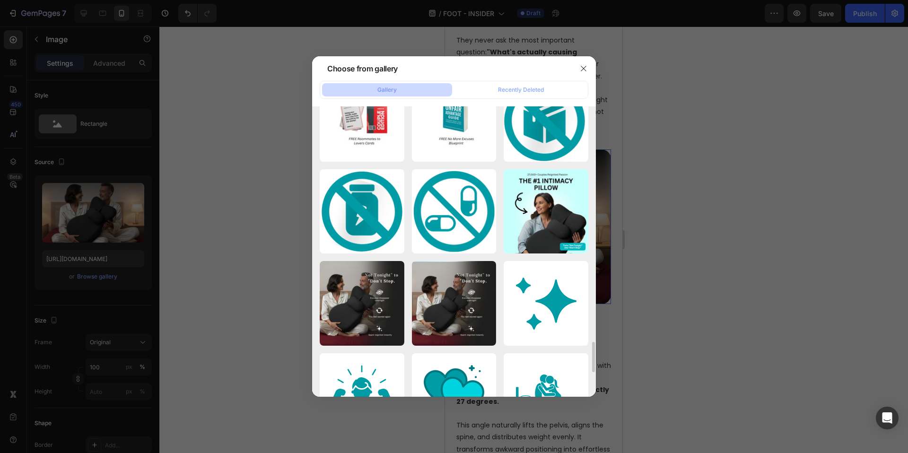
click at [251, 259] on div at bounding box center [454, 226] width 908 height 453
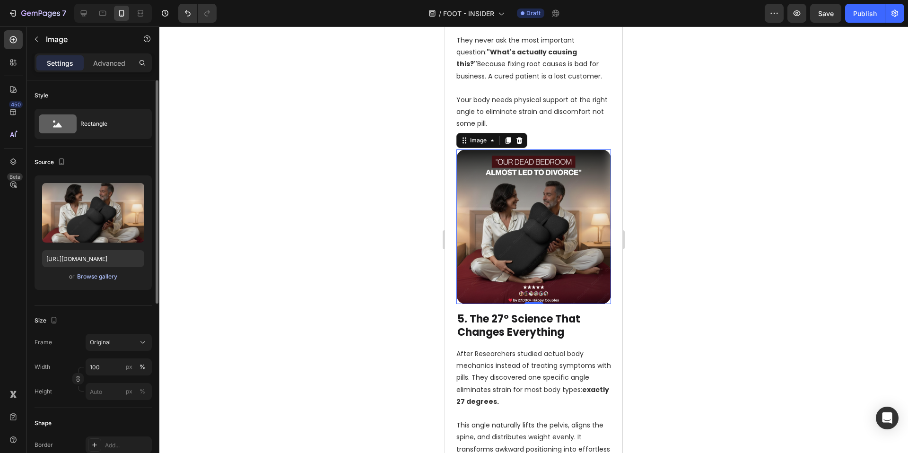
click at [104, 276] on div "Browse gallery" at bounding box center [97, 276] width 40 height 9
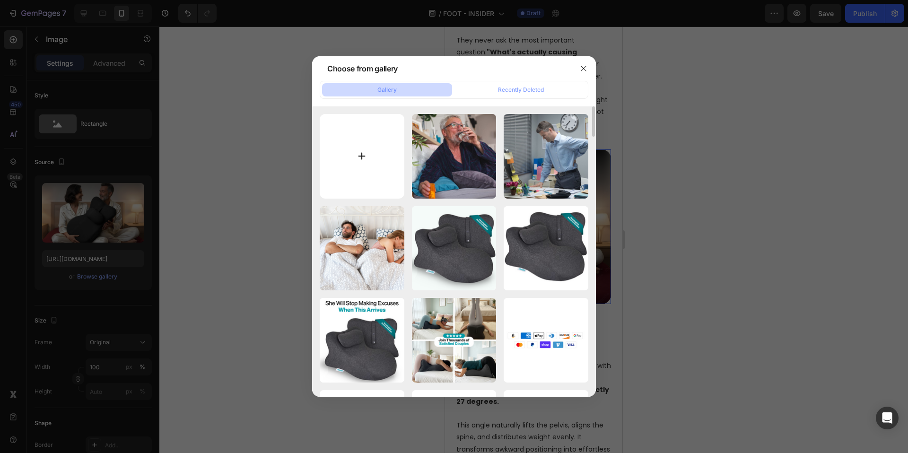
click at [370, 145] on input "file" at bounding box center [362, 156] width 85 height 85
click at [350, 177] on input "file" at bounding box center [362, 156] width 85 height 85
type input "C:\fakepath\27.png"
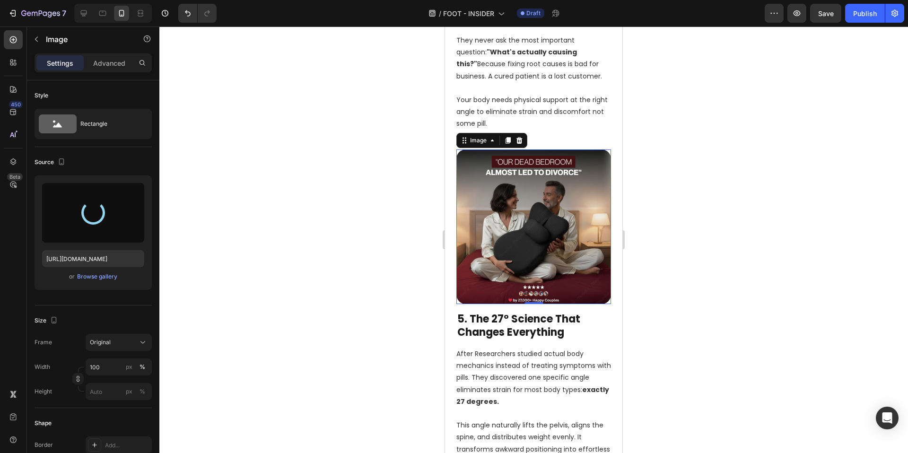
type input "https://cdn.shopify.com/s/files/1/0662/5512/6598/files/gempages_582085952994804…"
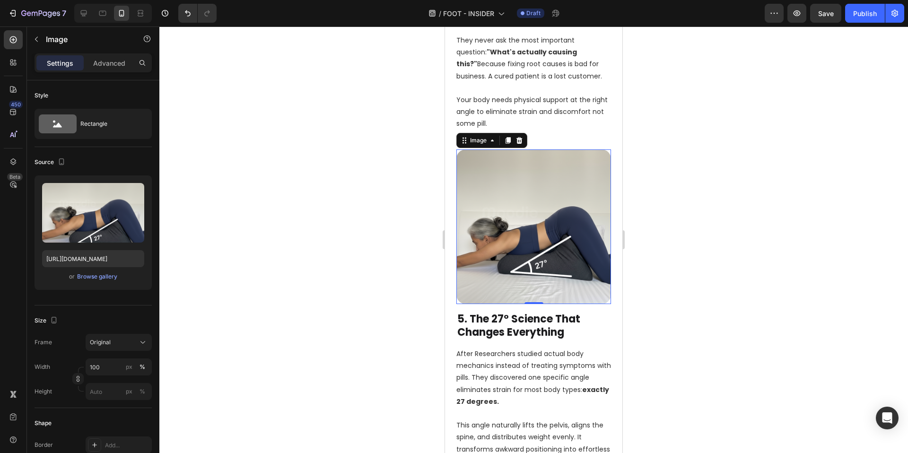
click at [791, 304] on div at bounding box center [533, 239] width 749 height 427
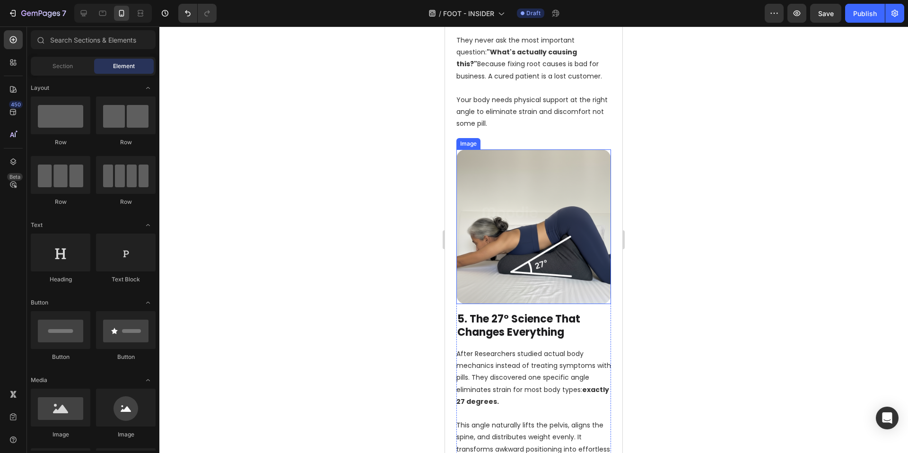
click at [569, 149] on img at bounding box center [533, 226] width 155 height 155
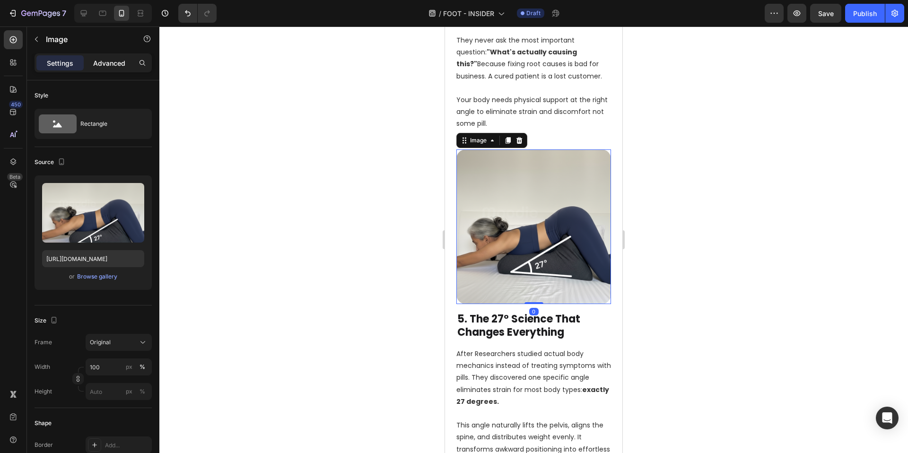
click at [121, 66] on p "Advanced" at bounding box center [109, 63] width 32 height 10
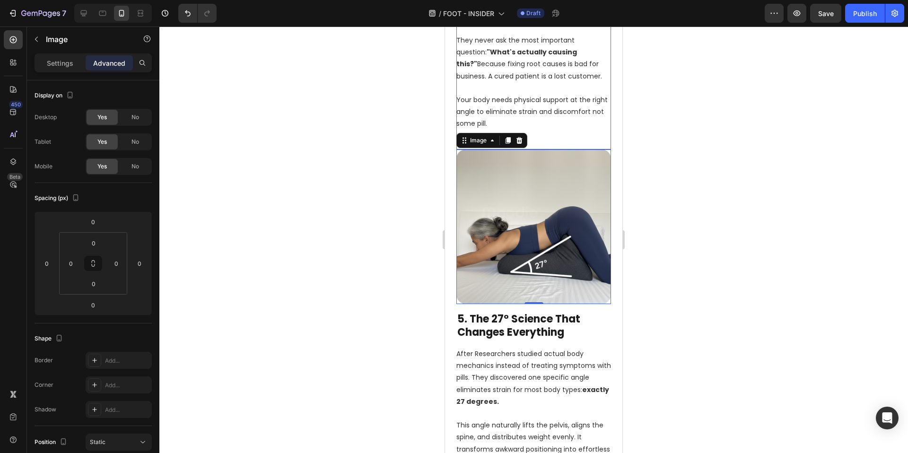
click at [582, 130] on p at bounding box center [533, 136] width 155 height 12
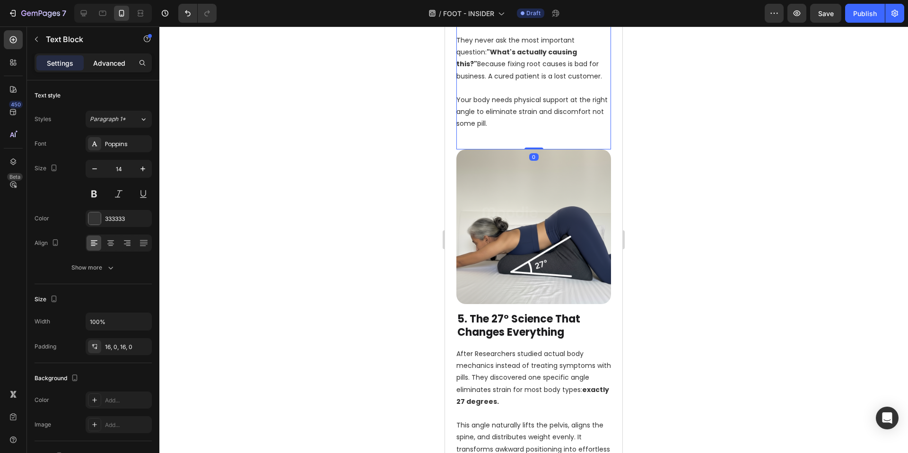
click at [113, 56] on div "Advanced" at bounding box center [109, 62] width 47 height 15
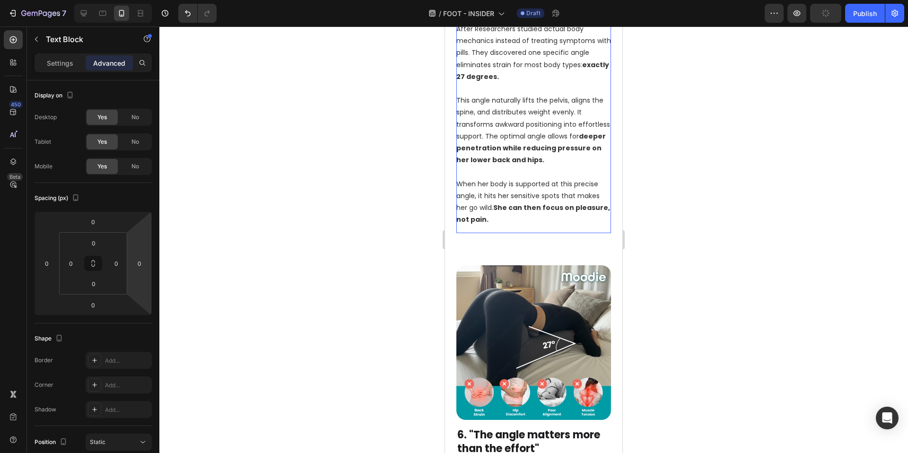
scroll to position [2175, 0]
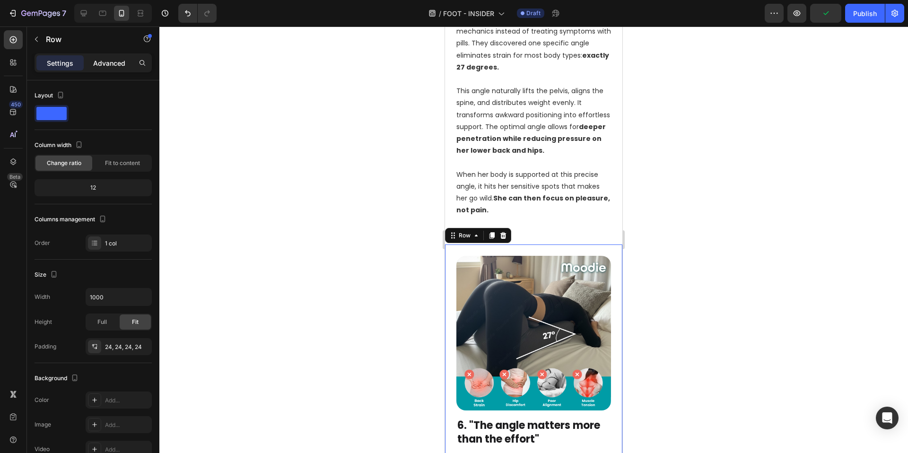
click at [112, 58] on p "Advanced" at bounding box center [109, 63] width 32 height 10
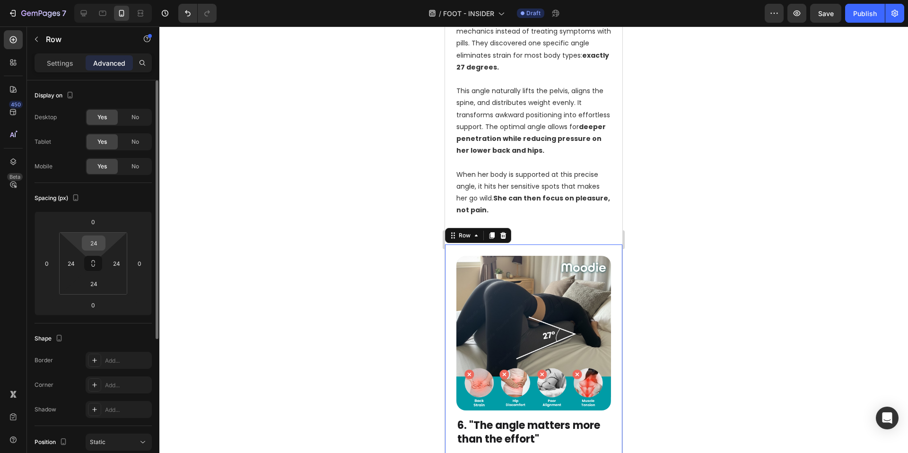
click at [98, 240] on input "24" at bounding box center [93, 243] width 19 height 14
type input "0"
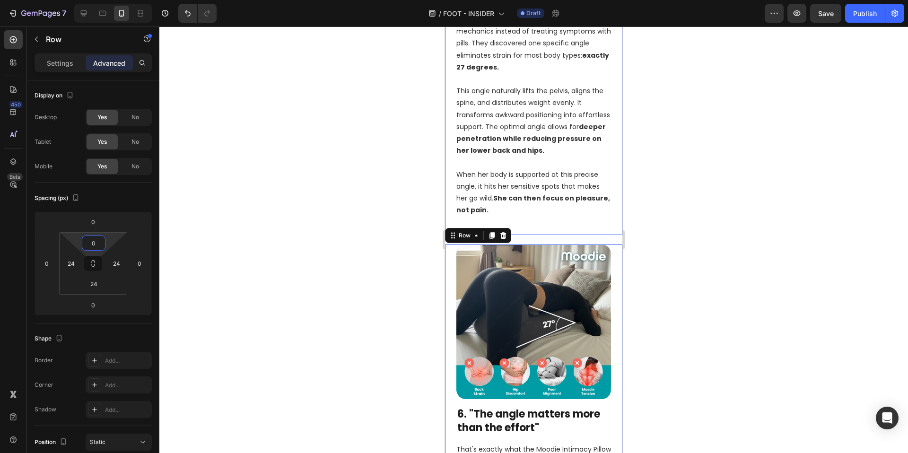
click at [567, 177] on div "Image 5. The 27° Science That Changes Everything Heading After Researchers stud…" at bounding box center [533, 25] width 177 height 420
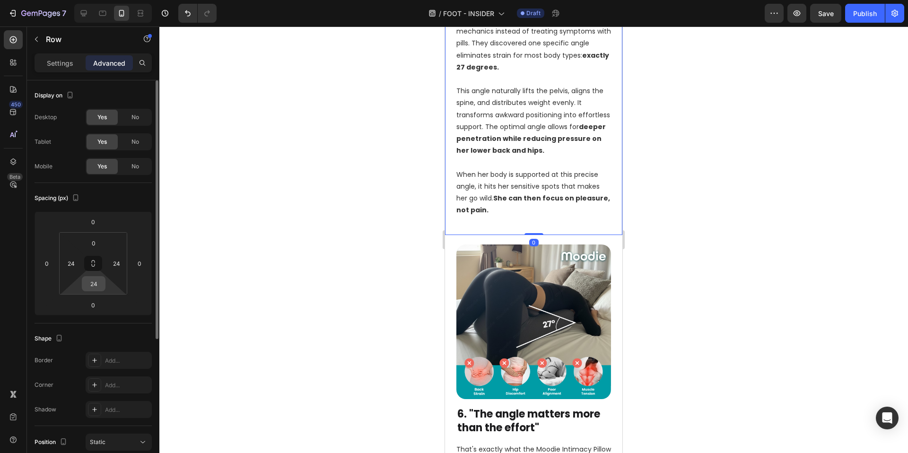
click at [88, 285] on input "24" at bounding box center [93, 284] width 19 height 14
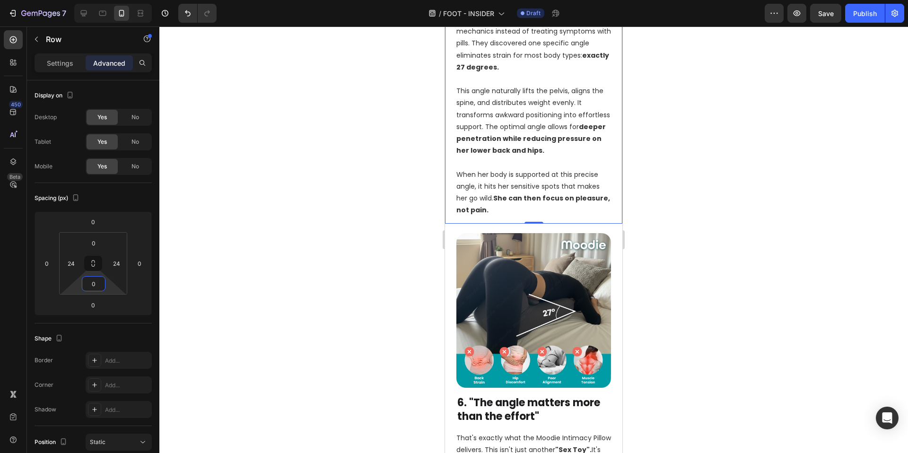
type input "0"
click at [344, 291] on div at bounding box center [533, 239] width 749 height 427
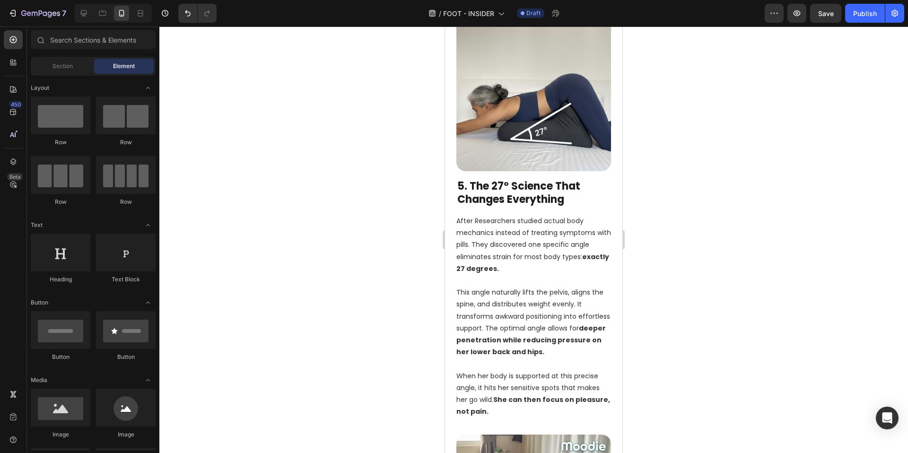
scroll to position [2239, 0]
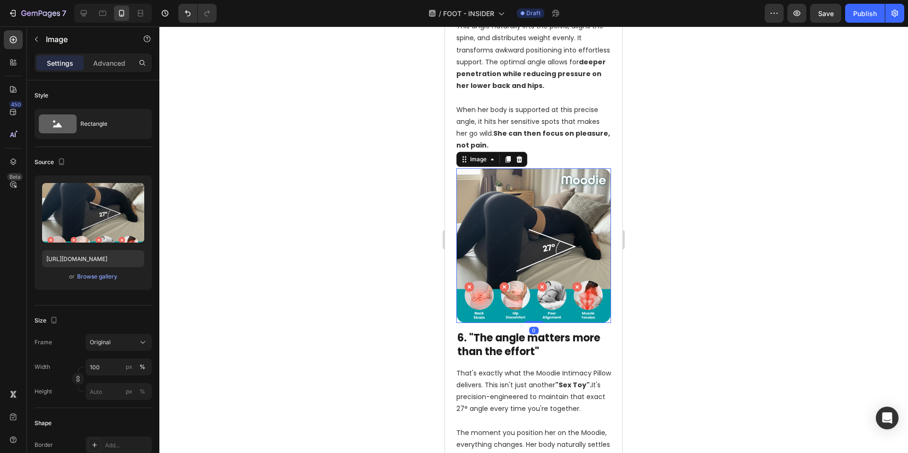
click at [533, 242] on img at bounding box center [533, 245] width 155 height 155
click at [103, 278] on div "Browse gallery" at bounding box center [97, 276] width 40 height 9
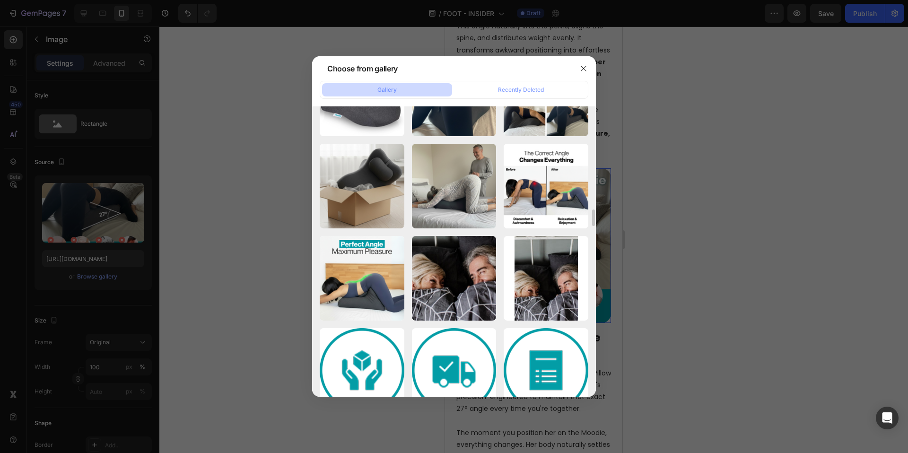
scroll to position [1811, 0]
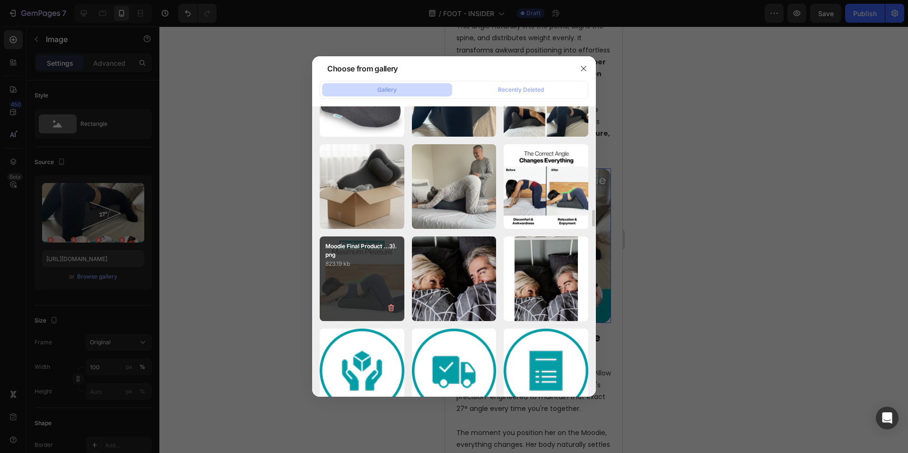
click at [384, 281] on div "Moodie Final Product ...3).png 823.19 kb" at bounding box center [362, 278] width 85 height 85
type input "https://cdn.shopify.com/s/files/1/0662/5512/6598/files/gempages_582085952994804…"
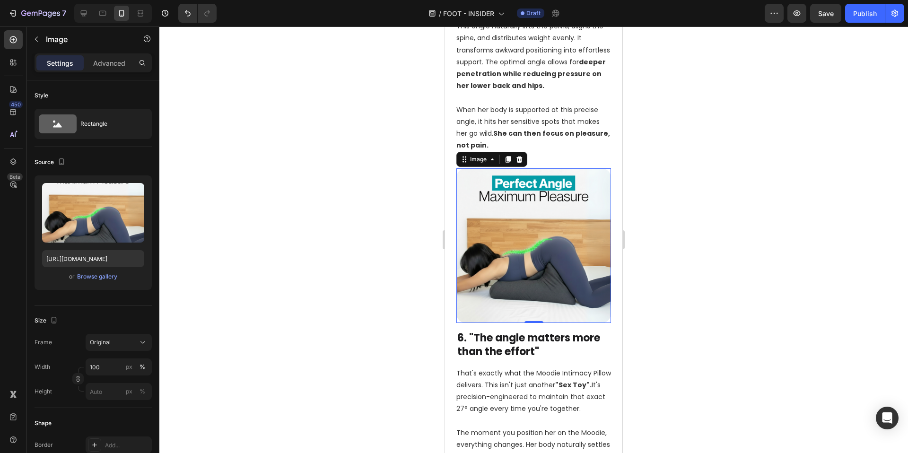
click at [391, 271] on div at bounding box center [533, 239] width 749 height 427
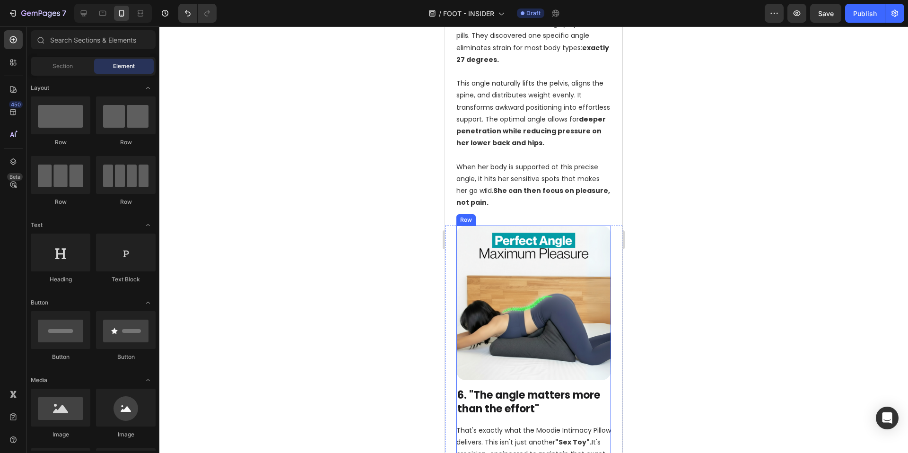
scroll to position [2258, 0]
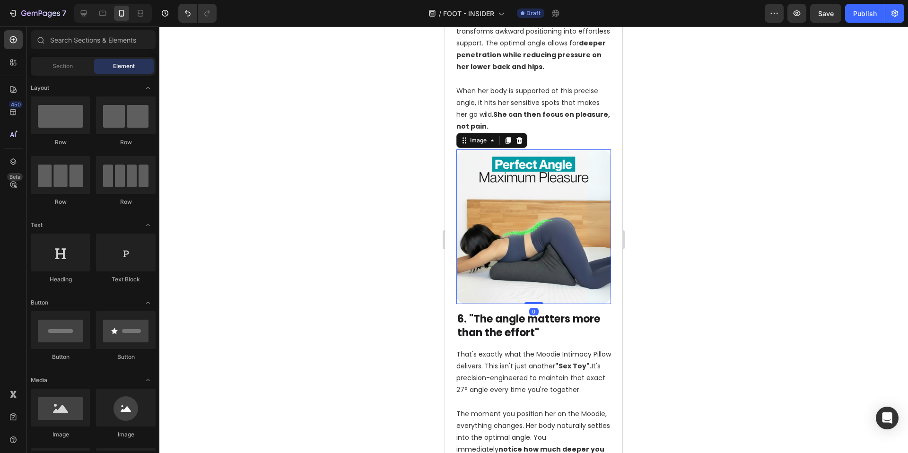
click at [549, 186] on img at bounding box center [533, 226] width 155 height 155
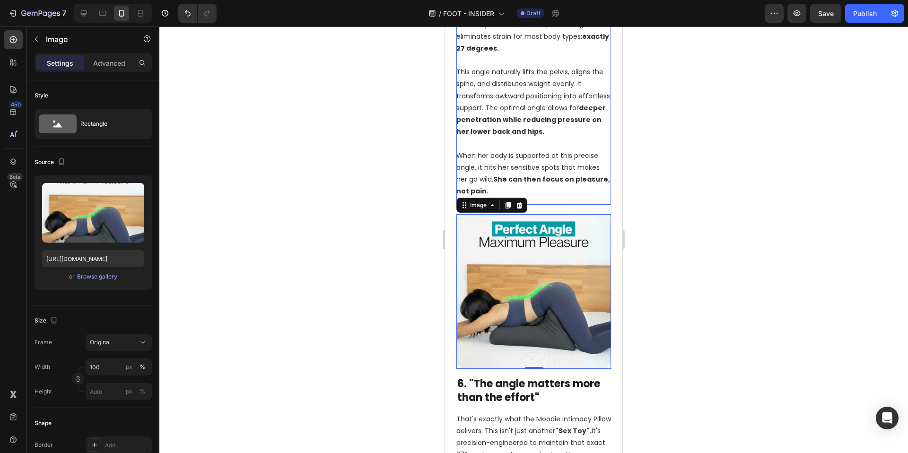
scroll to position [2195, 0]
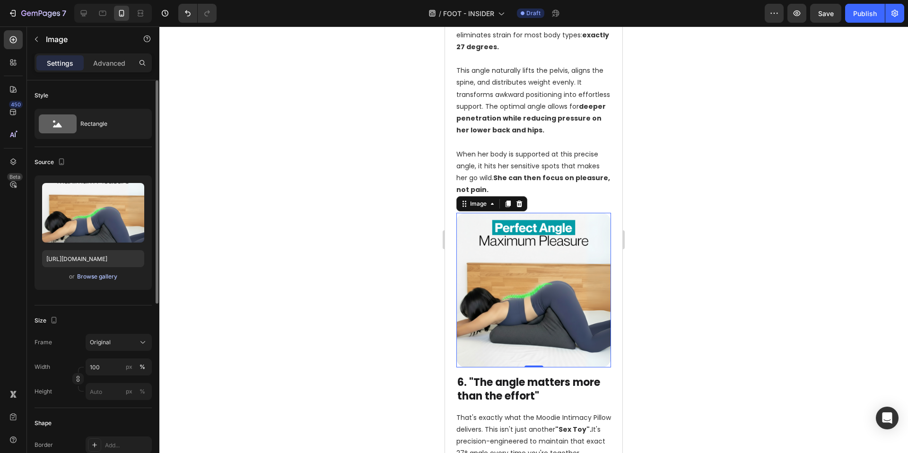
click at [99, 277] on div "Browse gallery" at bounding box center [97, 276] width 40 height 9
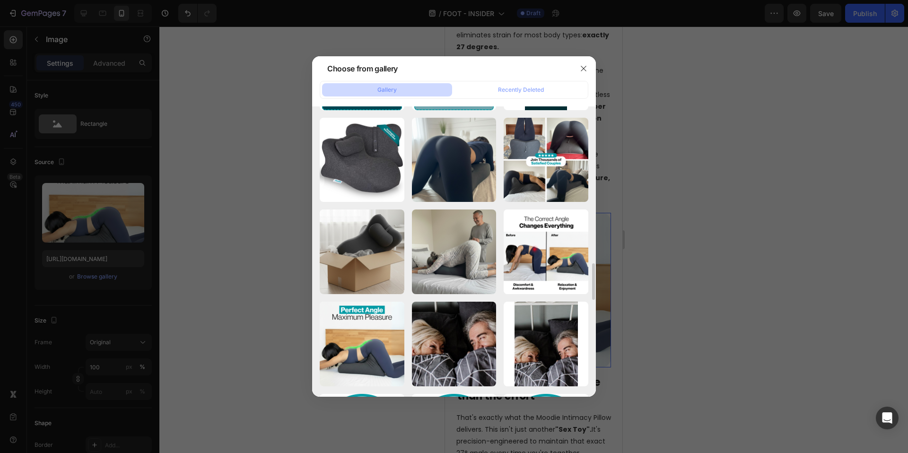
scroll to position [1681, 0]
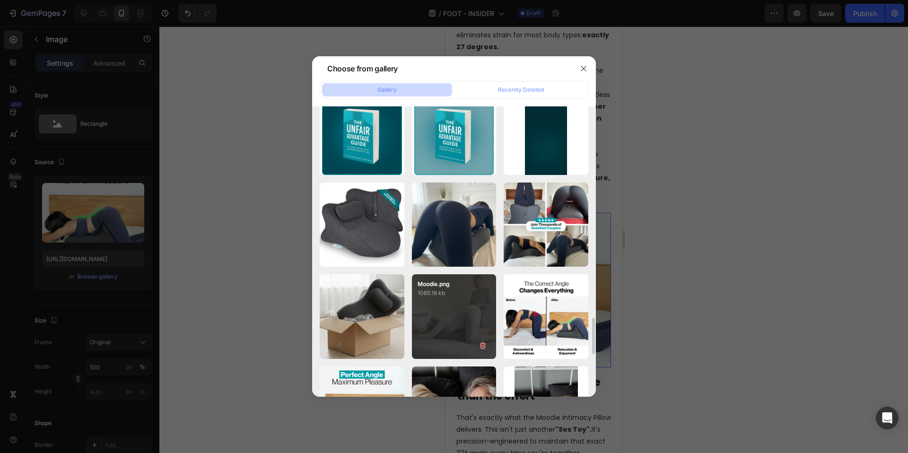
click at [444, 310] on div "Moodie.png 1065.18 kb" at bounding box center [454, 316] width 85 height 85
type input "https://cdn.shopify.com/s/files/1/0662/5512/6598/files/gempages_582085952994804…"
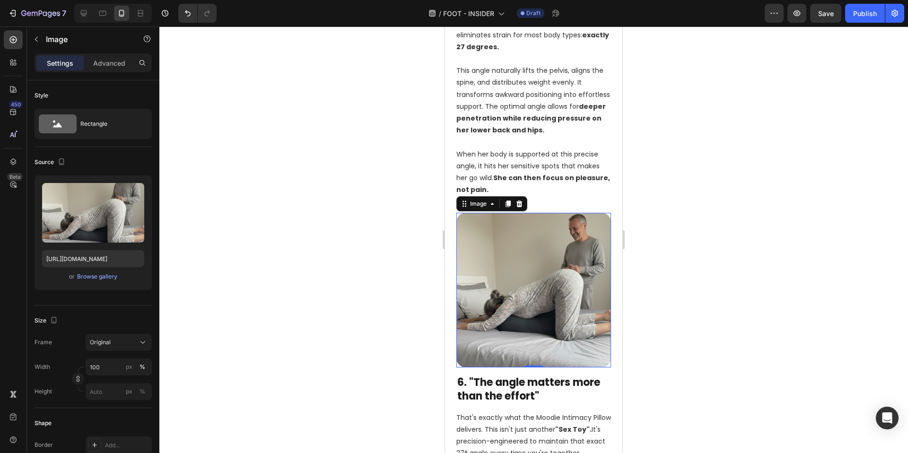
click at [331, 284] on div at bounding box center [533, 239] width 749 height 427
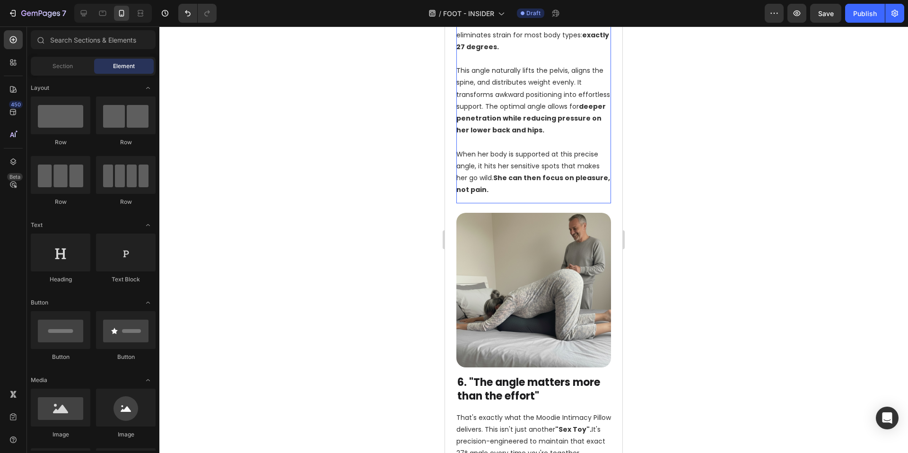
click at [531, 148] on div "After Researchers studied actual body mechanics instead of treating symptoms wi…" at bounding box center [533, 95] width 155 height 218
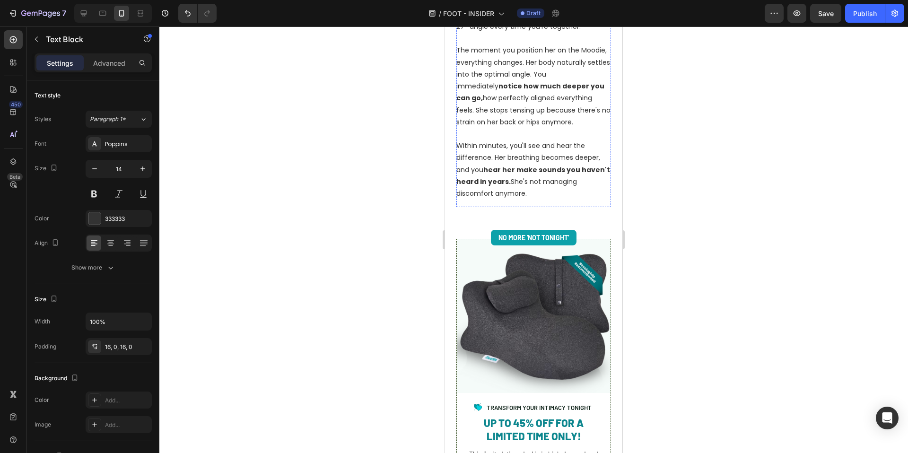
scroll to position [2632, 0]
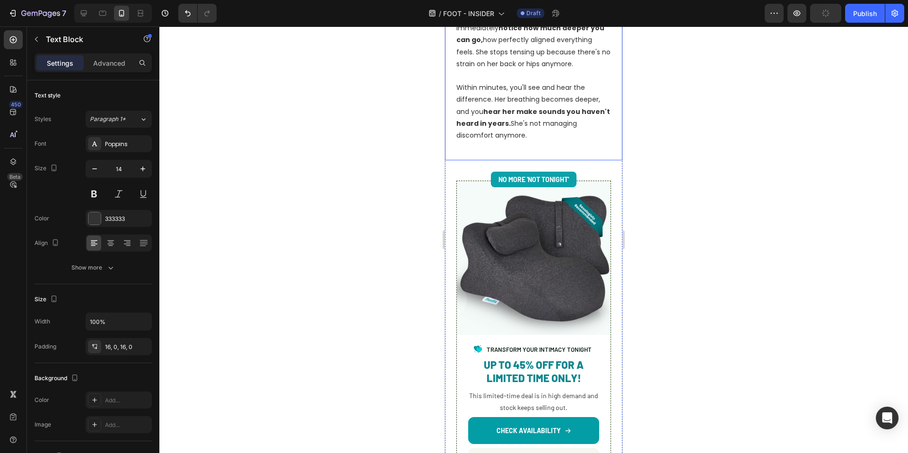
click at [553, 141] on p "Within minutes, you'll see and hear the difference. Her breathing becomes deepe…" at bounding box center [533, 112] width 155 height 60
click at [105, 62] on p "Advanced" at bounding box center [109, 63] width 32 height 10
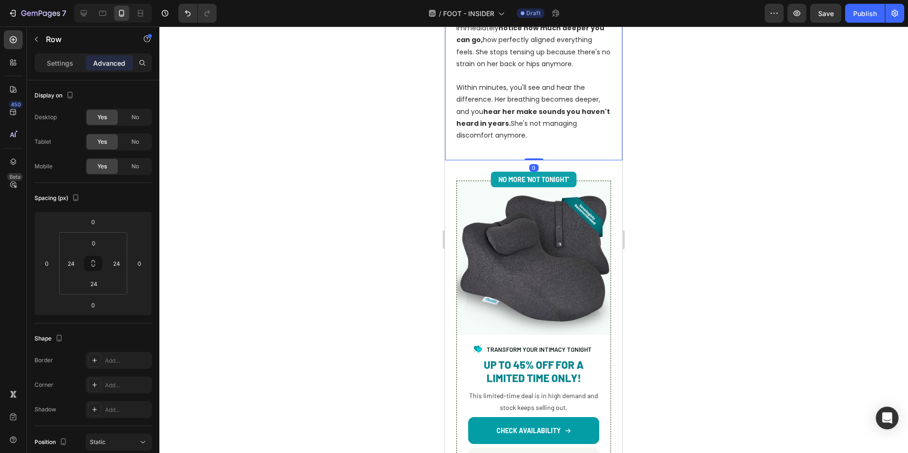
click at [91, 286] on input "24" at bounding box center [93, 284] width 19 height 14
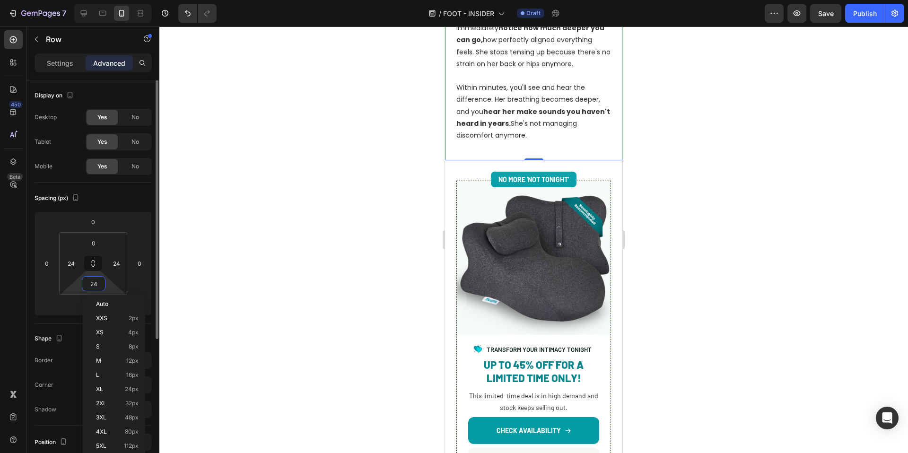
type input "0"
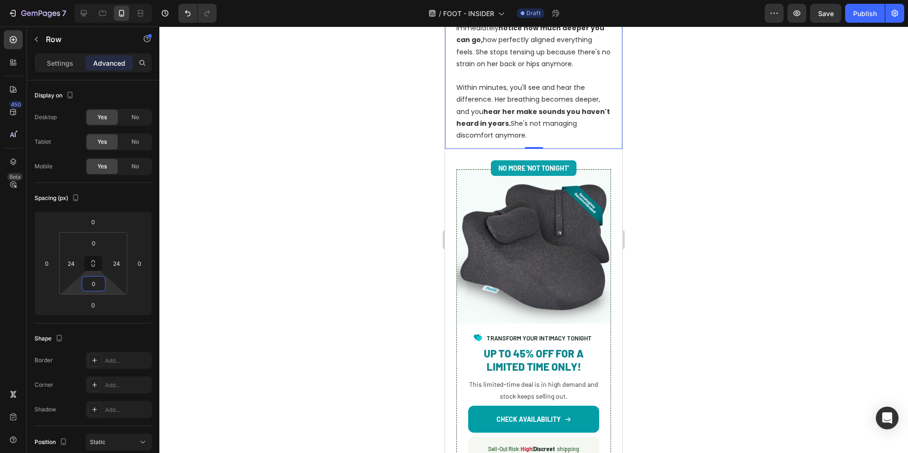
click at [420, 252] on div at bounding box center [533, 239] width 749 height 427
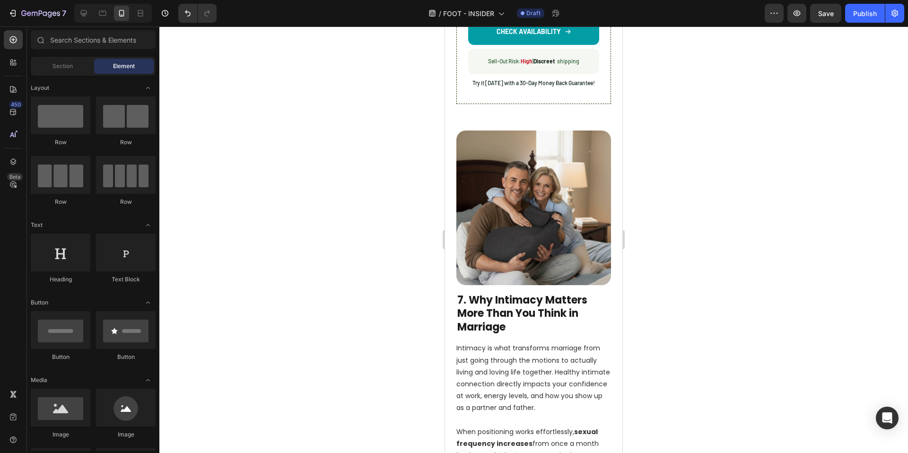
scroll to position [3030, 0]
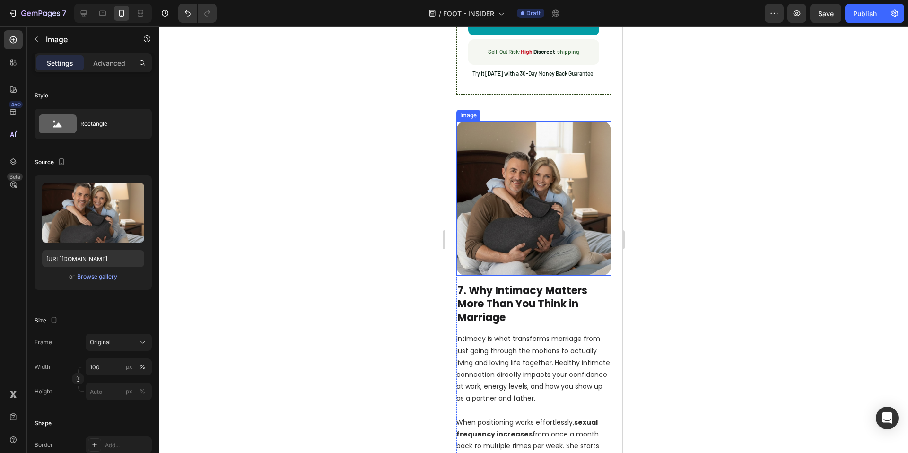
click at [553, 224] on img at bounding box center [533, 198] width 155 height 155
click at [94, 277] on div "Browse gallery" at bounding box center [97, 276] width 40 height 9
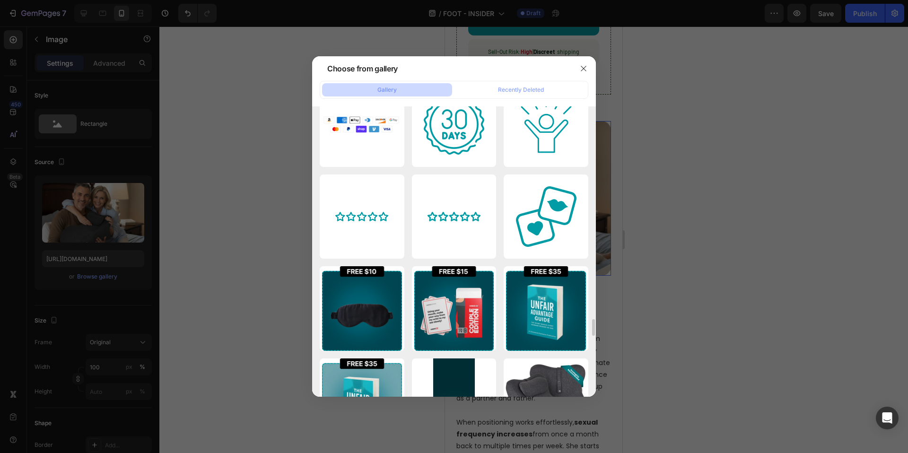
scroll to position [3714, 0]
click at [764, 279] on div at bounding box center [454, 226] width 908 height 453
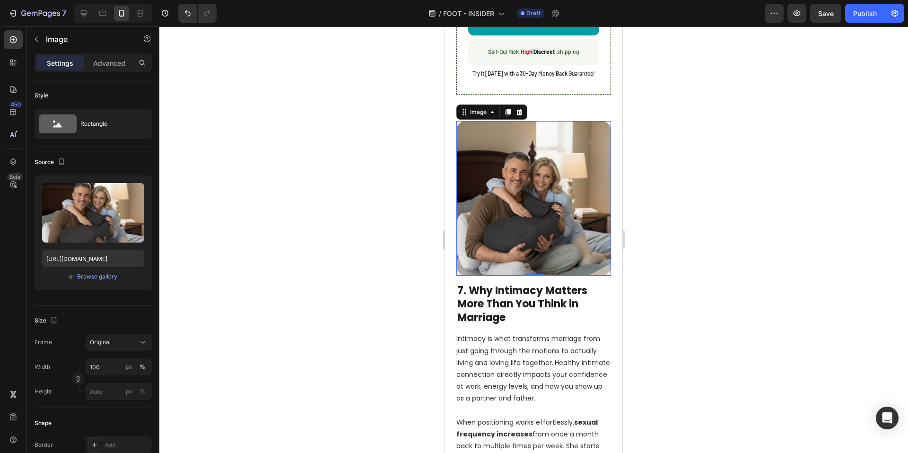
click at [388, 333] on div at bounding box center [533, 239] width 749 height 427
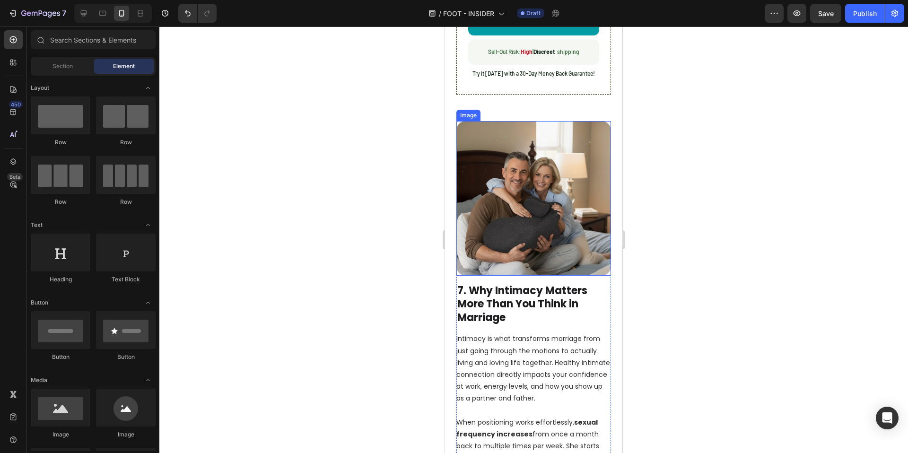
click at [548, 121] on img at bounding box center [533, 198] width 155 height 155
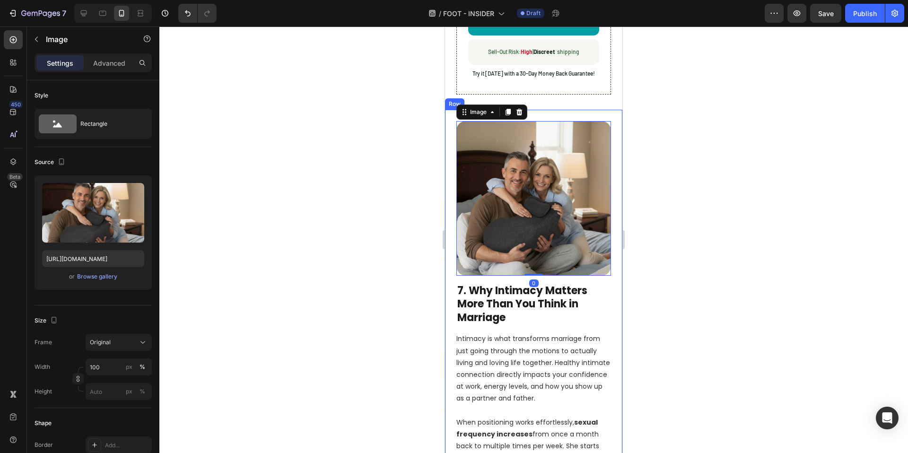
click at [549, 112] on div "Image 0 7. Why Intimacy Matters More Than You Think in Marriage Heading Intimac…" at bounding box center [533, 320] width 177 height 421
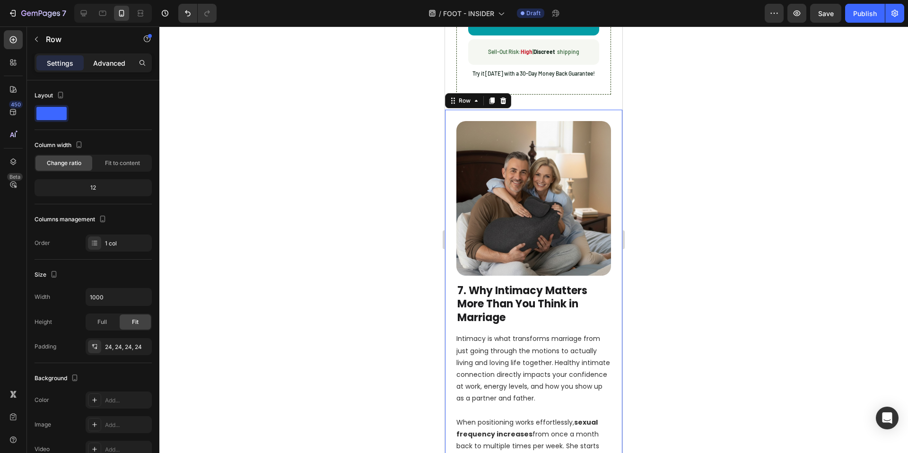
click at [105, 65] on p "Advanced" at bounding box center [109, 63] width 32 height 10
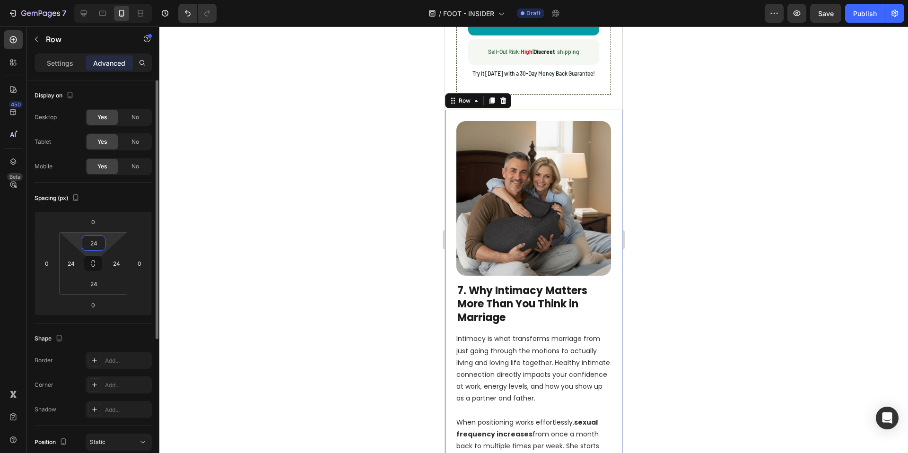
click at [100, 241] on input "24" at bounding box center [93, 243] width 19 height 14
type input "0"
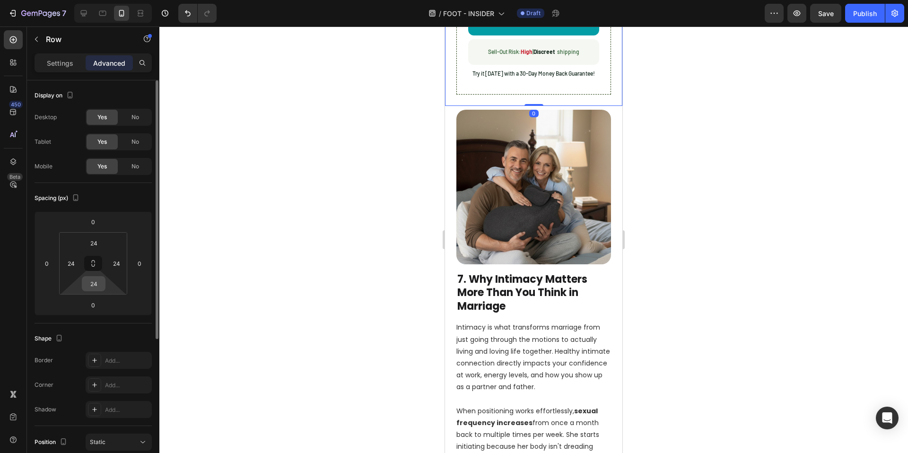
click at [96, 284] on input "24" at bounding box center [93, 284] width 19 height 14
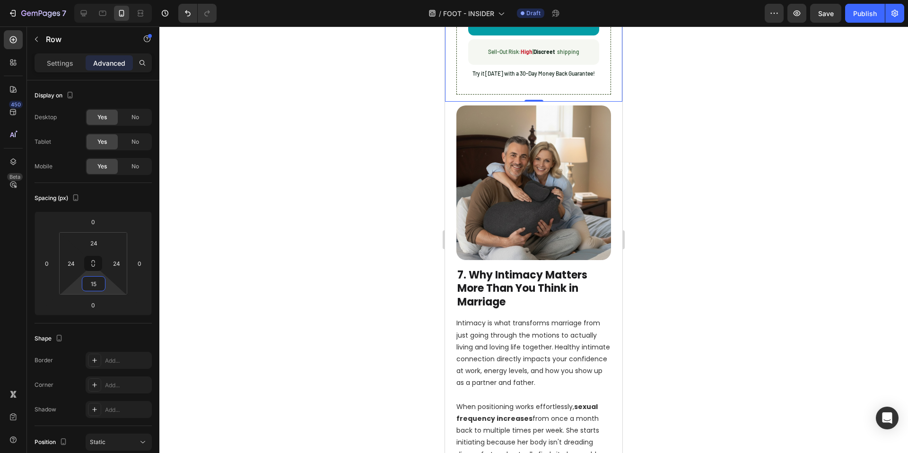
type input "15"
click at [330, 273] on div at bounding box center [533, 239] width 749 height 427
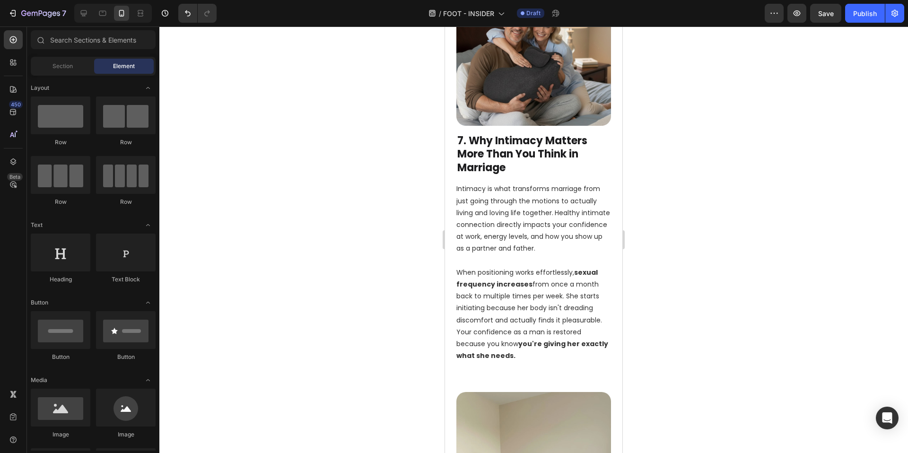
scroll to position [3206, 0]
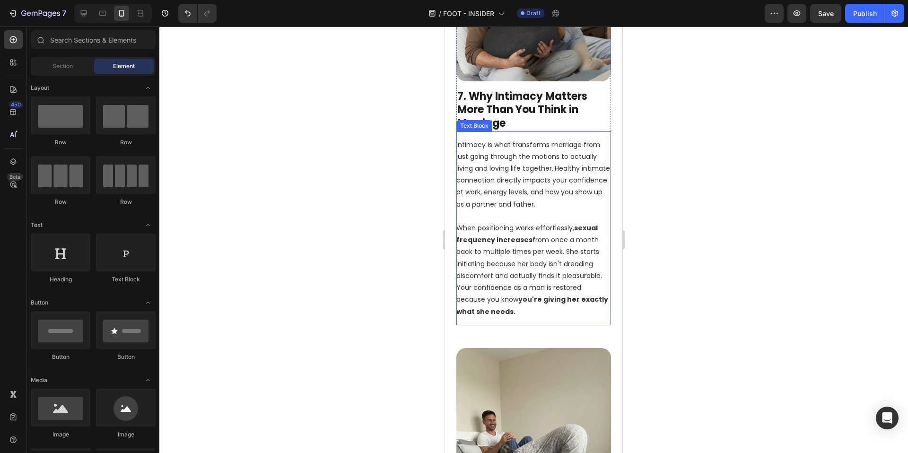
click at [546, 314] on div "Intimacy is what transforms marriage from just going through the motions to act…" at bounding box center [533, 228] width 155 height 194
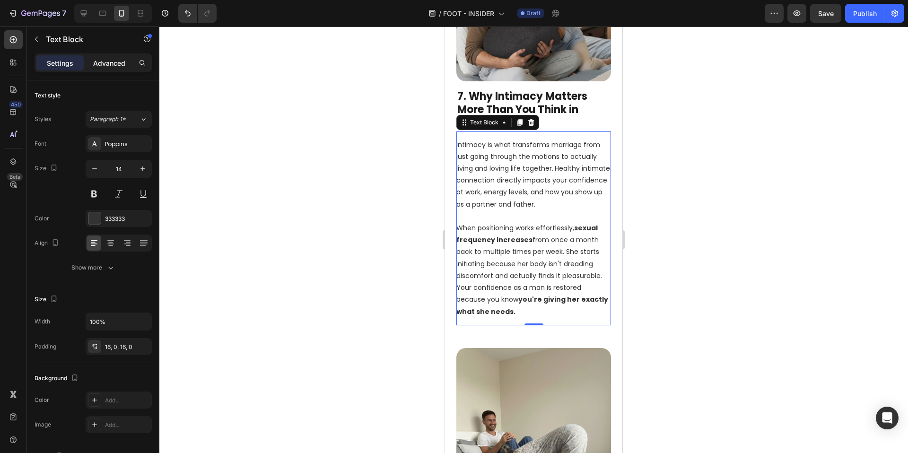
click at [100, 66] on p "Advanced" at bounding box center [109, 63] width 32 height 10
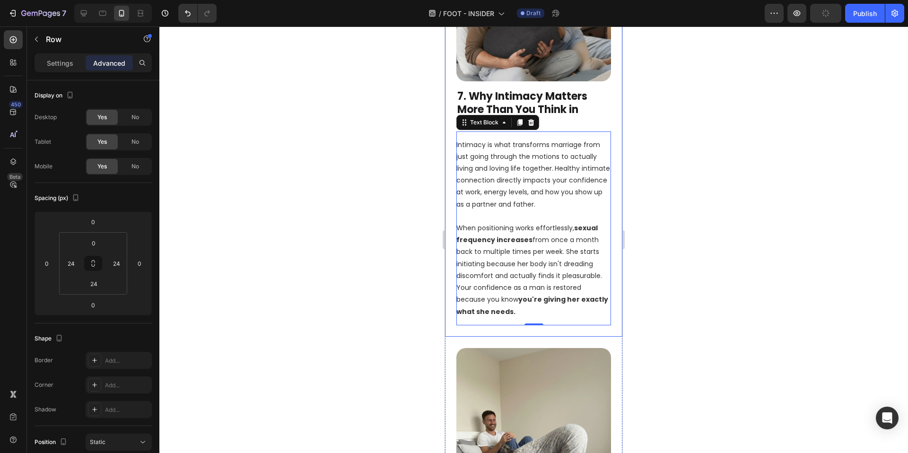
click at [507, 329] on div "Image 7. Why Intimacy Matters More Than You Think in Marriage Heading Intimacy …" at bounding box center [533, 132] width 177 height 410
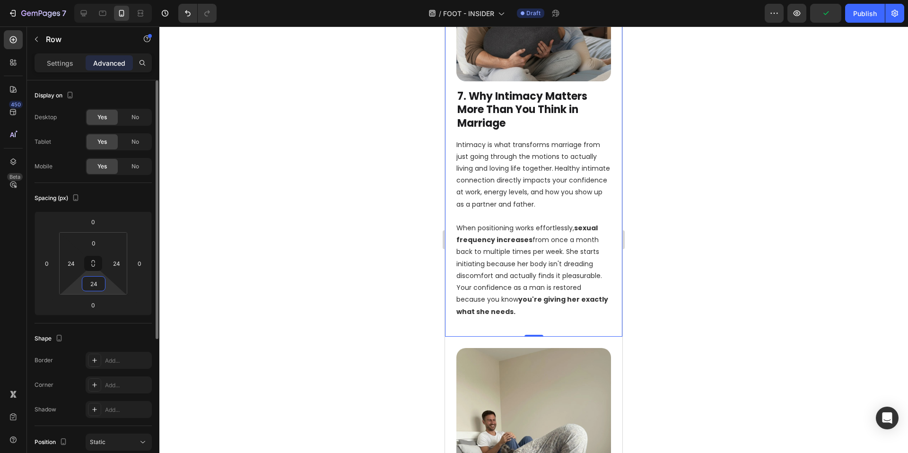
click at [96, 289] on input "24" at bounding box center [93, 284] width 19 height 14
type input "0"
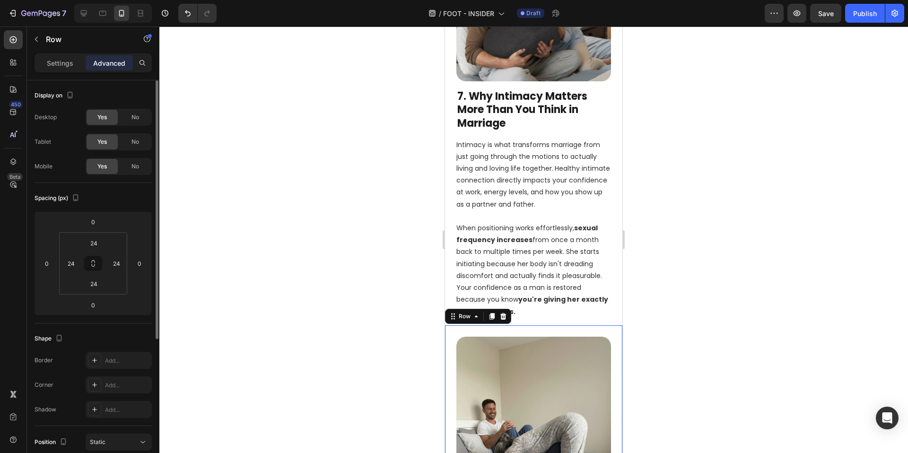
click at [90, 246] on input "24" at bounding box center [93, 243] width 19 height 14
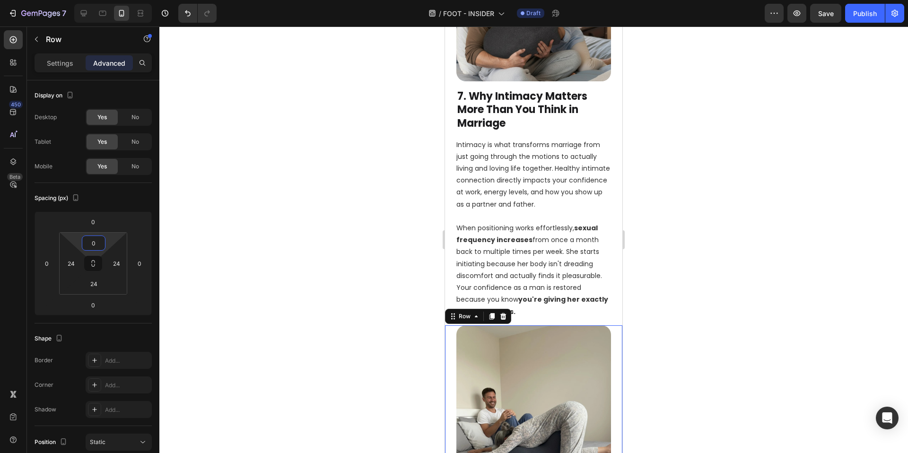
type input "0"
click at [338, 263] on div at bounding box center [533, 239] width 749 height 427
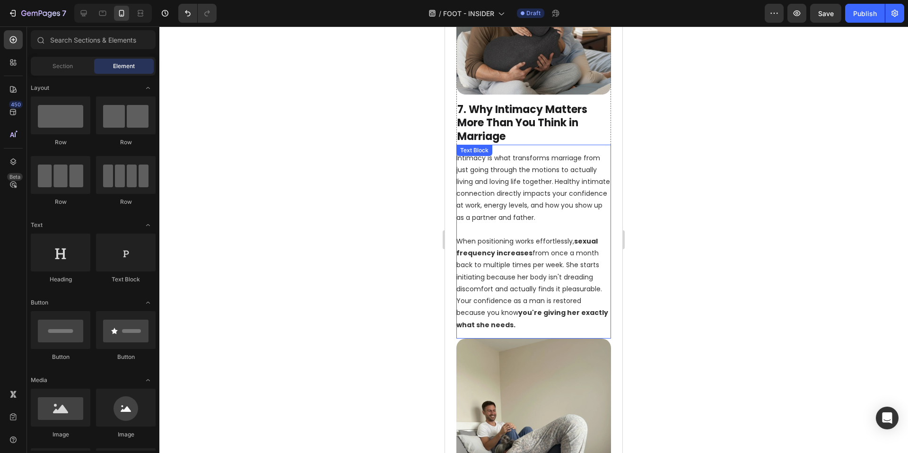
scroll to position [3128, 0]
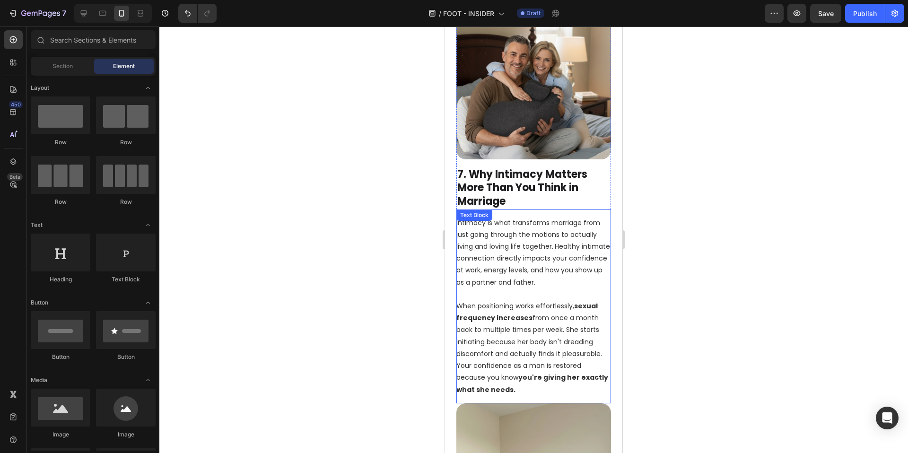
click at [545, 383] on p "When positioning works effortlessly, sexual frequency increases from once a mon…" at bounding box center [533, 348] width 155 height 96
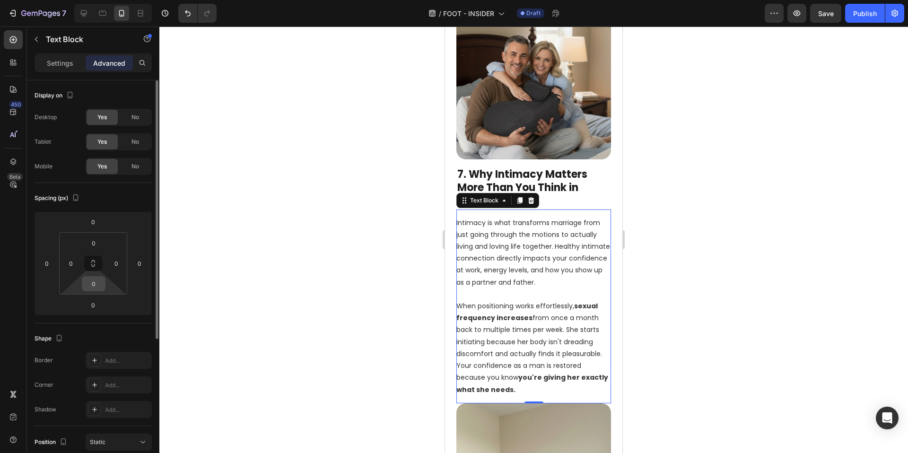
click at [95, 285] on input "0" at bounding box center [93, 284] width 19 height 14
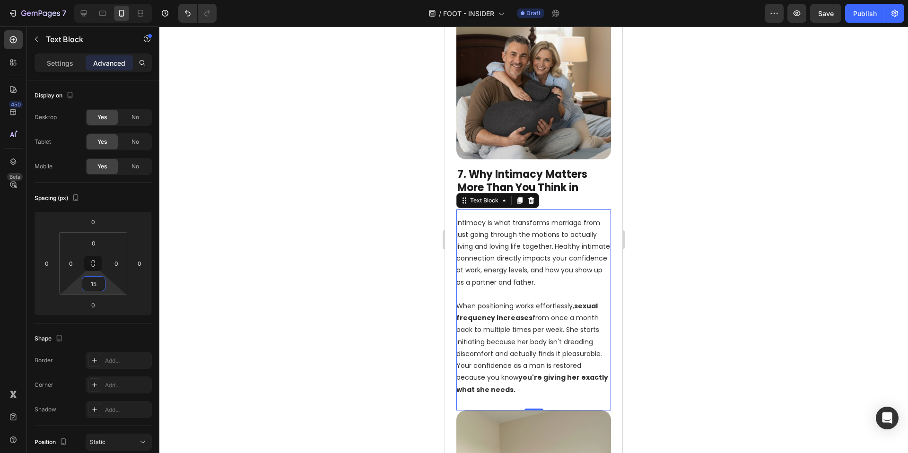
type input "15"
click at [352, 317] on div at bounding box center [533, 239] width 749 height 427
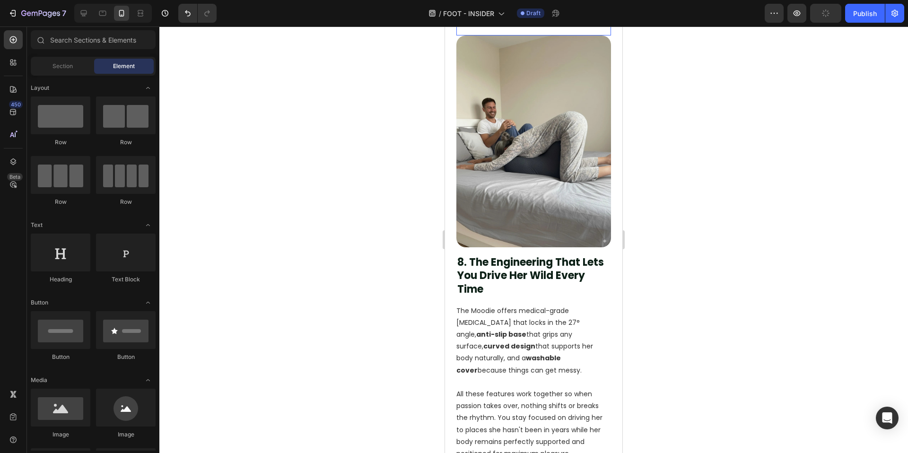
scroll to position [3510, 0]
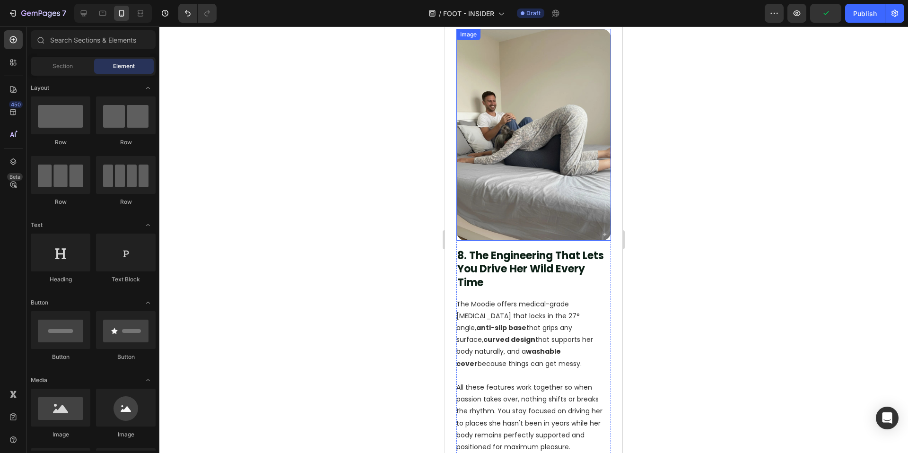
click at [527, 172] on img at bounding box center [533, 135] width 155 height 212
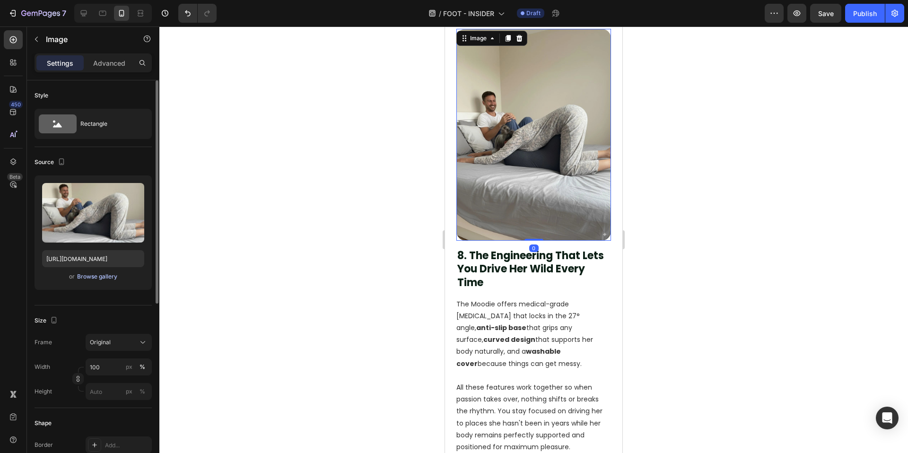
click at [96, 275] on div "Browse gallery" at bounding box center [97, 276] width 40 height 9
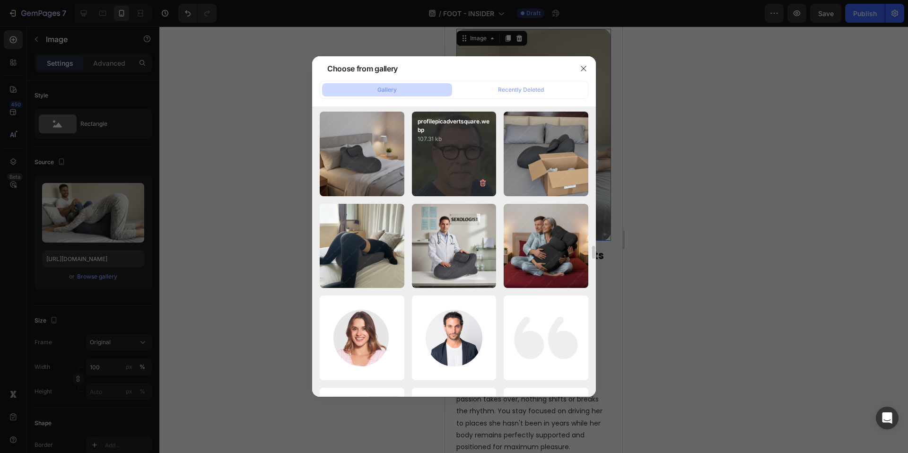
scroll to position [5985, 0]
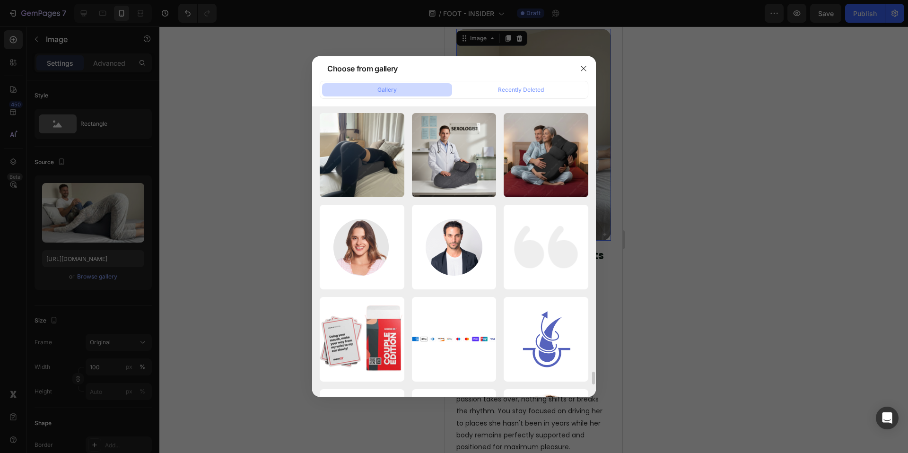
click at [784, 263] on div at bounding box center [454, 226] width 908 height 453
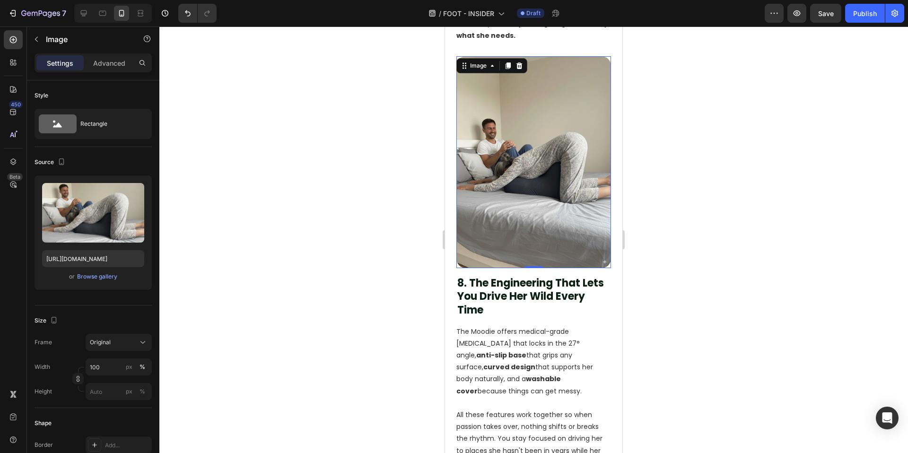
scroll to position [3443, 0]
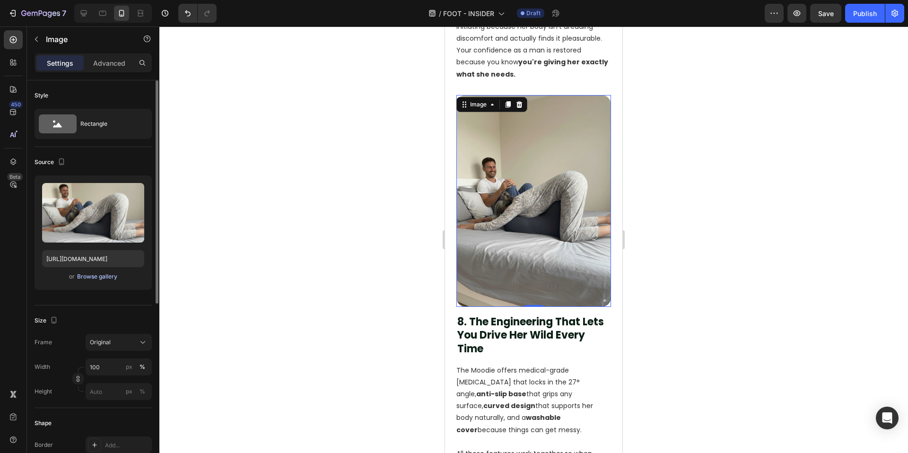
click at [102, 277] on div "Browse gallery" at bounding box center [97, 276] width 40 height 9
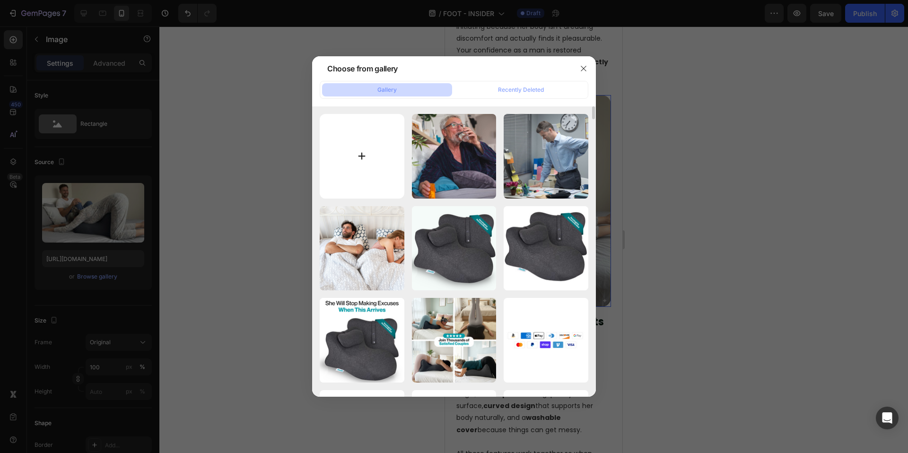
click at [366, 140] on input "file" at bounding box center [362, 156] width 85 height 85
type input "C:\fakepath\27 (2).png"
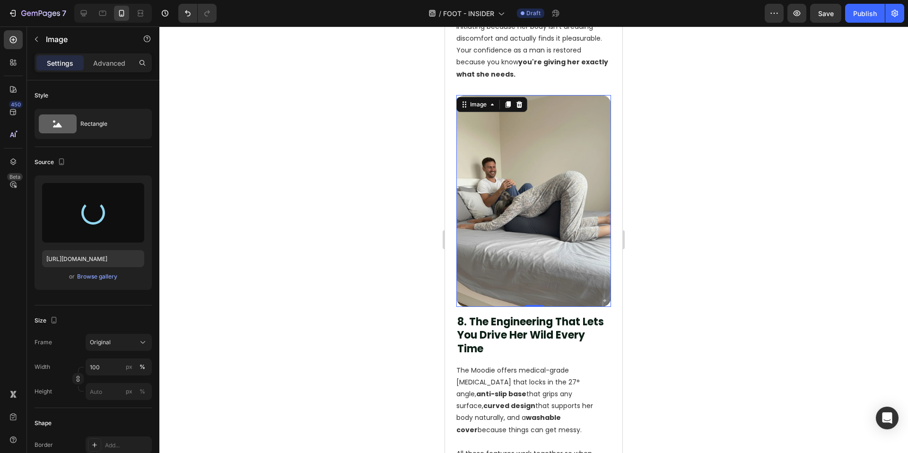
type input "https://cdn.shopify.com/s/files/1/0662/5512/6598/files/gempages_582085952994804…"
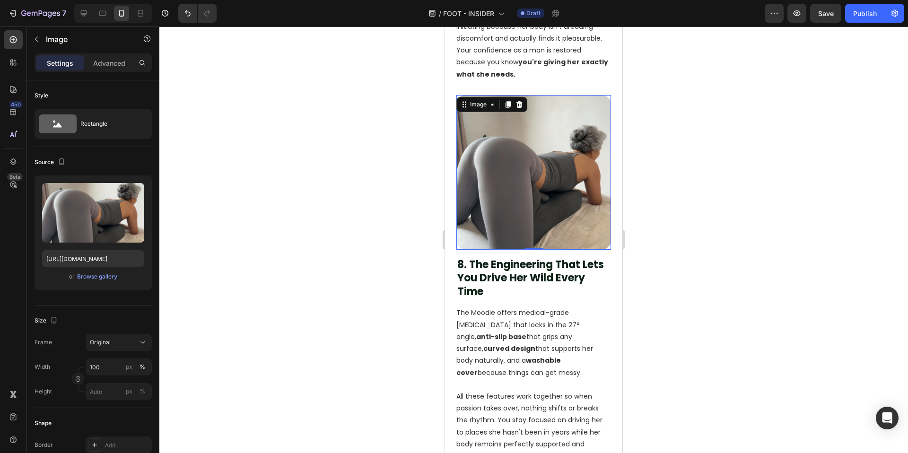
click at [701, 307] on div at bounding box center [533, 239] width 749 height 427
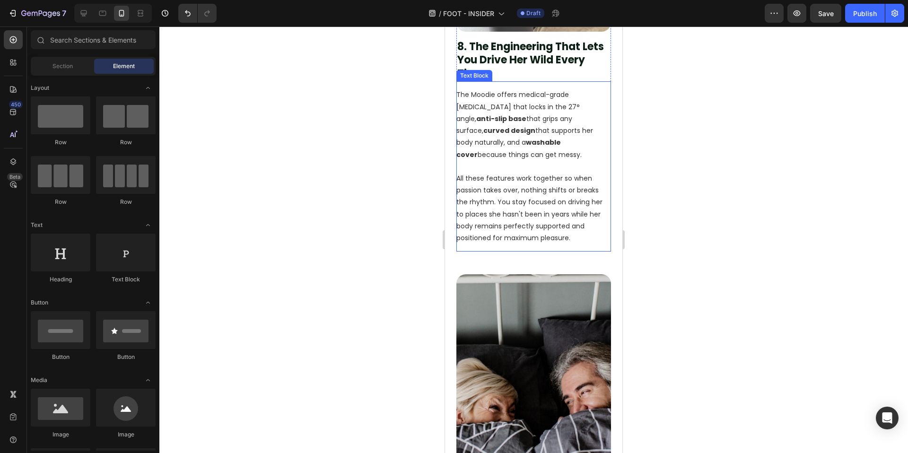
scroll to position [3836, 0]
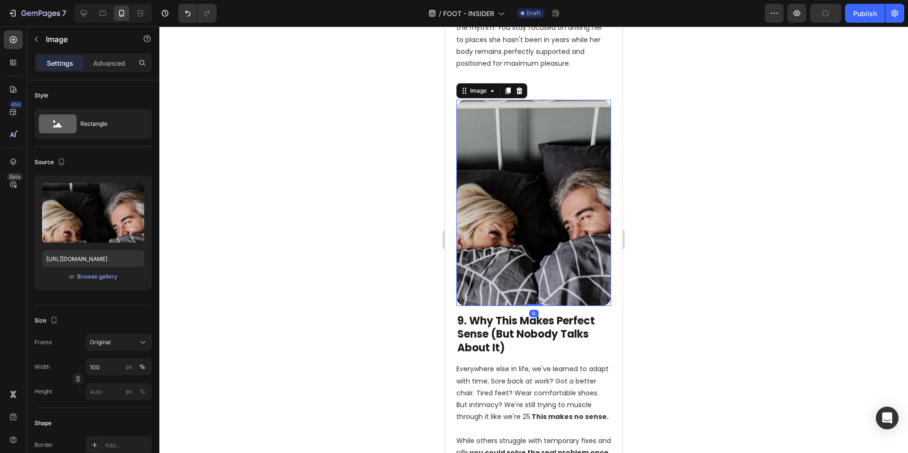
click at [548, 266] on img at bounding box center [533, 203] width 155 height 206
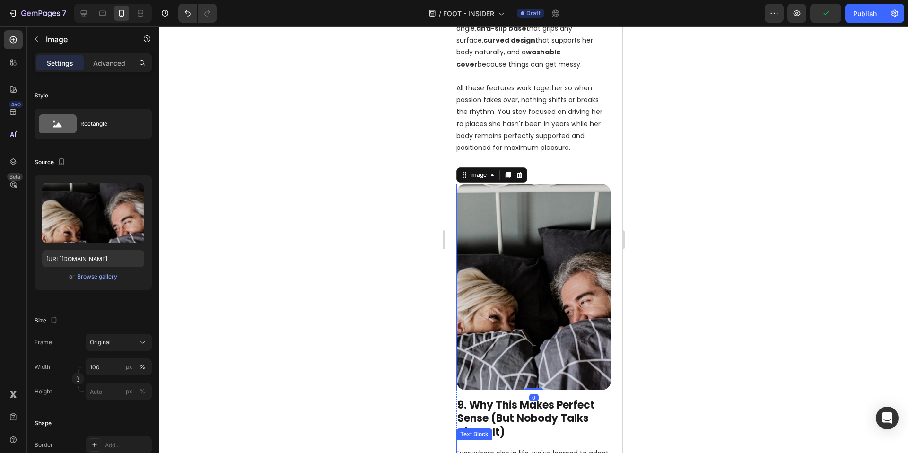
scroll to position [3753, 0]
click at [108, 67] on p "Advanced" at bounding box center [109, 63] width 32 height 10
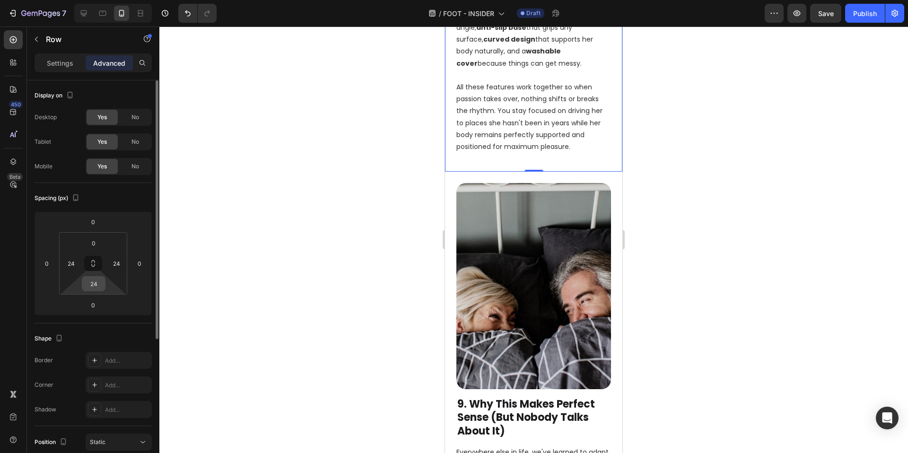
click at [92, 278] on input "24" at bounding box center [93, 284] width 19 height 14
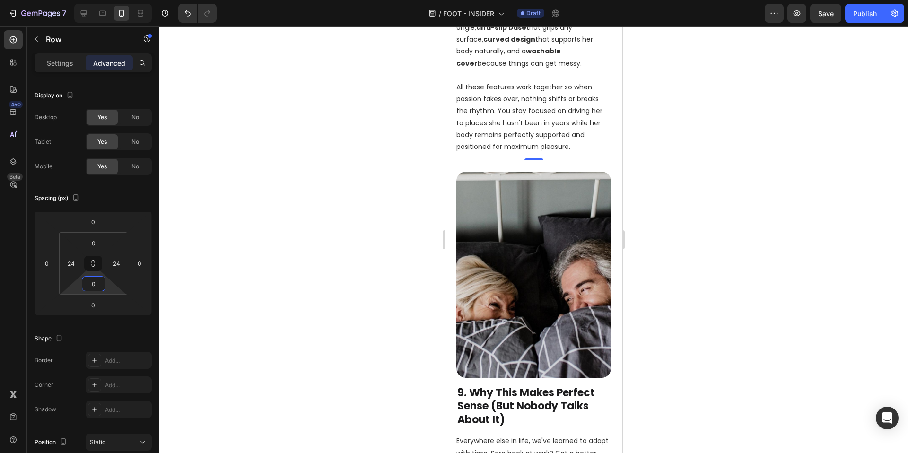
type input "0"
click at [361, 272] on div at bounding box center [533, 239] width 749 height 427
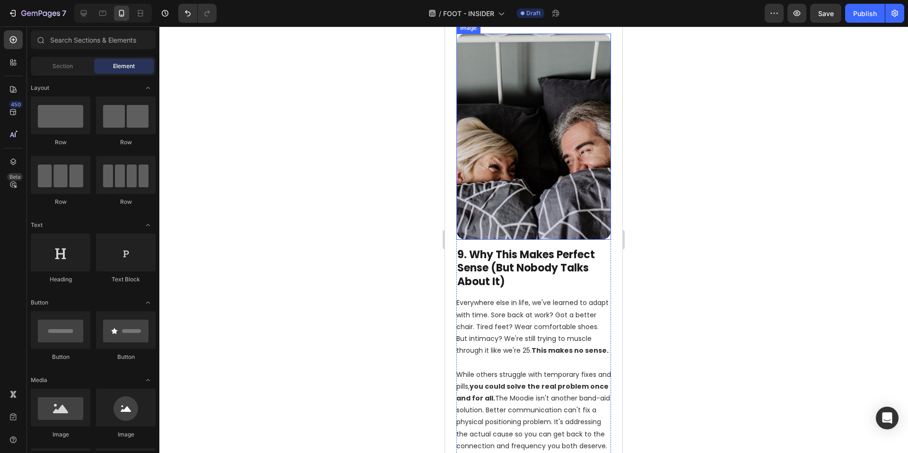
scroll to position [3891, 0]
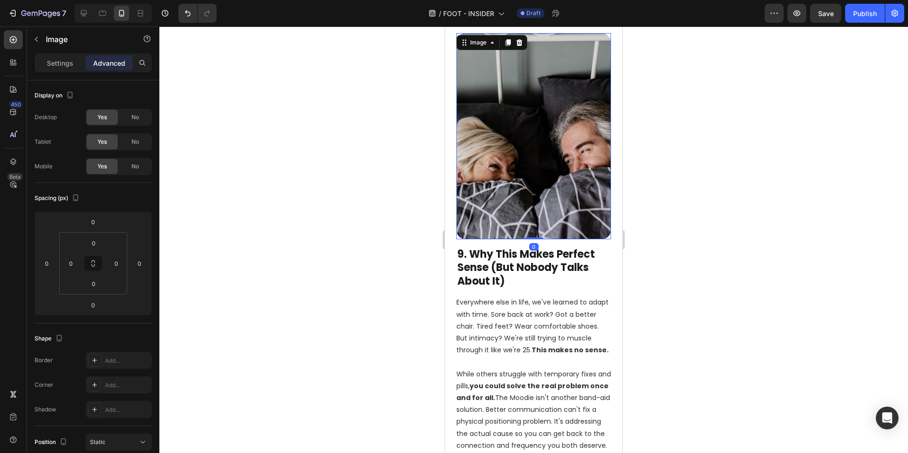
click at [538, 148] on img at bounding box center [533, 136] width 155 height 206
click at [72, 64] on p "Settings" at bounding box center [60, 63] width 26 height 10
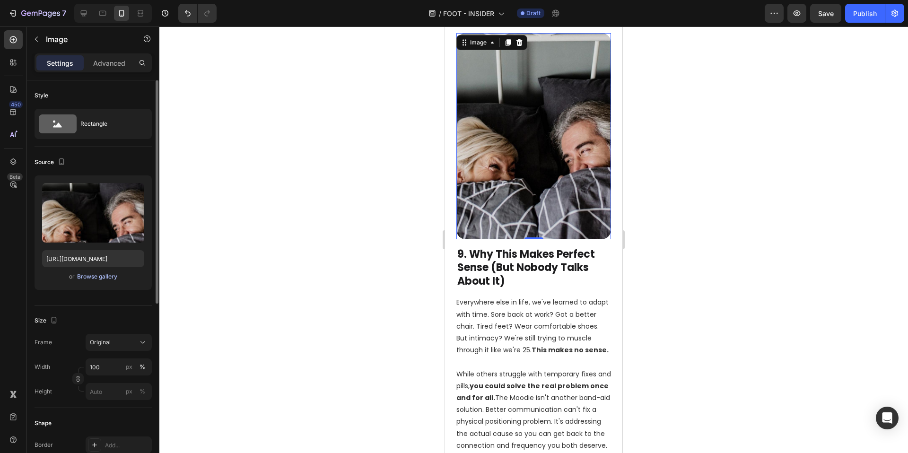
click at [102, 278] on div "Browse gallery" at bounding box center [97, 276] width 40 height 9
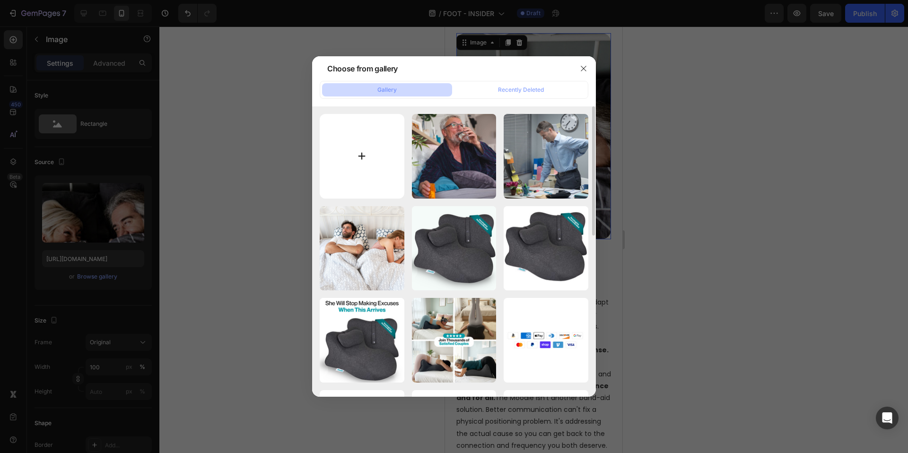
click at [356, 165] on input "file" at bounding box center [362, 156] width 85 height 85
click at [382, 164] on input "file" at bounding box center [362, 156] width 85 height 85
type input "C:\fakepath\Moodie (8).png"
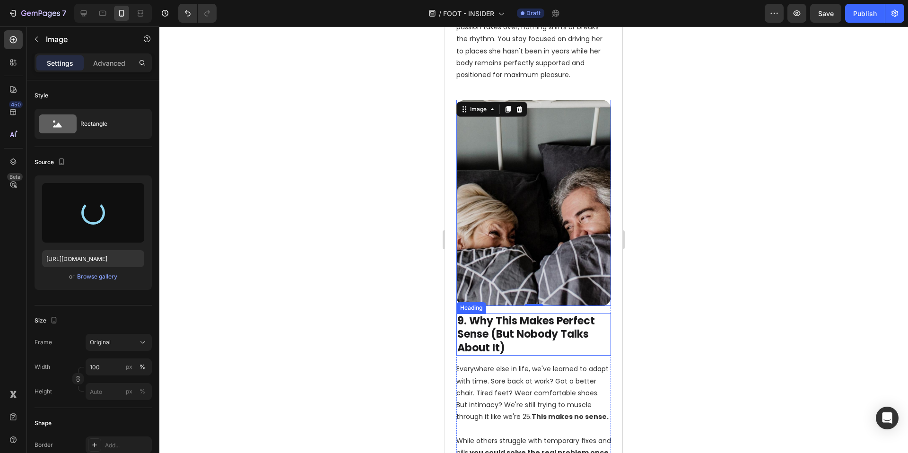
scroll to position [3776, 0]
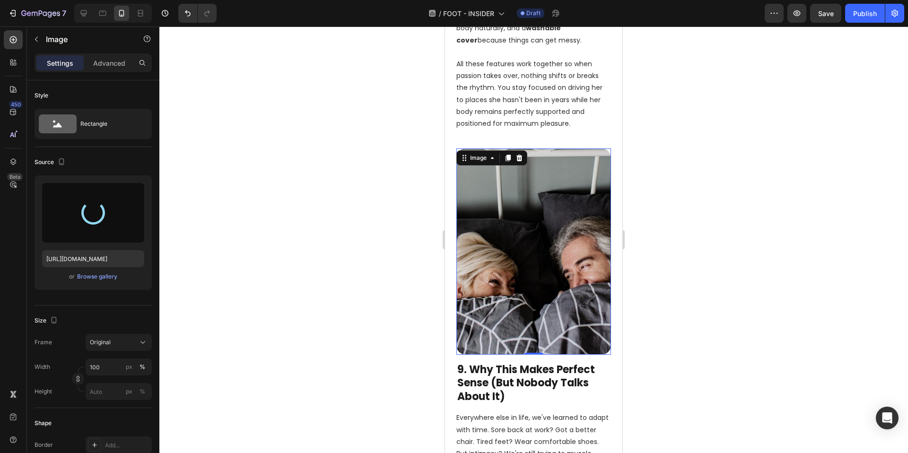
type input "https://cdn.shopify.com/s/files/1/0662/5512/6598/files/gempages_582085952994804…"
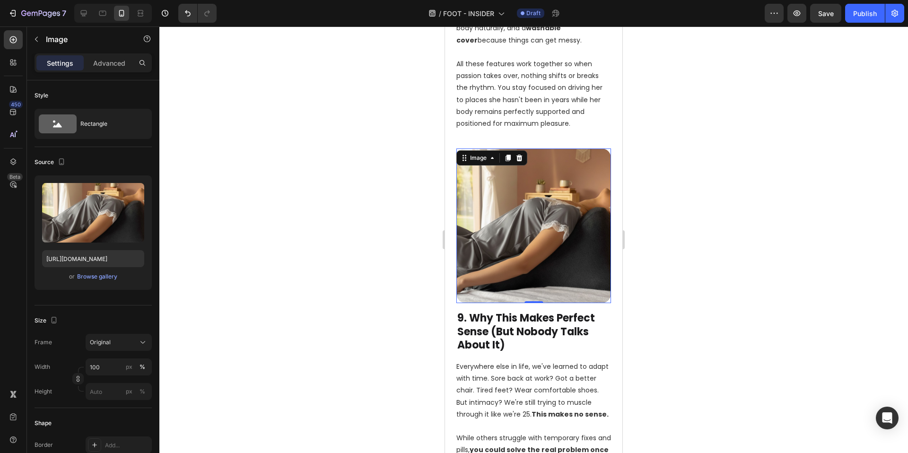
click at [714, 257] on div at bounding box center [533, 239] width 749 height 427
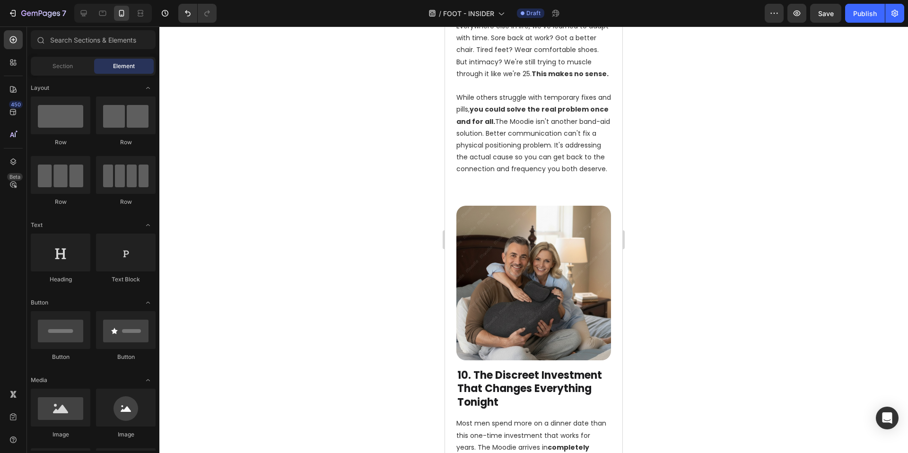
scroll to position [4123, 0]
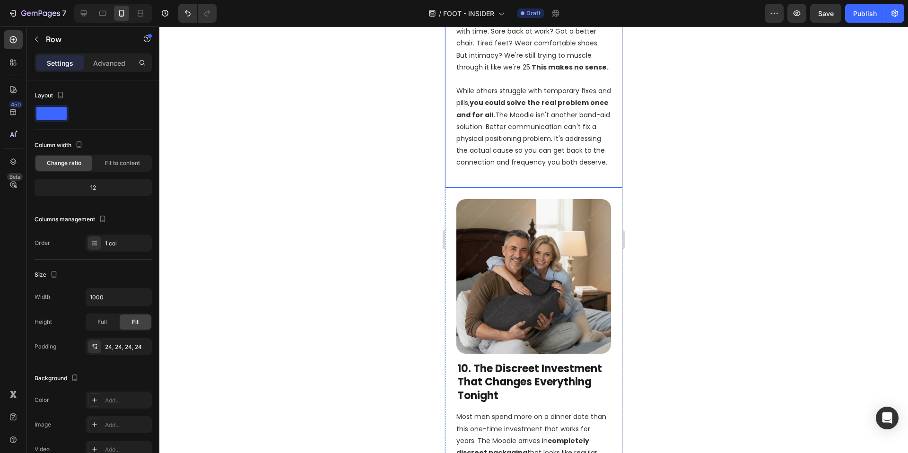
click at [89, 62] on div "Advanced" at bounding box center [109, 62] width 47 height 15
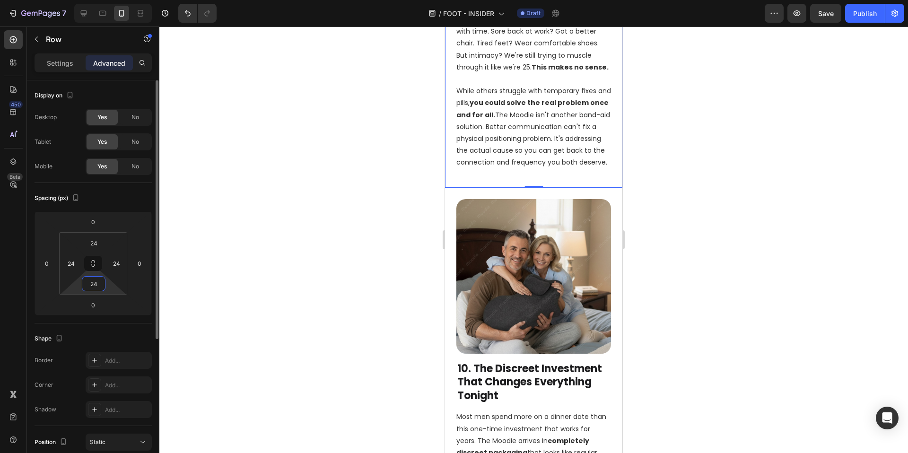
click at [93, 277] on input "24" at bounding box center [93, 284] width 19 height 14
type input "0"
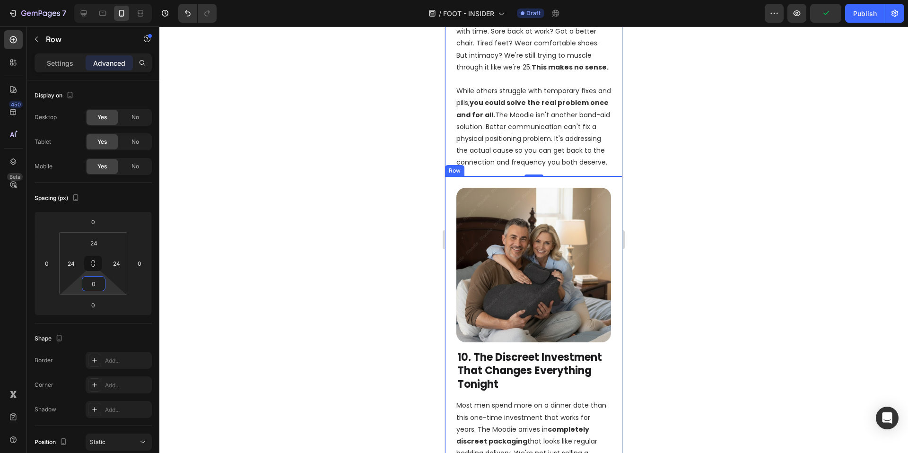
click at [530, 185] on div "Image 10. The Discreet Investment That Changes Everything Tonight Heading Most …" at bounding box center [533, 392] width 177 height 433
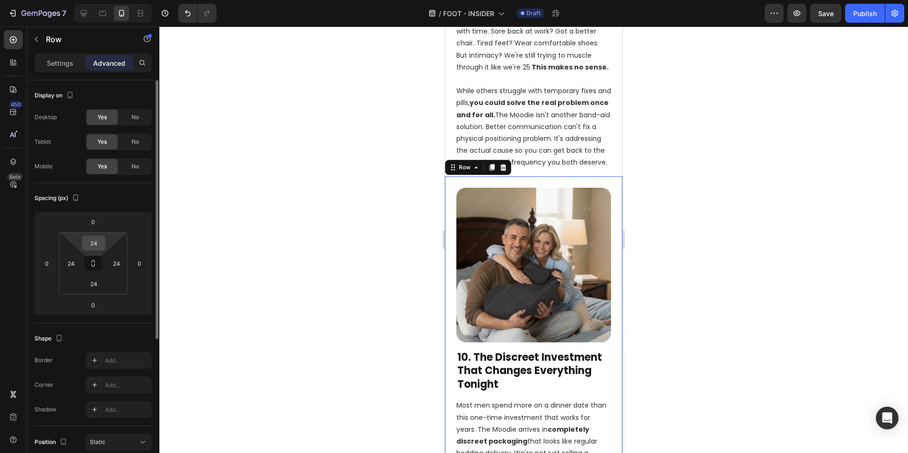
click at [92, 244] on input "24" at bounding box center [93, 243] width 19 height 14
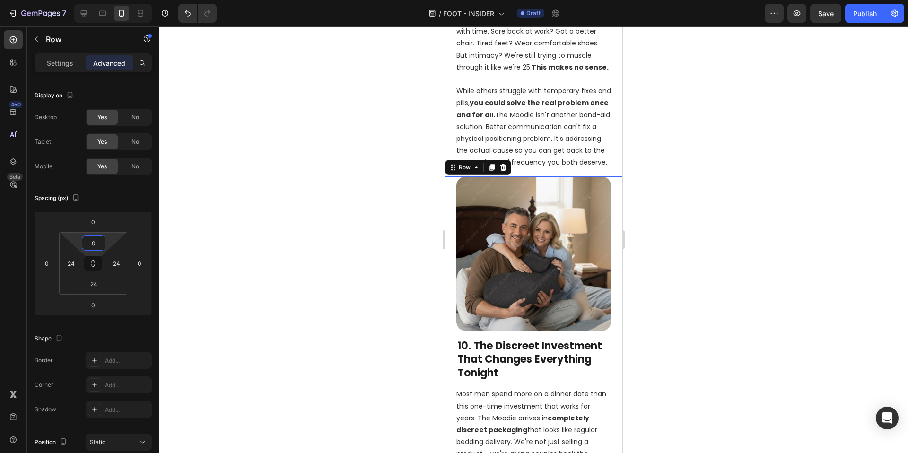
type input "0"
click at [343, 264] on div at bounding box center [533, 239] width 749 height 427
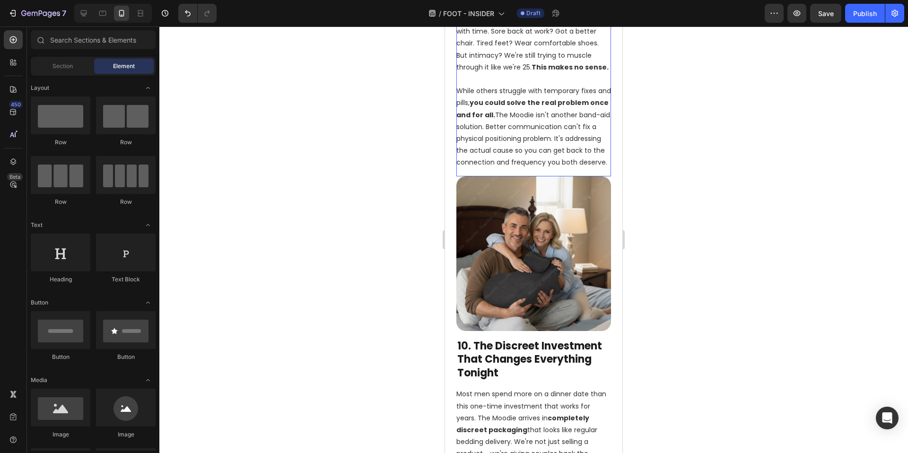
click at [555, 168] on p "While others struggle with temporary fixes and pills, you could solve the real …" at bounding box center [533, 126] width 155 height 83
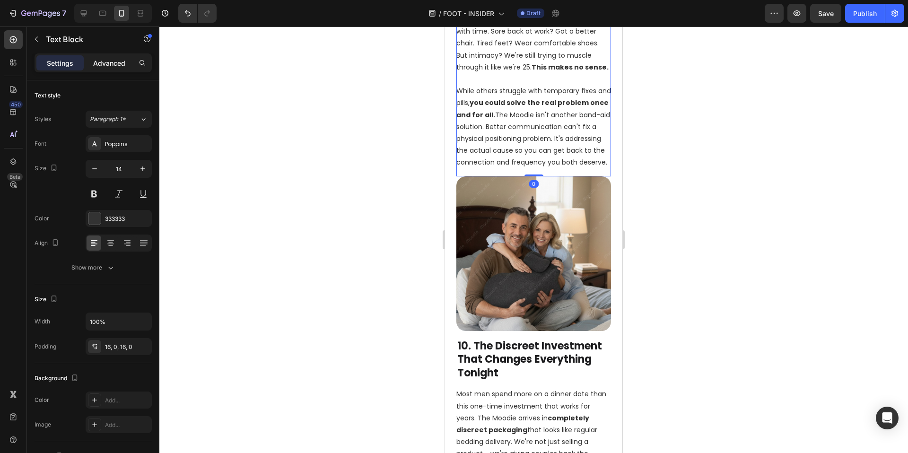
click at [109, 68] on p "Advanced" at bounding box center [109, 63] width 32 height 10
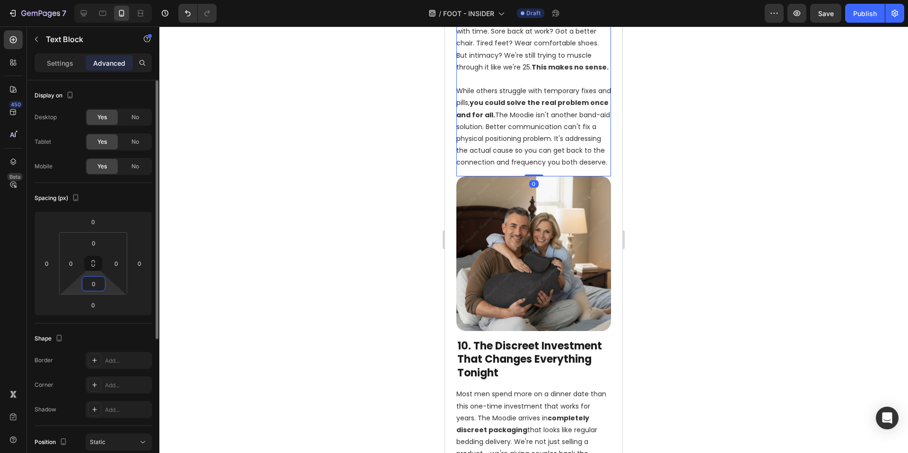
click at [96, 286] on input "0" at bounding box center [93, 284] width 19 height 14
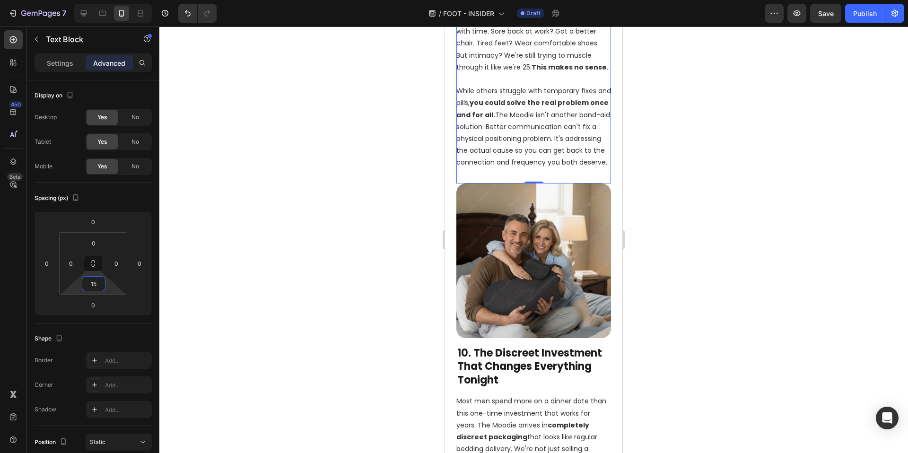
type input "15"
click at [385, 318] on div at bounding box center [533, 239] width 749 height 427
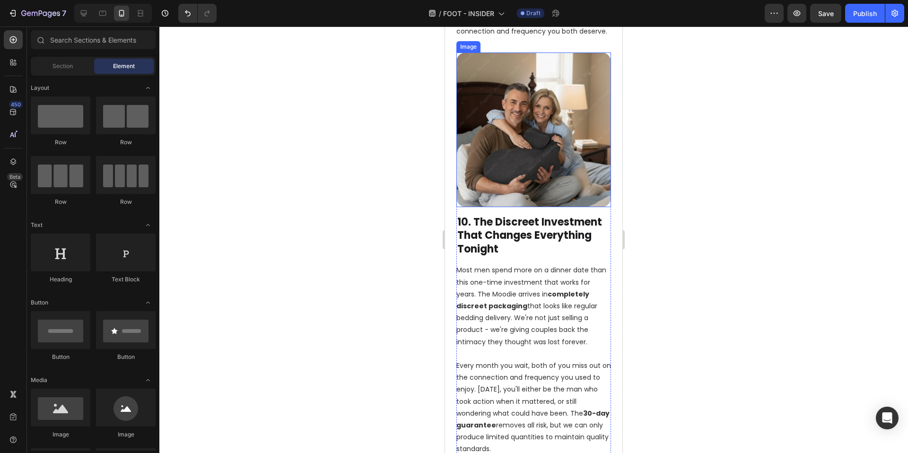
scroll to position [4283, 0]
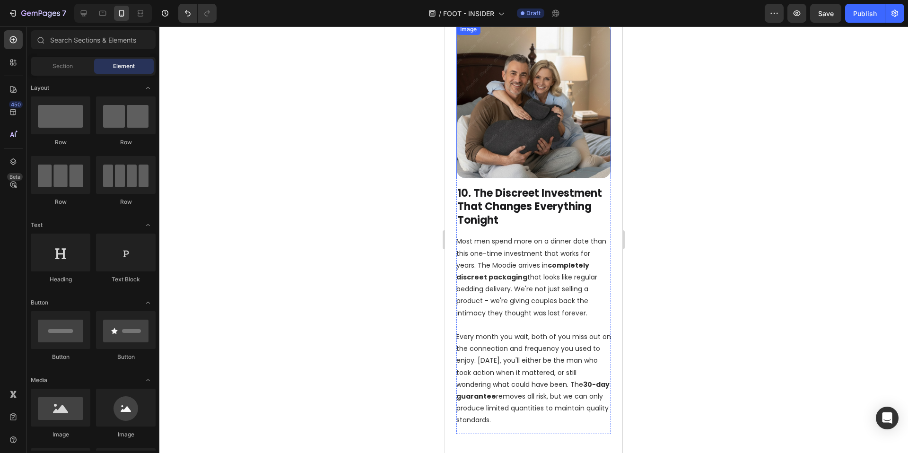
click at [566, 135] on img at bounding box center [533, 101] width 155 height 155
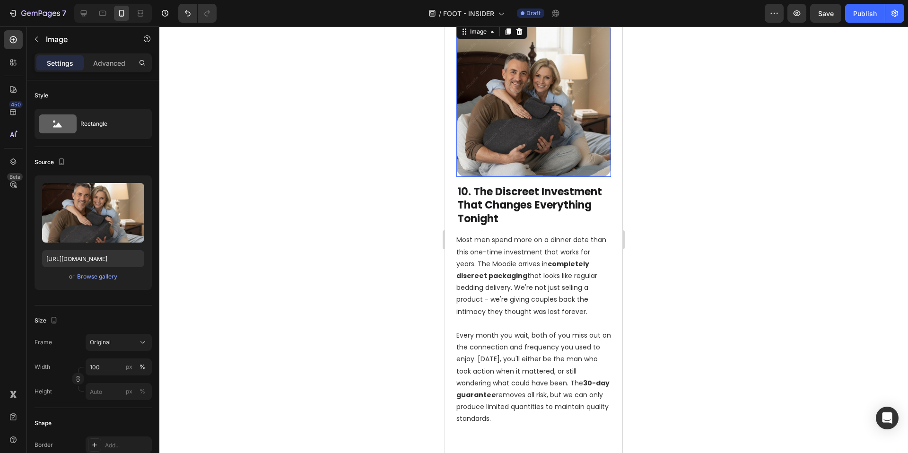
scroll to position [4247, 0]
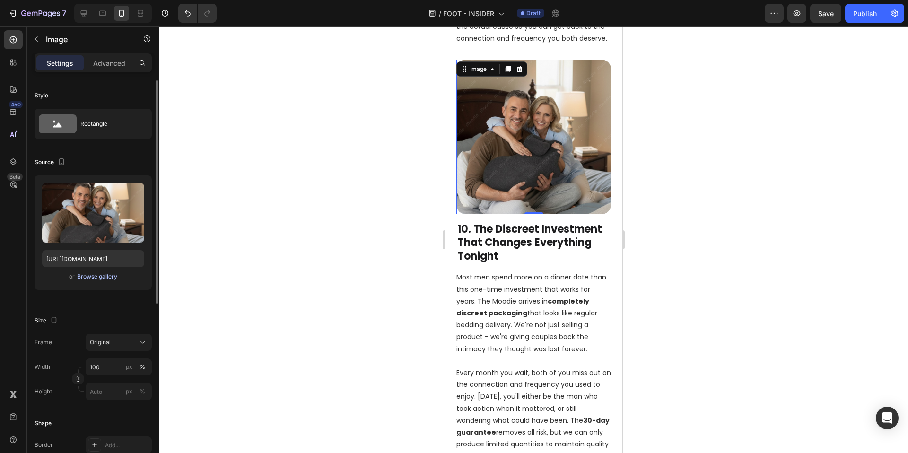
click at [96, 275] on div "Browse gallery" at bounding box center [97, 276] width 40 height 9
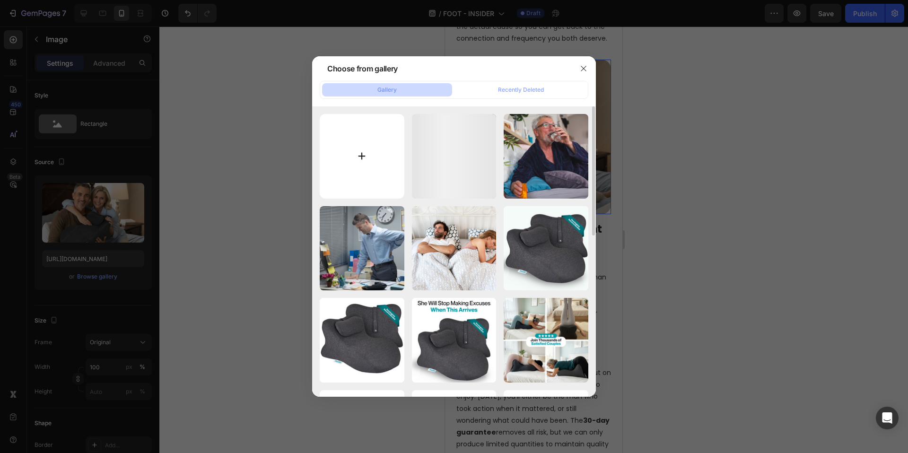
click at [386, 166] on input "file" at bounding box center [362, 156] width 85 height 85
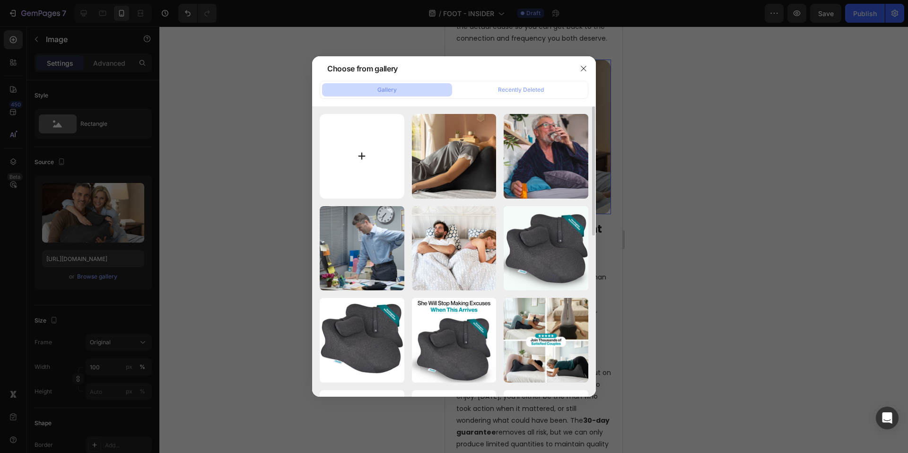
type input "C:\fakepath\Moodie (9).png"
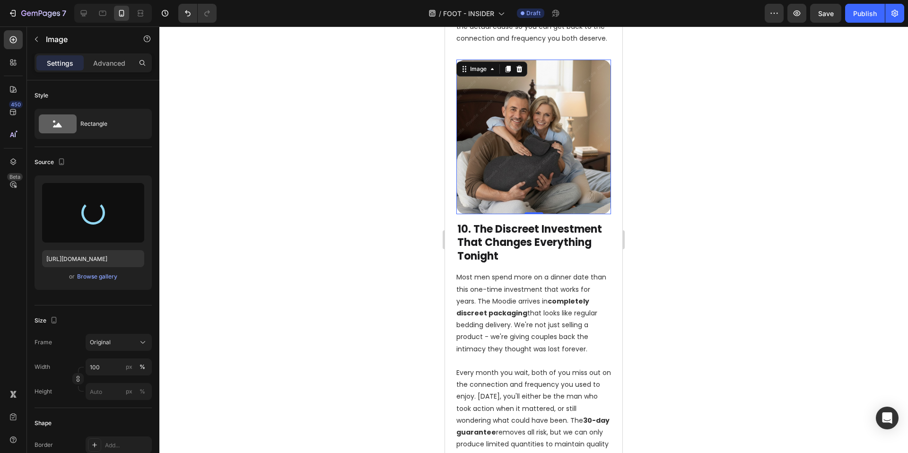
type input "https://cdn.shopify.com/s/files/1/0662/5512/6598/files/gempages_582085952994804…"
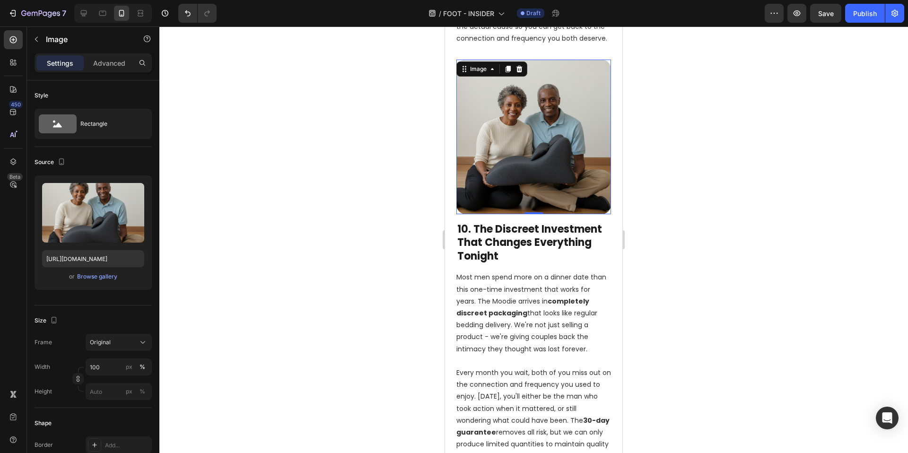
click at [740, 261] on div at bounding box center [533, 239] width 749 height 427
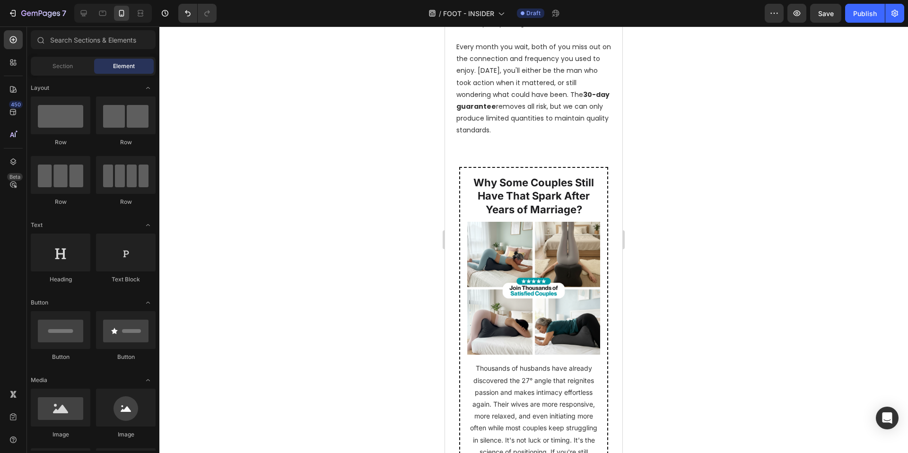
scroll to position [4570, 0]
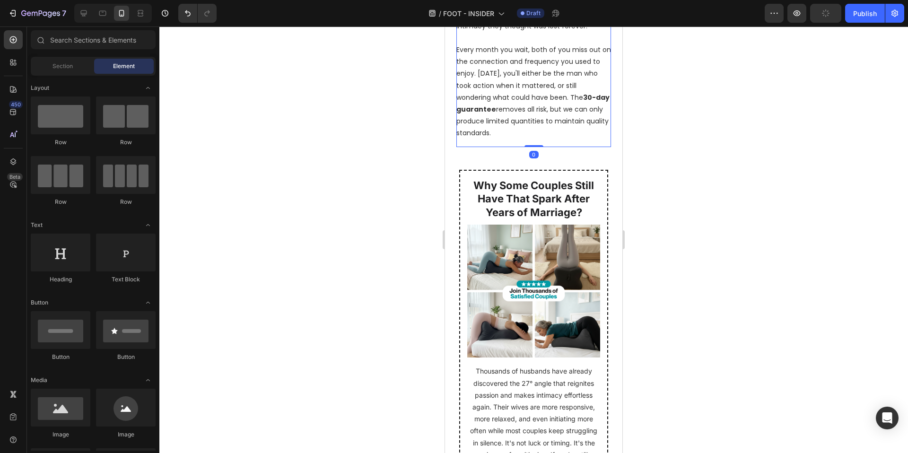
click at [545, 138] on div "Most men spend more on a dinner date than this one-time investment that works f…" at bounding box center [533, 44] width 155 height 206
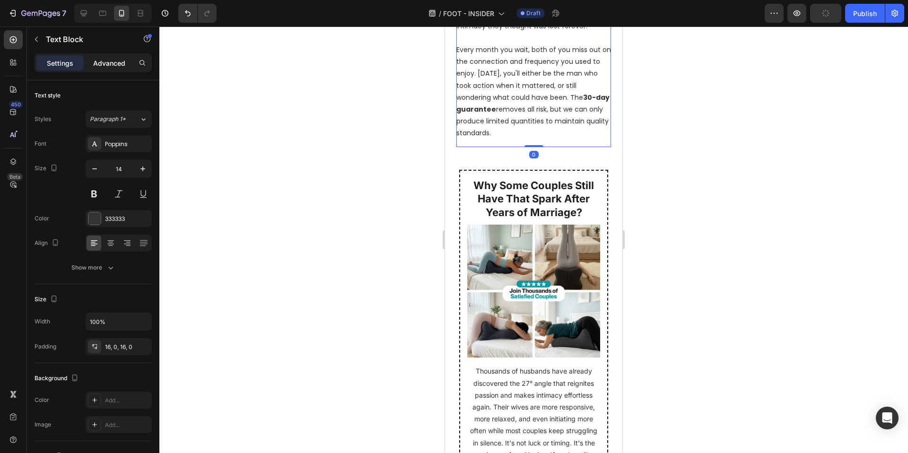
click at [101, 59] on p "Advanced" at bounding box center [109, 63] width 32 height 10
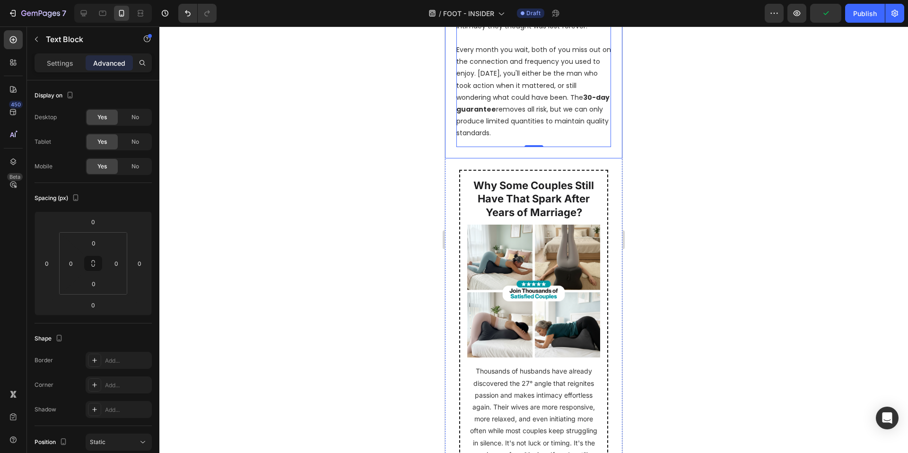
click at [96, 282] on input "24" at bounding box center [93, 284] width 19 height 14
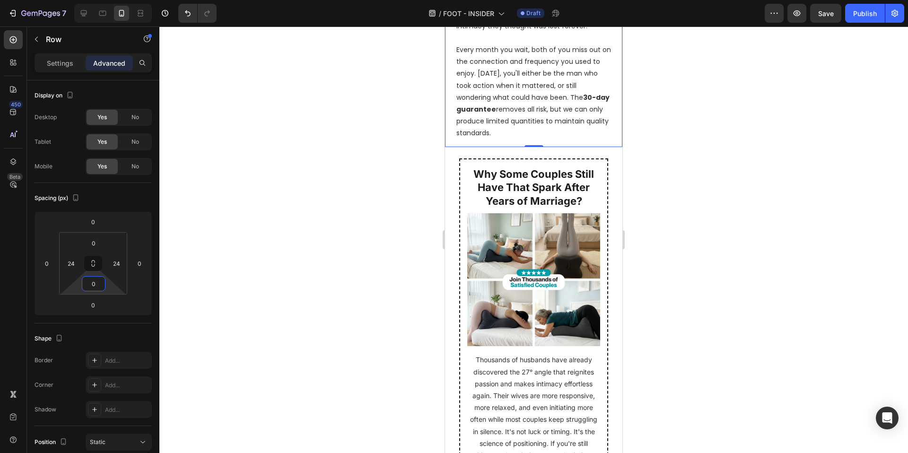
type input "0"
click at [776, 175] on div at bounding box center [533, 239] width 749 height 427
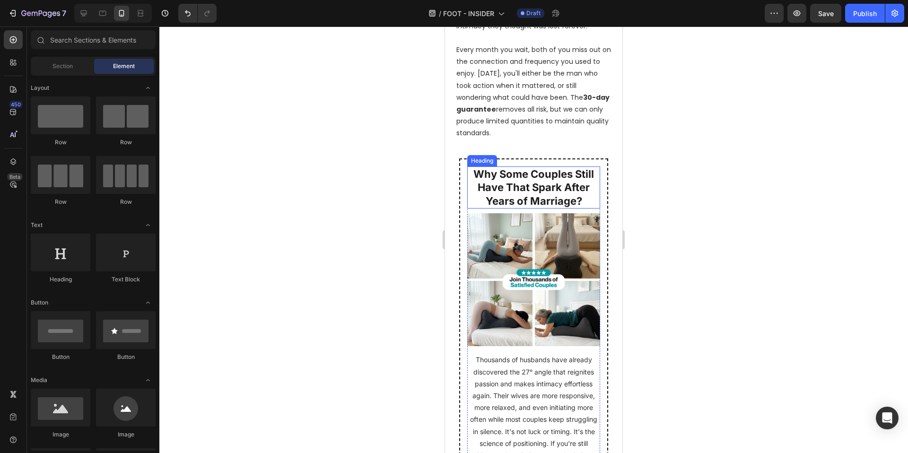
click at [516, 179] on strong "Why Some Couples Still Have That Spark After Years of Marriage?" at bounding box center [533, 187] width 121 height 39
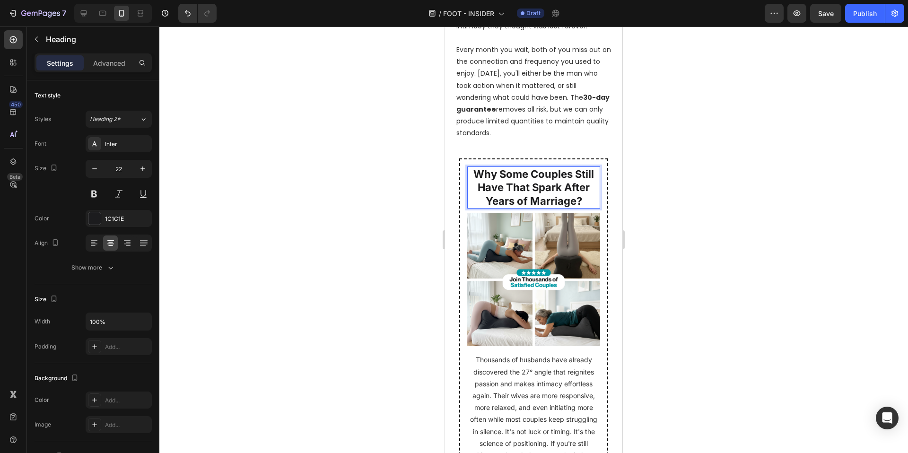
click at [552, 186] on strong "Why Some Couples Still Have That Spark After Years of Marriage?" at bounding box center [533, 187] width 121 height 39
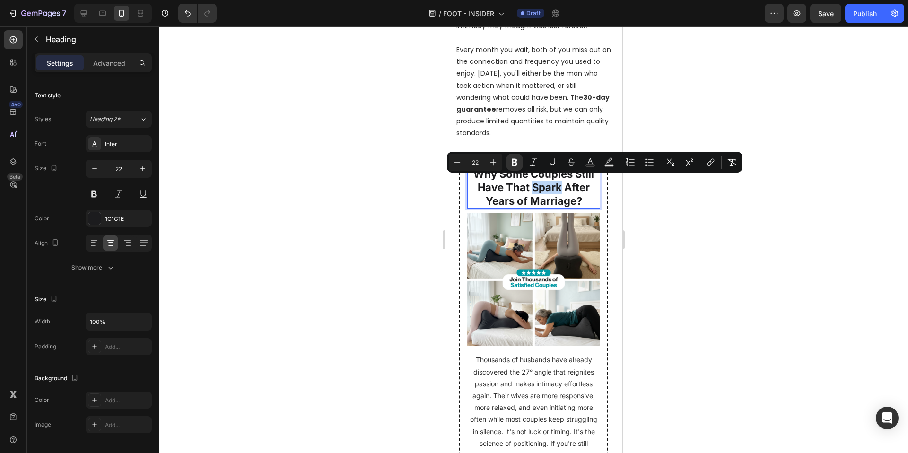
click at [541, 182] on strong "Why Some Couples Still Have That Spark After Years of Marriage?" at bounding box center [533, 187] width 121 height 39
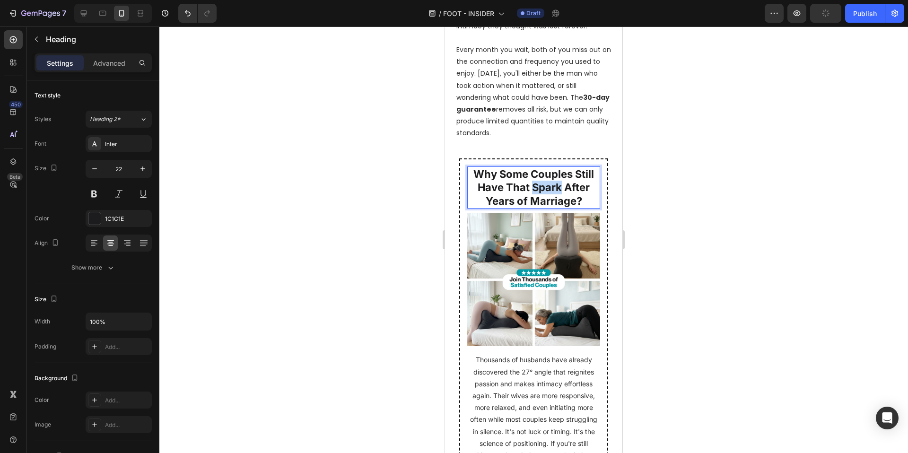
drag, startPoint x: 529, startPoint y: 184, endPoint x: 557, endPoint y: 185, distance: 27.4
click at [557, 185] on strong "Why Some Couples Still Have That Spark After Years of Marriage?" at bounding box center [533, 187] width 121 height 39
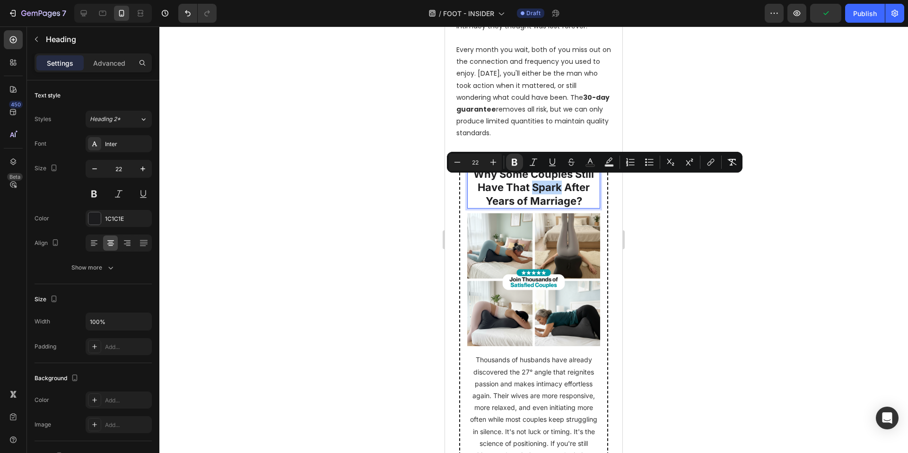
click at [536, 184] on strong "Why Some Couples Still Have That Spark After Years of Marriage?" at bounding box center [533, 187] width 121 height 39
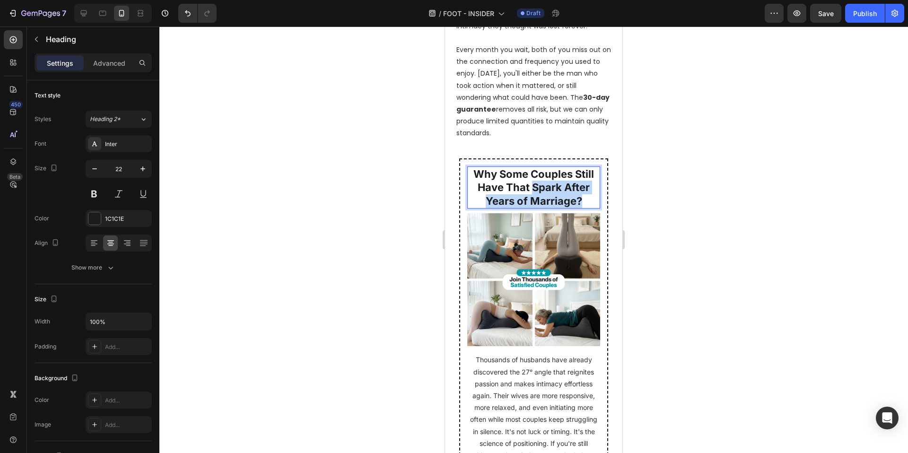
drag, startPoint x: 528, startPoint y: 184, endPoint x: 583, endPoint y: 198, distance: 56.5
click at [583, 198] on p "Why Some Couples Still Have That Spark After Years of Marriage?" at bounding box center [533, 187] width 131 height 41
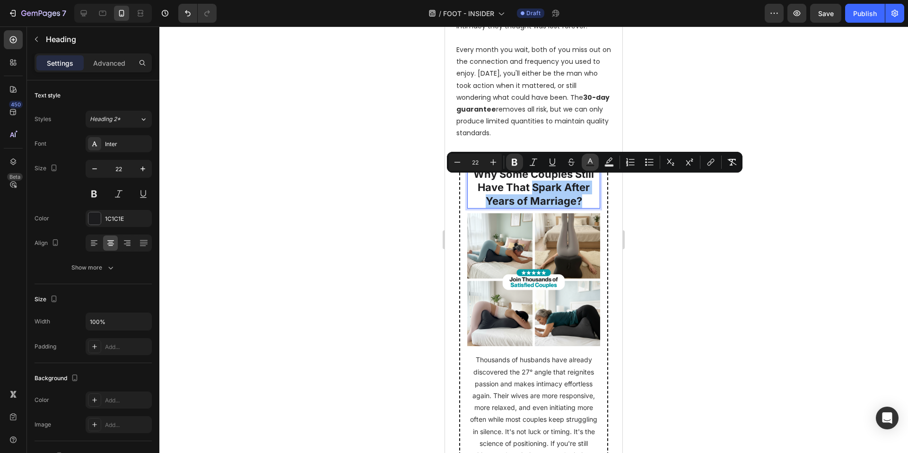
click at [588, 165] on rect "Editor contextual toolbar" at bounding box center [590, 166] width 9 height 2
type input "1C1C1E"
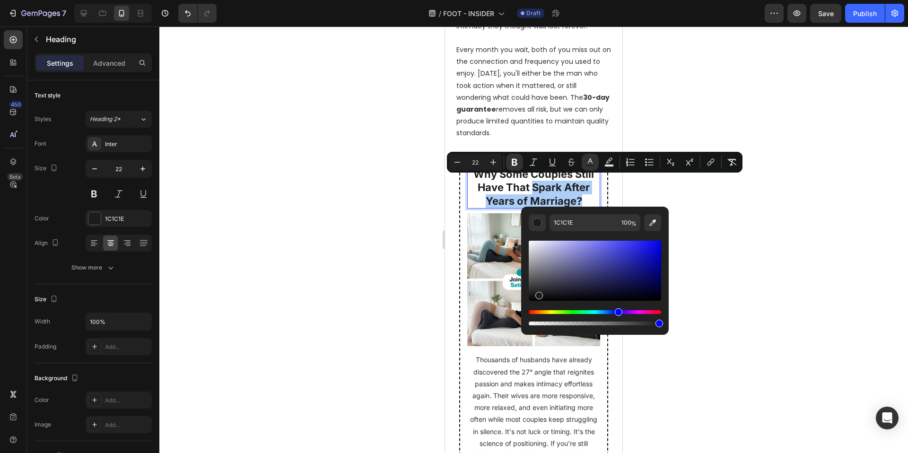
click at [414, 224] on div at bounding box center [533, 239] width 749 height 427
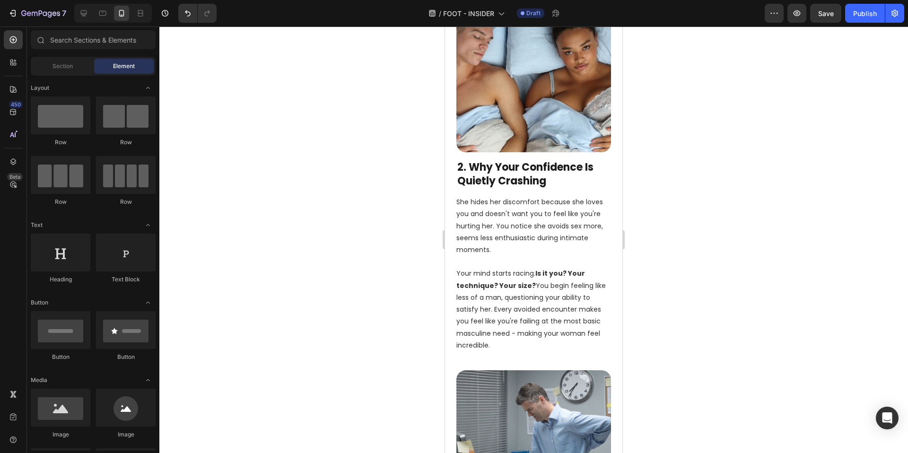
scroll to position [0, 0]
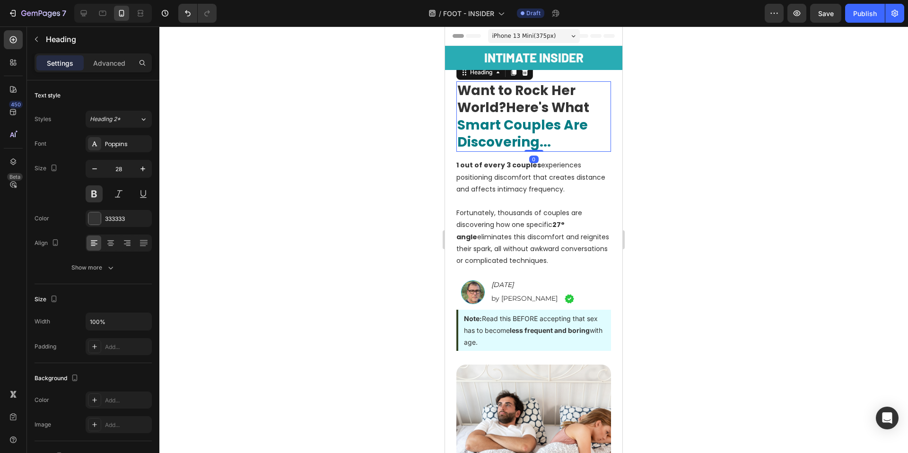
click at [523, 139] on span "Smart Couples Are Discovering..." at bounding box center [522, 133] width 131 height 35
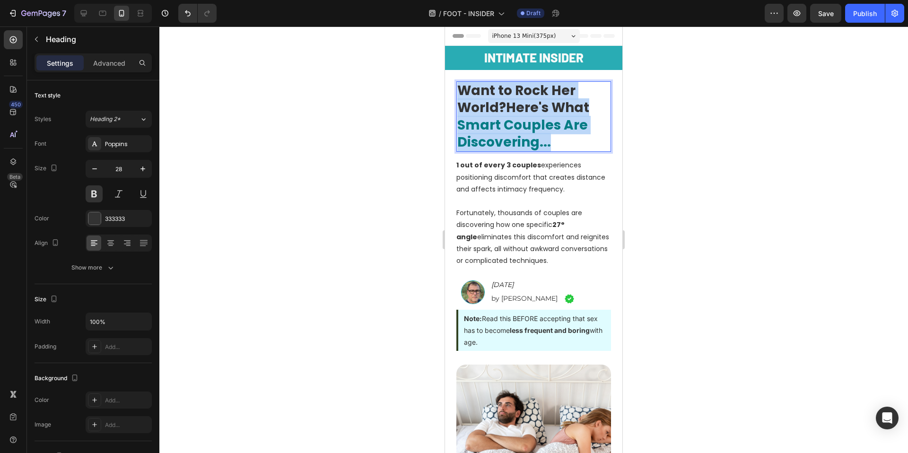
click at [523, 139] on span "Smart Couples Are Discovering..." at bounding box center [522, 133] width 131 height 35
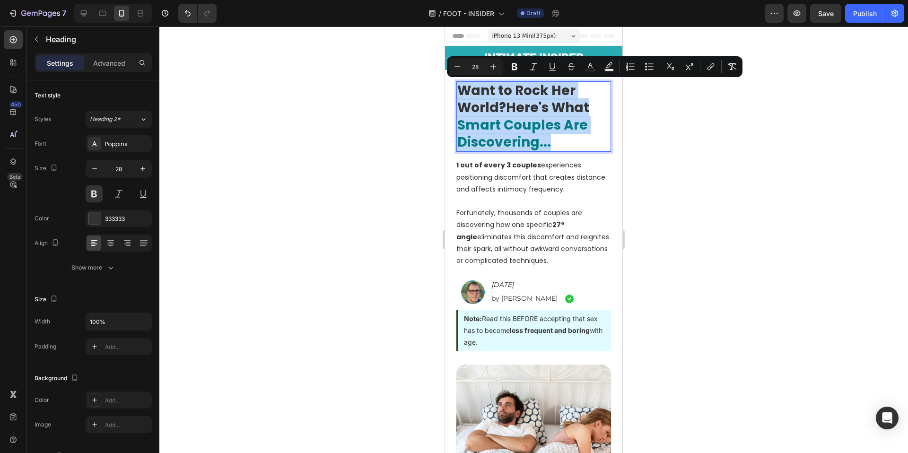
click at [536, 147] on span "Smart Couples Are Discovering..." at bounding box center [522, 133] width 131 height 35
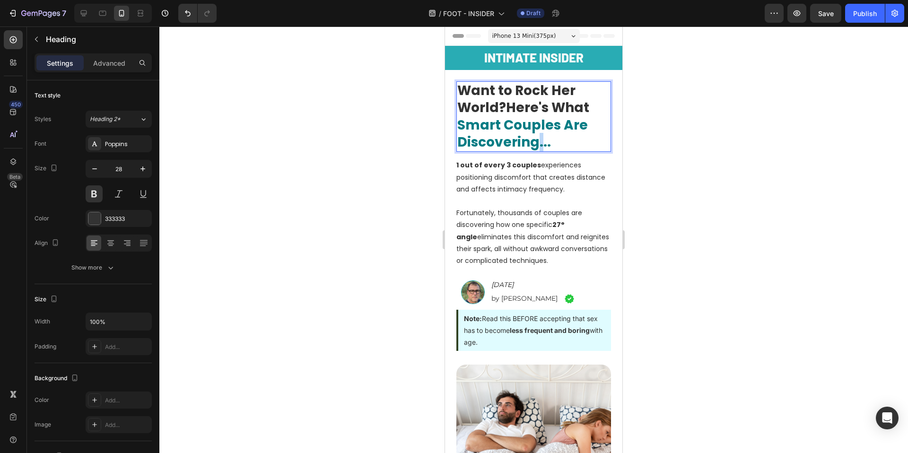
click at [535, 146] on span "Smart Couples Are Discovering..." at bounding box center [522, 133] width 131 height 35
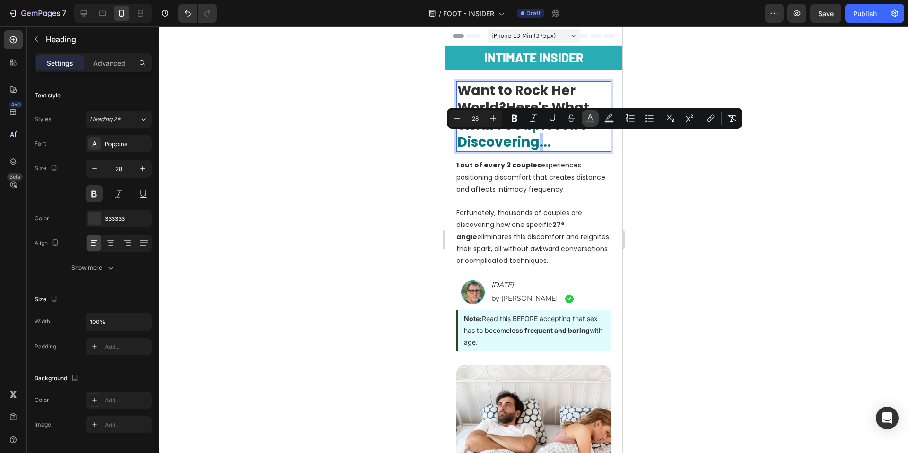
click at [593, 117] on icon "Editor contextual toolbar" at bounding box center [589, 117] width 9 height 9
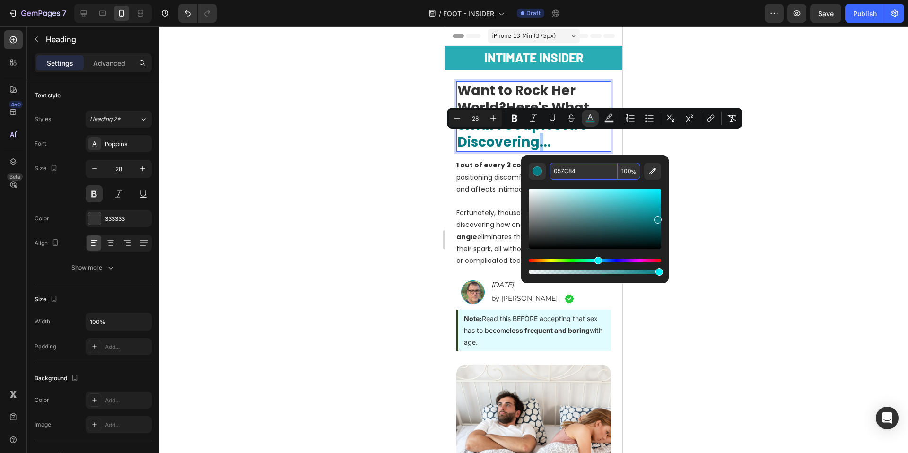
click at [577, 177] on input "057C84" at bounding box center [583, 171] width 68 height 17
click at [356, 308] on div at bounding box center [533, 239] width 749 height 427
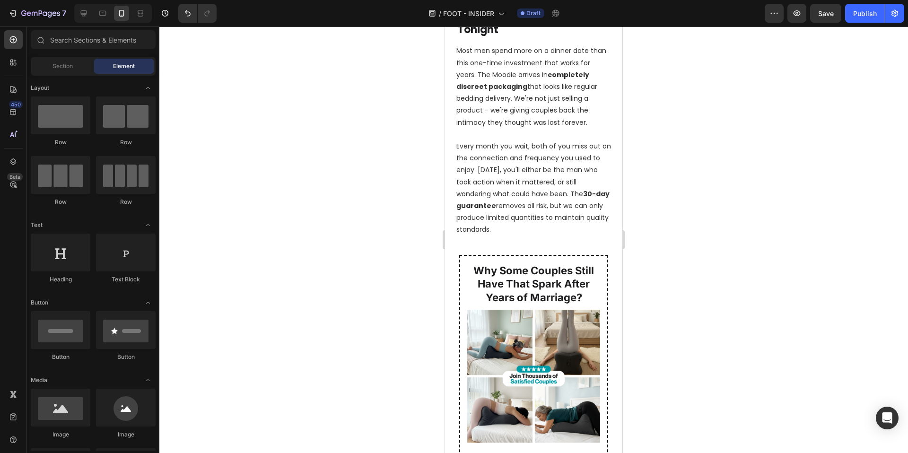
scroll to position [4468, 0]
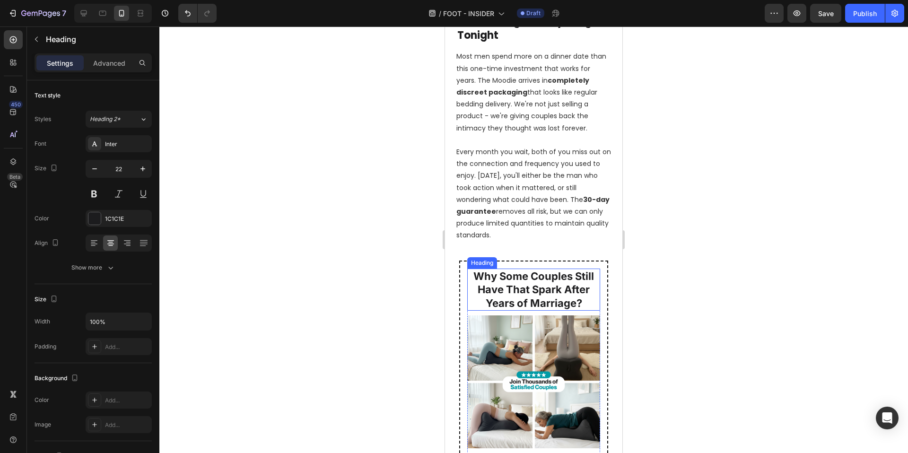
click at [548, 288] on strong "Why Some Couples Still Have That Spark After Years of Marriage?" at bounding box center [533, 289] width 121 height 39
click at [530, 282] on strong "Why Some Couples Still Have That Spark After Years of Marriage?" at bounding box center [533, 289] width 121 height 39
drag, startPoint x: 528, startPoint y: 285, endPoint x: 578, endPoint y: 300, distance: 52.5
click at [578, 300] on strong "Why Some Couples Still Have That Spark After Years of Marriage?" at bounding box center [533, 289] width 121 height 39
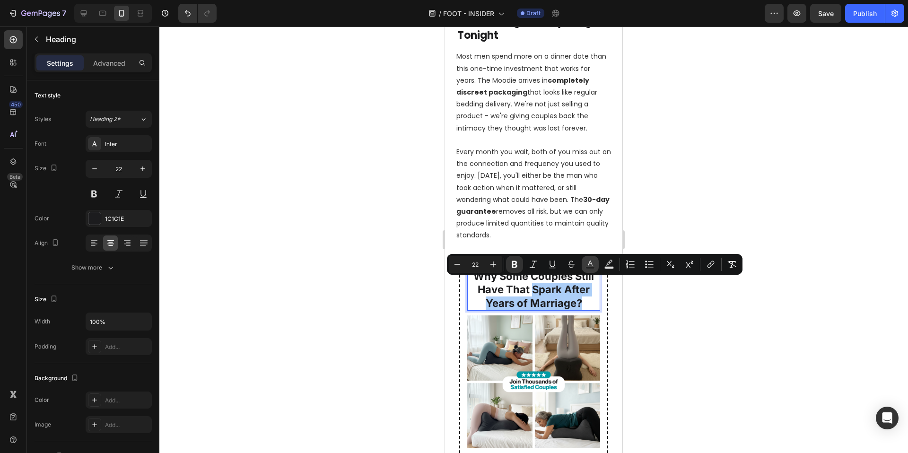
click at [584, 265] on button "Text Color" at bounding box center [590, 264] width 17 height 17
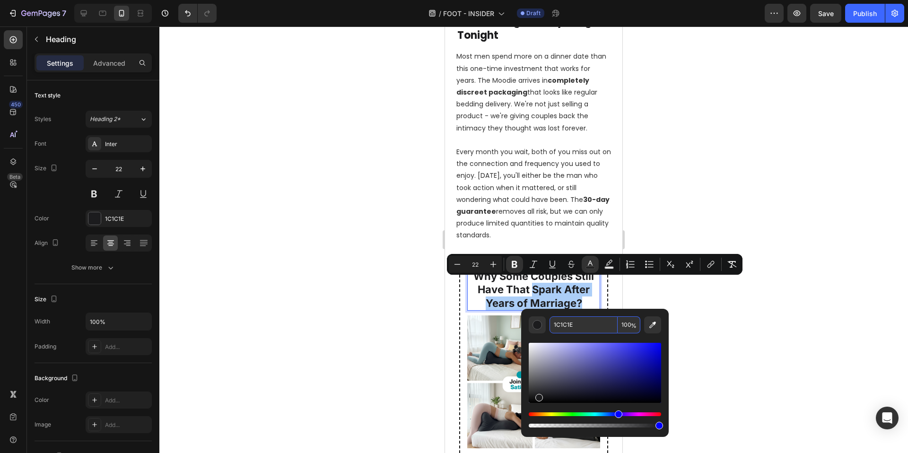
click at [575, 325] on input "1C1C1E" at bounding box center [583, 324] width 68 height 17
paste input "057C84"
type input "057C84"
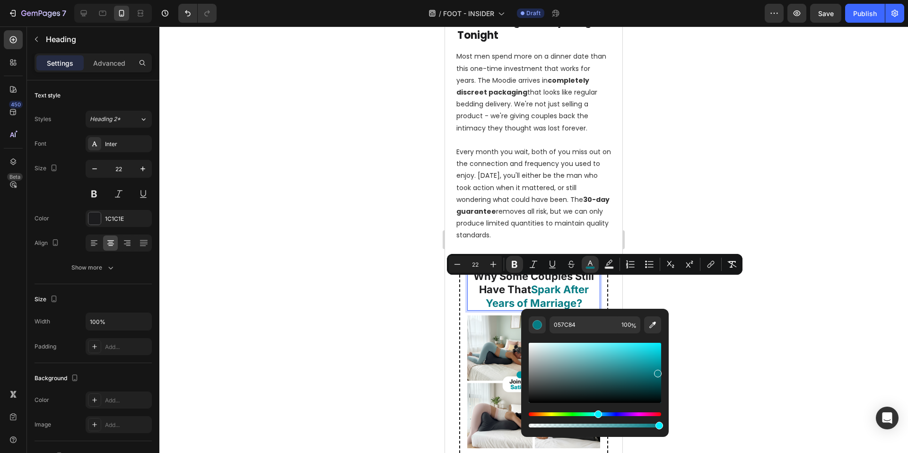
click at [741, 313] on div at bounding box center [533, 239] width 749 height 427
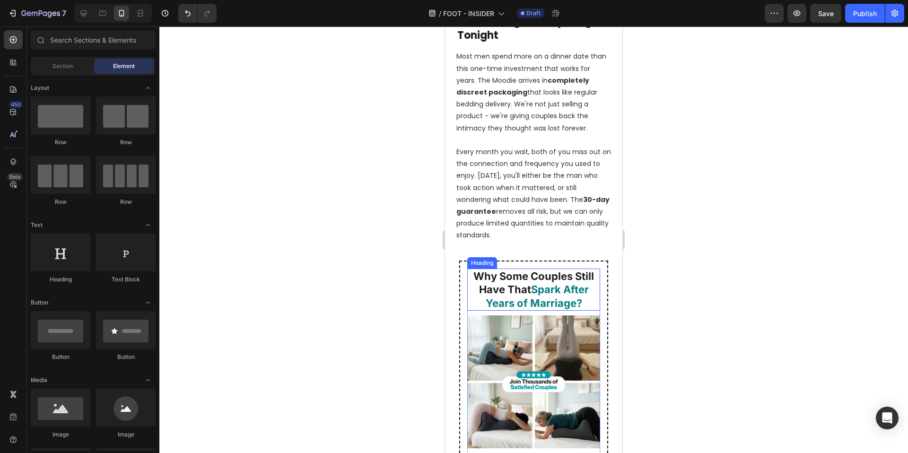
click at [527, 291] on strong "Why Some Couples Still Have That" at bounding box center [533, 283] width 121 height 26
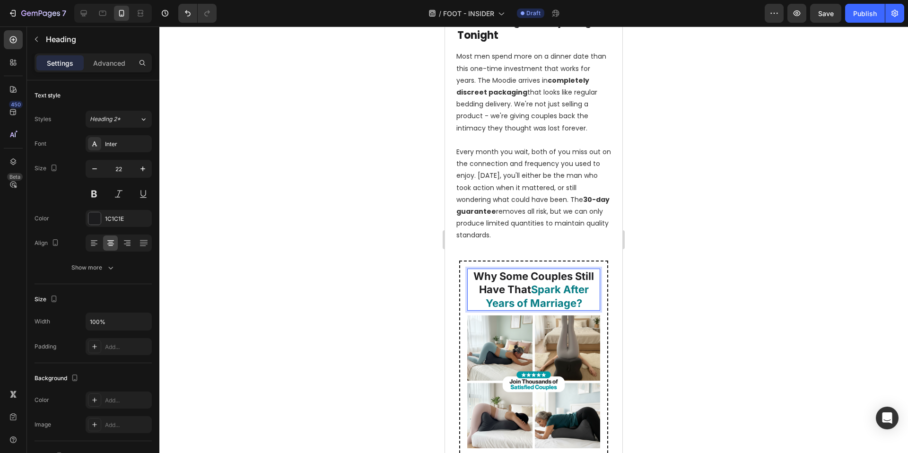
click at [713, 292] on div at bounding box center [533, 239] width 749 height 427
click at [497, 277] on strong "Why Some Couples Still Have That Spark After Years of Marriage?" at bounding box center [533, 289] width 121 height 39
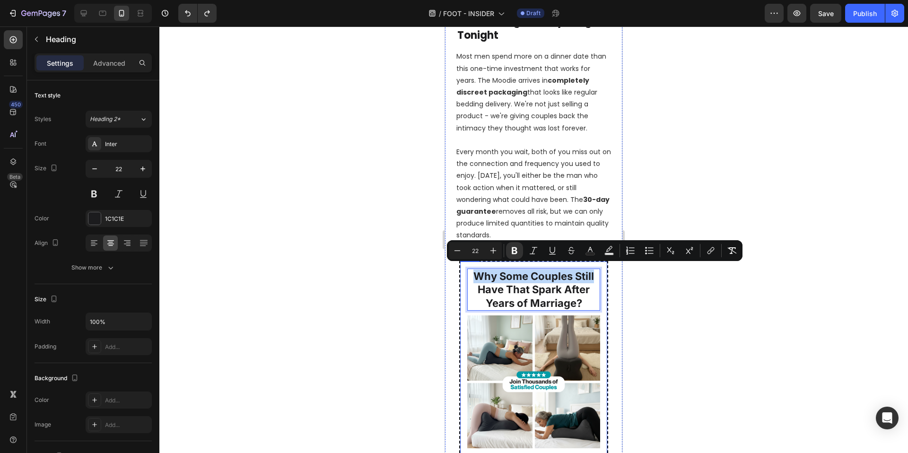
drag, startPoint x: 470, startPoint y: 271, endPoint x: 595, endPoint y: 269, distance: 124.9
click at [591, 241] on div "Minus 22 Plus Bold Italic Underline Strikethrough Text Color Text Background Co…" at bounding box center [595, 250] width 296 height 21
click at [591, 249] on icon "Editor contextual toolbar" at bounding box center [589, 250] width 9 height 9
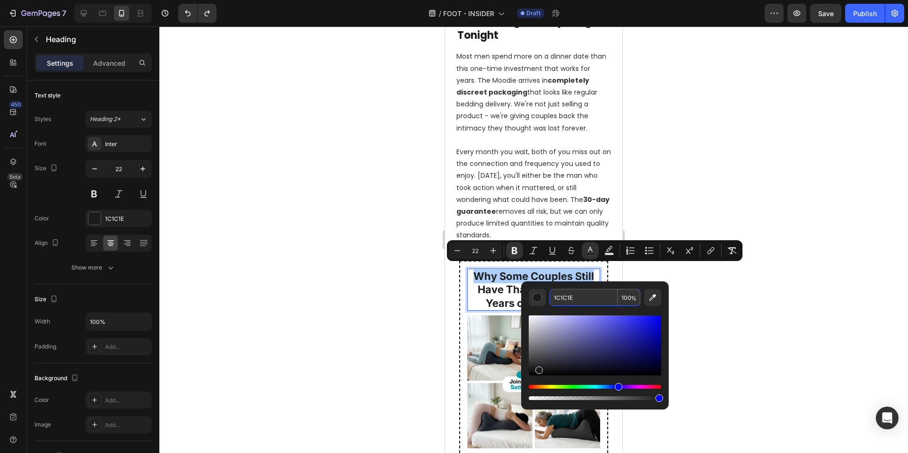
click at [574, 297] on input "1C1C1E" at bounding box center [583, 297] width 68 height 17
paste input "057C84"
type input "057C84"
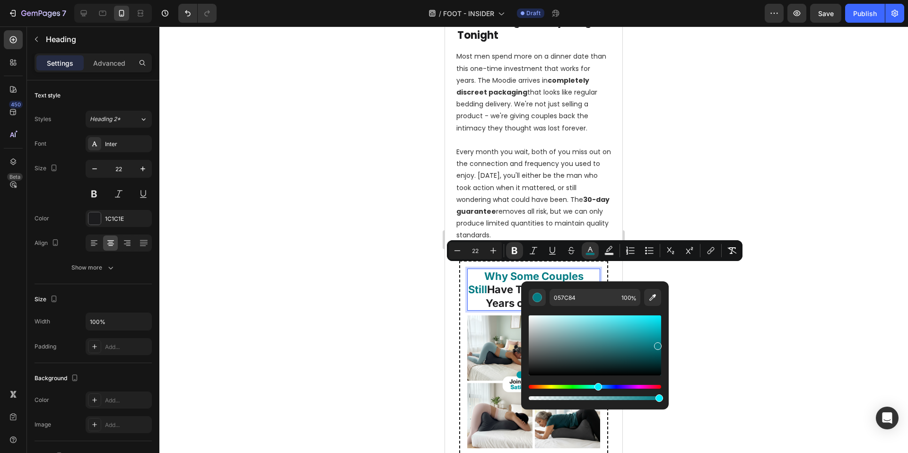
click at [717, 294] on div at bounding box center [533, 239] width 749 height 427
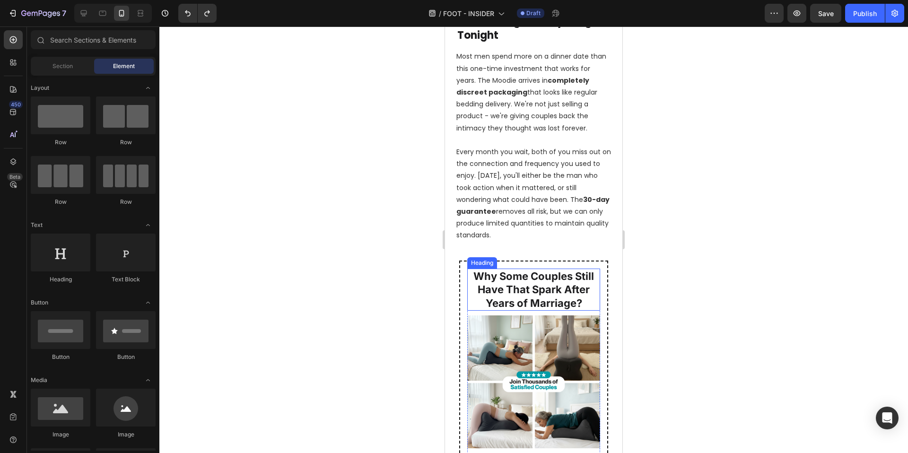
click at [564, 298] on strong "Why Some Couples Still Have That Spark After Years of Marriage?" at bounding box center [533, 289] width 121 height 39
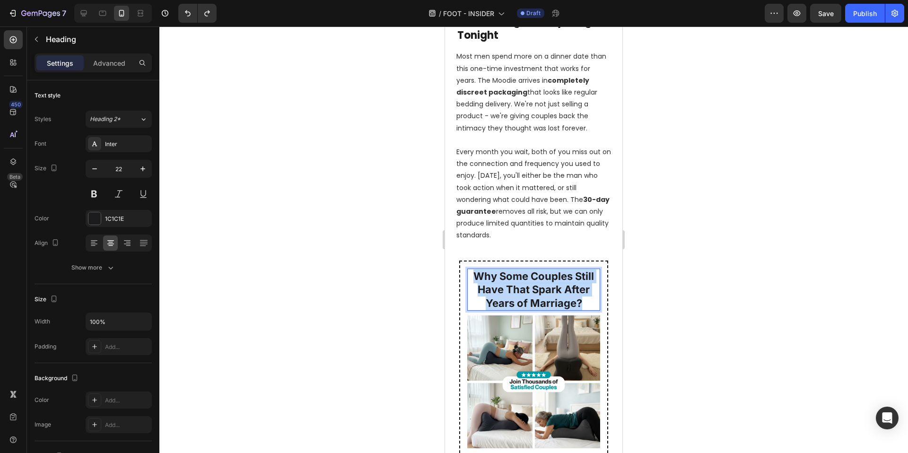
click at [564, 298] on strong "Why Some Couples Still Have That Spark After Years of Marriage?" at bounding box center [533, 289] width 121 height 39
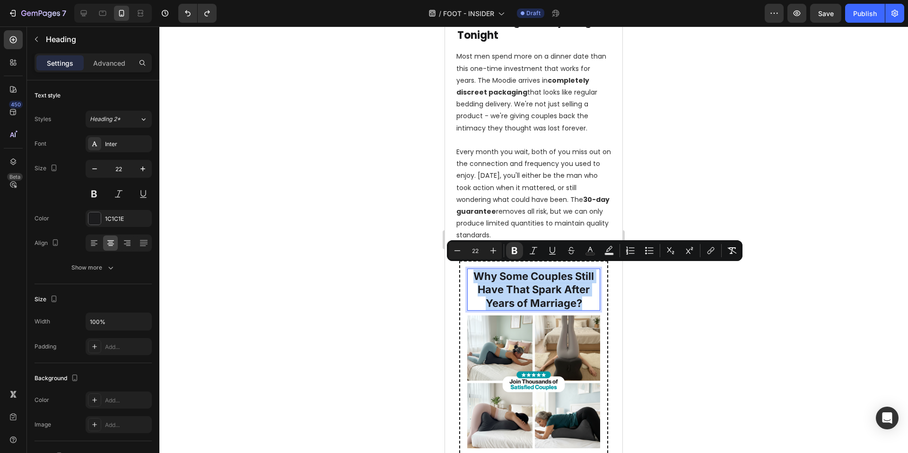
click at [546, 297] on strong "Why Some Couples Still Have That Spark After Years of Marriage?" at bounding box center [533, 289] width 121 height 39
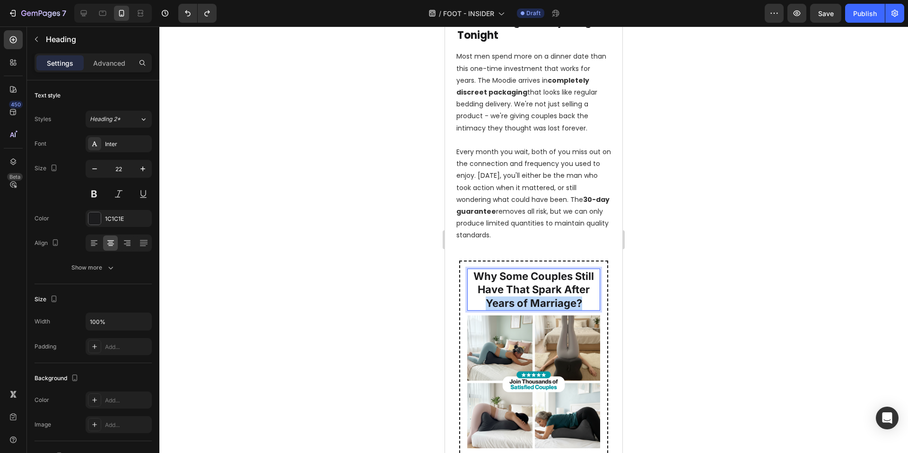
drag, startPoint x: 491, startPoint y: 298, endPoint x: 589, endPoint y: 299, distance: 97.9
click at [589, 299] on p "Why Some Couples Still Have That Spark After Years of Marriage?" at bounding box center [533, 290] width 131 height 41
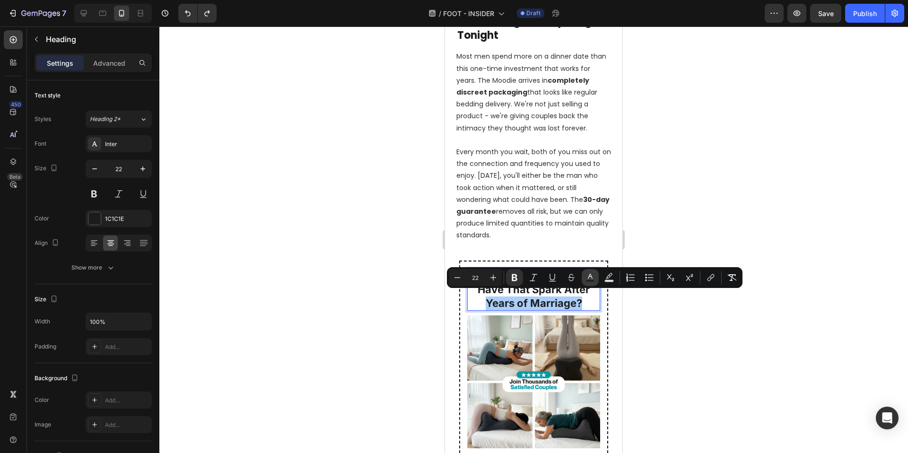
click at [595, 280] on button "Text Color" at bounding box center [590, 277] width 17 height 17
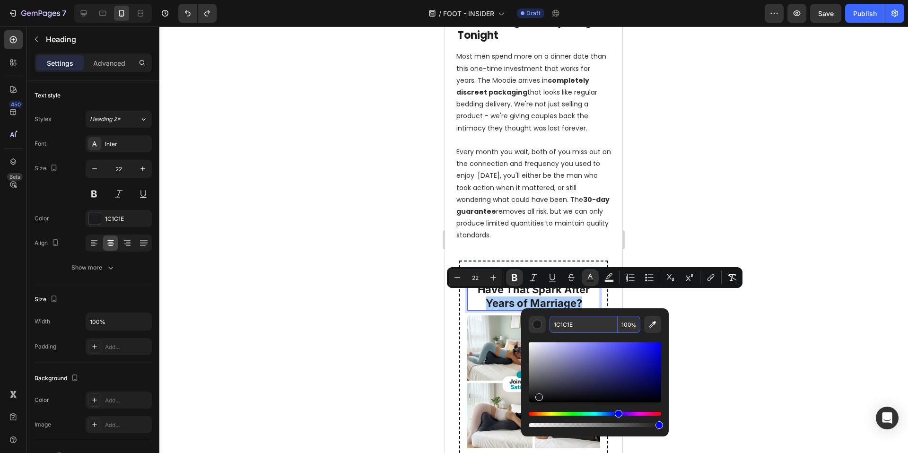
click at [575, 318] on input "1C1C1E" at bounding box center [583, 324] width 68 height 17
paste input "057C84"
type input "057C84"
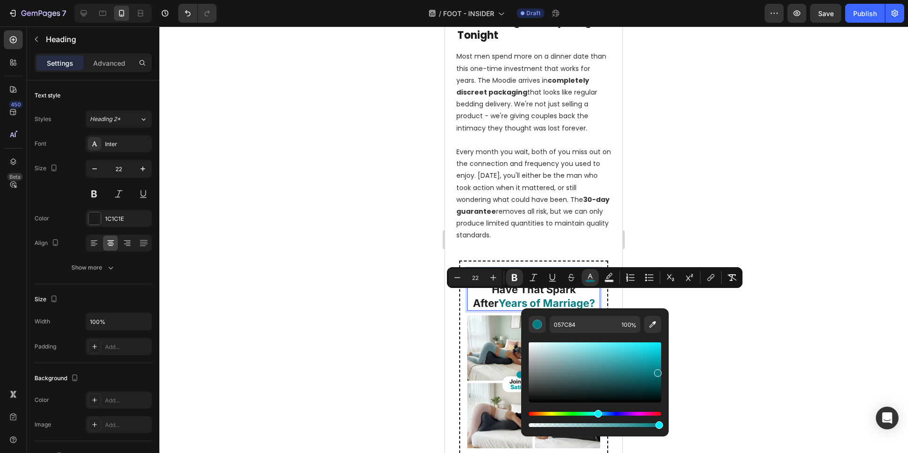
click at [766, 309] on div at bounding box center [533, 239] width 749 height 427
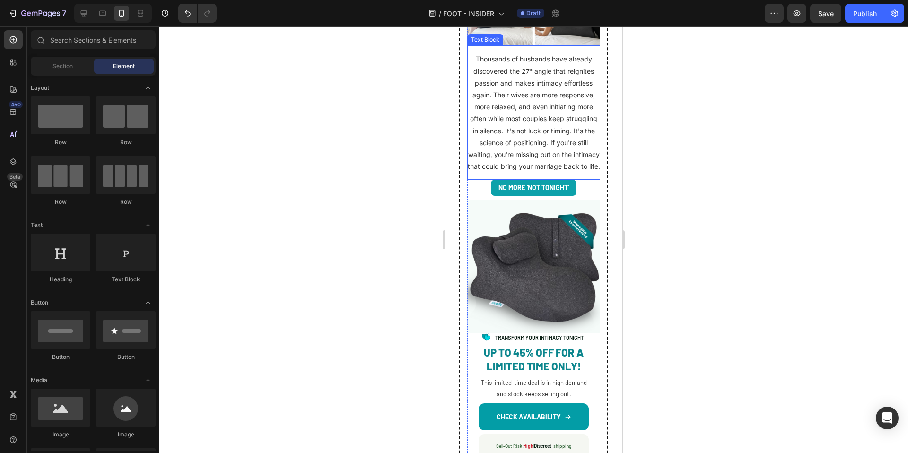
scroll to position [4880, 0]
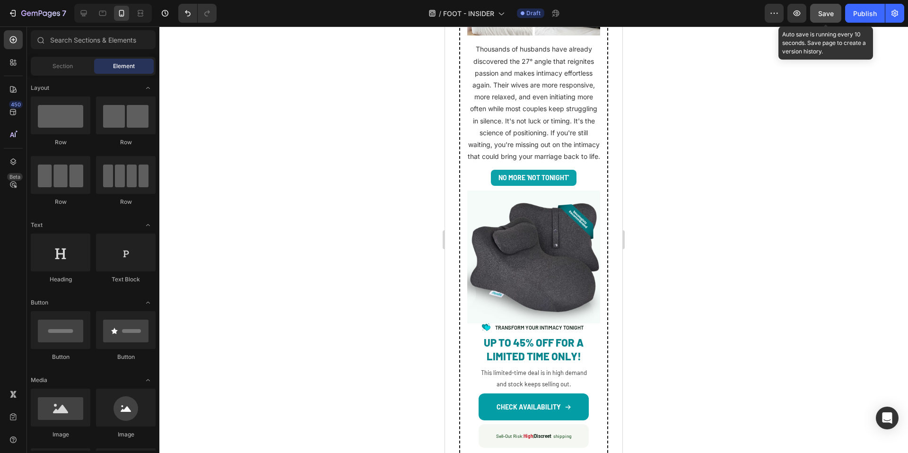
click at [830, 16] on span "Save" at bounding box center [826, 13] width 16 height 8
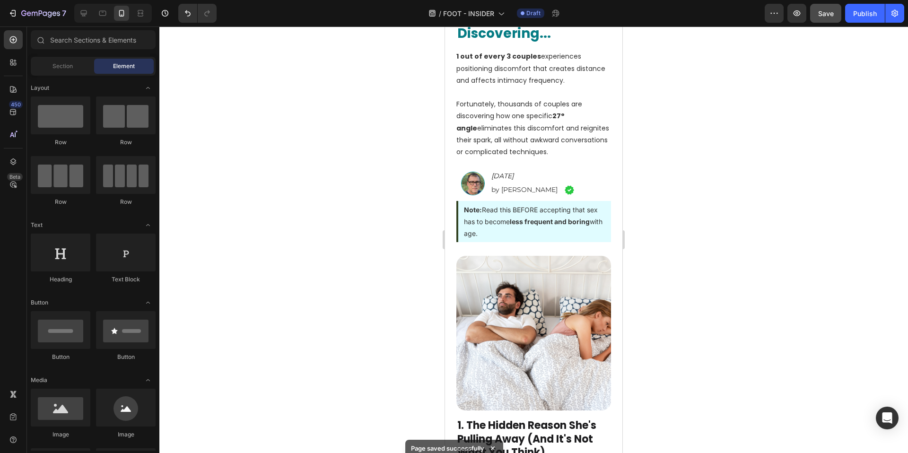
scroll to position [0, 0]
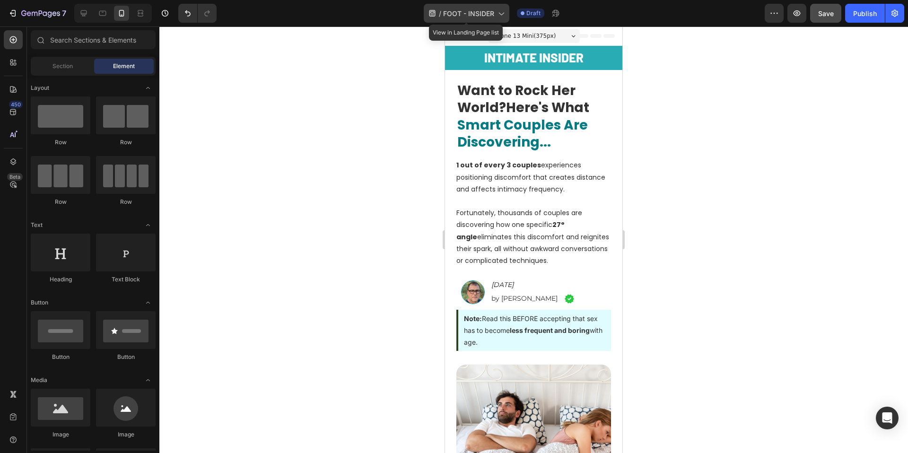
click at [474, 14] on span "FOOT - INSIDER" at bounding box center [468, 14] width 51 height 10
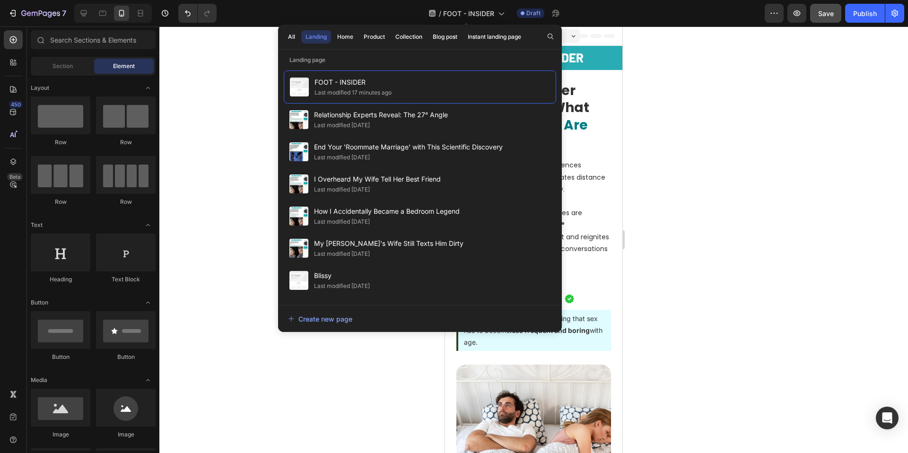
click at [456, 3] on div "/ FOOT - INSIDER" at bounding box center [467, 13] width 86 height 23
click at [456, 9] on span "FOOT - INSIDER" at bounding box center [468, 14] width 51 height 10
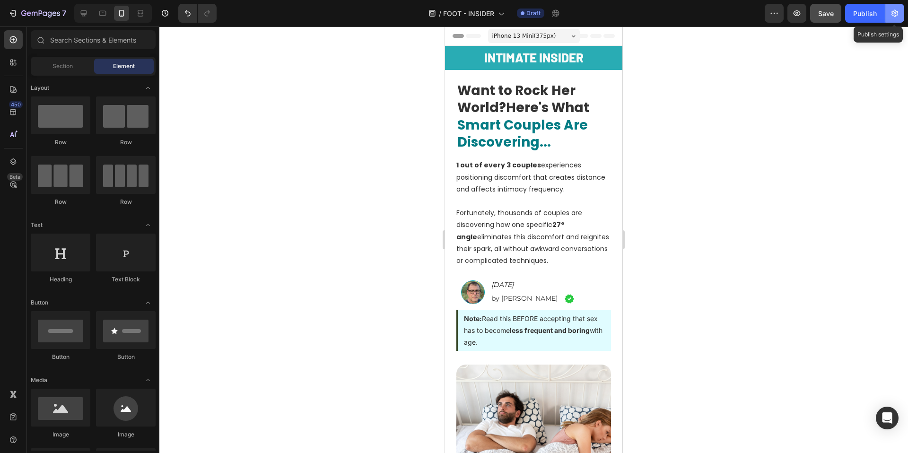
click at [896, 16] on icon "button" at bounding box center [894, 13] width 9 height 9
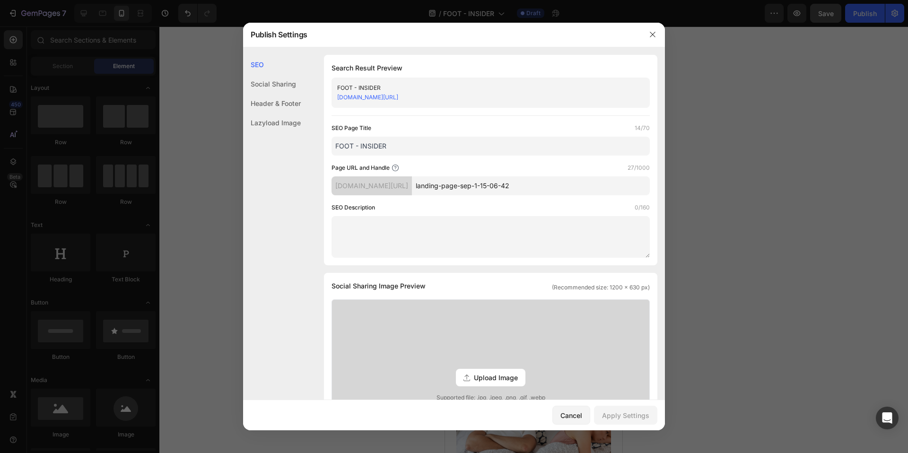
click at [385, 148] on input "FOOT - INSIDER" at bounding box center [490, 146] width 318 height 19
type input "Rock Her World"
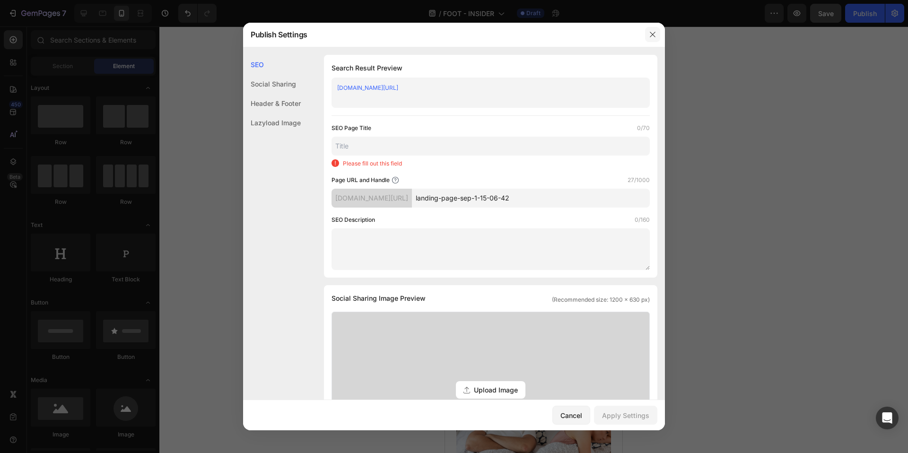
click at [658, 35] on button "button" at bounding box center [652, 34] width 15 height 15
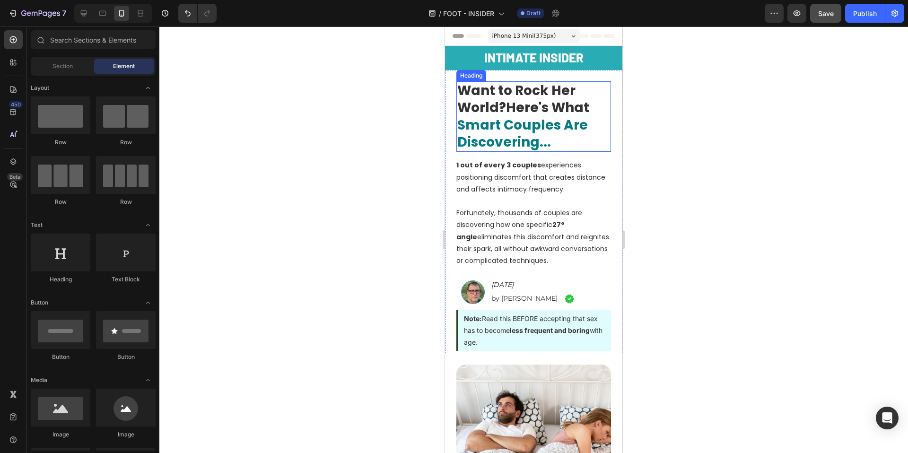
click at [513, 106] on span "Here's What" at bounding box center [547, 107] width 83 height 18
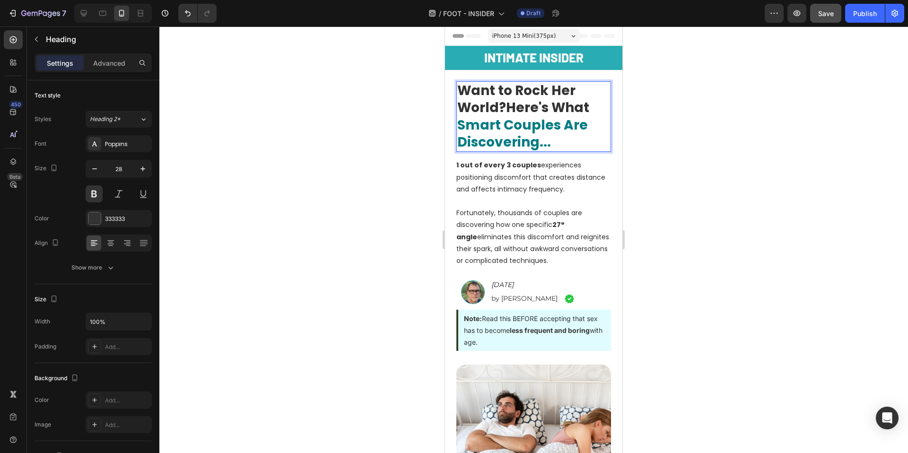
click at [509, 107] on span "Here's What" at bounding box center [547, 107] width 83 height 18
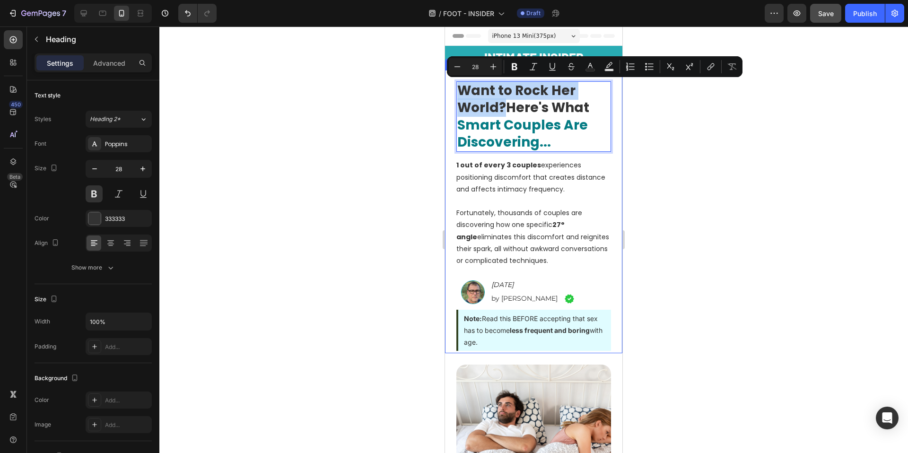
drag, startPoint x: 505, startPoint y: 107, endPoint x: 453, endPoint y: 86, distance: 56.6
click at [453, 86] on div "Want to Rock Her World? Here's What Smart Couples Are Discovering... Heading 0 …" at bounding box center [533, 211] width 177 height 283
copy p "Want to Rock Her World?"
click at [508, 119] on span "Smart Couples Are Discovering..." at bounding box center [522, 133] width 131 height 35
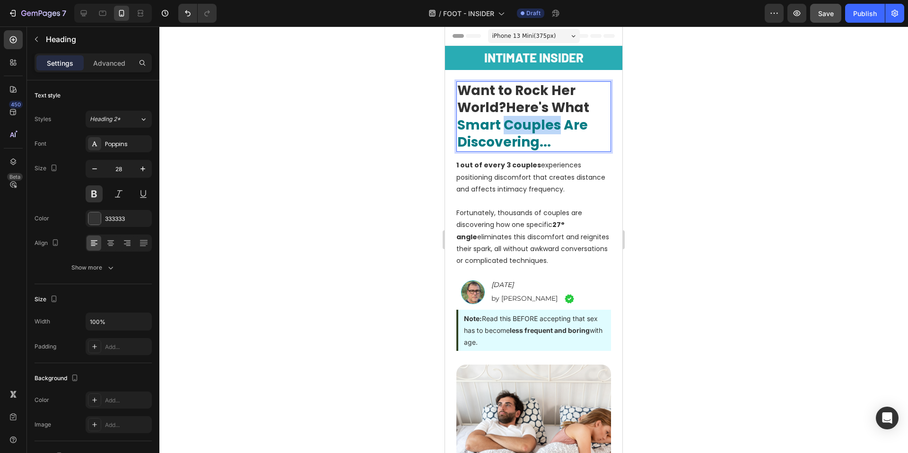
click at [508, 119] on span "Smart Couples Are Discovering..." at bounding box center [522, 133] width 131 height 35
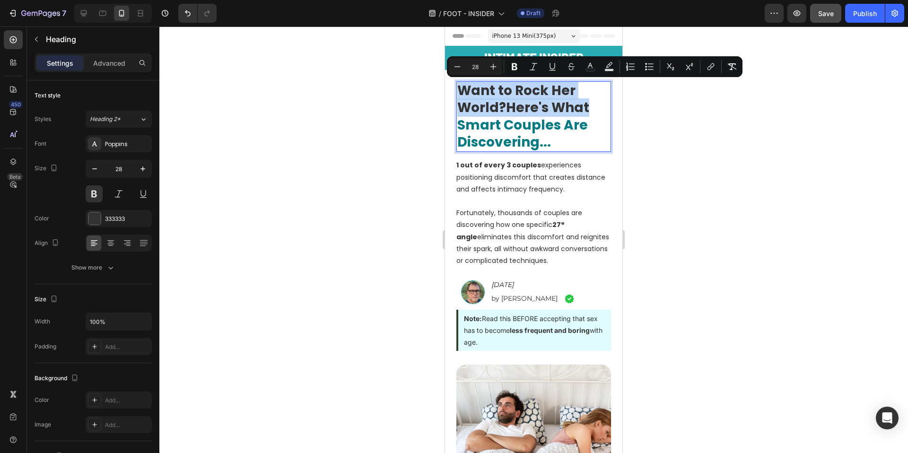
copy p "Want to Rock Her World? Here's What"
click at [832, 115] on div at bounding box center [533, 239] width 749 height 427
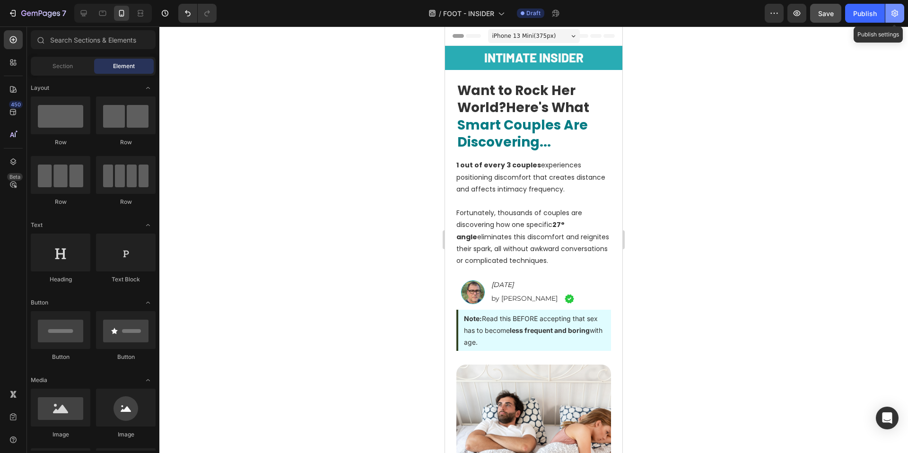
click at [899, 14] on icon "button" at bounding box center [894, 13] width 9 height 9
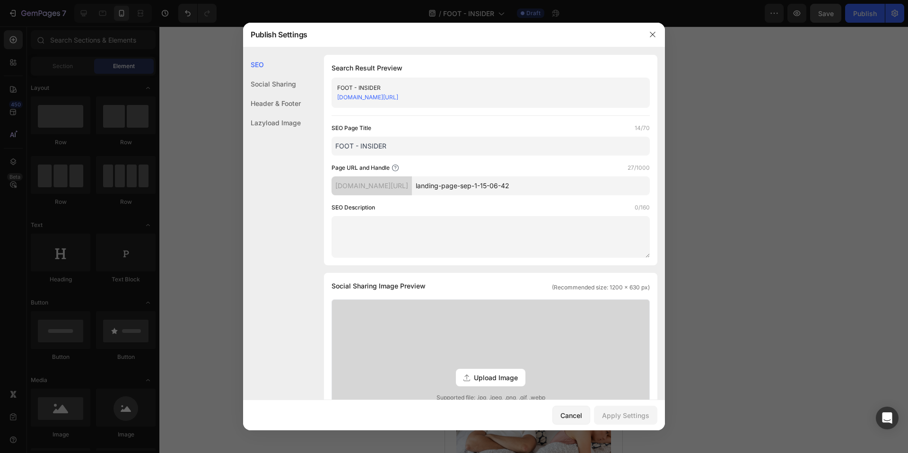
click at [436, 157] on div "SEO Page Title 14/70 FOOT - INSIDER Page URL and Handle 27/1000 yqxaur-gw.mysho…" at bounding box center [490, 190] width 318 height 134
click at [430, 144] on input "FOOT - INSIDER" at bounding box center [490, 146] width 318 height 19
paste input "Want to Rock Her World? Here's What Smart Couples Are Discovering..."
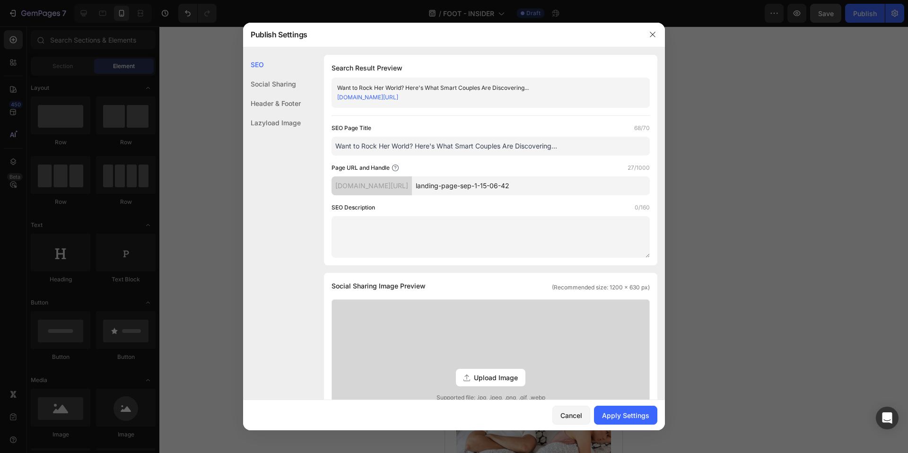
type input "Want to Rock Her World? Here's What Smart Couples Are Discovering..."
click at [308, 227] on div "SEO Search Result Preview Want to Rock Her World? Here's What Smart Couples Are…" at bounding box center [454, 392] width 422 height 675
click at [387, 230] on textarea at bounding box center [490, 237] width 318 height 42
click at [493, 190] on input "landing-page-sep-1-15-06-42" at bounding box center [531, 185] width 238 height 19
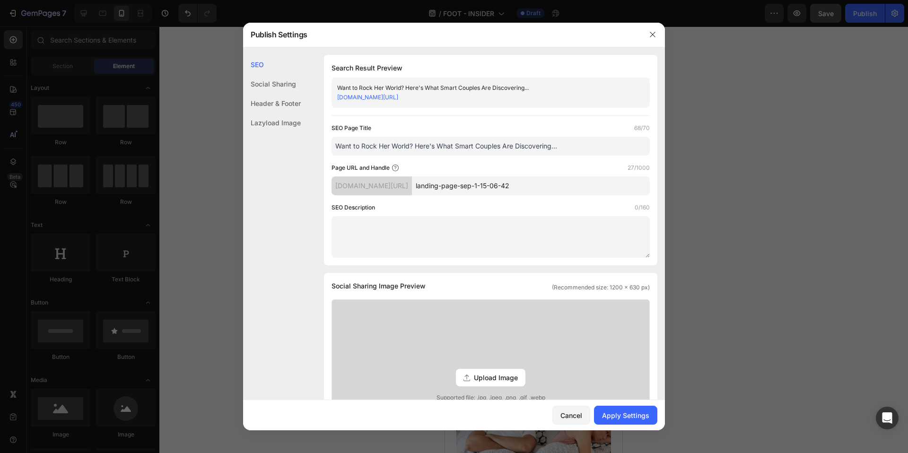
click at [493, 190] on input "landing-page-sep-1-15-06-42" at bounding box center [531, 185] width 238 height 19
type input "Lis-1"
click at [520, 203] on div "SEO Description 0/160" at bounding box center [490, 207] width 318 height 9
click at [636, 420] on button "Apply Settings" at bounding box center [625, 415] width 63 height 19
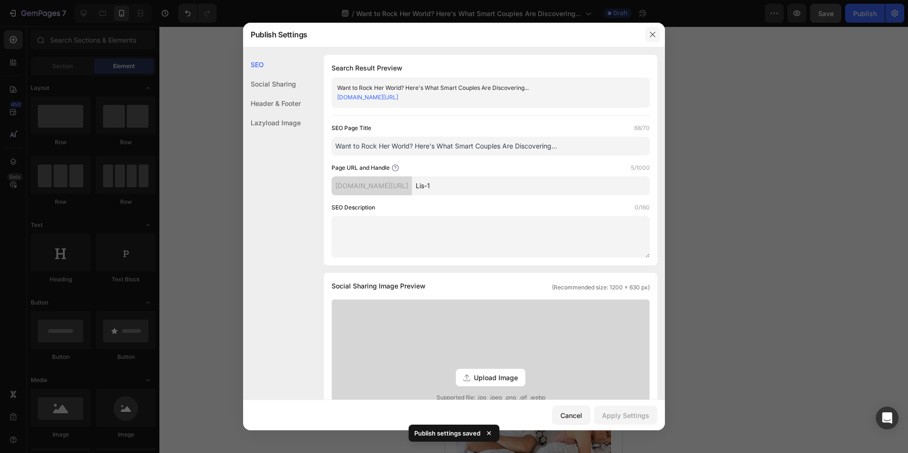
click at [653, 38] on button "button" at bounding box center [652, 34] width 15 height 15
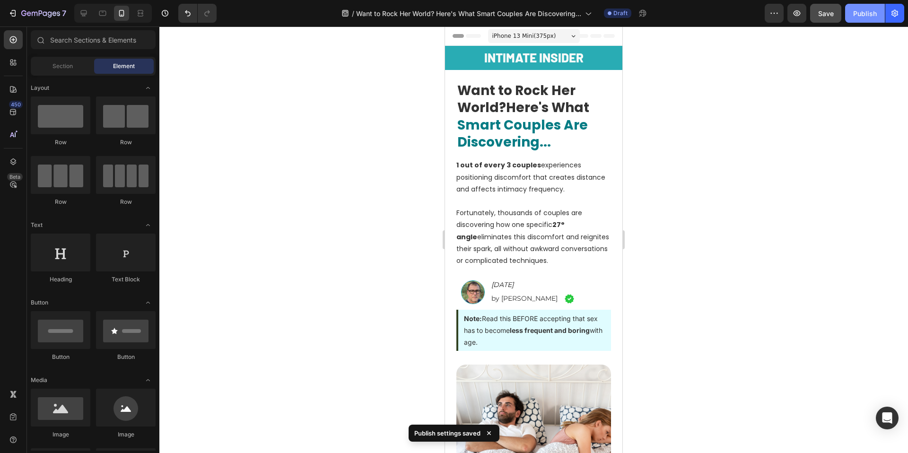
click at [853, 19] on button "Publish" at bounding box center [865, 13] width 40 height 19
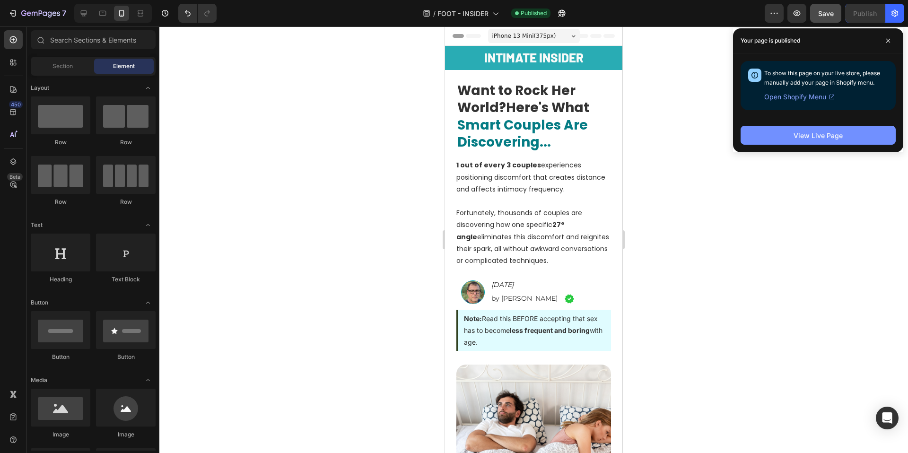
click at [784, 129] on button "View Live Page" at bounding box center [818, 135] width 155 height 19
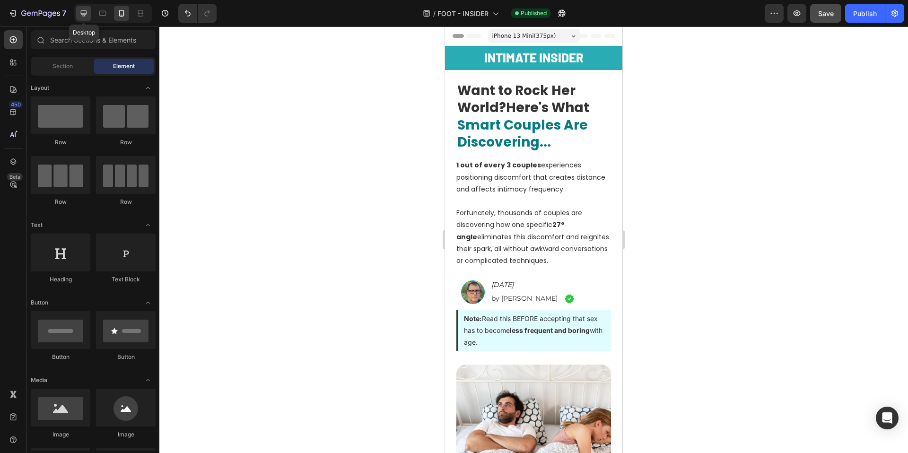
click at [88, 16] on div at bounding box center [83, 13] width 15 height 15
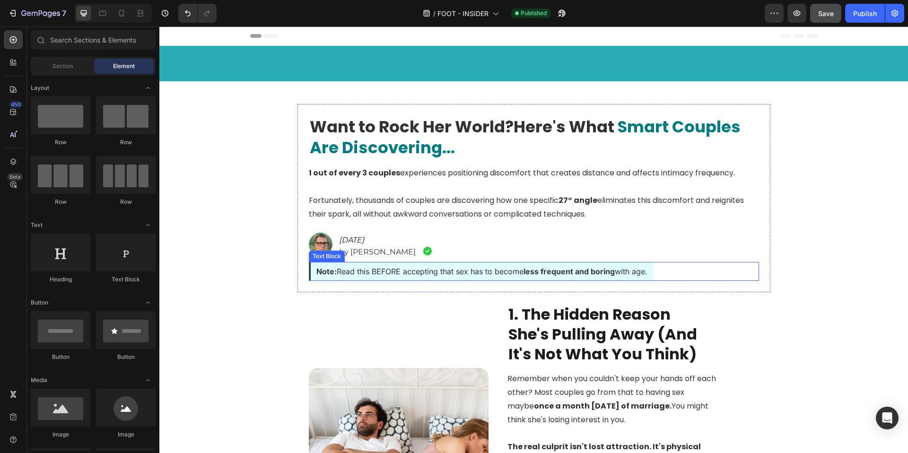
scroll to position [64, 0]
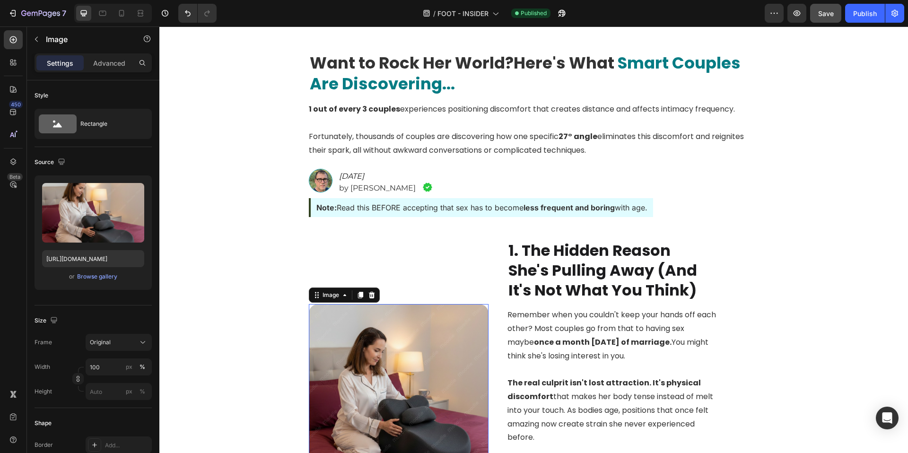
click at [408, 336] on img at bounding box center [399, 394] width 180 height 180
click at [104, 272] on div "Browse gallery" at bounding box center [97, 276] width 40 height 9
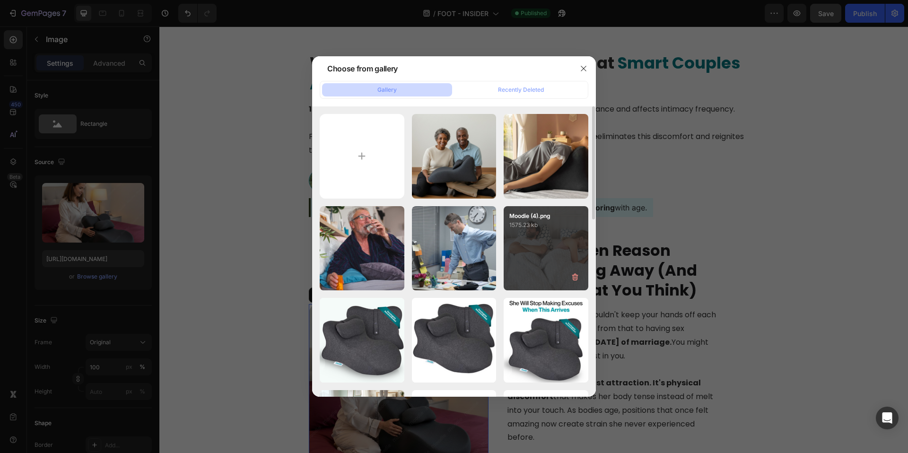
click at [563, 267] on div "Moodie (4).png 1575.23 kb" at bounding box center [546, 248] width 85 height 85
type input "https://cdn.shopify.com/s/files/1/0662/5512/6598/files/gempages_582085952994804…"
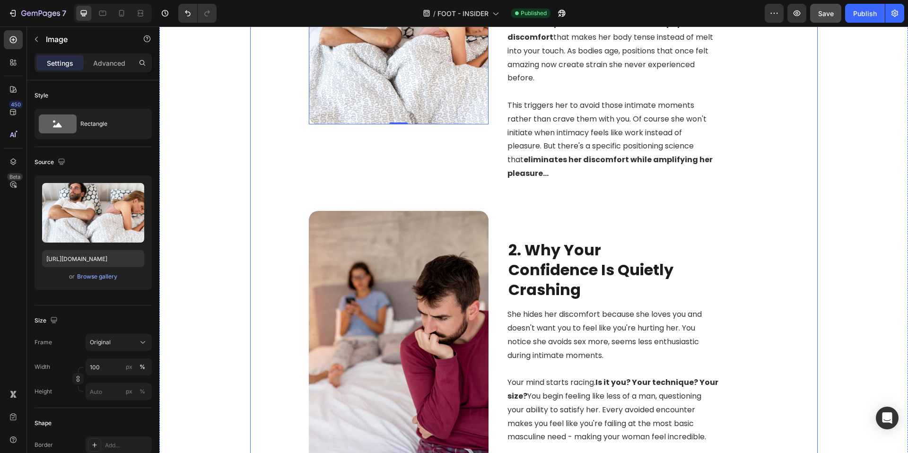
scroll to position [429, 0]
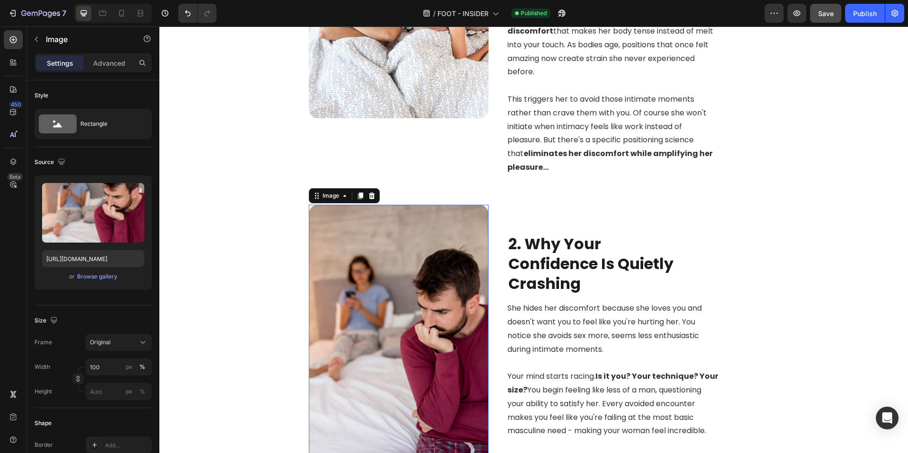
click at [394, 290] on img at bounding box center [399, 340] width 180 height 270
click at [94, 273] on div "Browse gallery" at bounding box center [97, 276] width 40 height 9
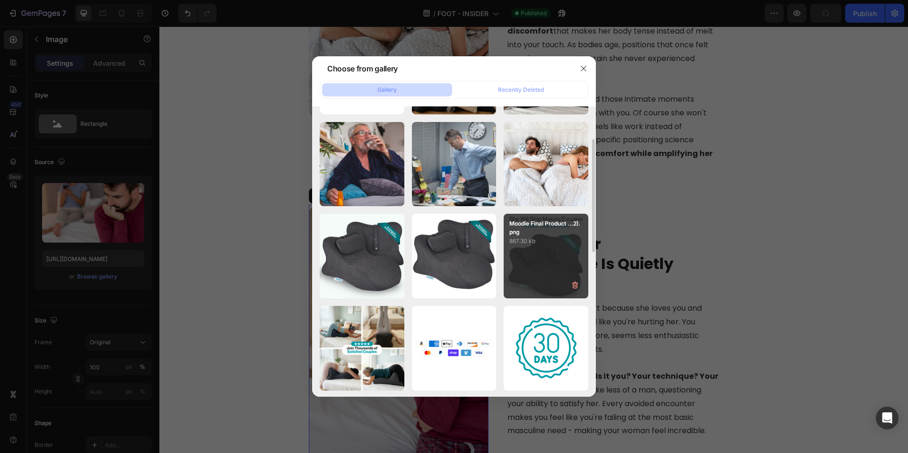
scroll to position [145, 0]
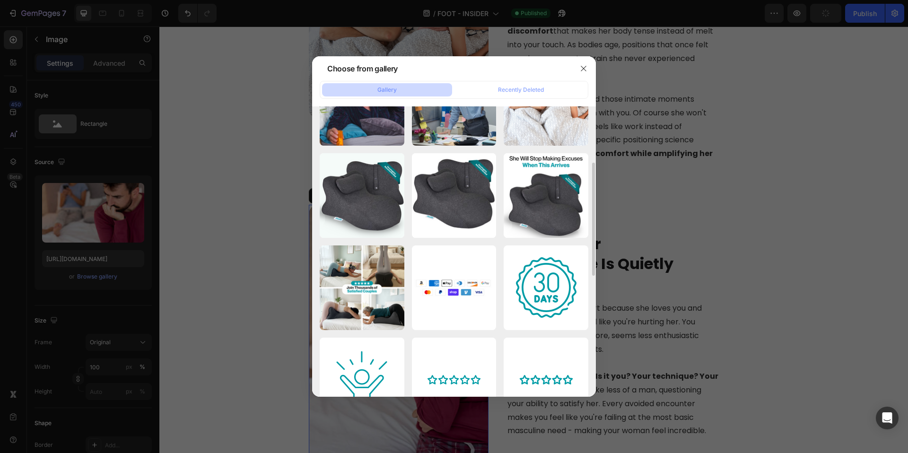
click at [796, 303] on div at bounding box center [454, 226] width 908 height 453
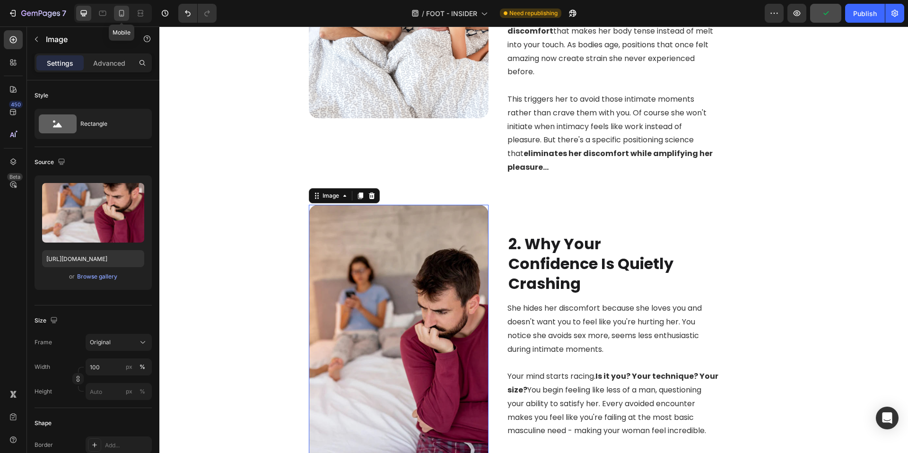
click at [122, 6] on div at bounding box center [121, 13] width 15 height 15
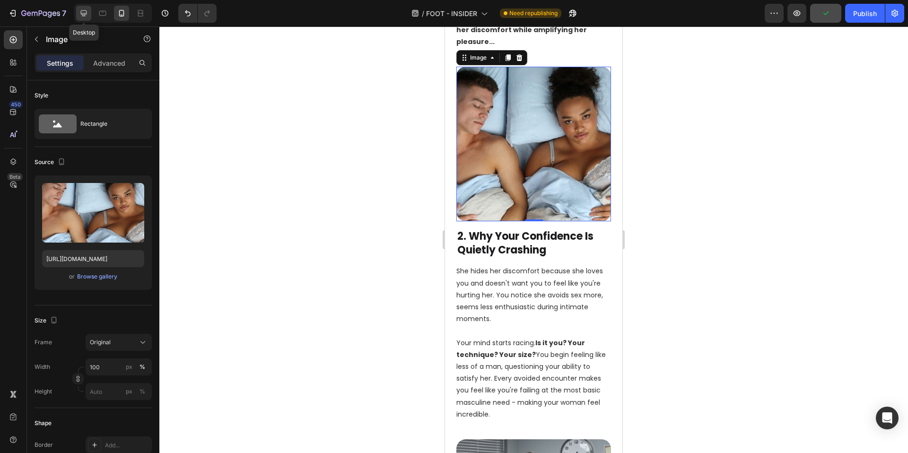
click at [87, 15] on icon at bounding box center [83, 13] width 9 height 9
type input "https://cdn.shopify.com/s/files/1/0662/5512/6598/files/gempages_582085952994804…"
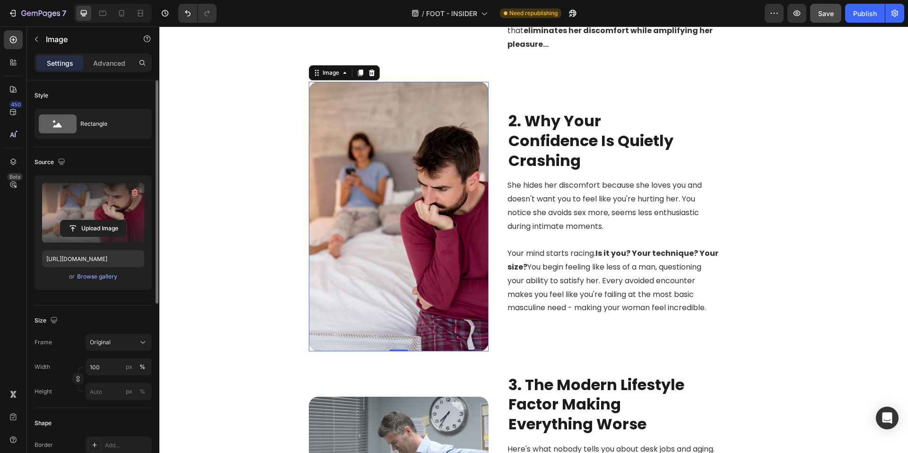
scroll to position [574, 0]
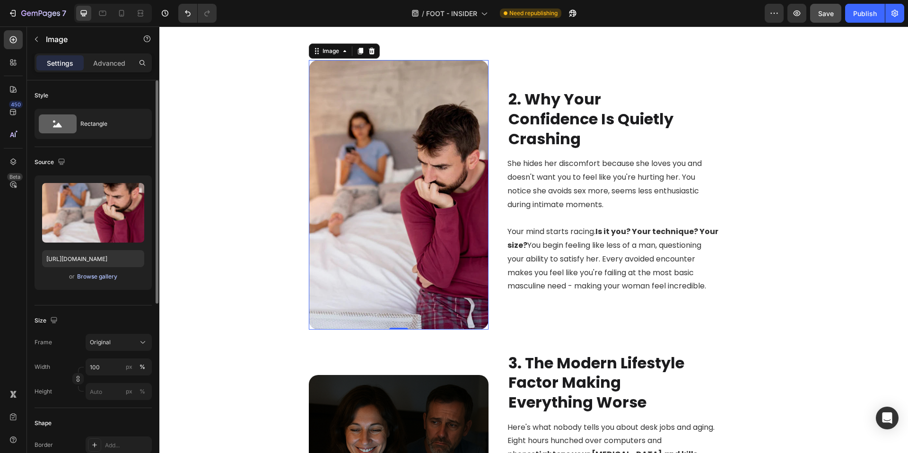
click at [94, 280] on div "Browse gallery" at bounding box center [97, 276] width 40 height 9
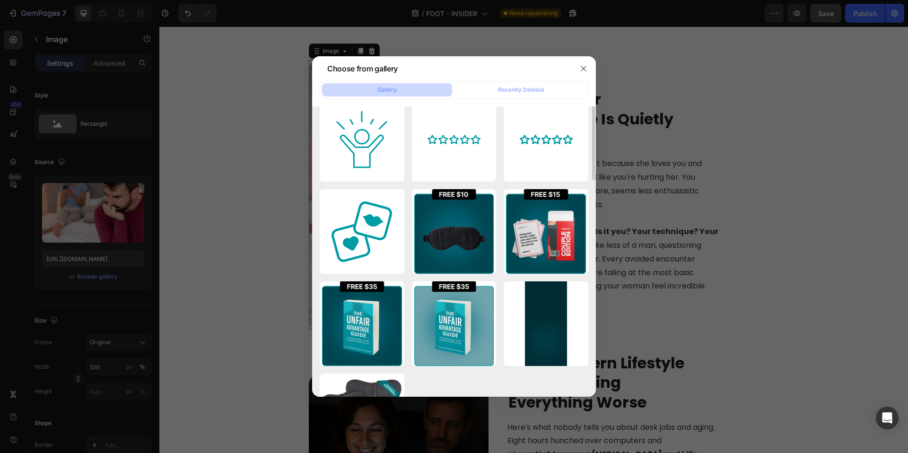
scroll to position [0, 0]
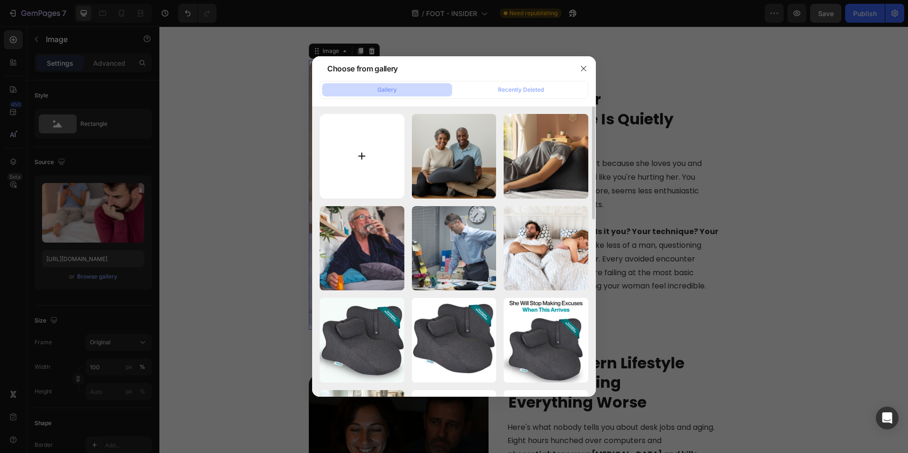
click at [370, 171] on input "file" at bounding box center [362, 156] width 85 height 85
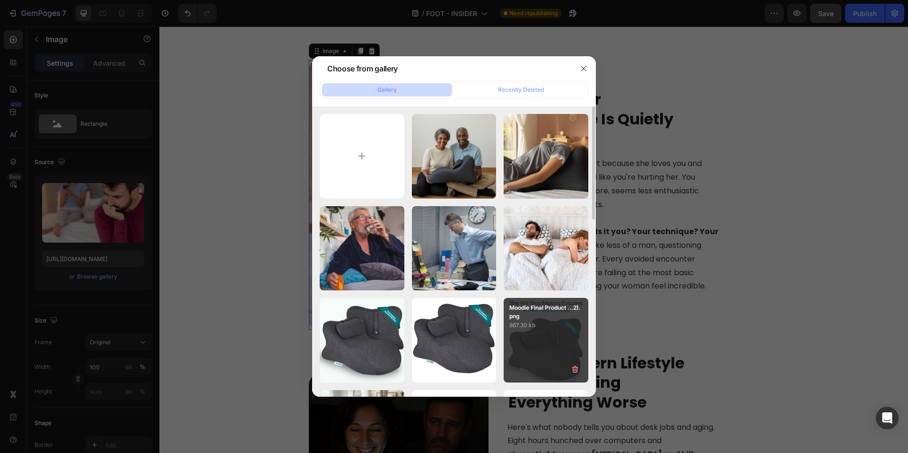
type input "C:\fakepath\Moodie (5).png"
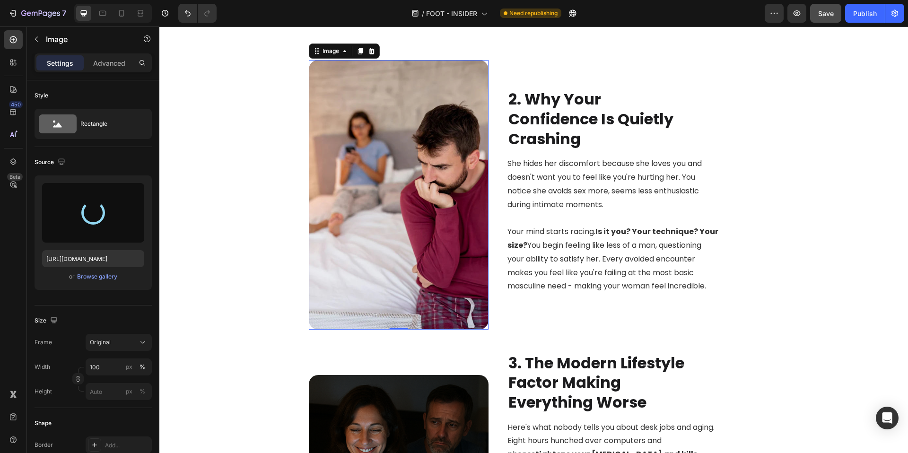
type input "https://cdn.shopify.com/s/files/1/0662/5512/6598/files/gempages_582085952994804…"
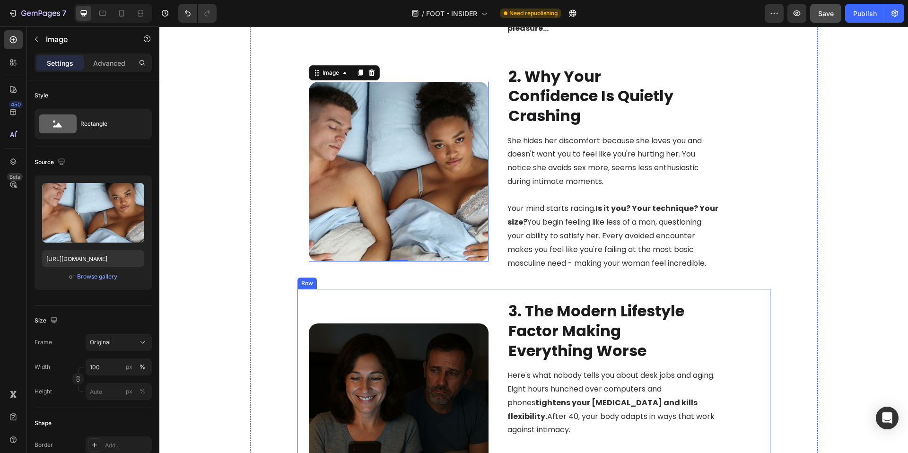
scroll to position [843, 0]
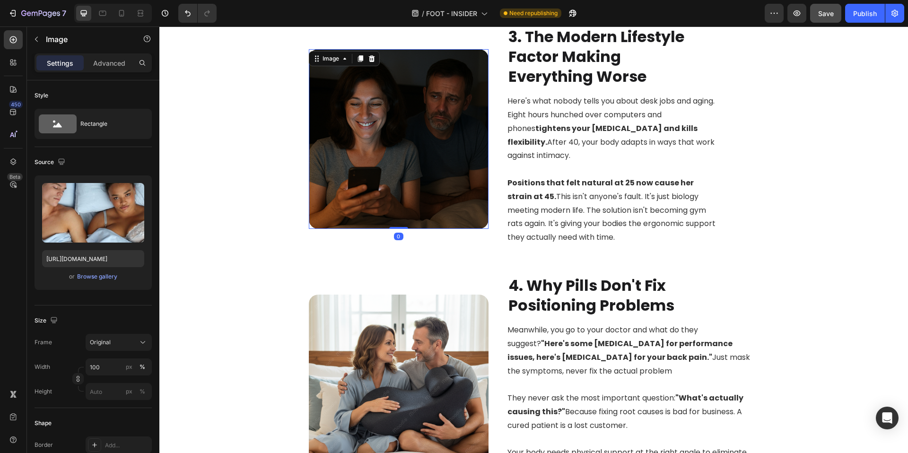
click at [439, 162] on img at bounding box center [399, 139] width 180 height 180
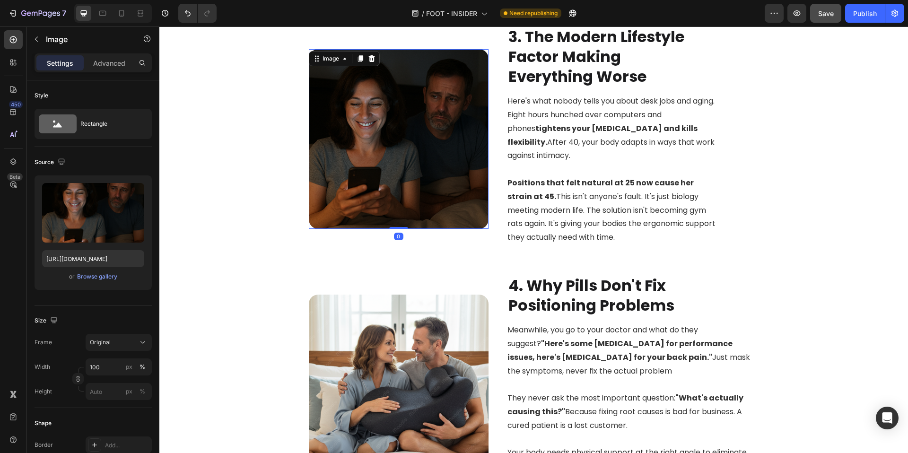
click at [119, 21] on div at bounding box center [113, 13] width 78 height 19
click at [120, 17] on icon at bounding box center [121, 13] width 9 height 9
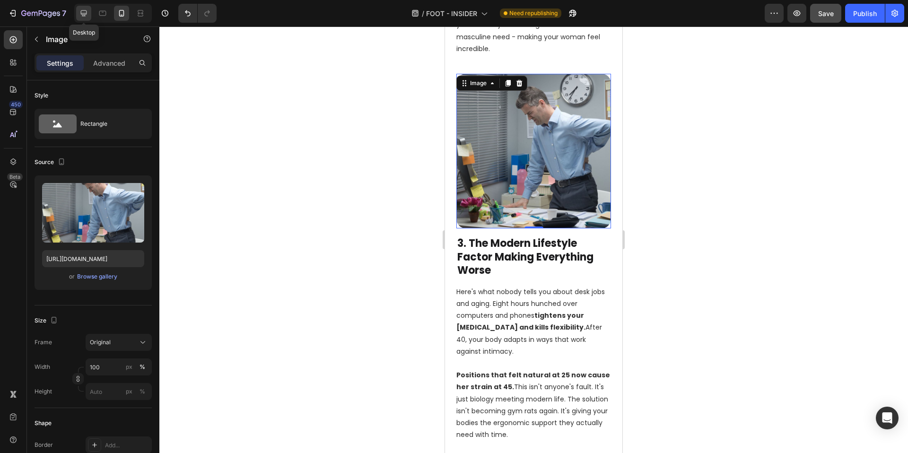
click at [85, 16] on icon at bounding box center [83, 13] width 9 height 9
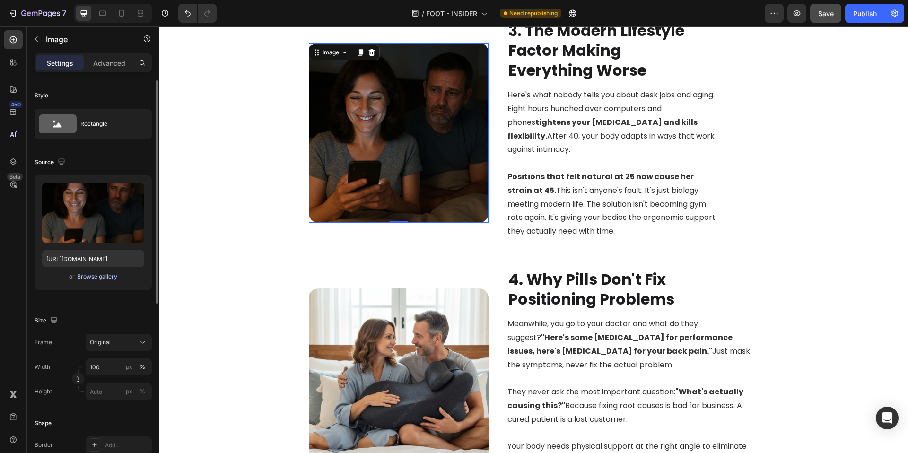
scroll to position [832, 0]
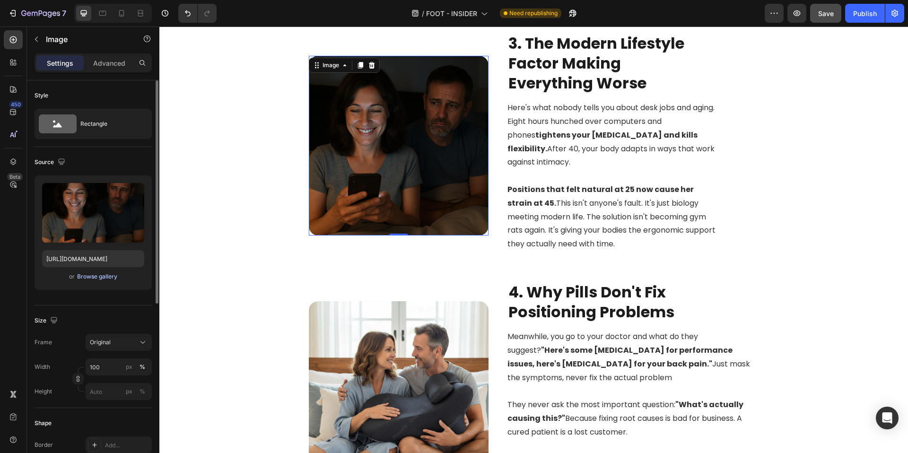
click at [96, 274] on div "Browse gallery" at bounding box center [97, 276] width 40 height 9
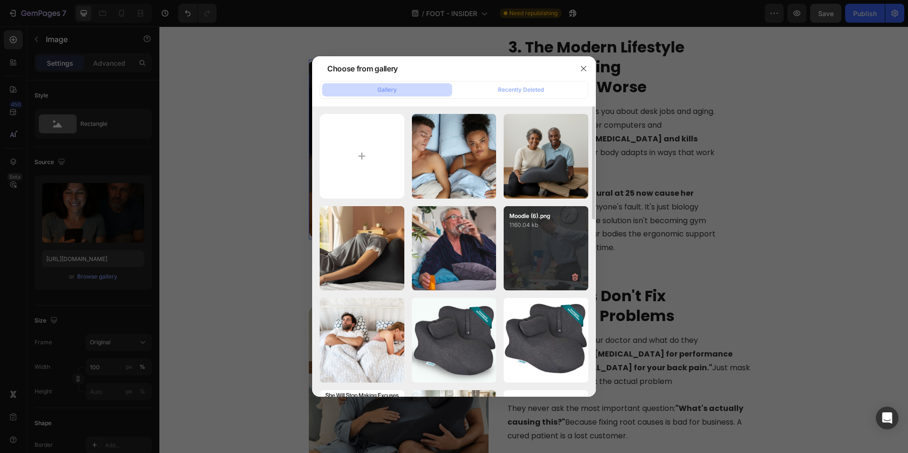
click at [527, 245] on div "Moodie (6).png 1160.04 kb" at bounding box center [546, 248] width 85 height 85
type input "https://cdn.shopify.com/s/files/1/0662/5512/6598/files/gempages_582085952994804…"
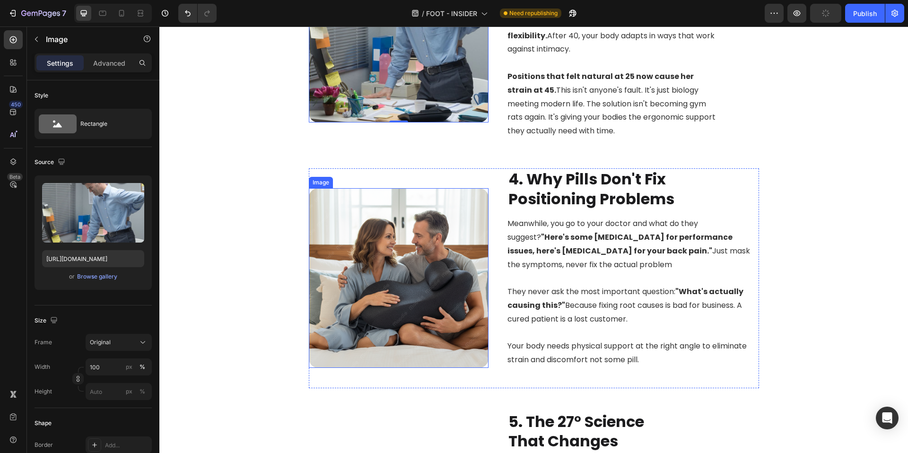
scroll to position [956, 0]
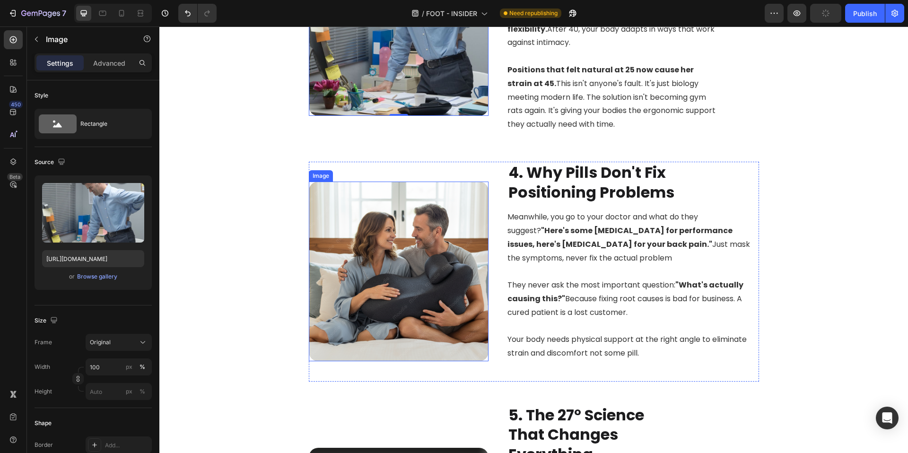
click at [399, 272] on img at bounding box center [399, 272] width 180 height 180
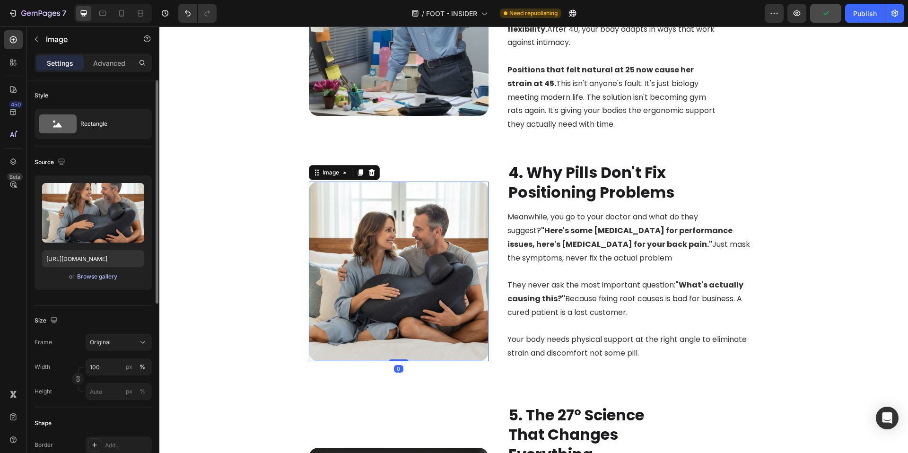
click at [111, 278] on div "Browse gallery" at bounding box center [97, 276] width 40 height 9
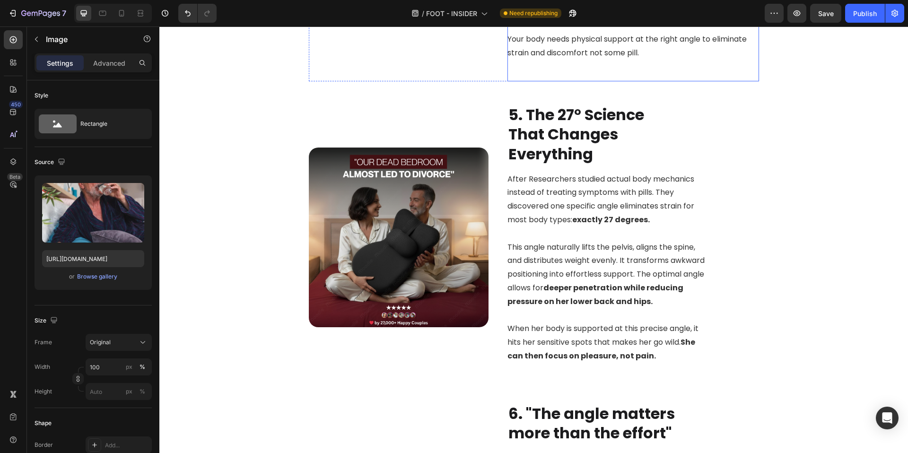
scroll to position [1263, 0]
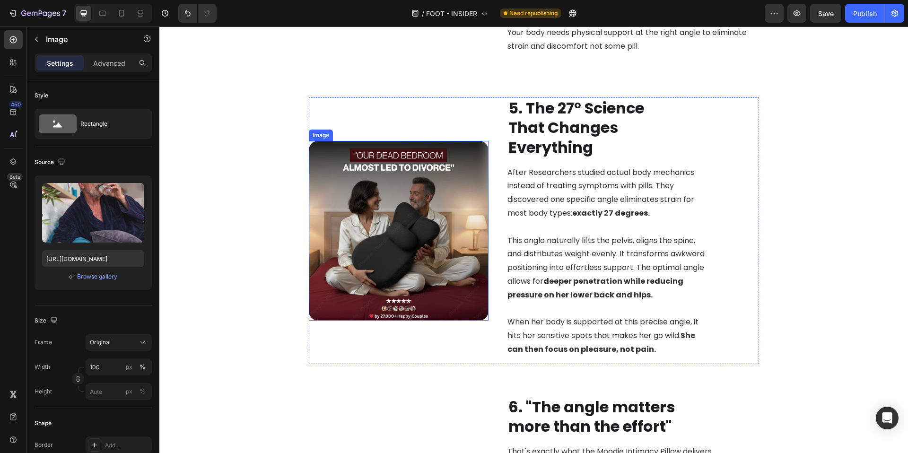
click at [367, 242] on img at bounding box center [399, 231] width 180 height 180
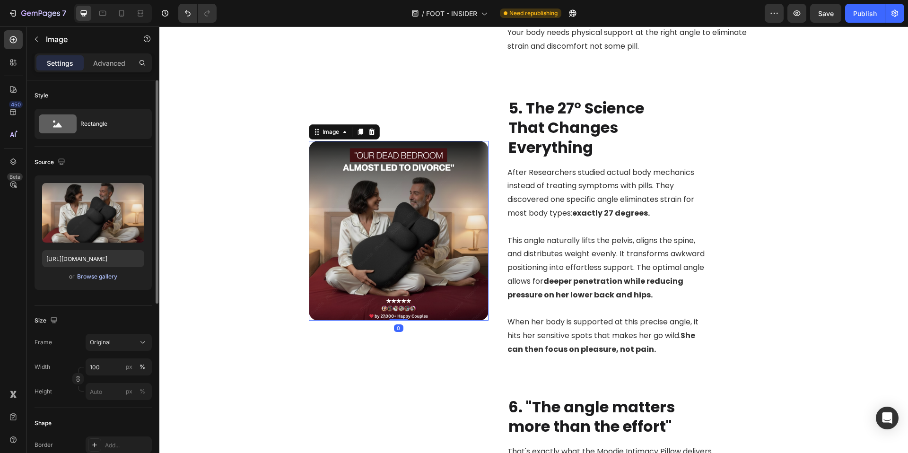
click at [101, 280] on div "Browse gallery" at bounding box center [97, 276] width 40 height 9
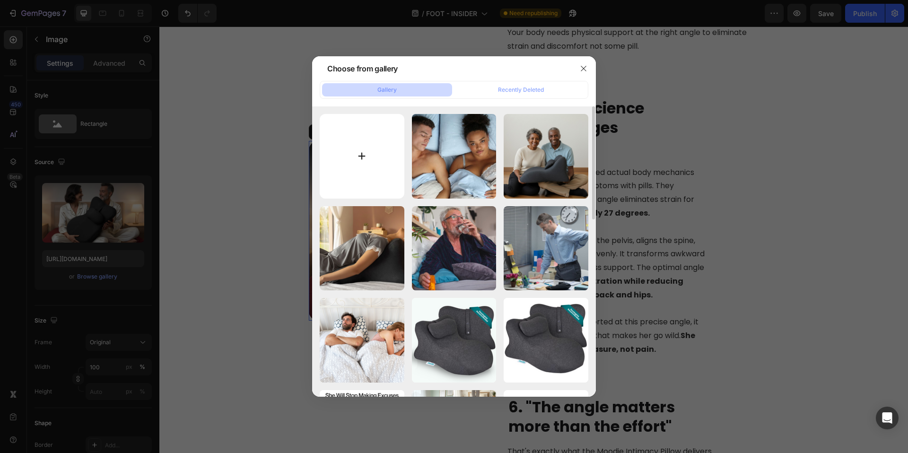
click at [365, 158] on input "file" at bounding box center [362, 156] width 85 height 85
type input "C:\fakepath\27.png"
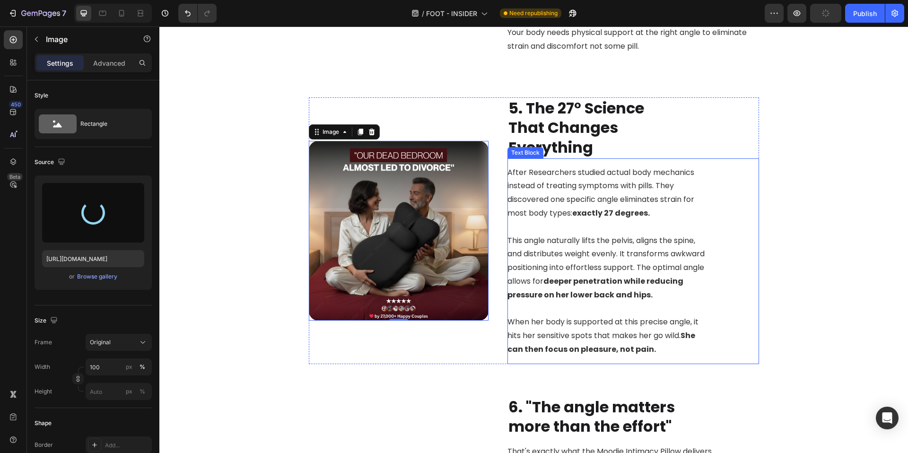
type input "[URL][DOMAIN_NAME]"
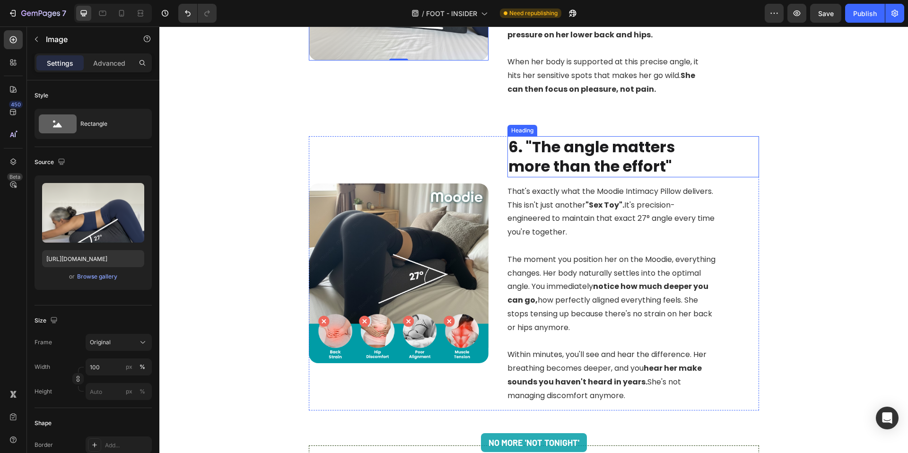
scroll to position [1516, 0]
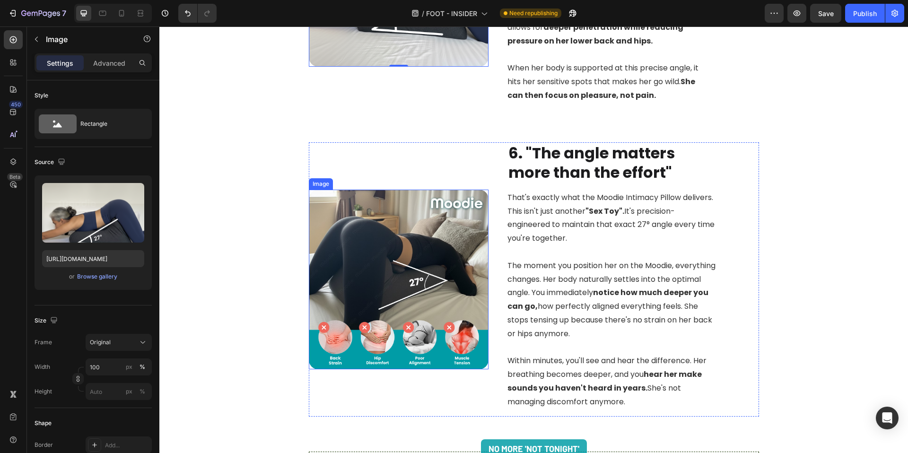
click at [427, 256] on img at bounding box center [399, 280] width 180 height 180
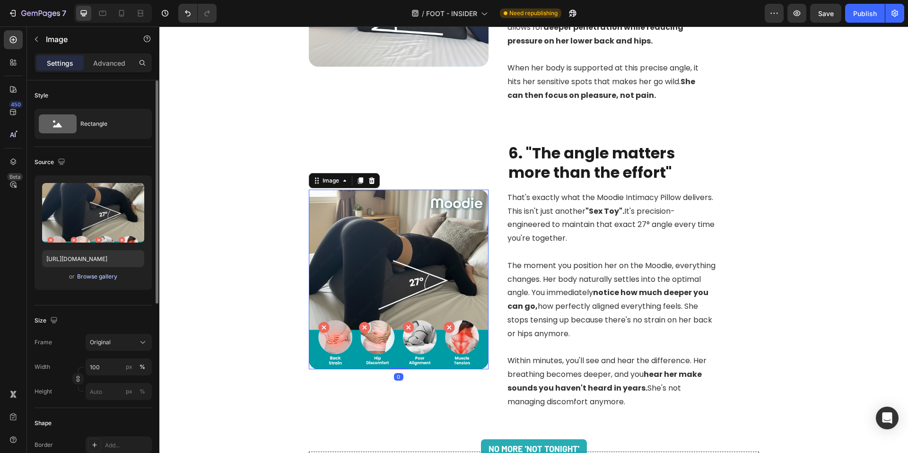
click at [96, 275] on div "Browse gallery" at bounding box center [97, 276] width 40 height 9
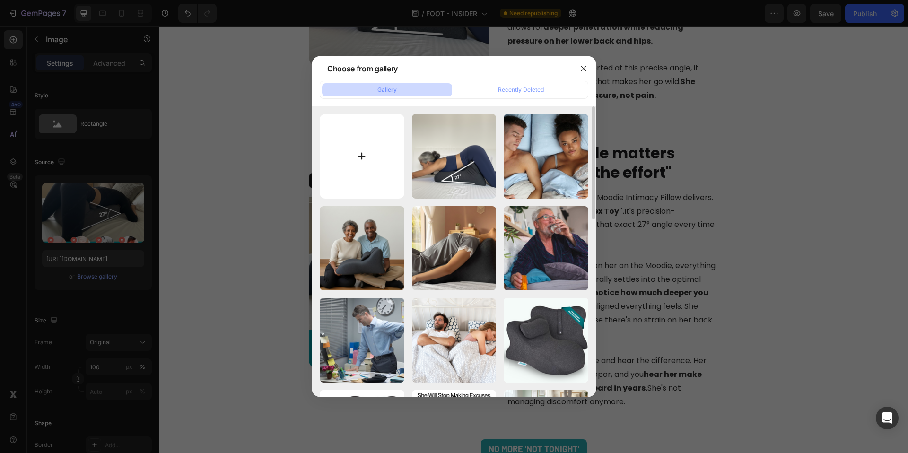
click at [376, 166] on input "file" at bounding box center [362, 156] width 85 height 85
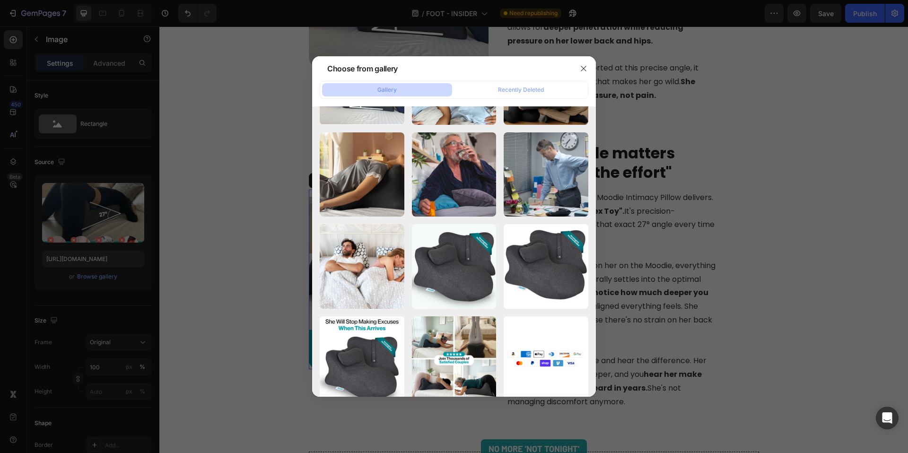
scroll to position [3215, 0]
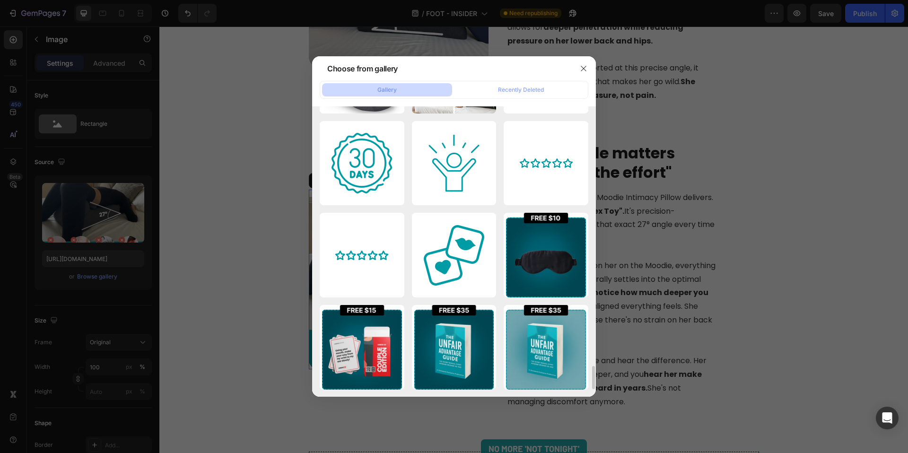
click at [718, 228] on div at bounding box center [454, 226] width 908 height 453
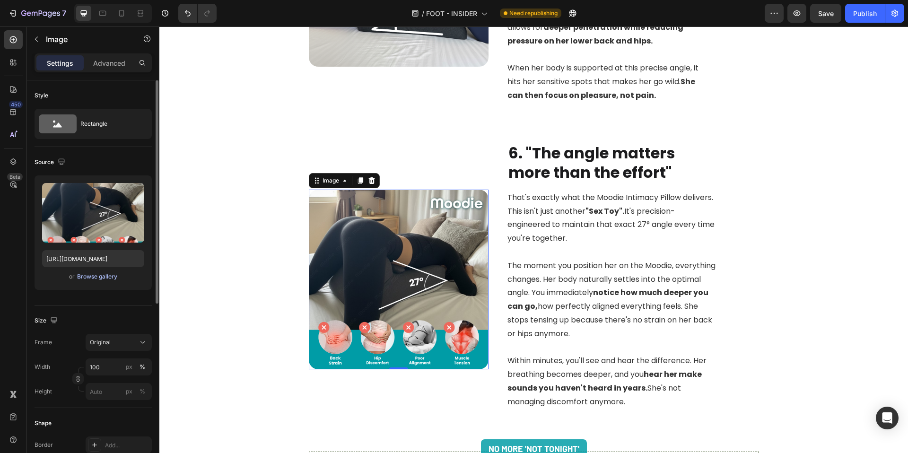
click at [94, 279] on div "Browse gallery" at bounding box center [97, 276] width 40 height 9
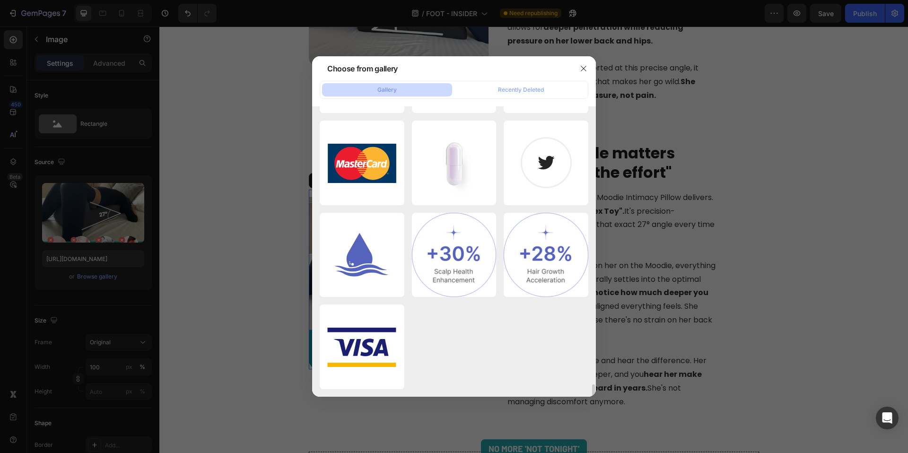
scroll to position [6483, 0]
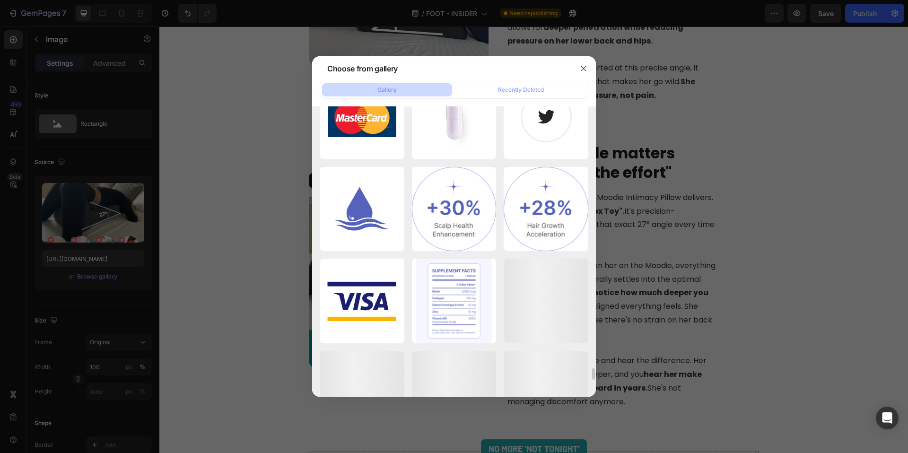
click at [818, 245] on div at bounding box center [454, 226] width 908 height 453
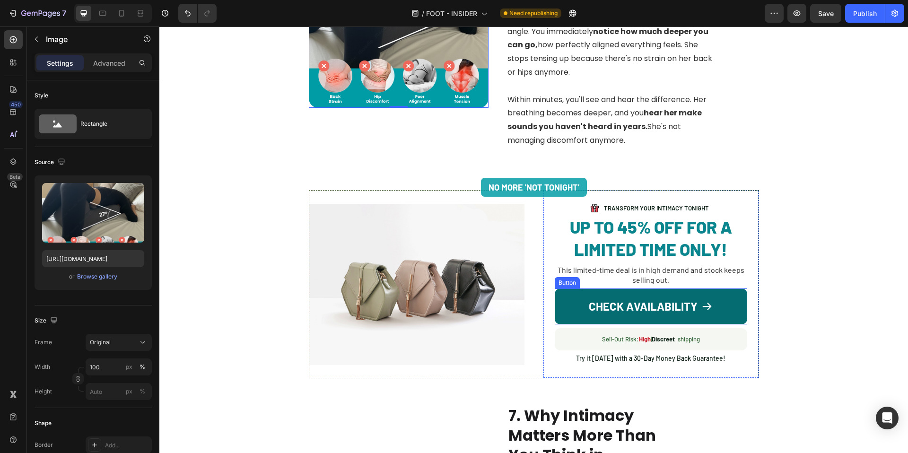
scroll to position [1802, 0]
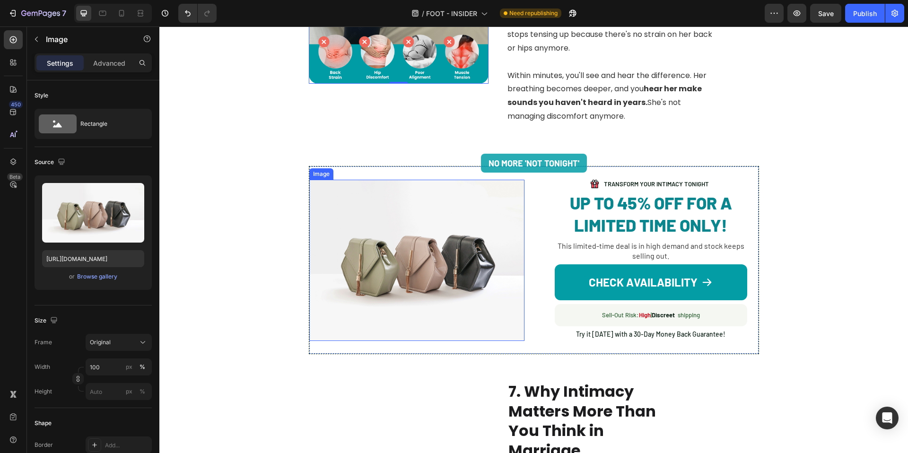
click at [420, 284] on img at bounding box center [416, 260] width 215 height 161
click at [91, 278] on div "Browse gallery" at bounding box center [97, 276] width 40 height 9
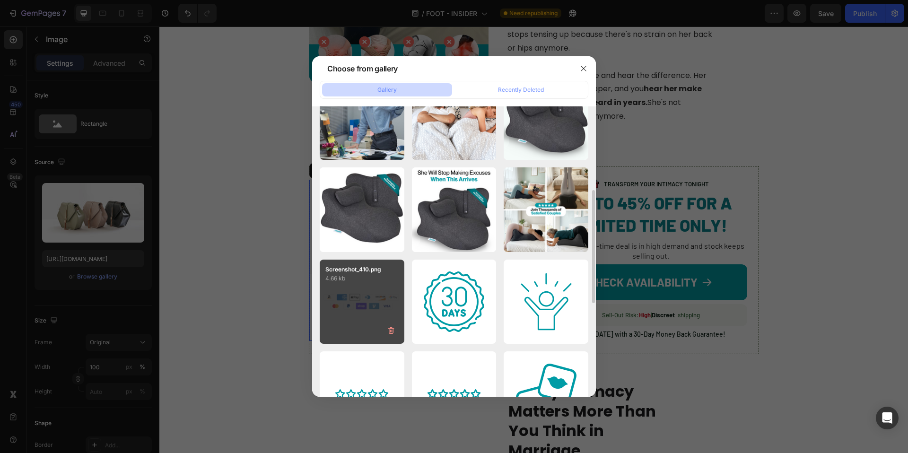
scroll to position [155, 0]
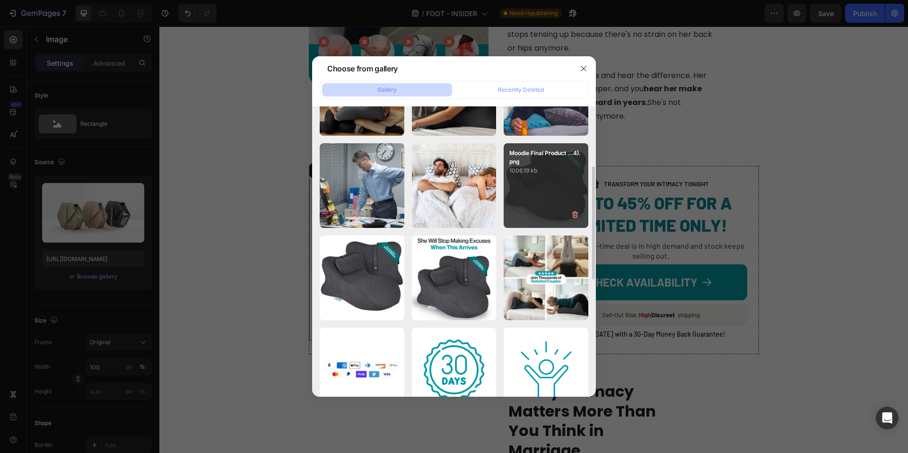
click at [542, 203] on div "Moodie Final Product ...4).png 1006.19 kb" at bounding box center [546, 185] width 85 height 85
type input "[URL][DOMAIN_NAME]"
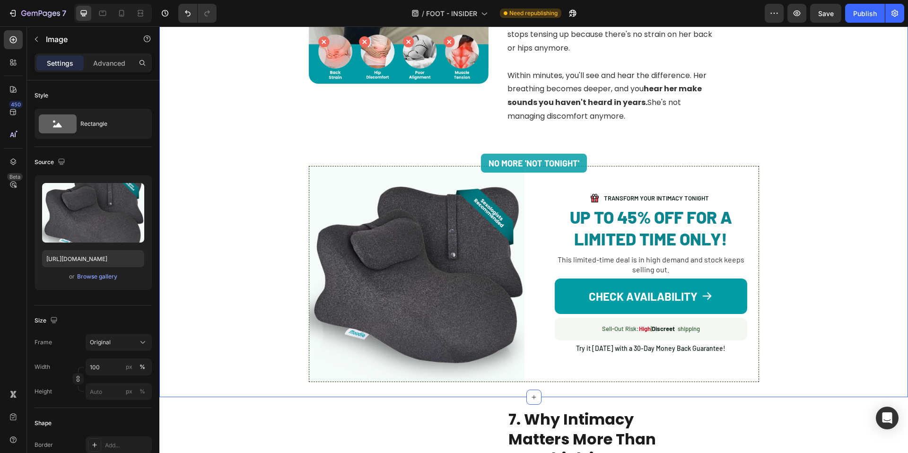
click at [845, 268] on div "Image 6. "The angle matters more than the effort" Heading That's exactly what t…" at bounding box center [533, 119] width 749 height 548
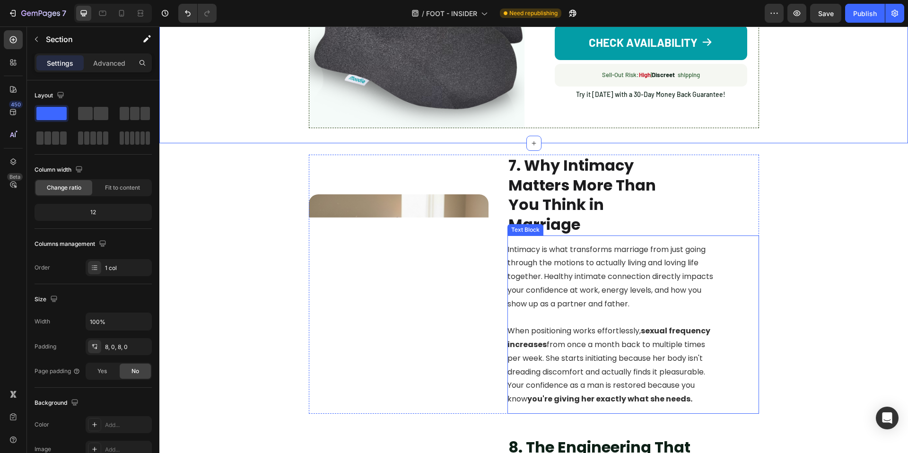
scroll to position [2063, 0]
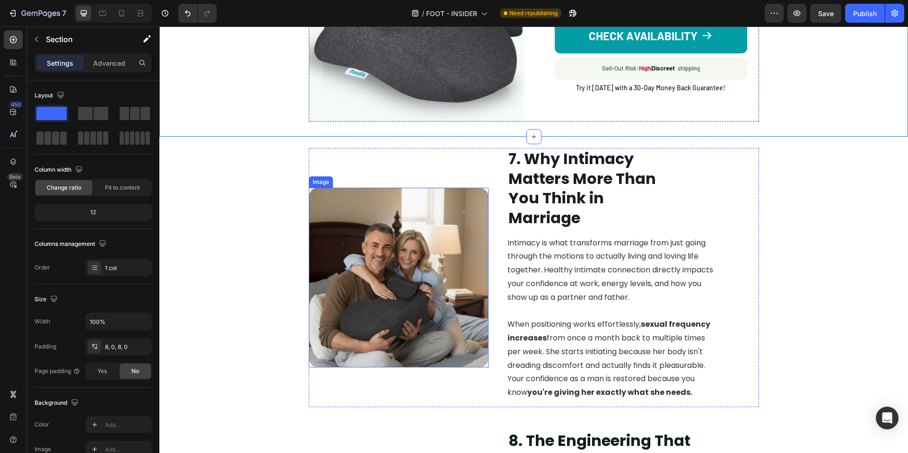
click at [400, 280] on img at bounding box center [399, 278] width 180 height 180
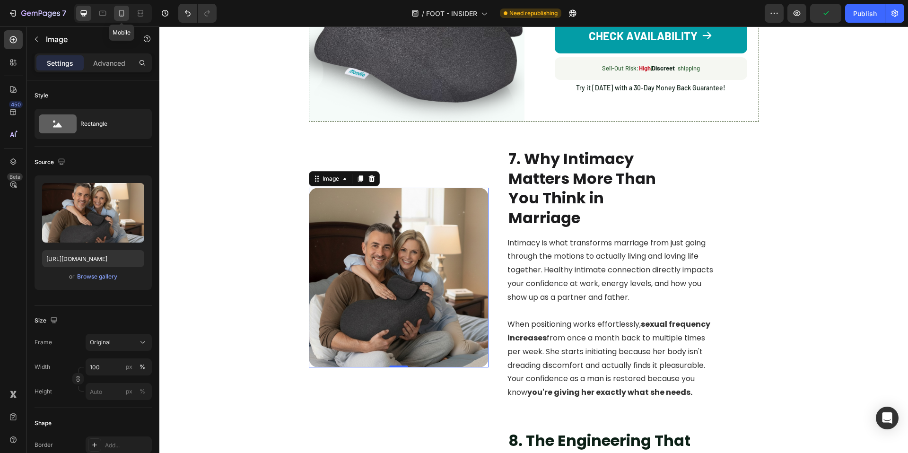
click at [118, 18] on div at bounding box center [121, 13] width 15 height 15
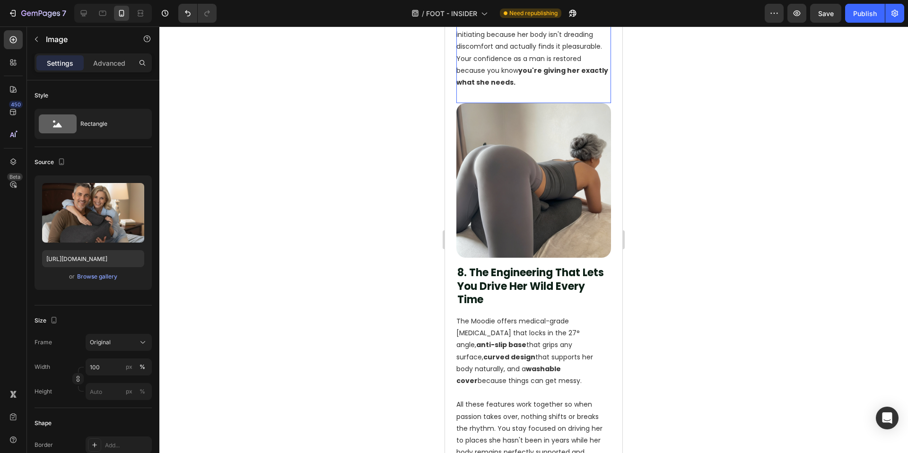
scroll to position [2735, 0]
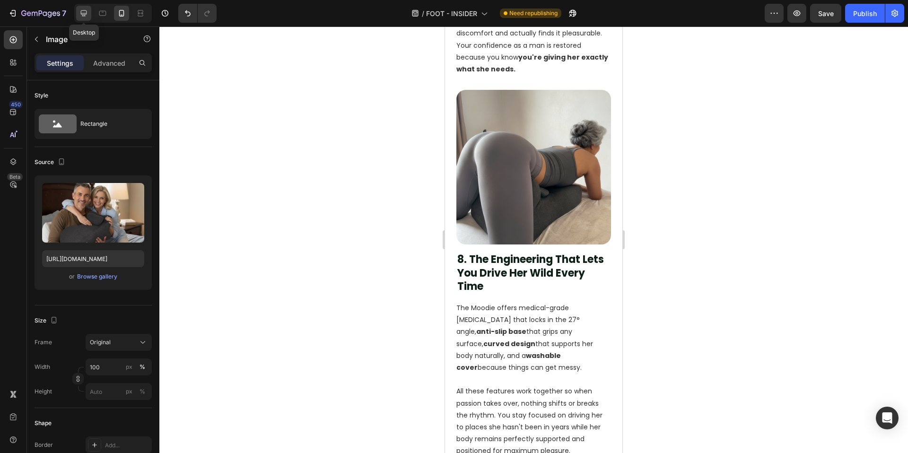
click at [87, 16] on icon at bounding box center [83, 13] width 9 height 9
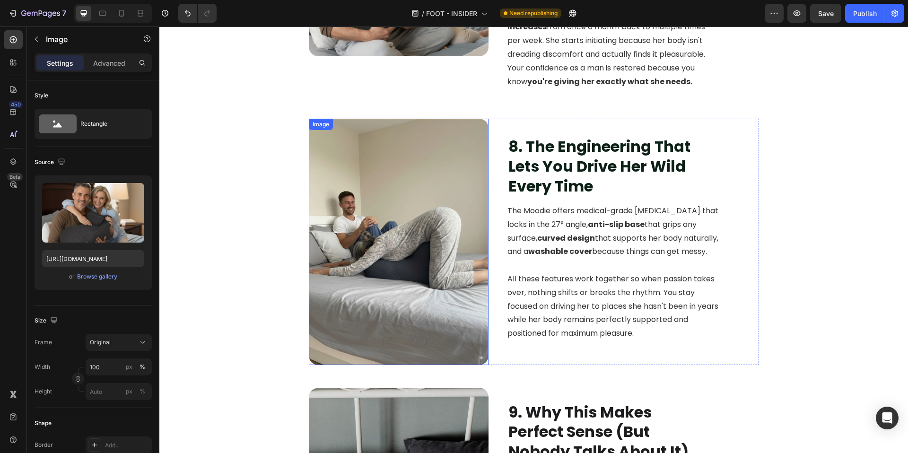
scroll to position [2591, 0]
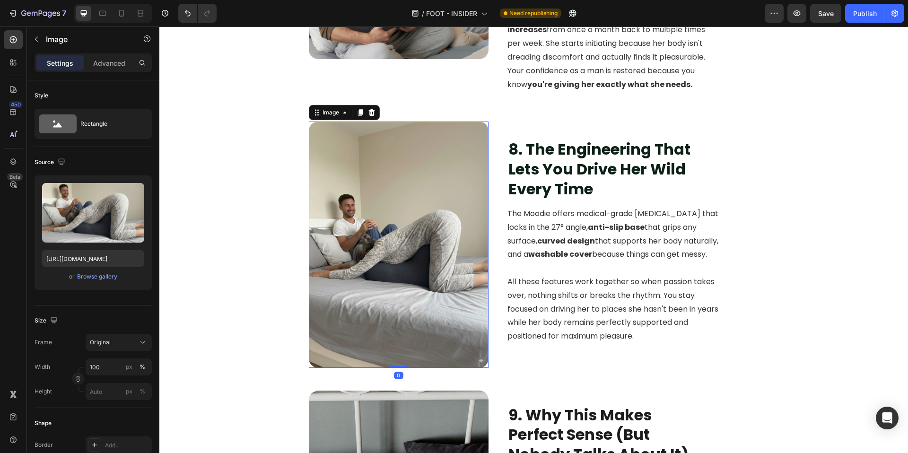
click at [386, 270] on img at bounding box center [399, 245] width 180 height 246
click at [100, 277] on div "Browse gallery" at bounding box center [97, 276] width 40 height 9
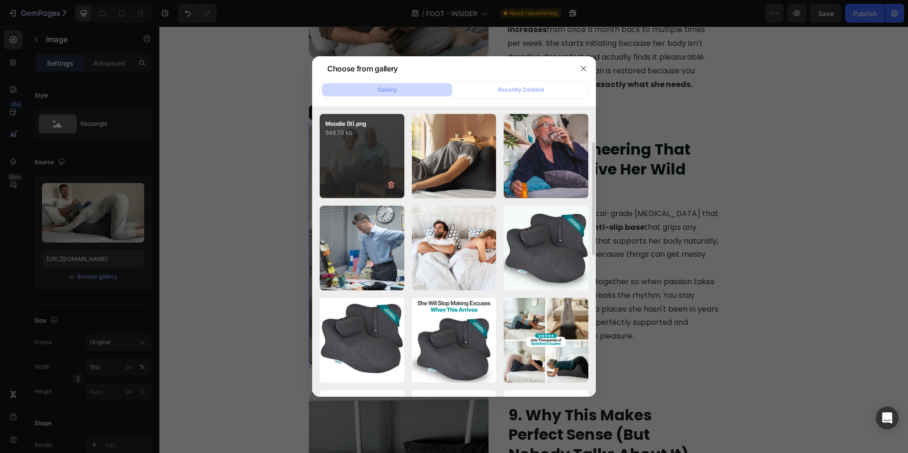
scroll to position [14, 0]
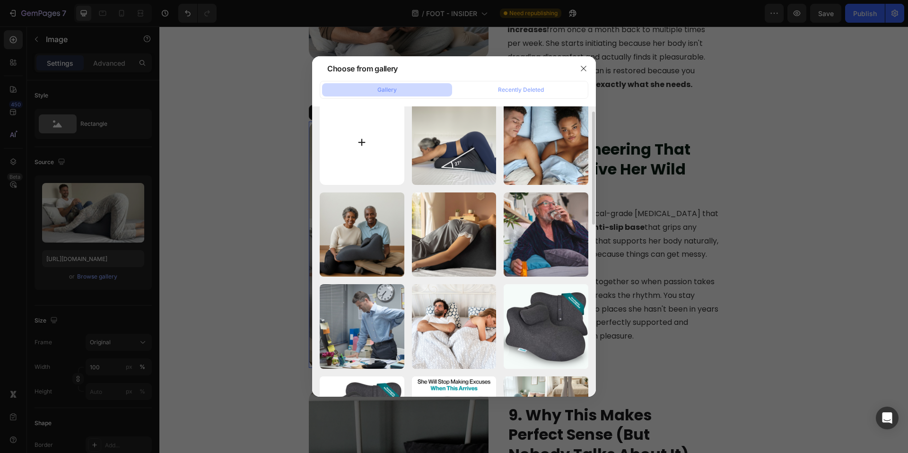
click at [365, 154] on input "file" at bounding box center [362, 142] width 85 height 85
type input "C:\fakepath\27 (2).png"
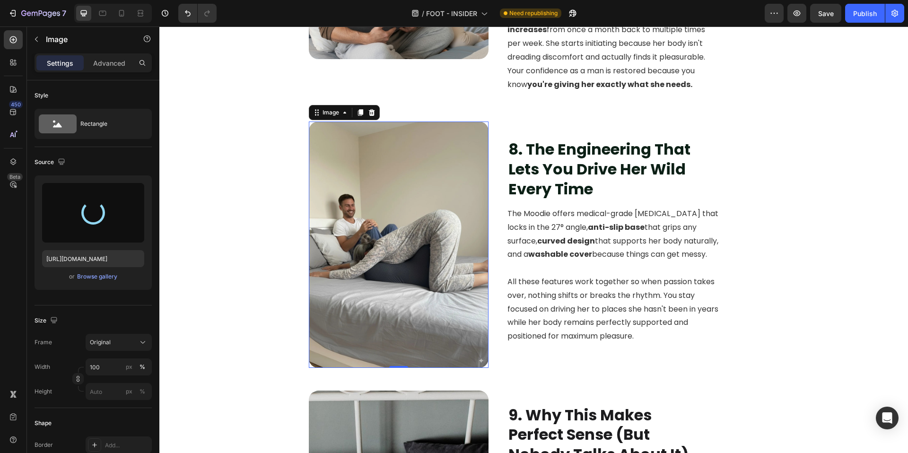
type input "[URL][DOMAIN_NAME]"
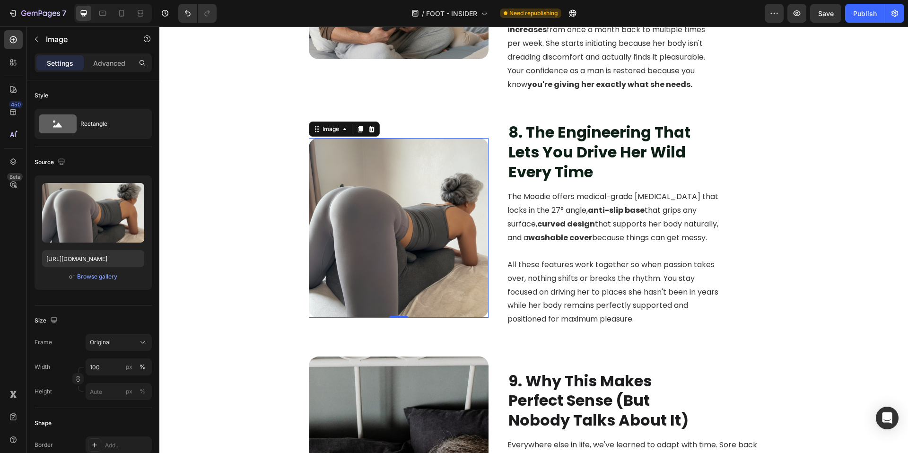
scroll to position [2809, 0]
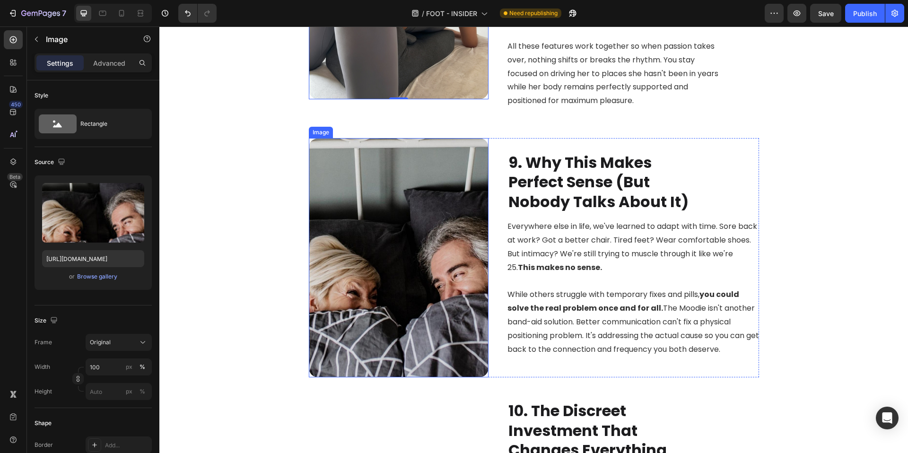
click at [387, 264] on img at bounding box center [399, 257] width 180 height 239
click at [119, 21] on div at bounding box center [113, 13] width 78 height 19
click at [120, 18] on div at bounding box center [121, 13] width 15 height 15
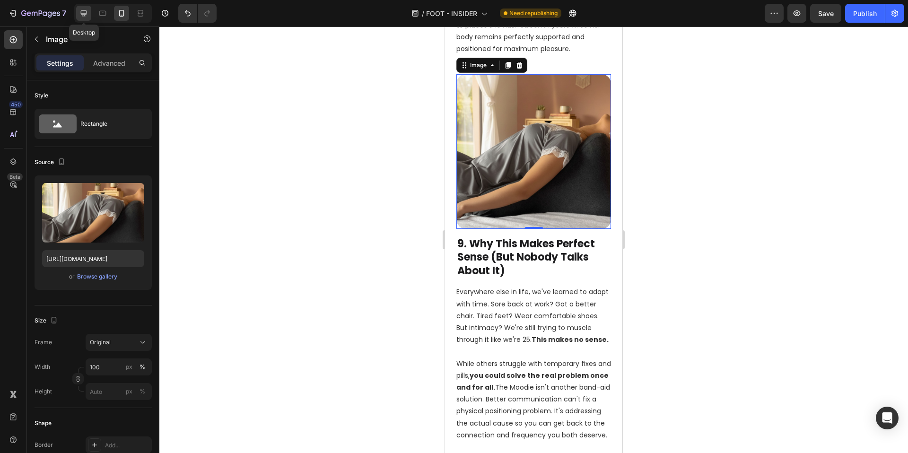
click at [81, 14] on icon at bounding box center [84, 13] width 6 height 6
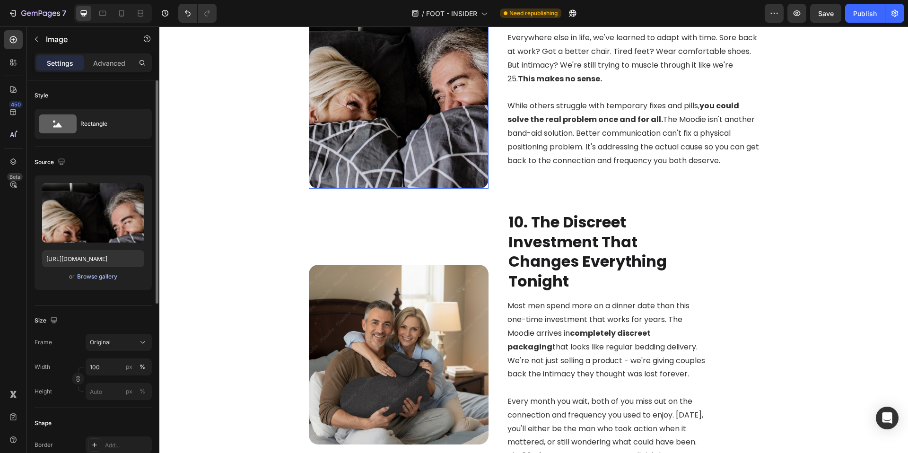
click at [97, 278] on div "Browse gallery" at bounding box center [97, 276] width 40 height 9
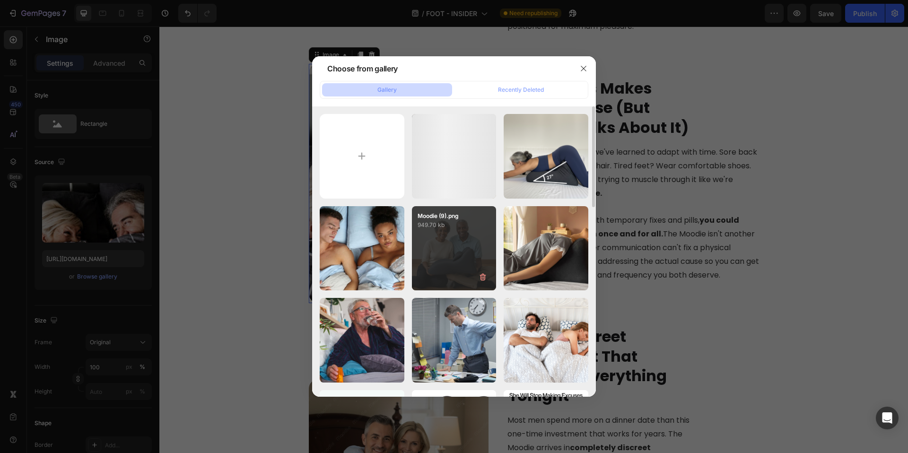
scroll to position [2882, 0]
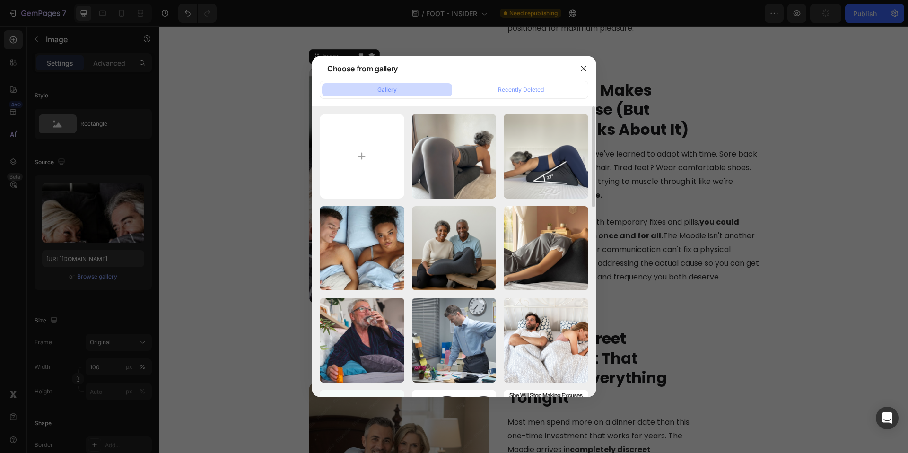
click at [0, 0] on div "Moodie (8).png 1107.06 kb" at bounding box center [0, 0] width 0 height 0
type input "https://cdn.shopify.com/s/files/1/0662/5512/6598/files/gempages_582085952994804…"
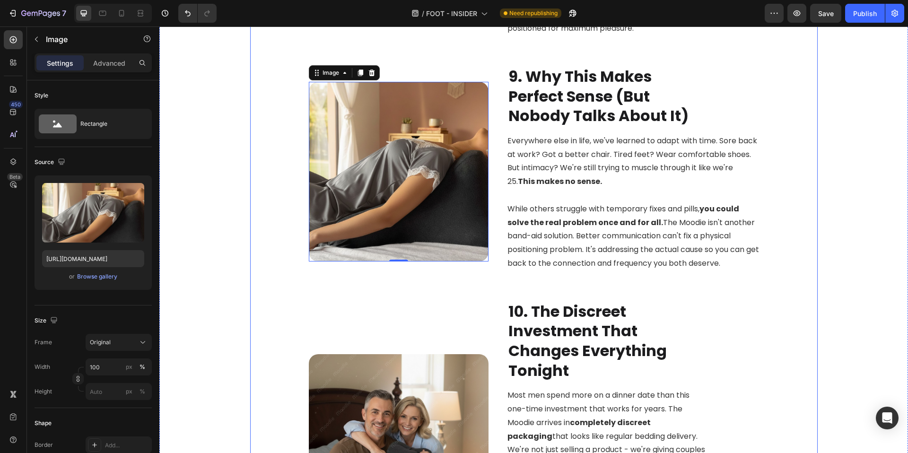
scroll to position [3051, 0]
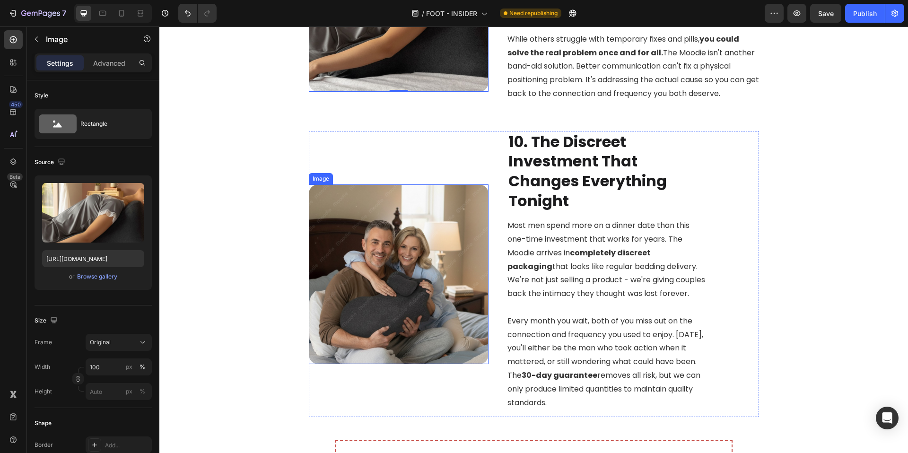
click at [412, 266] on img at bounding box center [399, 274] width 180 height 180
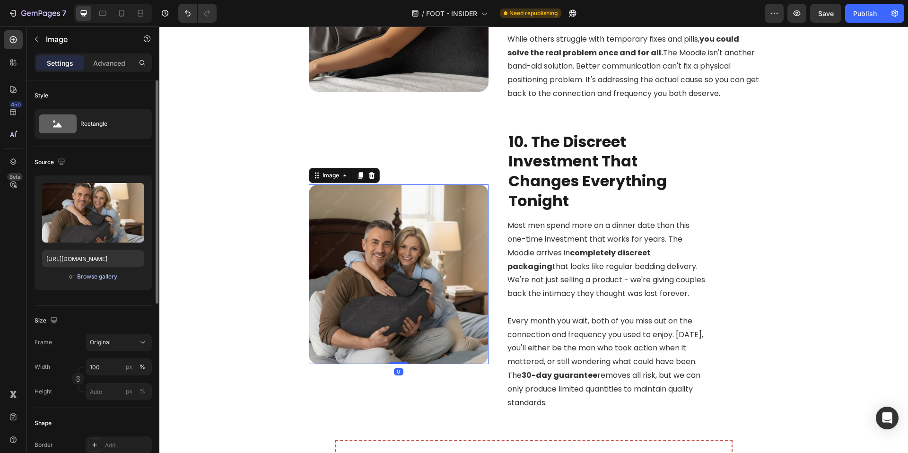
click at [99, 274] on div "Browse gallery" at bounding box center [97, 276] width 40 height 9
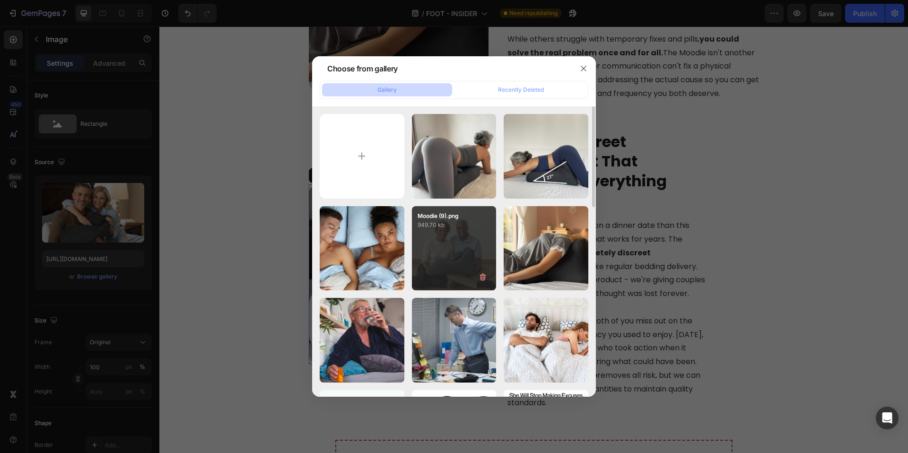
click at [469, 254] on div "Moodie (9).png 949.70 kb" at bounding box center [454, 248] width 85 height 85
type input "https://cdn.shopify.com/s/files/1/0662/5512/6598/files/gempages_582085952994804…"
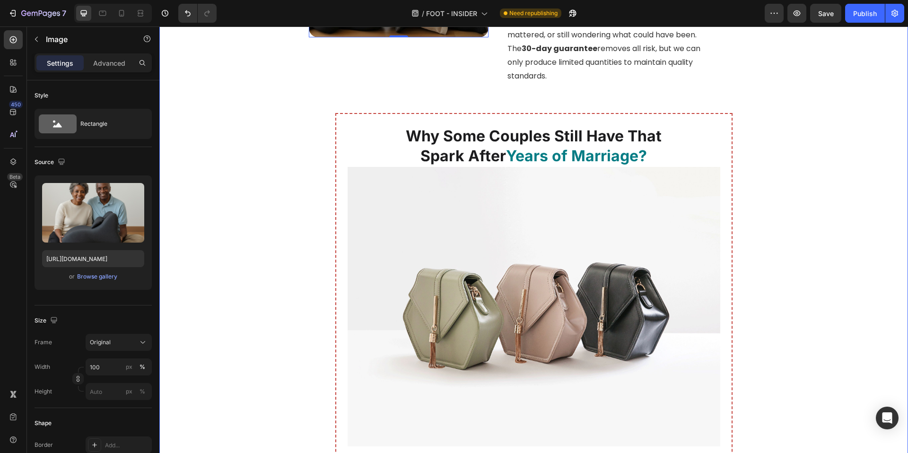
scroll to position [3379, 0]
click at [503, 253] on img at bounding box center [534, 305] width 373 height 279
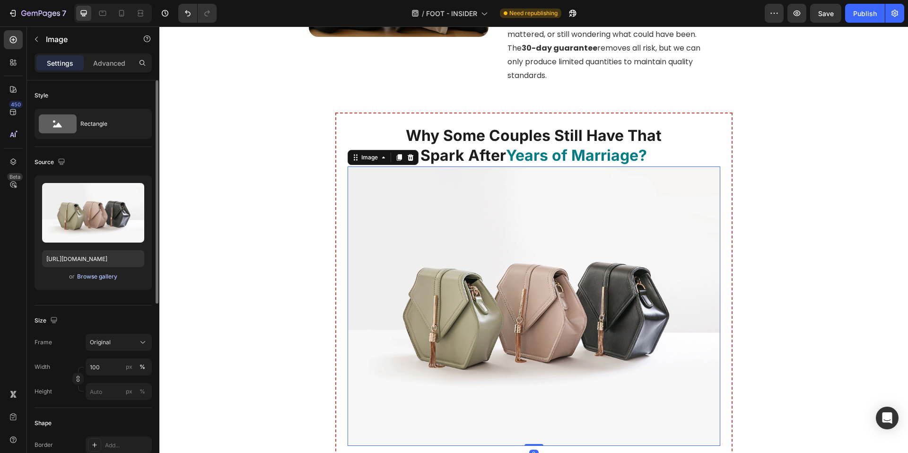
click at [109, 276] on div "Browse gallery" at bounding box center [97, 276] width 40 height 9
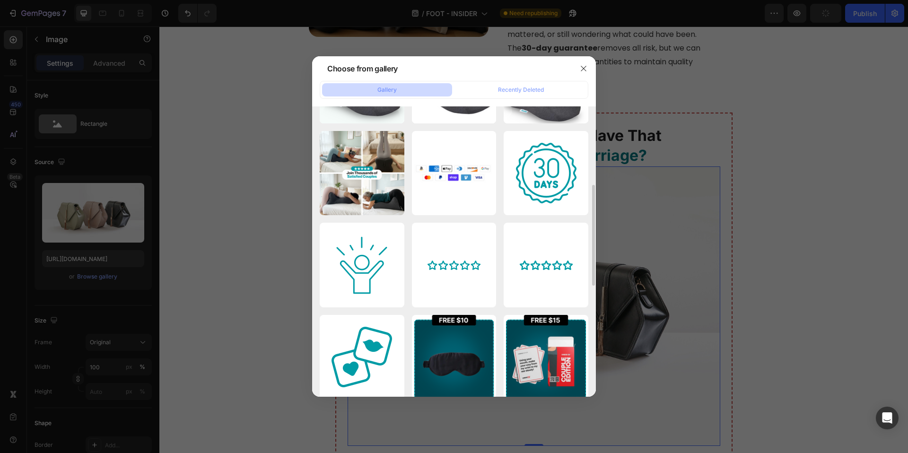
scroll to position [323, 0]
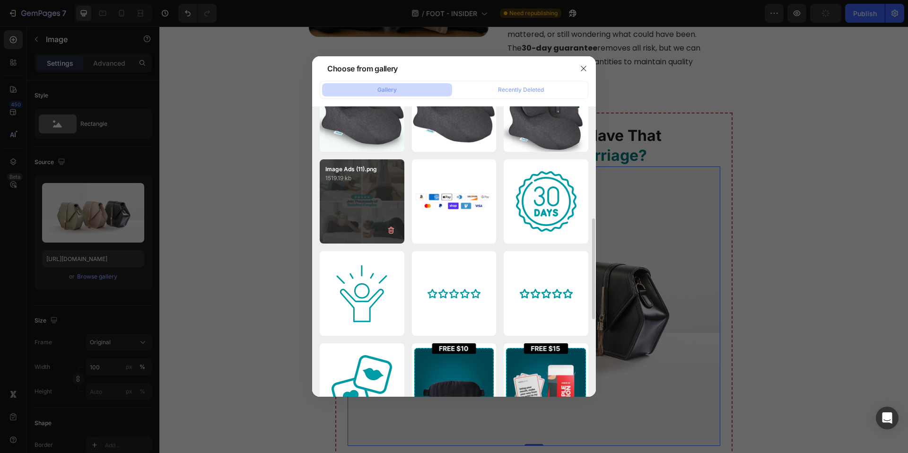
click at [378, 205] on div "Image Ads (11).png 1519.19 kb" at bounding box center [362, 201] width 85 height 85
type input "https://cdn.shopify.com/s/files/1/0662/5512/6598/files/gempages_582085952994804…"
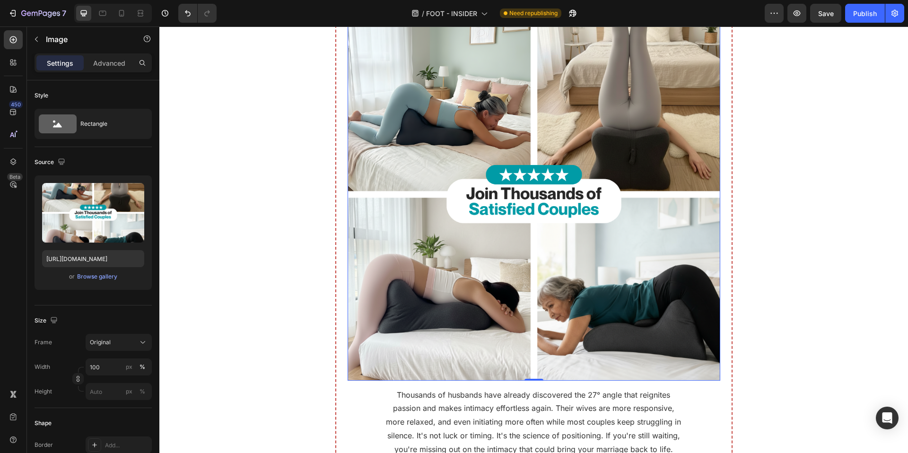
scroll to position [3461, 0]
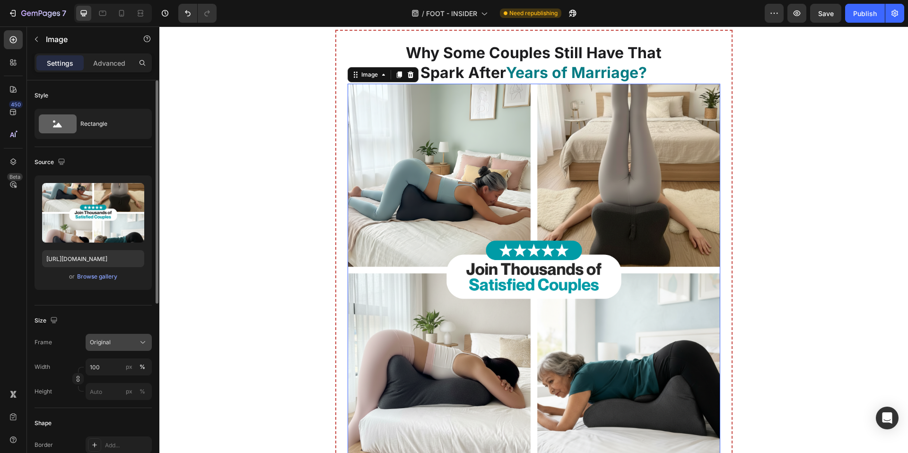
click at [98, 346] on span "Original" at bounding box center [100, 342] width 21 height 9
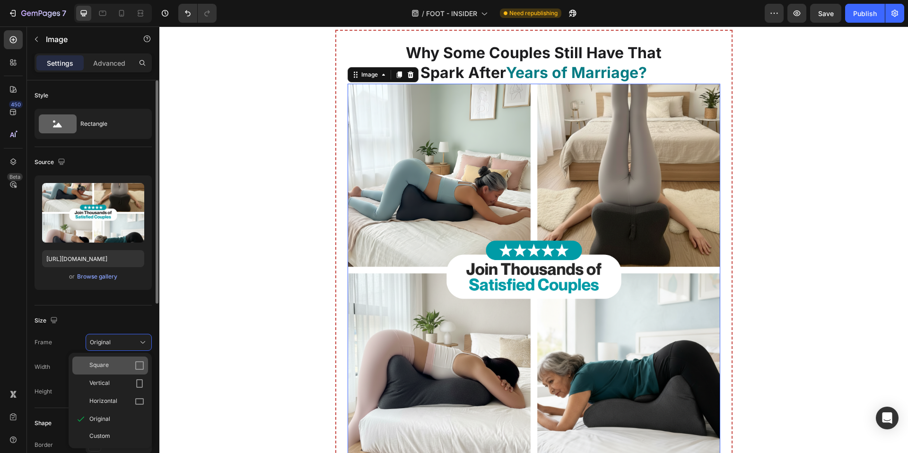
click at [107, 359] on div "Square" at bounding box center [110, 366] width 76 height 18
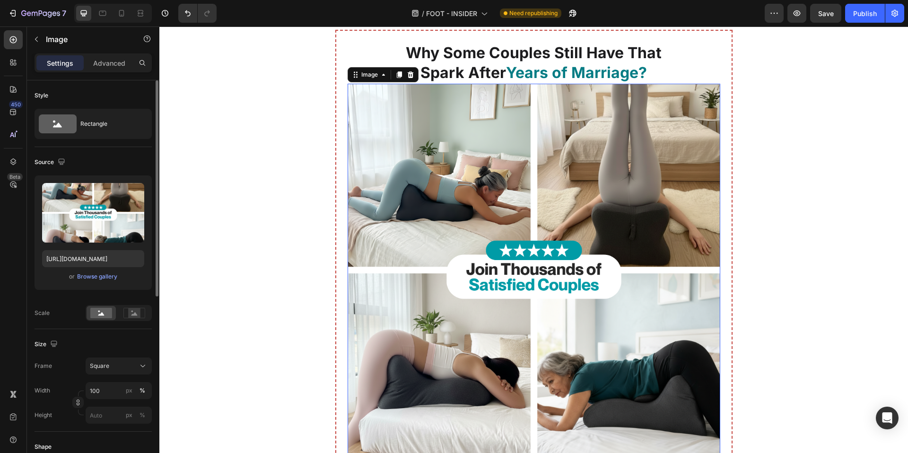
click at [141, 321] on div at bounding box center [119, 313] width 66 height 16
click at [141, 317] on icon at bounding box center [134, 313] width 22 height 10
click at [445, 247] on img at bounding box center [534, 270] width 373 height 373
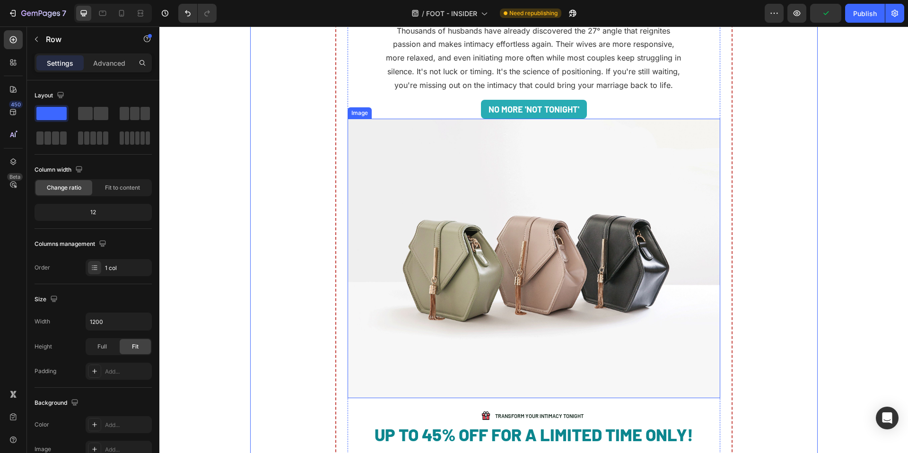
scroll to position [3902, 0]
click at [490, 276] on img at bounding box center [534, 257] width 373 height 279
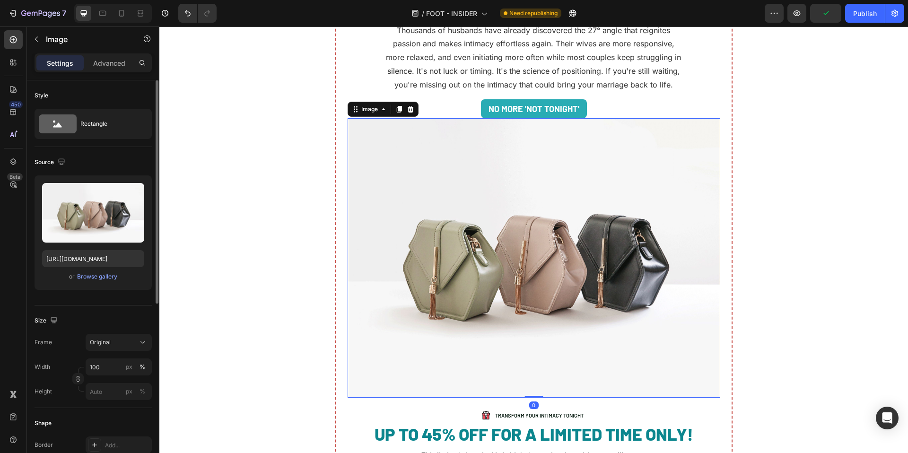
click at [125, 273] on div "or Browse gallery" at bounding box center [93, 276] width 102 height 11
click at [105, 279] on div "Browse gallery" at bounding box center [97, 276] width 40 height 9
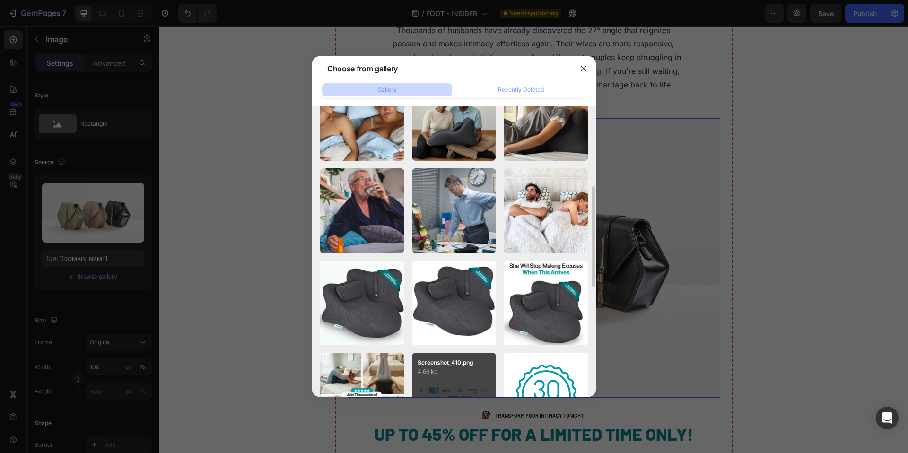
scroll to position [169, 0]
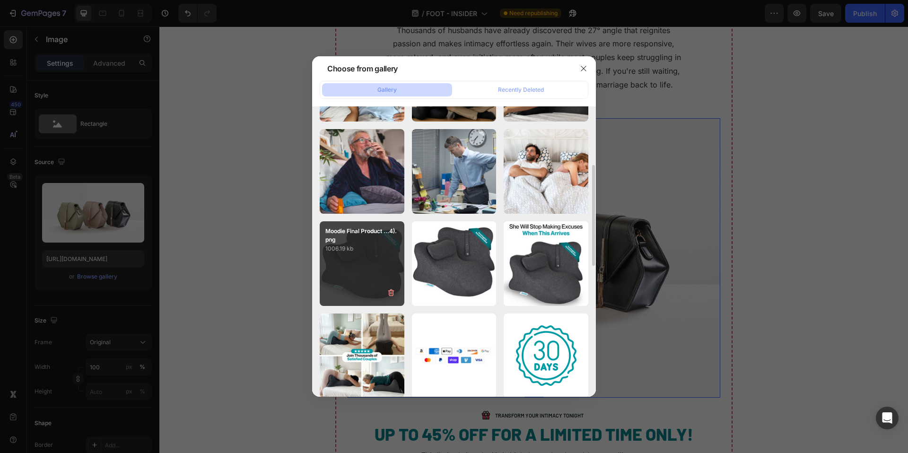
click at [361, 282] on div "Moodie Final Product ...4).png 1006.19 kb" at bounding box center [362, 263] width 85 height 85
type input "https://cdn.shopify.com/s/files/1/0662/5512/6598/files/gempages_582085952994804…"
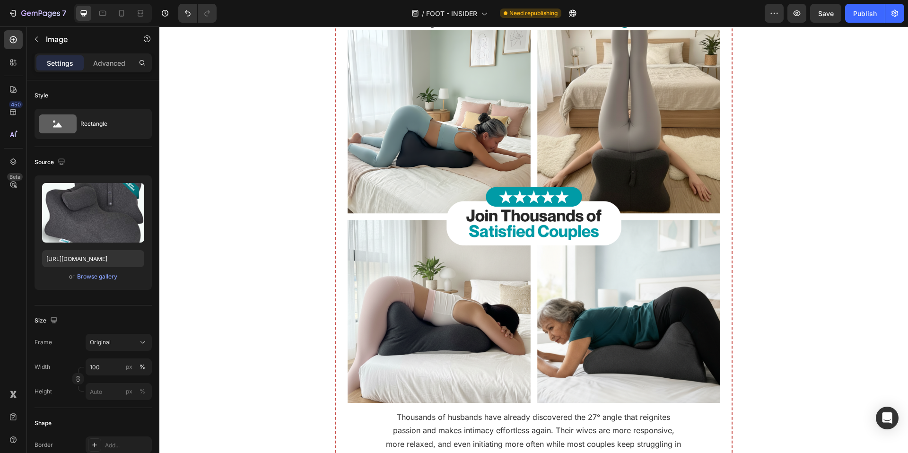
scroll to position [3309, 0]
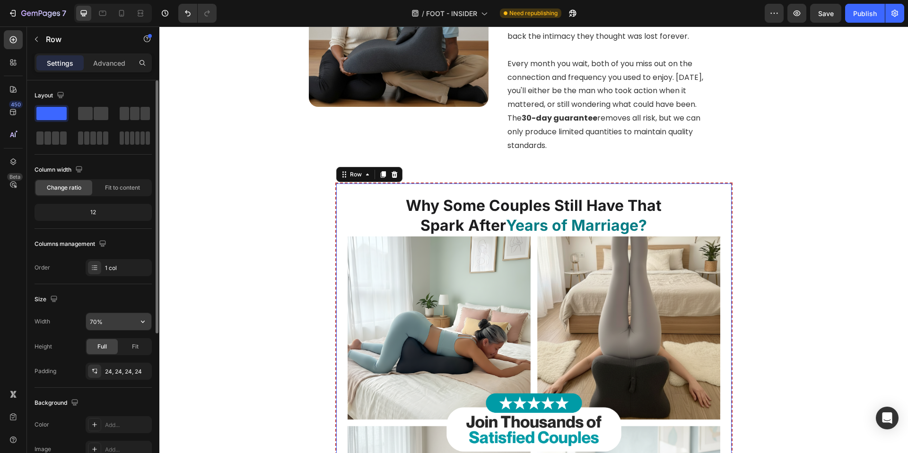
click at [105, 326] on input "70%" at bounding box center [118, 321] width 65 height 17
click at [141, 322] on icon "button" at bounding box center [142, 321] width 9 height 9
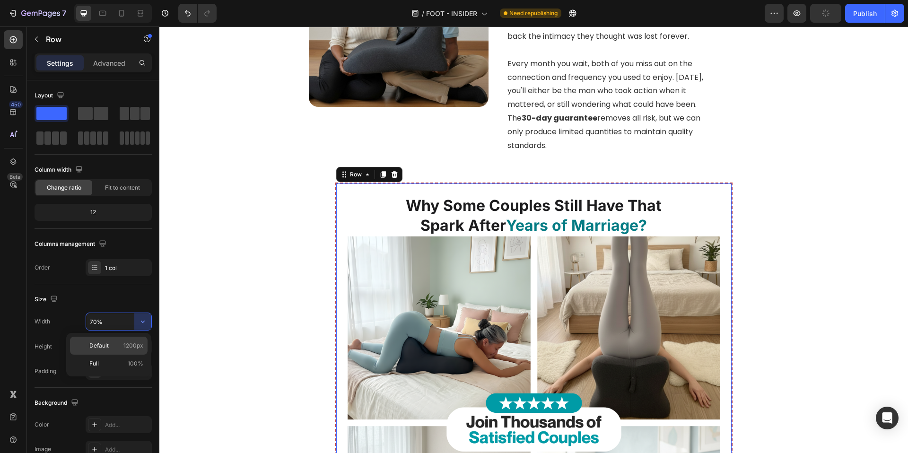
click at [130, 350] on div "Default 1200px" at bounding box center [109, 346] width 78 height 18
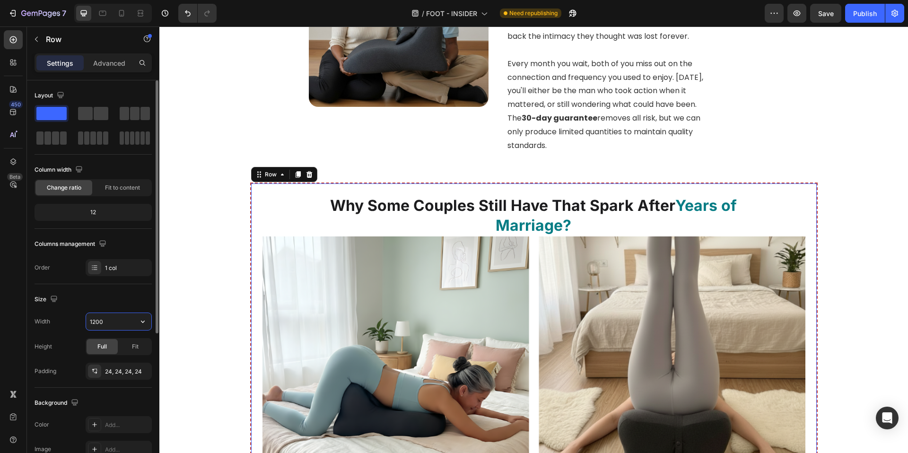
click at [102, 323] on input "1200" at bounding box center [118, 321] width 65 height 17
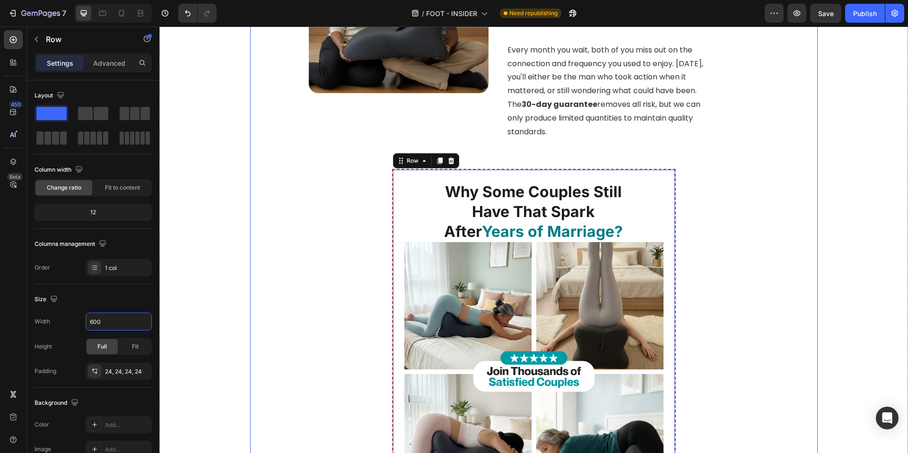
scroll to position [3526, 0]
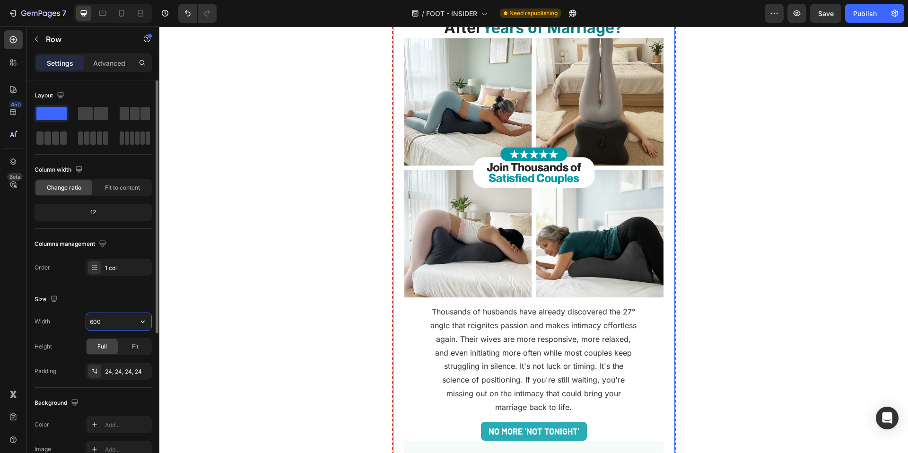
click at [96, 322] on input "600" at bounding box center [118, 321] width 65 height 17
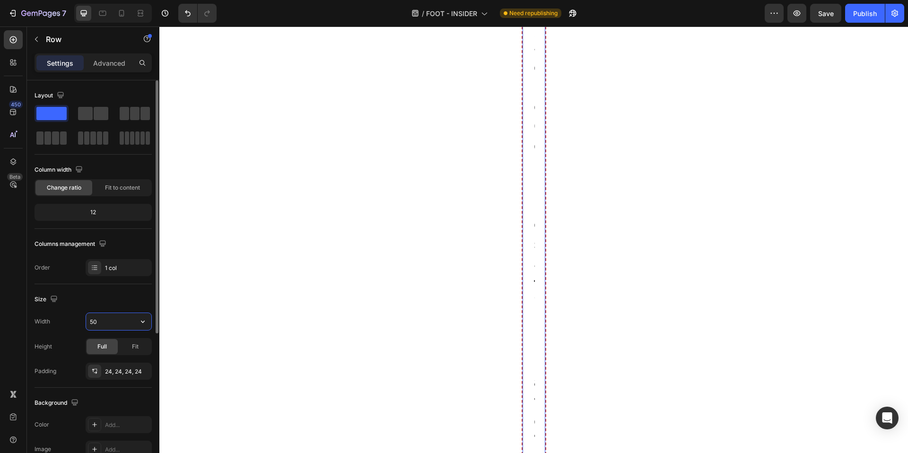
type input "500"
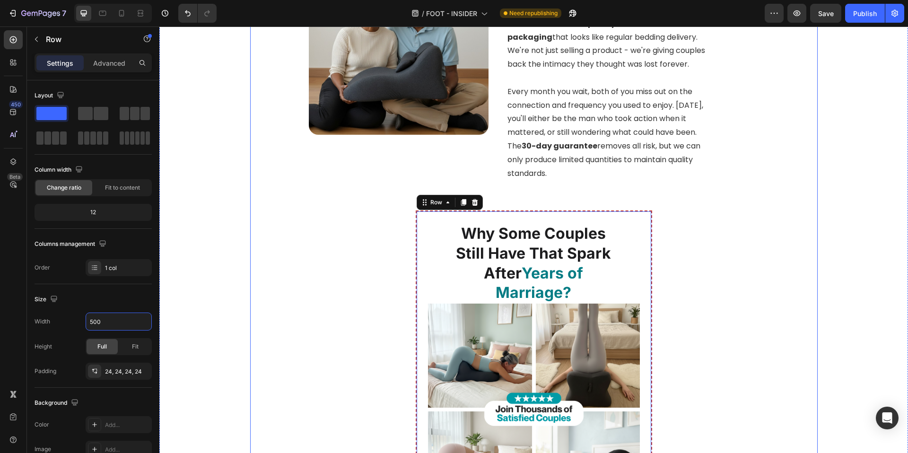
scroll to position [3245, 0]
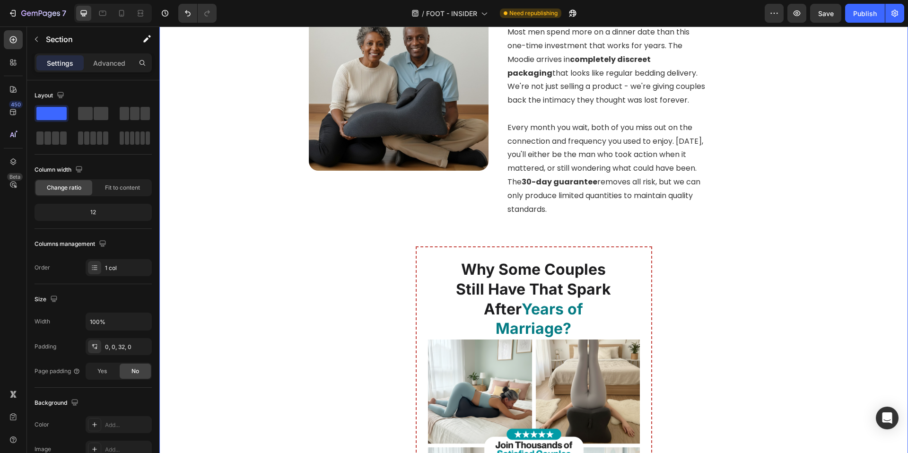
click at [851, 235] on div "Image 7. Why Intimacy Matters More Than You Think in Marriage Heading Intimacy …" at bounding box center [533, 146] width 749 height 1945
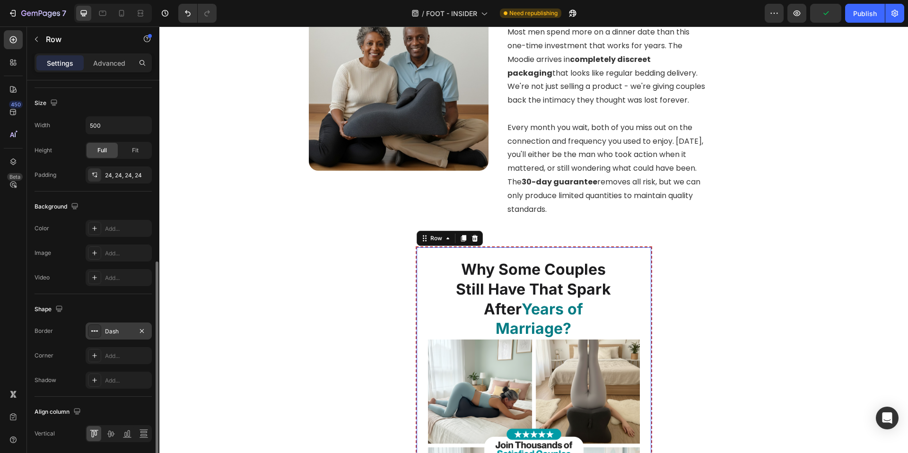
scroll to position [231, 0]
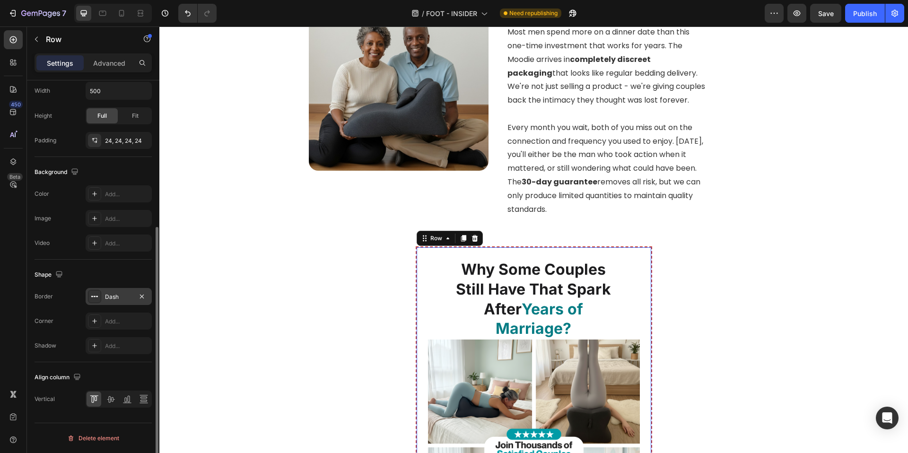
click at [129, 298] on div "Dash" at bounding box center [118, 297] width 27 height 9
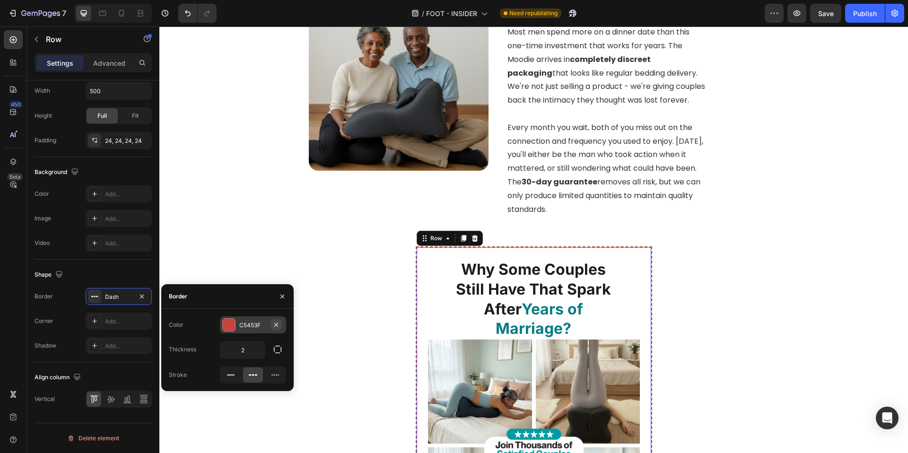
click at [272, 328] on icon "button" at bounding box center [276, 325] width 8 height 8
click at [256, 321] on div "Add..." at bounding box center [261, 325] width 44 height 9
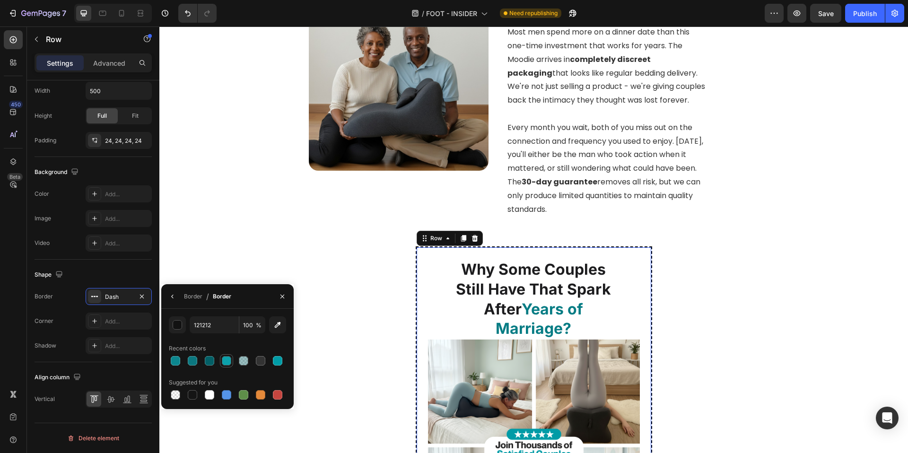
click at [227, 363] on div at bounding box center [226, 360] width 9 height 9
type input "009CA6"
type input "95"
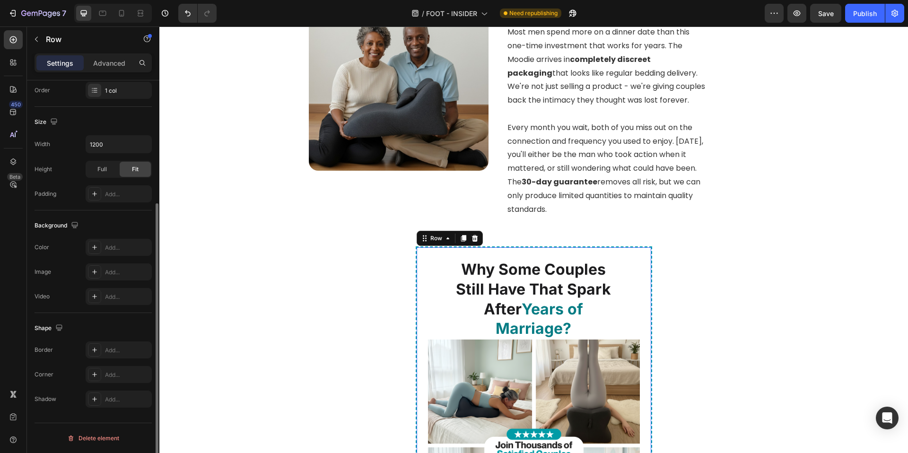
click at [290, 262] on div "Image 7. Why Intimacy Matters More Than You Think in Marriage Heading Intimacy …" at bounding box center [533, 146] width 567 height 1945
click at [120, 14] on icon at bounding box center [121, 13] width 9 height 9
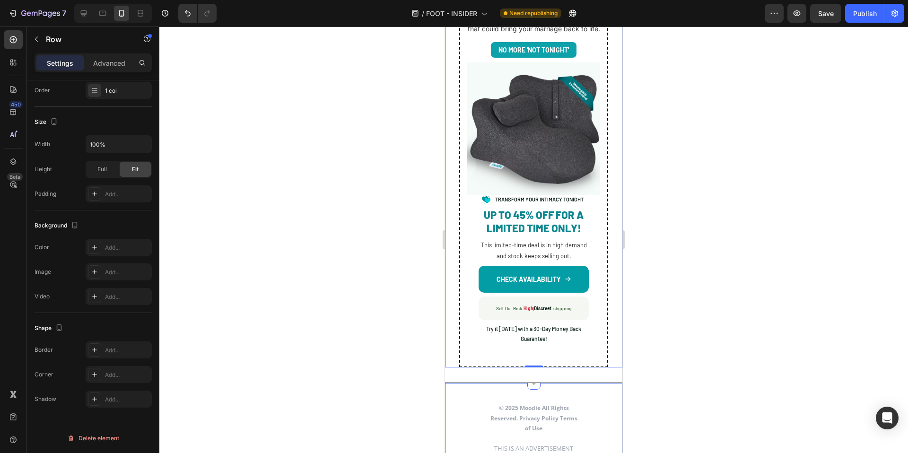
scroll to position [4269, 0]
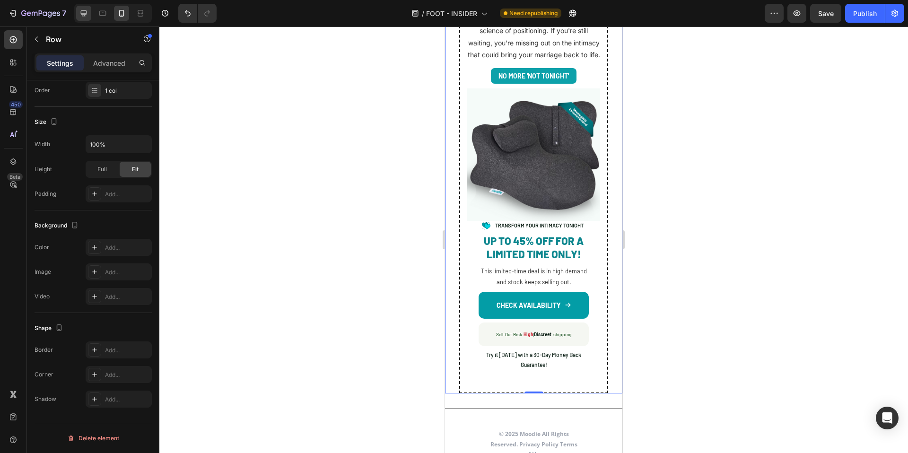
click at [81, 17] on icon at bounding box center [83, 13] width 9 height 9
type input "1200"
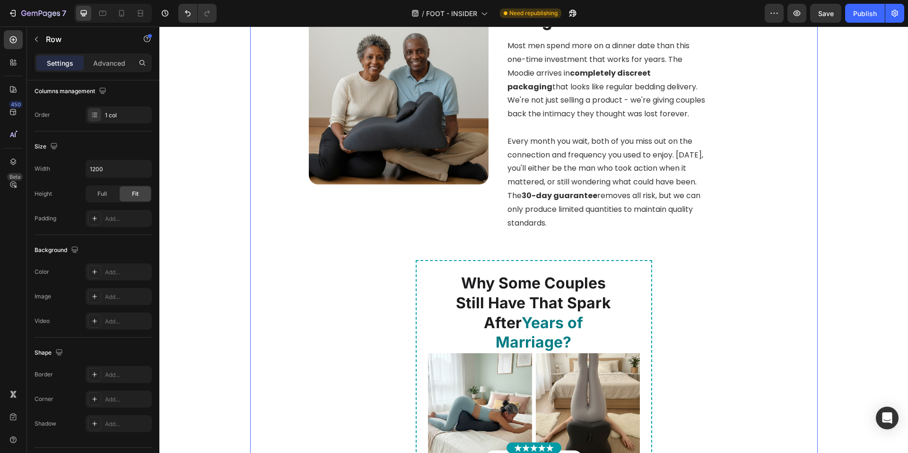
scroll to position [3318, 0]
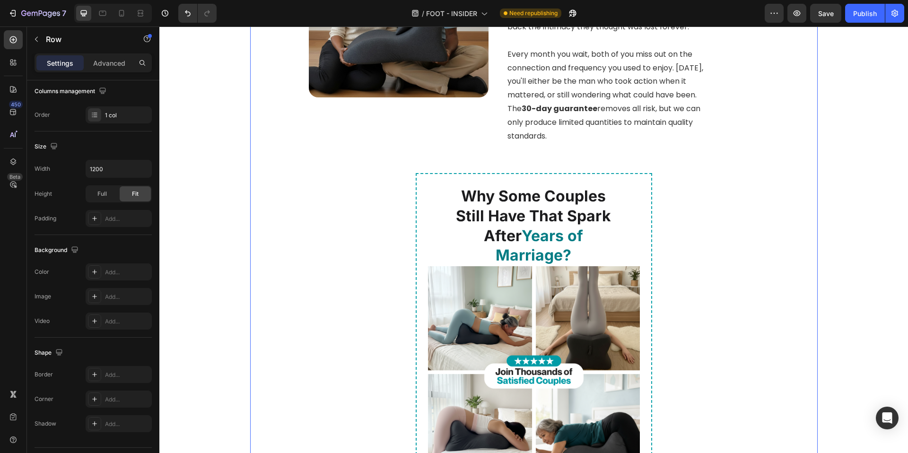
click at [411, 224] on div "Image 7. Why Intimacy Matters More Than You Think in Marriage Heading Intimacy …" at bounding box center [533, 73] width 567 height 1945
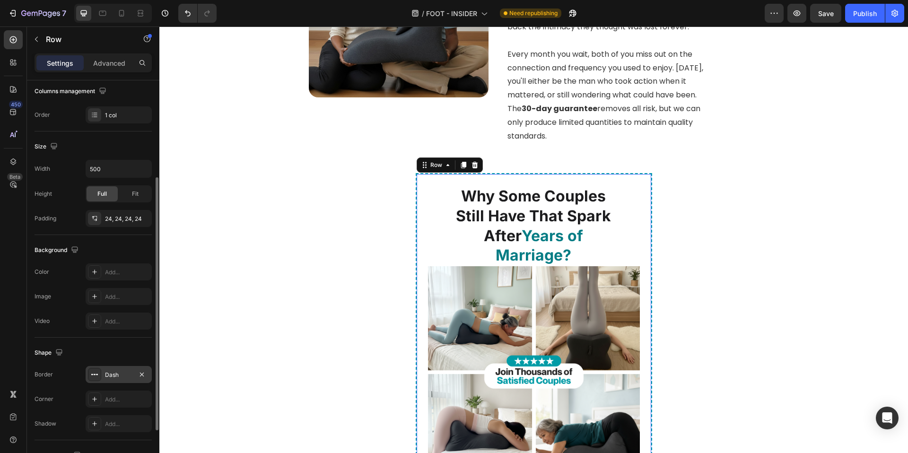
click at [109, 377] on div "Dash" at bounding box center [118, 375] width 27 height 9
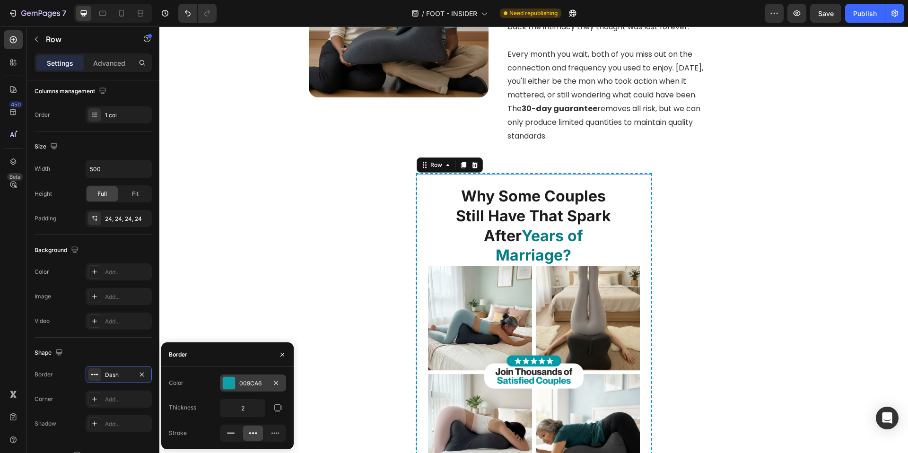
click at [261, 388] on div "009CA6" at bounding box center [253, 383] width 66 height 17
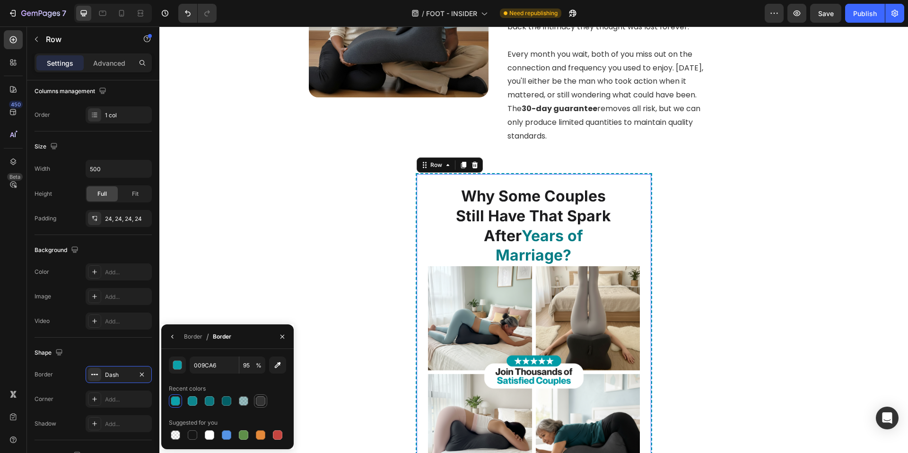
click at [263, 405] on div at bounding box center [260, 400] width 9 height 9
type input "333333"
type input "100"
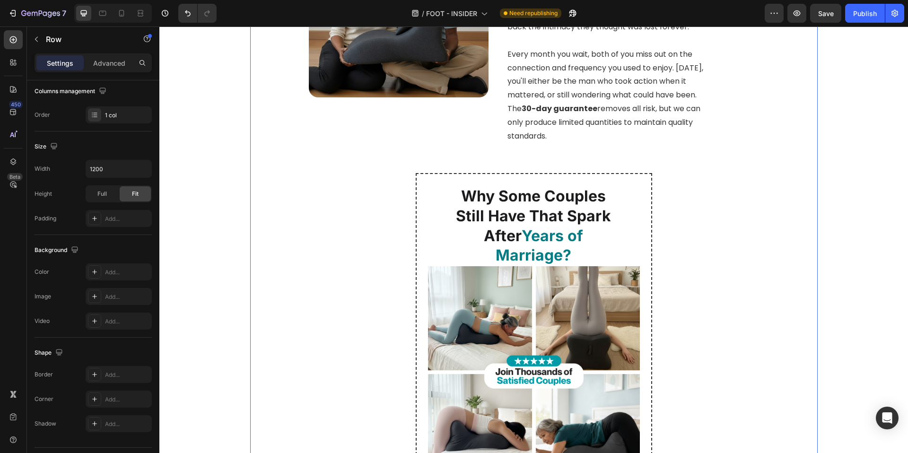
click at [311, 264] on div "Image 7. Why Intimacy Matters More Than You Think in Marriage Heading Intimacy …" at bounding box center [533, 73] width 567 height 1945
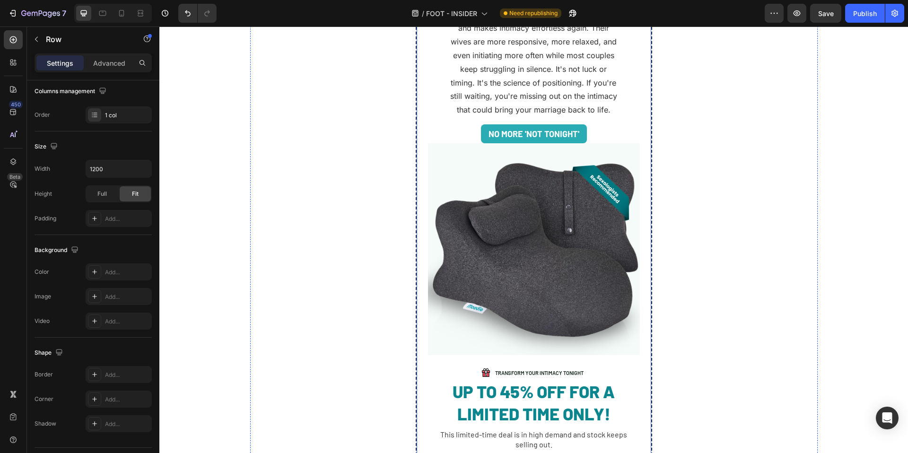
scroll to position [3928, 0]
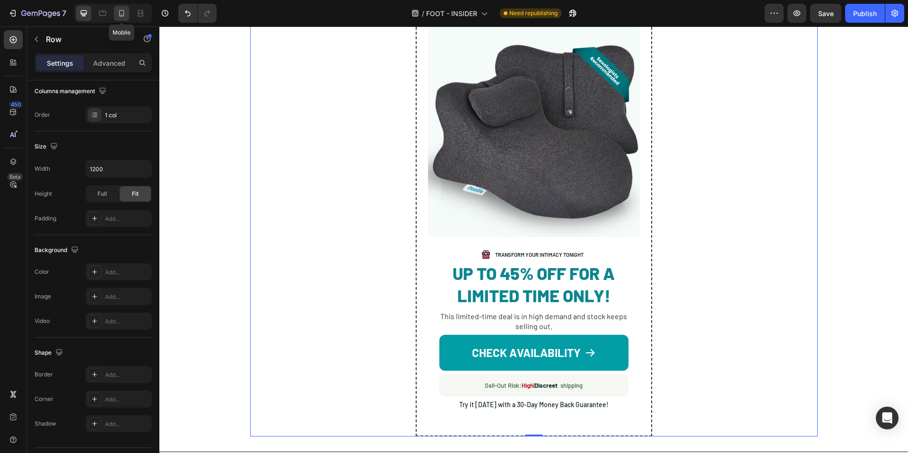
click at [120, 12] on icon at bounding box center [121, 13] width 9 height 9
type input "100%"
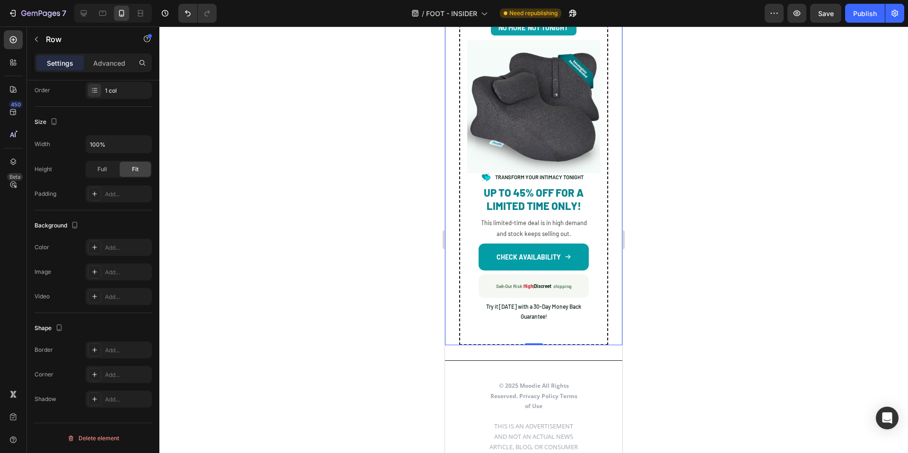
scroll to position [4318, 0]
click at [529, 174] on span "TRANSFORM YOUR INTIMACY TONIGHT" at bounding box center [539, 177] width 88 height 6
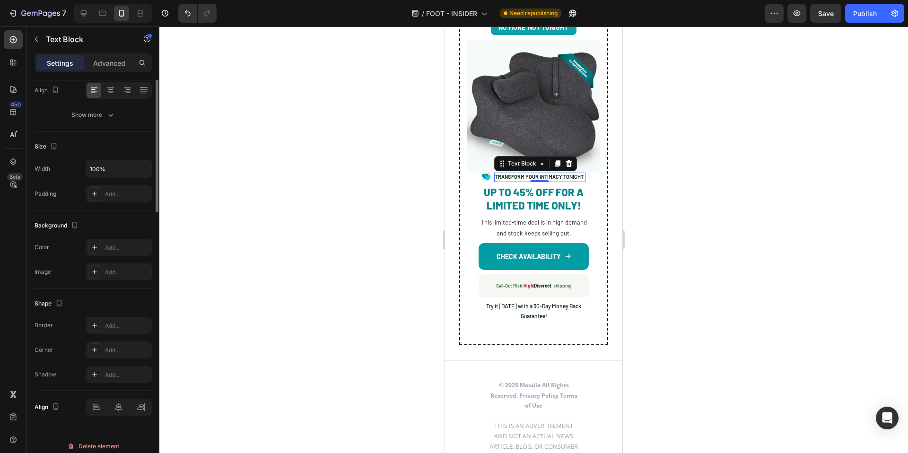
scroll to position [0, 0]
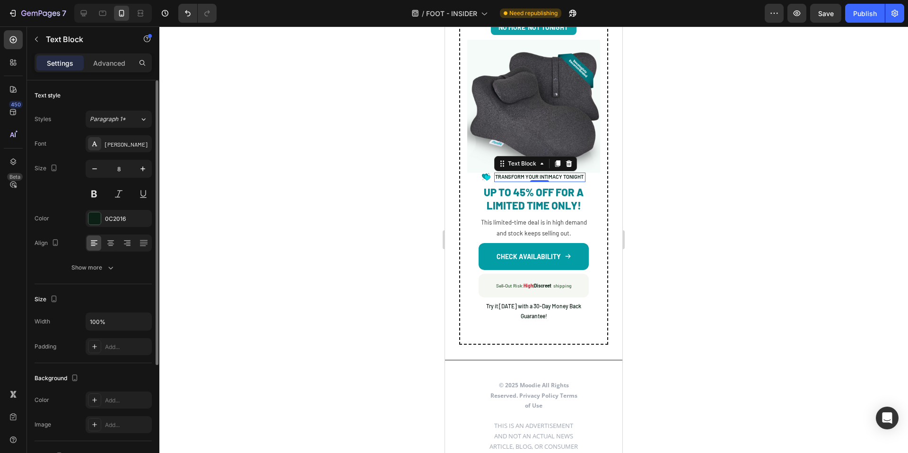
click at [529, 174] on span "TRANSFORM YOUR INTIMACY TONIGHT" at bounding box center [539, 177] width 88 height 6
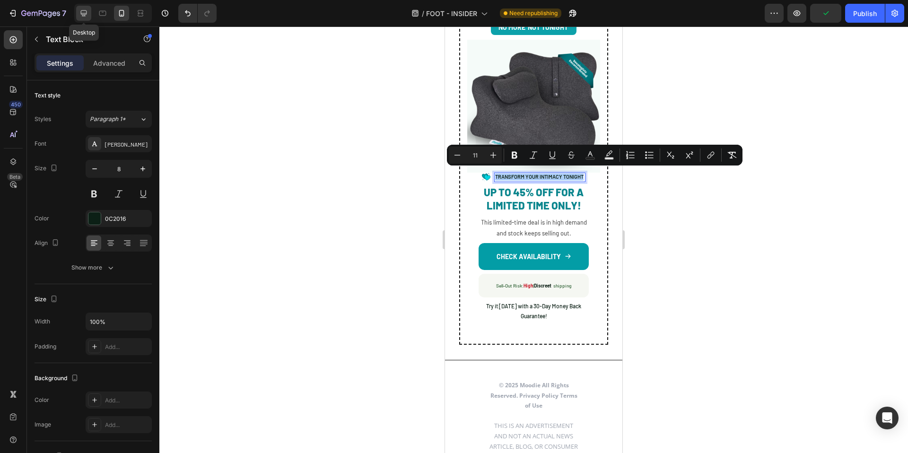
click at [85, 15] on icon at bounding box center [83, 13] width 9 height 9
type input "14"
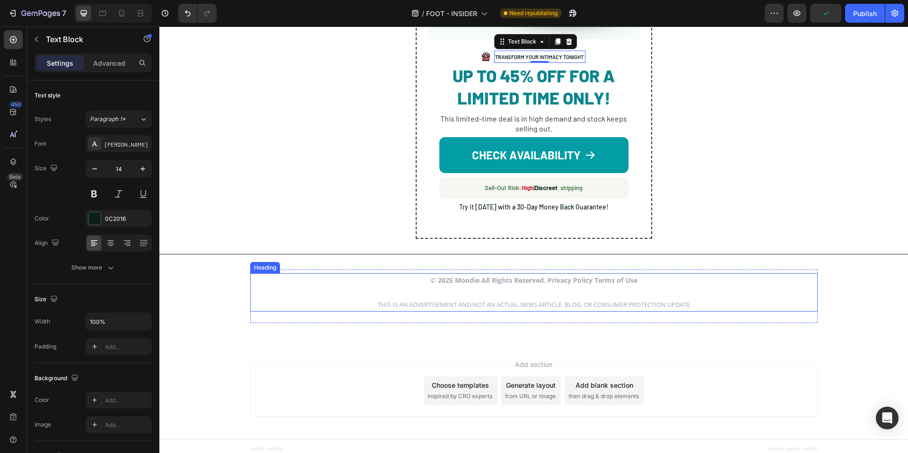
scroll to position [4110, 0]
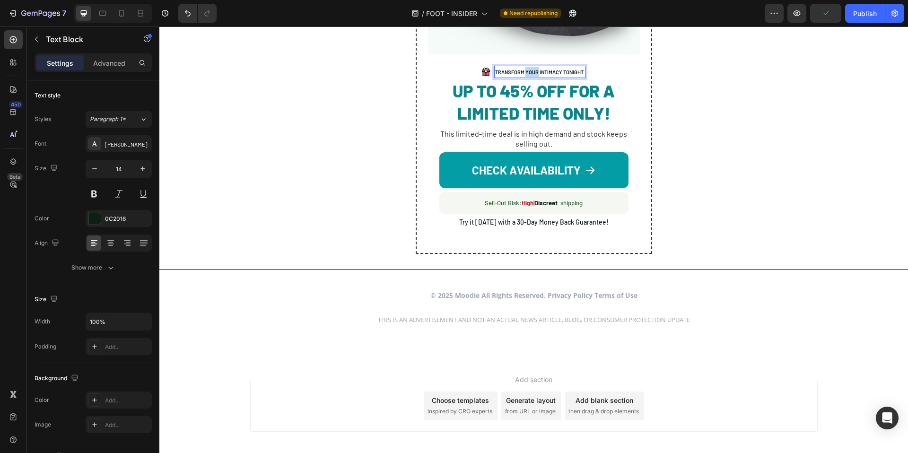
click at [530, 69] on span "TRANSFORM YOUR INTIMACY TONIGHT" at bounding box center [539, 72] width 88 height 6
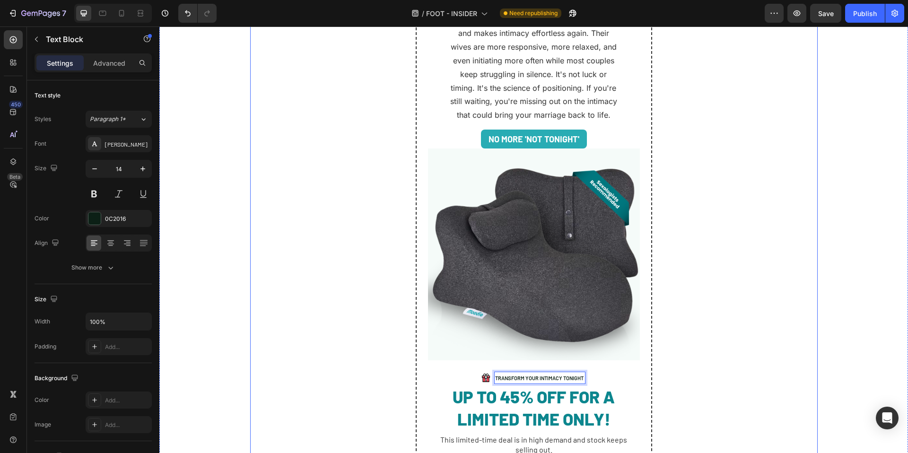
scroll to position [3759, 0]
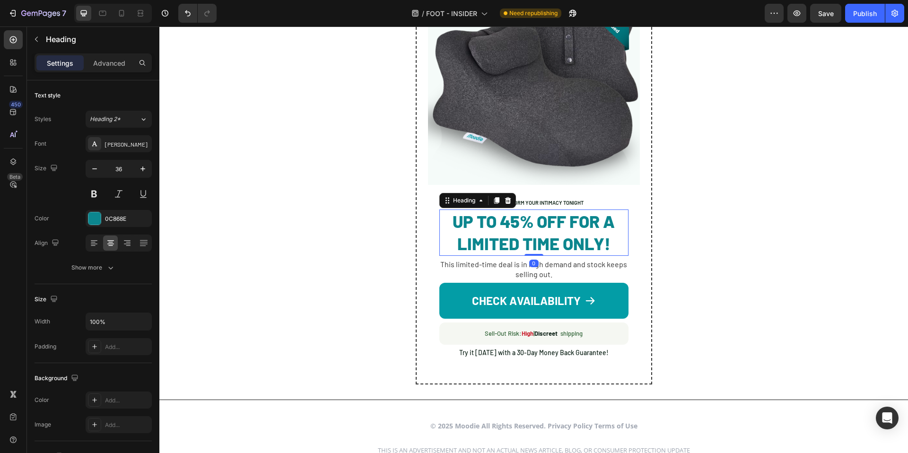
click at [541, 232] on h2 "UP TO 45% OFF FOR A LIMITED TIME ONLY!" at bounding box center [533, 232] width 189 height 46
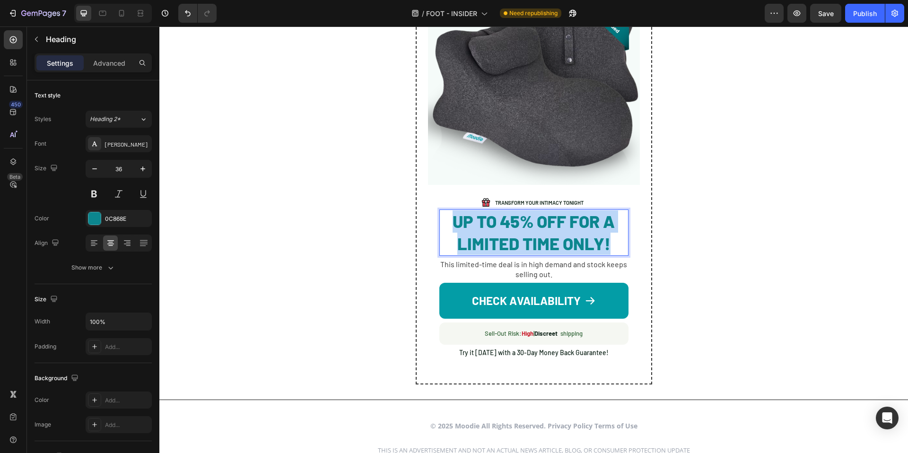
click at [541, 232] on p "UP TO 45% OFF FOR A LIMITED TIME ONLY!" at bounding box center [533, 232] width 187 height 44
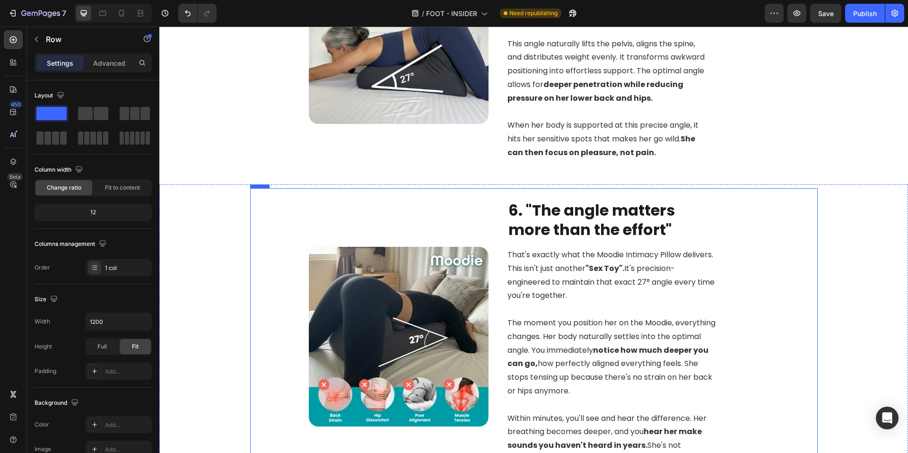
scroll to position [1460, 0]
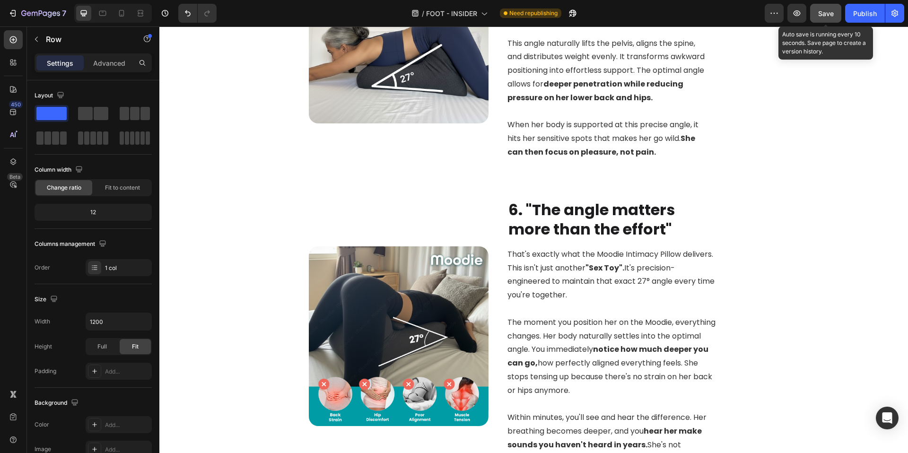
click at [826, 18] on div "Save" at bounding box center [826, 14] width 16 height 10
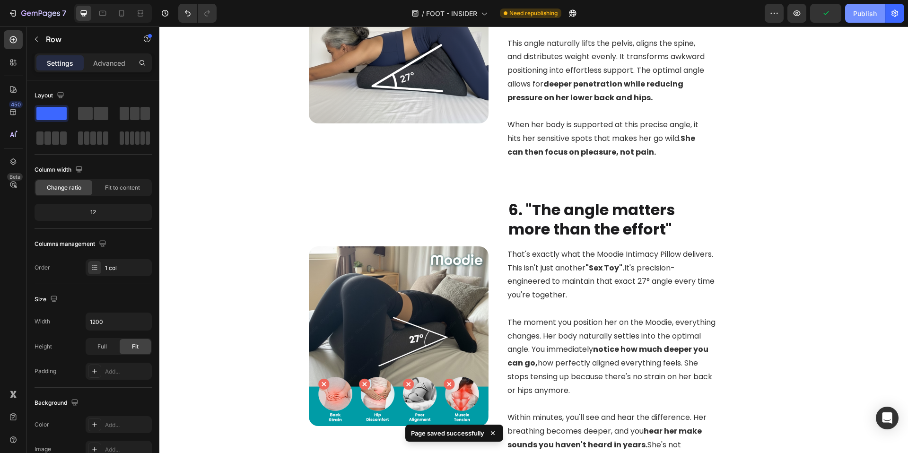
click at [865, 17] on div "Publish" at bounding box center [865, 14] width 24 height 10
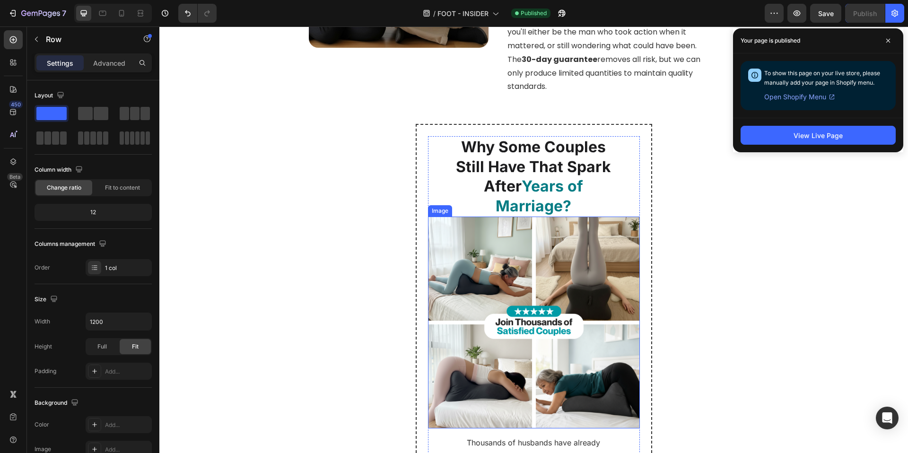
scroll to position [3319, 0]
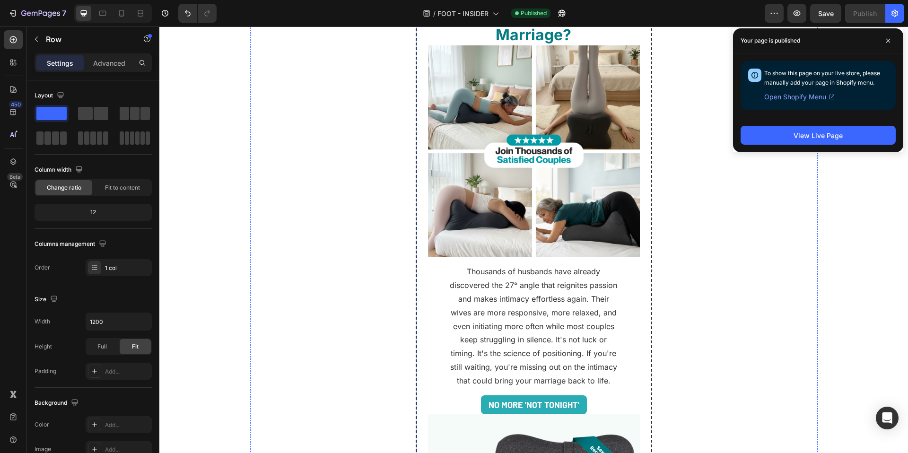
click at [418, 323] on div "Why Some Couples Still Have That Spark After Years of Marriage? Heading Image T…" at bounding box center [534, 389] width 236 height 873
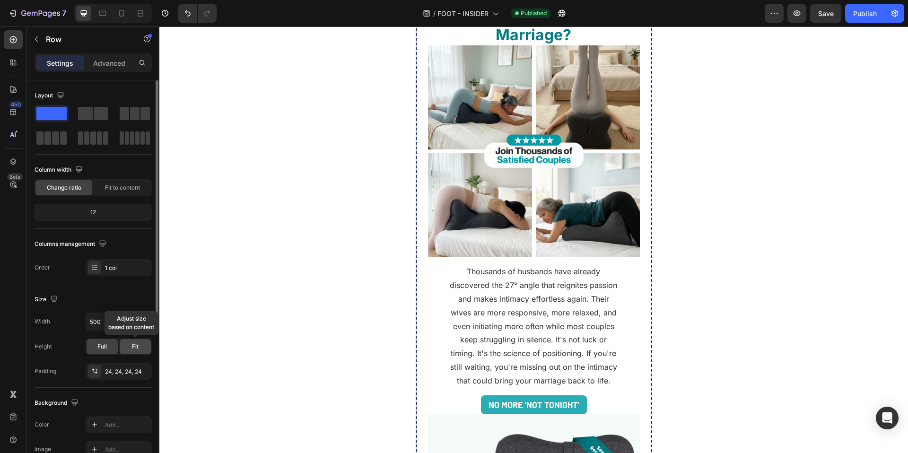
click at [131, 350] on div "Fit" at bounding box center [135, 346] width 31 height 15
click at [102, 350] on span "Full" at bounding box center [101, 346] width 9 height 9
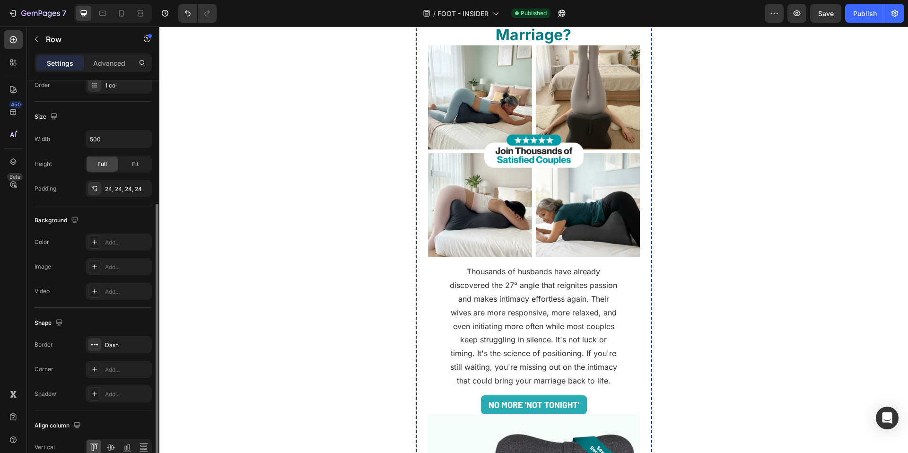
scroll to position [231, 0]
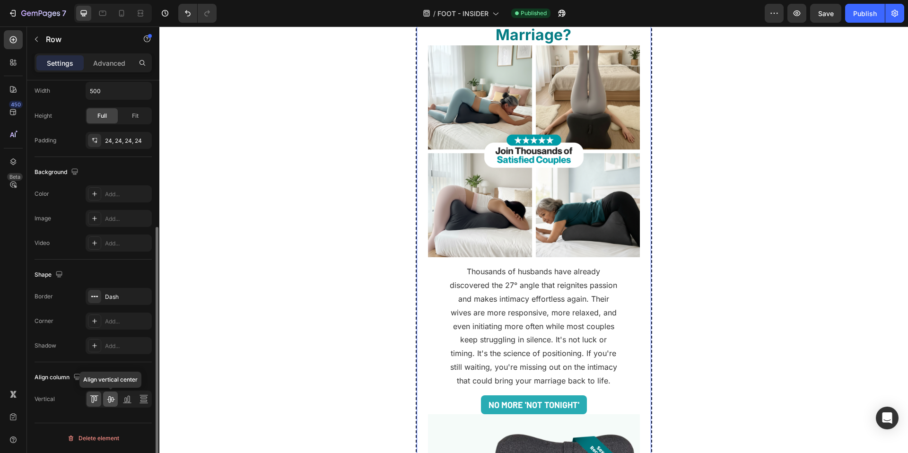
click at [108, 400] on icon at bounding box center [110, 398] width 9 height 9
click at [139, 401] on icon at bounding box center [143, 398] width 9 height 9
click at [131, 401] on icon at bounding box center [126, 398] width 9 height 9
click at [92, 401] on icon at bounding box center [92, 399] width 2 height 7
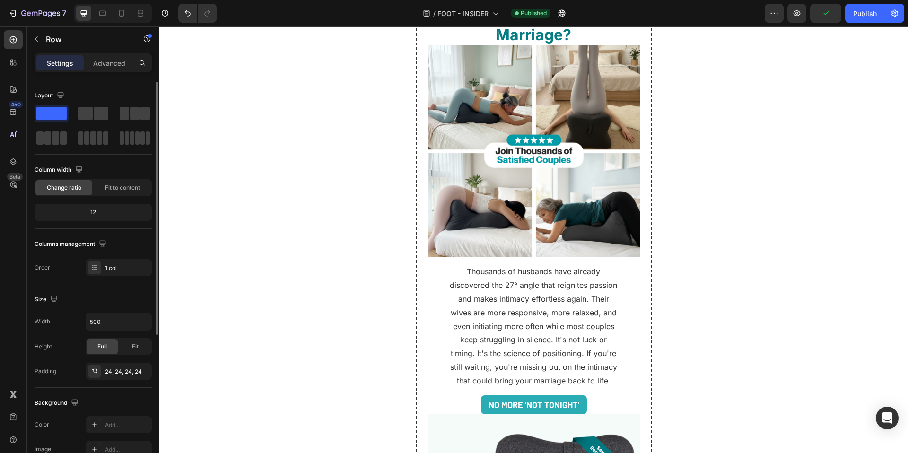
scroll to position [1, 0]
click at [110, 267] on div "1 col" at bounding box center [127, 267] width 44 height 9
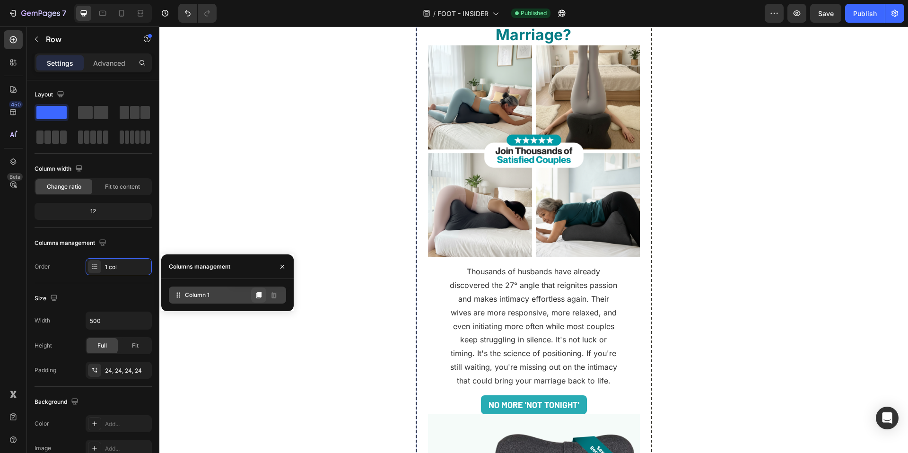
click at [254, 295] on button at bounding box center [258, 295] width 15 height 15
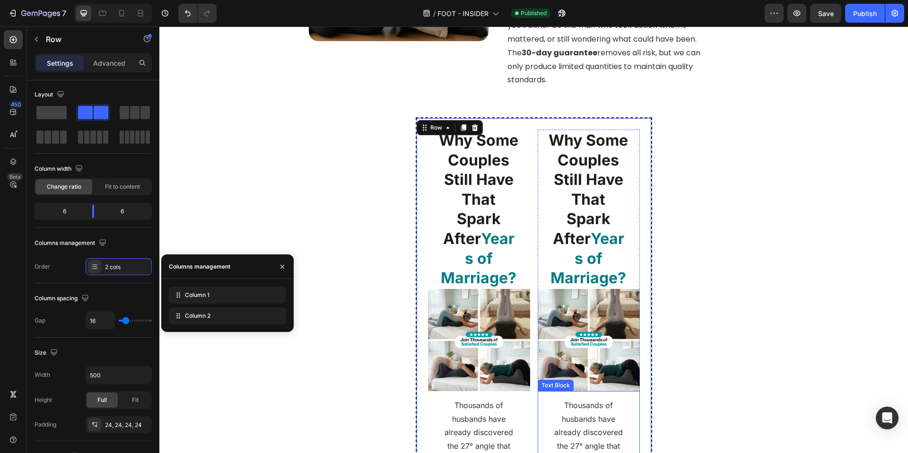
scroll to position [3155, 0]
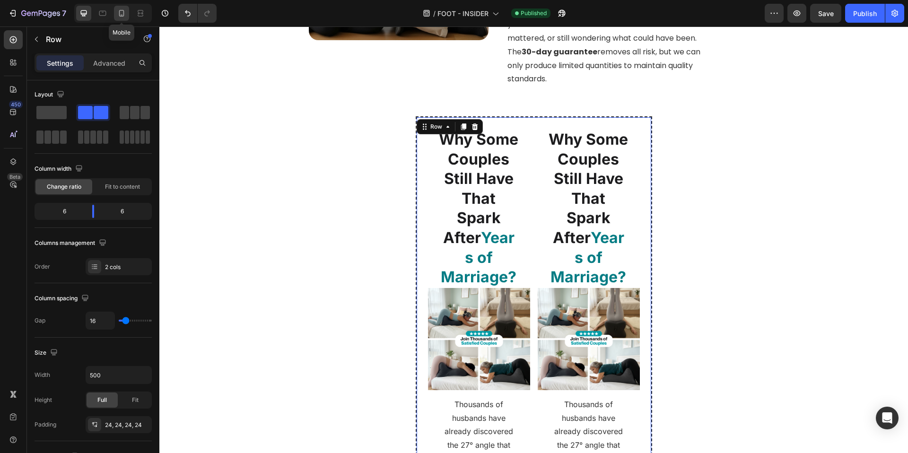
click at [126, 10] on div at bounding box center [121, 13] width 15 height 15
type input "84%"
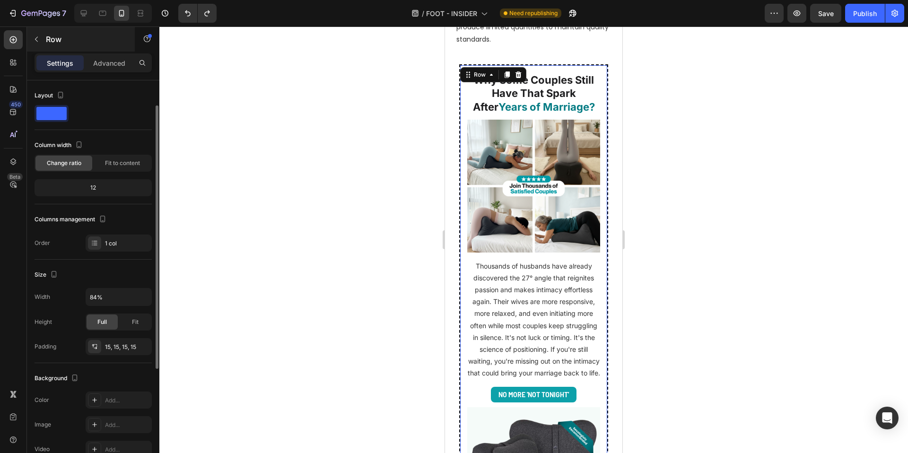
scroll to position [15, 0]
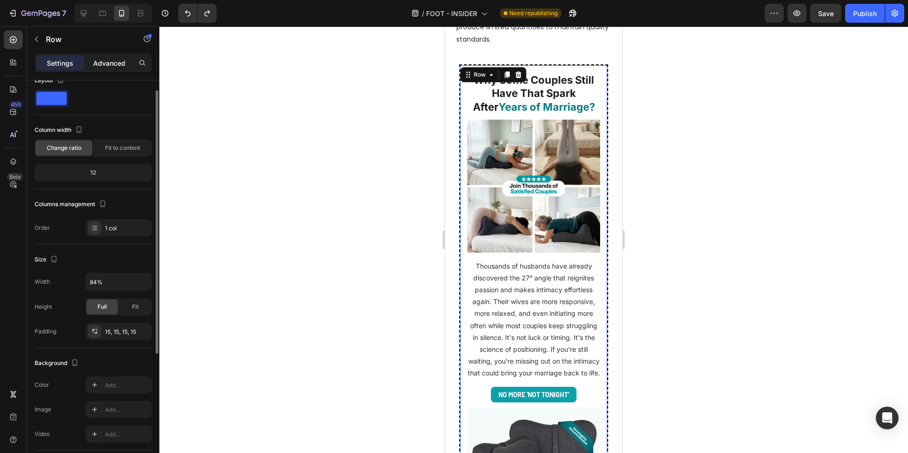
click at [111, 67] on p "Advanced" at bounding box center [109, 63] width 32 height 10
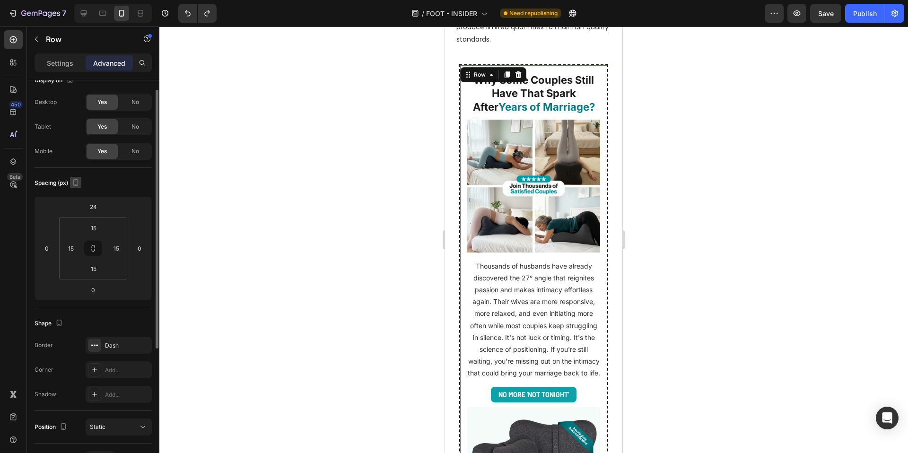
scroll to position [0, 0]
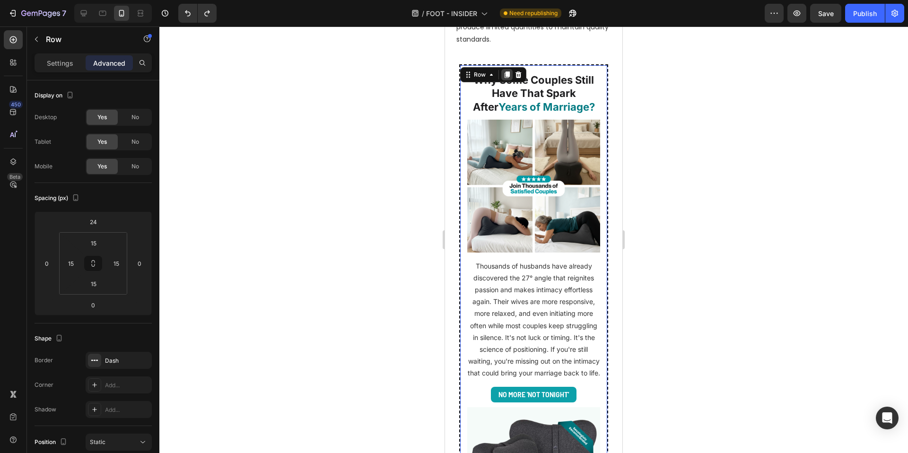
click at [503, 72] on icon at bounding box center [507, 75] width 8 height 8
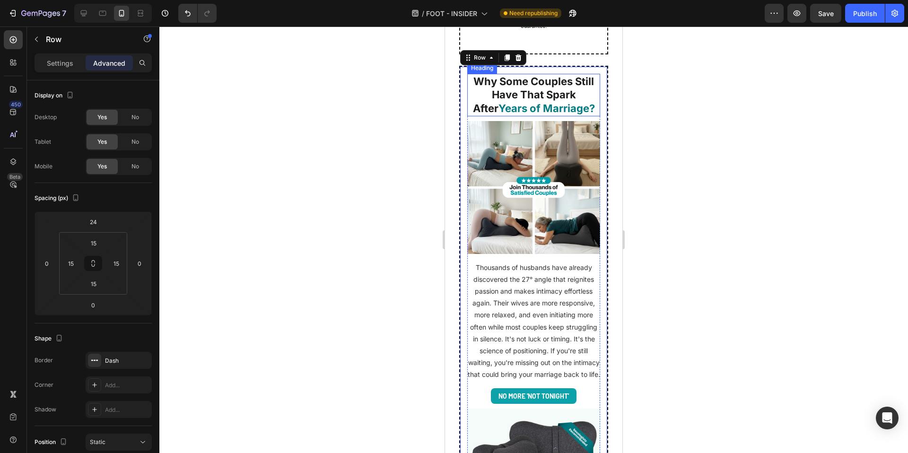
scroll to position [4390, 0]
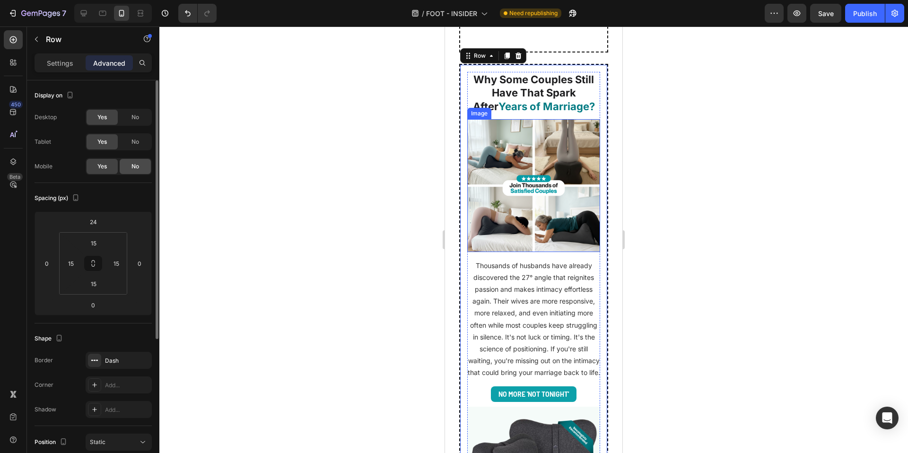
click at [141, 168] on div "No" at bounding box center [135, 166] width 31 height 15
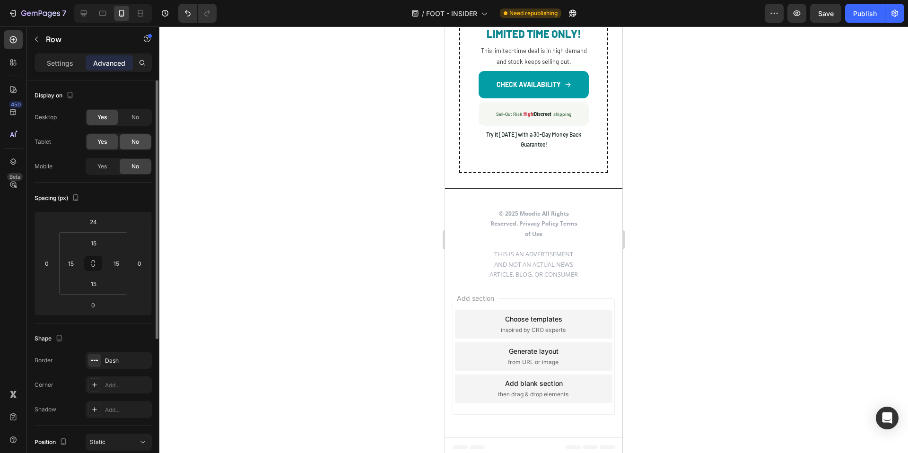
scroll to position [4314, 0]
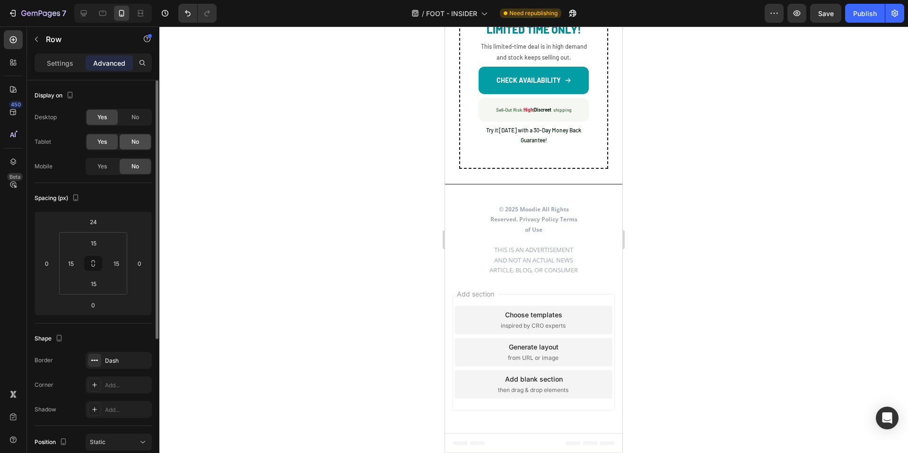
click at [137, 146] on span "No" at bounding box center [135, 142] width 8 height 9
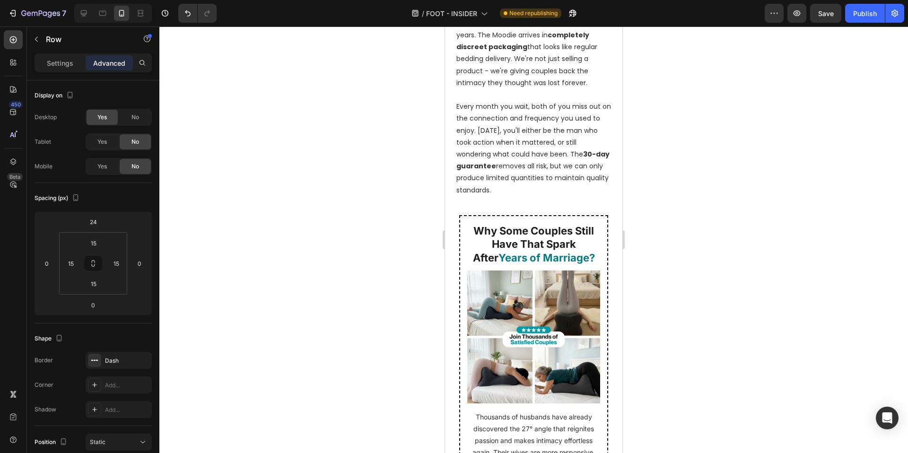
scroll to position [3518, 0]
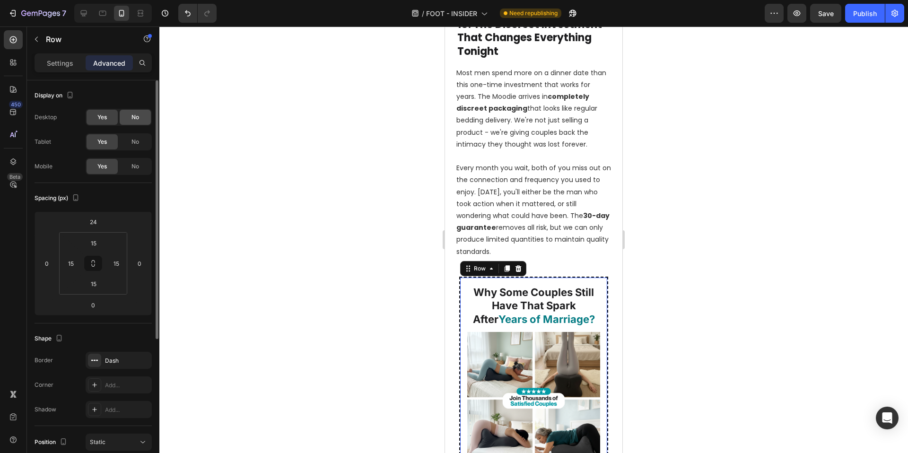
click at [139, 121] on div "No" at bounding box center [135, 117] width 31 height 15
click at [138, 142] on span "No" at bounding box center [135, 142] width 8 height 9
click at [86, 17] on icon at bounding box center [83, 13] width 9 height 9
type input "24"
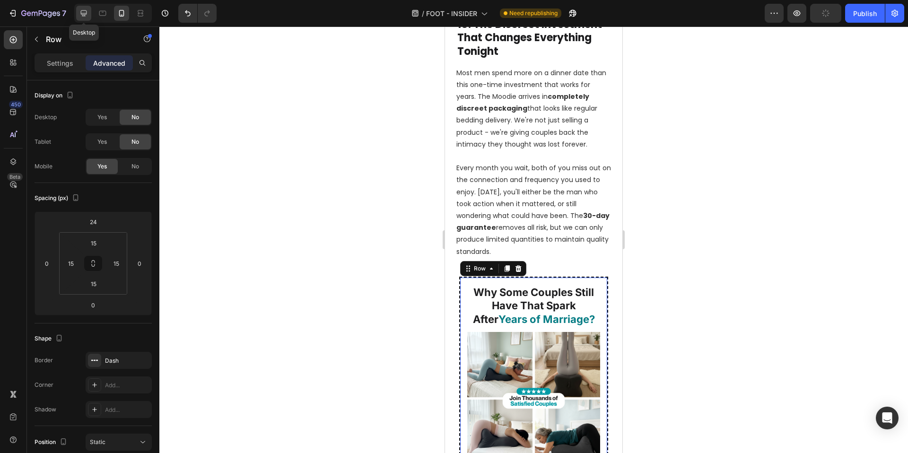
type input "24"
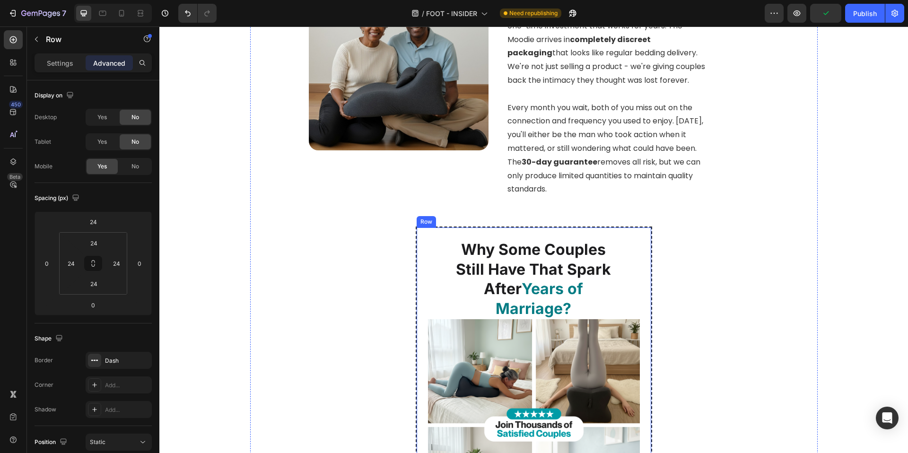
scroll to position [3208, 0]
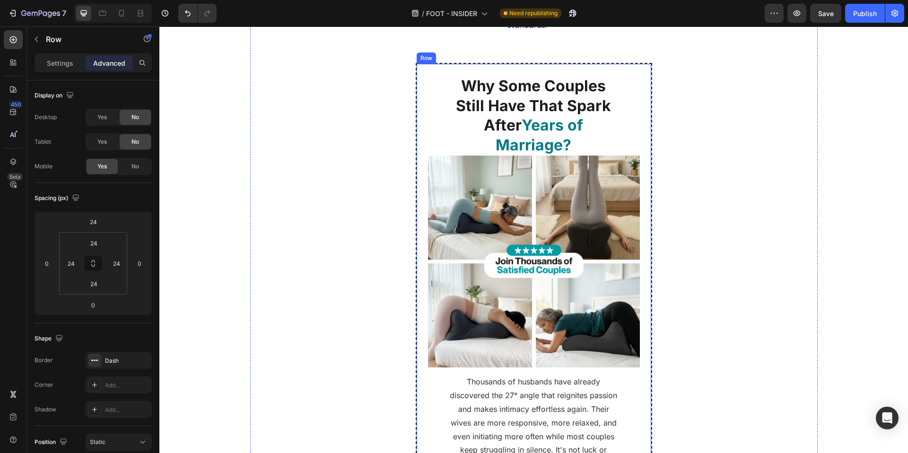
click at [62, 67] on p "Settings" at bounding box center [60, 63] width 26 height 10
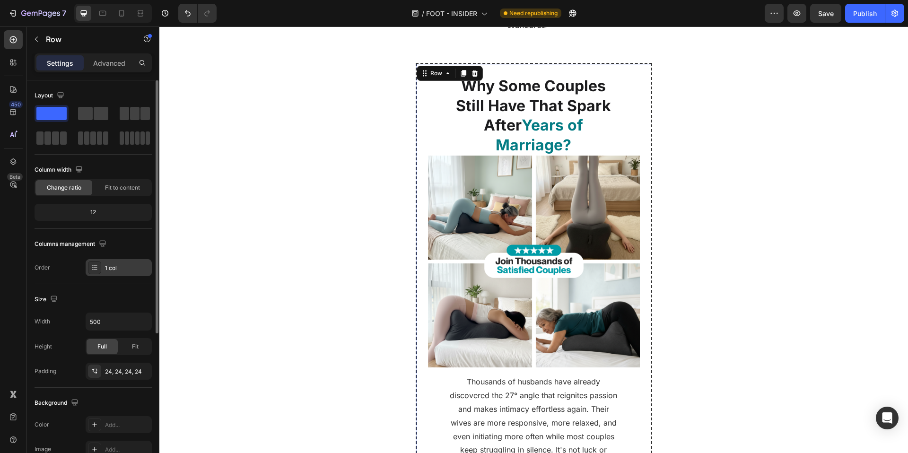
click at [103, 268] on div "1 col" at bounding box center [119, 267] width 66 height 17
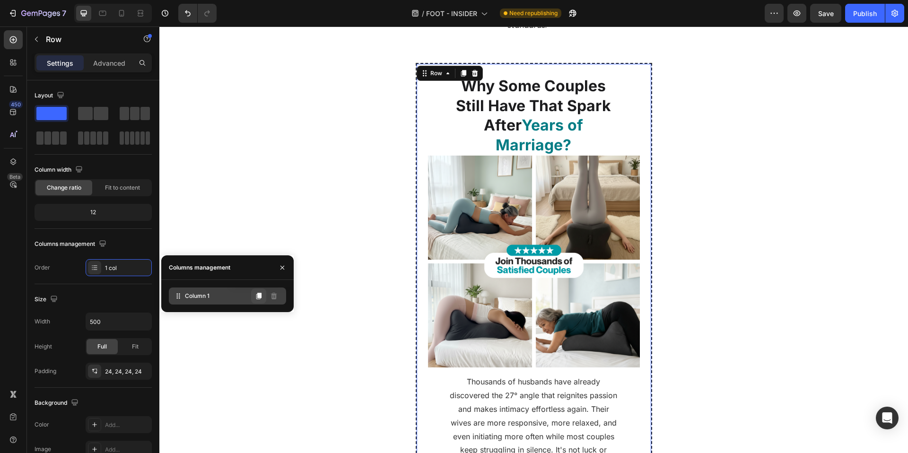
click at [259, 297] on icon at bounding box center [258, 296] width 5 height 7
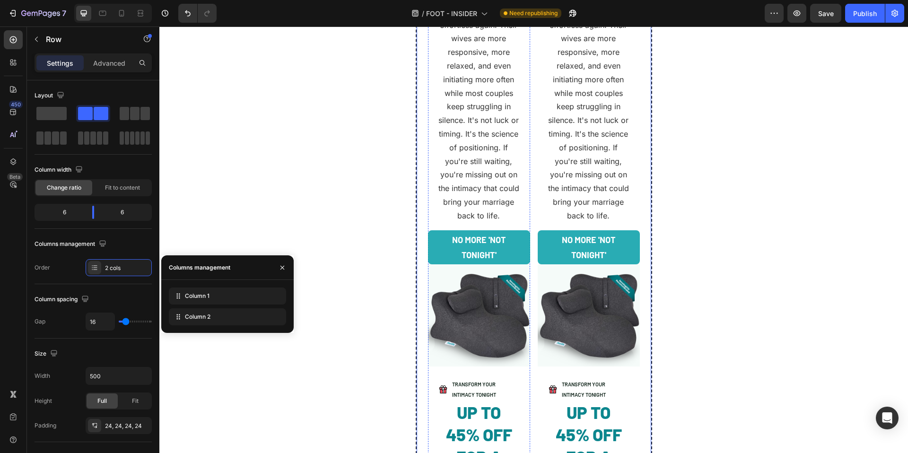
scroll to position [3645, 0]
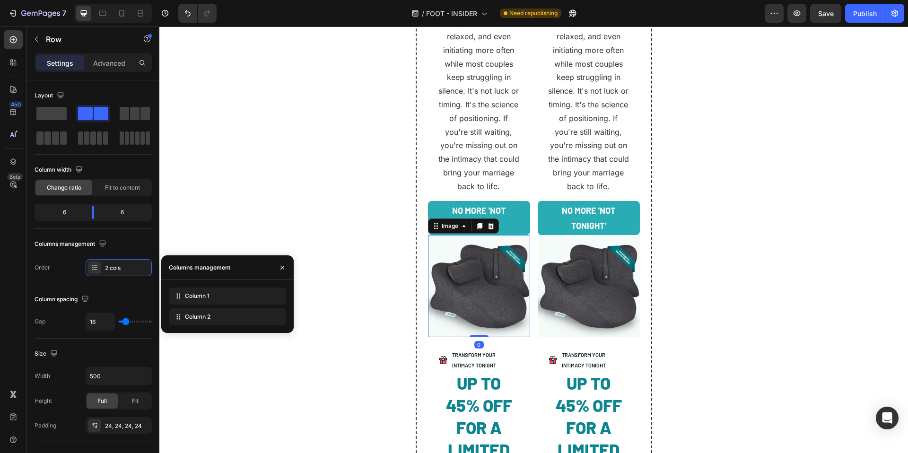
click at [488, 280] on img at bounding box center [479, 286] width 102 height 102
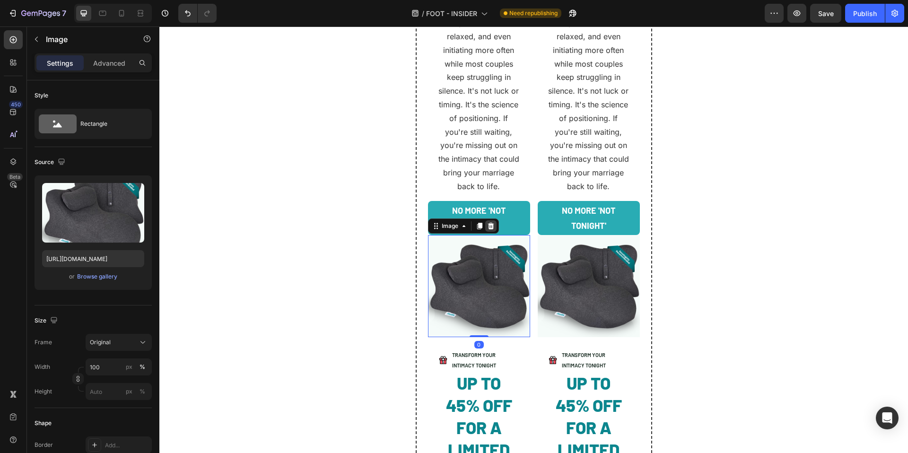
click at [487, 222] on icon at bounding box center [491, 226] width 8 height 8
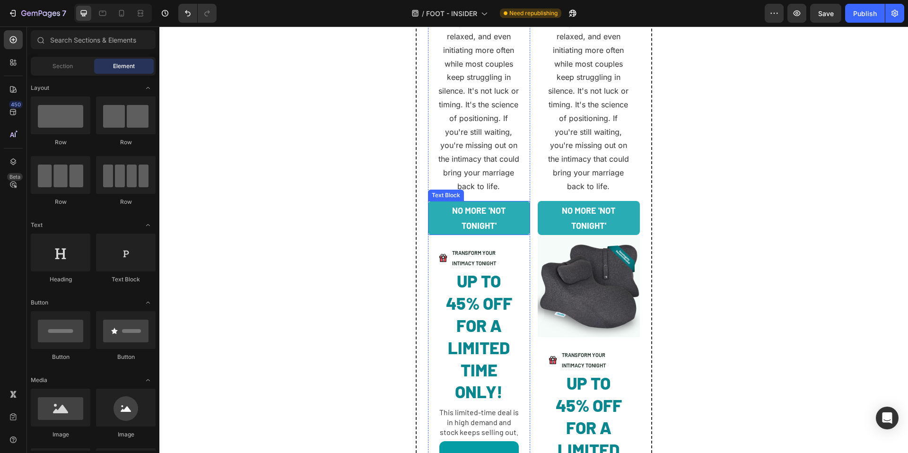
click at [513, 215] on p "No More 'Not Tonight'" at bounding box center [479, 218] width 87 height 31
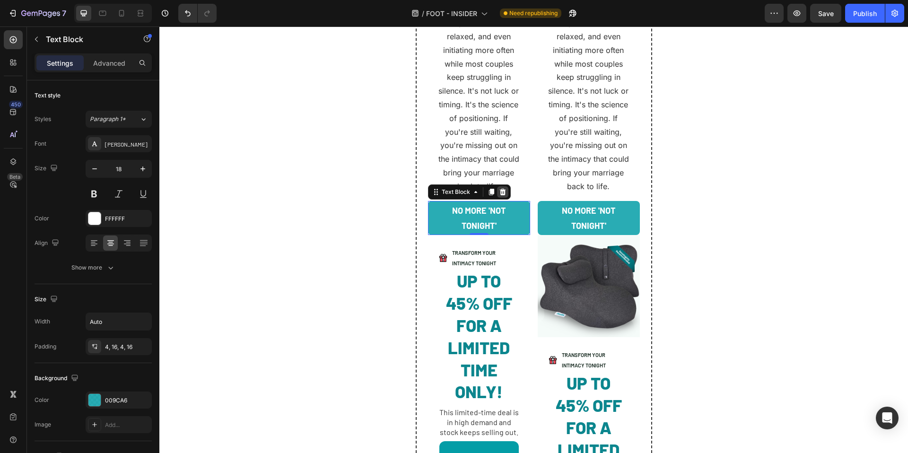
click at [501, 188] on icon at bounding box center [502, 191] width 6 height 7
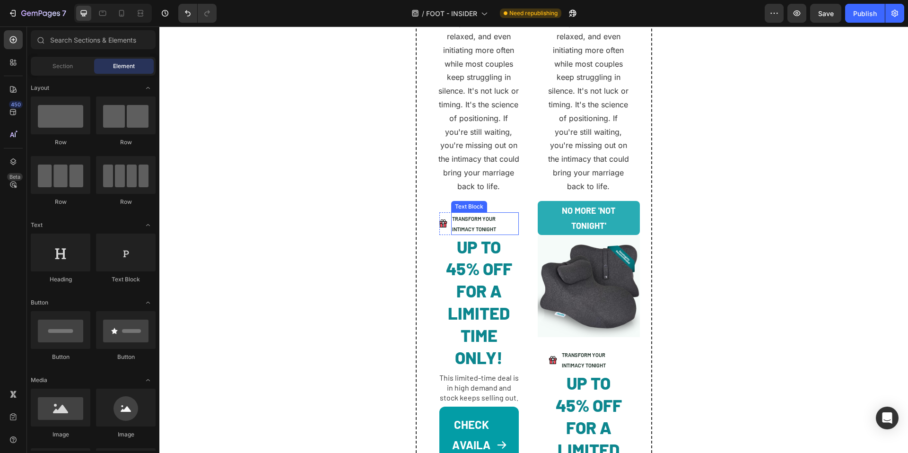
click at [499, 213] on p "TRANSFORM YOUR INTIMACY TONIGHT" at bounding box center [485, 223] width 66 height 21
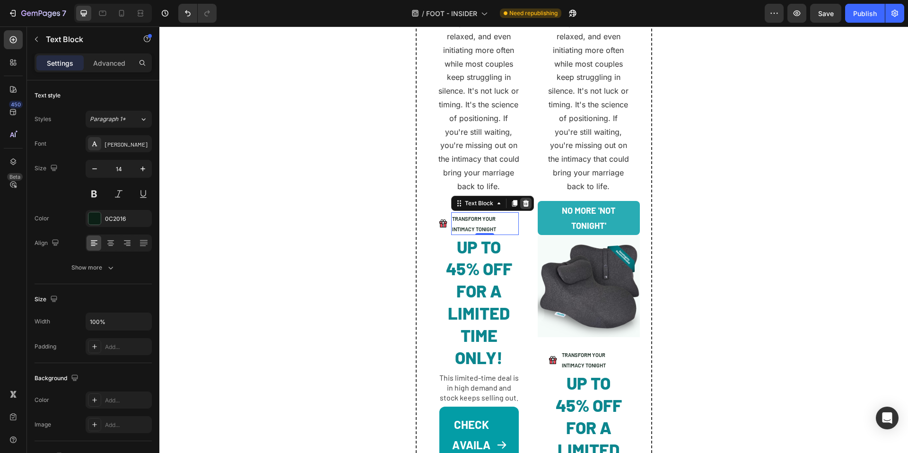
click at [524, 200] on icon at bounding box center [526, 203] width 6 height 7
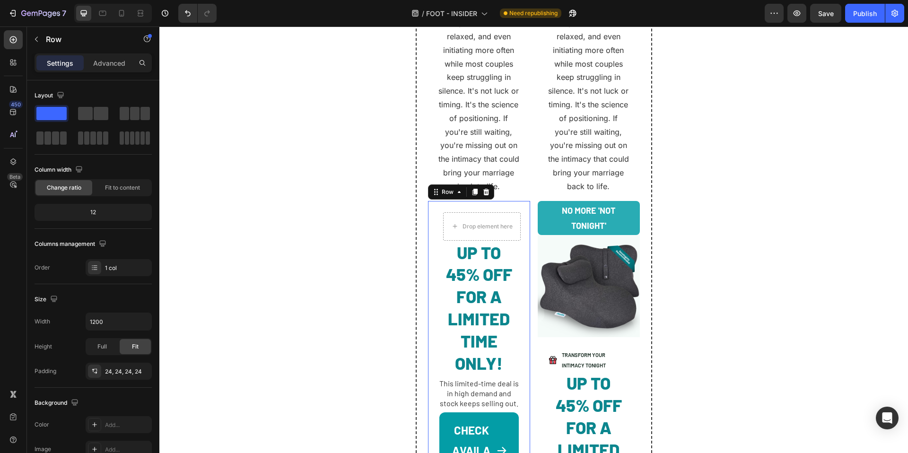
click at [509, 201] on div "Image Drop element here Advanced List UP TO 45% OFF FOR A LIMITED TIME ONLY! He…" at bounding box center [479, 383] width 102 height 365
click at [484, 188] on icon at bounding box center [486, 191] width 6 height 7
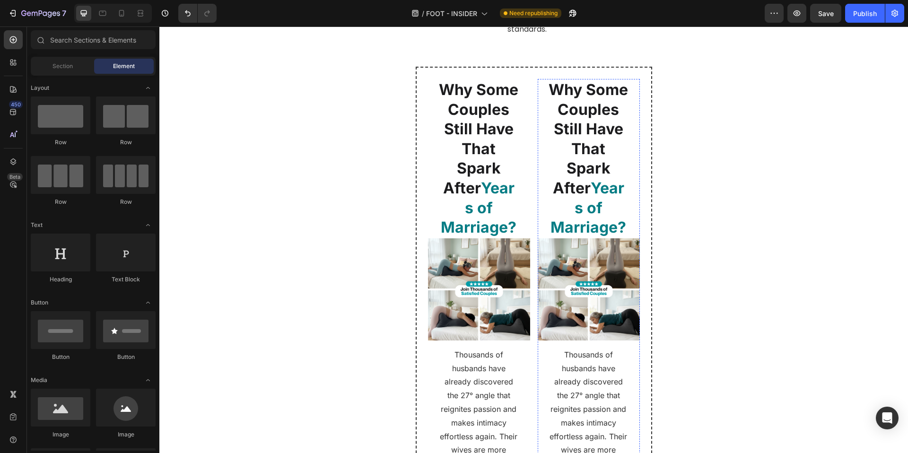
scroll to position [3198, 0]
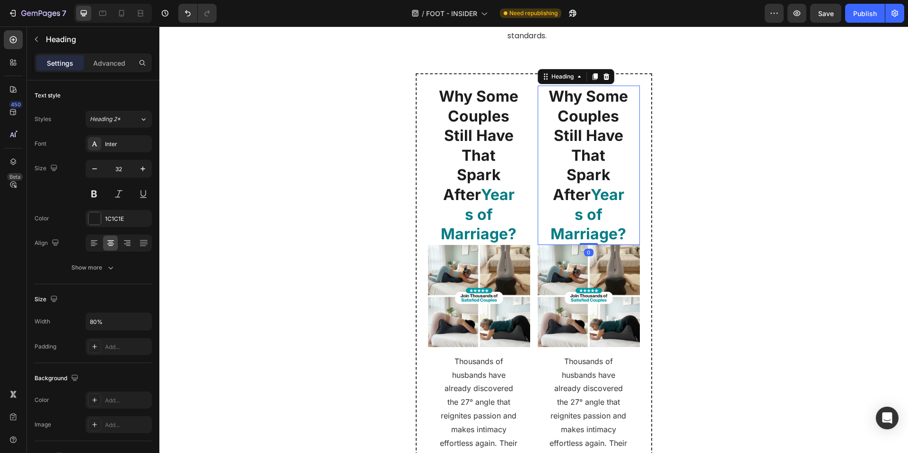
click at [629, 87] on div "Why Some Couples Still Have That Spark After Years of Marriage?" at bounding box center [589, 165] width 102 height 159
click at [604, 73] on icon at bounding box center [606, 76] width 6 height 7
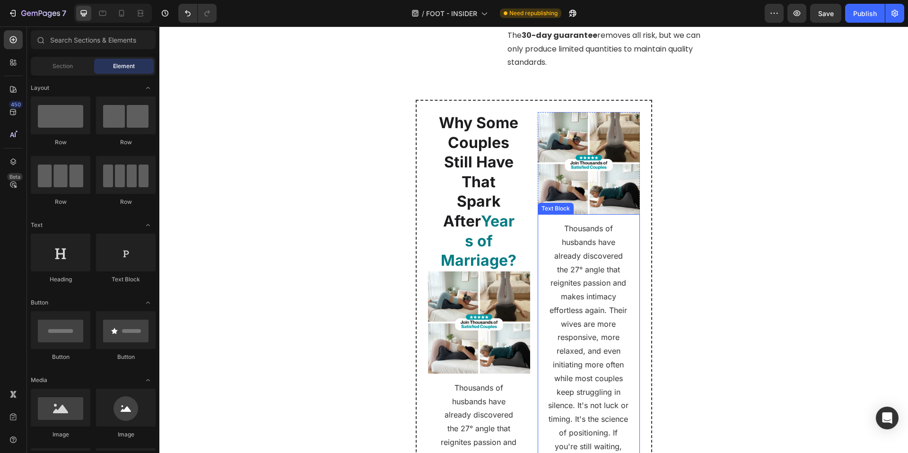
scroll to position [3172, 0]
click at [604, 169] on img at bounding box center [589, 163] width 102 height 102
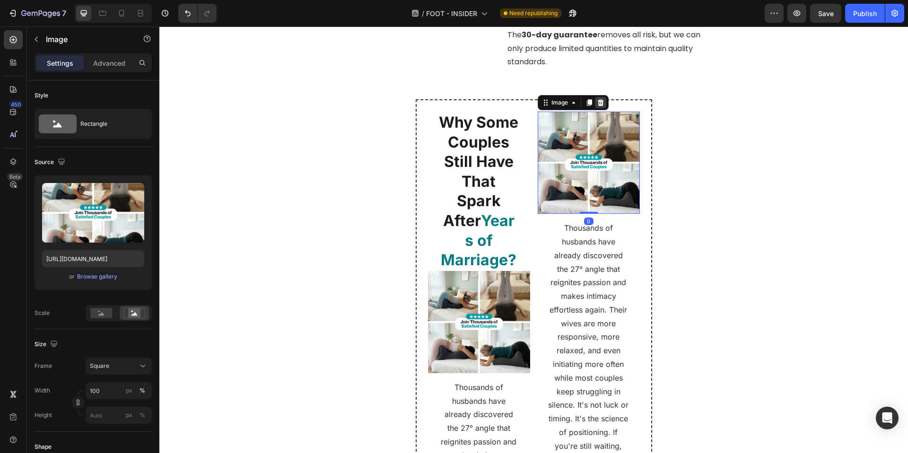
click at [597, 99] on icon at bounding box center [601, 103] width 8 height 8
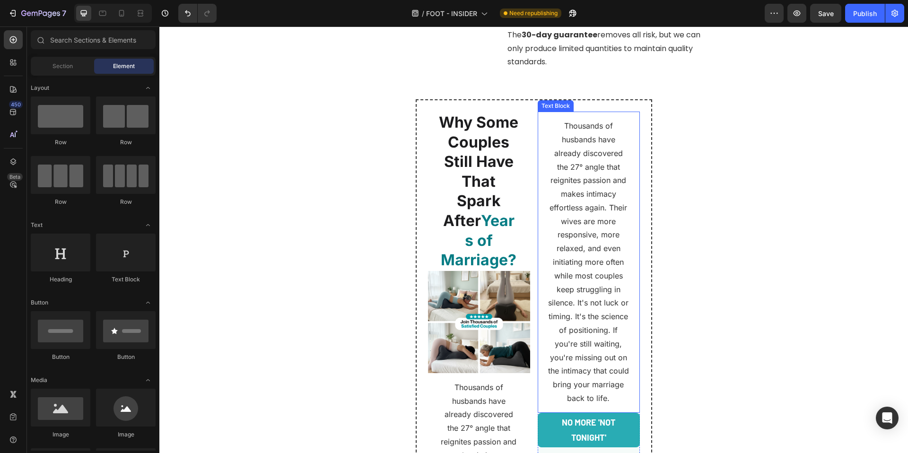
click at [616, 178] on p "Thousands of husbands have already discovered the 27° angle that reignites pass…" at bounding box center [589, 262] width 82 height 286
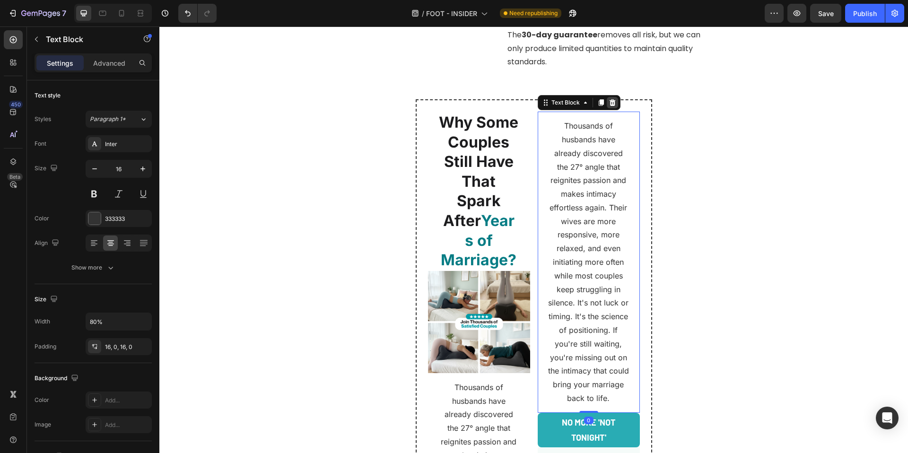
click at [609, 99] on icon at bounding box center [612, 102] width 6 height 7
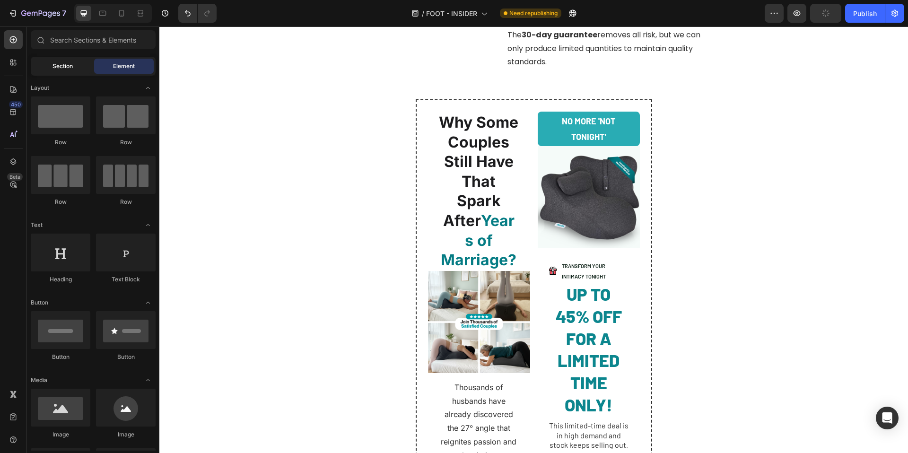
click at [81, 68] on div "Section" at bounding box center [63, 66] width 60 height 15
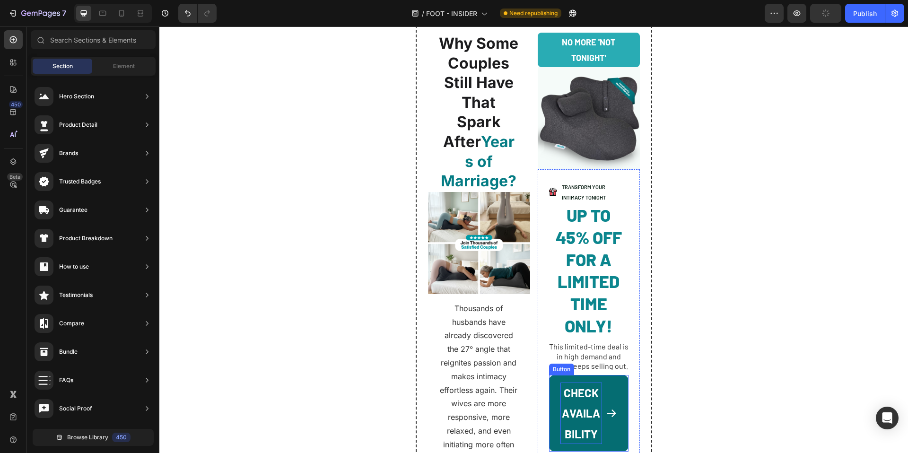
scroll to position [3209, 0]
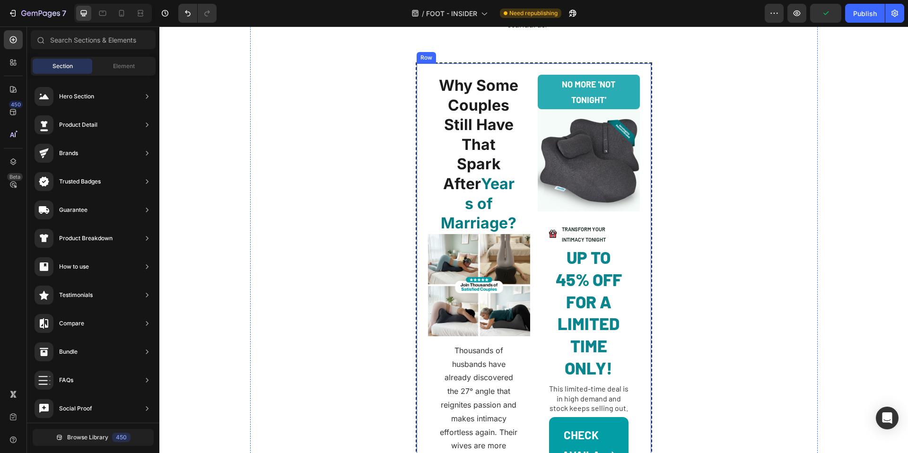
click at [592, 63] on div "Why Some Couples Still Have That Spark After Years of Marriage? Heading Image T…" at bounding box center [534, 355] width 236 height 587
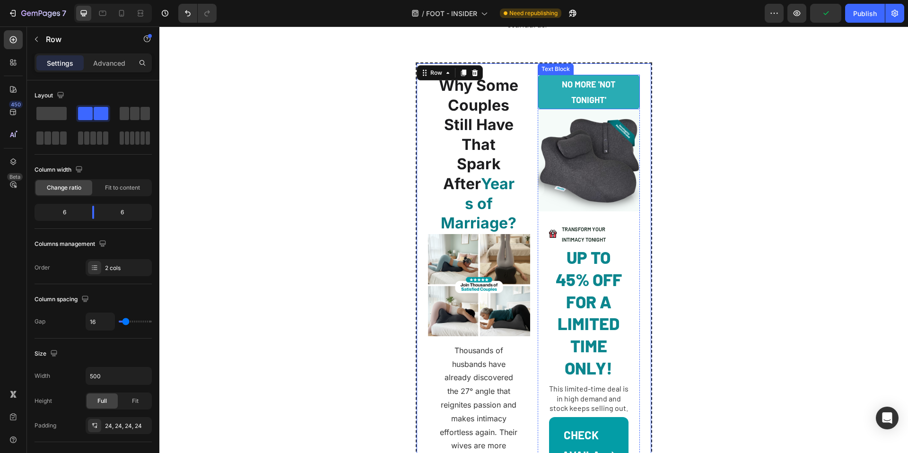
click at [606, 77] on p "No More 'Not Tonight'" at bounding box center [588, 92] width 87 height 31
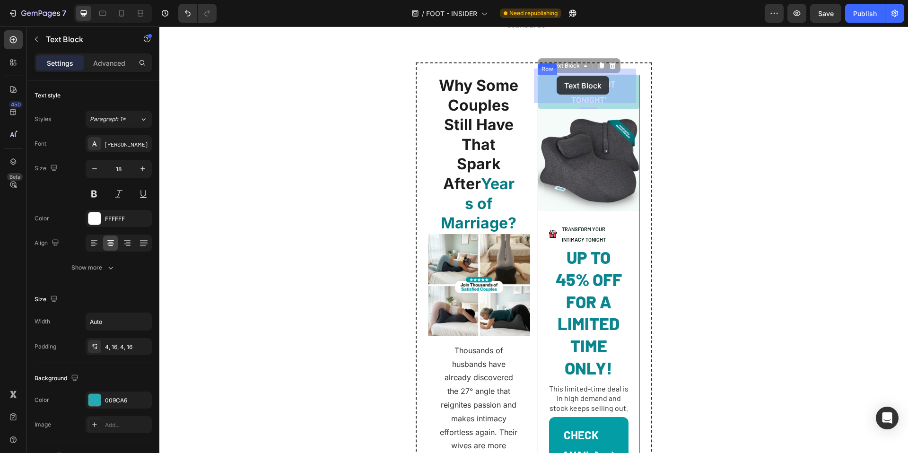
drag, startPoint x: 542, startPoint y: 62, endPoint x: 557, endPoint y: 76, distance: 19.7
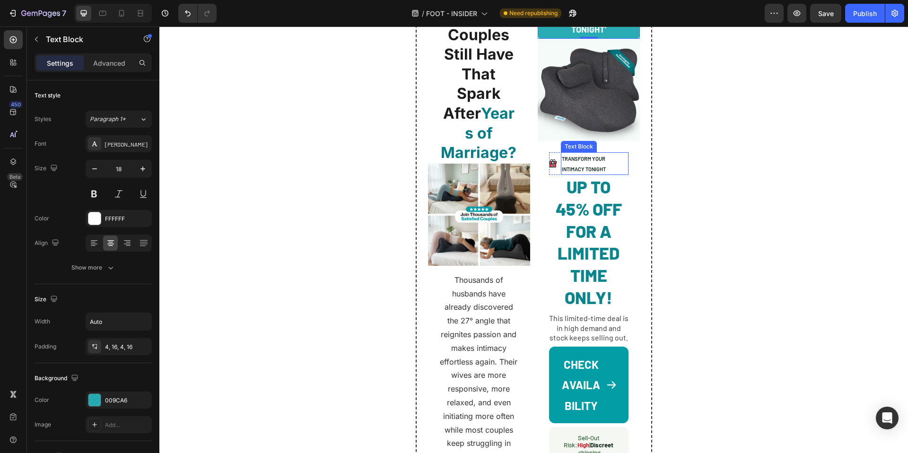
scroll to position [3370, 0]
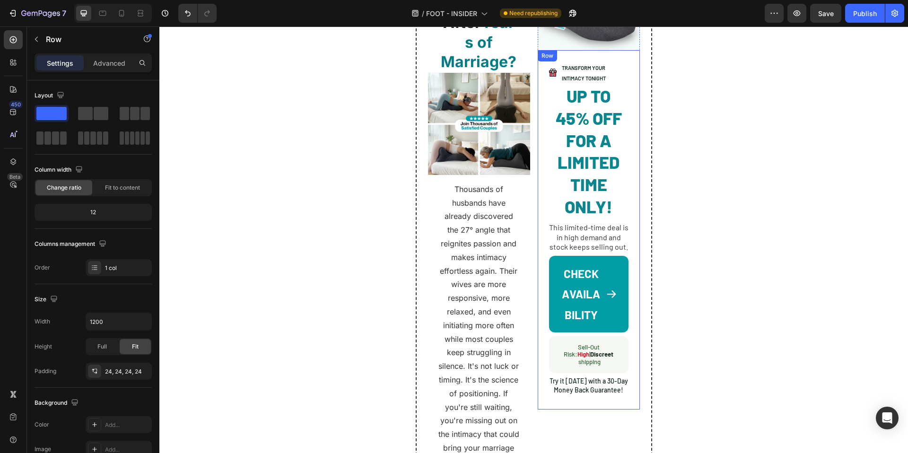
click at [597, 390] on div "Image TRANSFORM YOUR INTIMACY TONIGHT Text Block Advanced List UP TO 45% OFF FO…" at bounding box center [589, 229] width 102 height 359
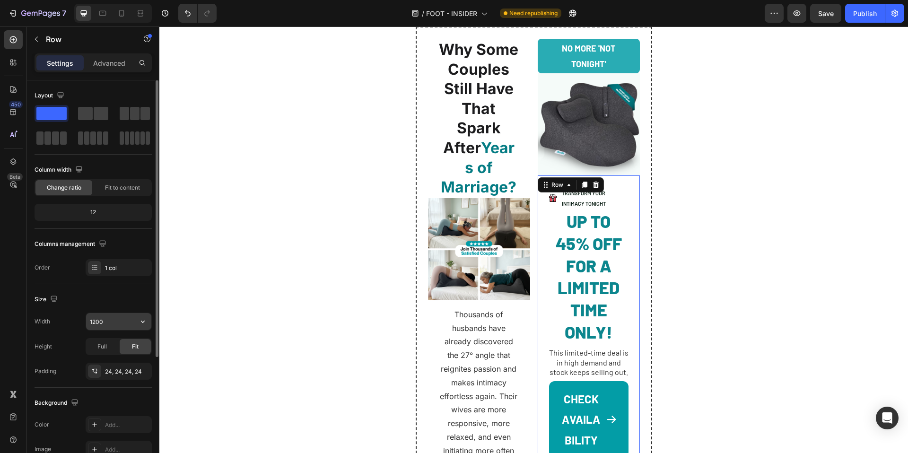
click at [99, 320] on input "1200" at bounding box center [118, 321] width 65 height 17
click at [511, 279] on img at bounding box center [479, 249] width 102 height 102
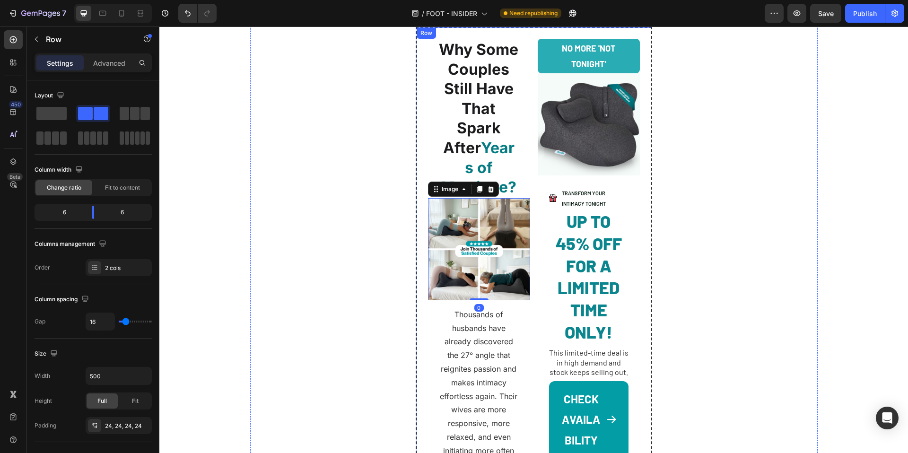
click at [419, 277] on div "Why Some Couples Still Have That Spark After Years of Marriage? Heading Image 0…" at bounding box center [534, 319] width 236 height 587
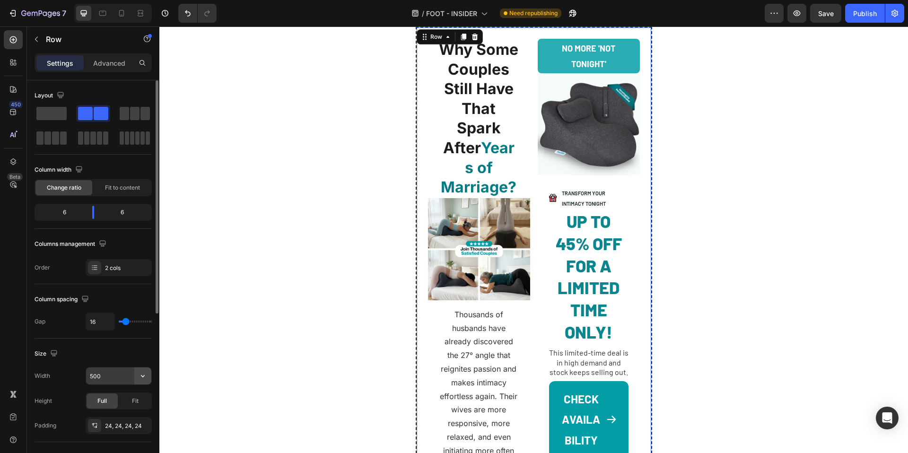
click at [142, 374] on icon "button" at bounding box center [142, 375] width 9 height 9
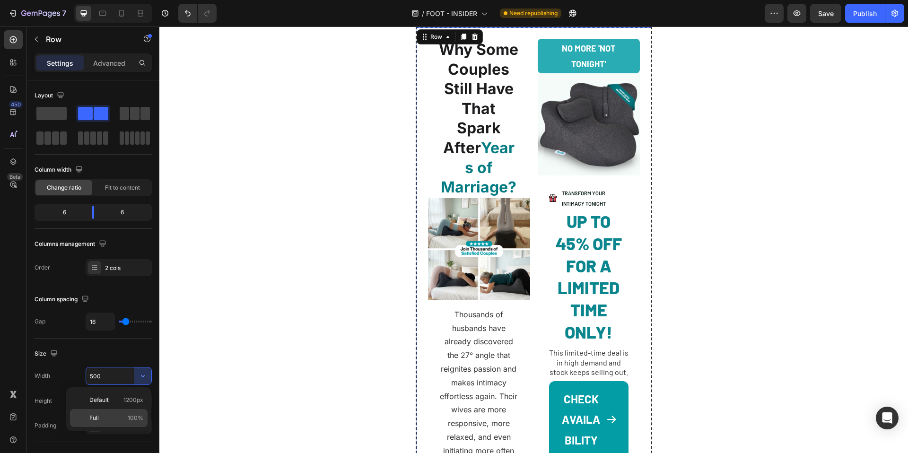
click at [124, 414] on p "Full 100%" at bounding box center [116, 418] width 54 height 9
type input "100%"
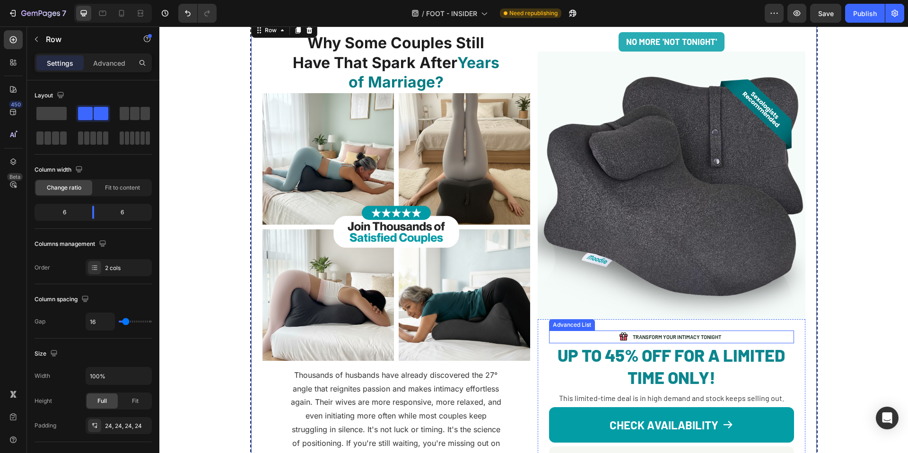
scroll to position [3178, 0]
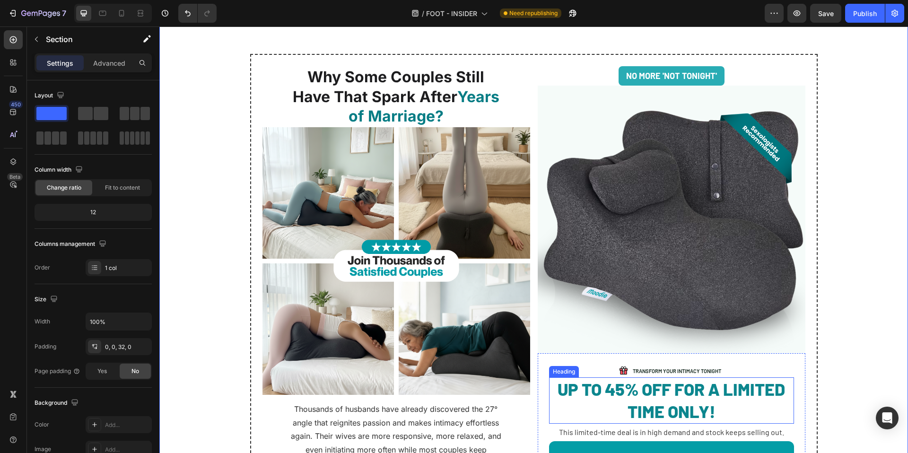
scroll to position [3189, 0]
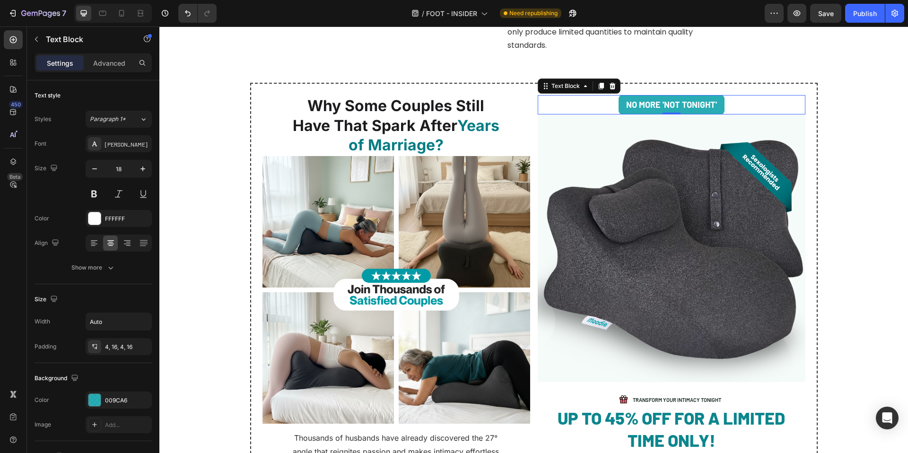
click at [568, 95] on div "No More 'Not Tonight'" at bounding box center [672, 104] width 268 height 19
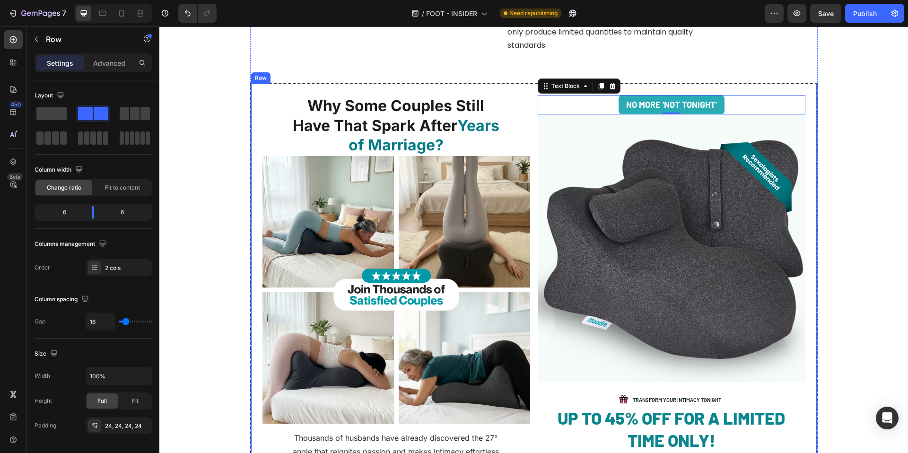
click at [805, 100] on div "Why Some Couples Still Have That Spark After Years of Marriage? Heading Image T…" at bounding box center [533, 327] width 567 height 489
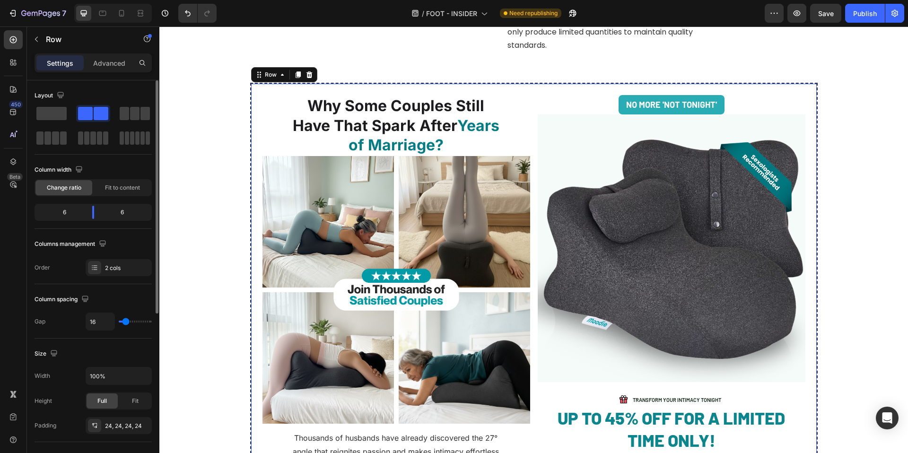
type input "24"
type input "23"
type input "22"
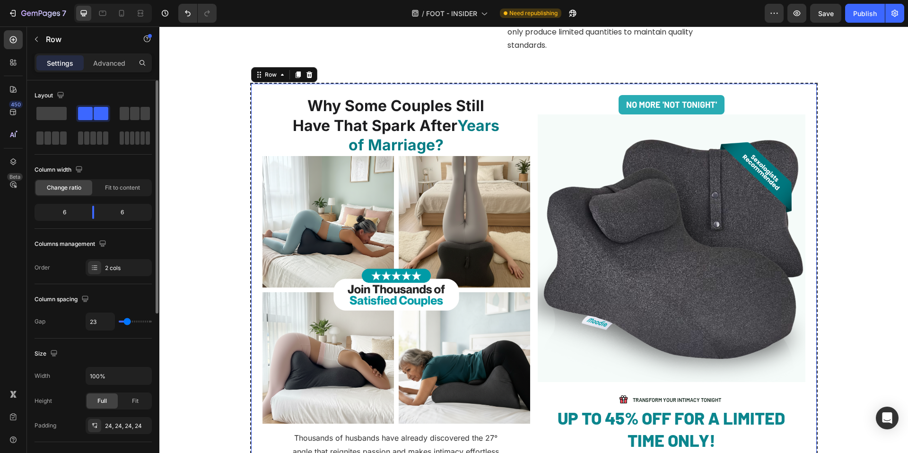
type input "22"
type input "20"
type input "18"
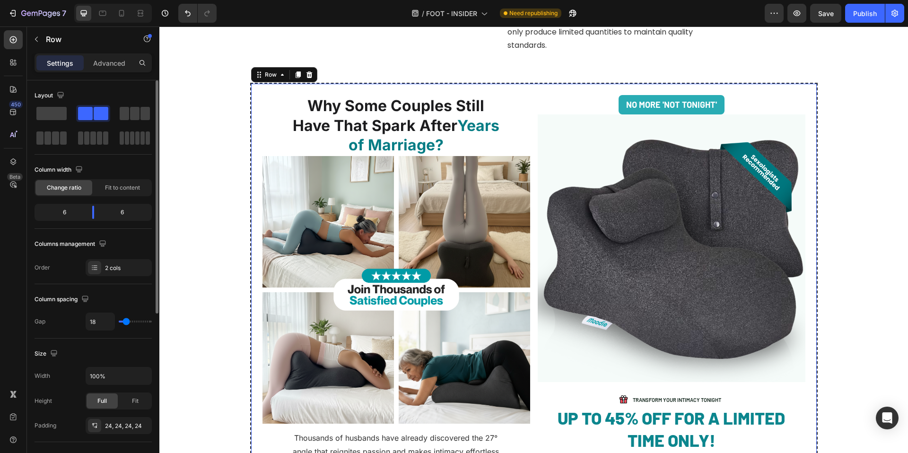
type input "16"
type input "15"
type input "14"
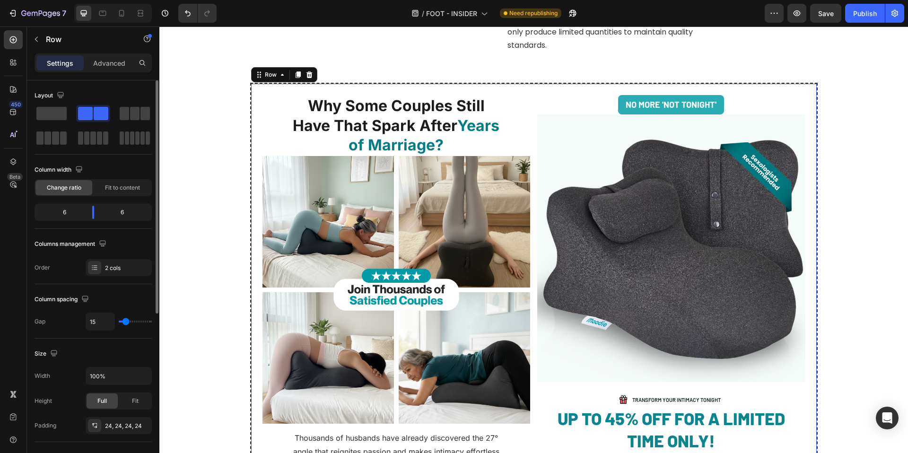
type input "14"
type input "13"
type input "12"
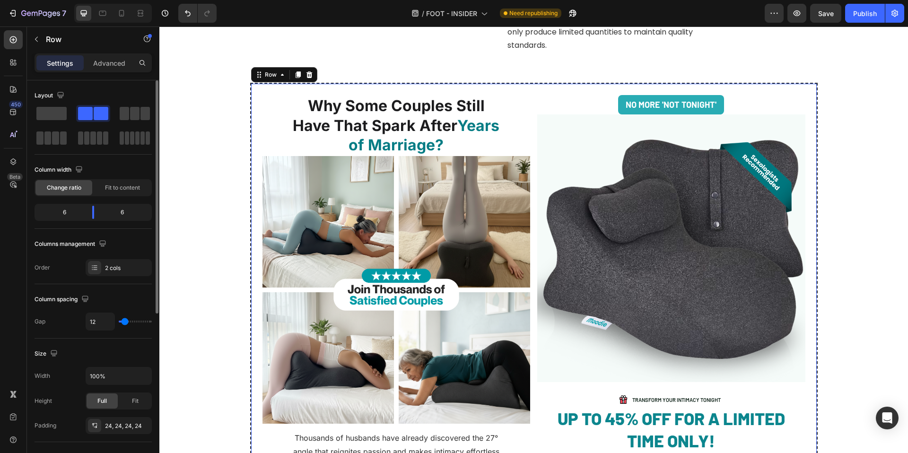
type input "10"
type input "9"
type input "10"
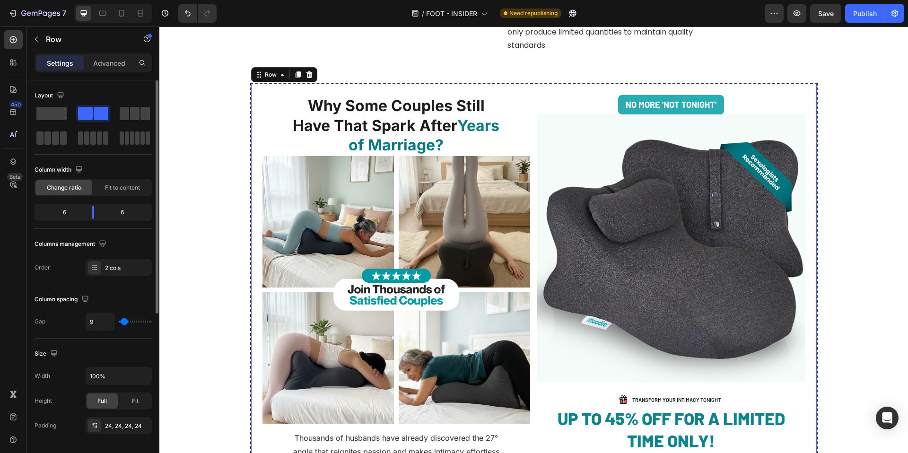
type input "10"
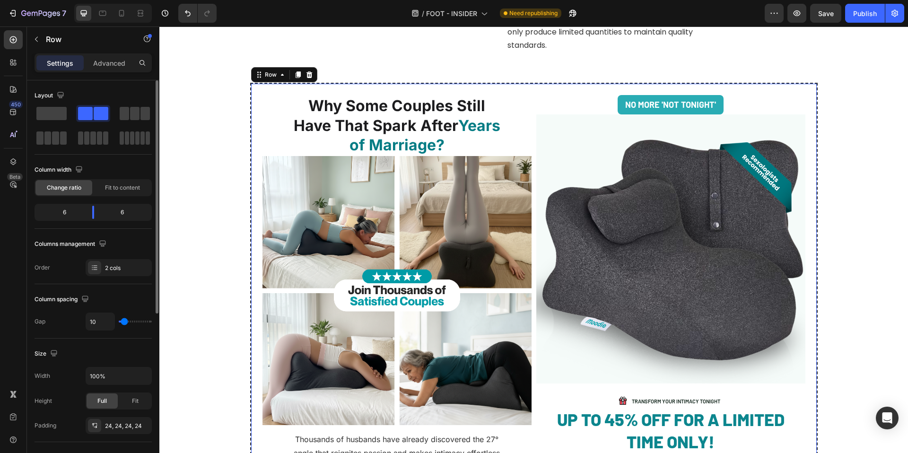
type input "13"
type input "16"
type input "18"
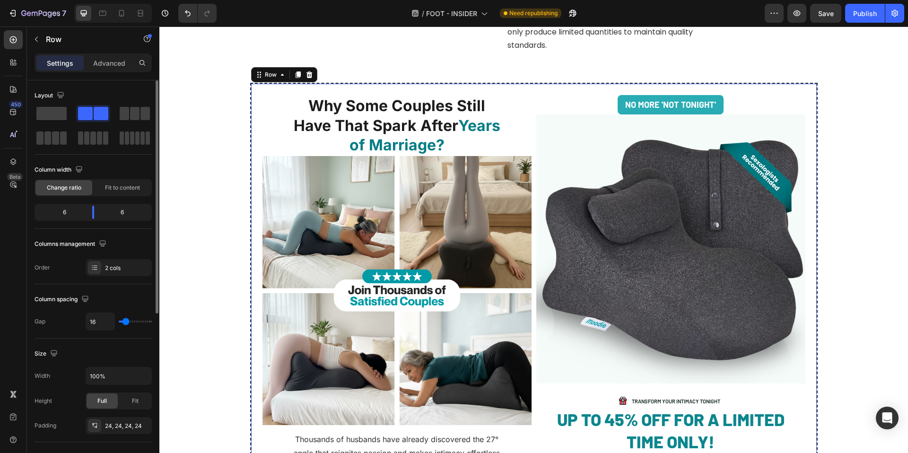
type input "18"
type input "22"
type input "24"
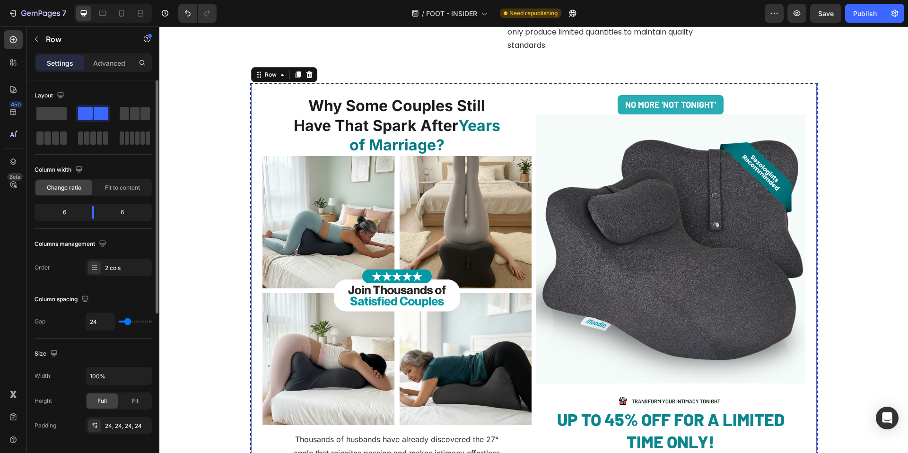
type input "27"
type input "30"
type input "31"
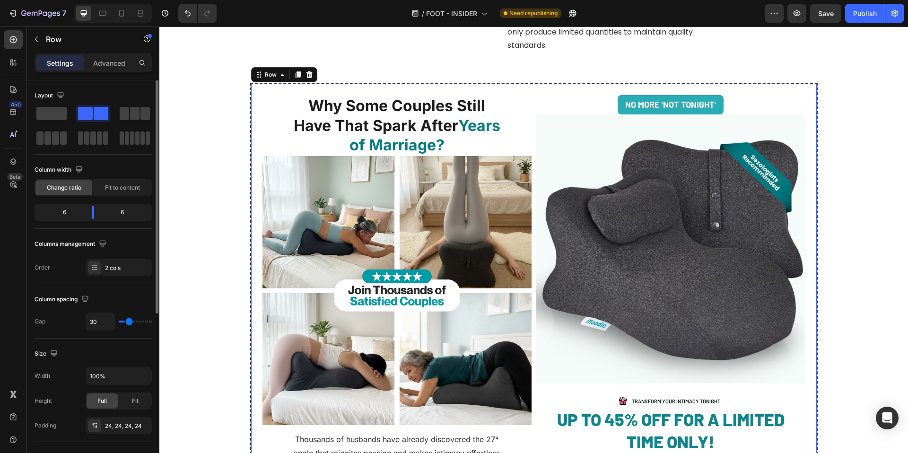
type input "31"
type input "33"
type input "34"
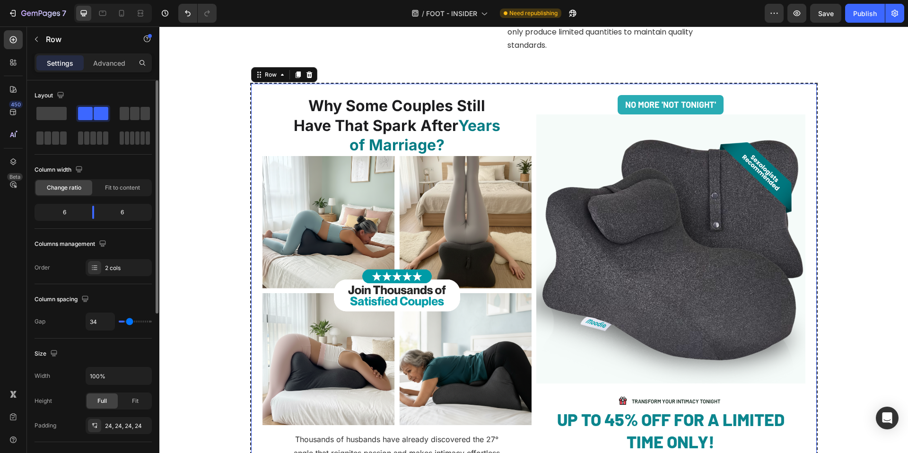
type input "35"
type input "36"
type input "37"
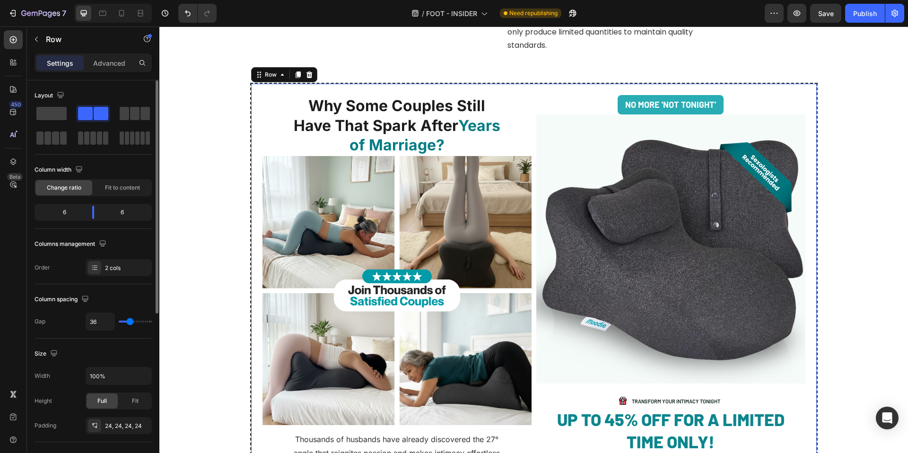
type input "37"
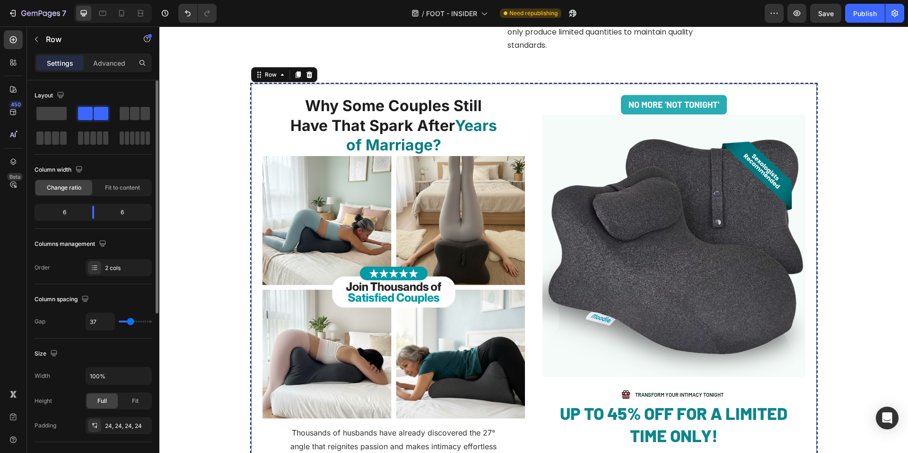
type input "38"
type input "40"
type input "42"
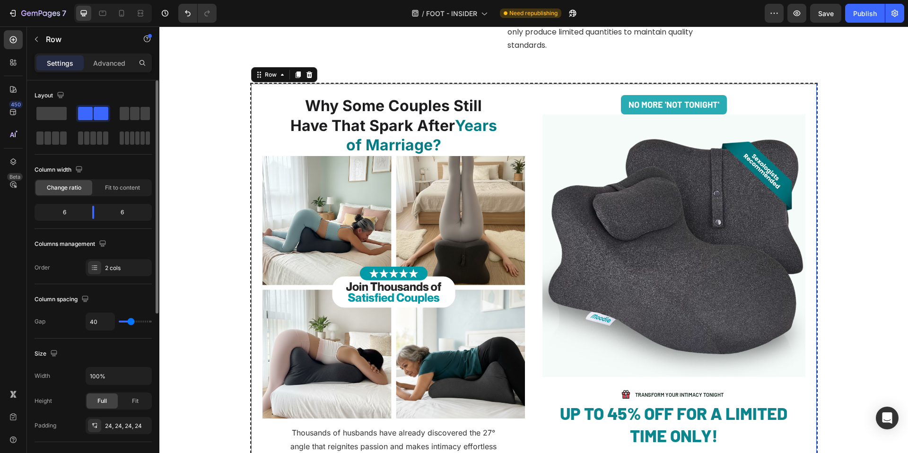
type input "42"
type input "43"
type input "44"
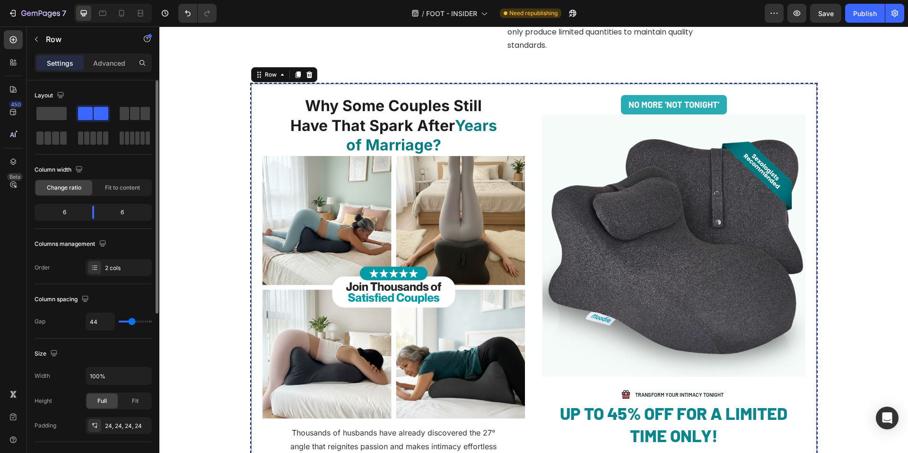
type input "46"
type input "47"
type input "50"
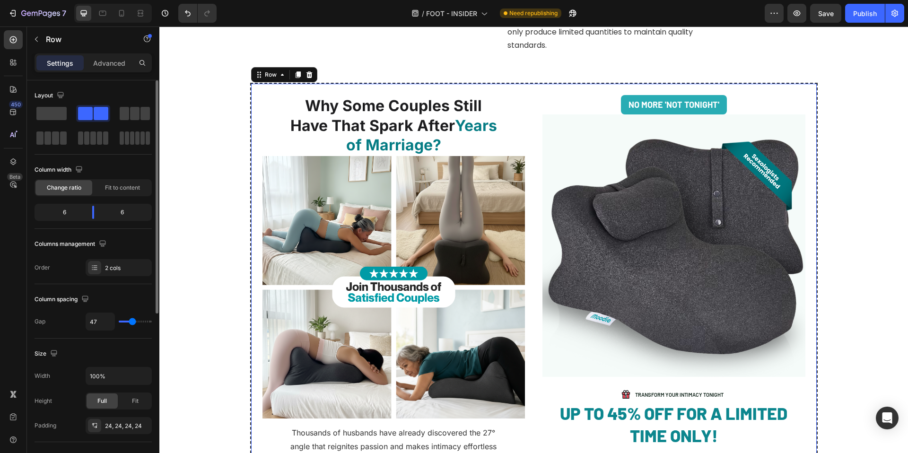
type input "50"
type input "53"
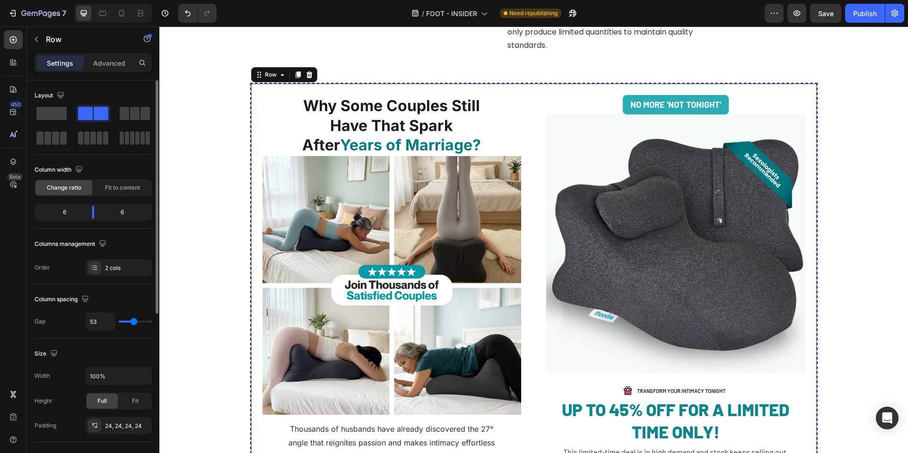
type input "55"
type input "57"
type input "60"
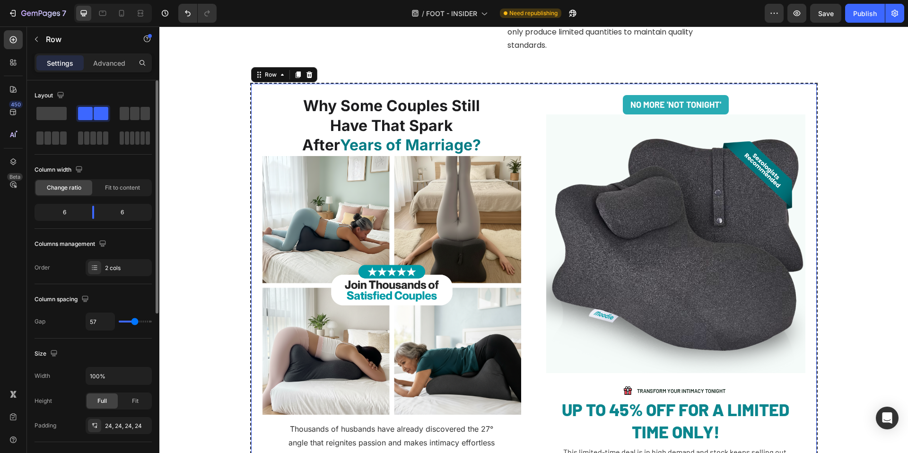
type input "60"
type input "67"
type input "70"
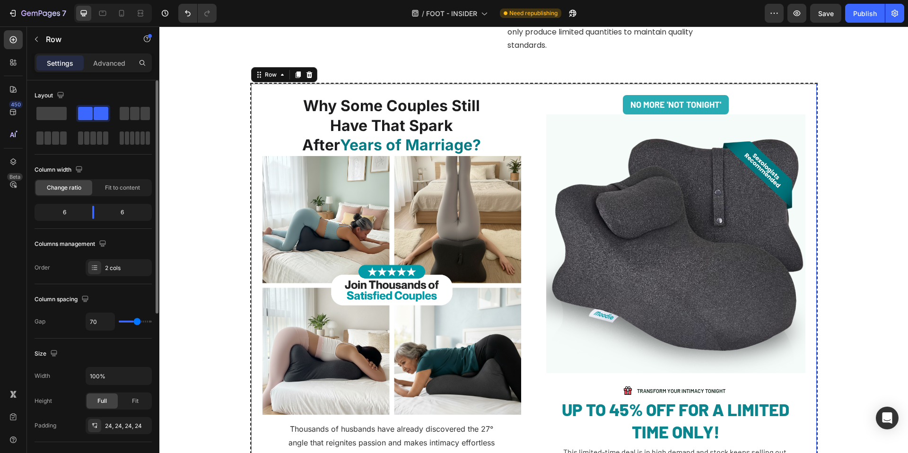
type input "81"
type input "83"
type input "84"
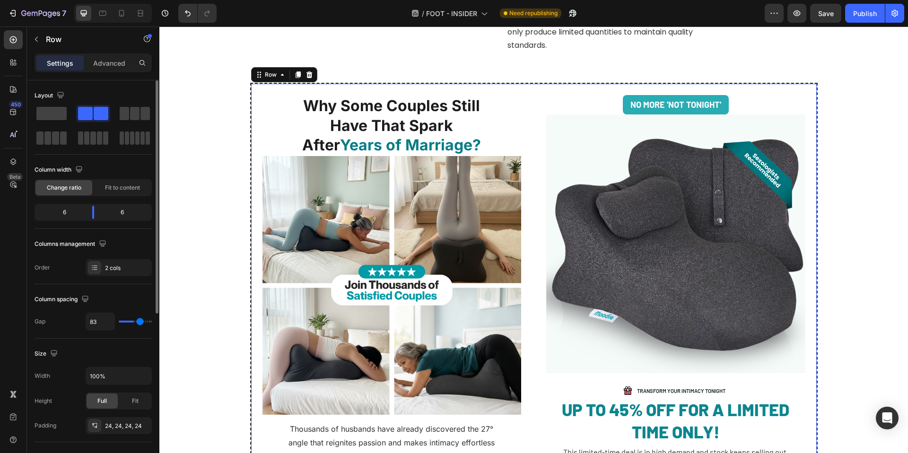
type input "84"
type input "91"
type input "94"
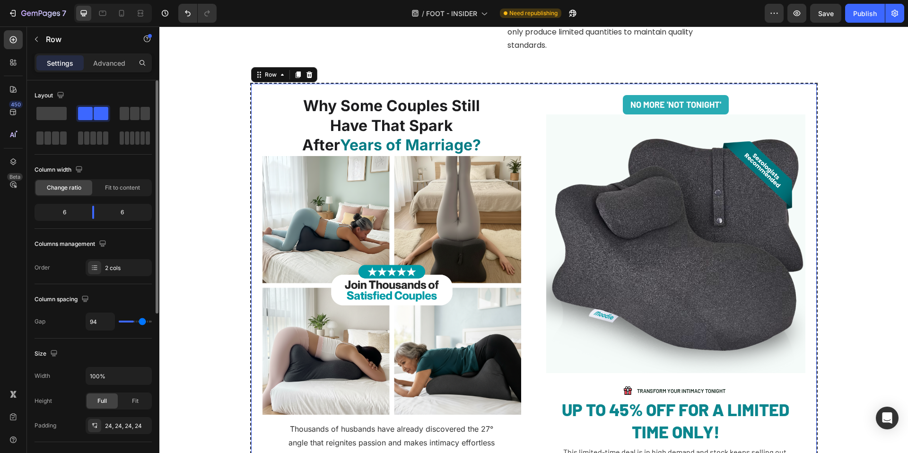
type input "105"
type input "110"
type input "114"
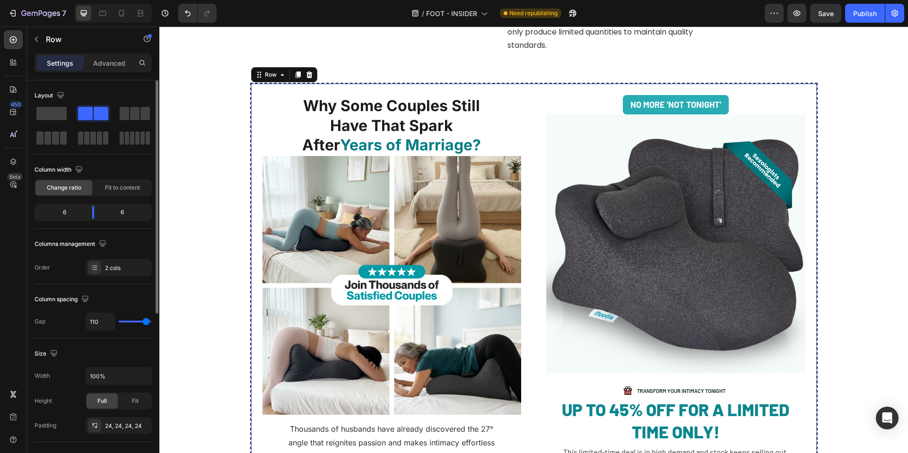
type input "114"
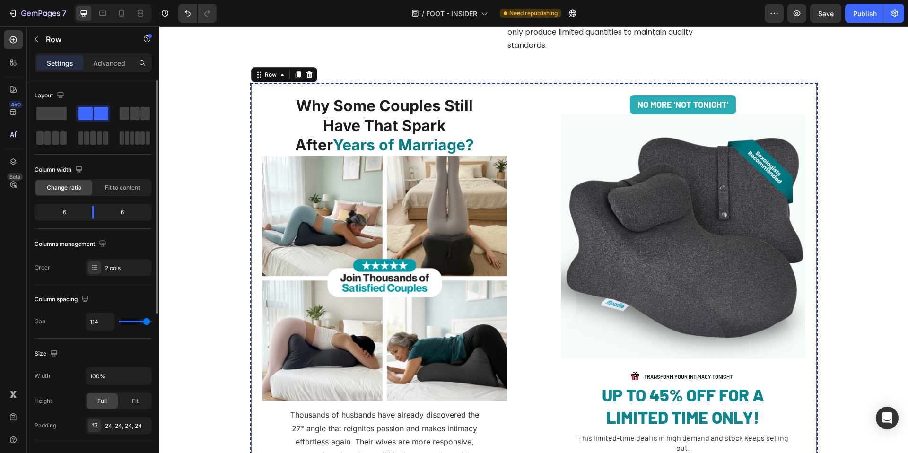
type input "115"
type input "118"
type input "119"
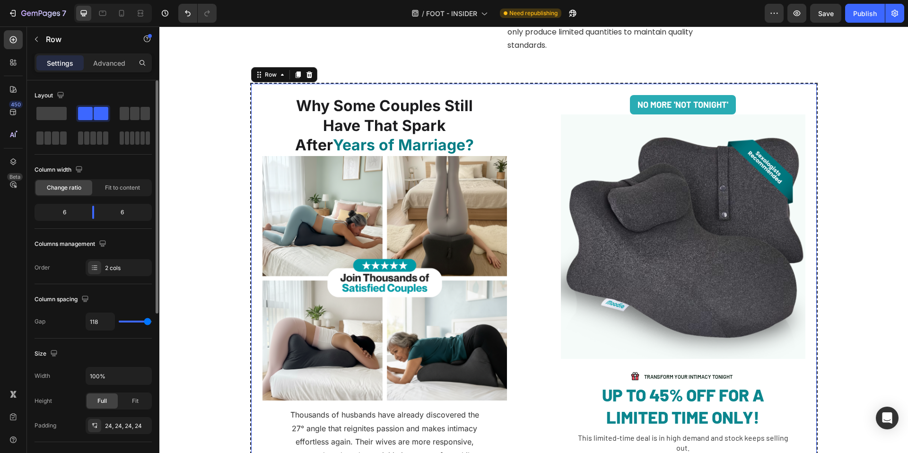
type input "119"
type input "120"
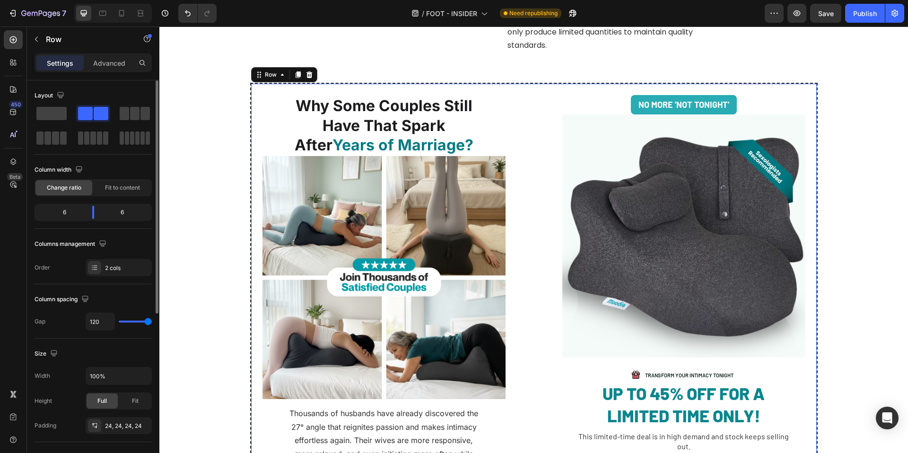
drag, startPoint x: 127, startPoint y: 322, endPoint x: 157, endPoint y: 327, distance: 30.8
type input "120"
click at [152, 322] on input "range" at bounding box center [135, 322] width 33 height 2
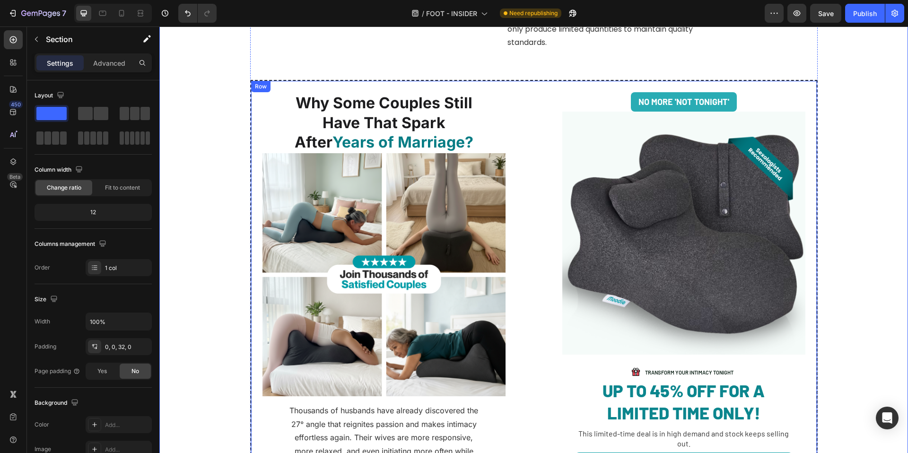
scroll to position [3181, 0]
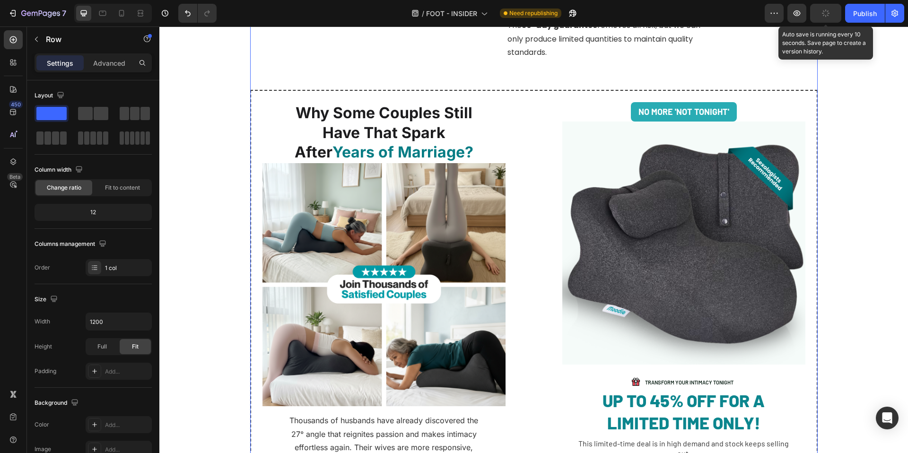
click at [819, 13] on button "button" at bounding box center [825, 13] width 31 height 19
click at [858, 18] on button "Publish" at bounding box center [865, 13] width 40 height 19
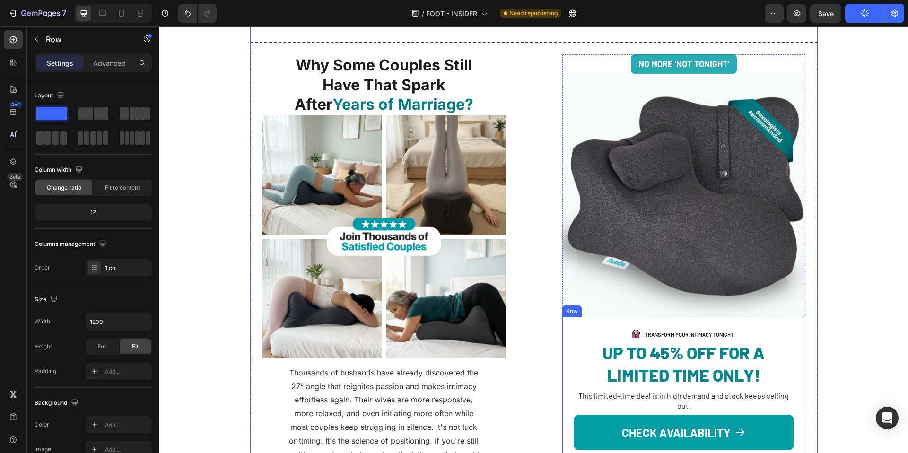
scroll to position [3230, 0]
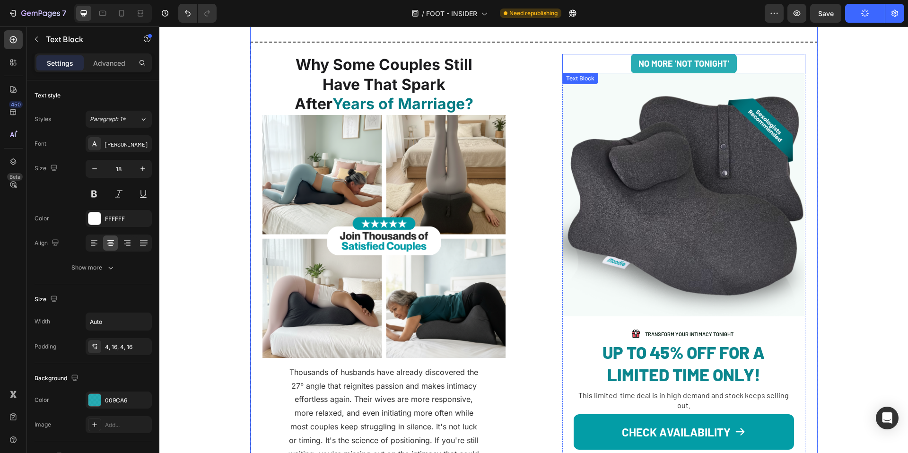
click at [784, 60] on div "No More 'Not Tonight'" at bounding box center [683, 63] width 243 height 19
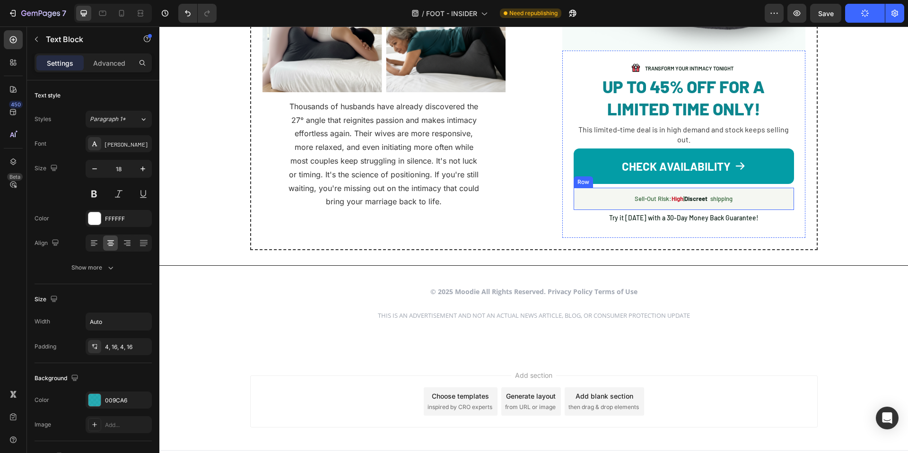
scroll to position [3506, 0]
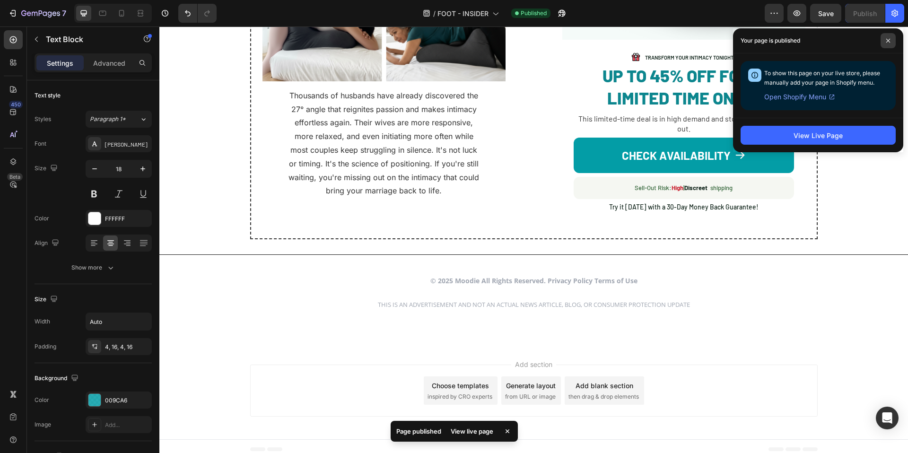
click at [891, 43] on span at bounding box center [887, 40] width 15 height 15
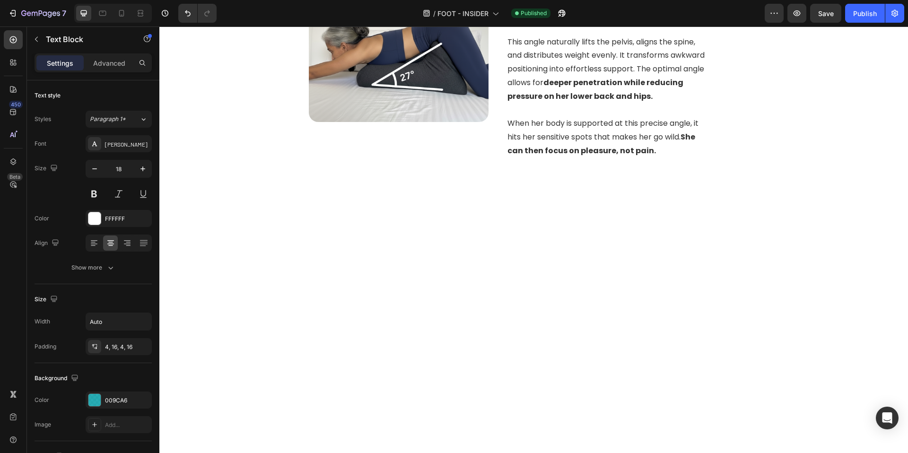
scroll to position [0, 0]
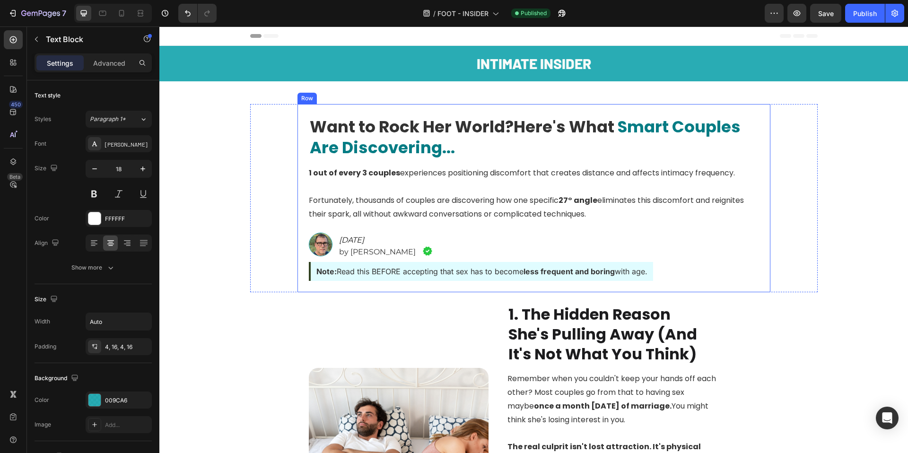
click at [424, 105] on div "Want to Rock Her World? Here's What Smart Couples Are Discovering... Heading 1 …" at bounding box center [533, 198] width 473 height 188
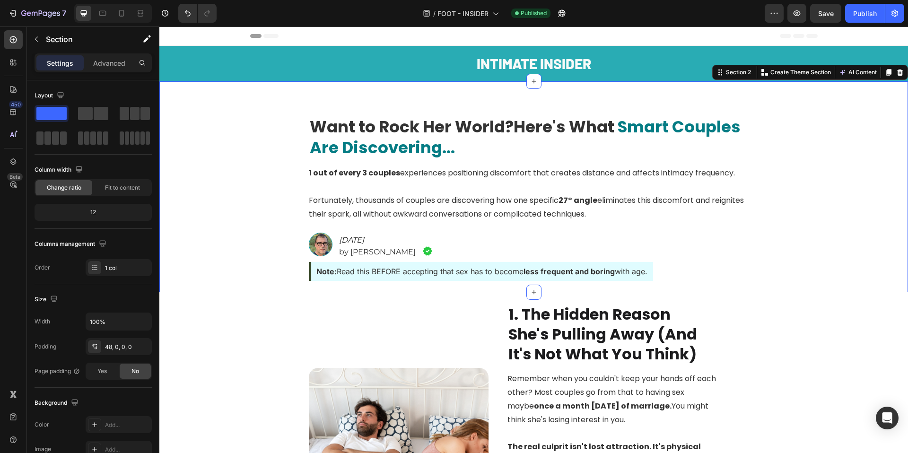
click at [429, 90] on div "Want to Rock Her World? Here's What Smart Couples Are Discovering... Heading 1 …" at bounding box center [533, 186] width 749 height 211
click at [115, 61] on p "Advanced" at bounding box center [109, 63] width 32 height 10
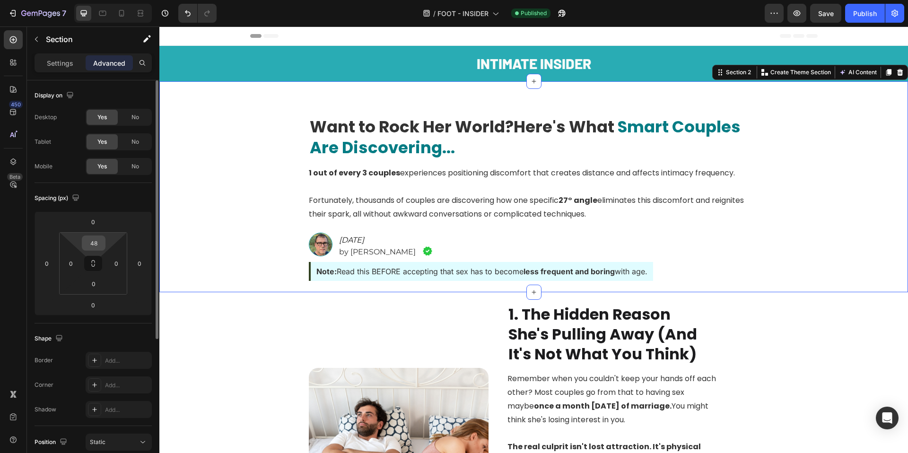
click at [93, 239] on input "48" at bounding box center [93, 243] width 19 height 14
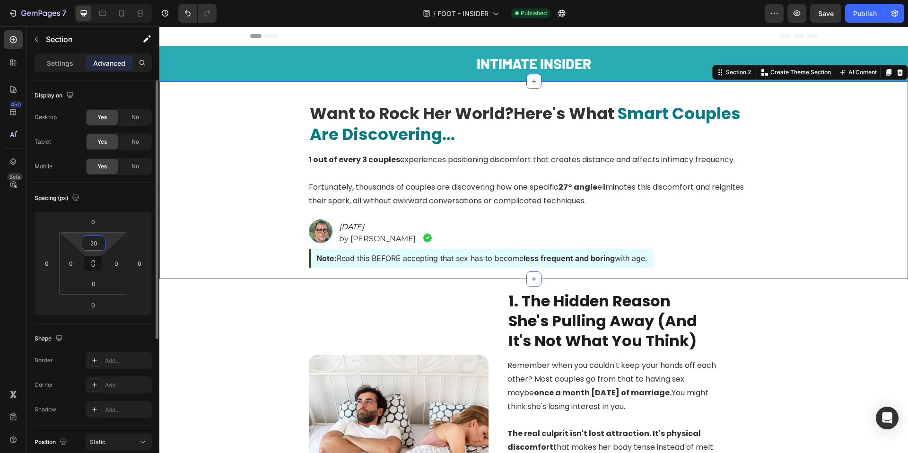
type input "2"
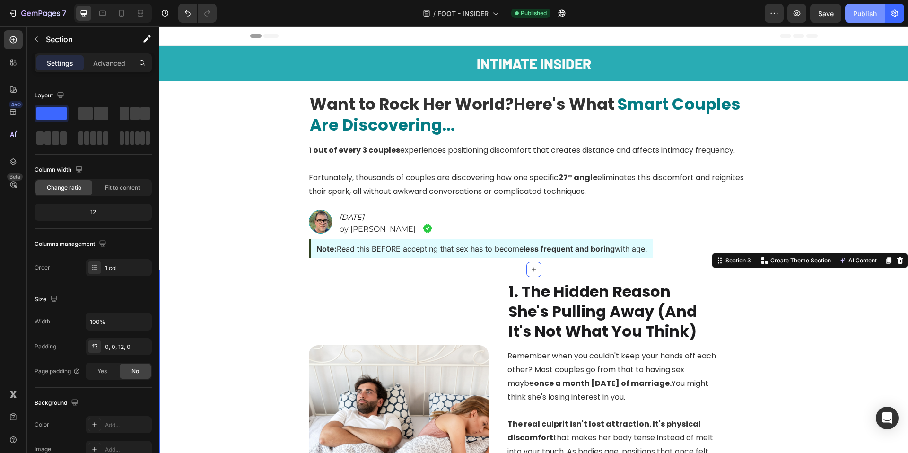
click at [866, 18] on div "Publish" at bounding box center [865, 14] width 24 height 10
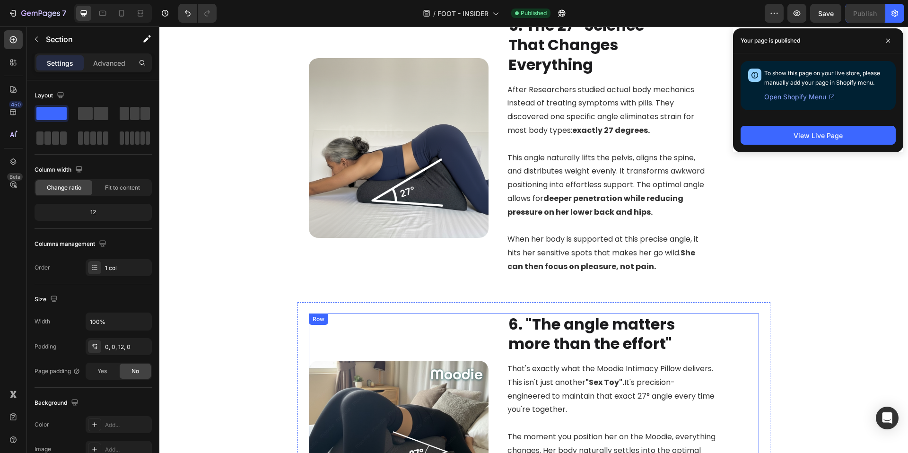
scroll to position [1499, 0]
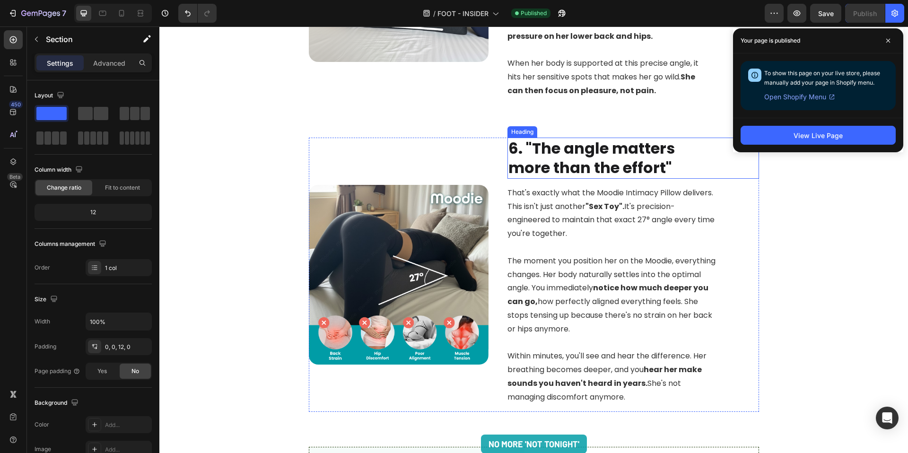
click at [548, 166] on h2 "6. "The angle matters more than the effort"" at bounding box center [607, 158] width 201 height 41
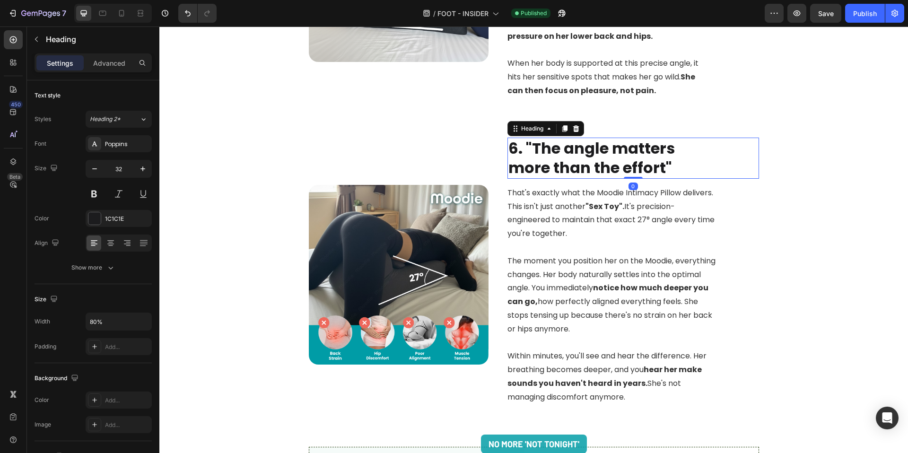
click at [548, 166] on h2 "6. "The angle matters more than the effort"" at bounding box center [607, 158] width 201 height 41
click at [660, 169] on p "6. "The angle matters more than the effort"" at bounding box center [608, 158] width 200 height 39
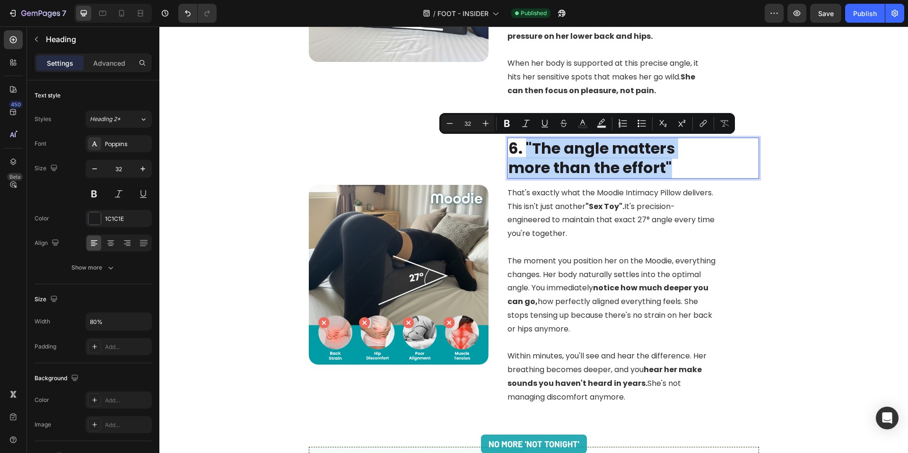
drag, startPoint x: 667, startPoint y: 168, endPoint x: 523, endPoint y: 146, distance: 145.9
click at [523, 146] on p "6. "The angle matters more than the effort"" at bounding box center [608, 158] width 200 height 39
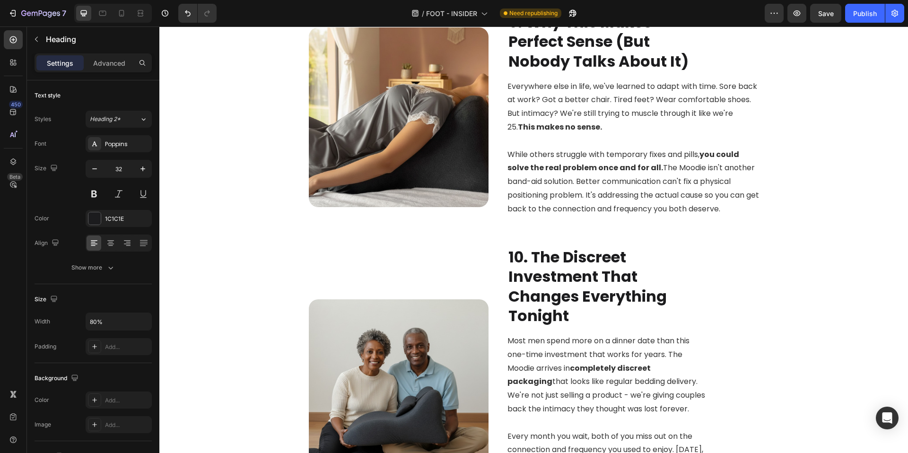
scroll to position [2577, 0]
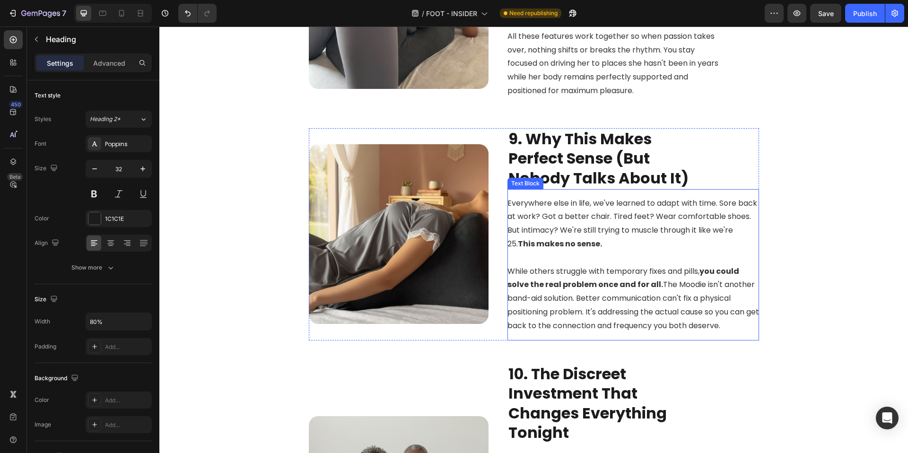
click at [578, 294] on p "While others struggle with temporary fixes and pills, you could solve the real …" at bounding box center [633, 299] width 252 height 68
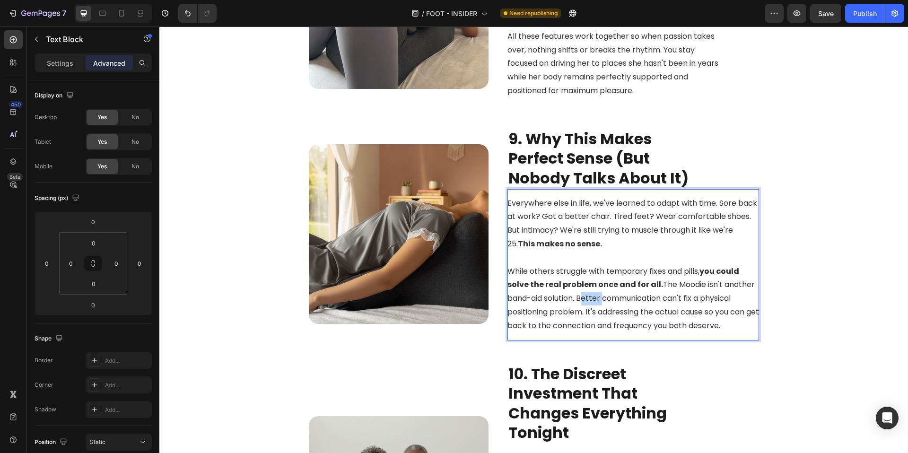
click at [578, 294] on p "While others struggle with temporary fixes and pills, you could solve the real …" at bounding box center [633, 299] width 252 height 68
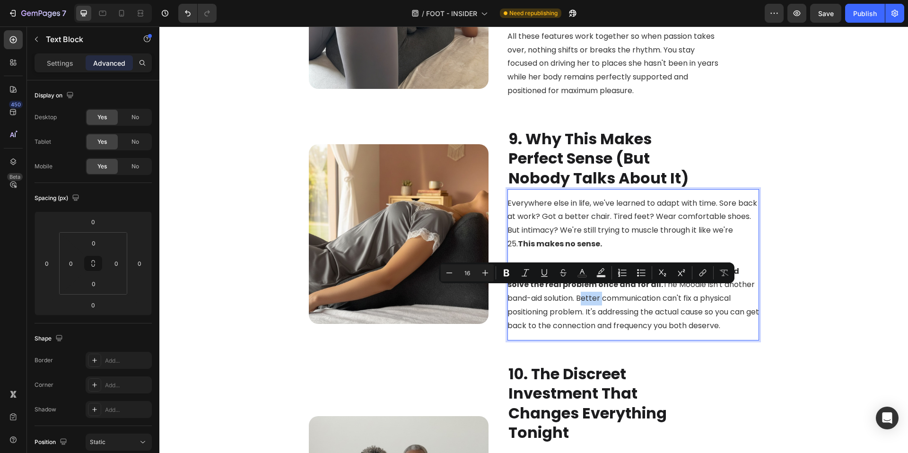
click at [576, 292] on p "While others struggle with temporary fixes and pills, you could solve the real …" at bounding box center [633, 299] width 252 height 68
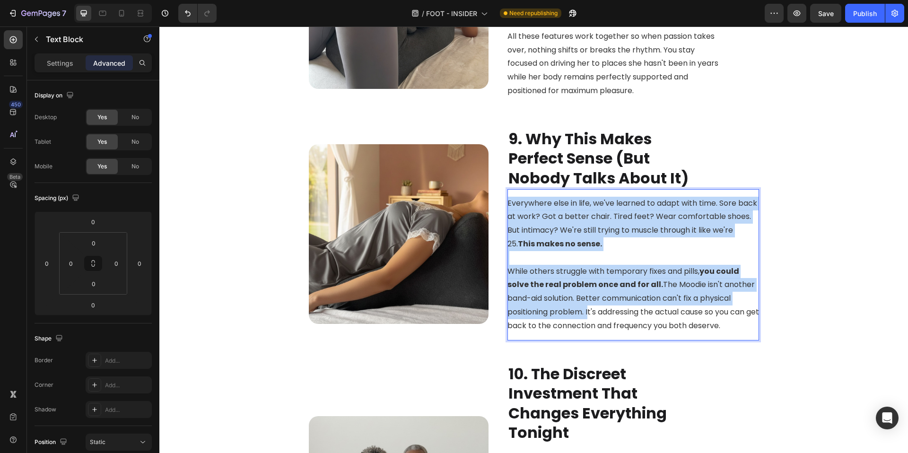
drag, startPoint x: 575, startPoint y: 293, endPoint x: 583, endPoint y: 309, distance: 18.2
click at [583, 308] on p "While others struggle with temporary fixes and pills, you could solve the real …" at bounding box center [633, 299] width 252 height 68
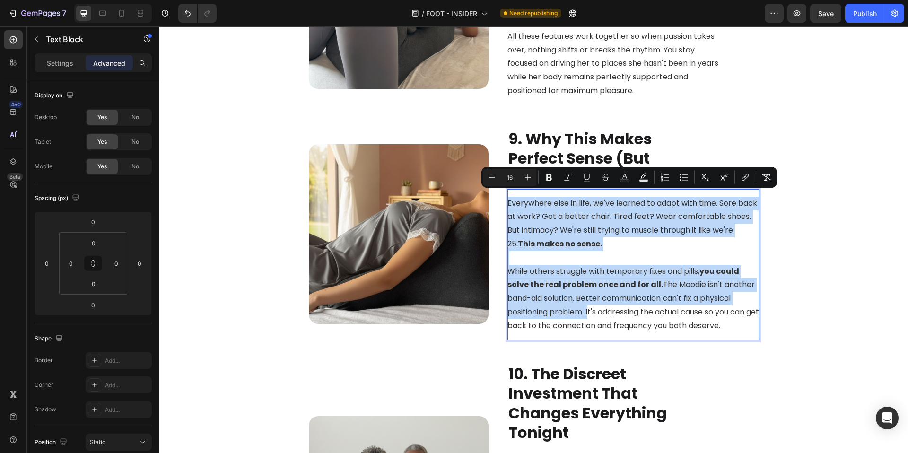
click at [584, 307] on p "While others struggle with temporary fixes and pills, you could solve the real …" at bounding box center [633, 299] width 252 height 68
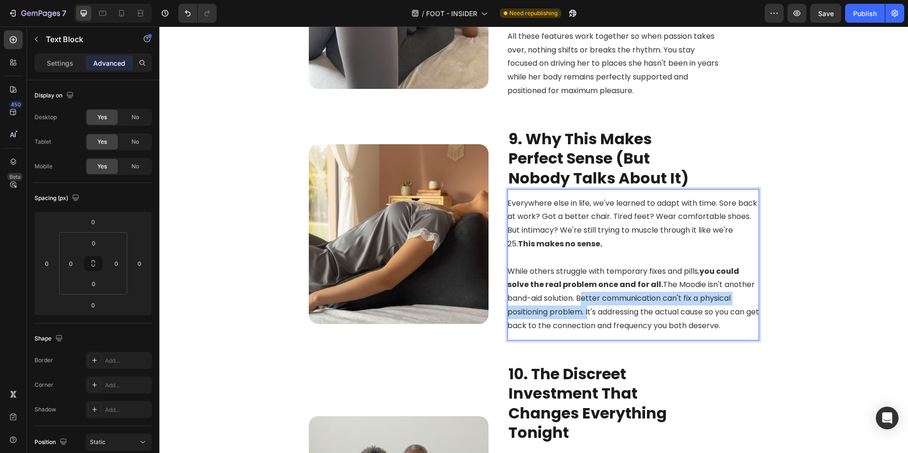
drag, startPoint x: 583, startPoint y: 306, endPoint x: 575, endPoint y: 294, distance: 14.0
click at [575, 294] on p "While others struggle with temporary fixes and pills, you could solve the real …" at bounding box center [633, 299] width 252 height 68
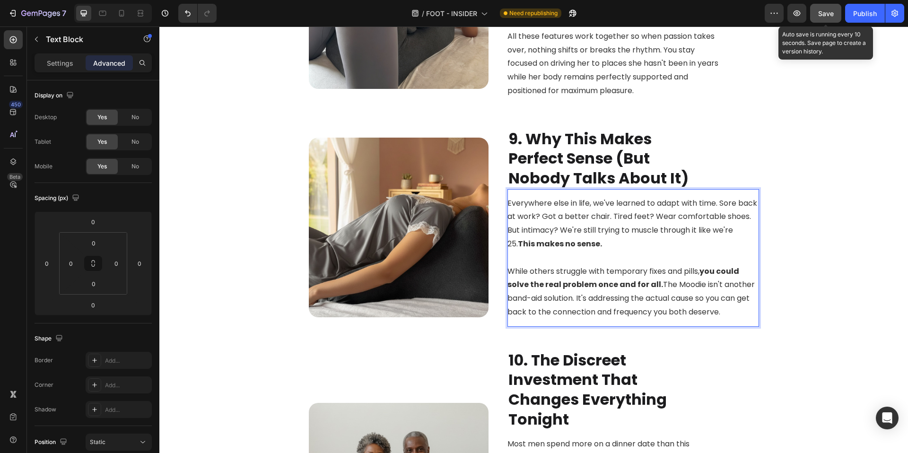
click at [837, 14] on button "Save" at bounding box center [825, 13] width 31 height 19
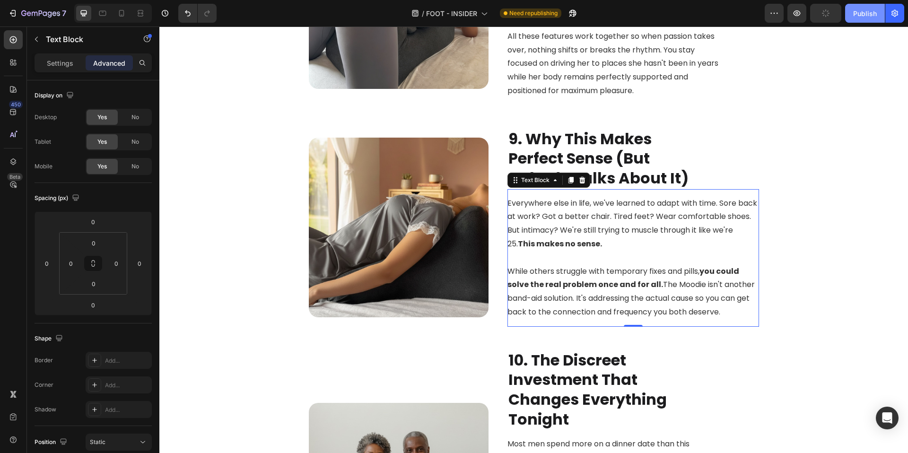
click at [853, 17] on button "Publish" at bounding box center [865, 13] width 40 height 19
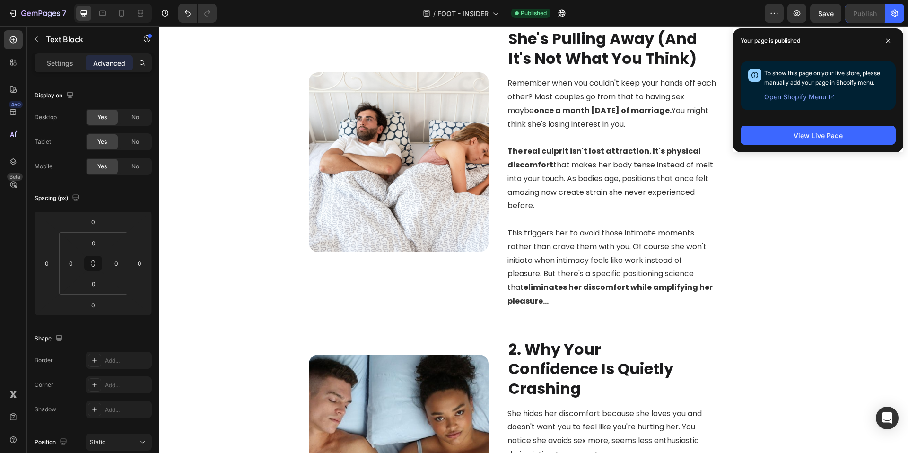
scroll to position [273, 0]
click at [896, 13] on icon "button" at bounding box center [894, 13] width 9 height 9
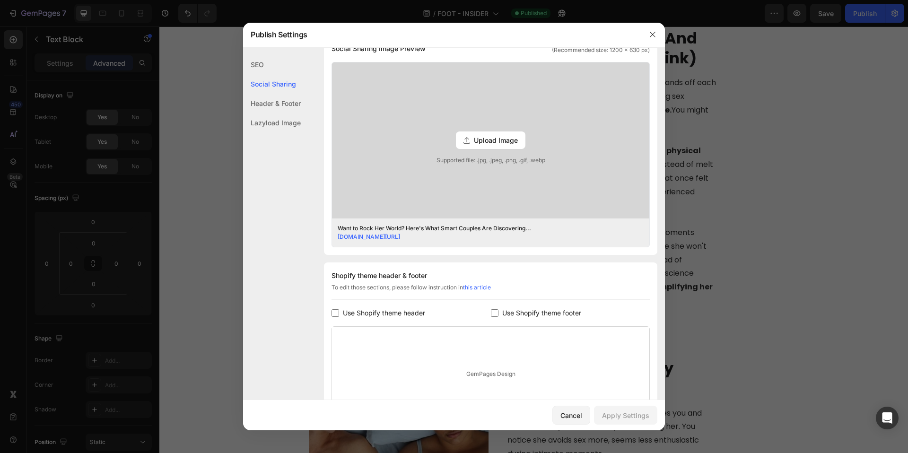
scroll to position [0, 0]
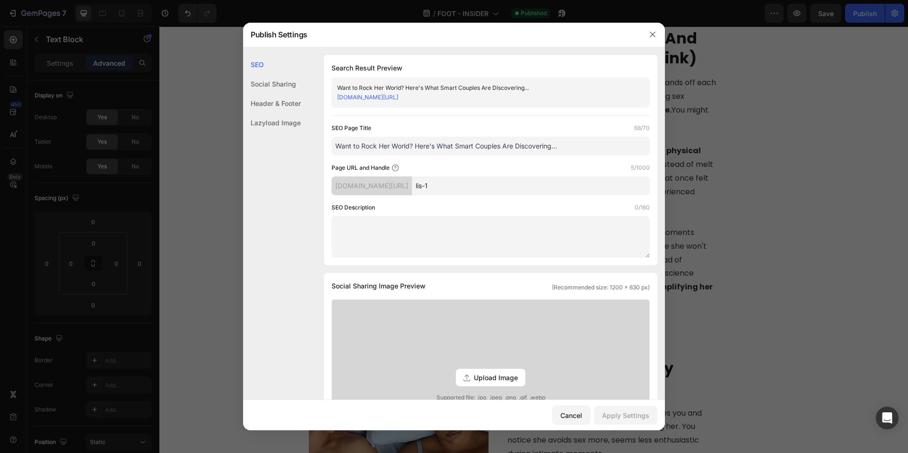
click at [710, 137] on div at bounding box center [454, 226] width 908 height 453
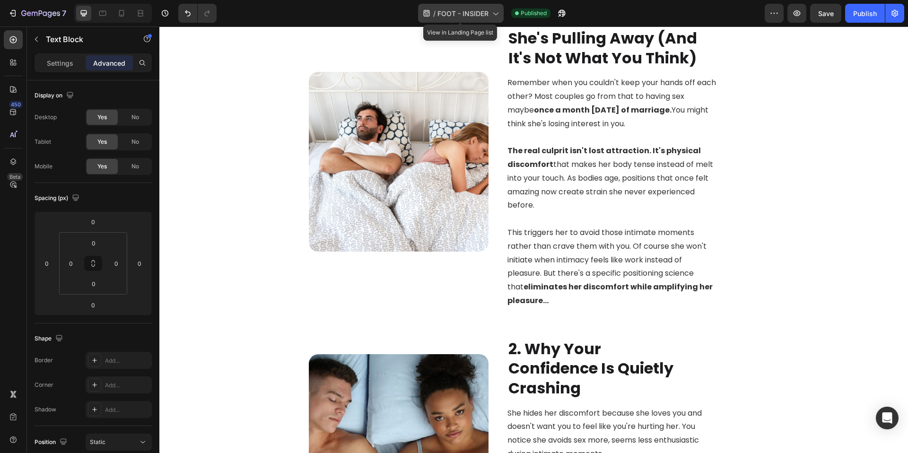
click at [464, 15] on span "FOOT - INSIDER" at bounding box center [462, 14] width 51 height 10
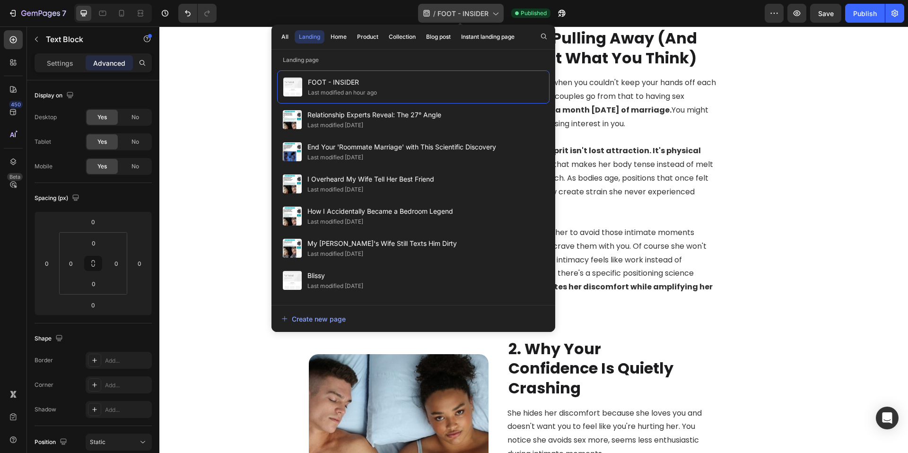
click at [469, 14] on span "FOOT - INSIDER" at bounding box center [462, 14] width 51 height 10
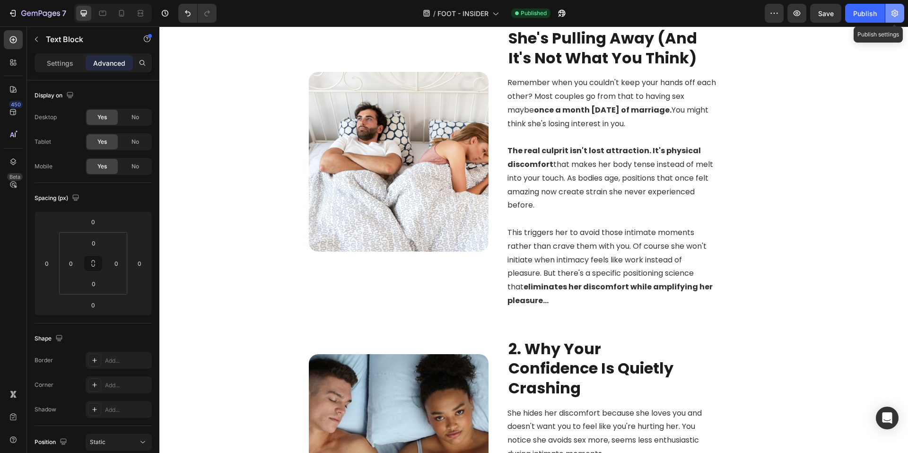
click at [901, 11] on button "button" at bounding box center [894, 13] width 19 height 19
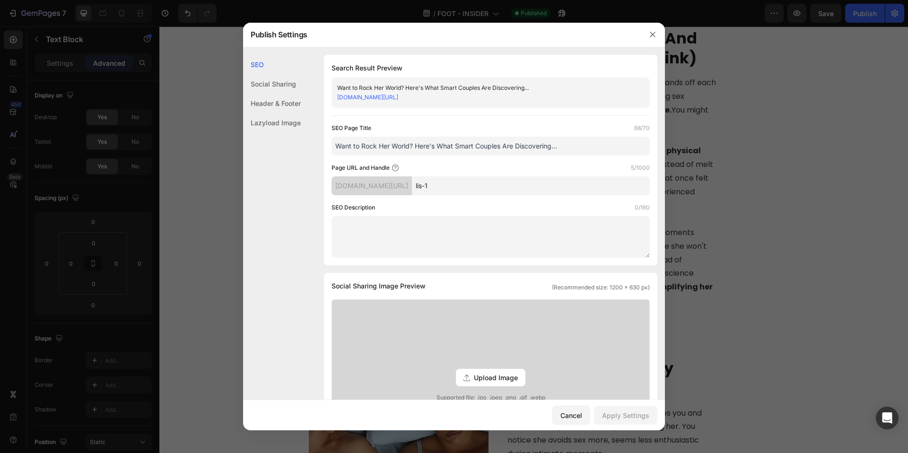
click at [274, 86] on div "Social Sharing" at bounding box center [272, 83] width 58 height 19
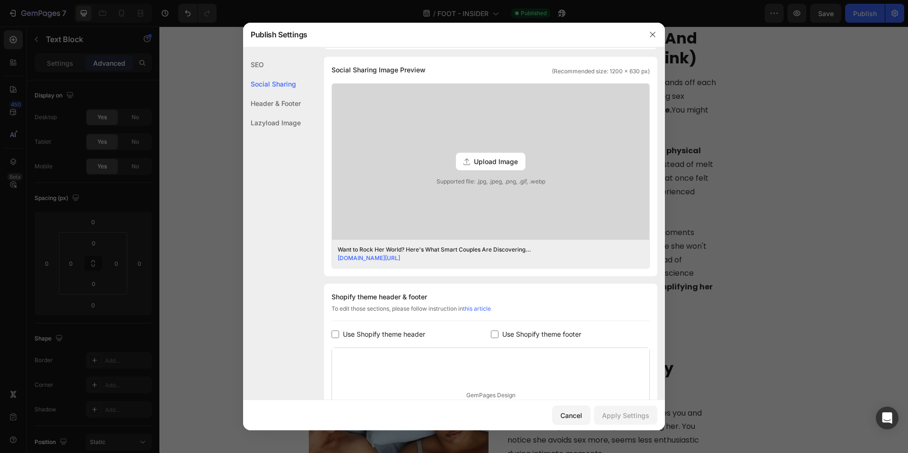
click at [270, 104] on div "Header & Footer" at bounding box center [272, 103] width 58 height 19
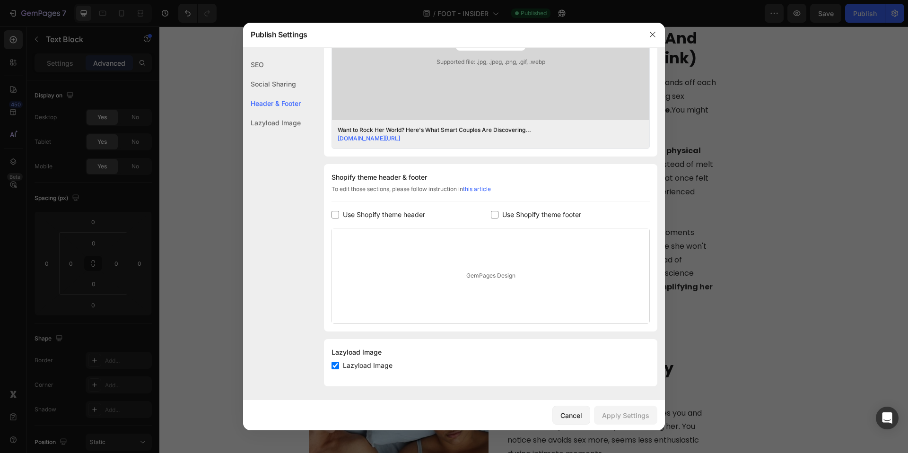
scroll to position [337, 0]
click at [798, 160] on div at bounding box center [454, 226] width 908 height 453
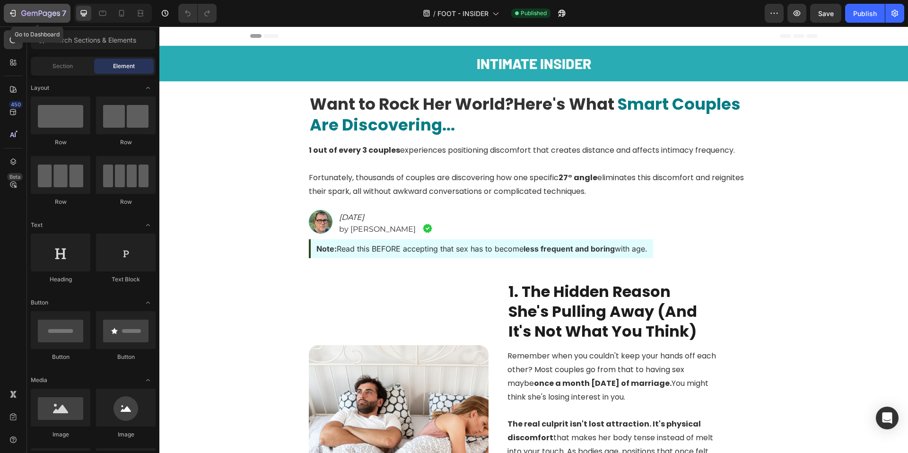
click at [9, 13] on icon "button" at bounding box center [12, 13] width 9 height 9
